Goal: Task Accomplishment & Management: Manage account settings

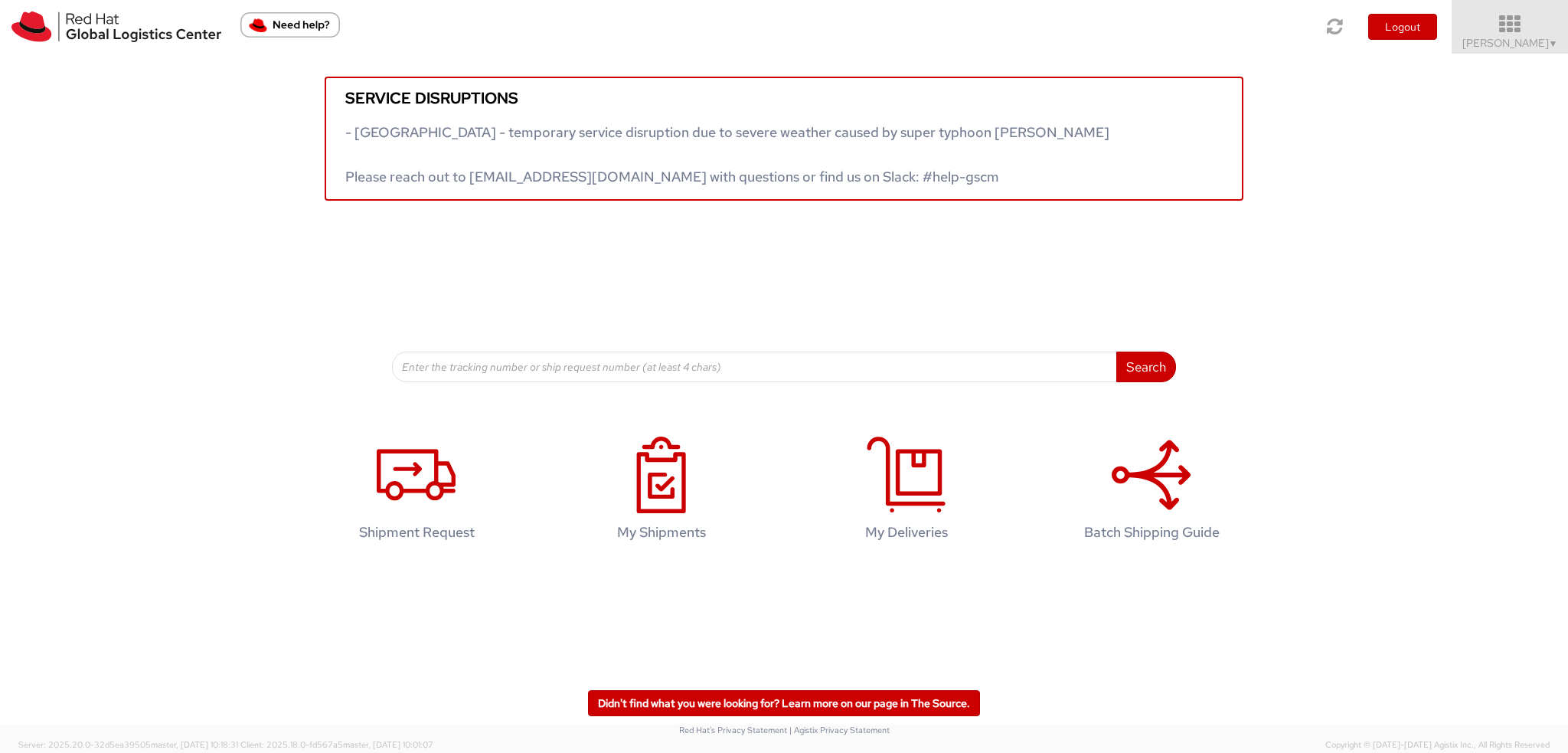
click at [1521, 32] on icon at bounding box center [1510, 25] width 134 height 22
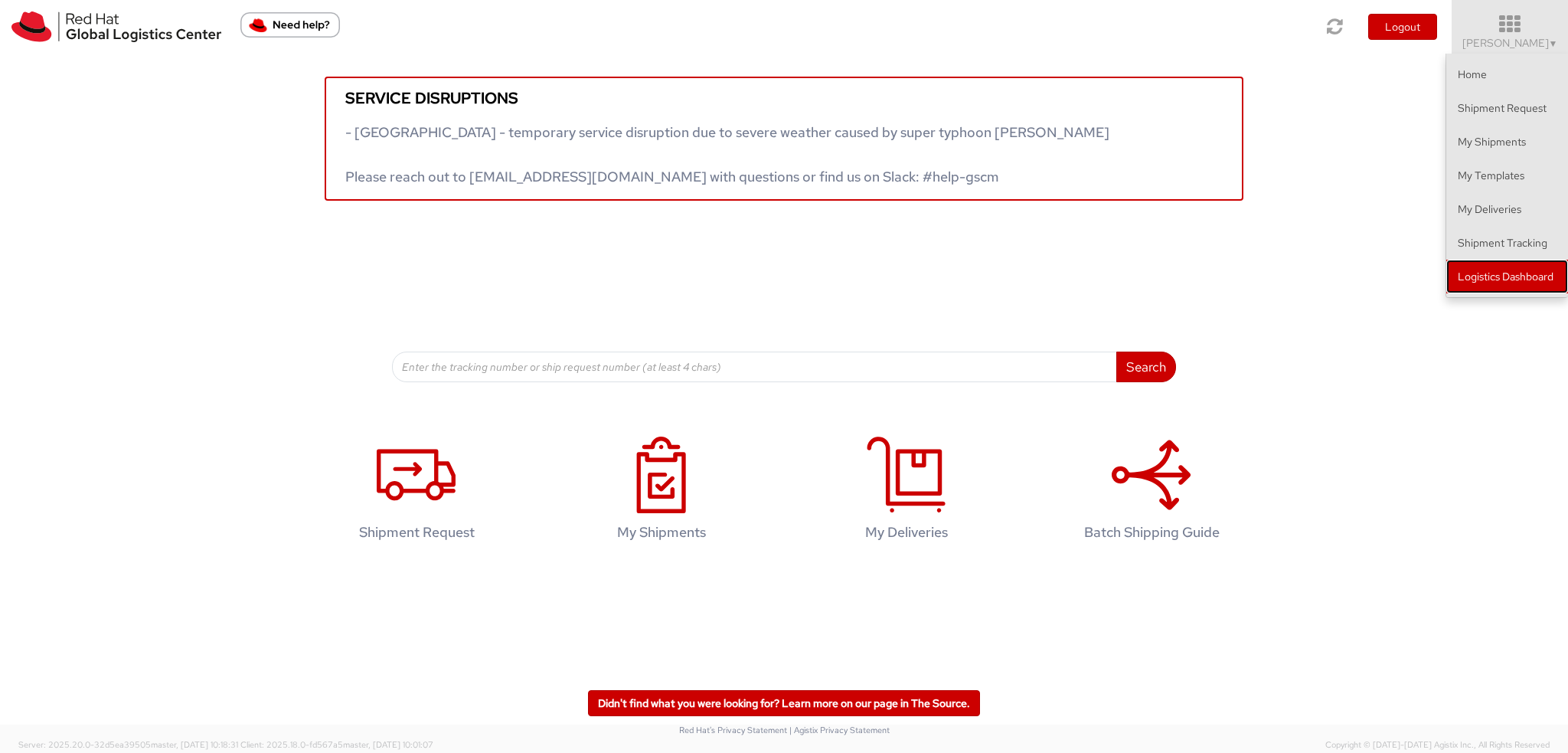
click at [1527, 290] on link "Logistics Dashboard" at bounding box center [1507, 276] width 122 height 34
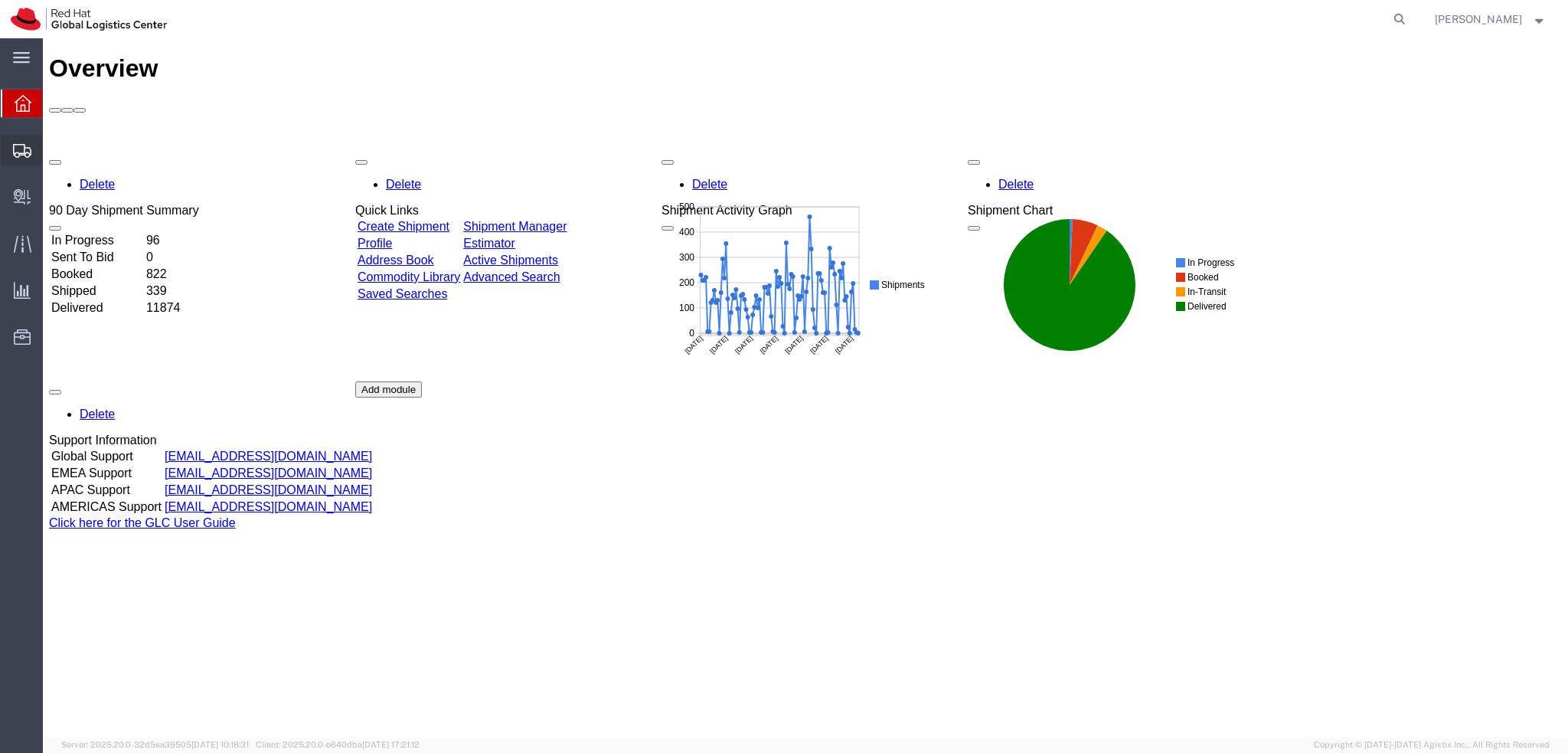
click at [31, 143] on svg-icon at bounding box center [22, 150] width 19 height 15
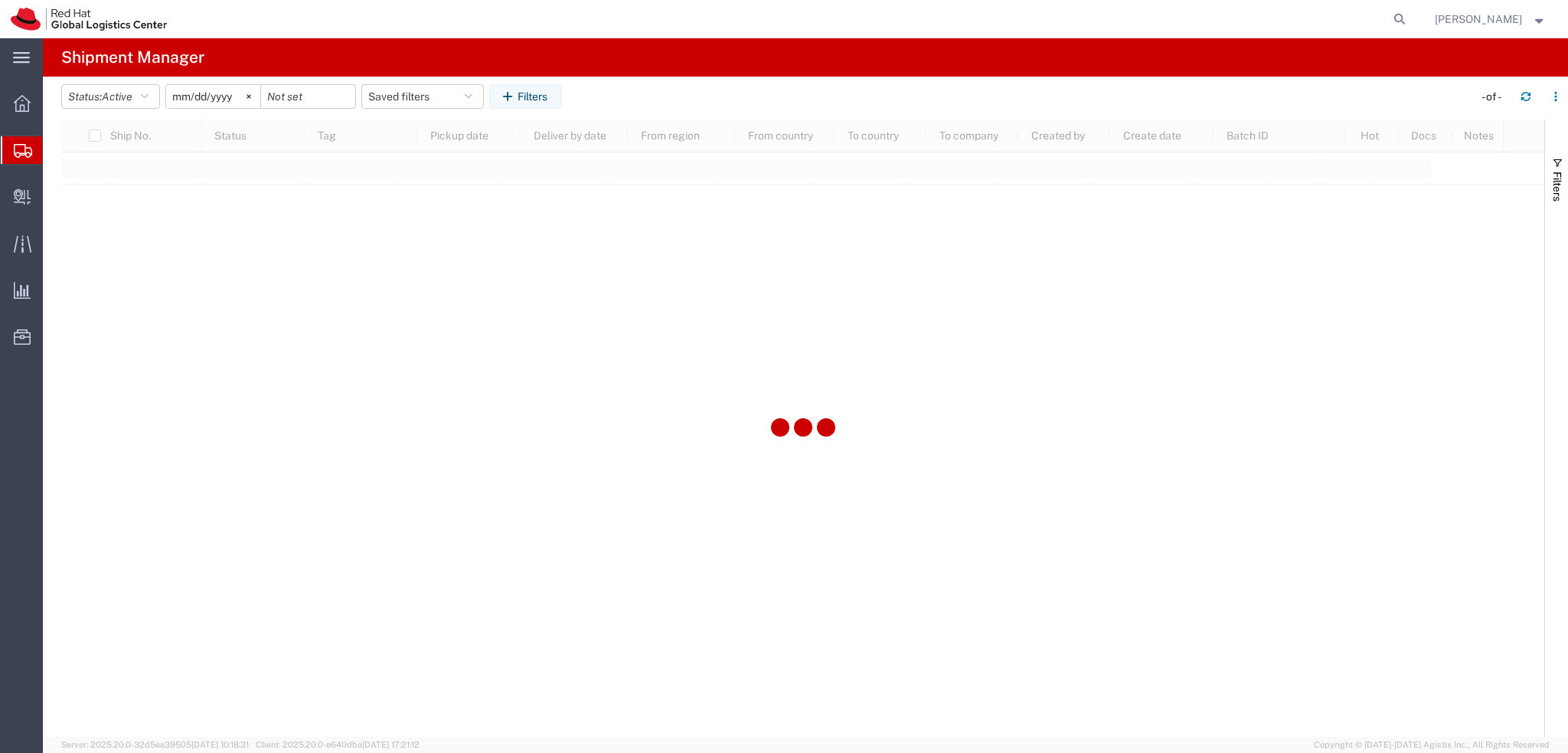
type input "2025-01-05"
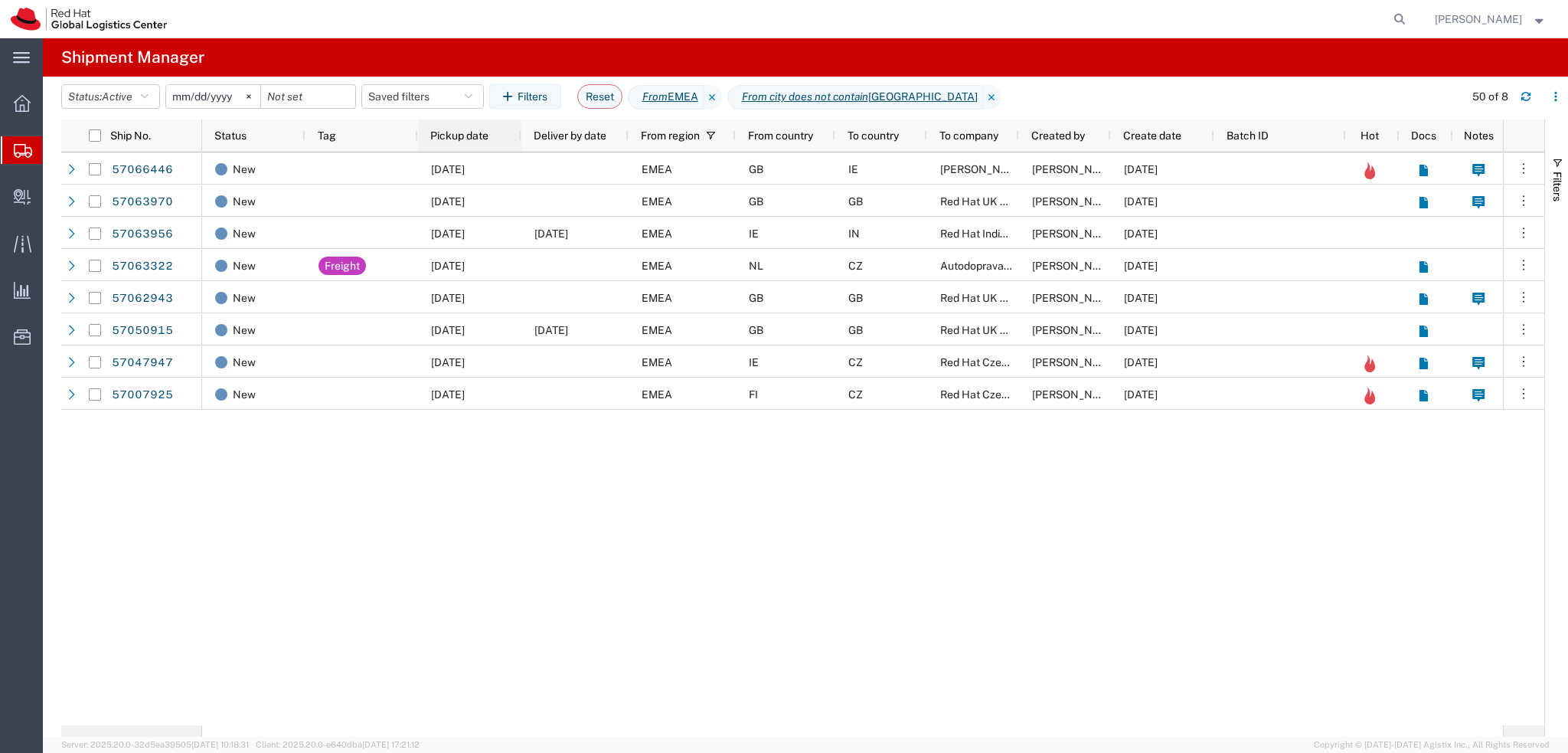
click at [468, 136] on span "Pickup date" at bounding box center [459, 136] width 58 height 12
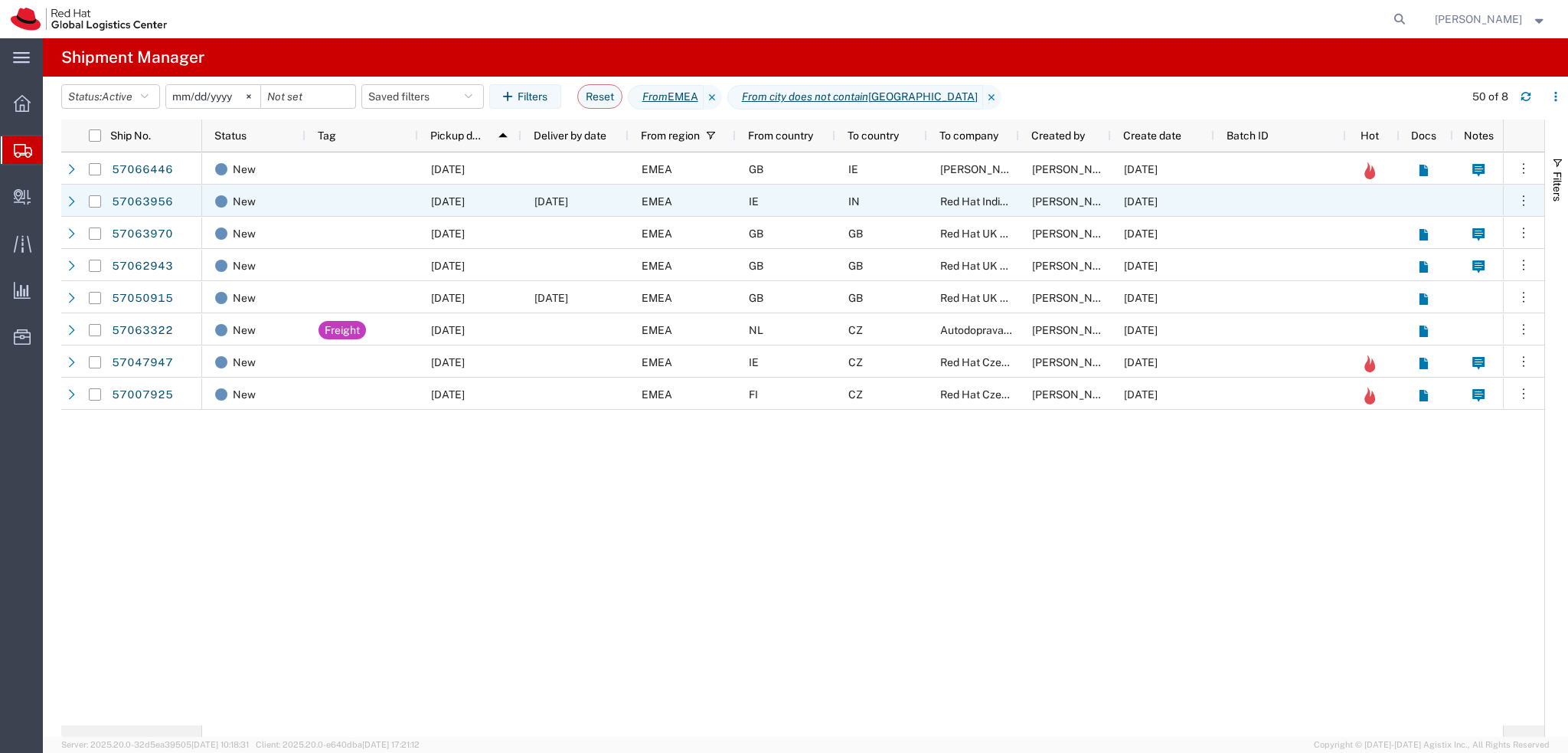
click at [720, 204] on div "EMEA" at bounding box center [682, 200] width 107 height 32
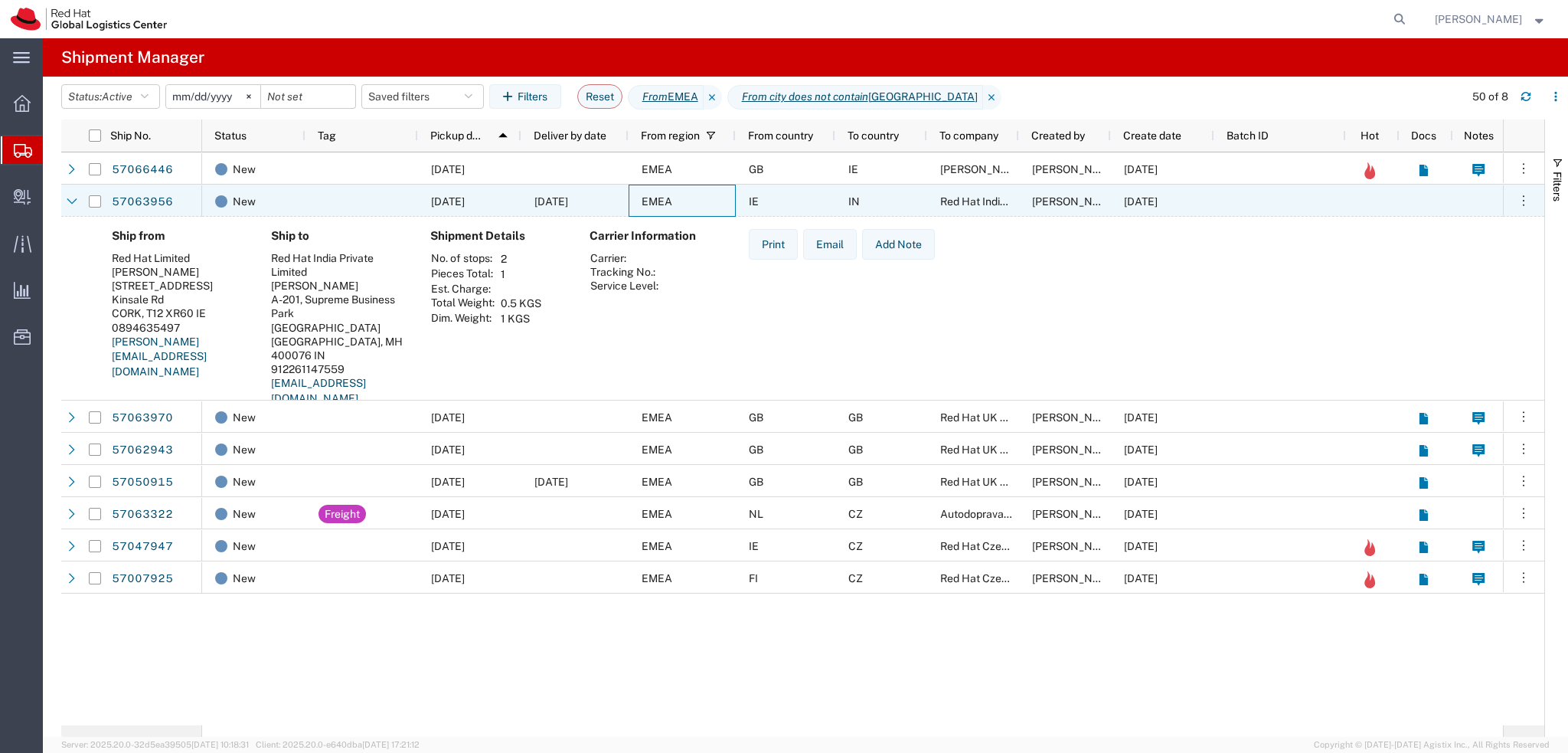
click at [713, 204] on div "EMEA" at bounding box center [682, 200] width 107 height 32
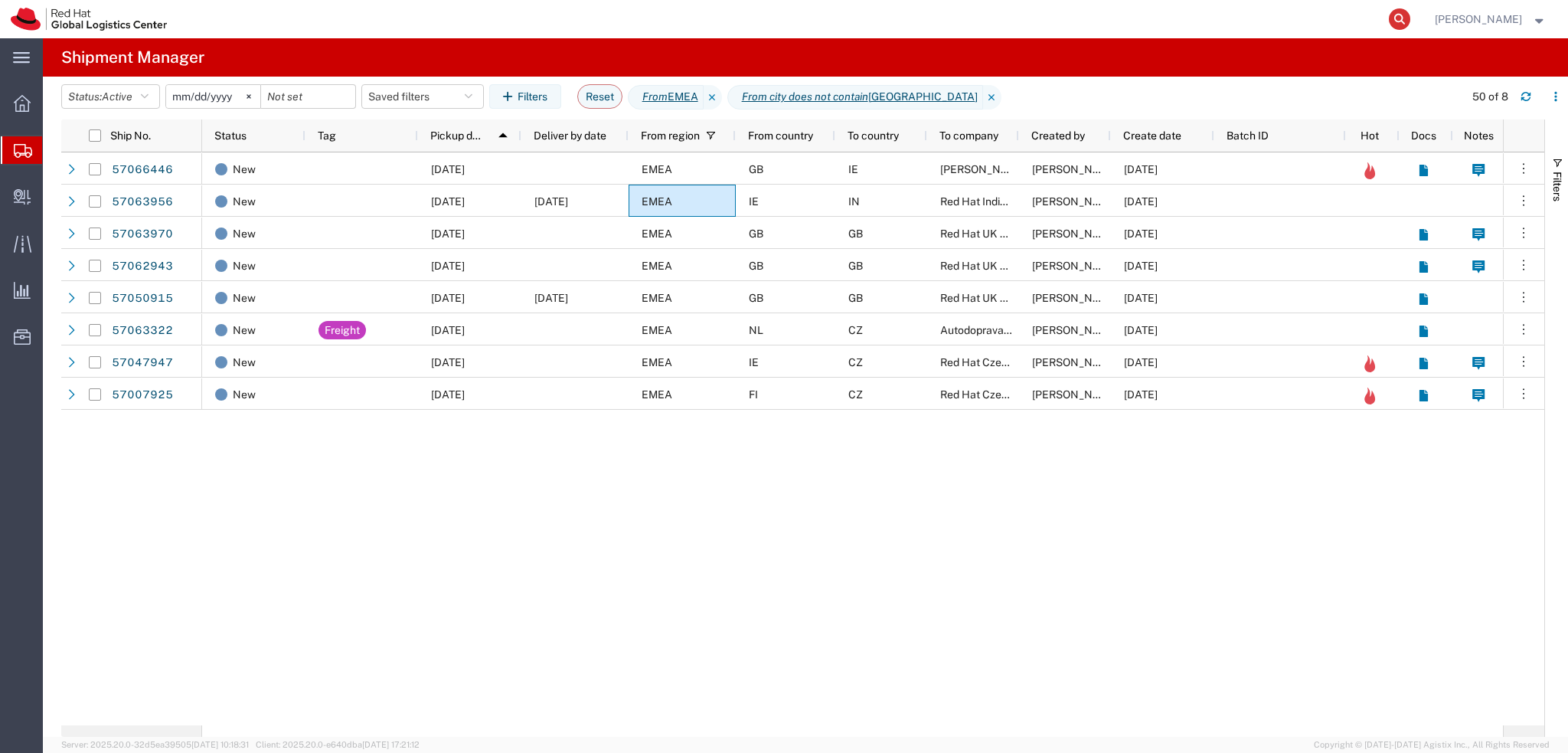
click at [1411, 20] on icon at bounding box center [1400, 20] width 22 height 22
paste input "393782659507"
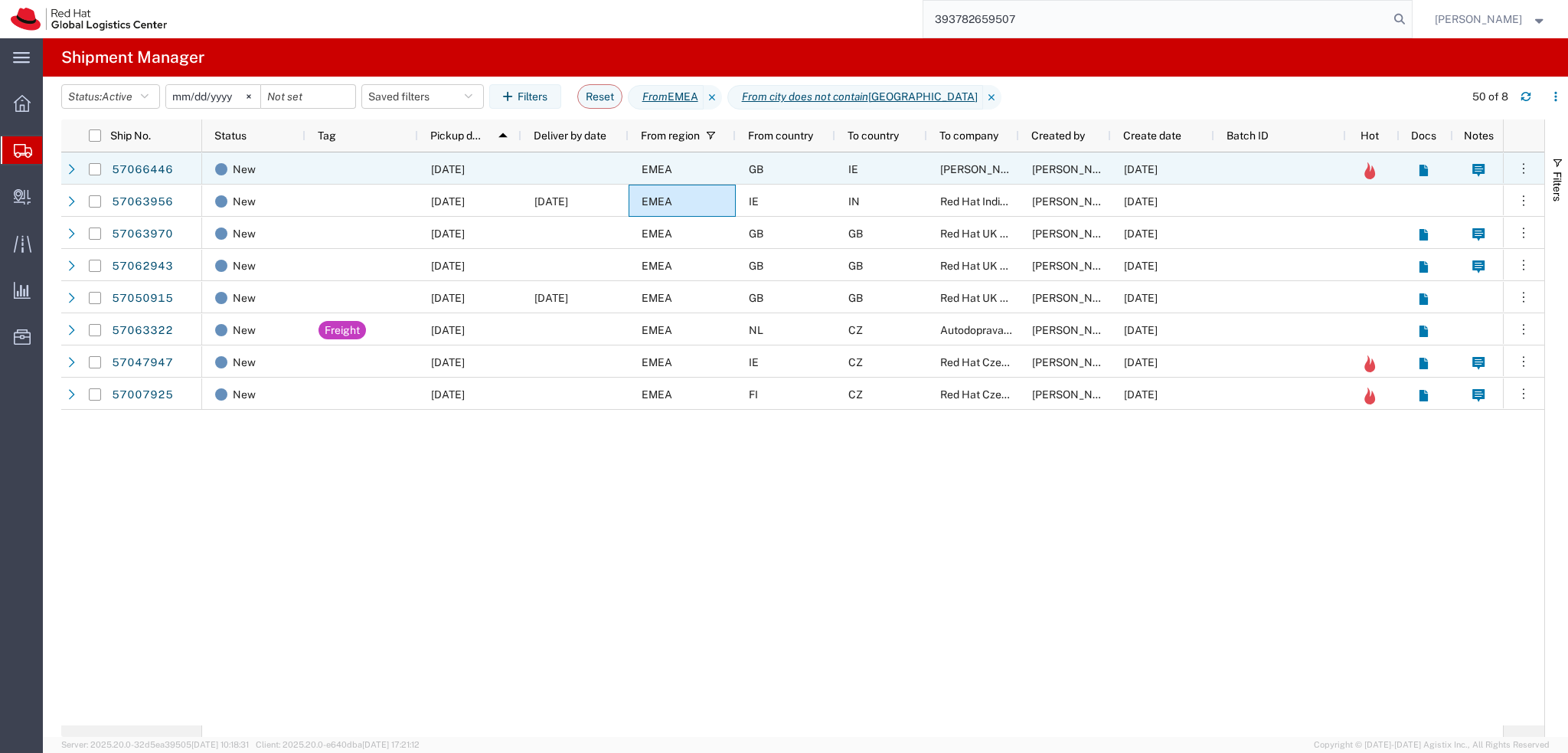
type input "393782659507"
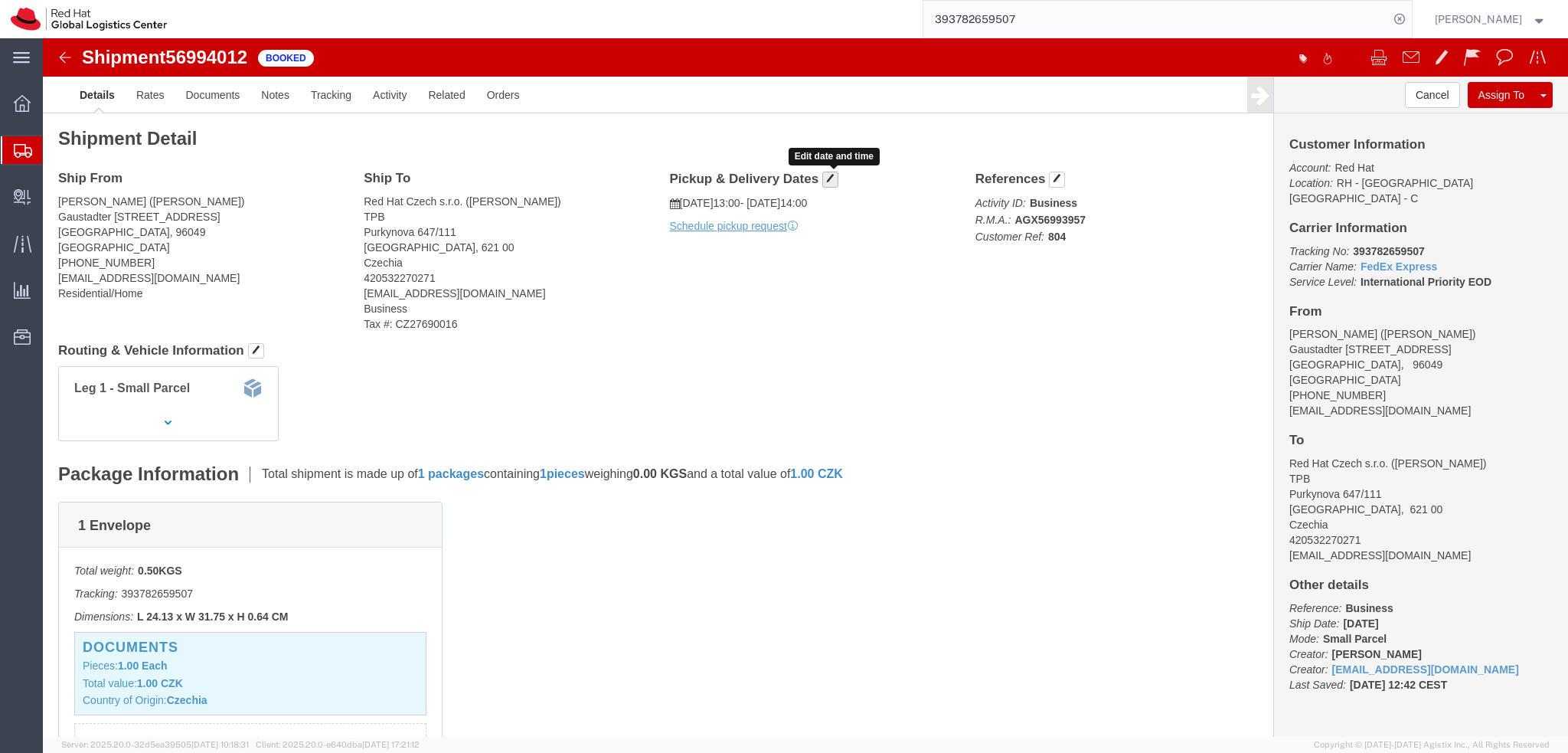
click span "button"
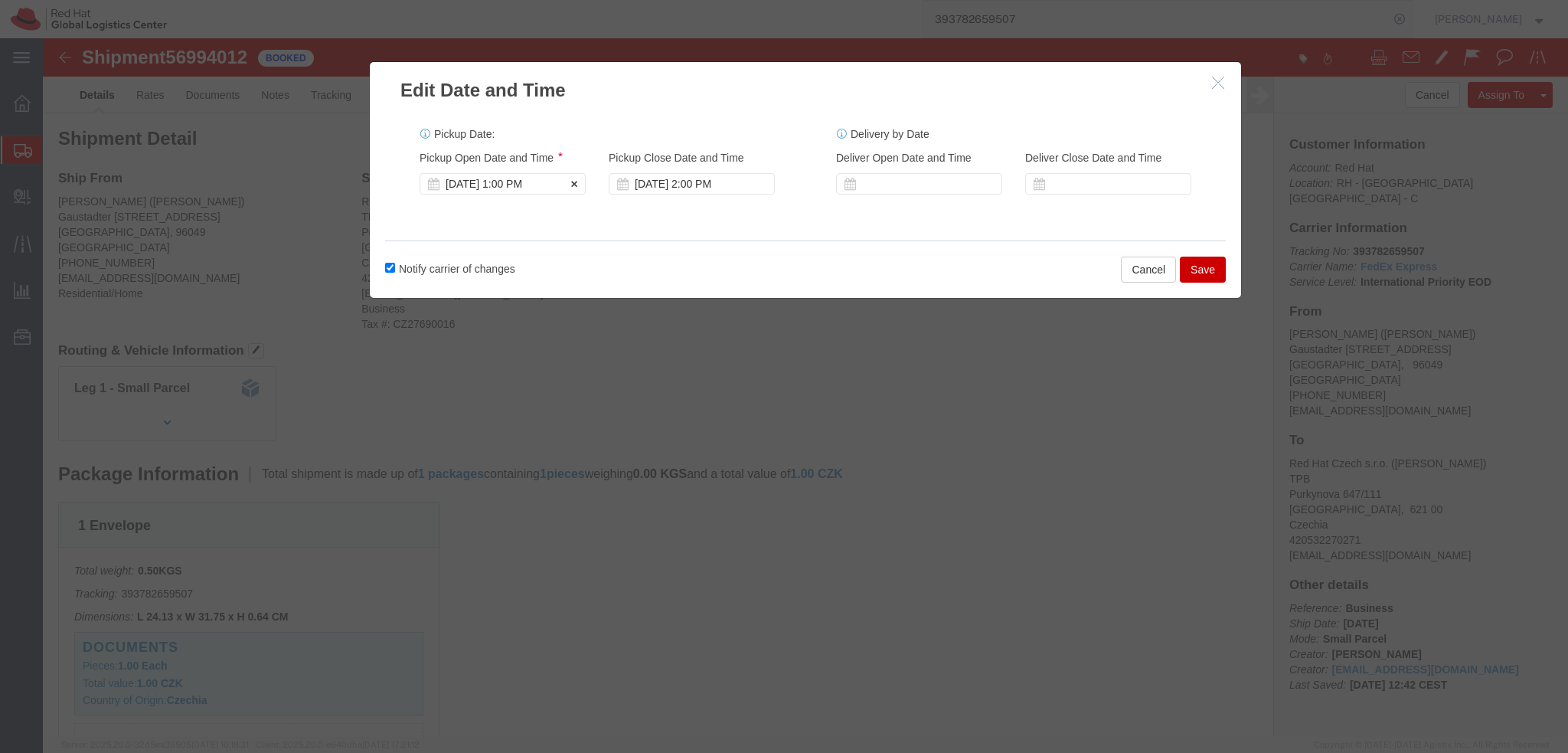
click div "Oct 01 2025 1:00 PM"
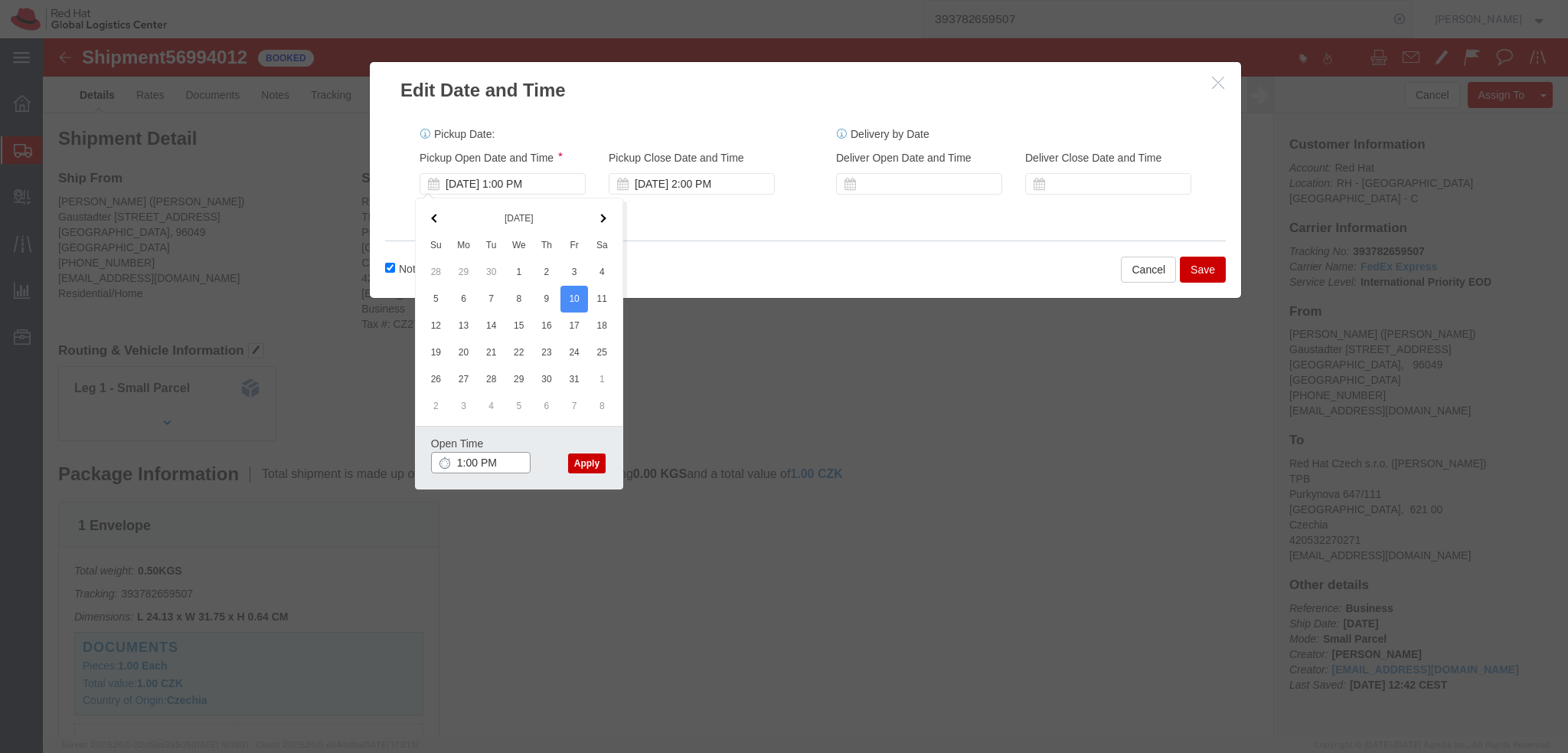
click input "1:00 PM"
type input "9:00 AM"
click button "Apply"
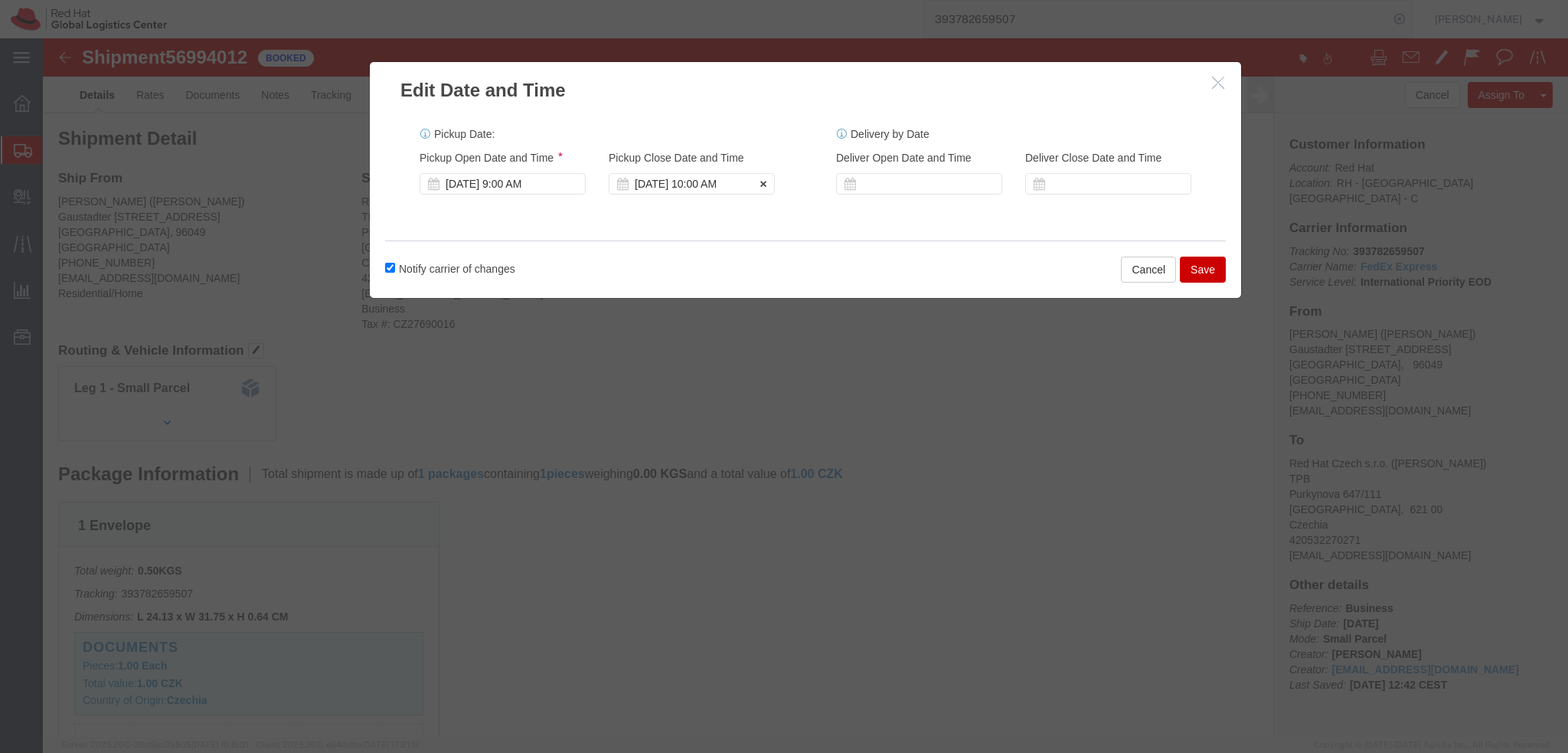
click div "Oct 10 2025 10:00 AM"
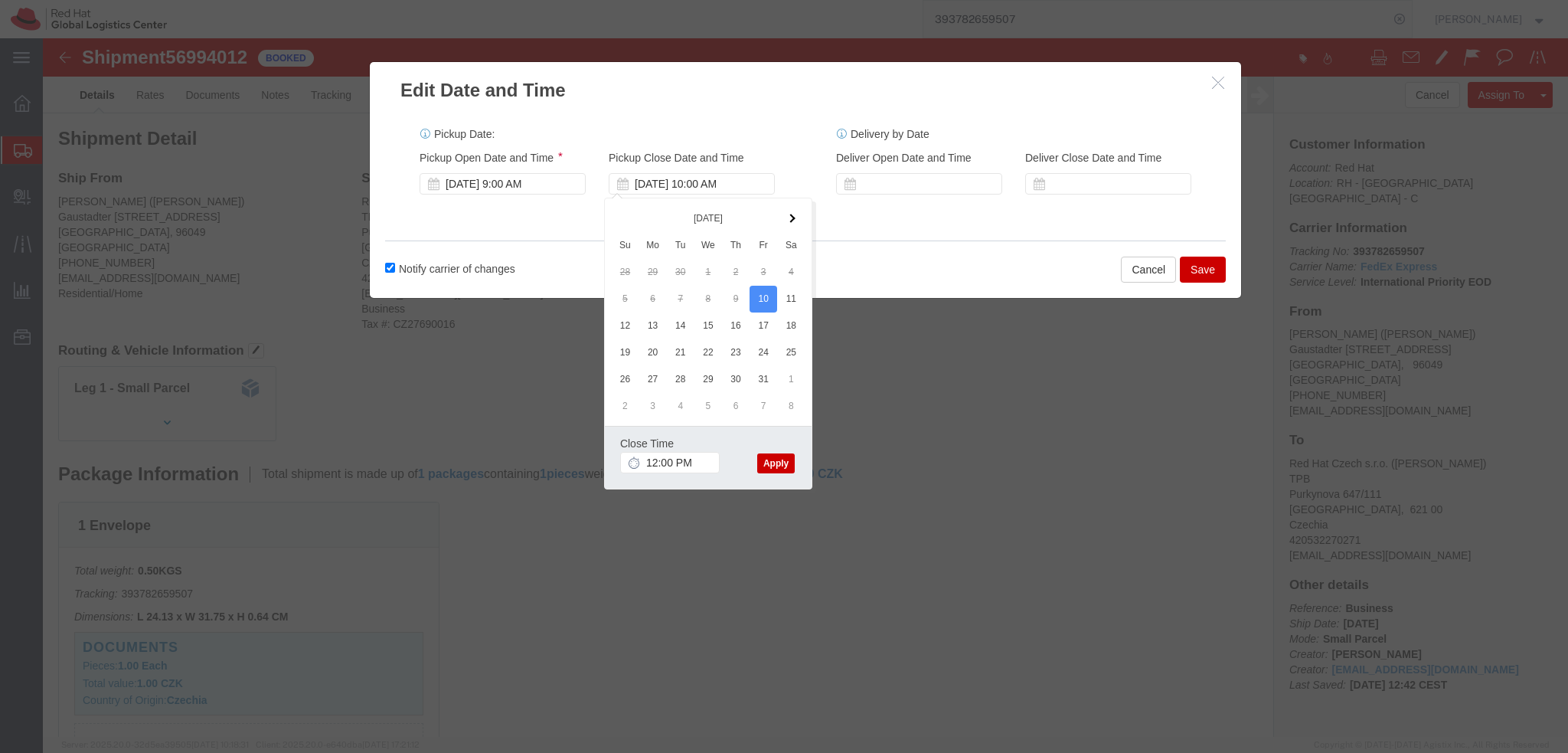
click button "Apply"
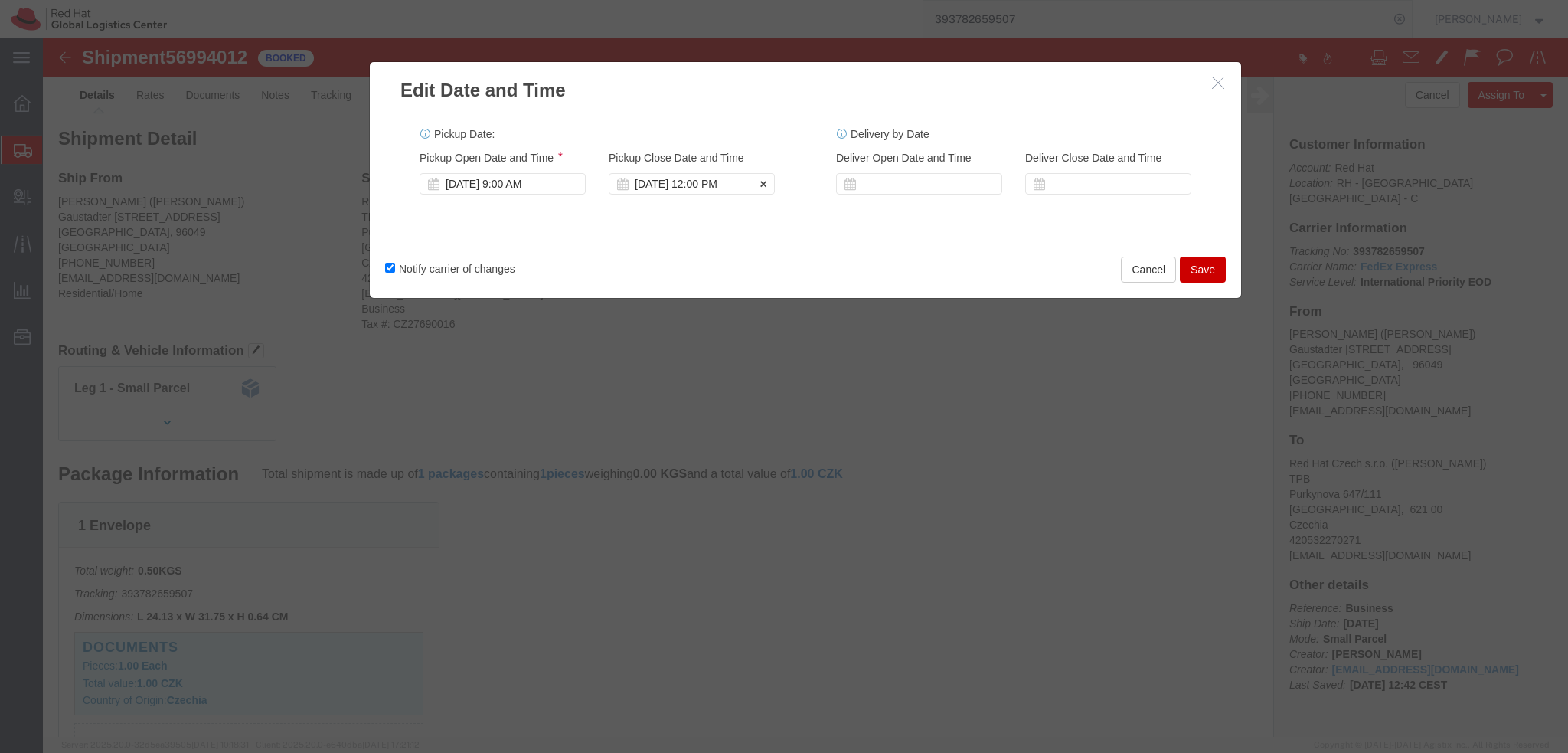
click div "Oct 10 2025 12:00 PM"
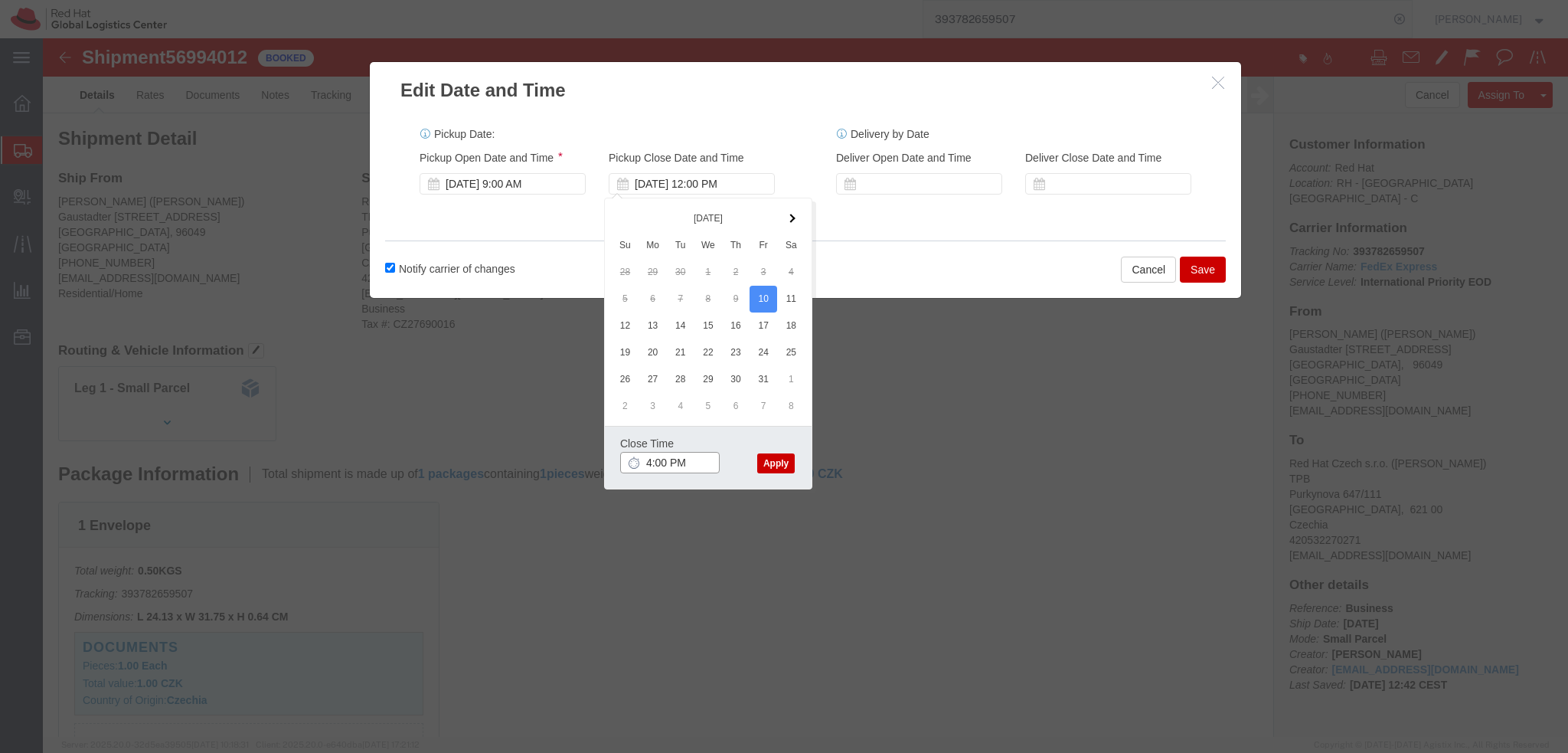
type input "4:00 PM"
click button "Apply"
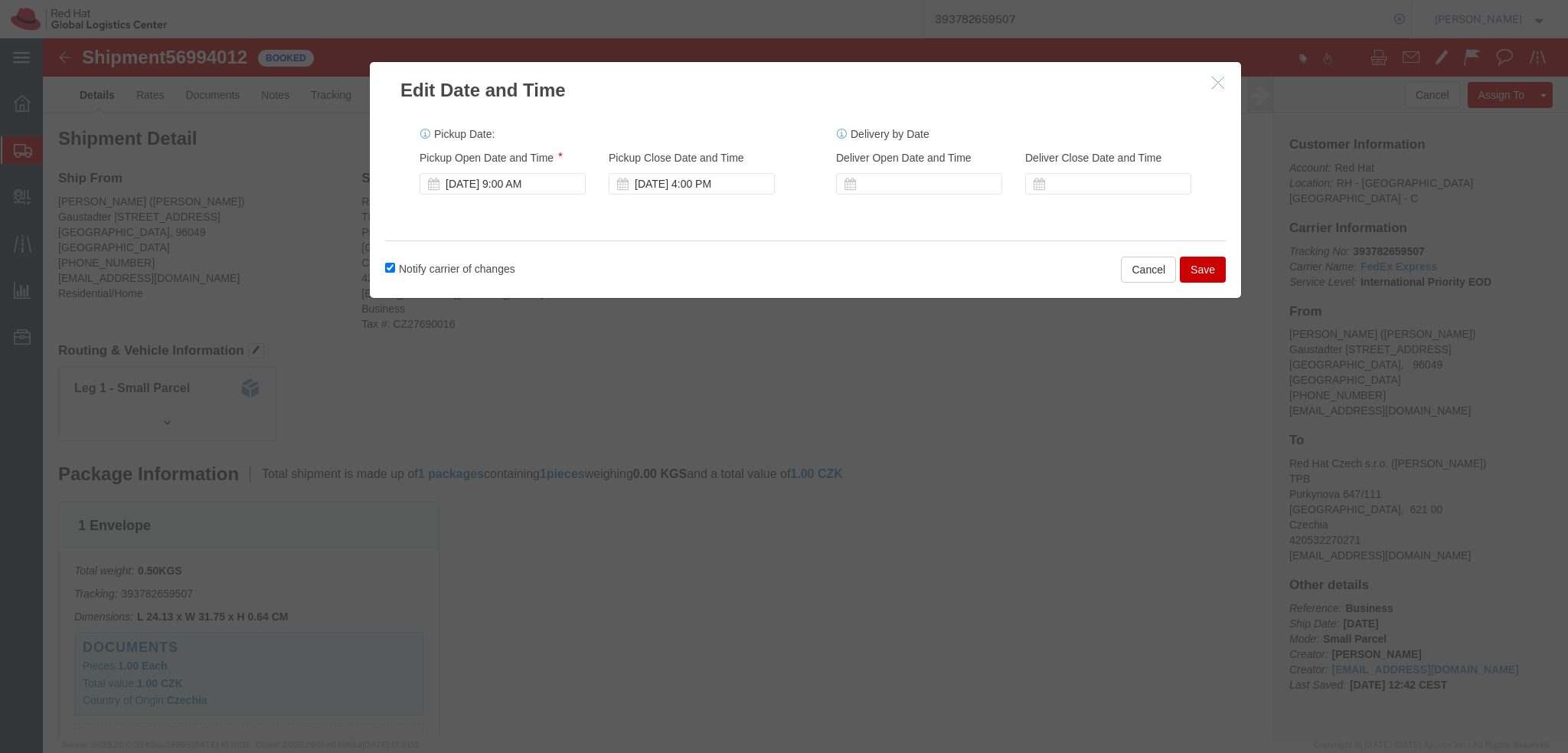
click button "Save"
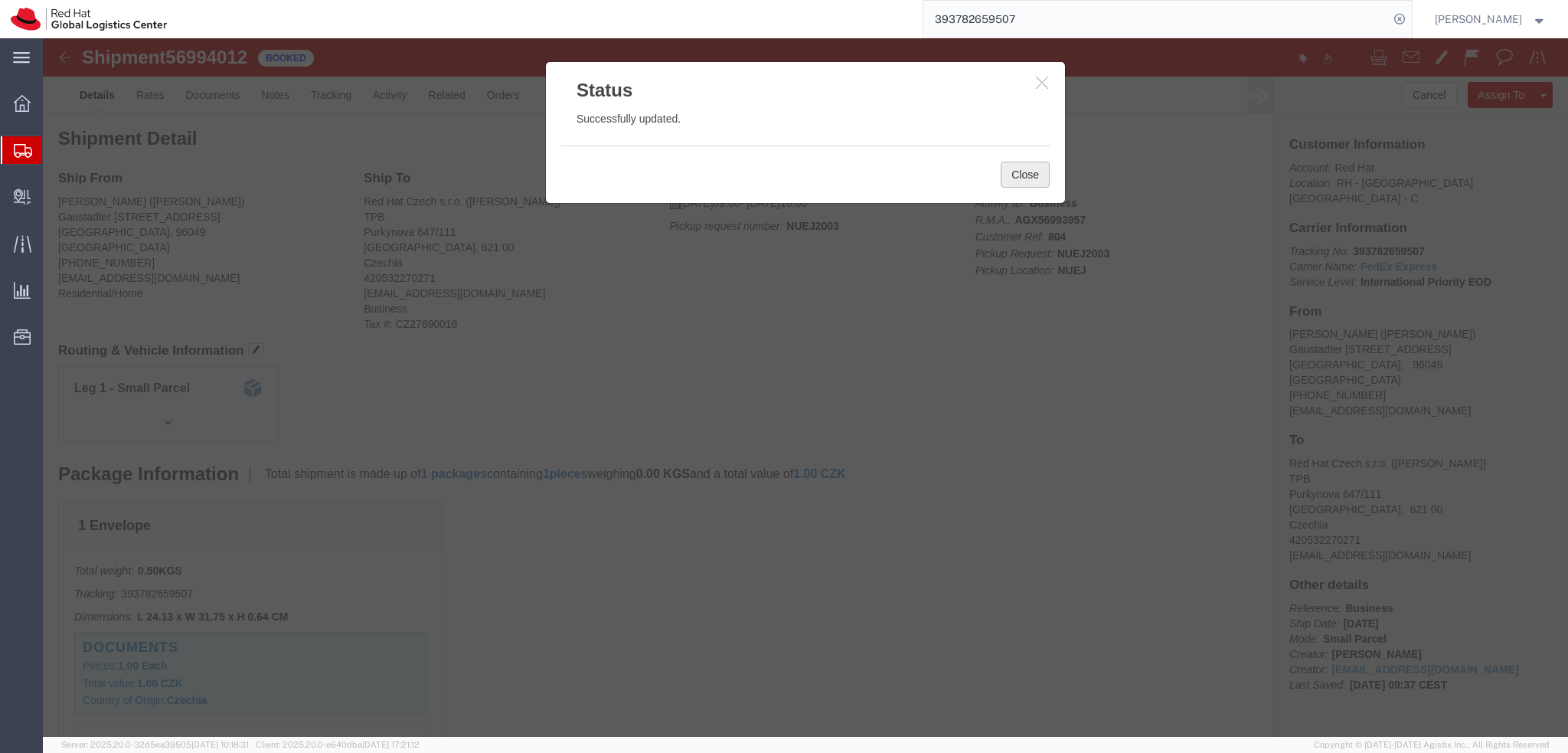
click button "Close"
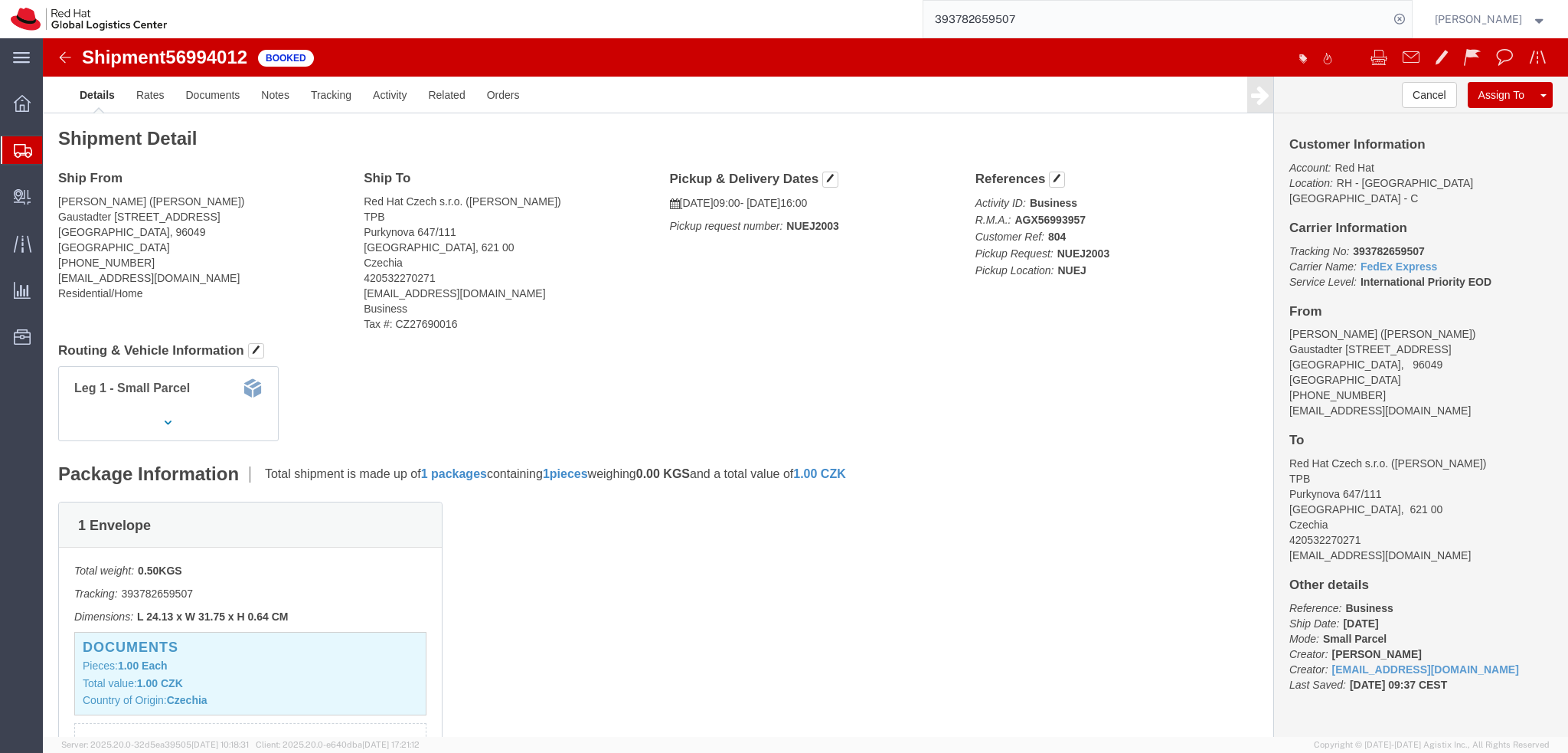
click img
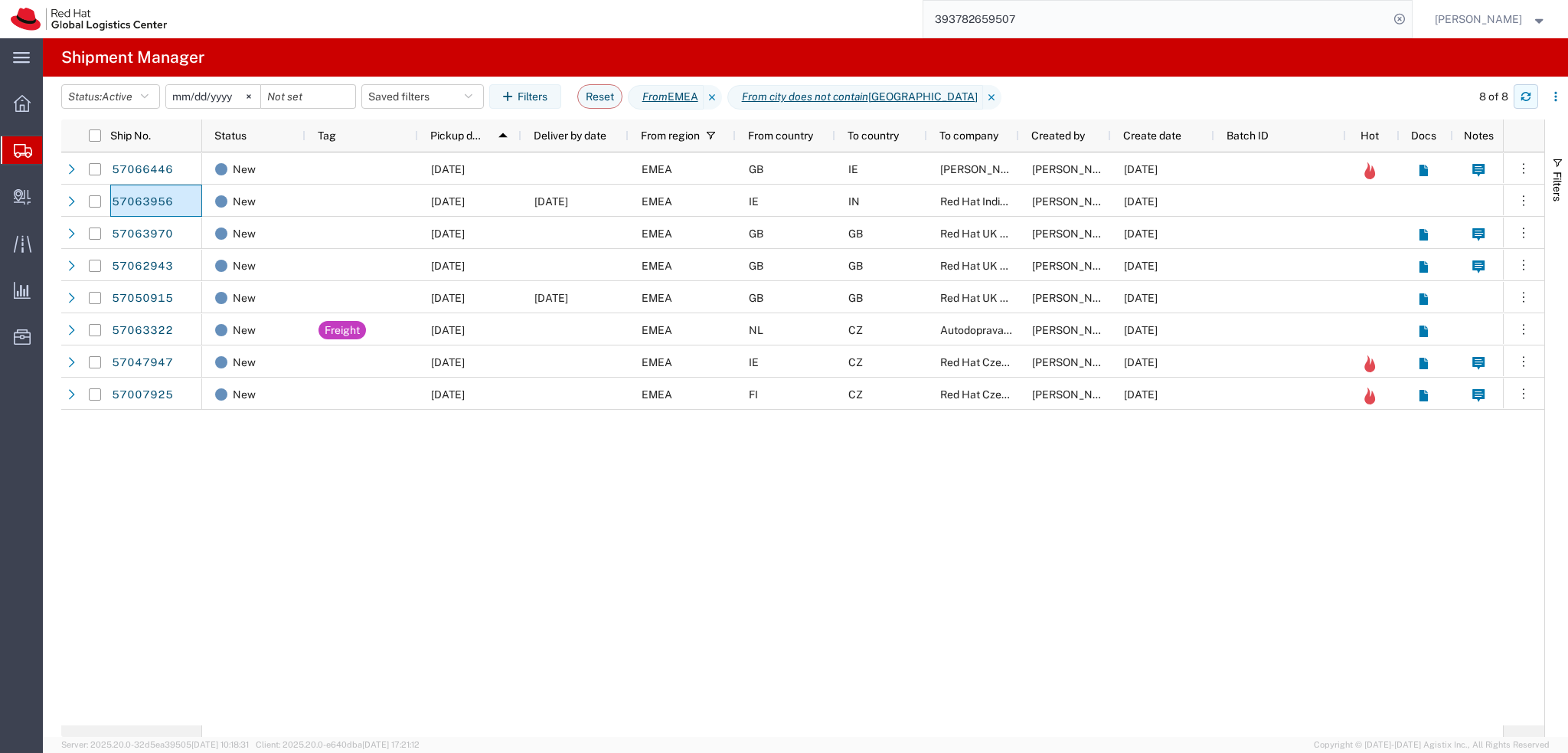
click at [1525, 103] on button "button" at bounding box center [1525, 96] width 25 height 25
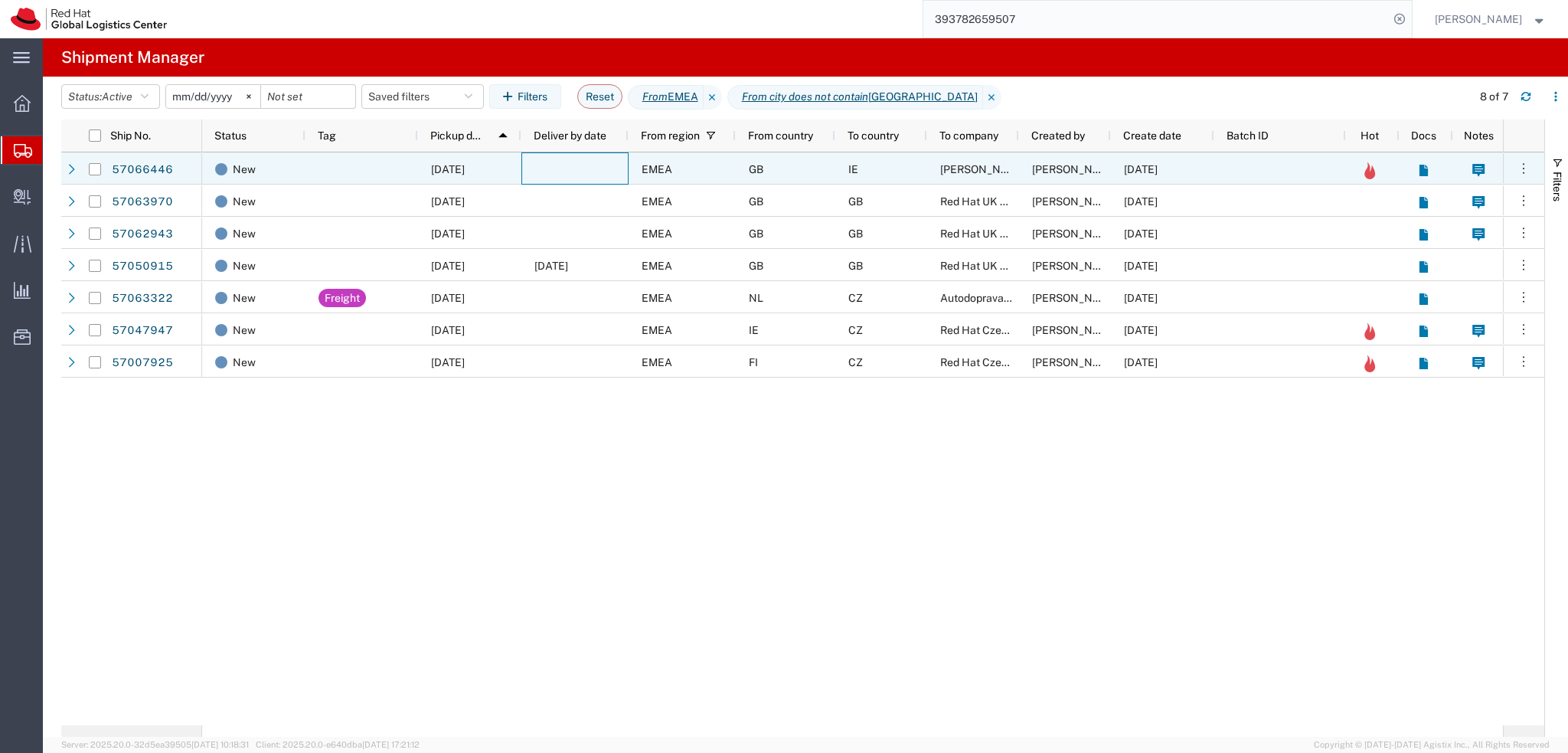
click at [555, 163] on div at bounding box center [575, 168] width 107 height 32
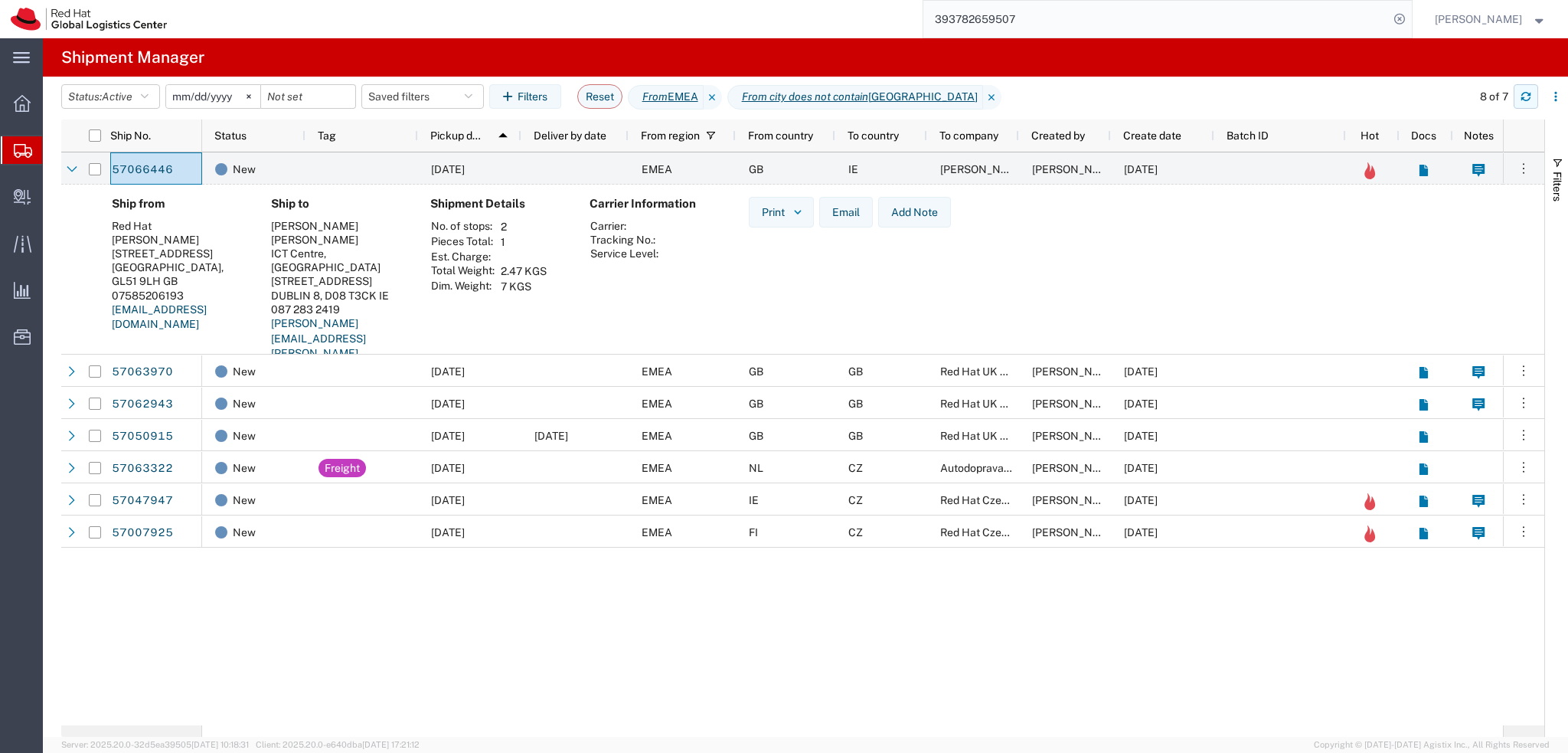
click at [1532, 105] on button "button" at bounding box center [1525, 96] width 25 height 25
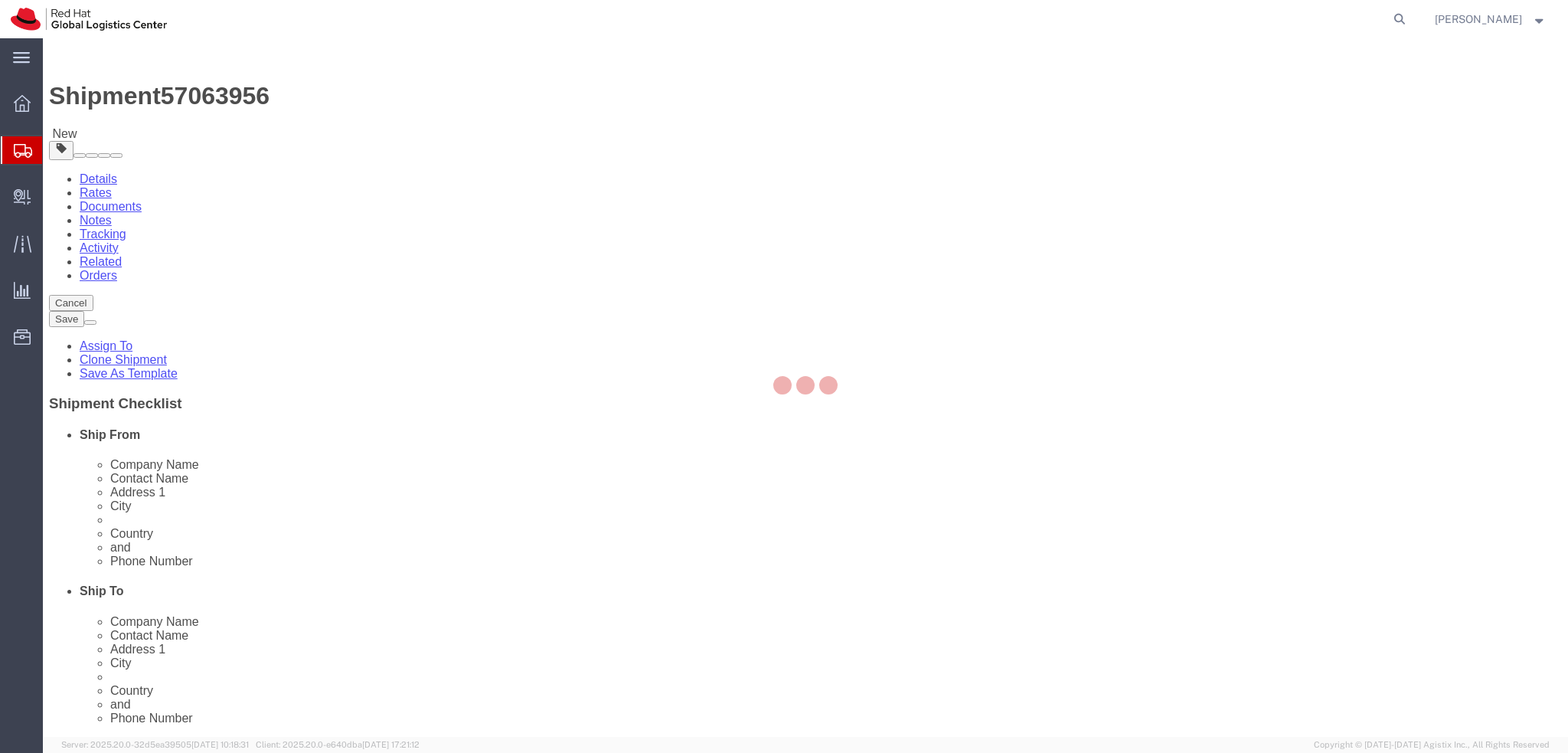
select select "37944"
select select "37986"
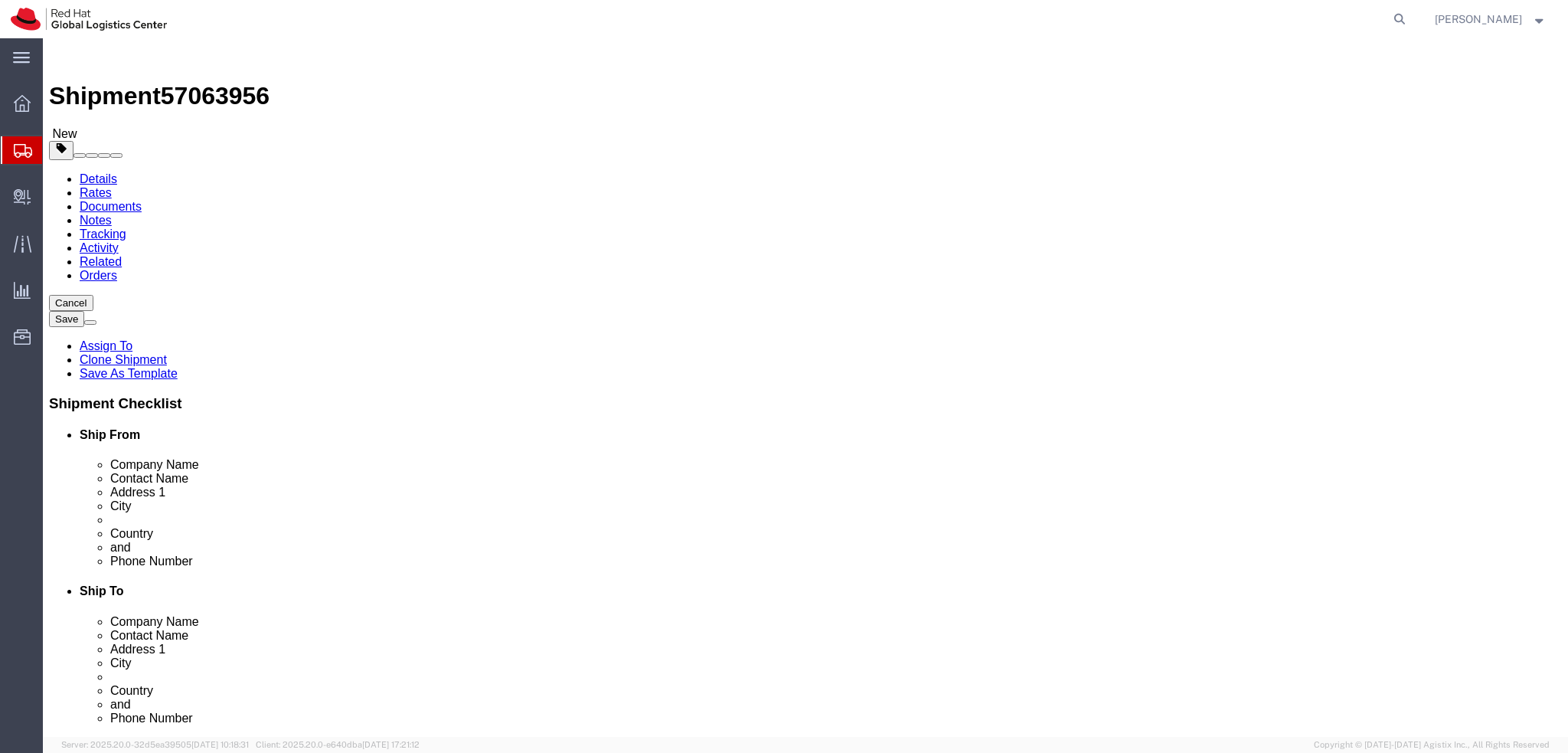
click link "Activity"
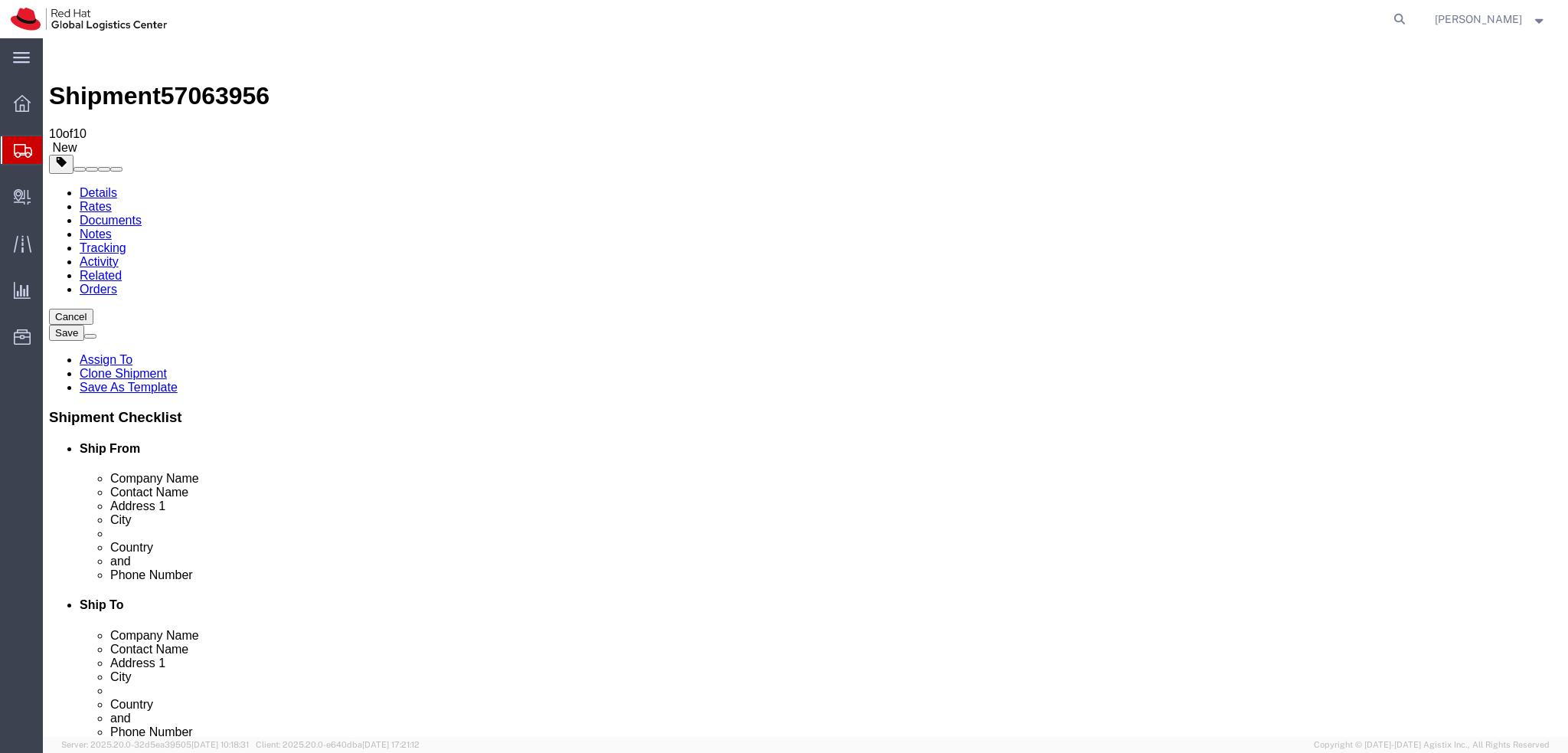
click at [89, 186] on link "Details" at bounding box center [98, 192] width 38 height 13
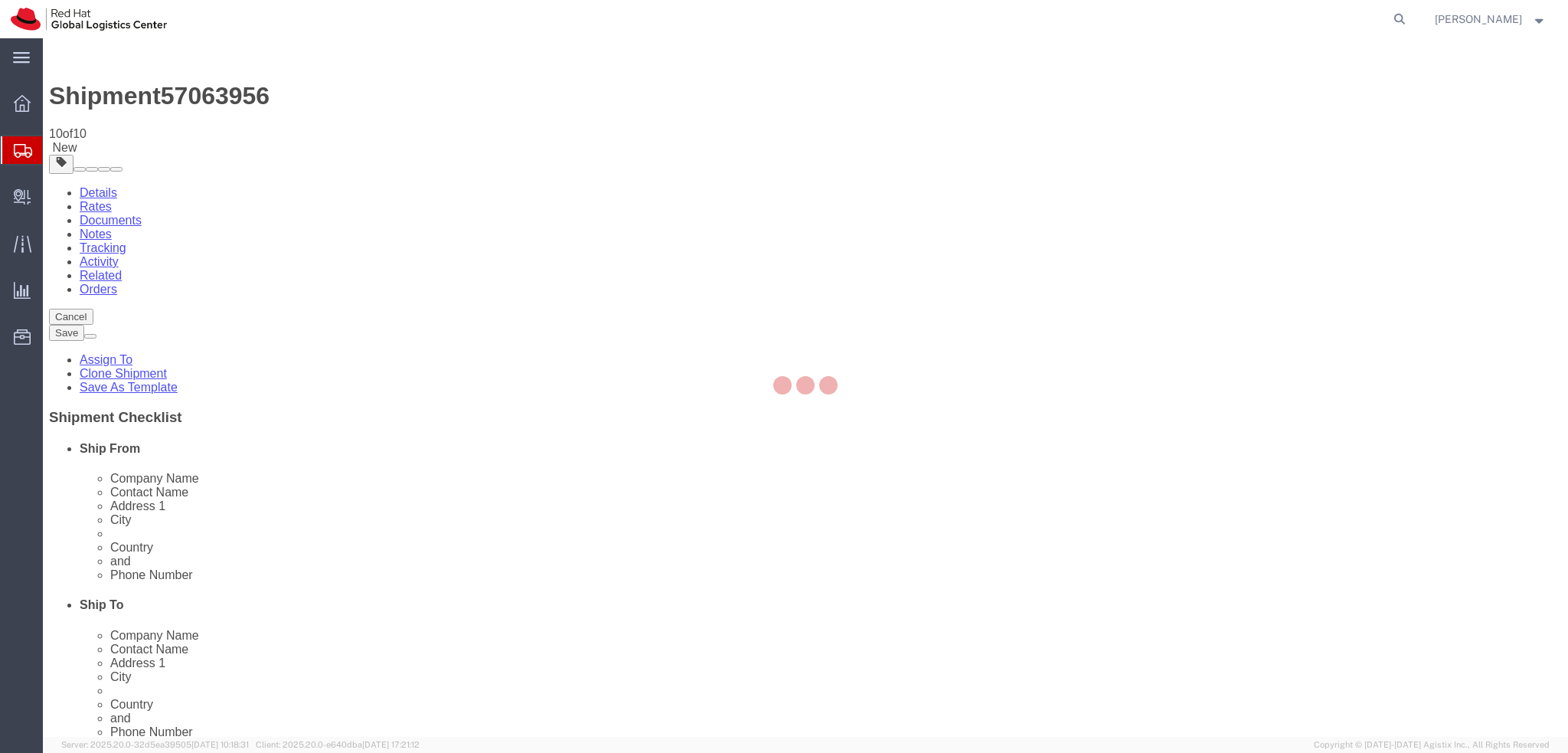
select select "37944"
select select "37986"
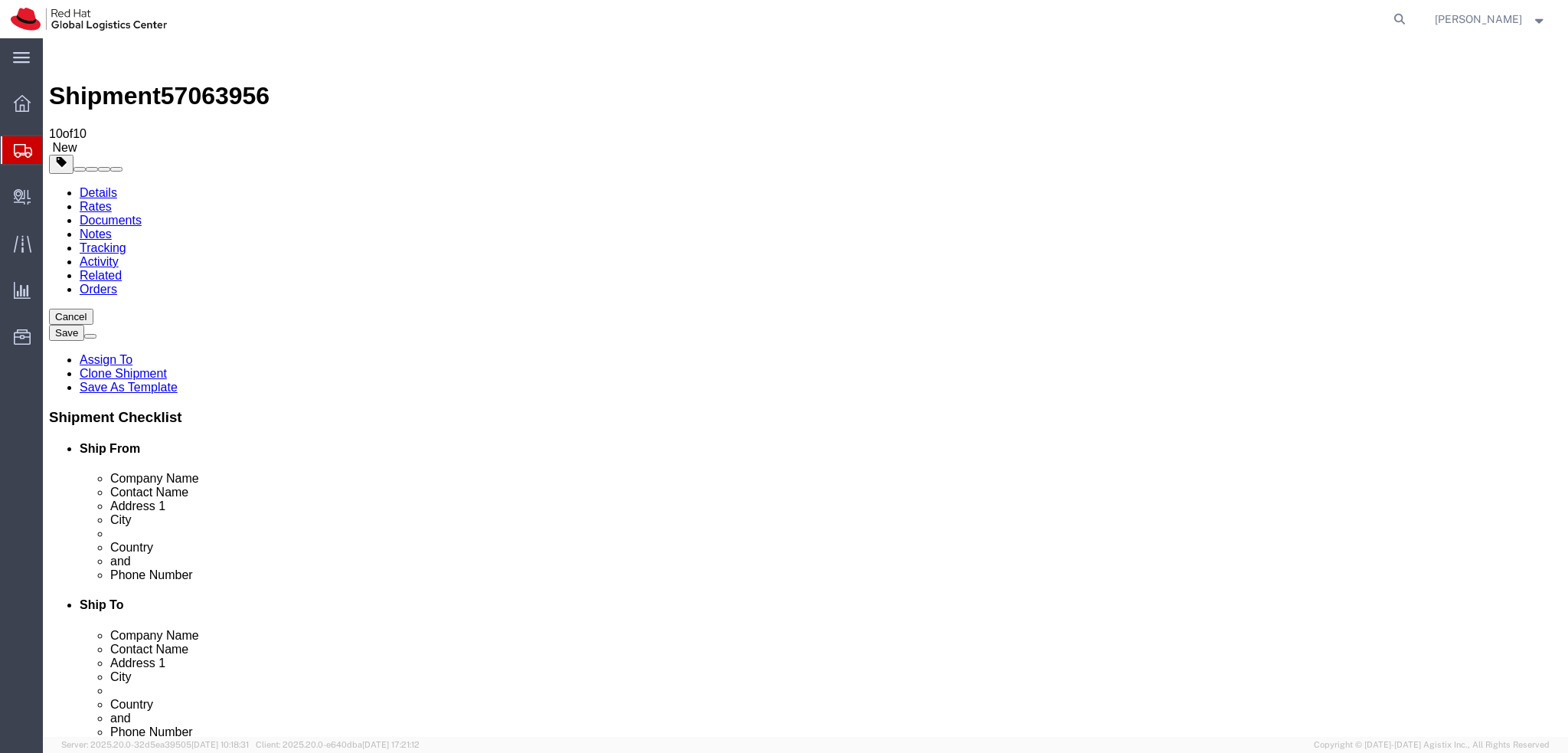
click input "mgavali@redhat.com"
type input "mgavali@redhat.com, apaclogistics@redhat.com"
click icon
click dd "1.00 Each"
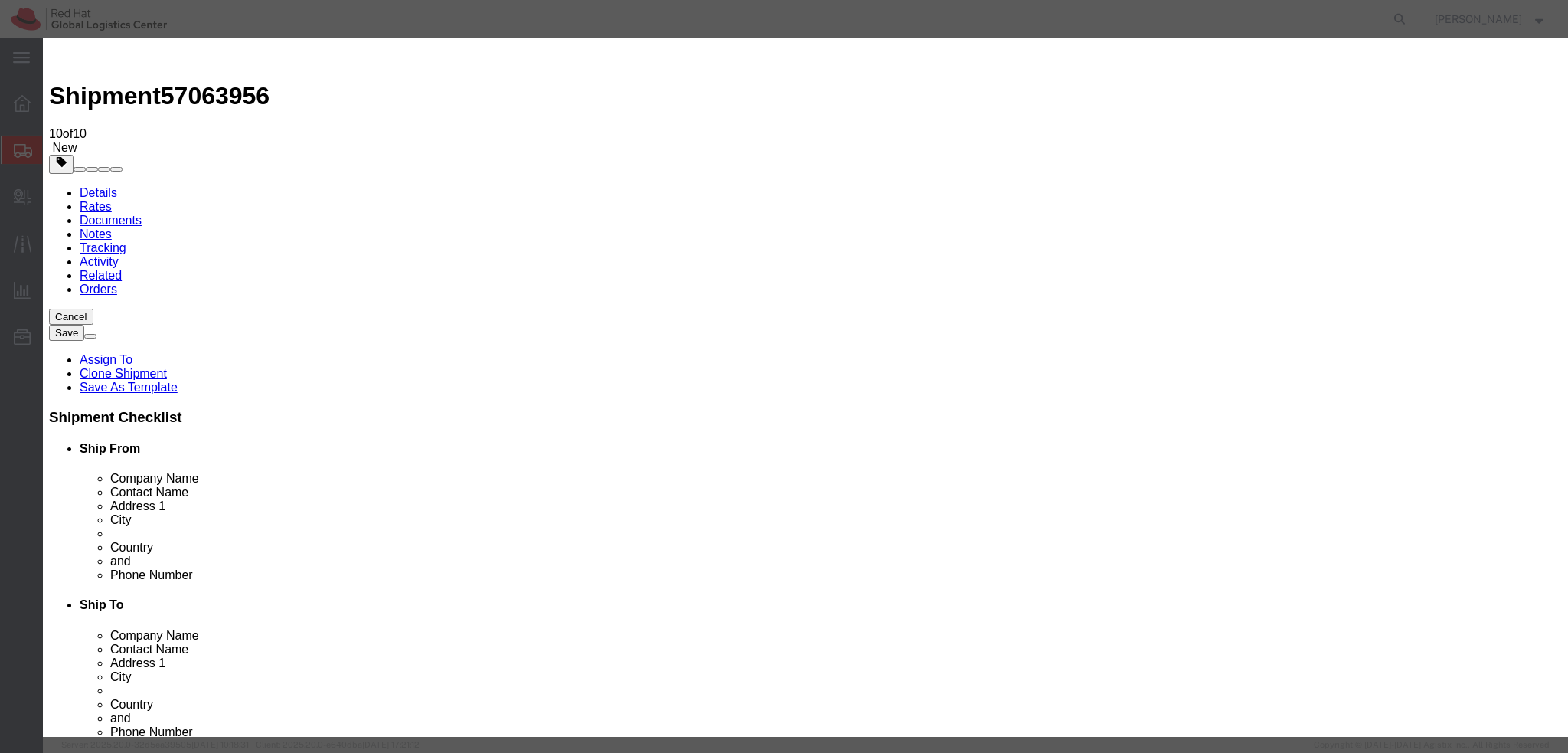
click button "Save & Close"
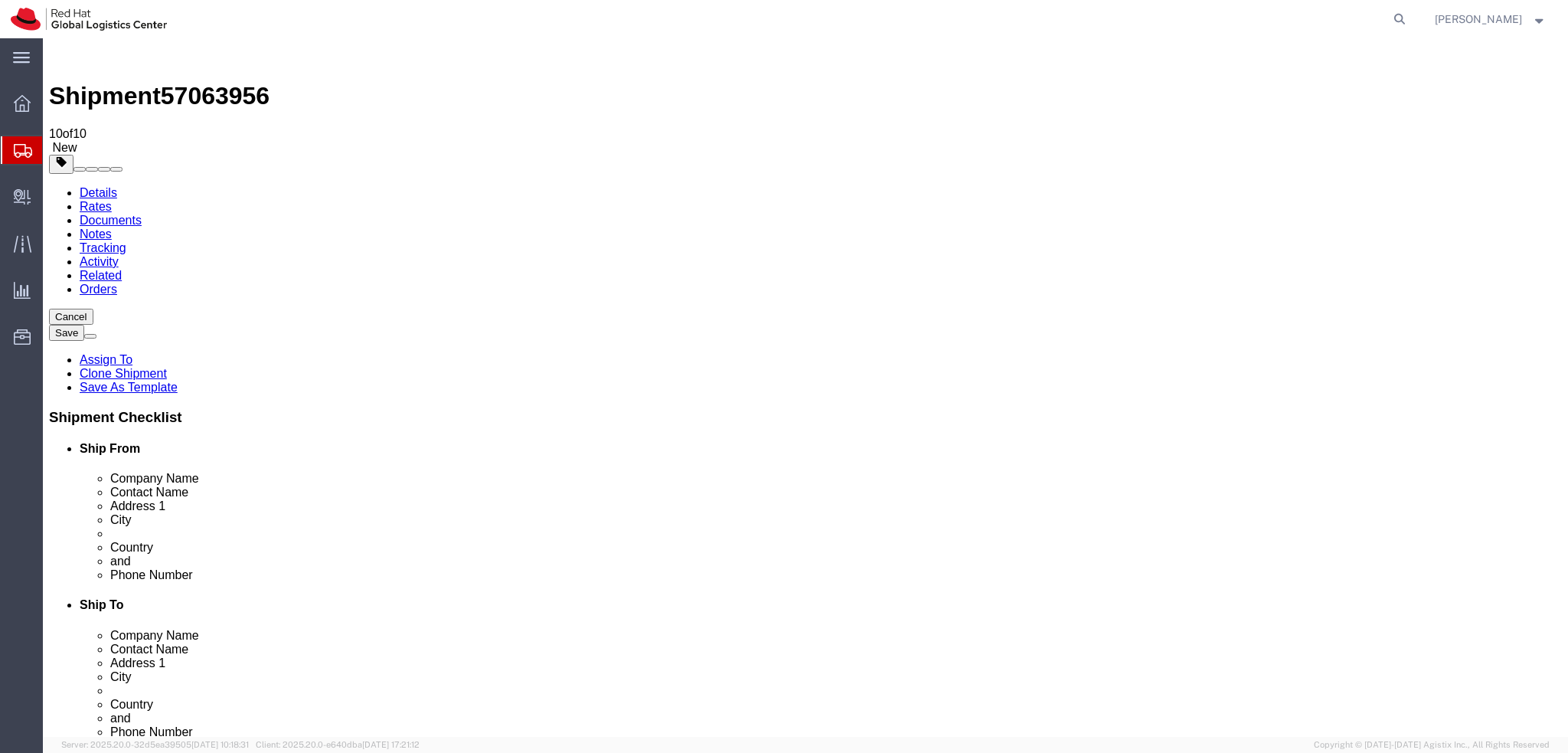
click icon
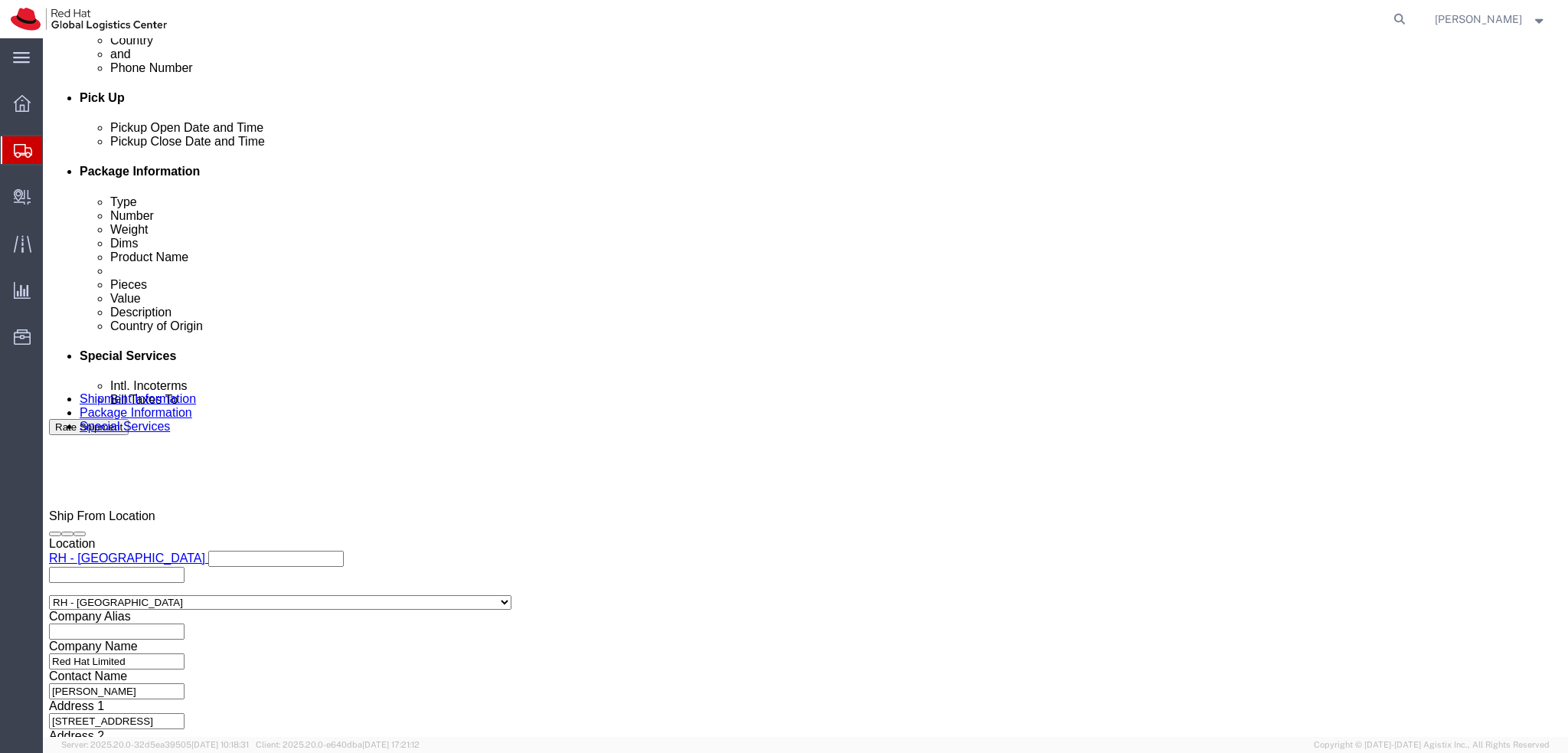
scroll to position [690, 0]
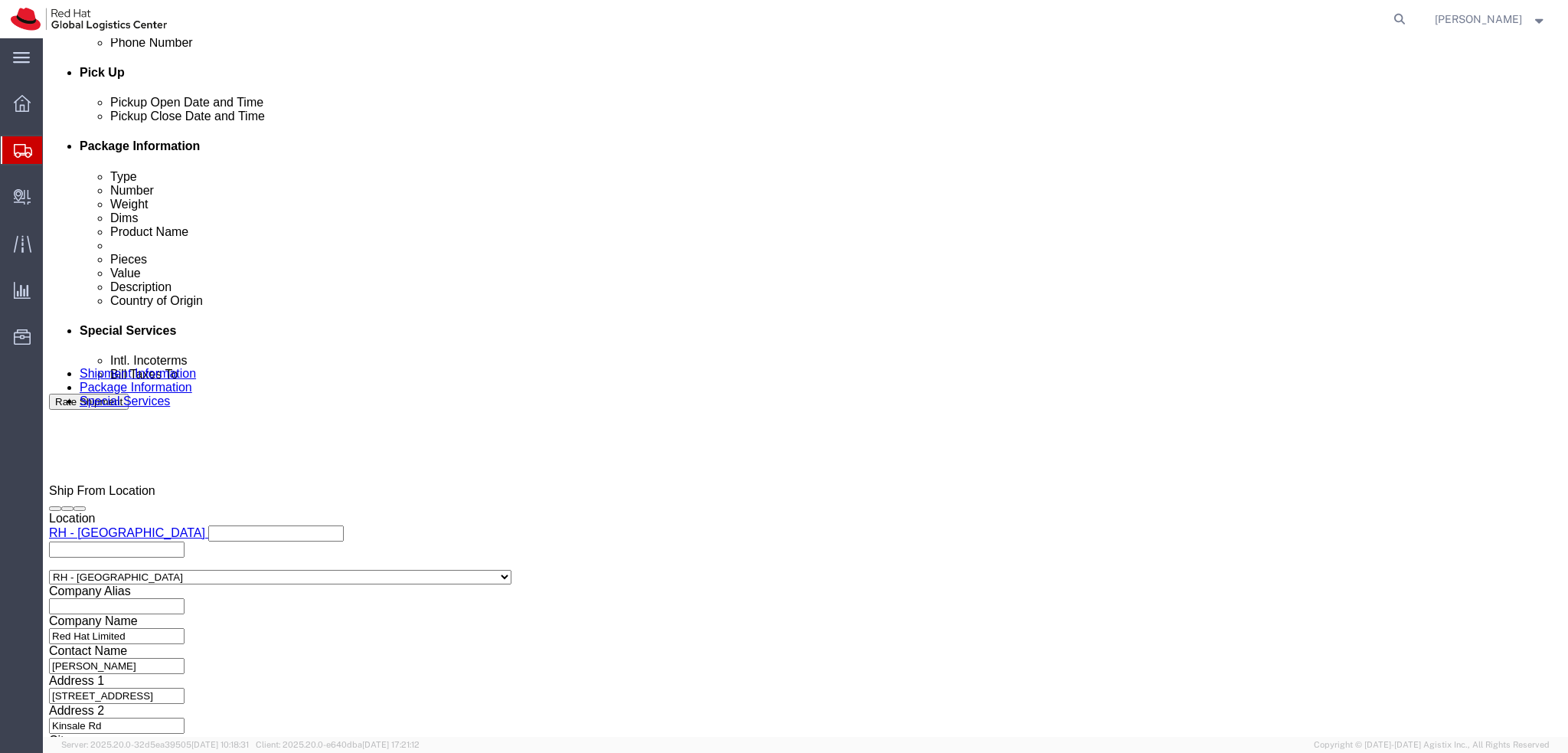
click button "Rate Shipment"
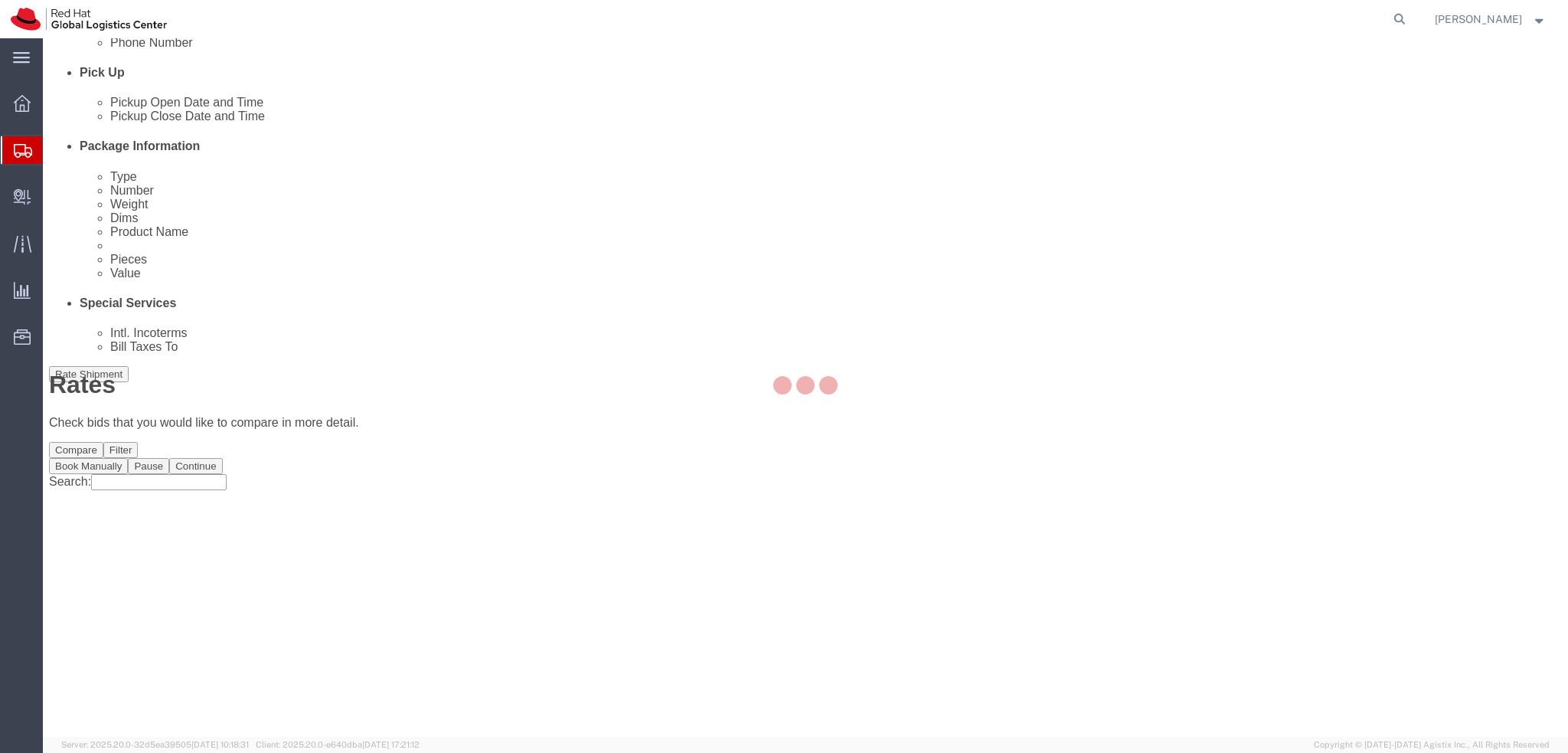
scroll to position [0, 0]
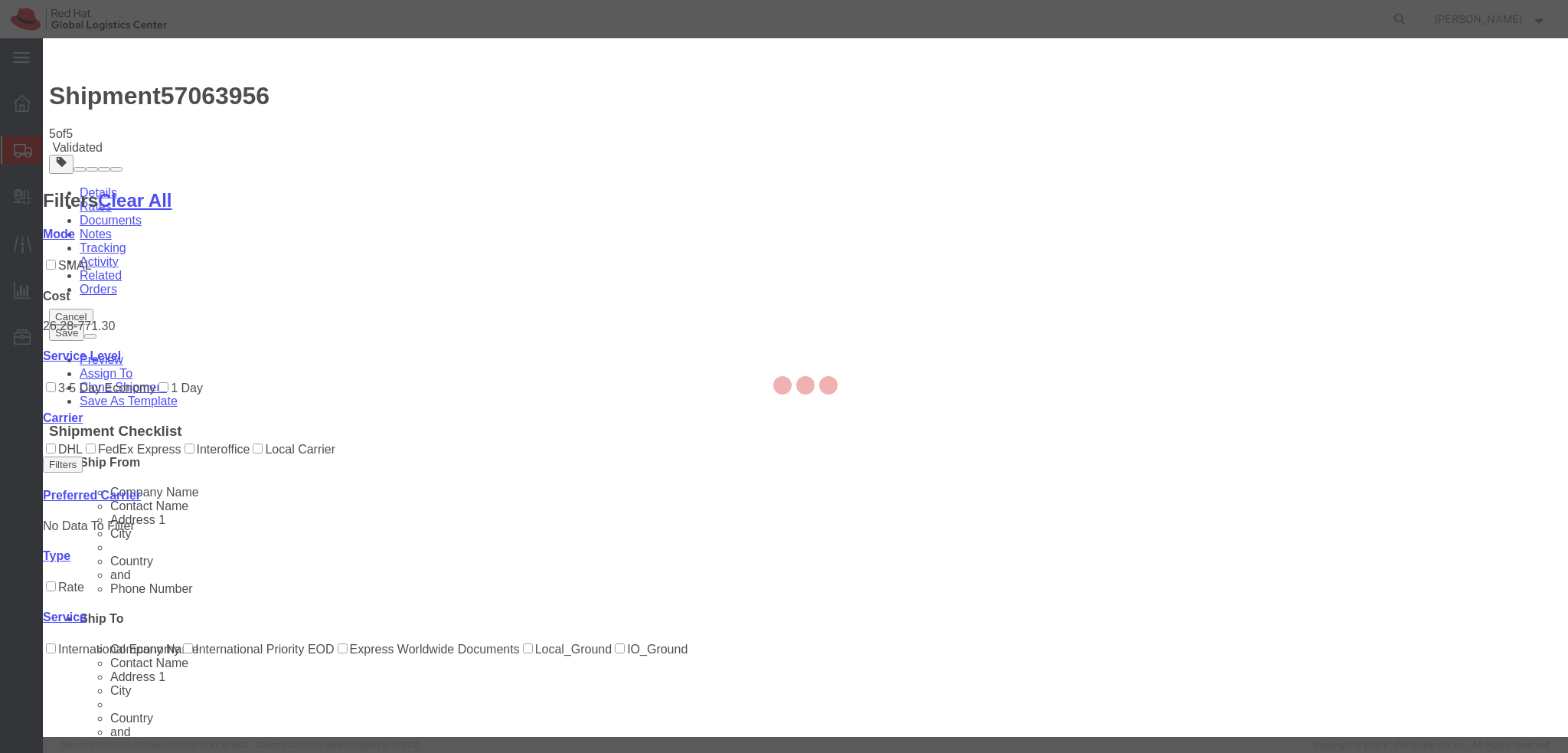
select select "37944"
select select "37986"
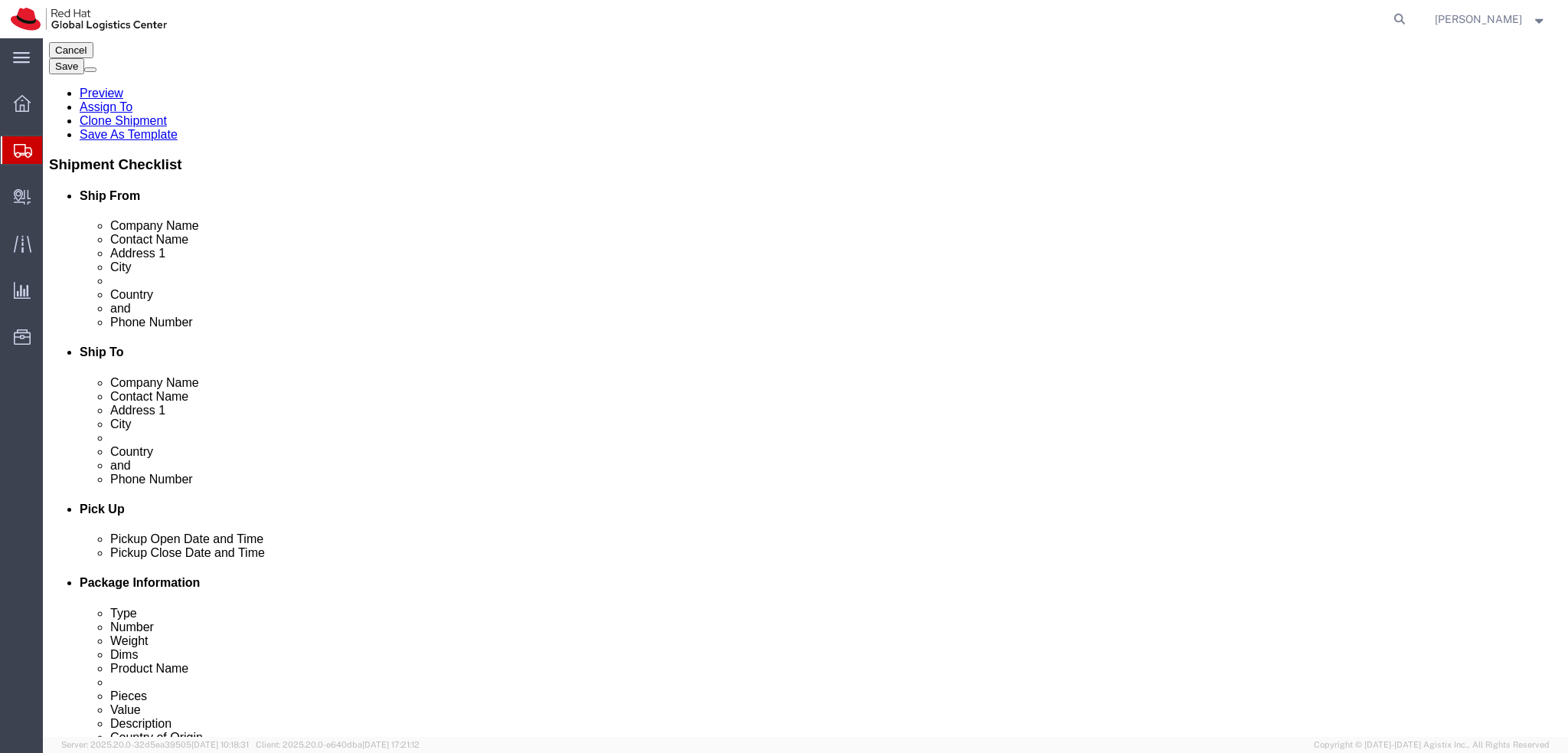
scroll to position [306, 0]
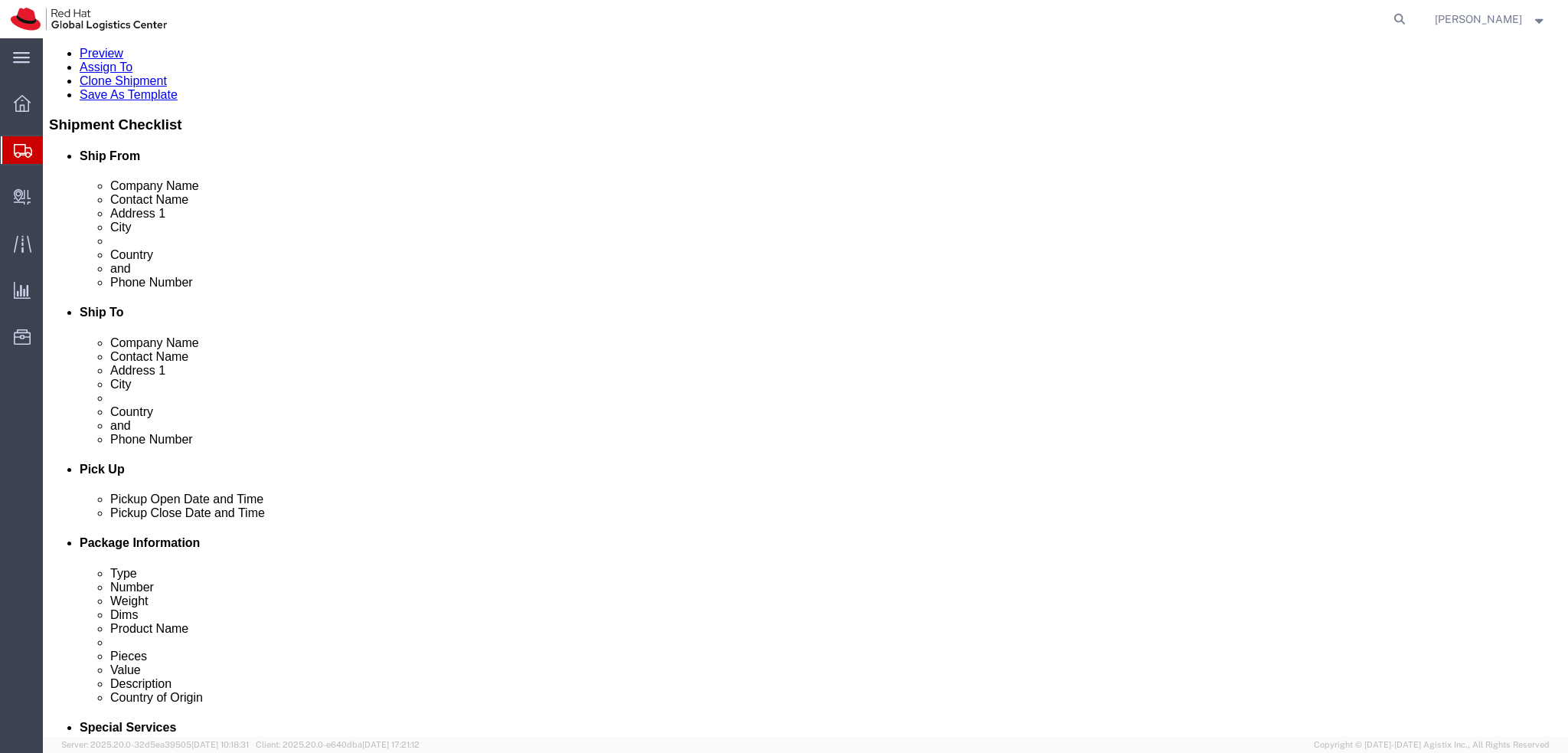
click icon
click button "Rate Shipment"
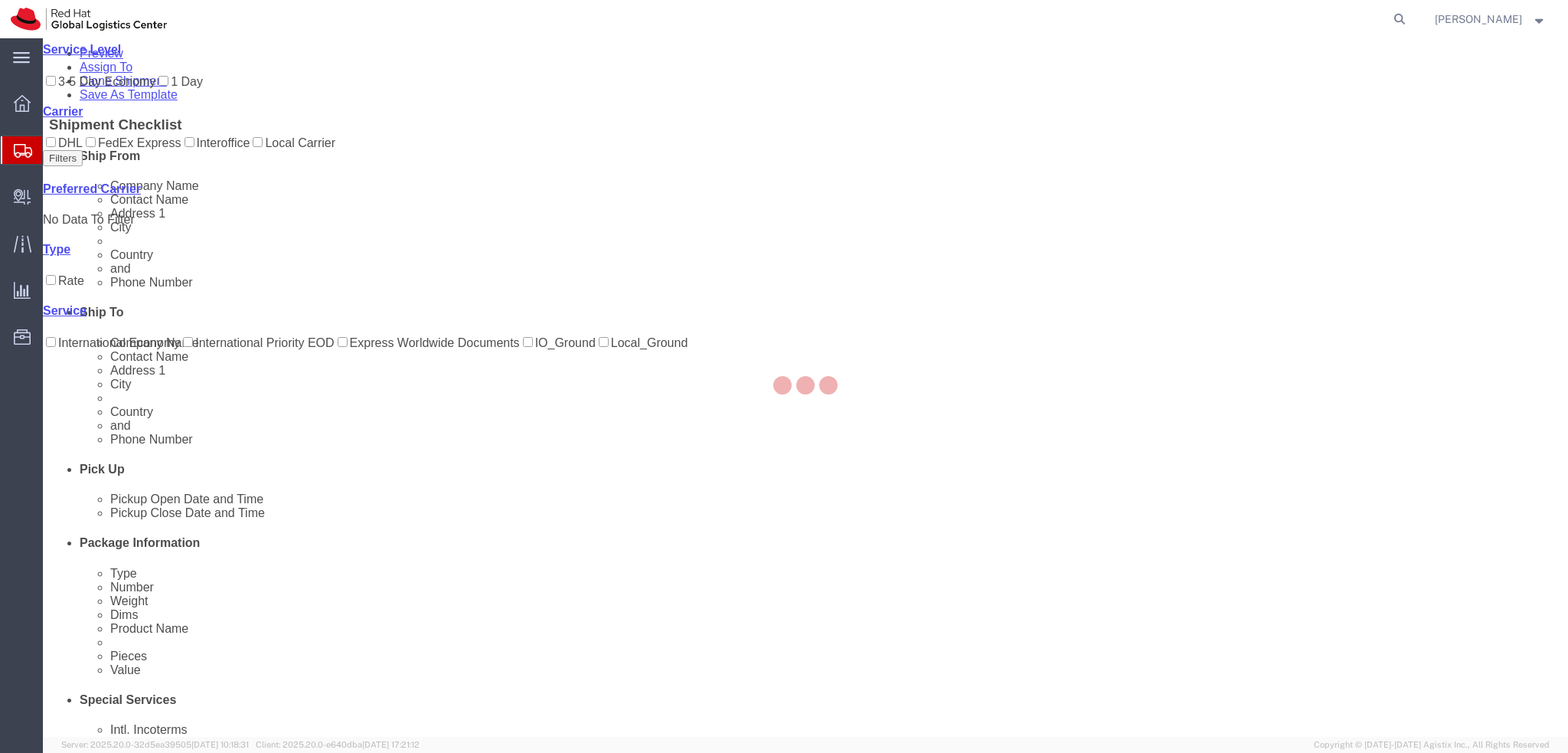
scroll to position [0, 0]
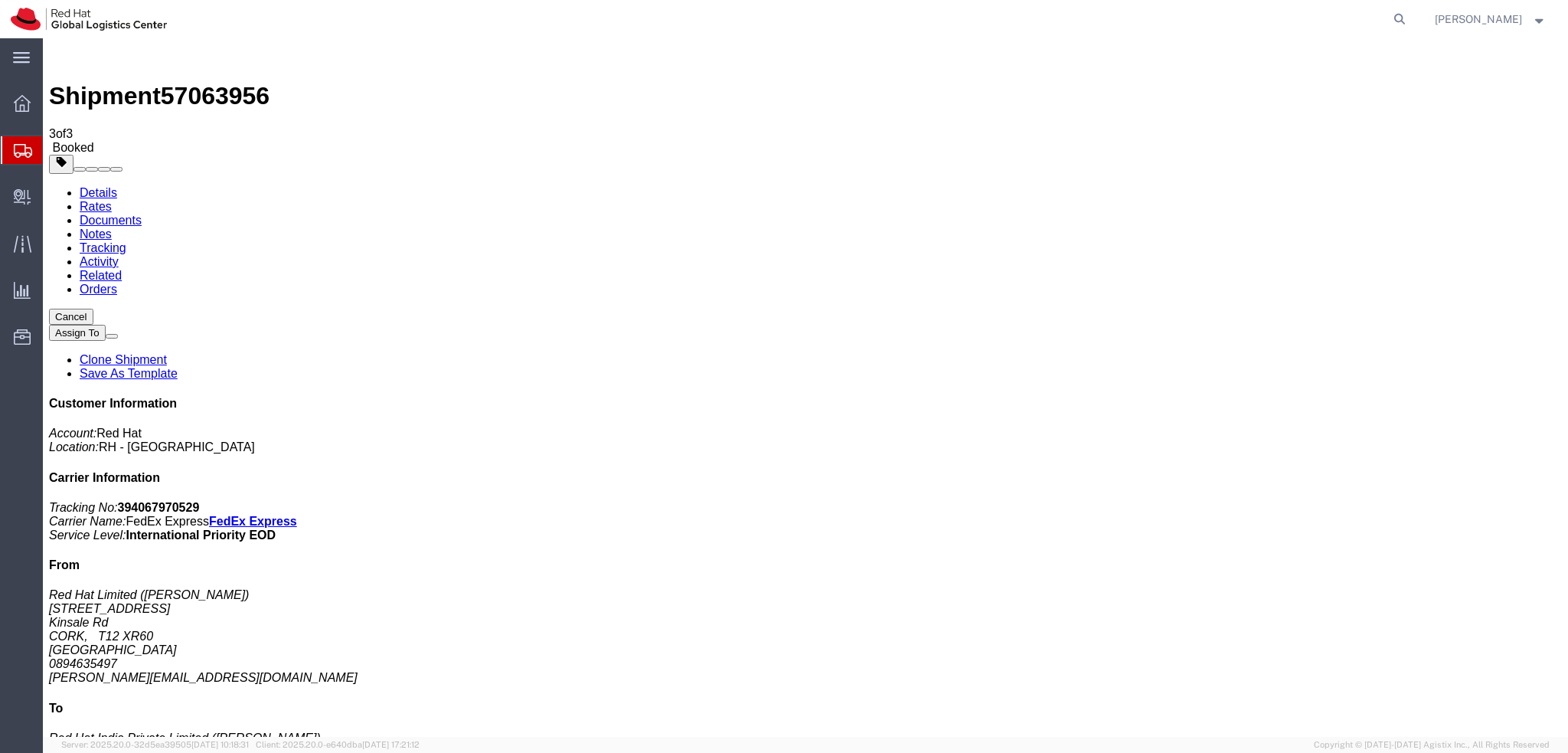
click at [103, 186] on link "Details" at bounding box center [98, 192] width 38 height 13
click icon "button"
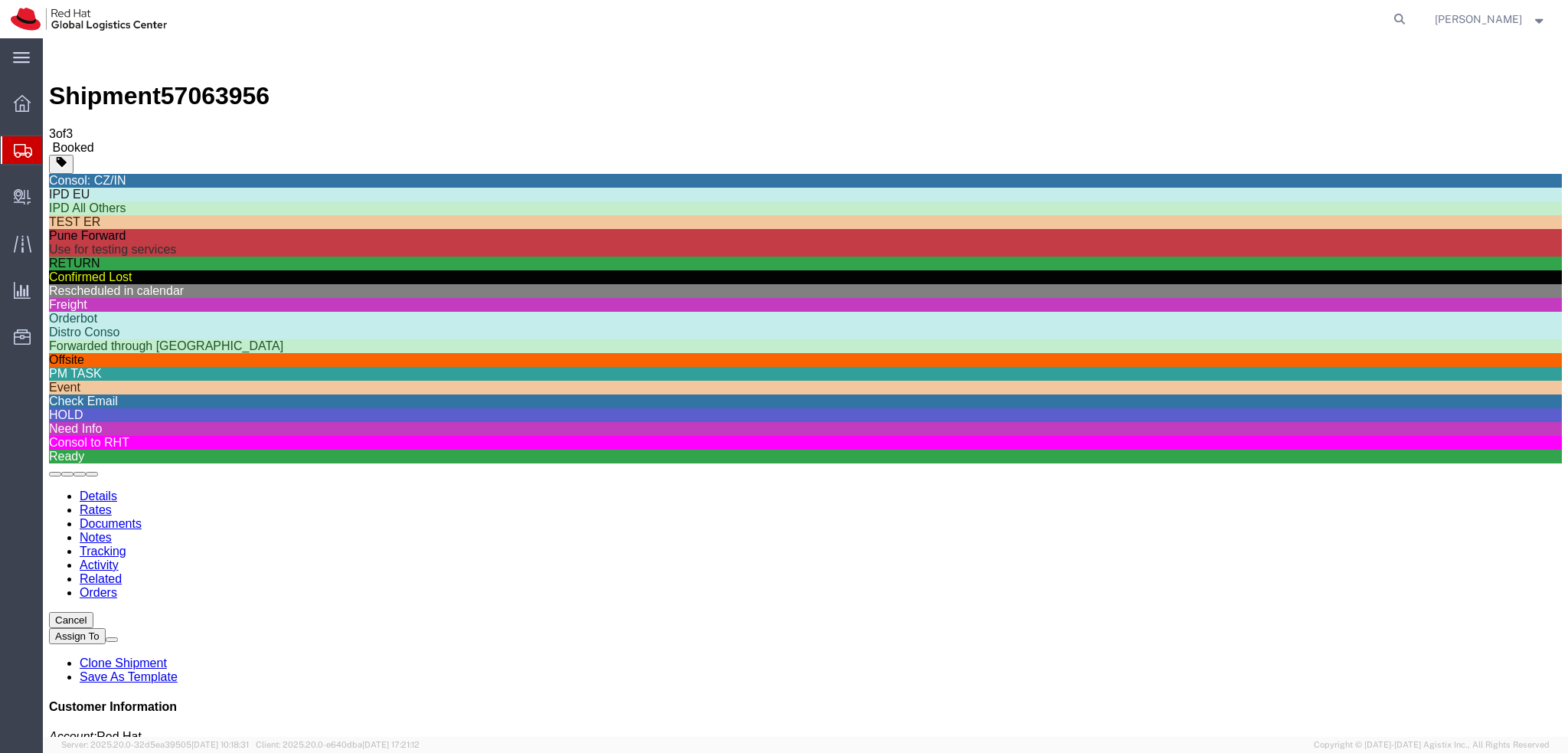
scroll to position [520, 0]
click div "Check Email"
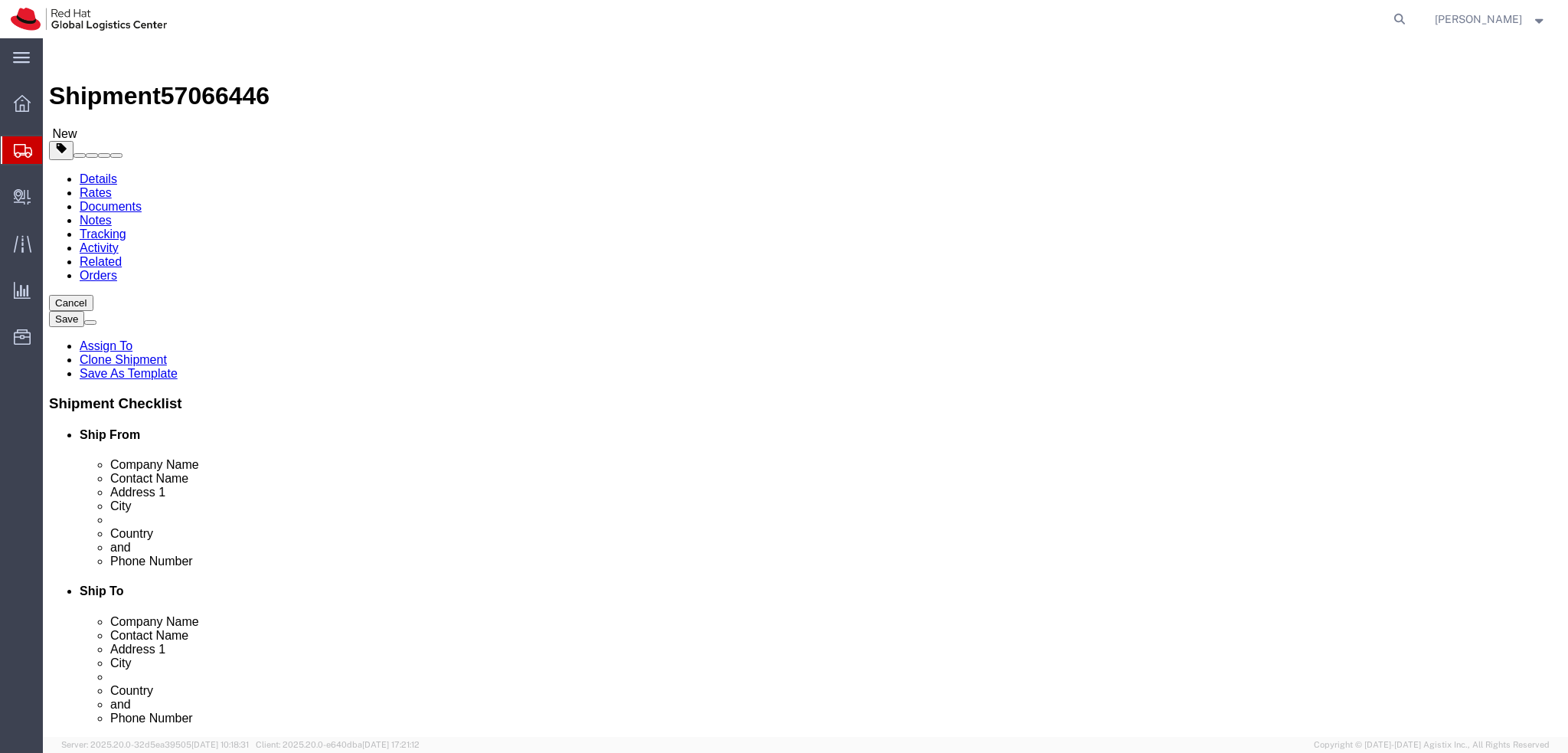
select select
click icon
click link "Assign To"
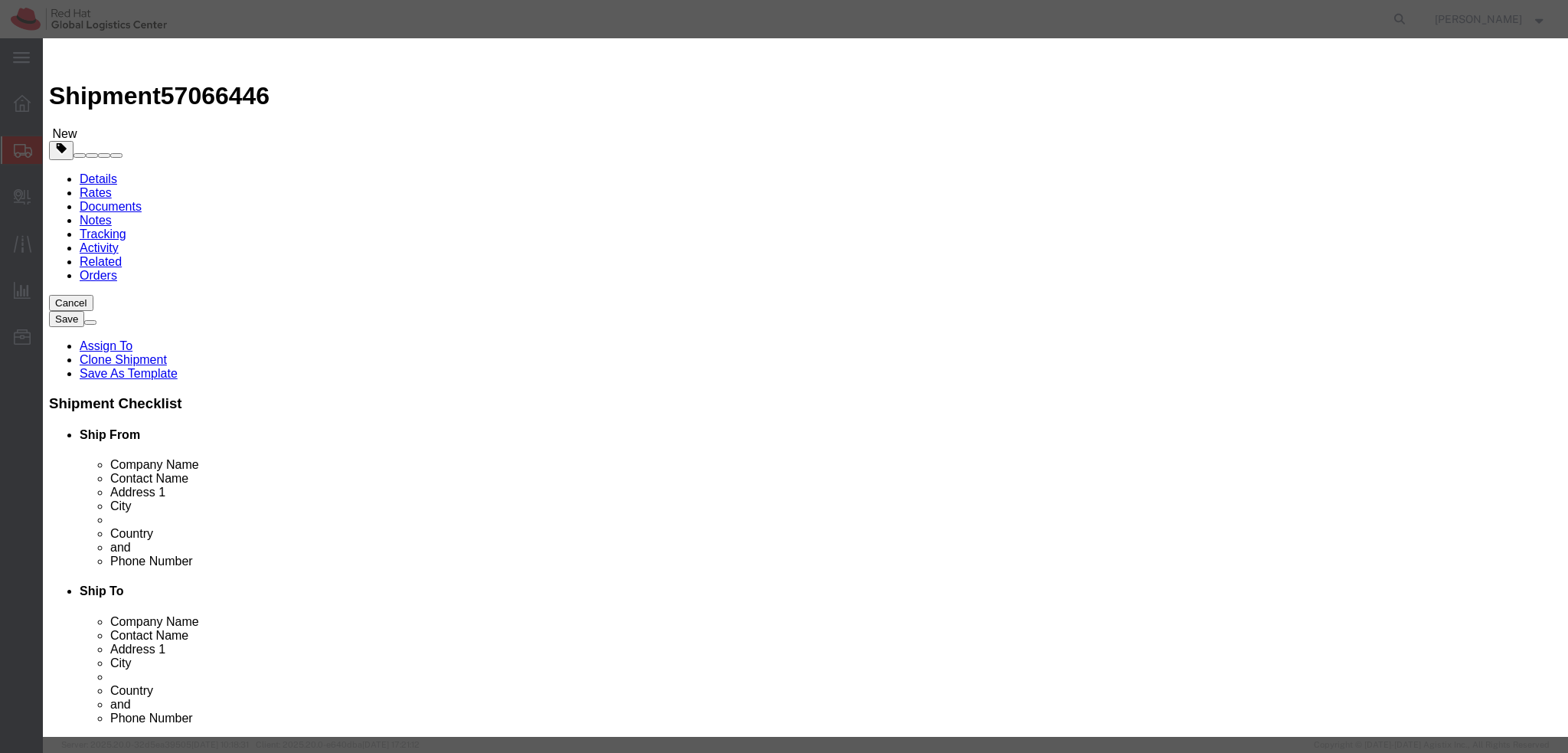
select select "104821"
select select
type input "soma"
select select "17159"
click textarea "Message"
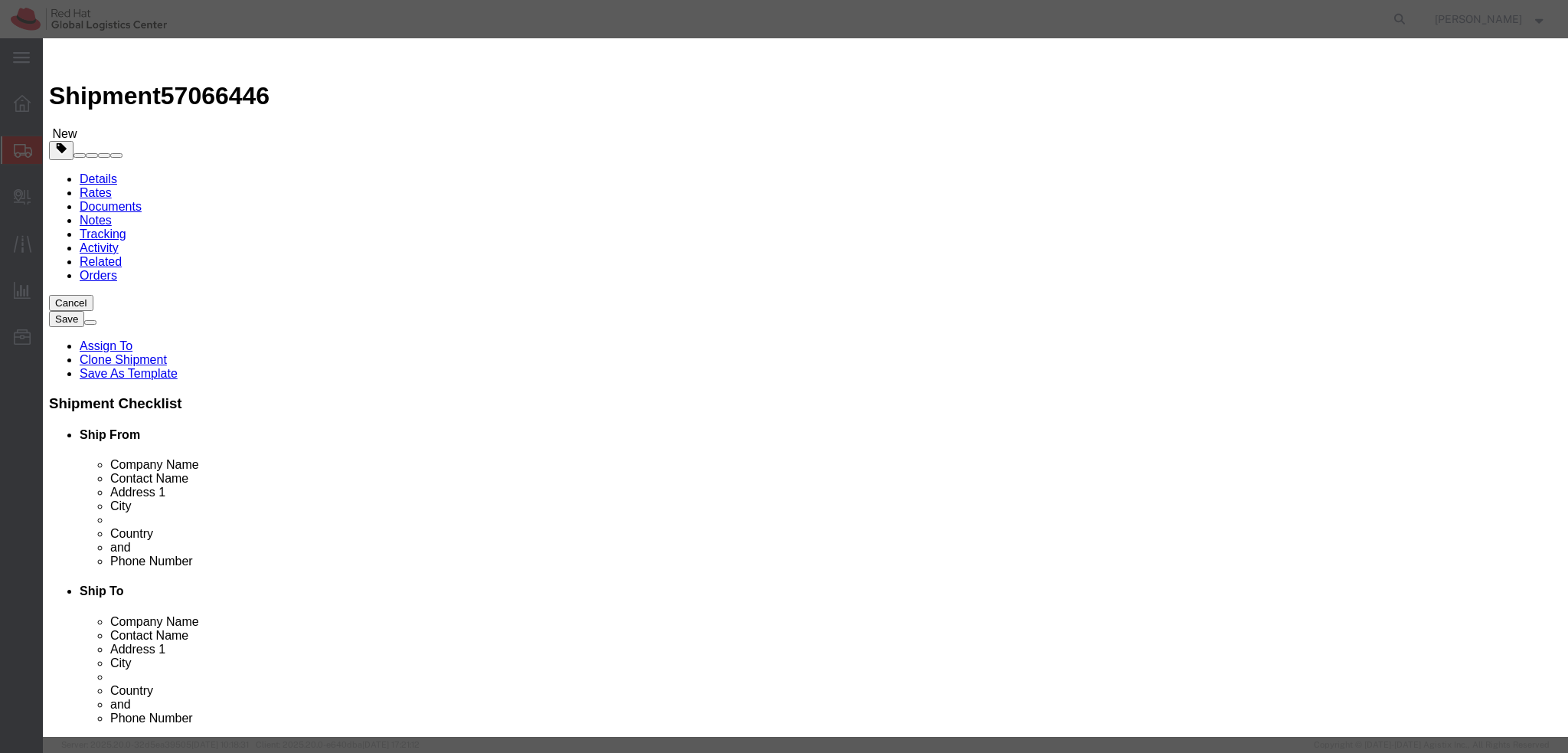
type textarea "U"
type textarea "Laptop z UK do Irska"
click button "Assign"
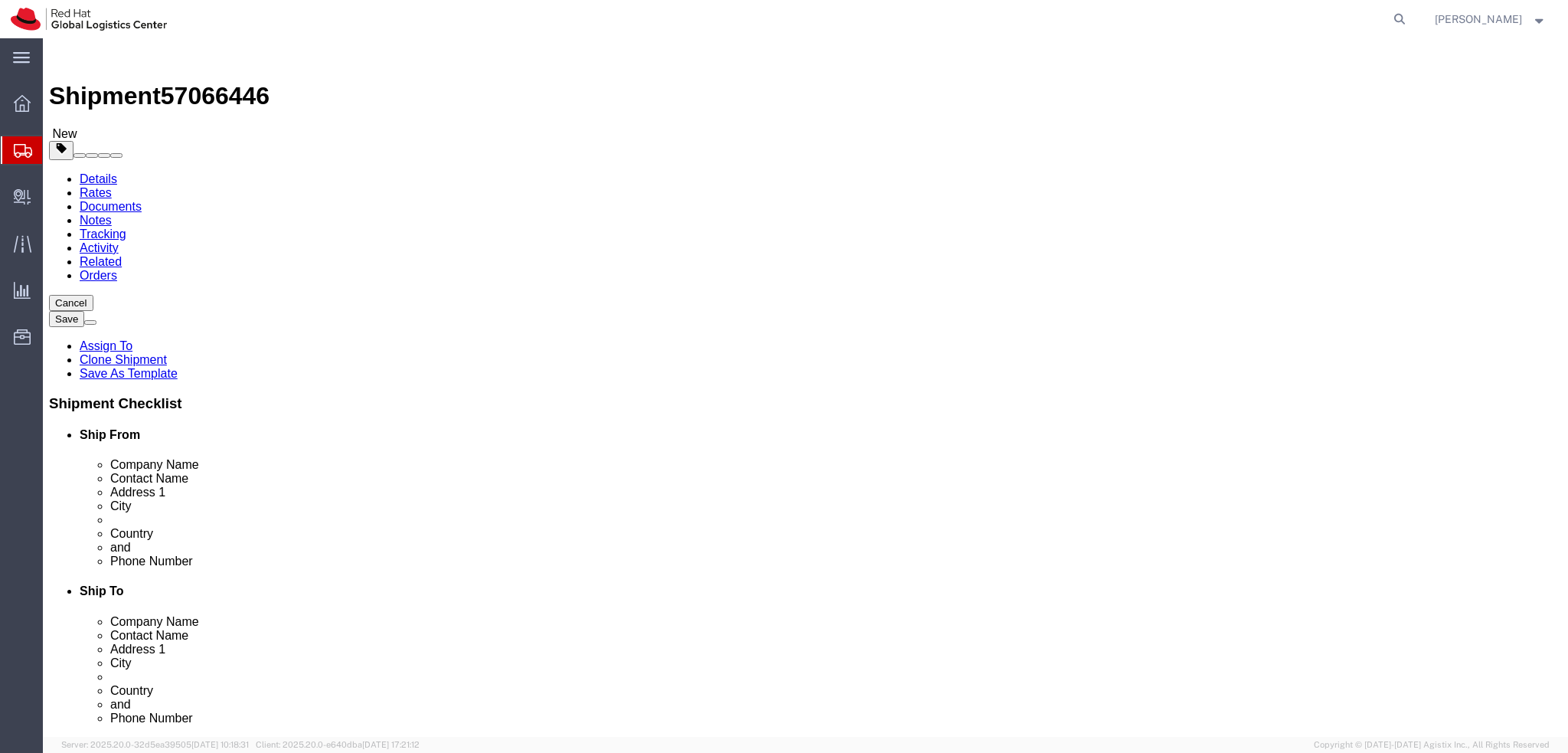
click div
click icon "button"
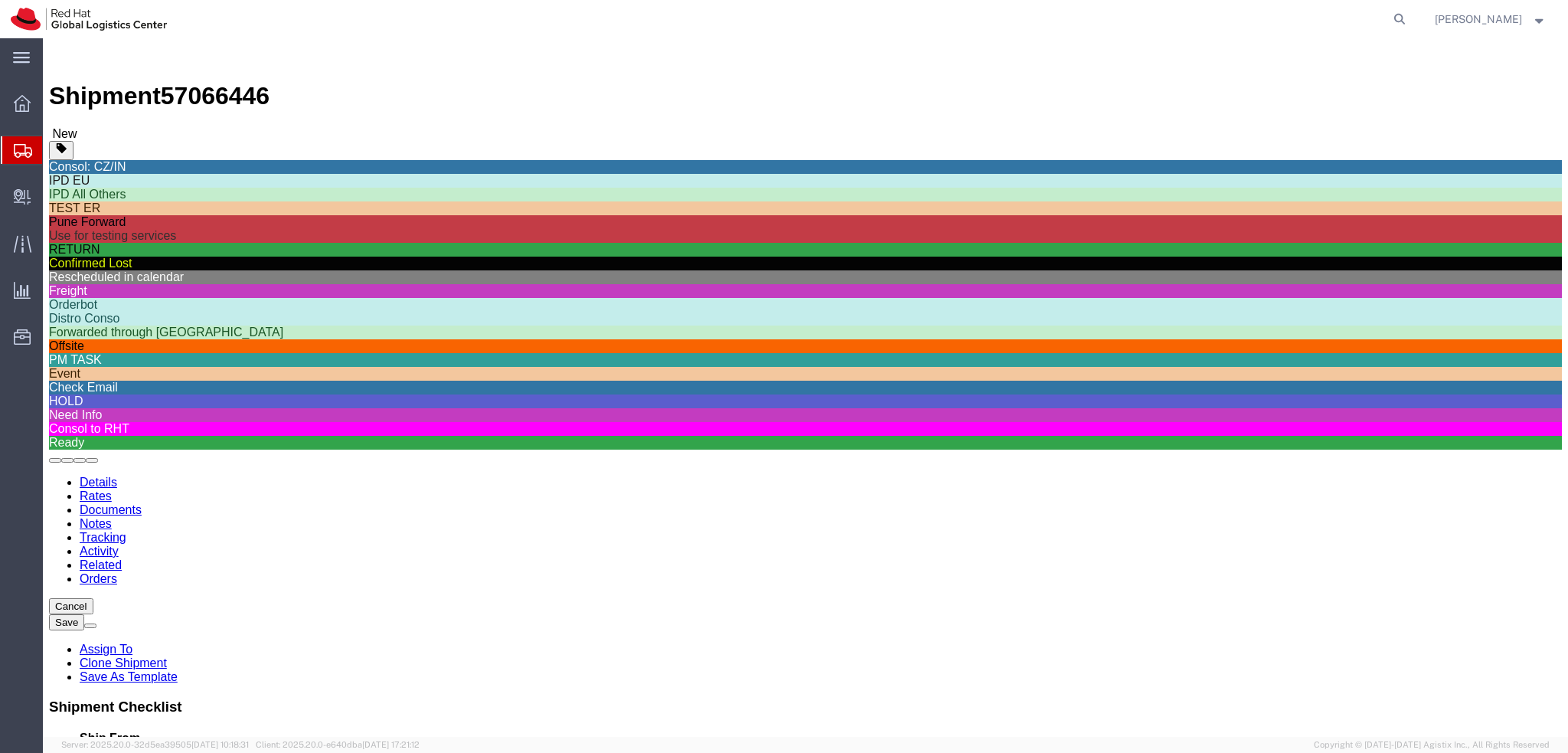
scroll to position [520, 0]
click div "HOLD"
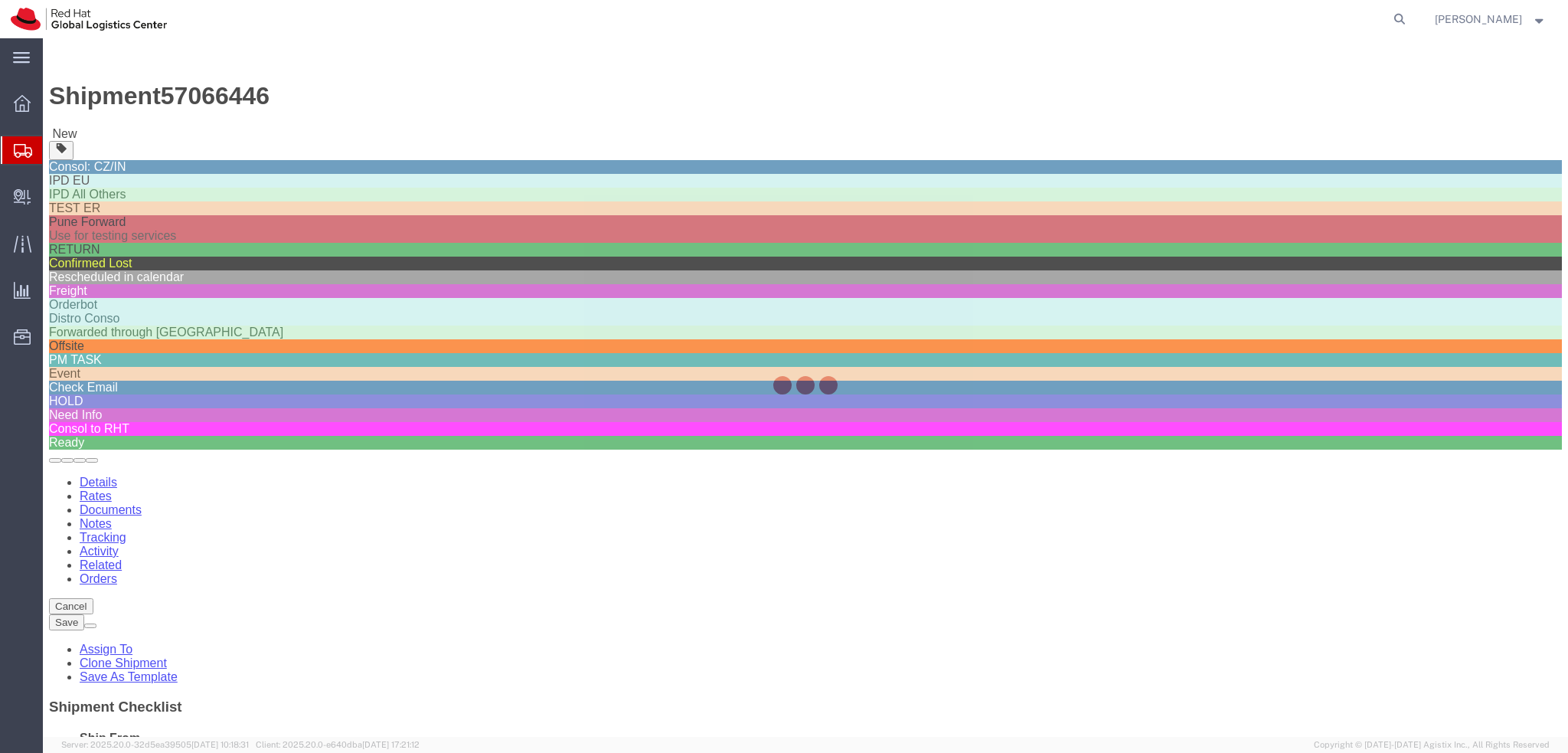
scroll to position [478, 0]
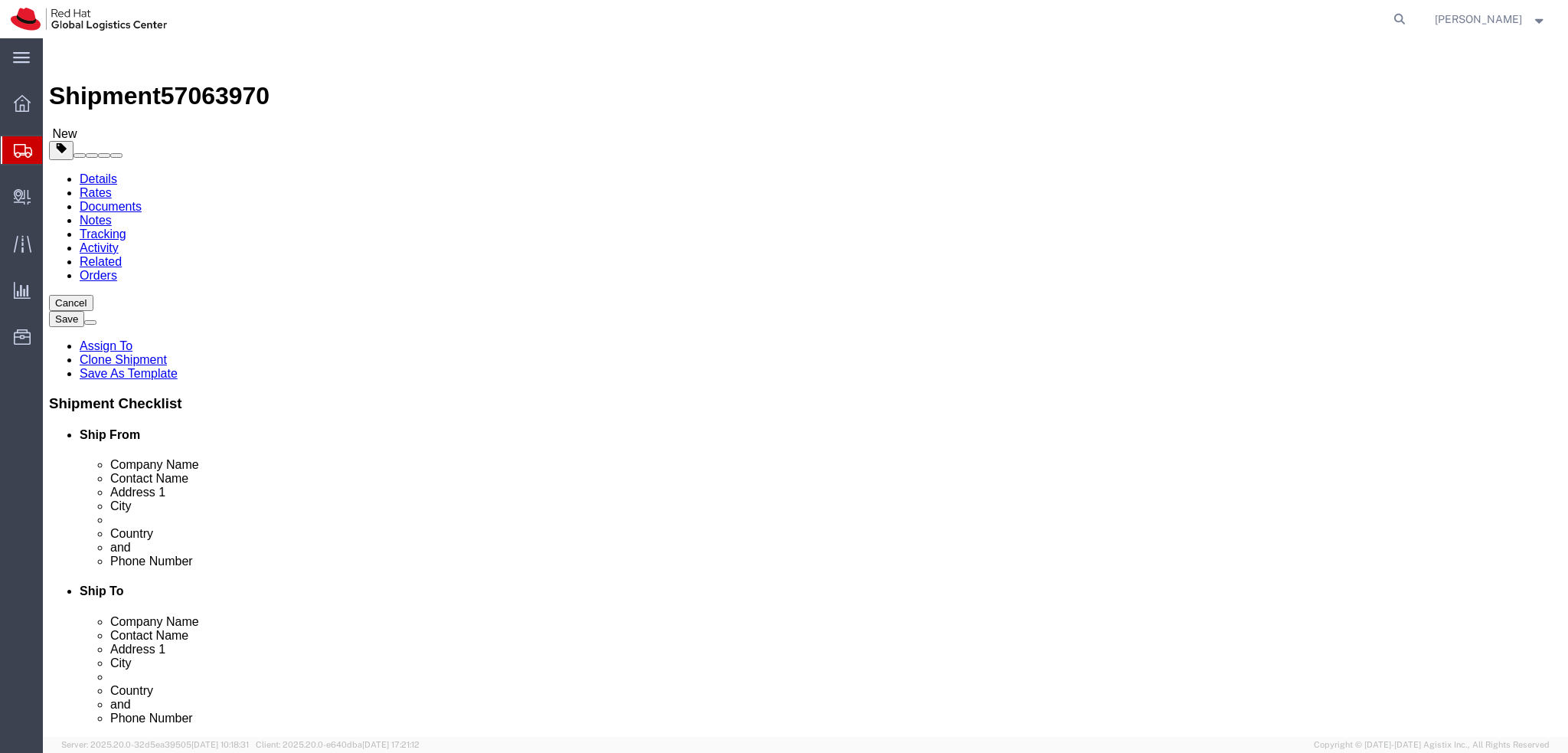
select select
select select "37974"
drag, startPoint x: 340, startPoint y: 315, endPoint x: 107, endPoint y: 326, distance: 233.3
click div "Contact Name Matt Newsome"
drag, startPoint x: 298, startPoint y: 284, endPoint x: 26, endPoint y: 309, distance: 273.1
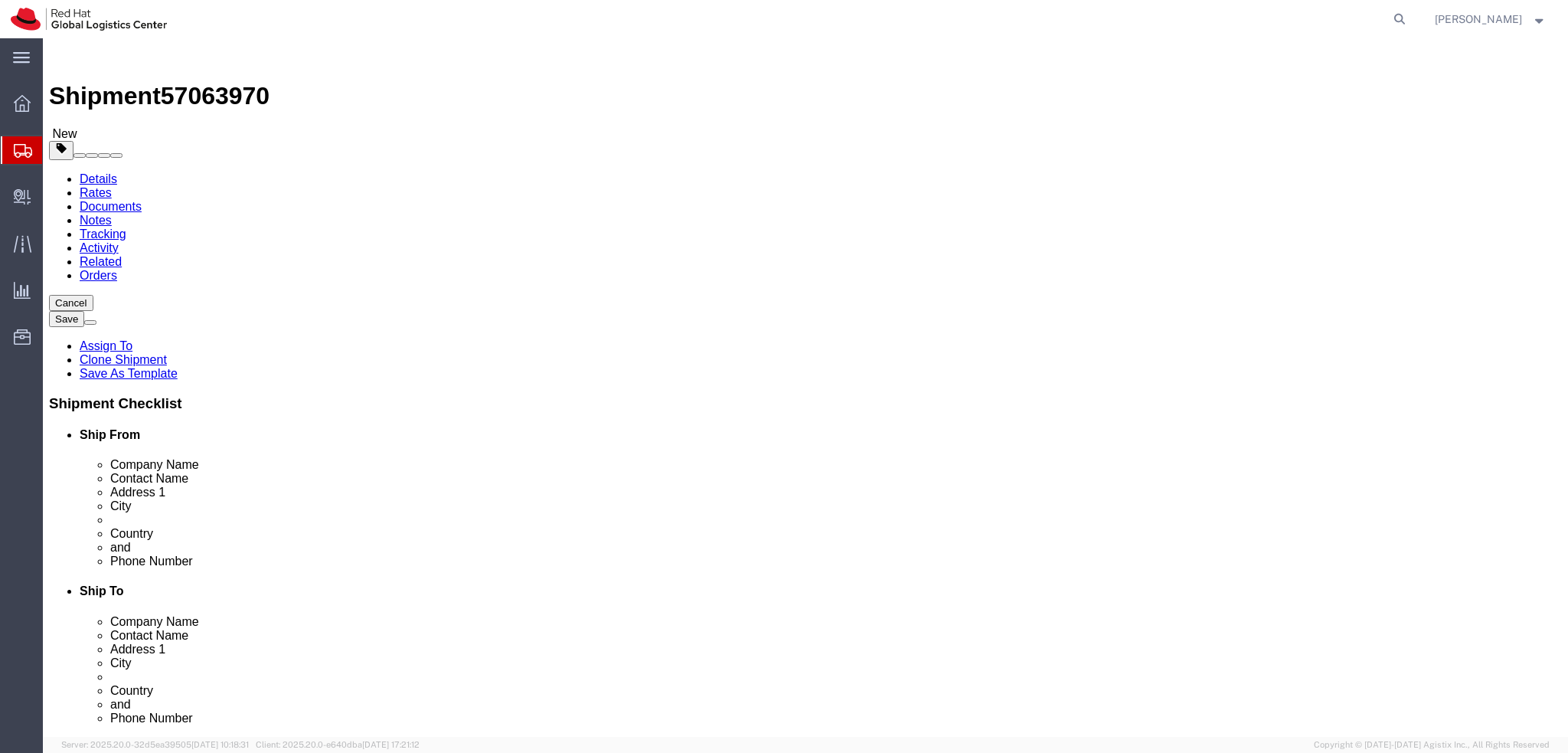
click div "Location My Profile Location RH - Amsterdam - MSO RH - Amsterdam Data Center RH…"
paste input "Matt Newsome"
type input "Matt Newsome"
click label "Address 1"
click div "Location My Profile Location RH - Amsterdam - MSO RH - Amsterdam Data Center RH…"
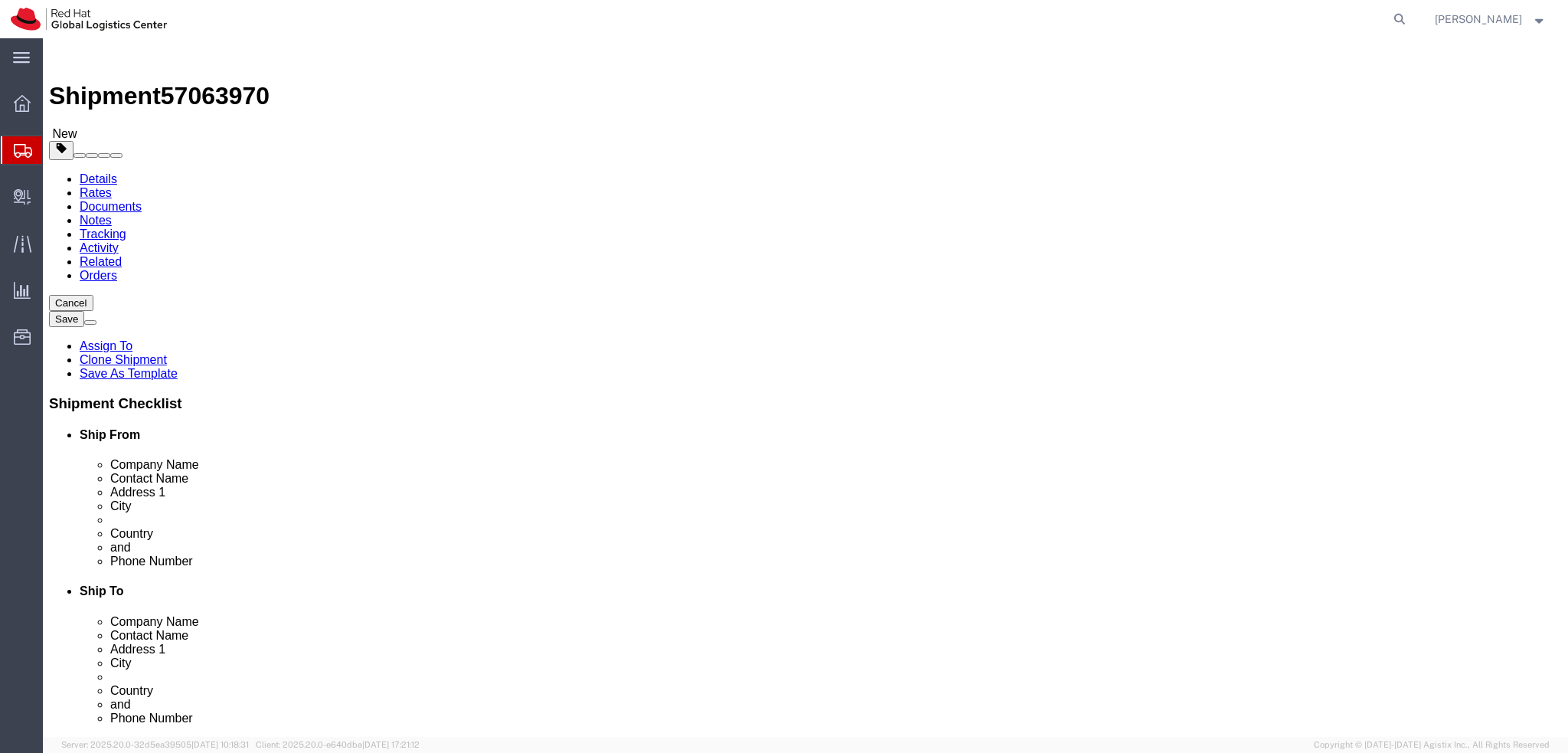
click icon
click dd "1.00 Each"
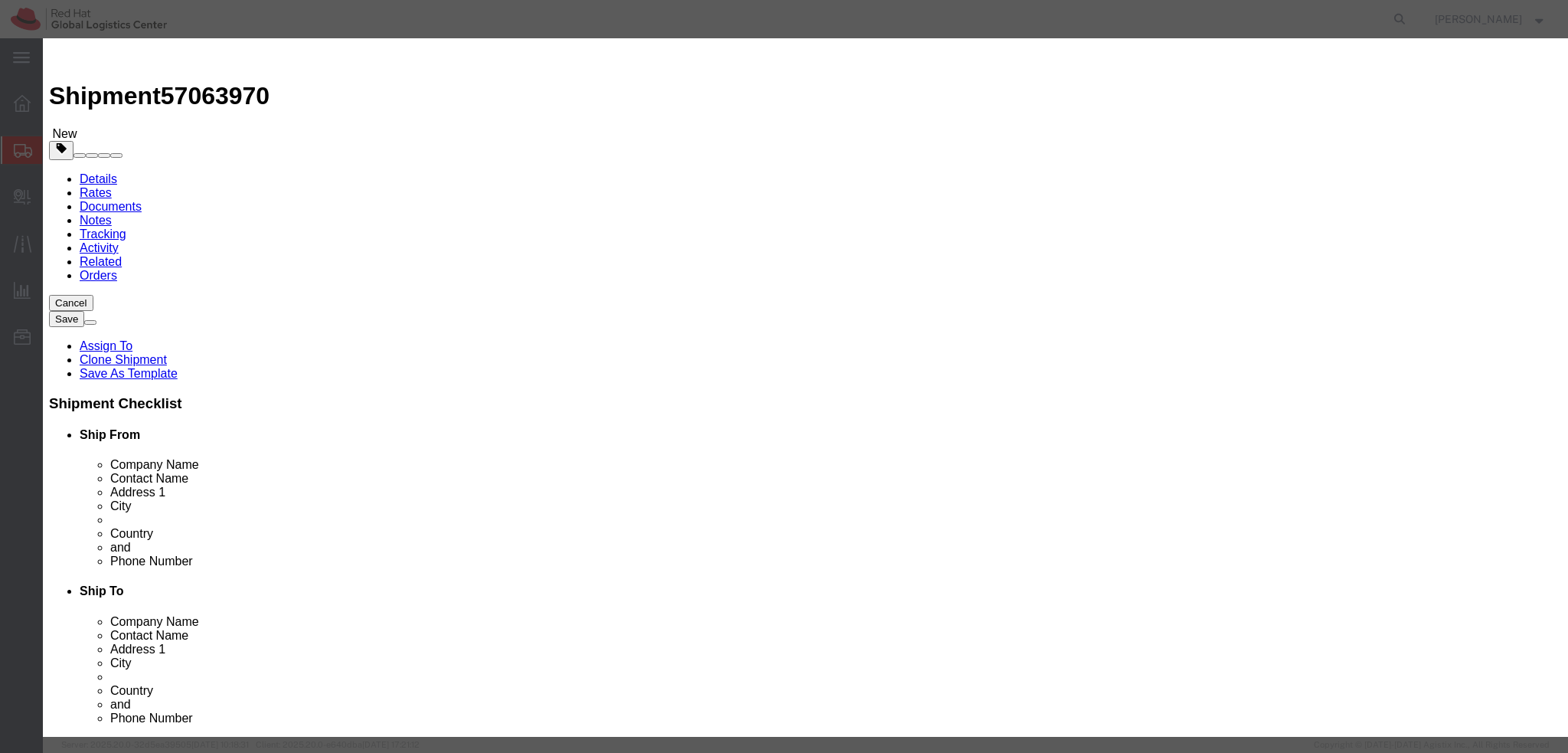
click textarea
type textarea "Mobile phone"
click button "Save & Close"
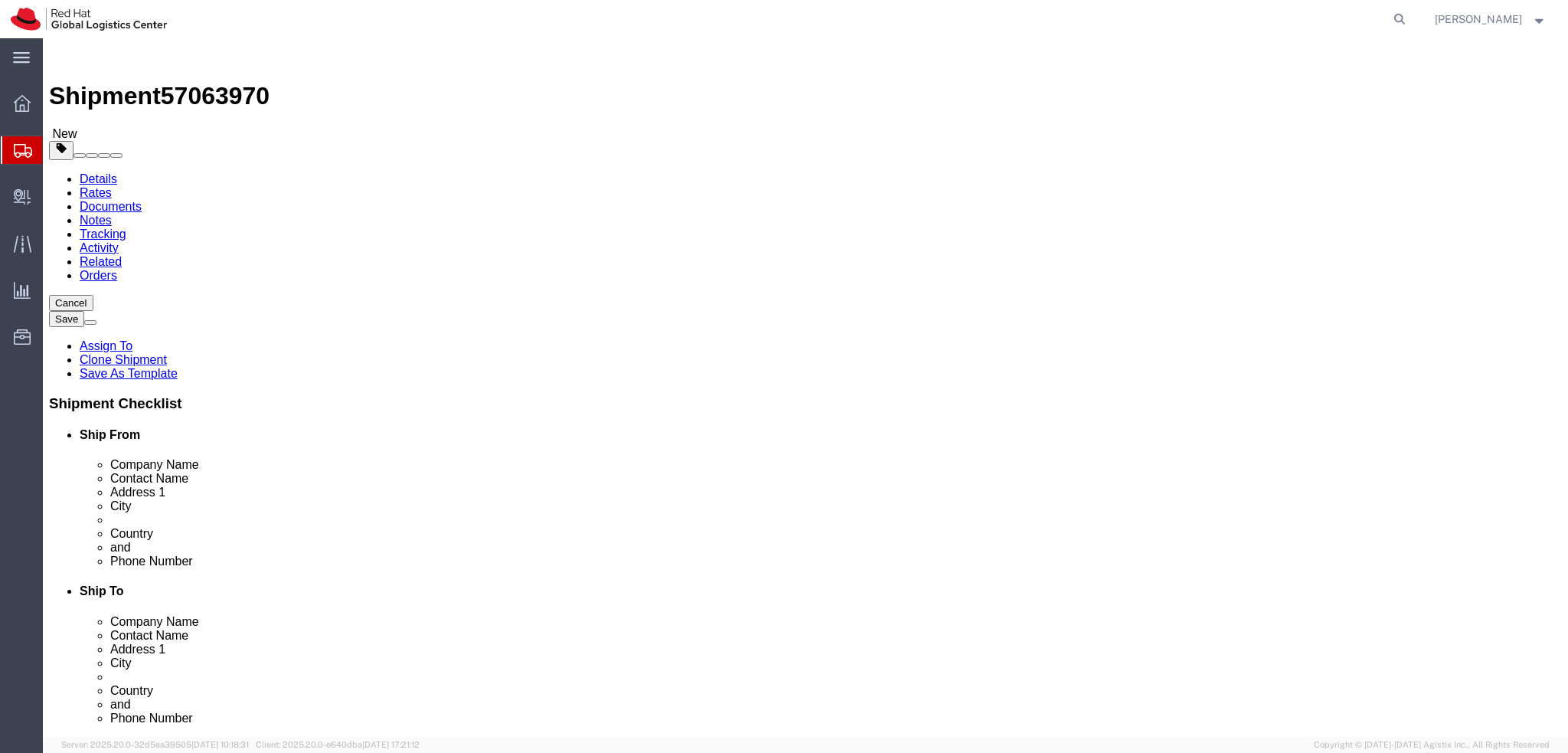
click link "Special Services"
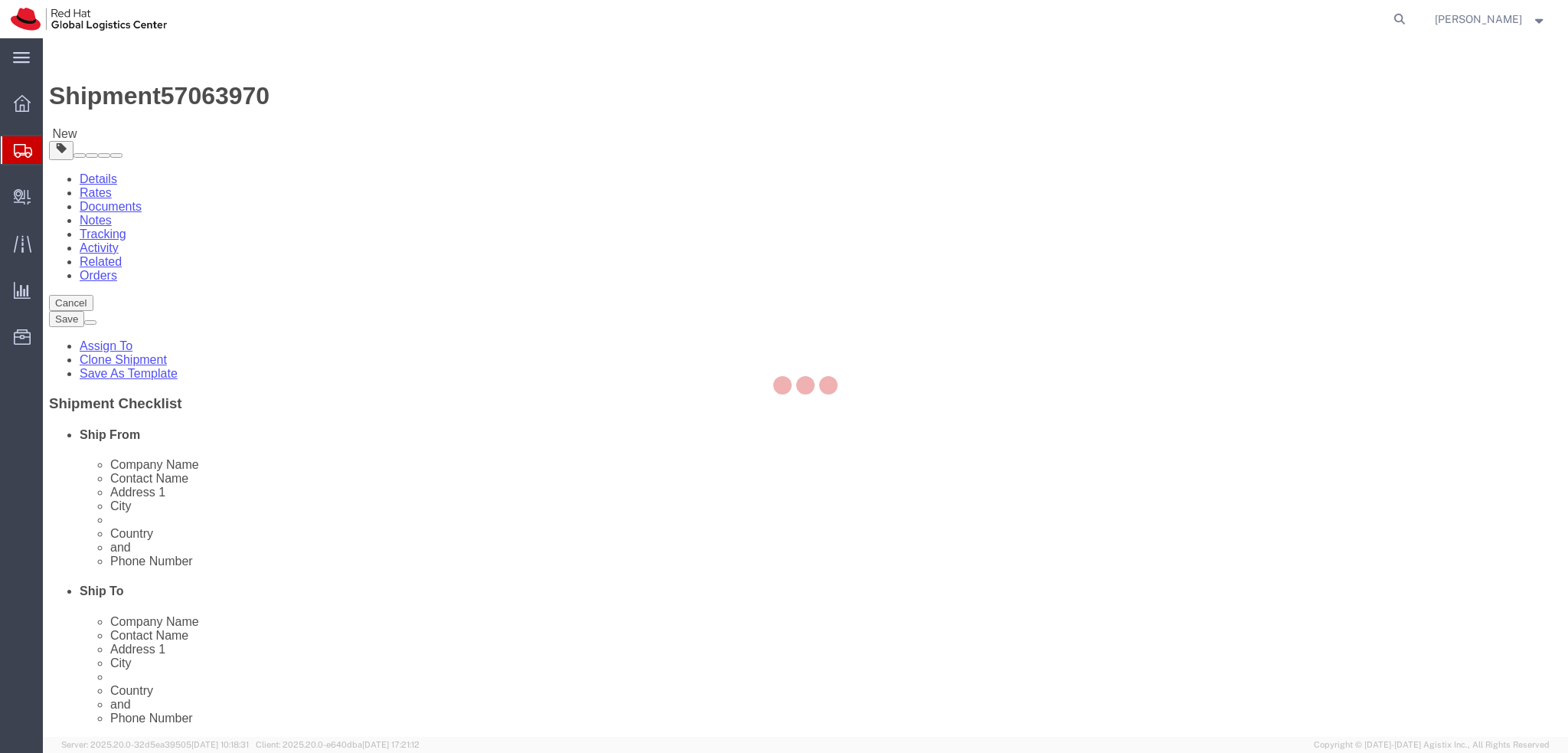
select select "COSTCENTER"
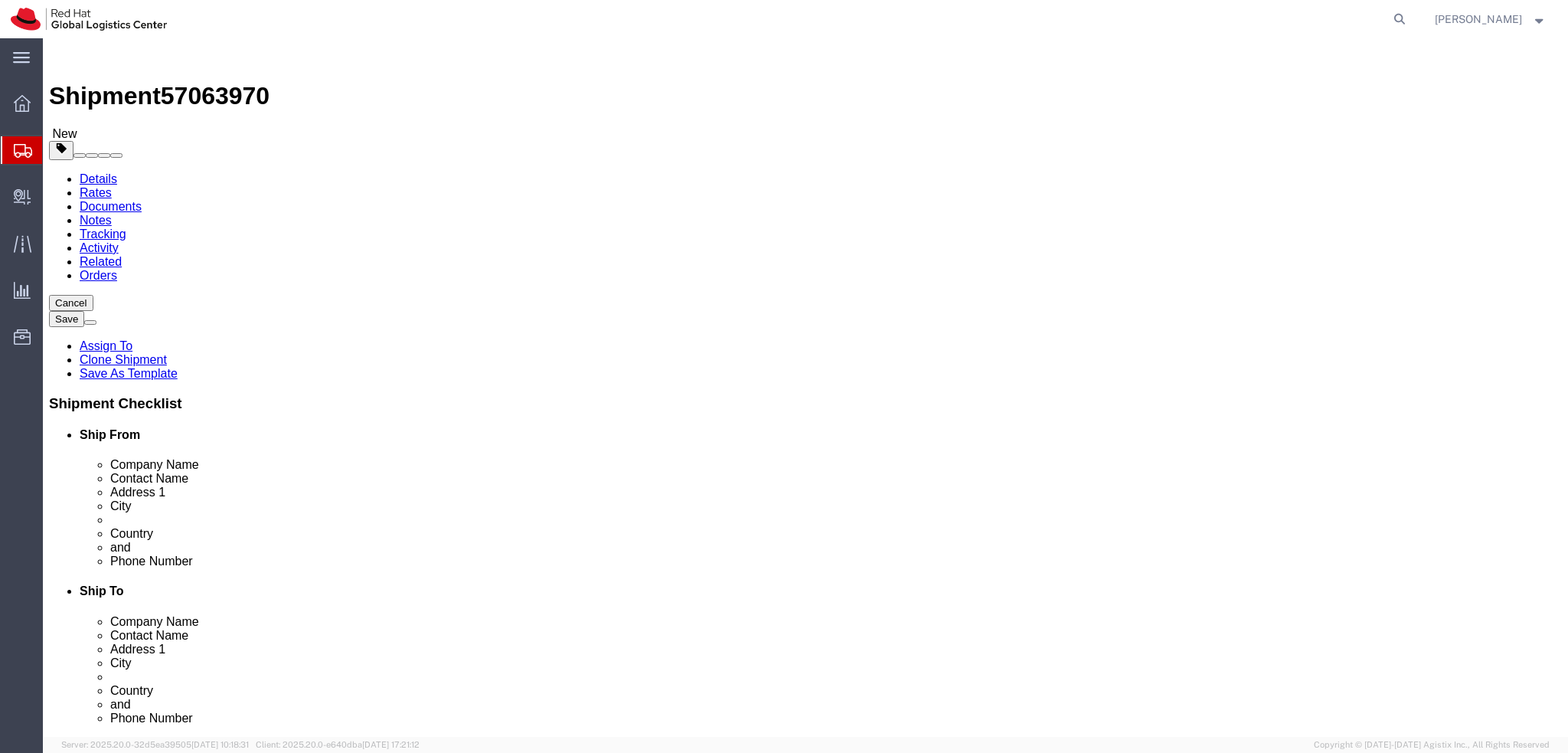
click icon
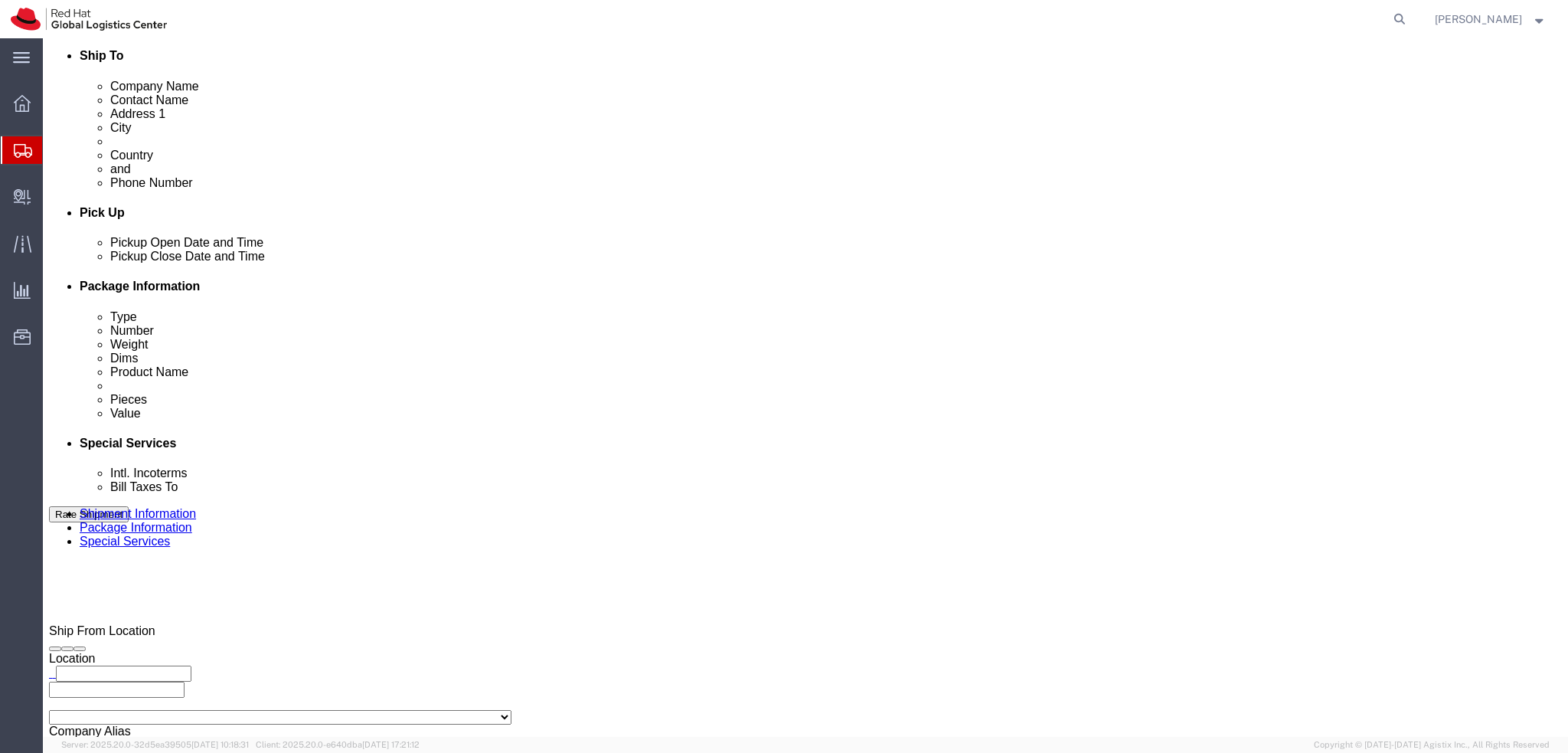
scroll to position [536, 0]
click button "Rate Shipment"
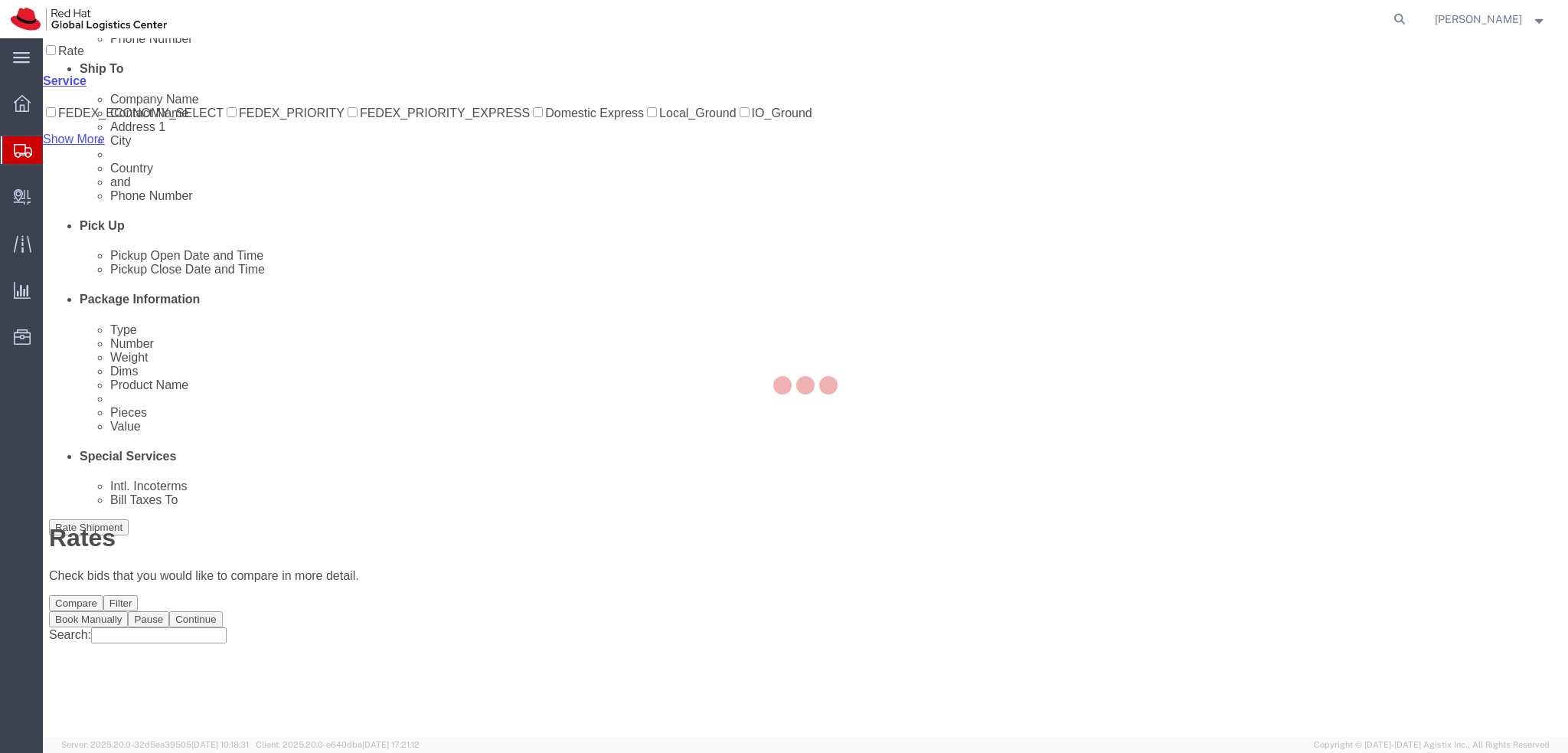
scroll to position [0, 0]
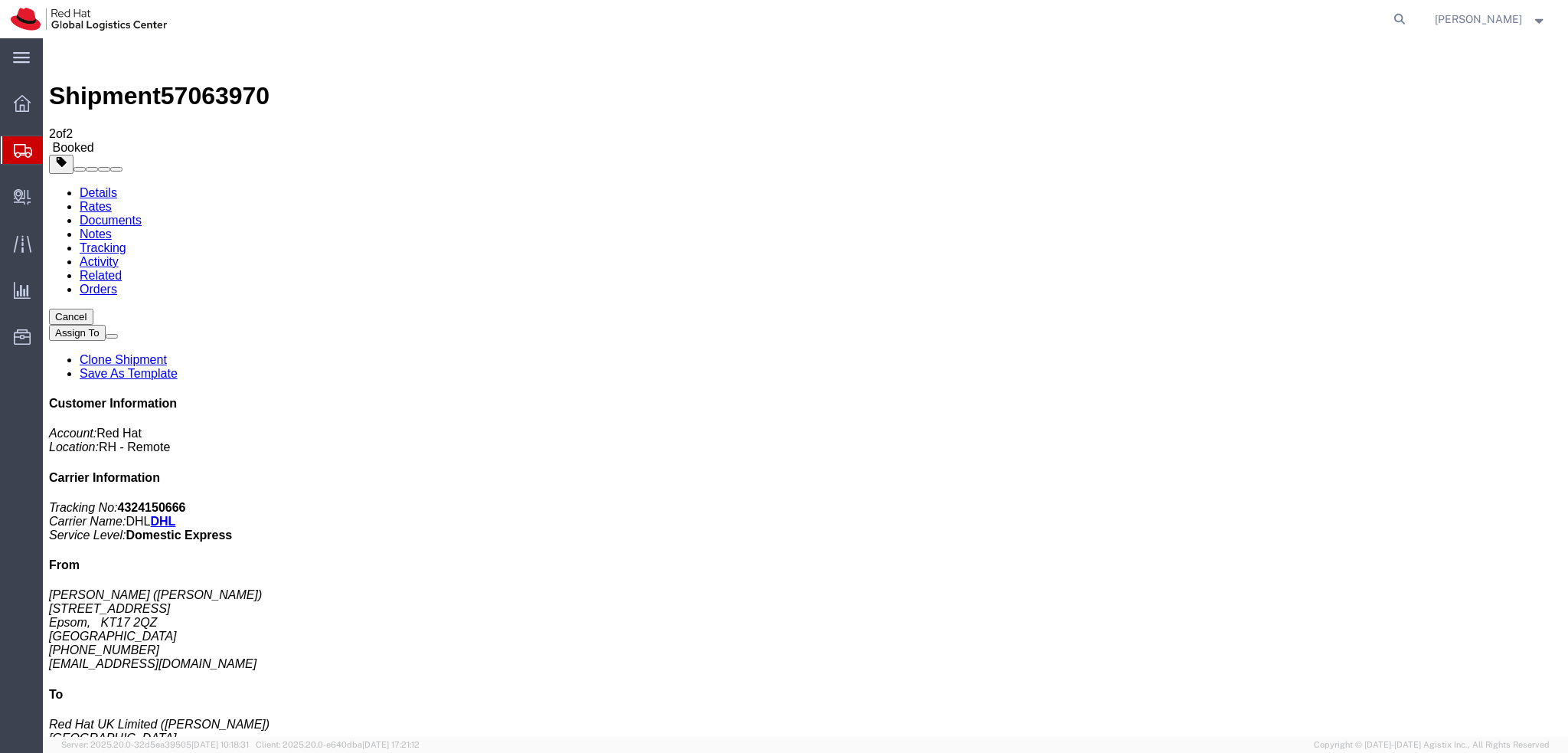
click at [89, 186] on link "Details" at bounding box center [98, 192] width 38 height 13
click link "Schedule pickup request"
click address "Matt Newsome (Matt Newsome) 25 Cleves Avenue Epsom, KT17 2QZ United Kingdom +44…"
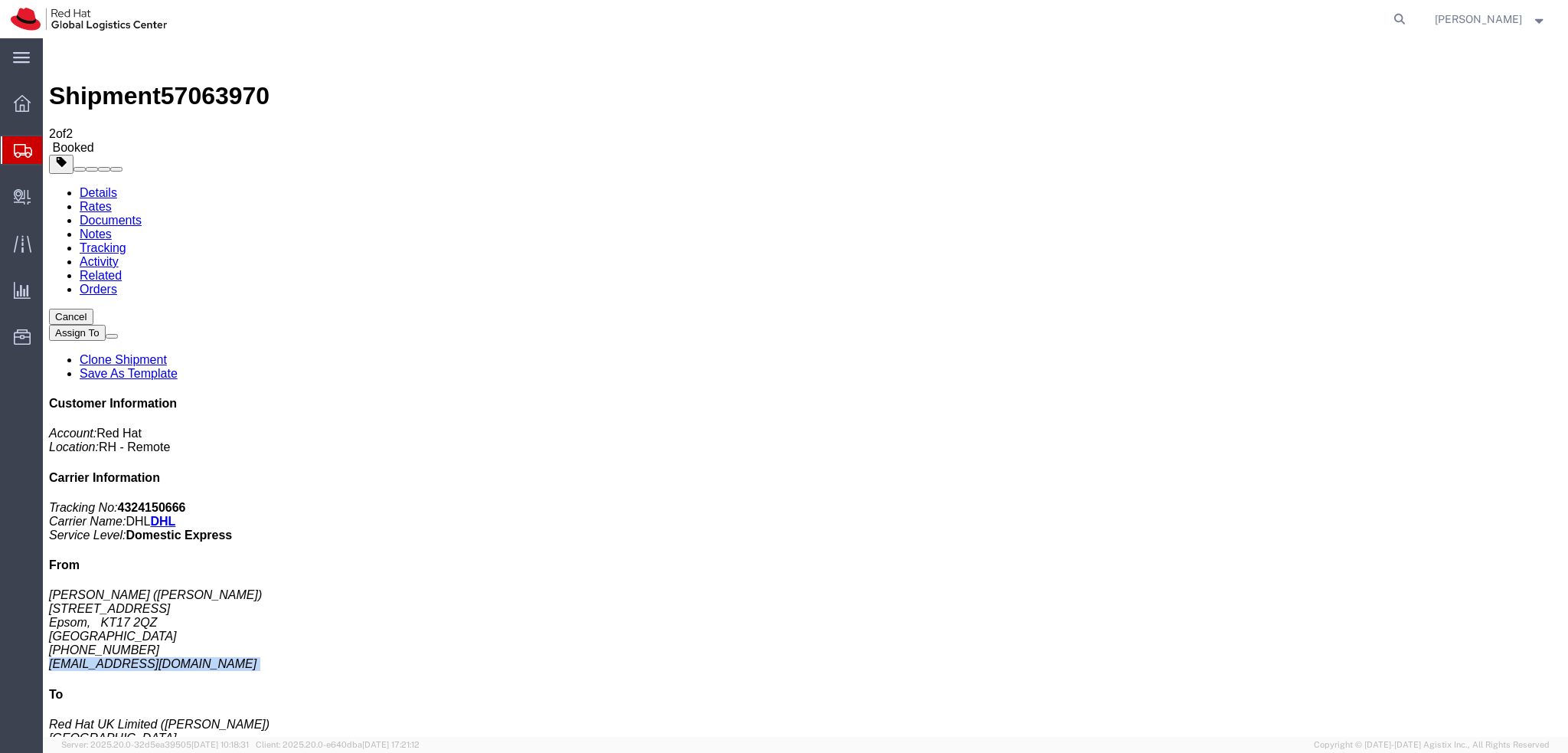
copy div "mnewsome@redhat.com"
click link "Documents"
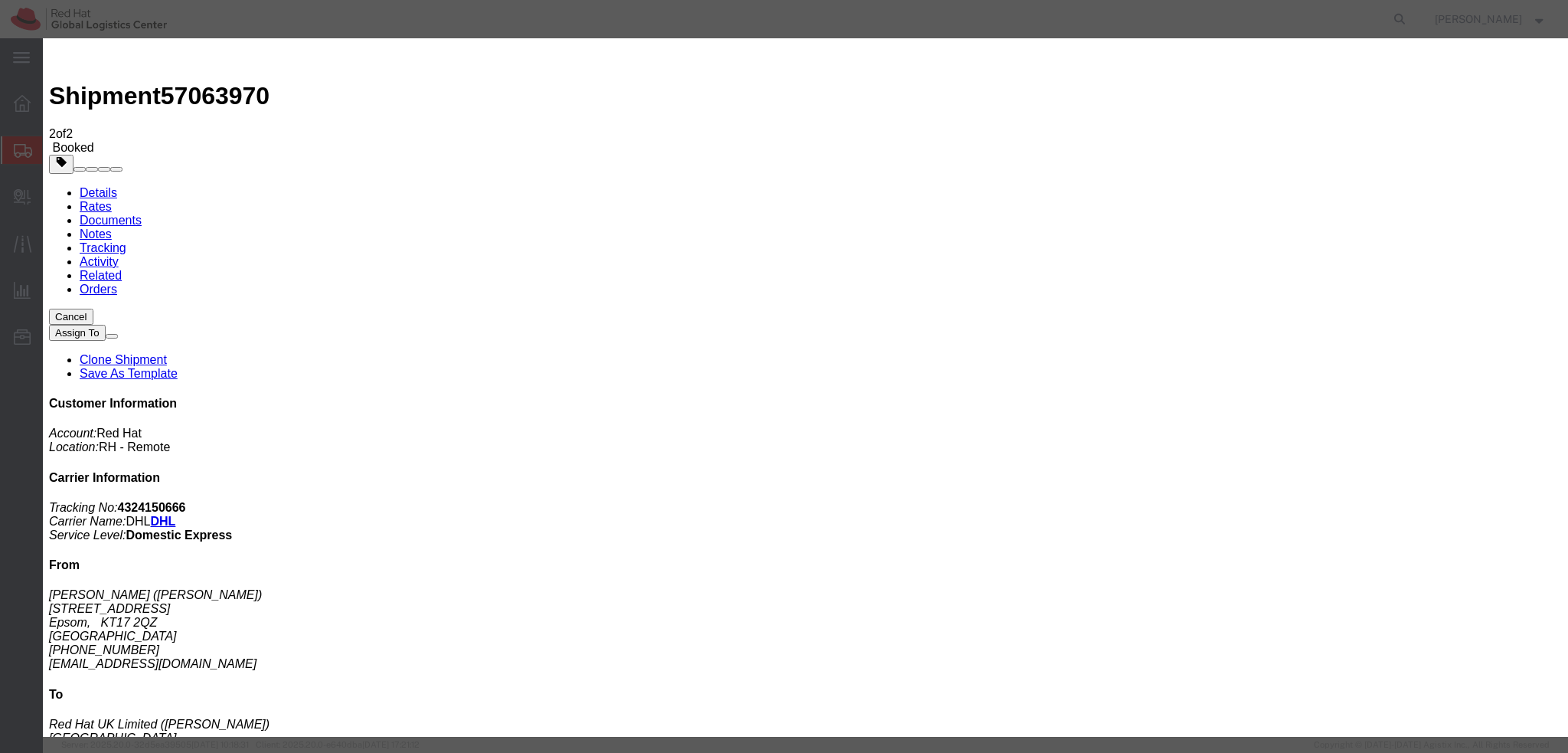
paste input "mnewsome@redhat.com"
type input "mnewsome@redhat.com"
paste textarea "Hi A, please find the label for your shipment to B attached to this email. Plea…"
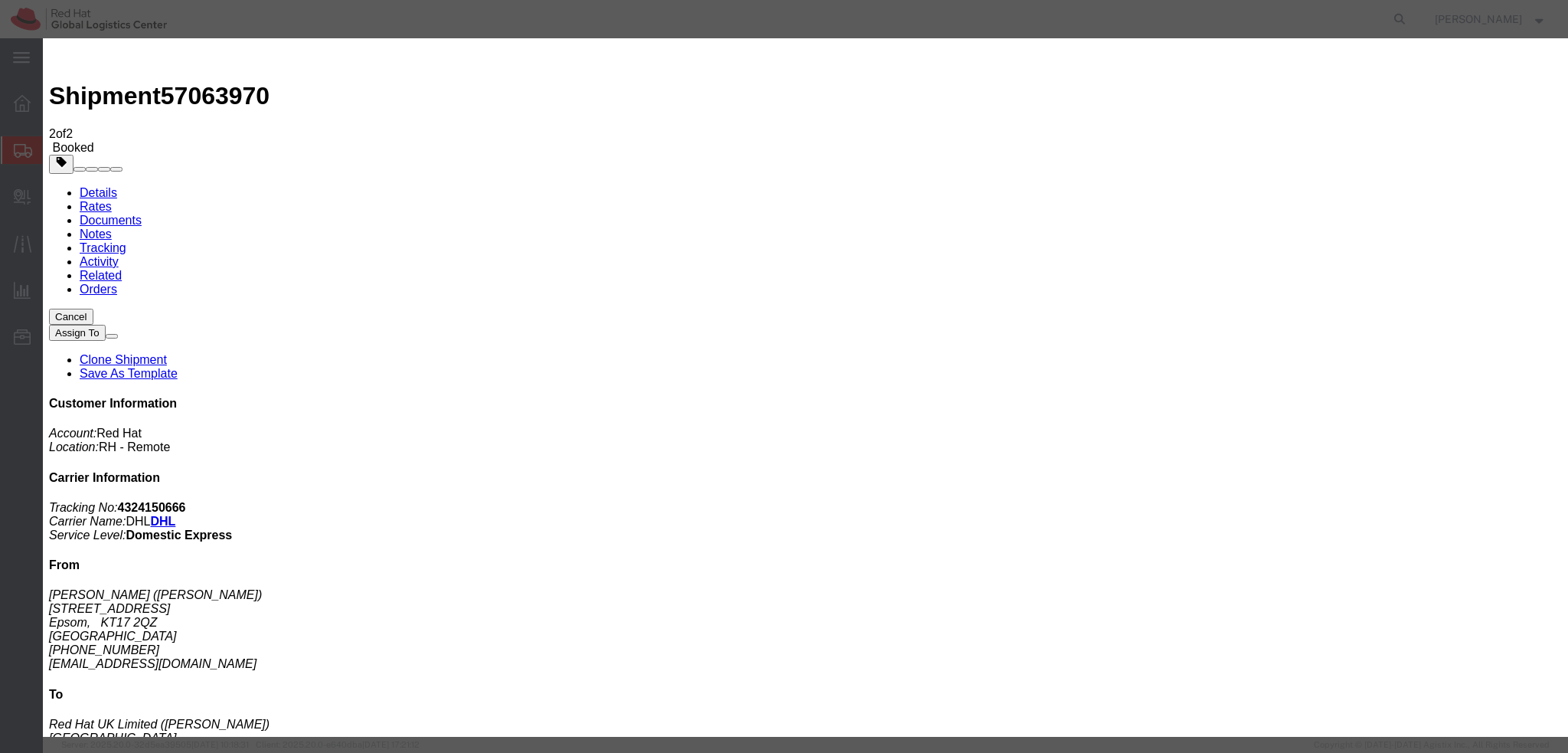
type textarea "Hi Matt, please find the label for your shipment to London attached to this ema…"
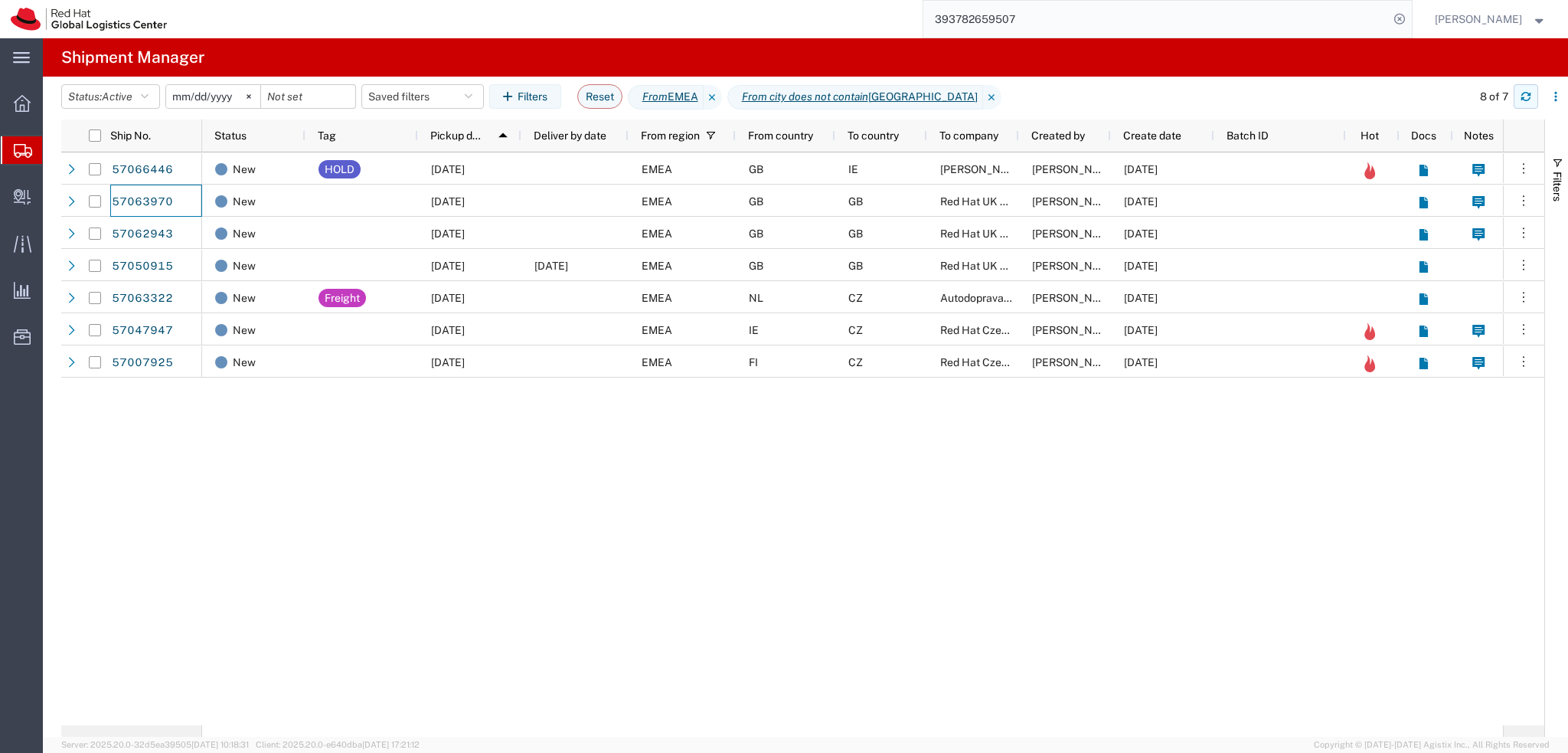
click at [1528, 97] on icon "button" at bounding box center [1525, 96] width 11 height 11
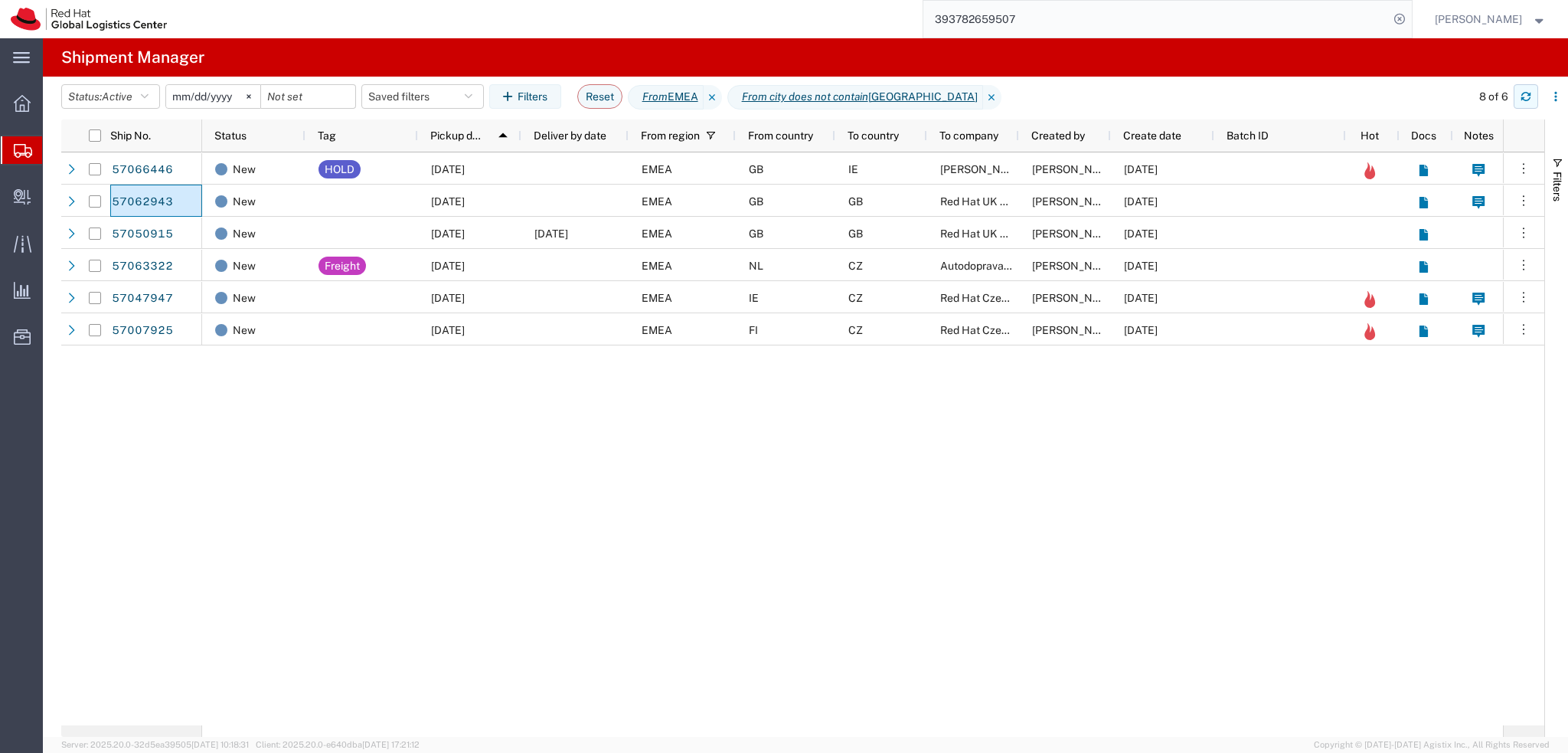
click at [1530, 95] on icon "button" at bounding box center [1525, 94] width 9 height 4
click at [1156, 9] on input "393782659507" at bounding box center [1156, 19] width 466 height 37
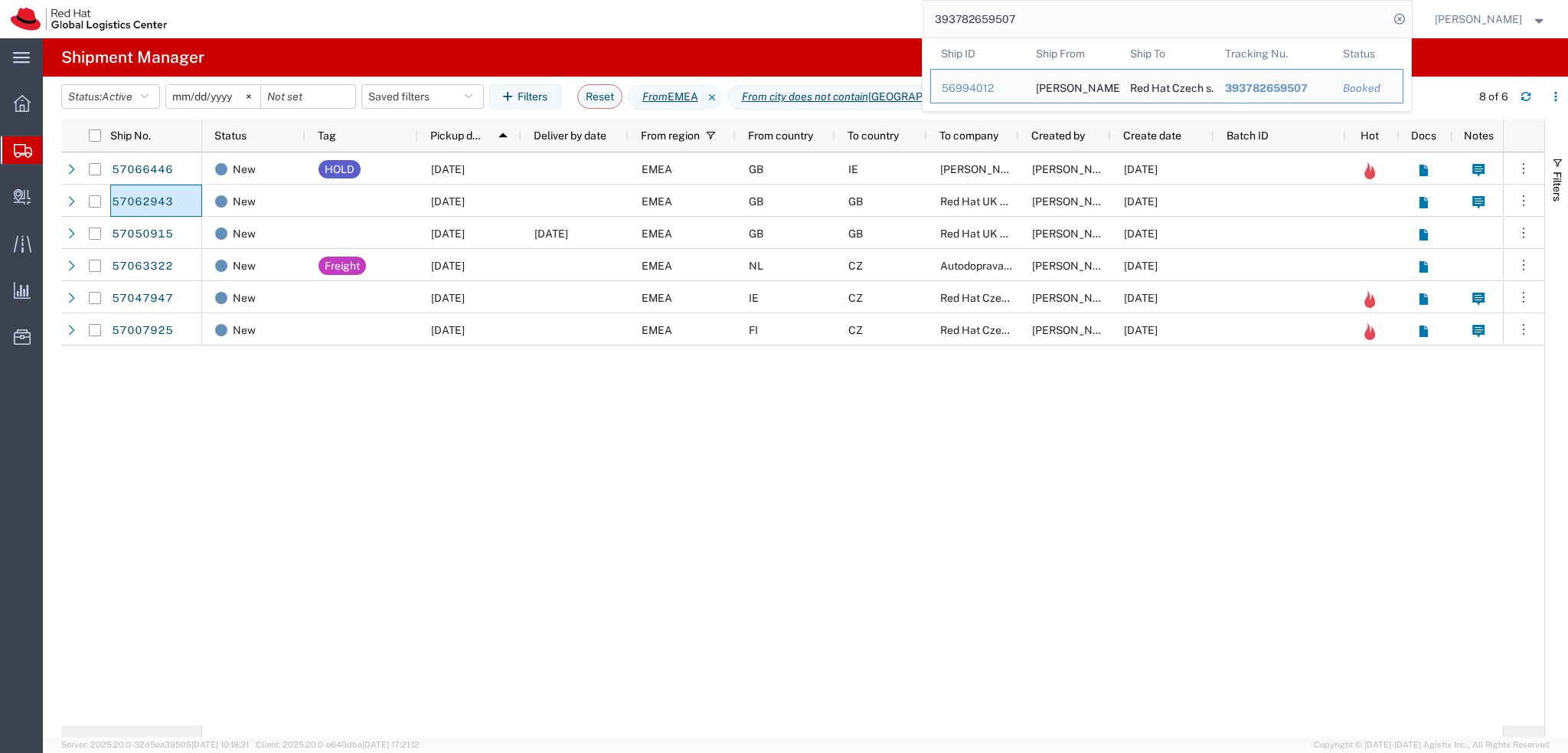
click at [1156, 9] on input "393782659507" at bounding box center [1156, 19] width 466 height 37
paste input "444503053"
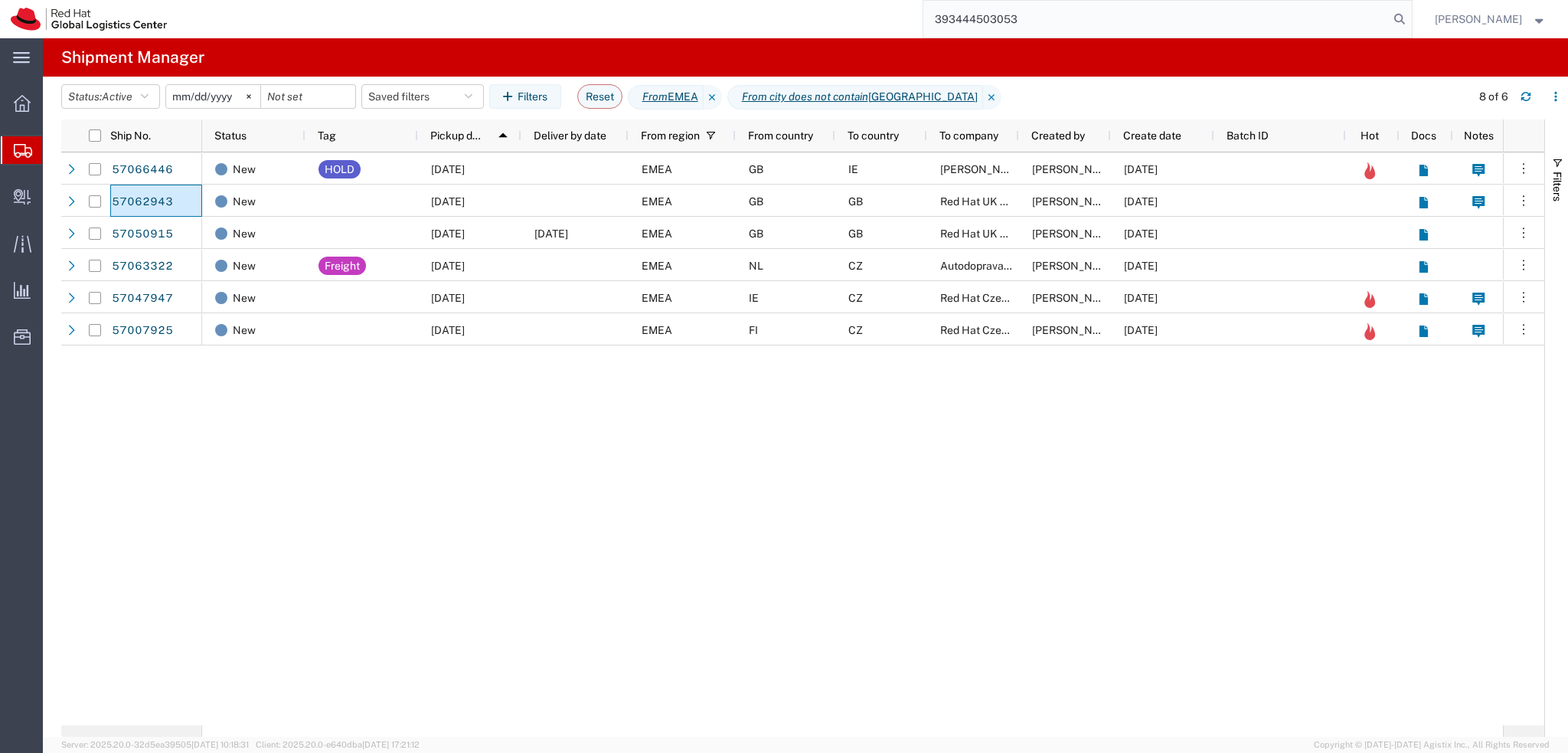
type input "393444503053"
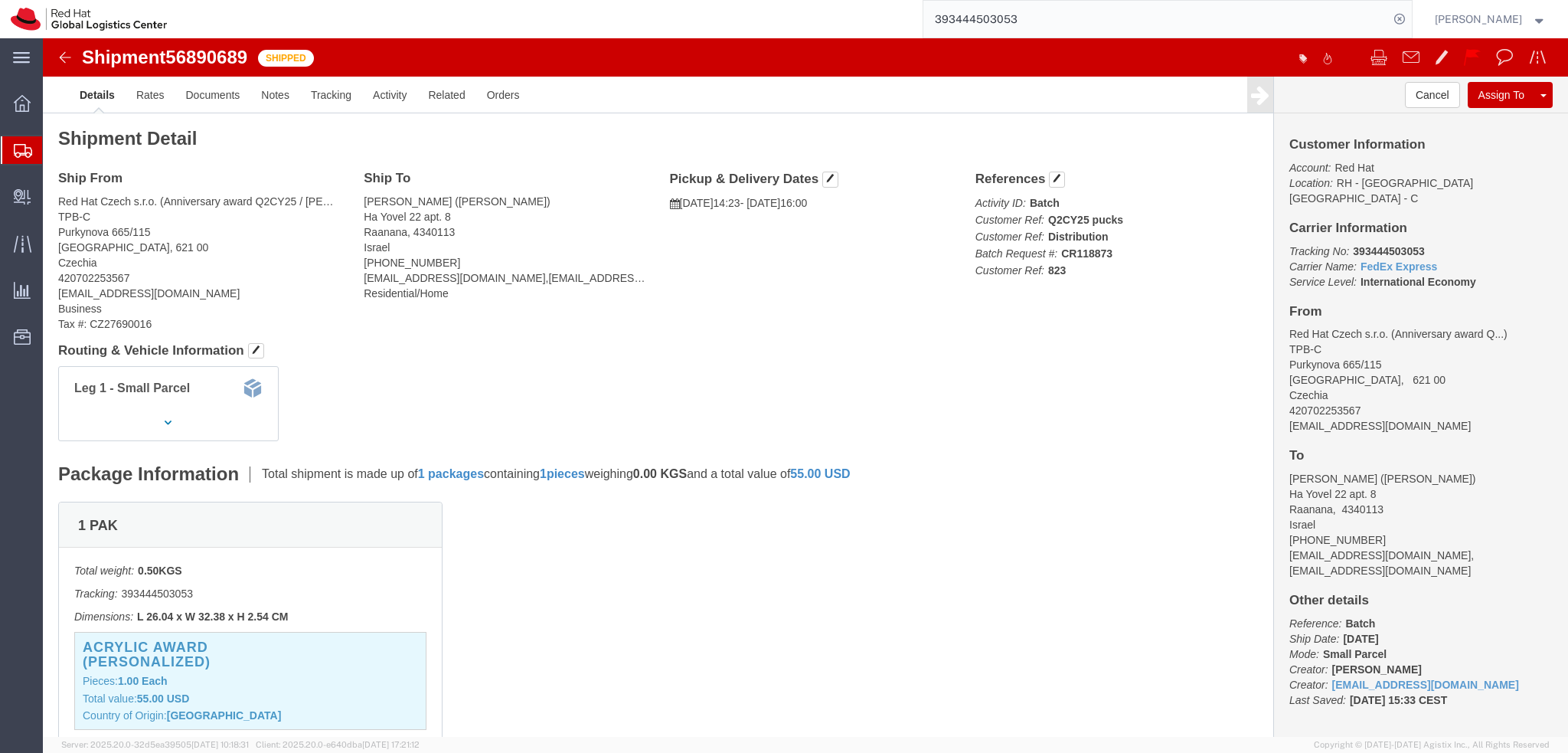
click img
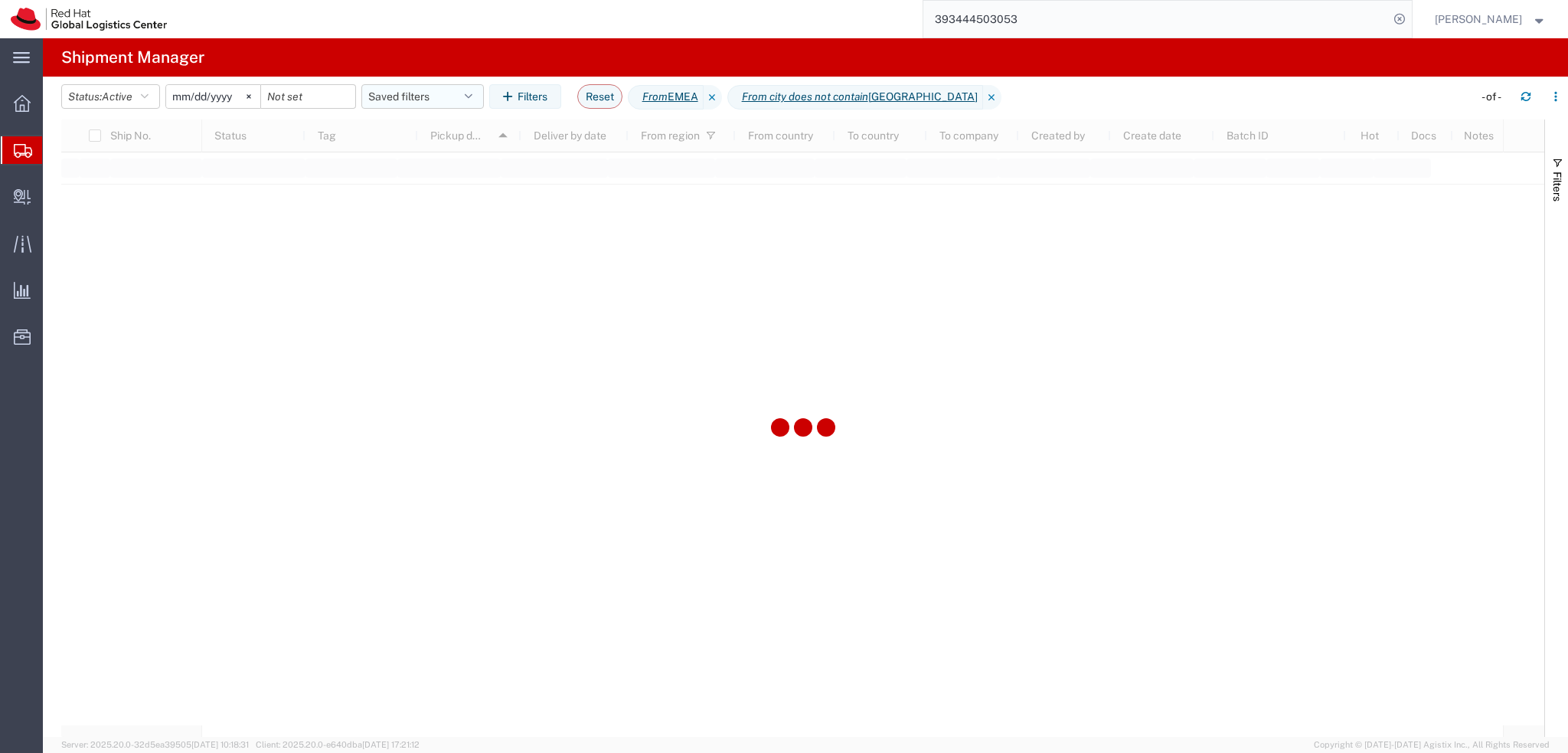
click at [424, 100] on button "Saved filters" at bounding box center [423, 96] width 123 height 25
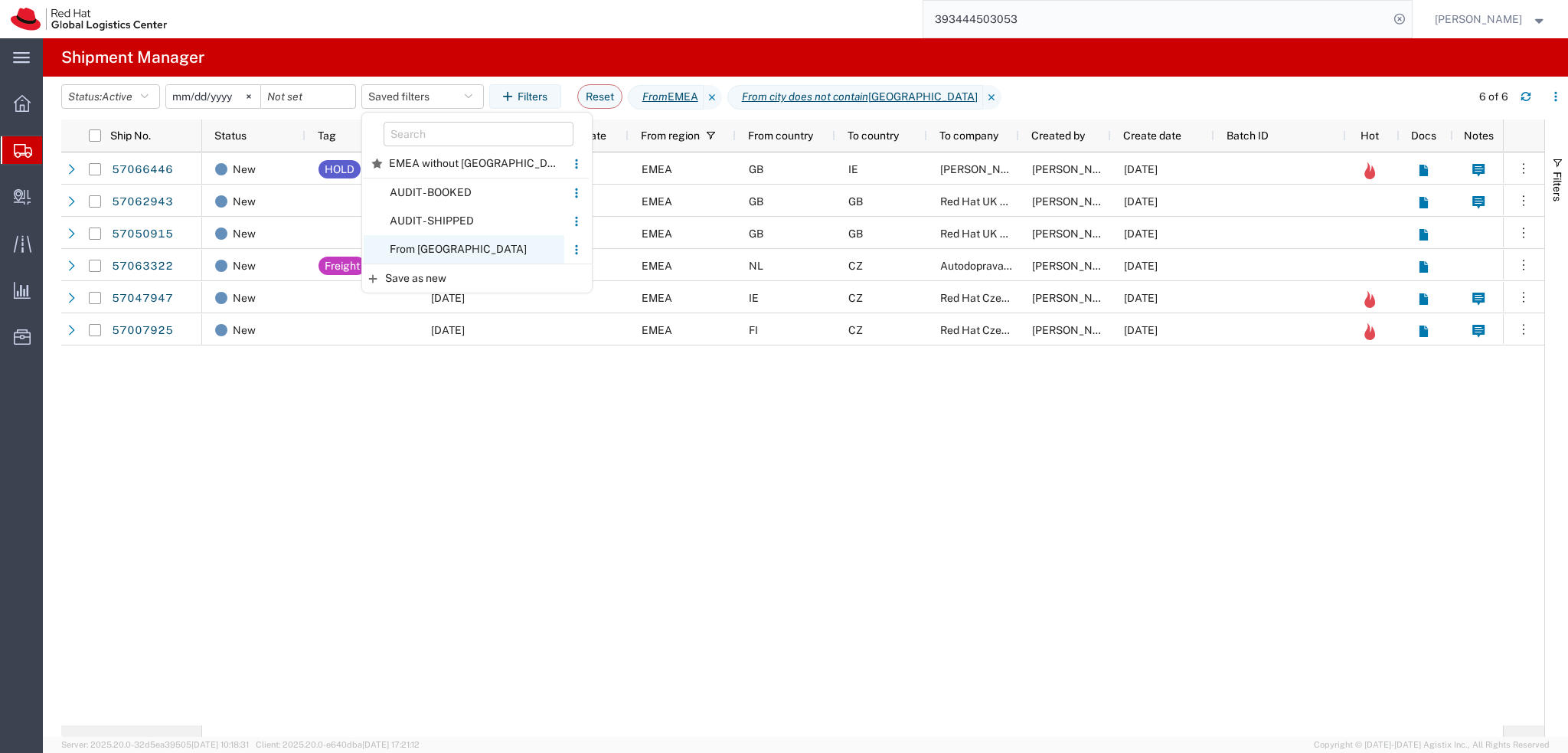
click at [468, 255] on span "From CZ" at bounding box center [464, 249] width 201 height 29
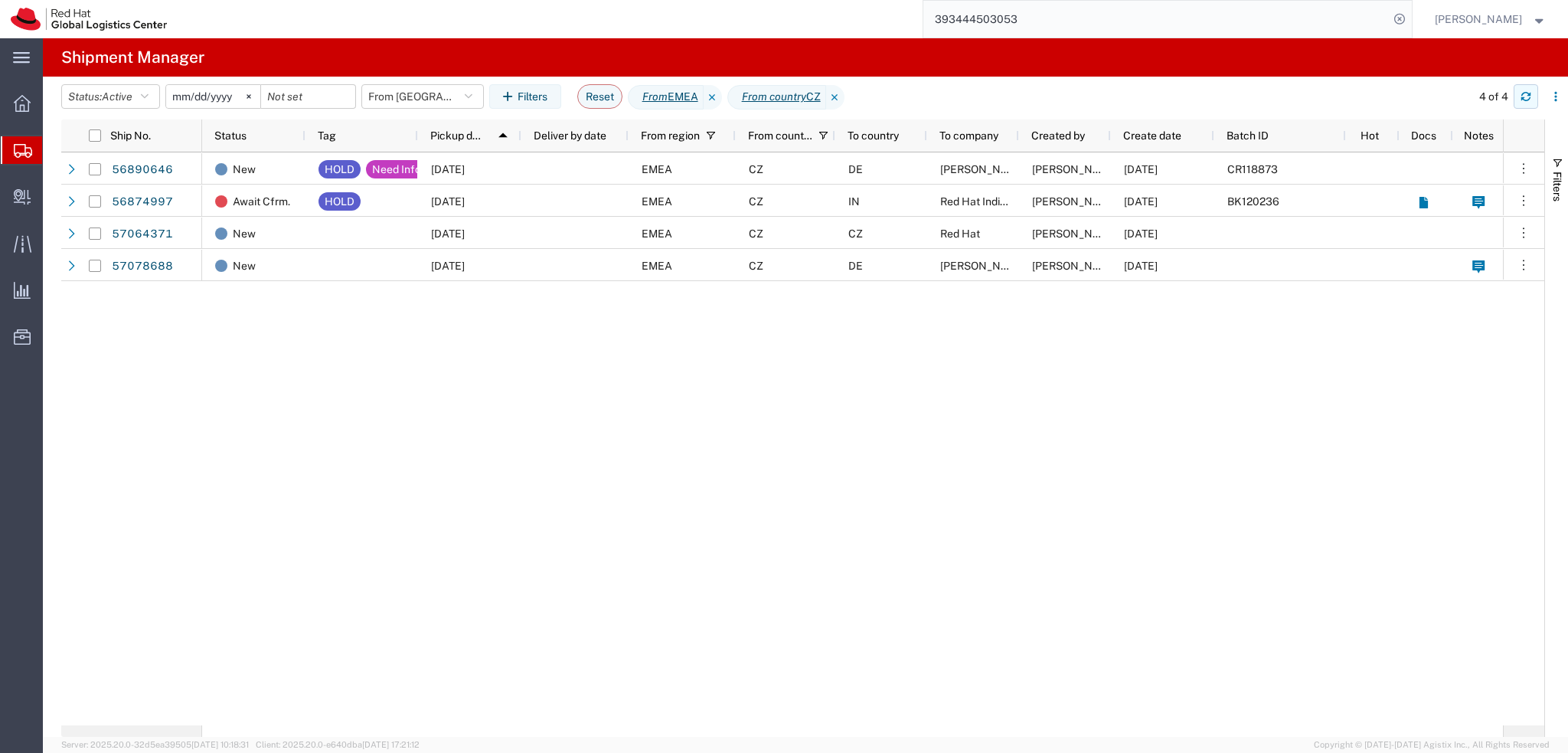
click at [1523, 99] on icon "button" at bounding box center [1525, 99] width 9 height 4
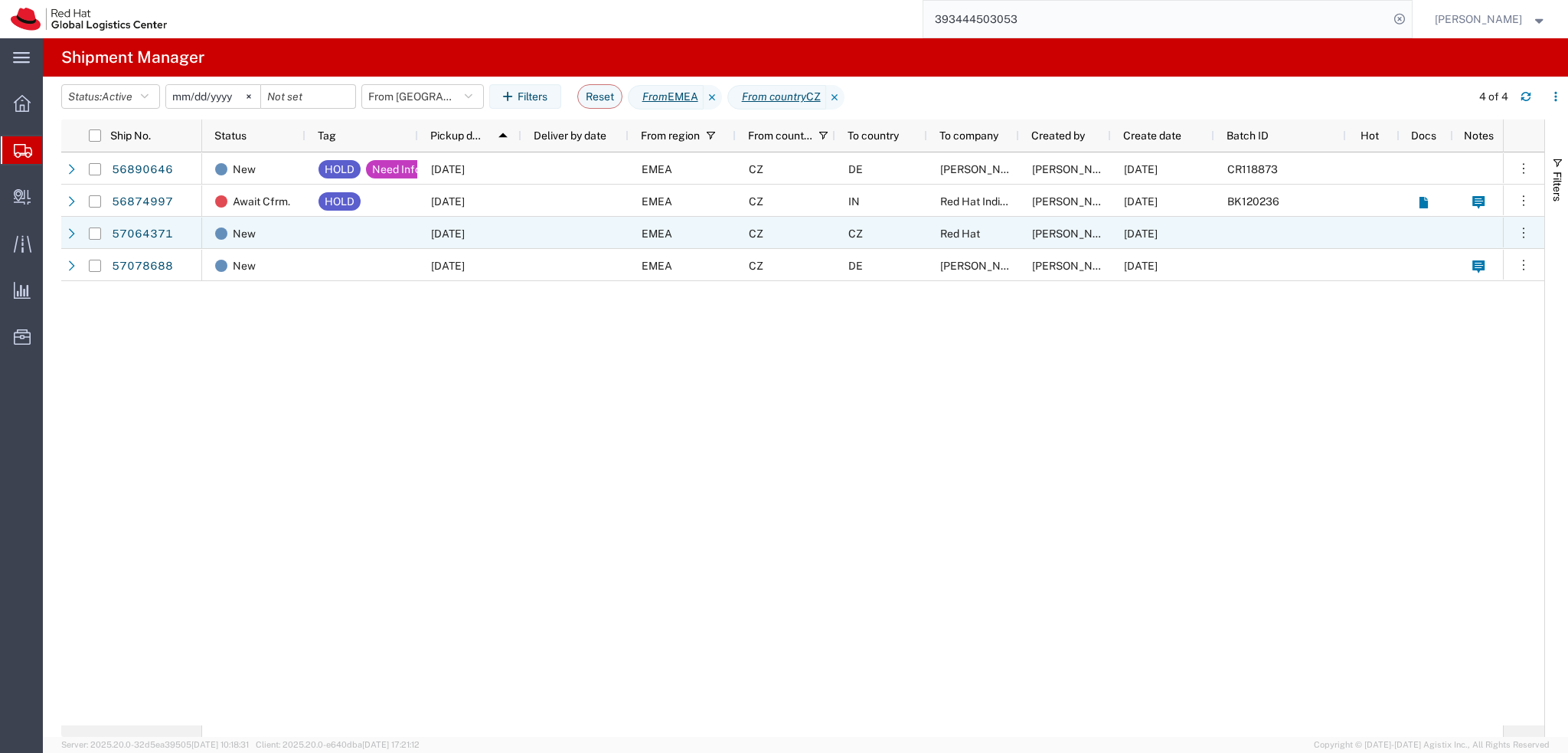
click at [568, 227] on div at bounding box center [575, 233] width 107 height 32
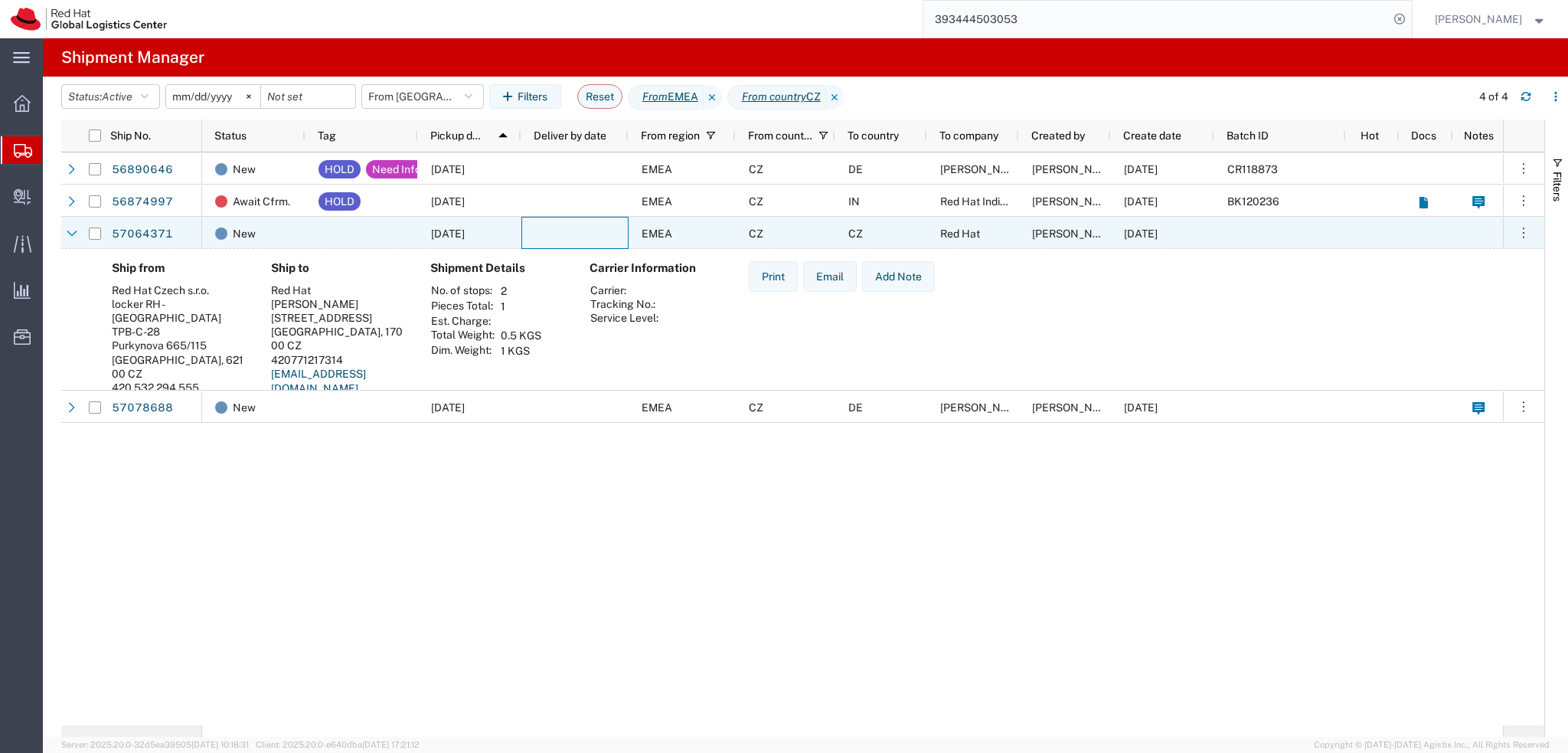
click at [568, 227] on div at bounding box center [575, 233] width 107 height 32
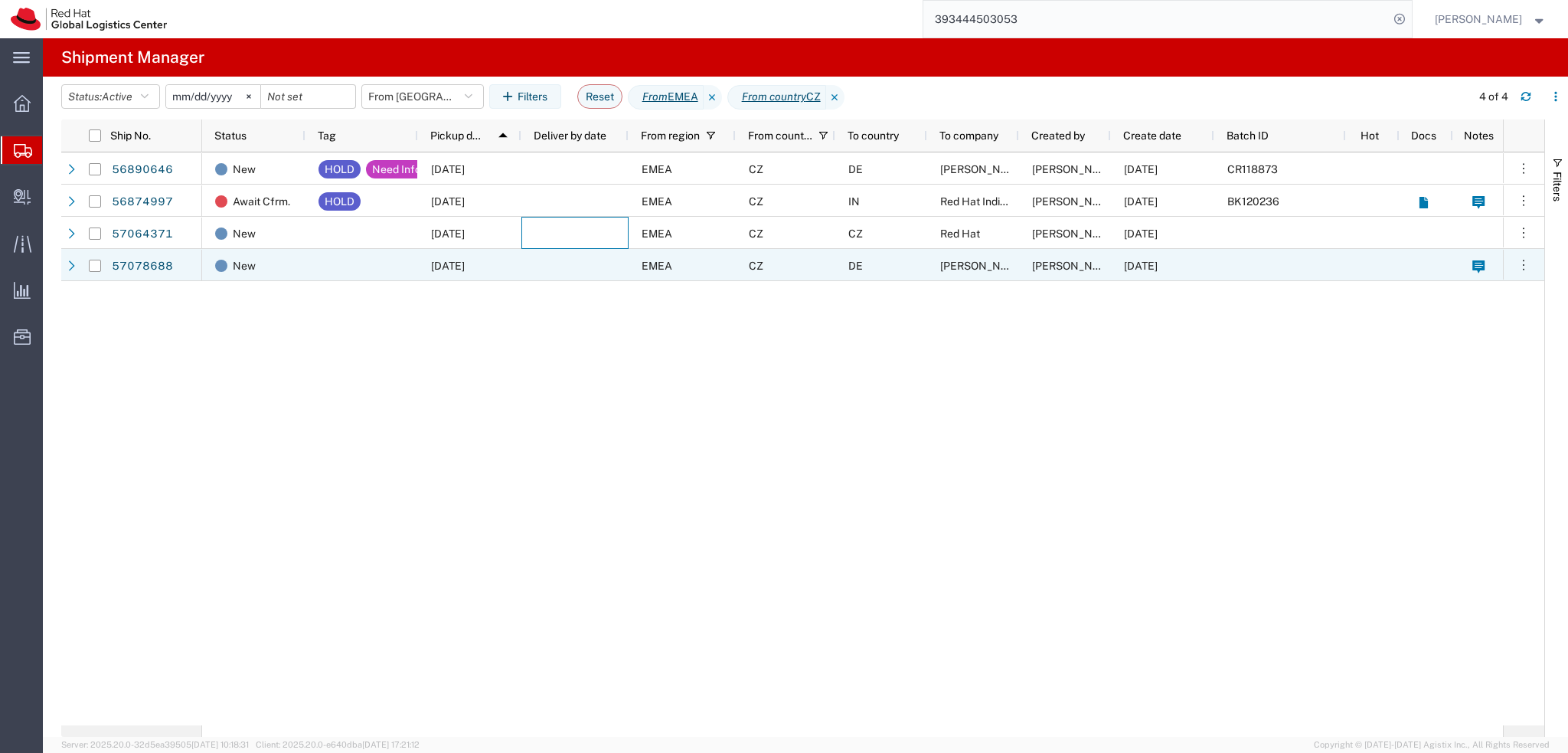
click at [557, 266] on div at bounding box center [575, 265] width 107 height 32
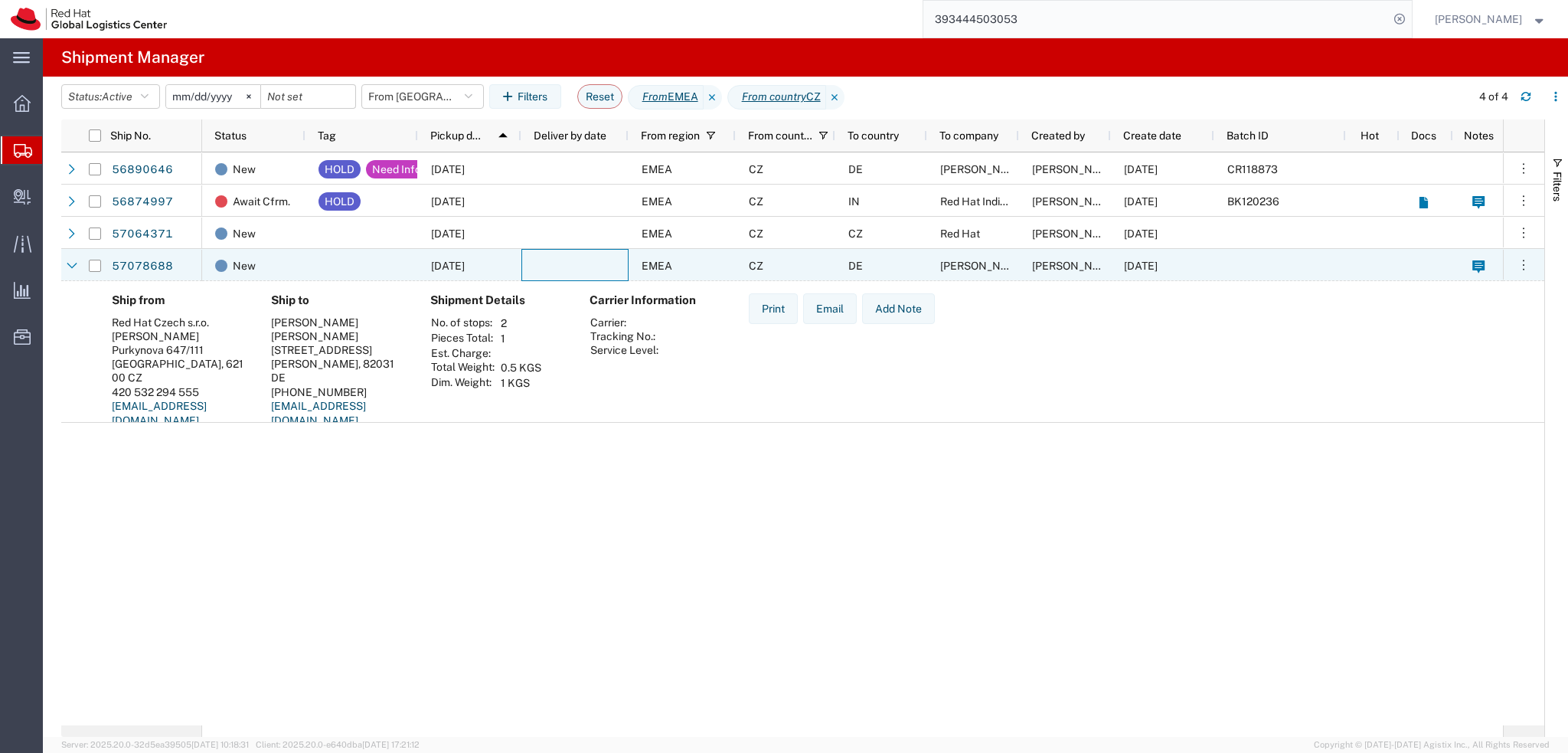
click at [557, 266] on div at bounding box center [575, 265] width 107 height 32
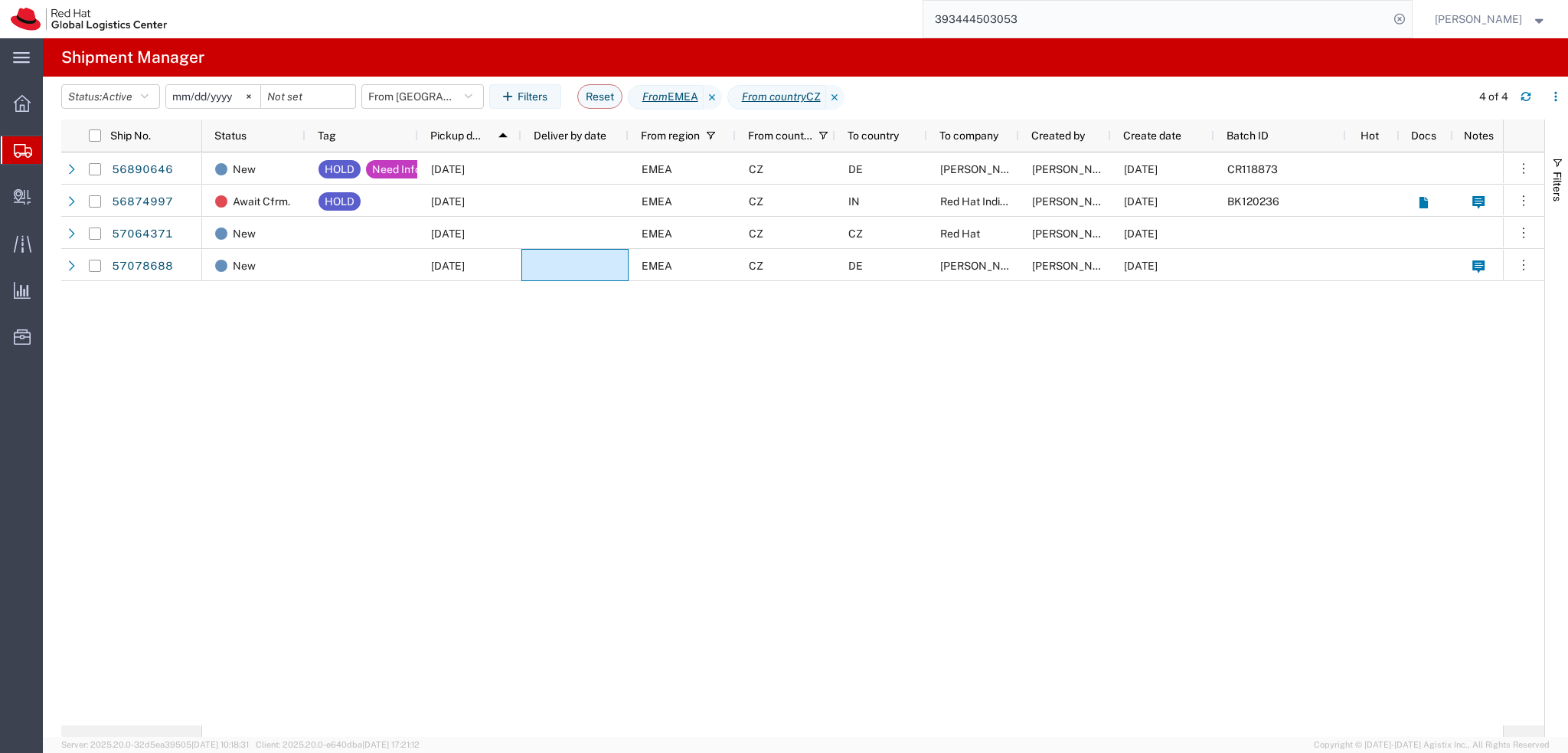
click at [1022, 355] on div "New HOLD Need Info 10/06/2025 EMEA CZ DE Corinna Vinschen Filip Lizuch 09/22/20…" at bounding box center [852, 439] width 1301 height 573
click at [454, 95] on button "From CZ" at bounding box center [423, 96] width 123 height 25
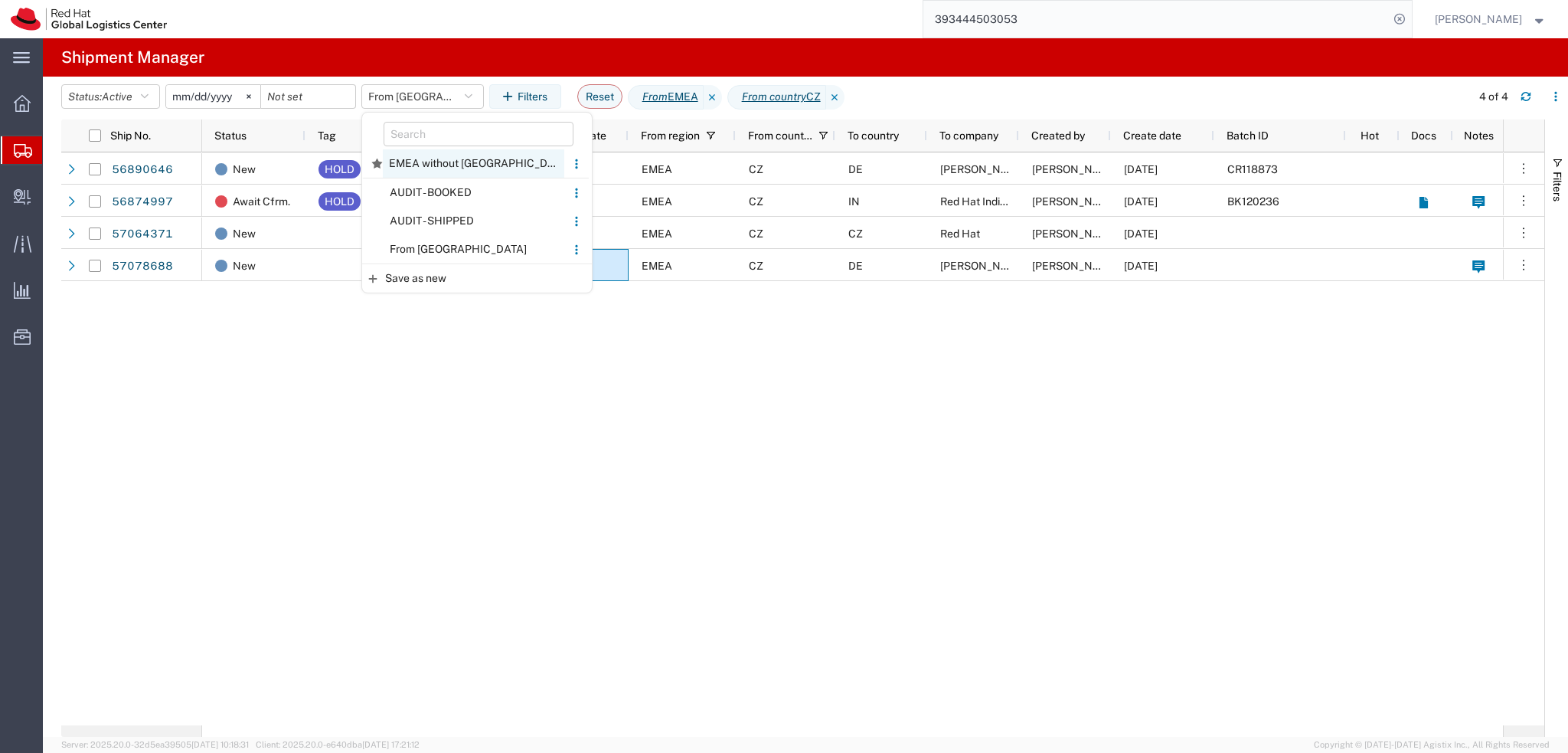
click at [447, 167] on span "EMEA without Brno" at bounding box center [473, 163] width 181 height 29
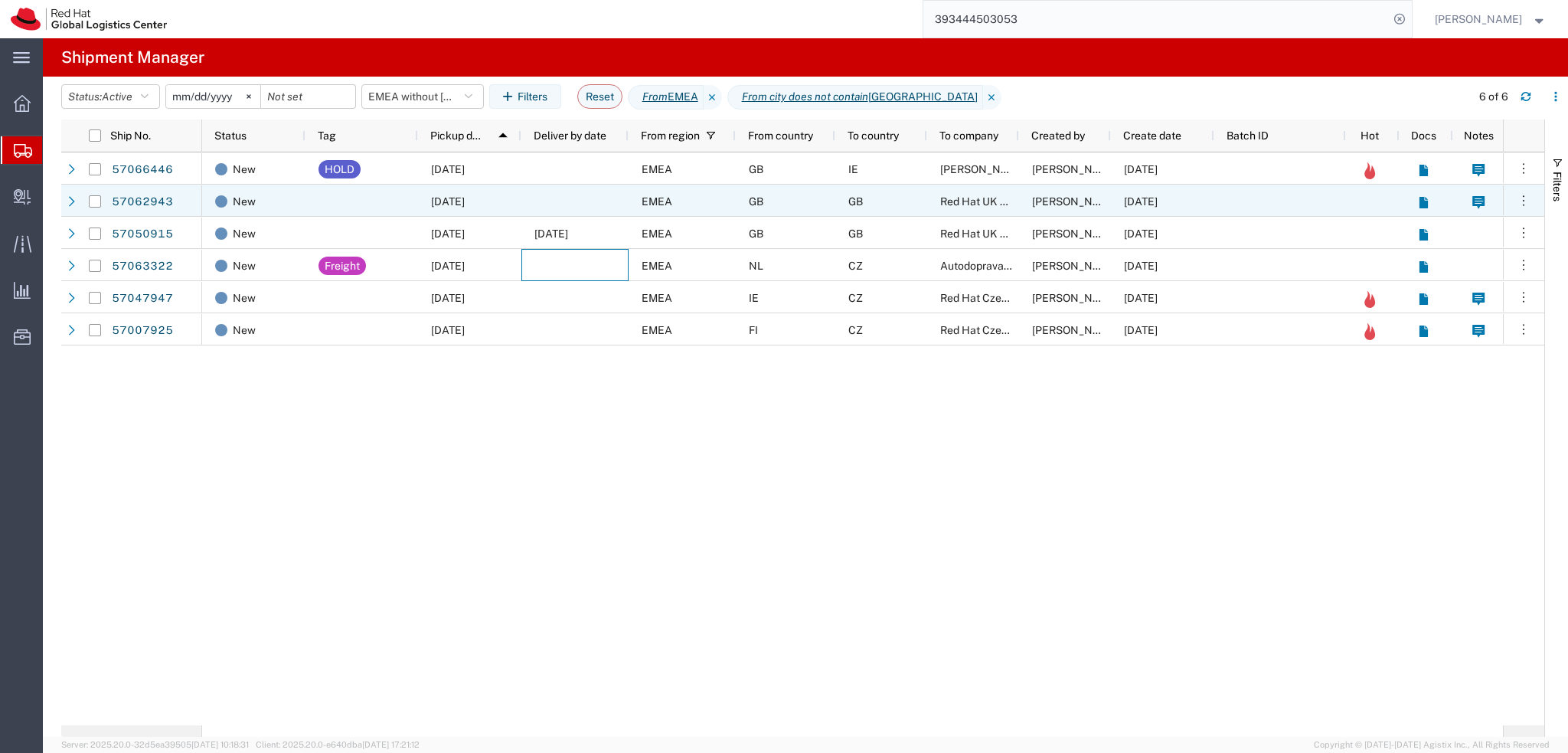
click at [511, 192] on div "10/13/2025" at bounding box center [470, 200] width 103 height 32
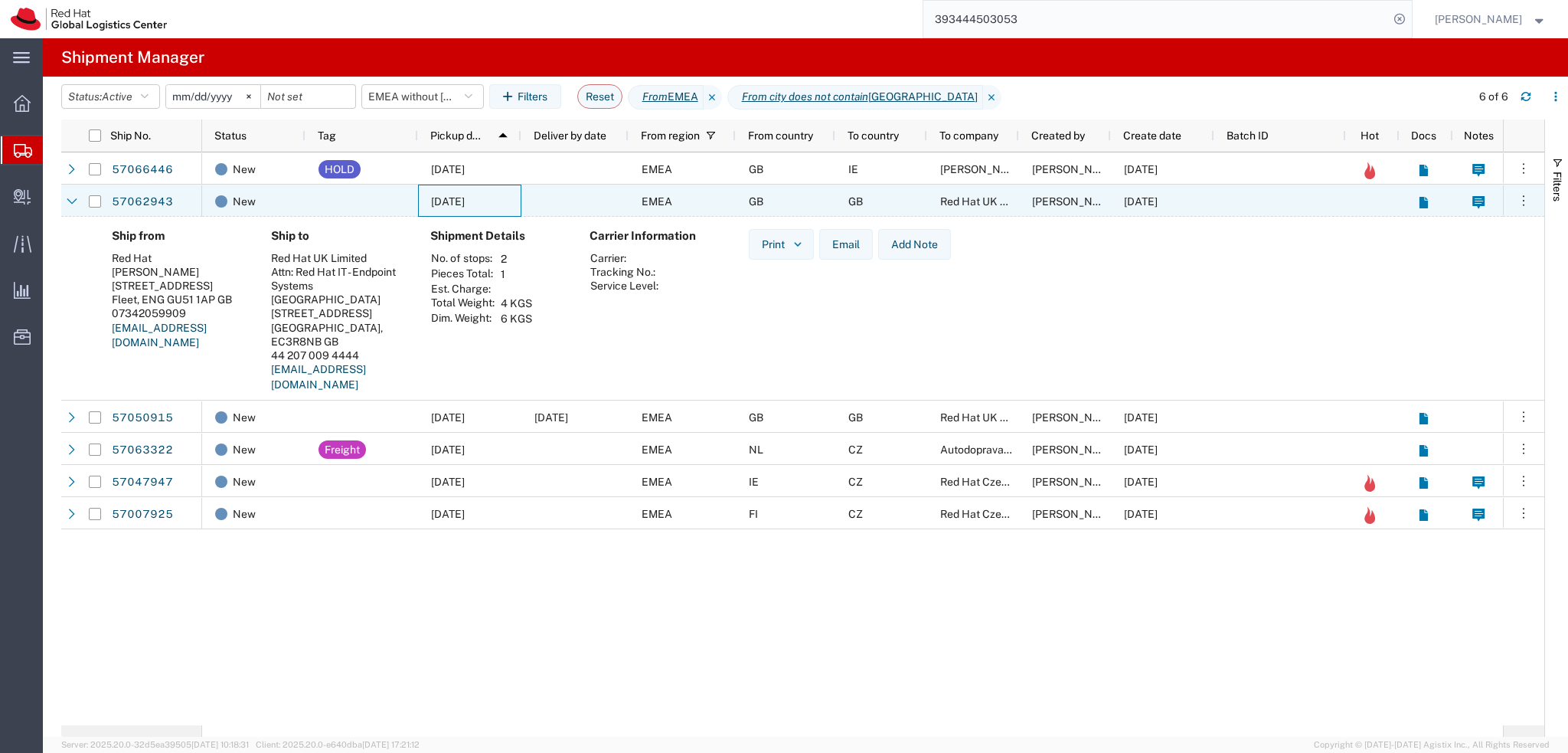
click at [511, 198] on div "10/13/2025" at bounding box center [470, 200] width 103 height 32
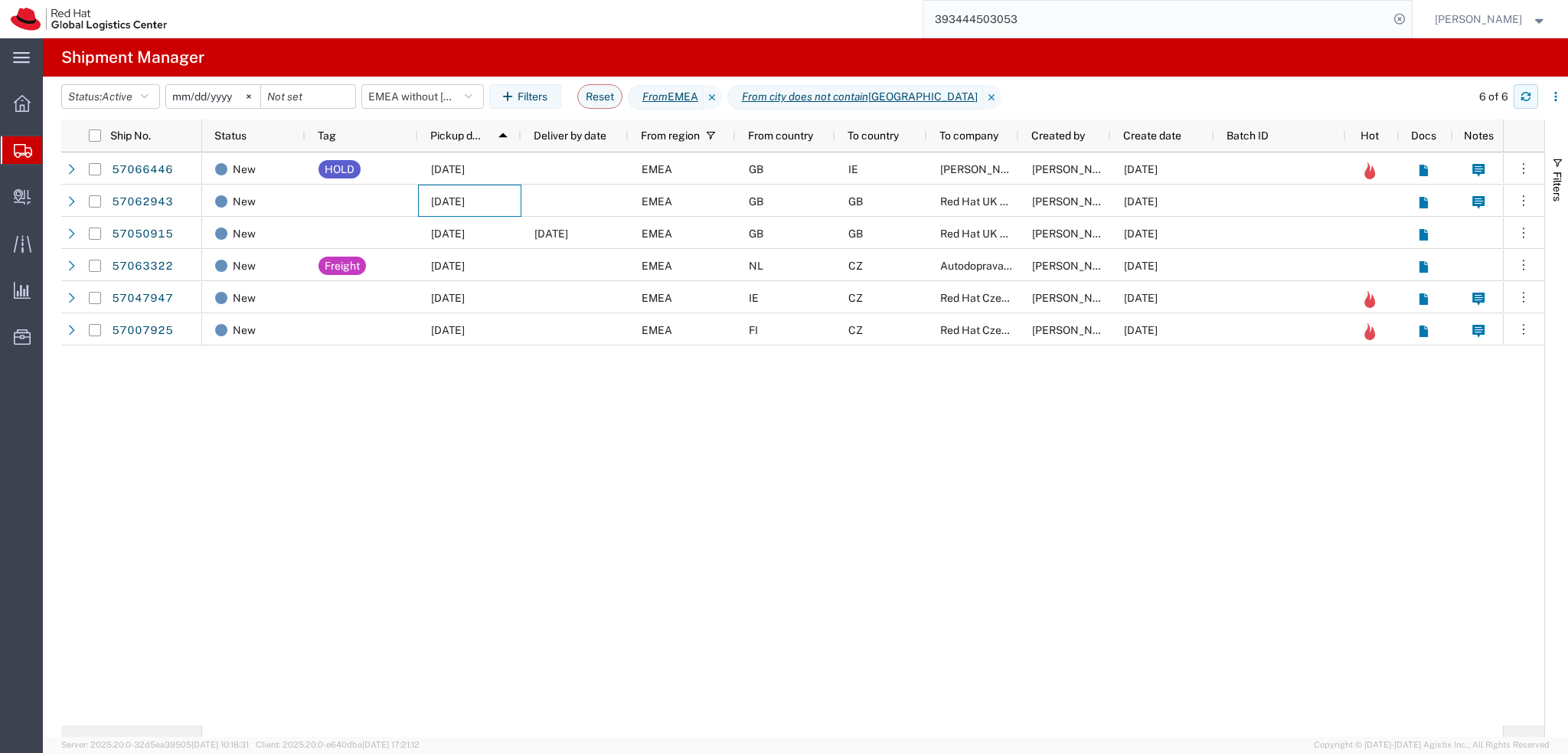
click at [1532, 100] on button "button" at bounding box center [1525, 96] width 25 height 25
click at [436, 95] on button "EMEA without [GEOGRAPHIC_DATA]" at bounding box center [423, 96] width 123 height 25
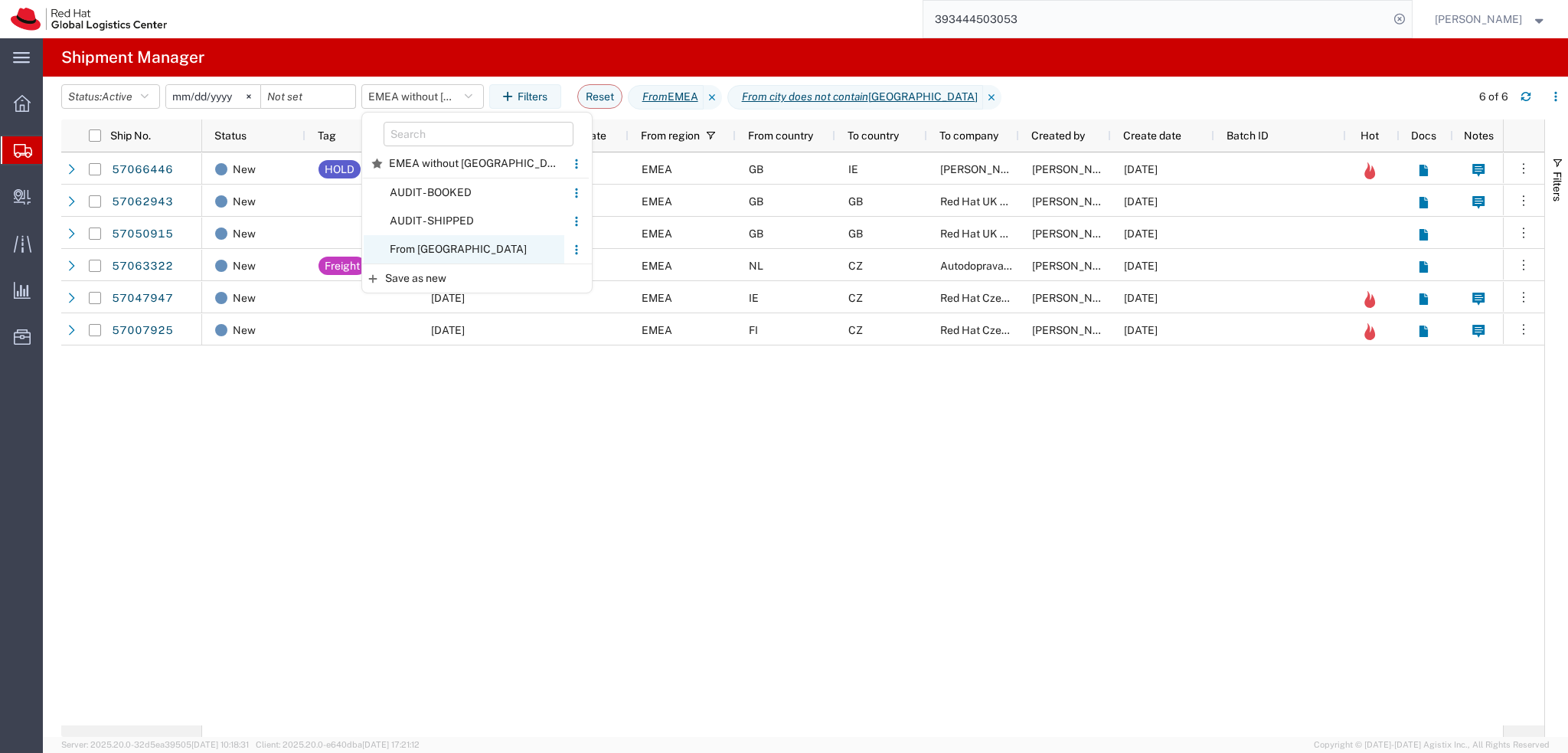
click at [466, 241] on span "From [GEOGRAPHIC_DATA]" at bounding box center [464, 249] width 201 height 29
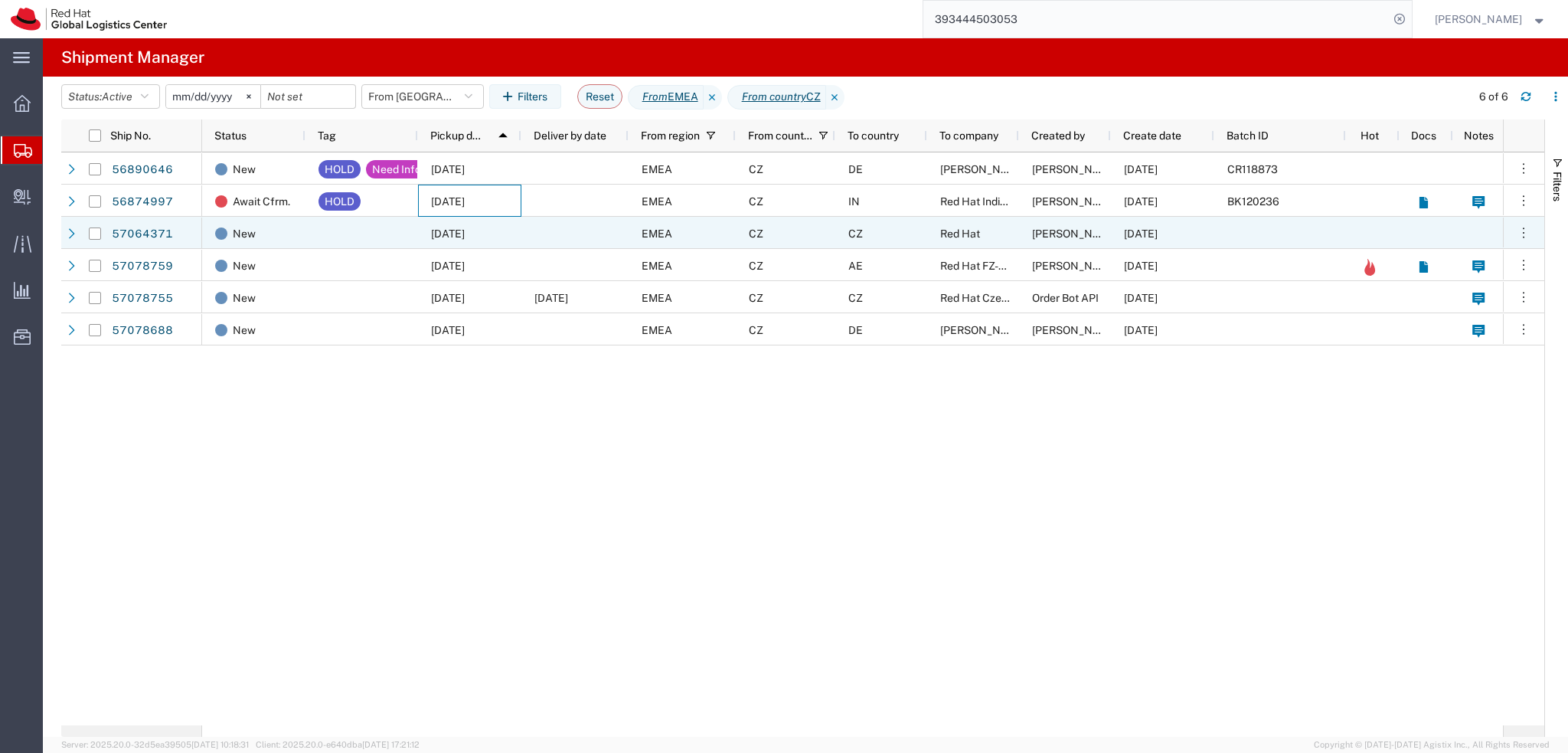
click at [881, 244] on div "CZ" at bounding box center [881, 233] width 92 height 32
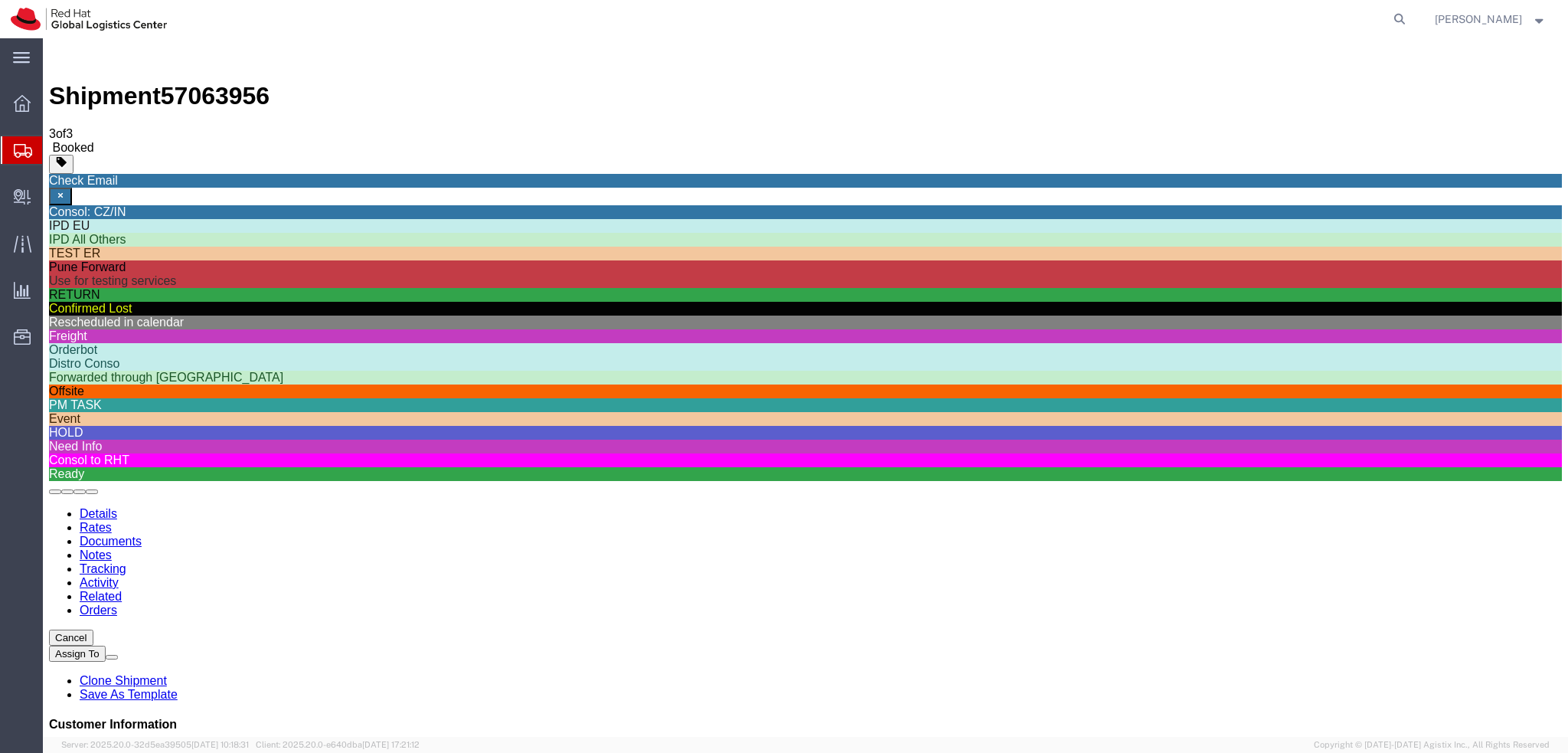
scroll to position [478, 0]
click div "Ship From Red Hat Limited (Aishwarya Menon) 6700 Cork Airport Business Park Kin…"
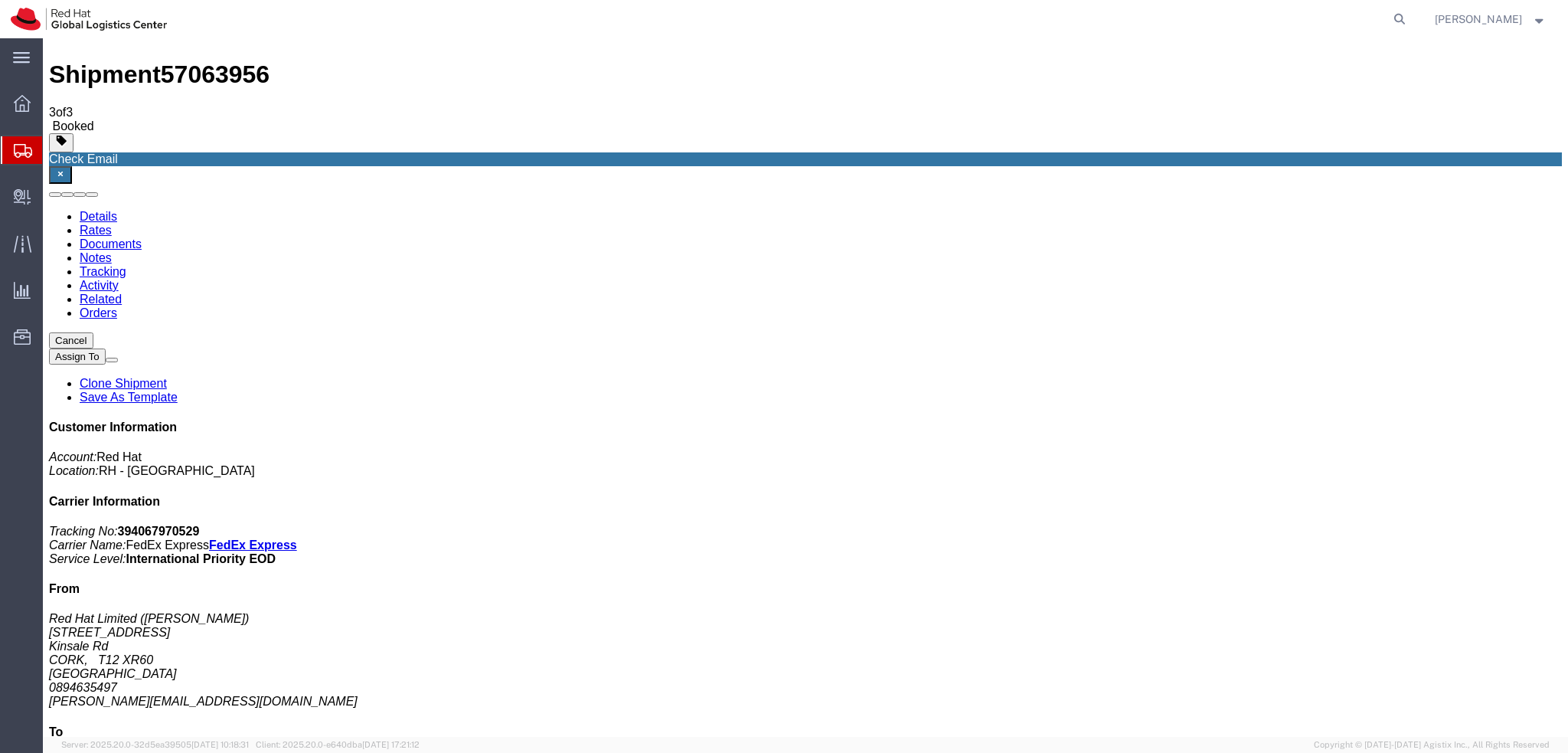
scroll to position [0, 0]
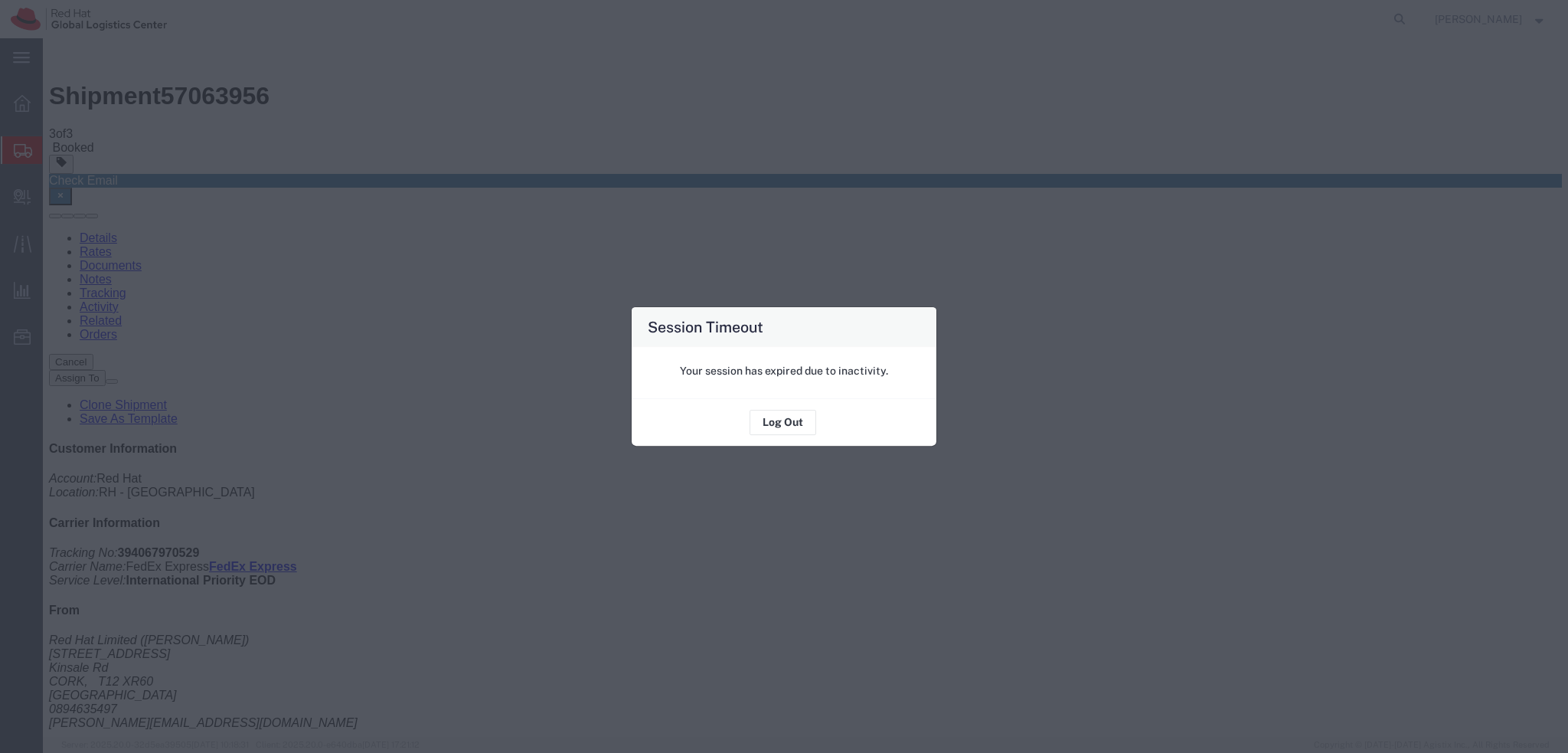
click at [1062, 349] on div "Session Timeout Your session has expired due to inactivity. Log Out" at bounding box center [784, 376] width 1568 height 753
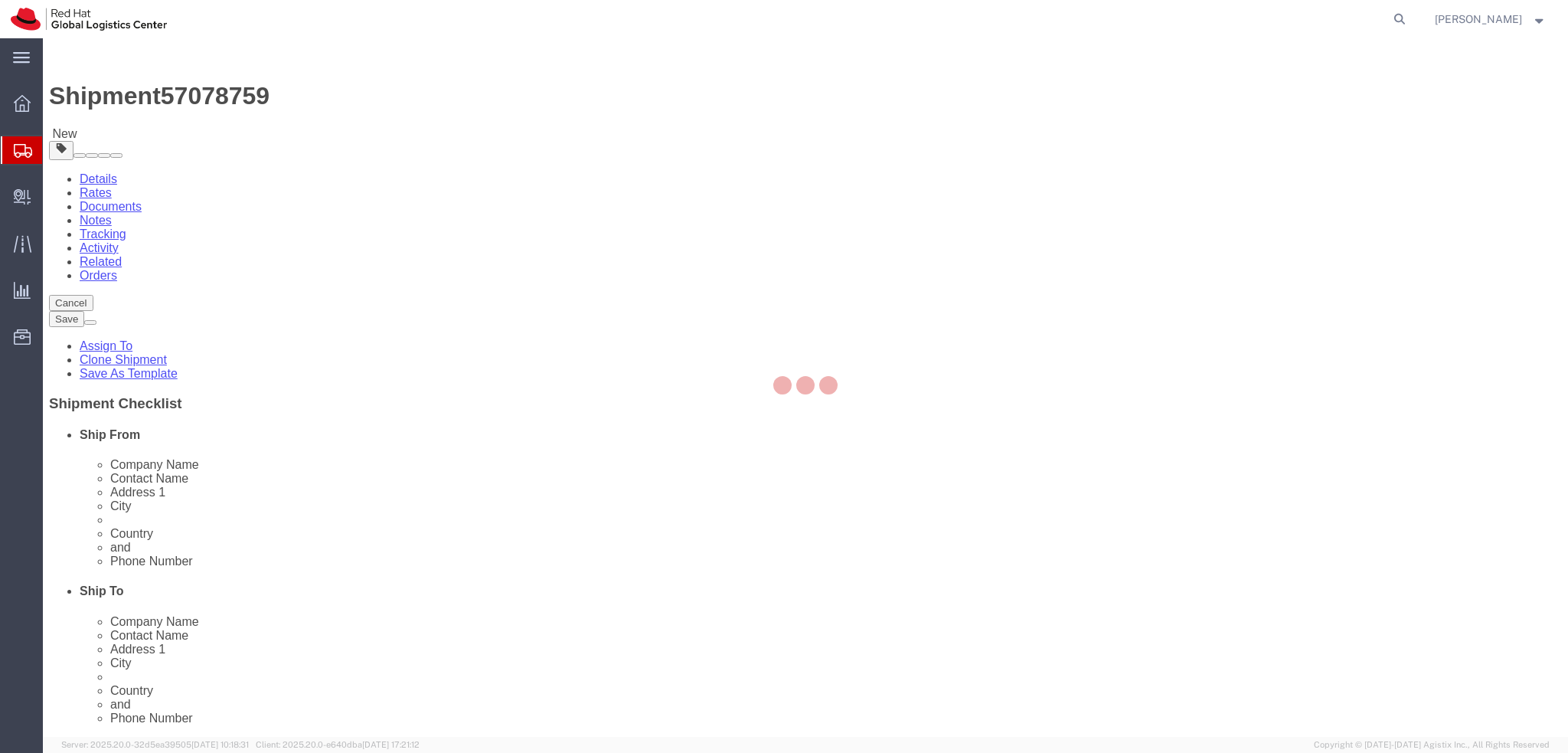
select select "38036"
select select "37952"
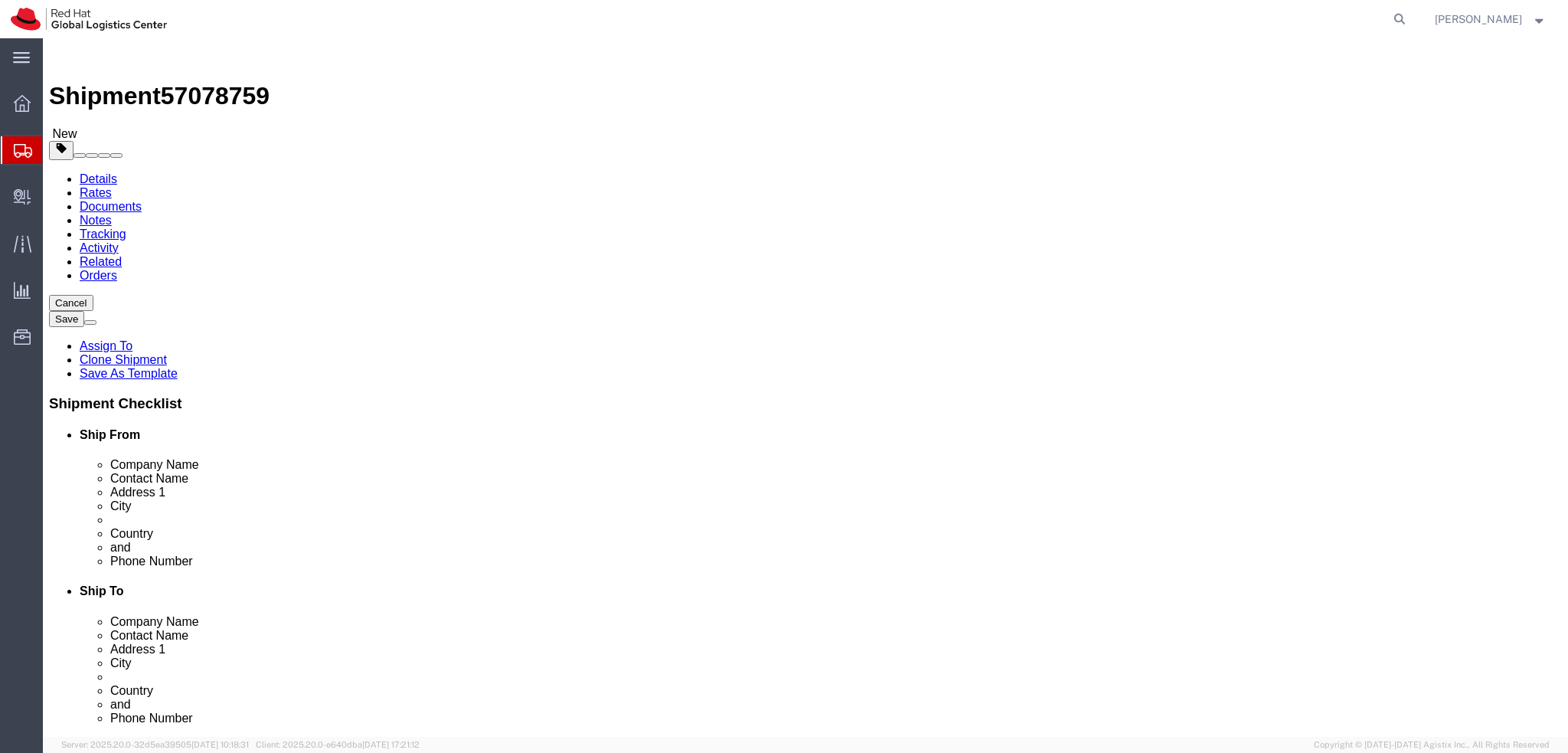
click input "[EMAIL_ADDRESS][DOMAIN_NAME]"
type input "[EMAIL_ADDRESS][DOMAIN_NAME], [EMAIL_ADDRESS][DOMAIN_NAME]"
click icon
click dd "1.00 Each"
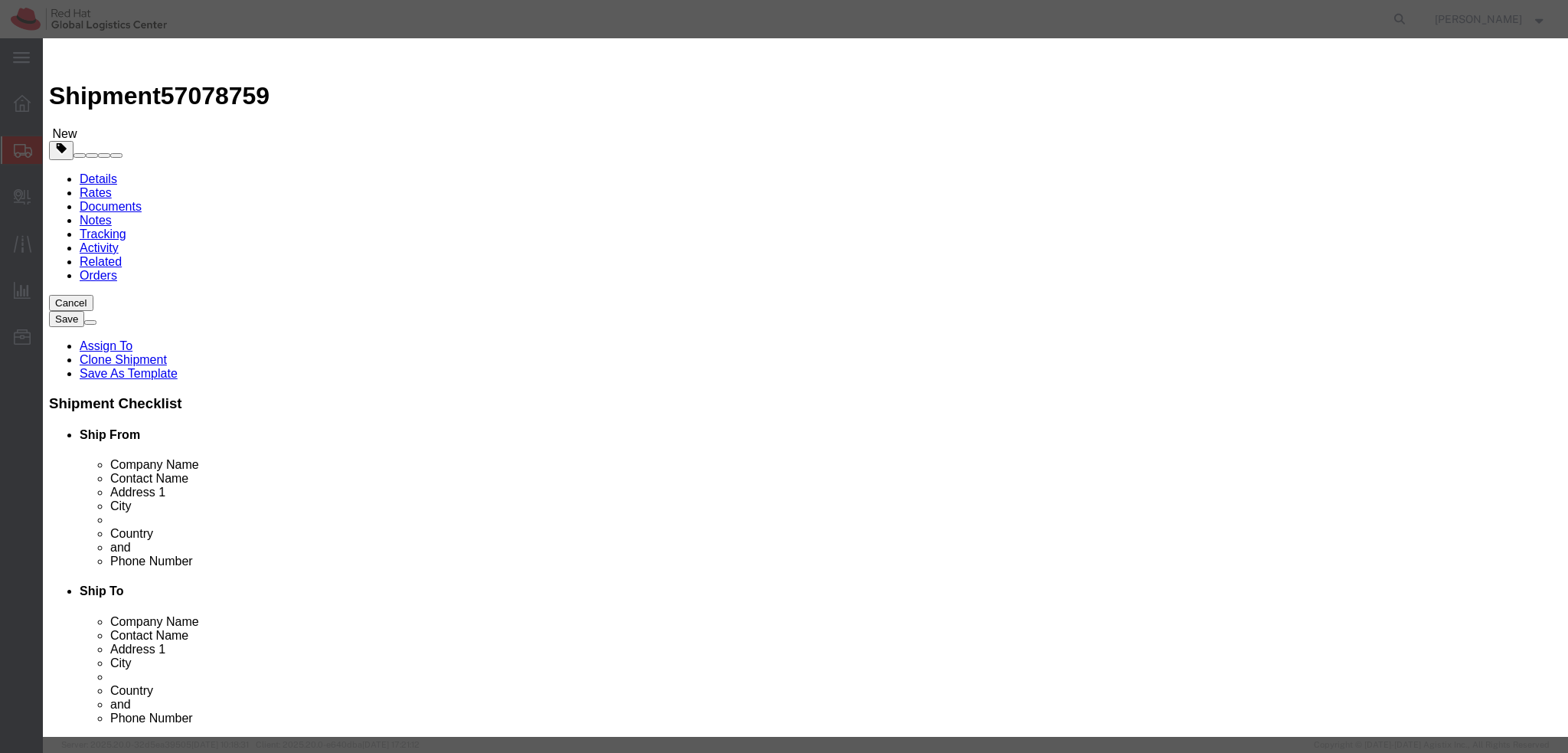
type input "8471.30"
click button
paste input "8471.90"
type input "8471.90"
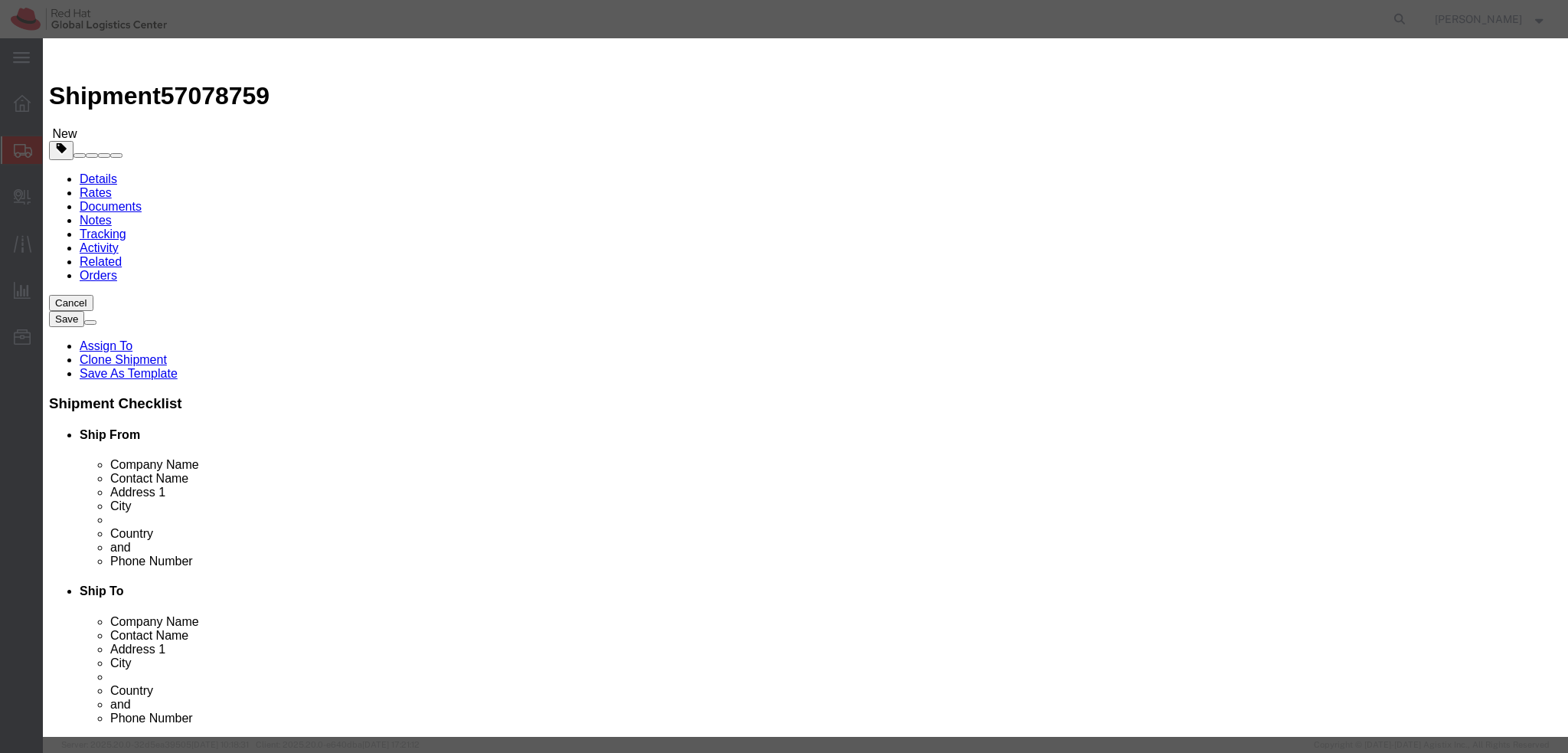
type input "8471.90"
click button "Save & Close"
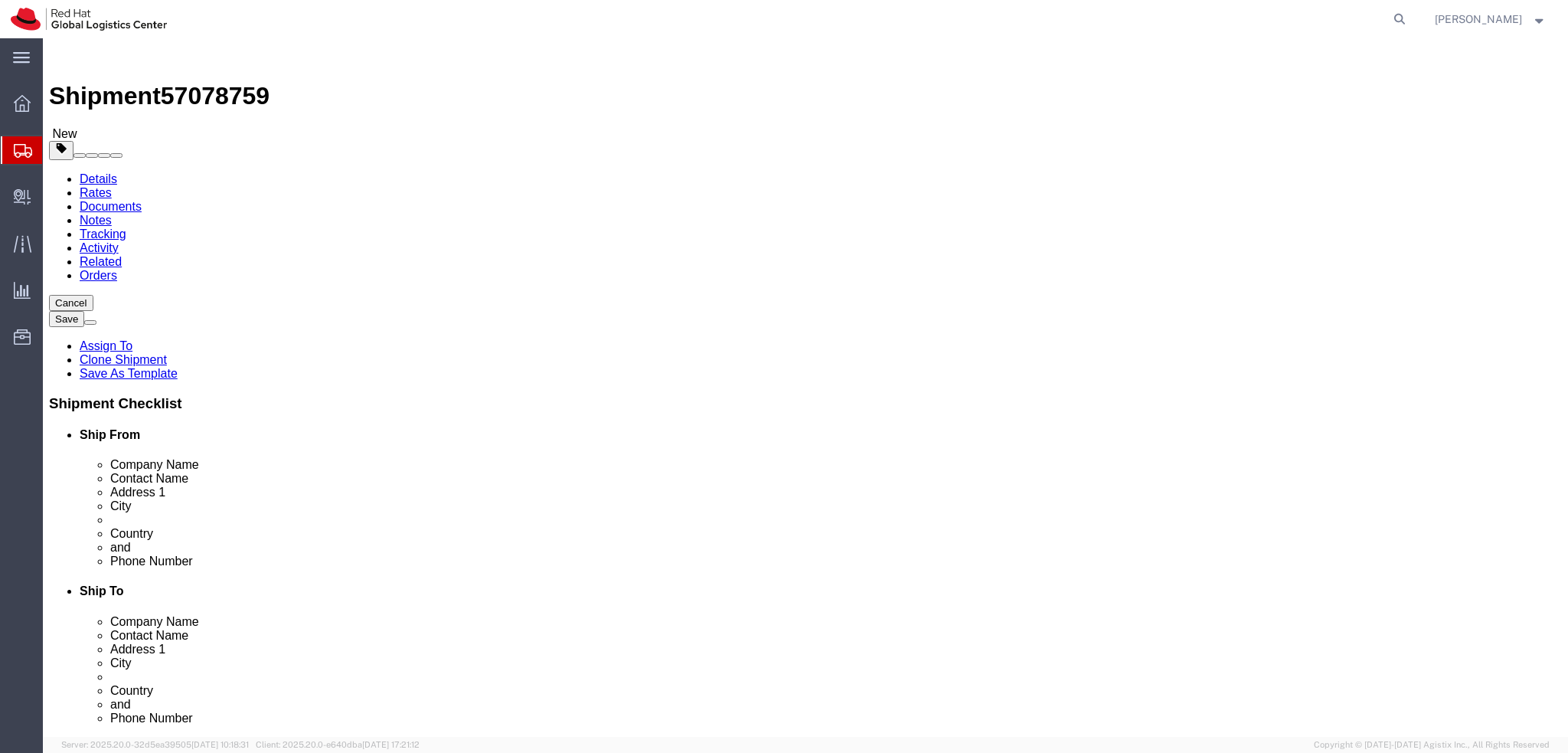
click icon
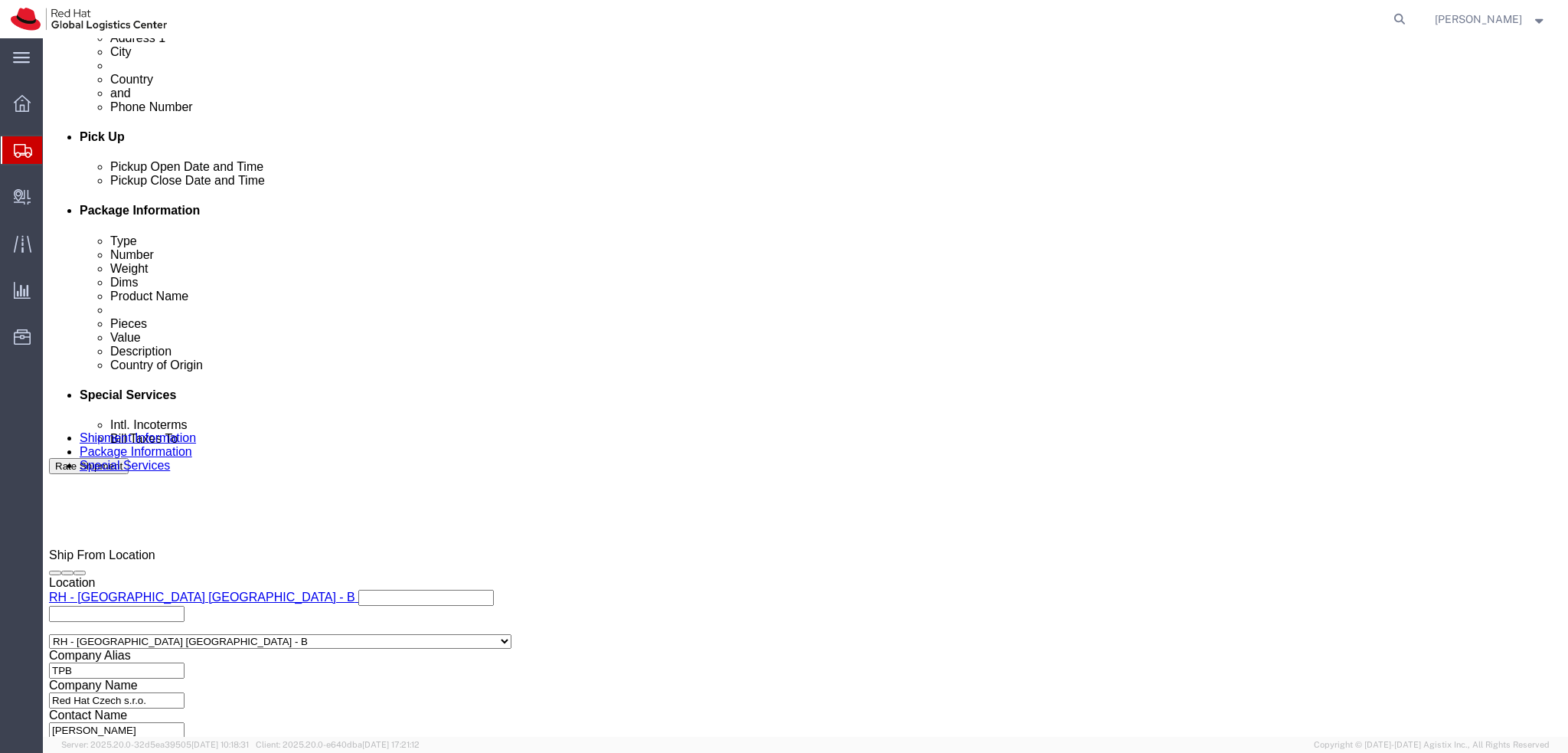
scroll to position [612, 0]
type input "dubai"
click input "text"
type input "emealogistics@redhat.com"
click label "Phone Number"
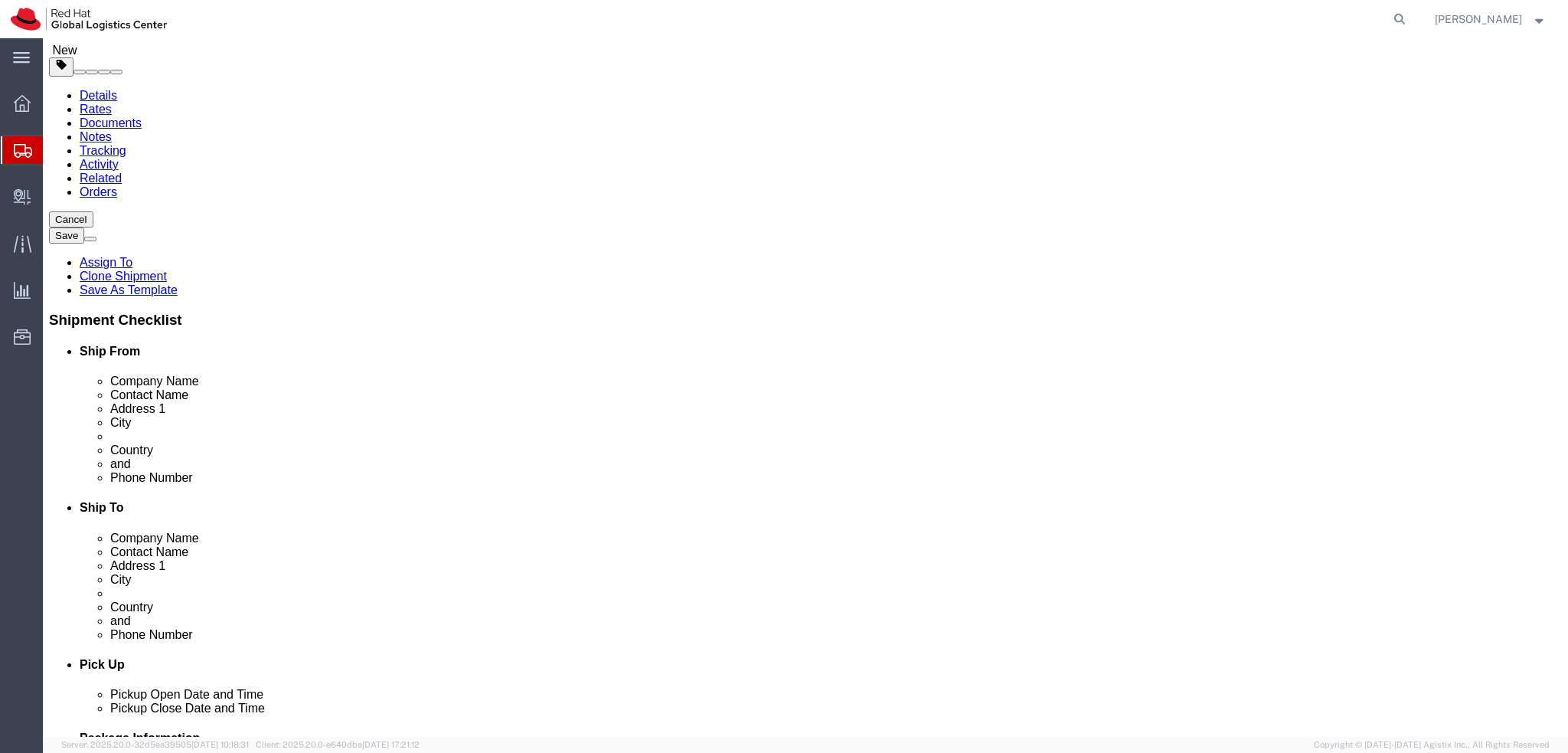
scroll to position [0, 0]
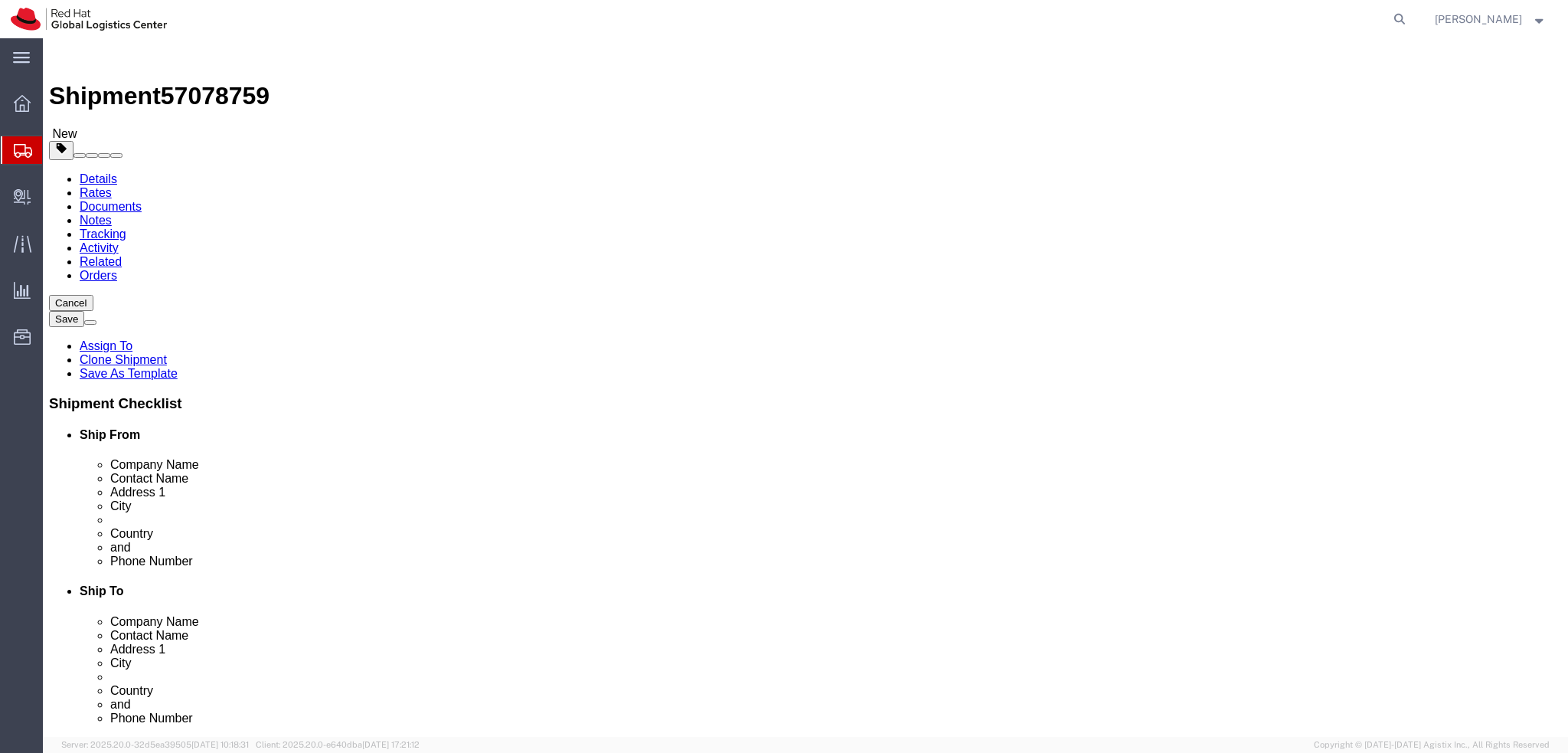
click icon
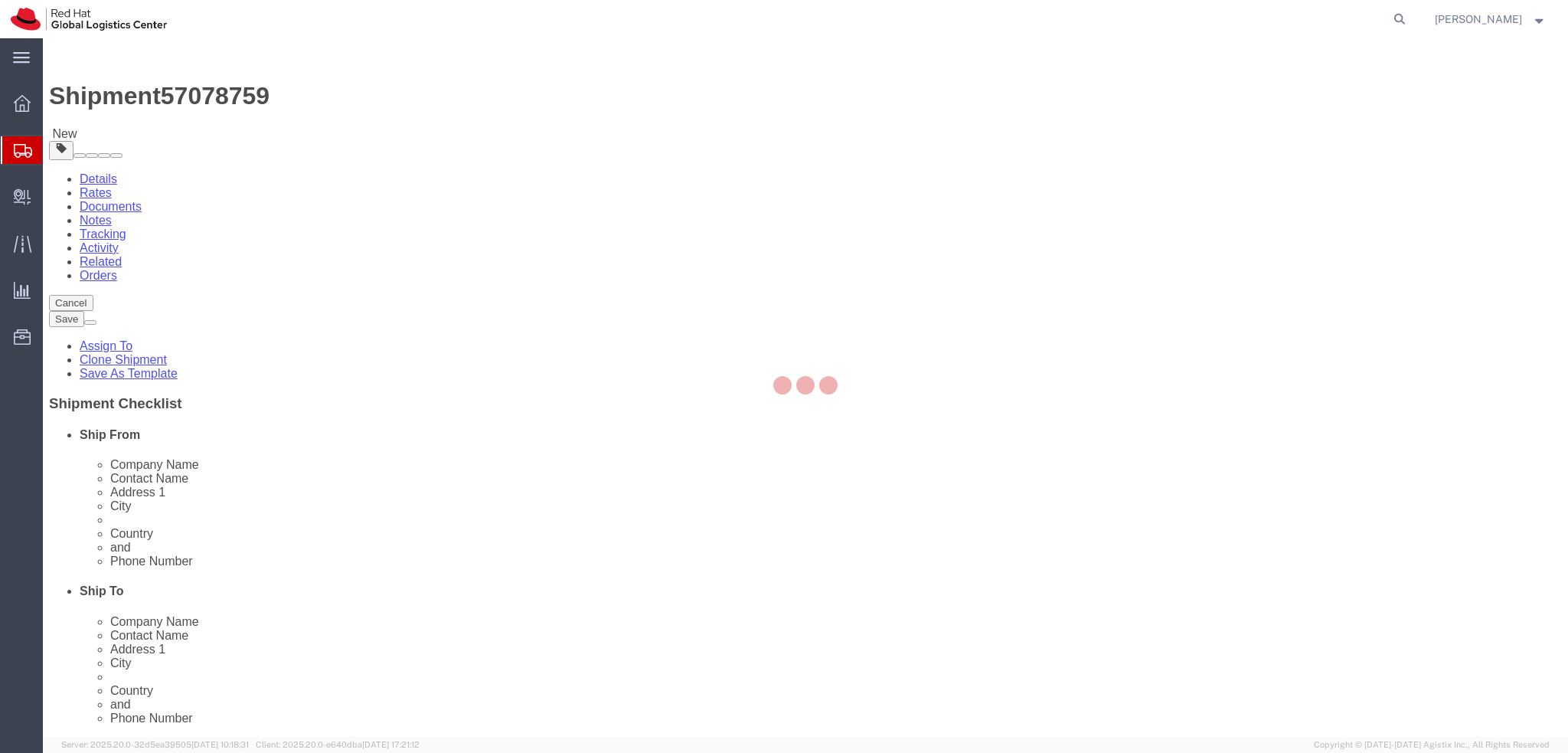
select select "COSTCENTER"
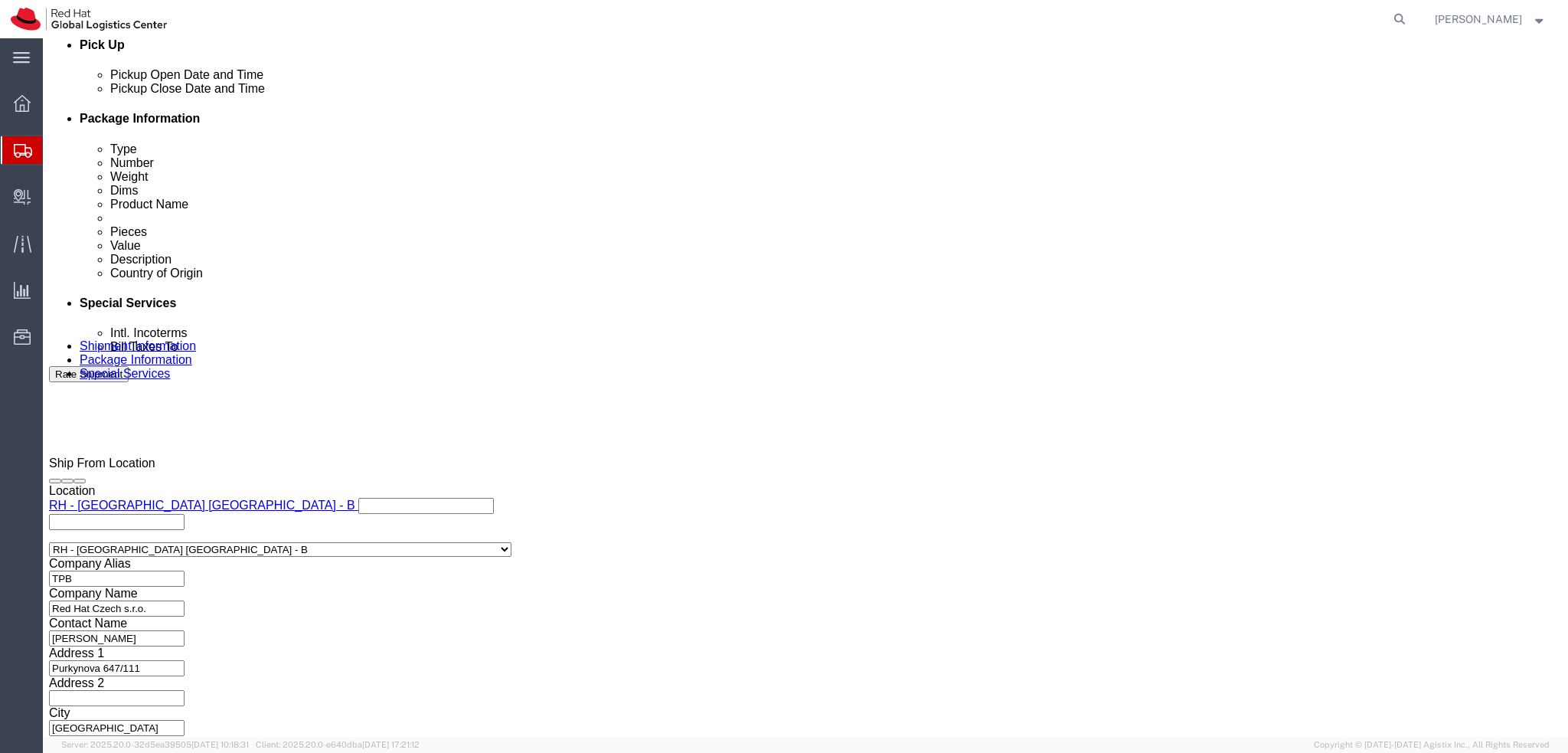
scroll to position [707, 0]
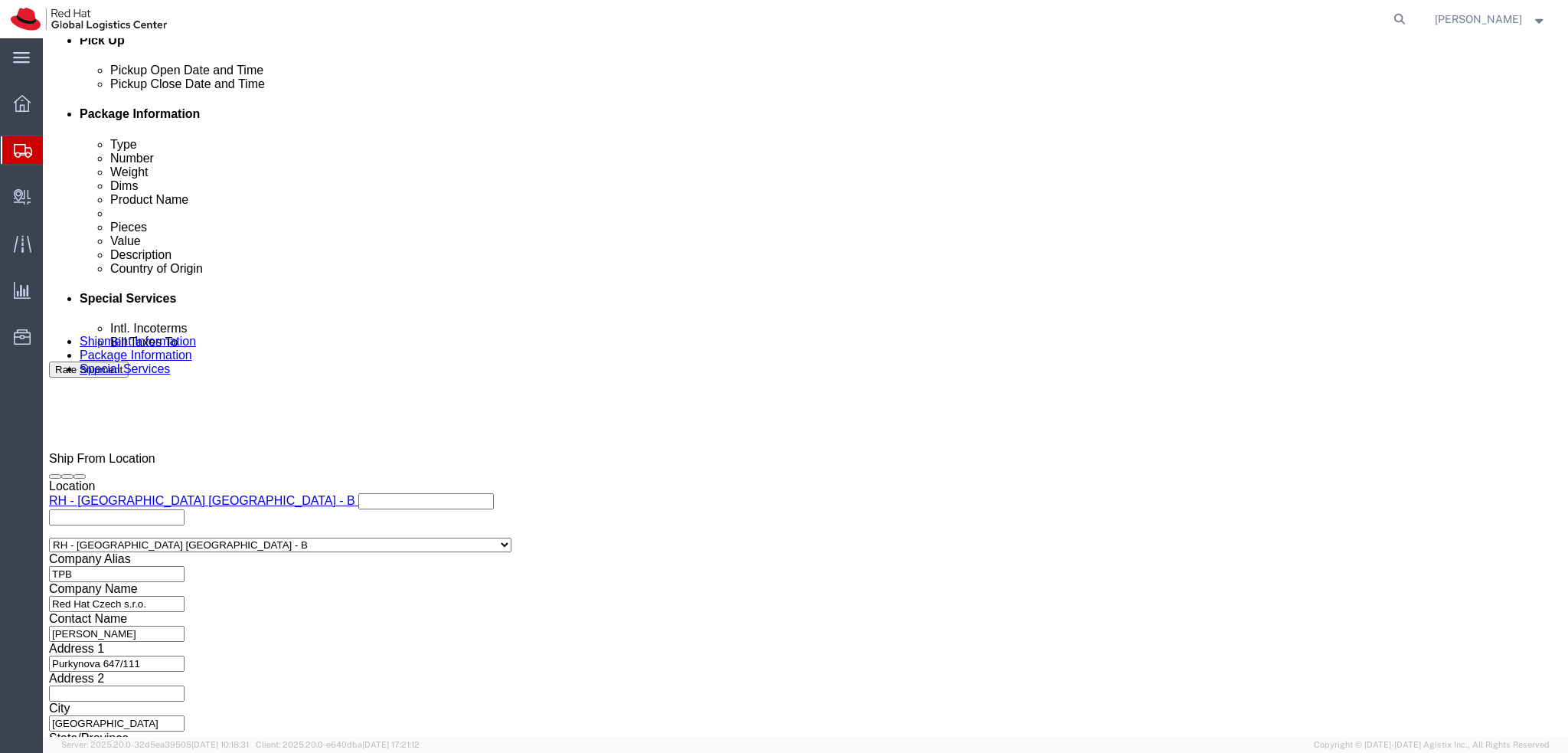
click button "Rate Shipment"
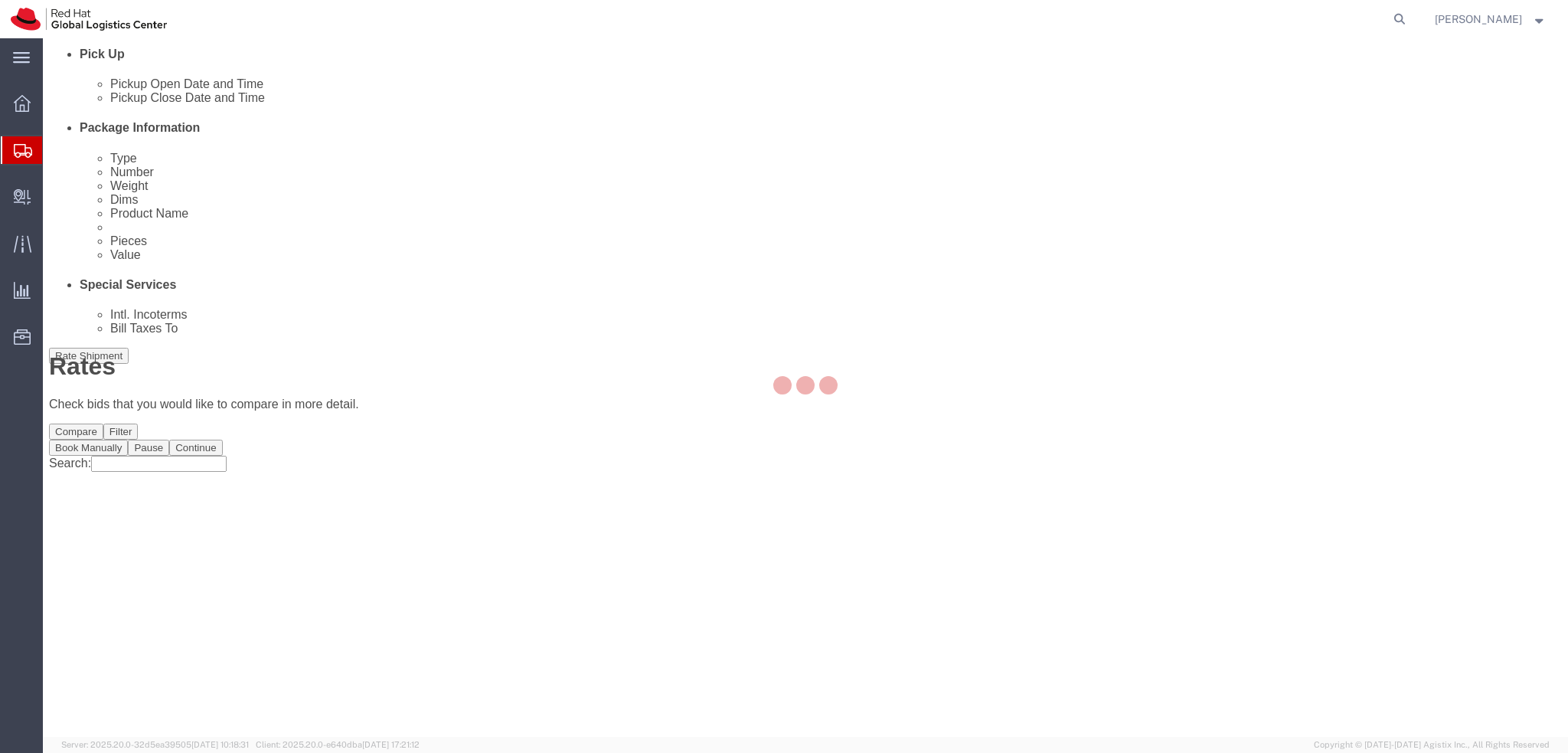
scroll to position [0, 0]
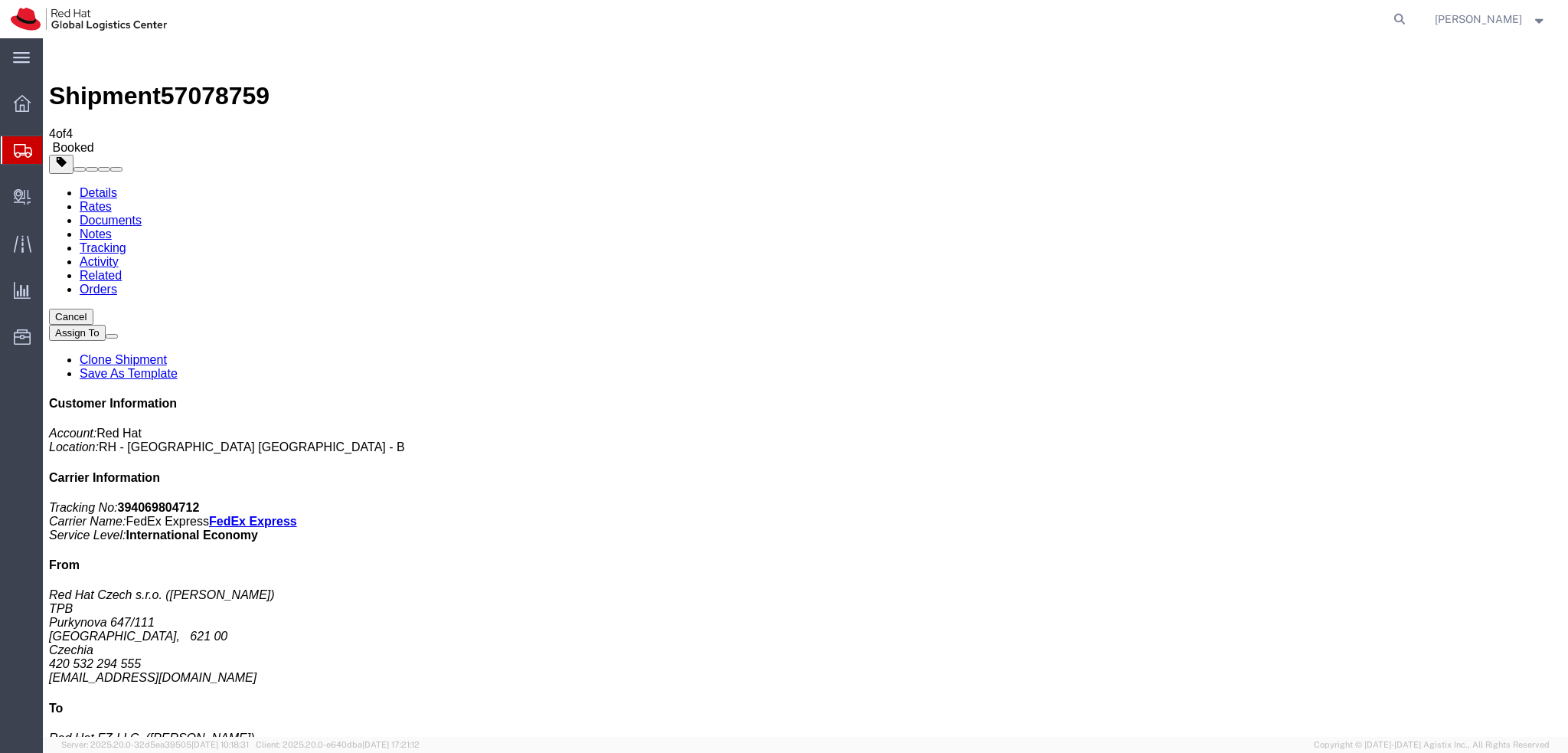
drag, startPoint x: 160, startPoint y: 275, endPoint x: 413, endPoint y: 488, distance: 330.7
click at [62, 186] on div "Details Rates Documents Notes Tracking Activity Related Orders Cancel Assign To…" at bounding box center [805, 578] width 1514 height 783
click at [79, 186] on link "Details" at bounding box center [98, 192] width 38 height 13
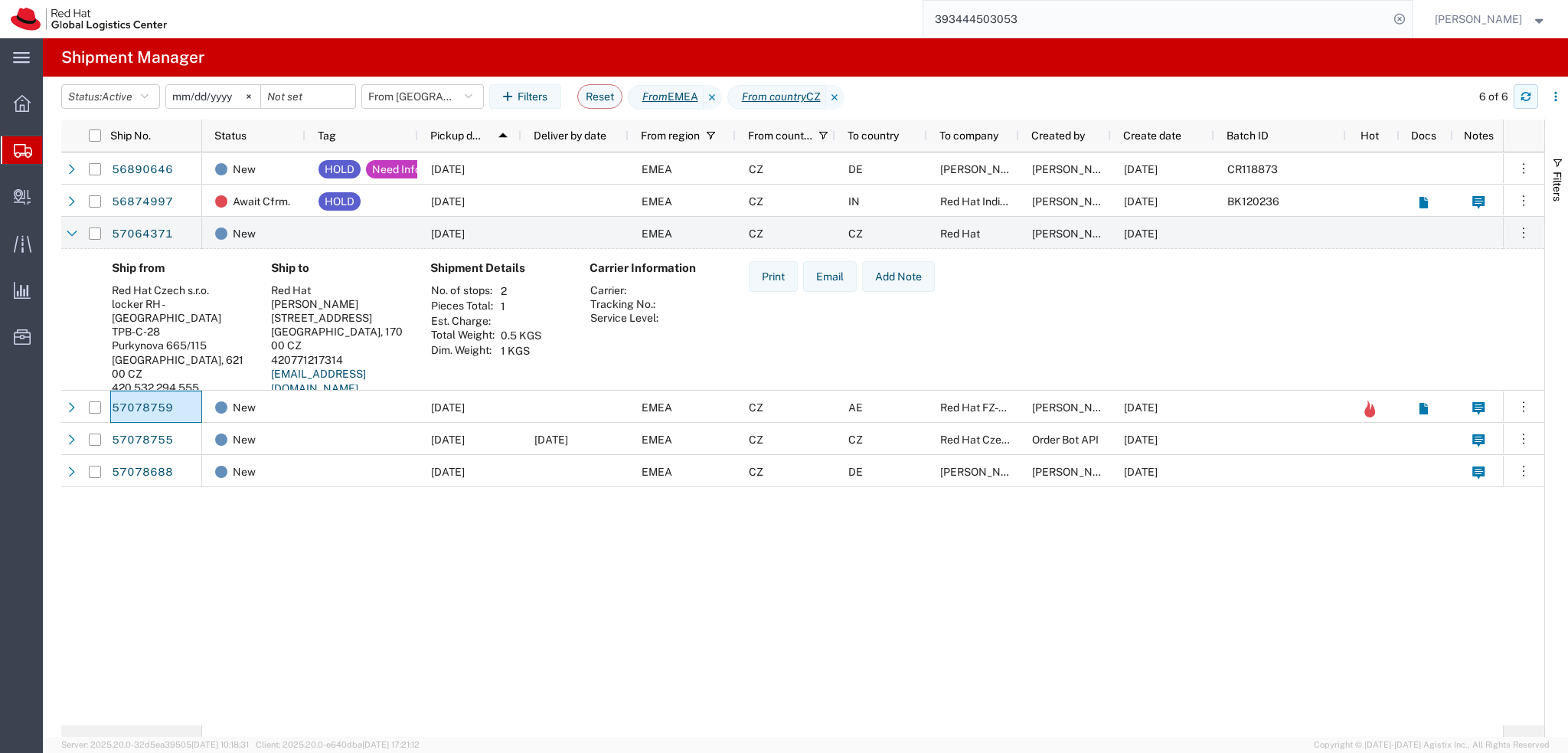
click at [1524, 97] on icon "button" at bounding box center [1525, 99] width 9 height 4
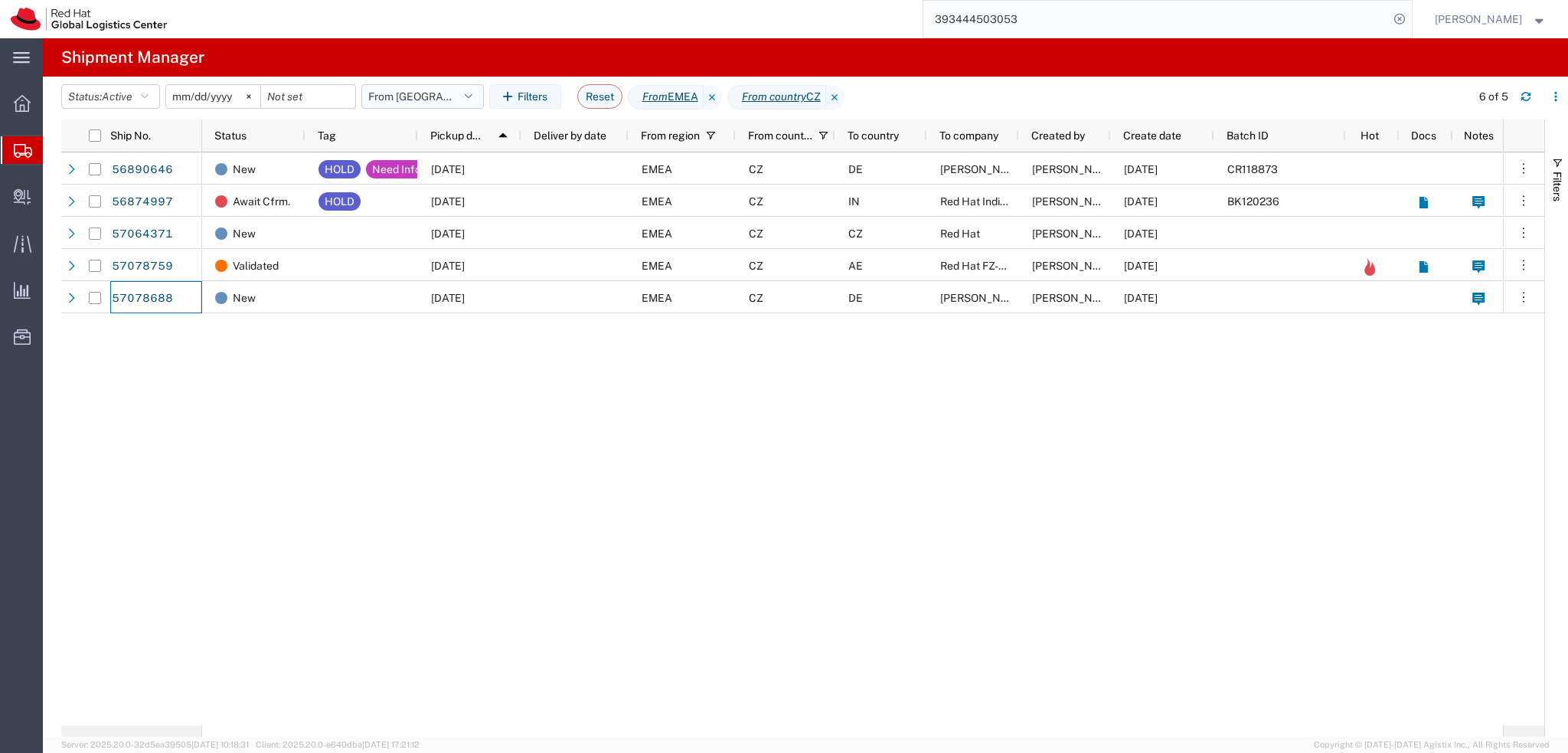
click at [438, 102] on button "From [GEOGRAPHIC_DATA]" at bounding box center [423, 96] width 123 height 25
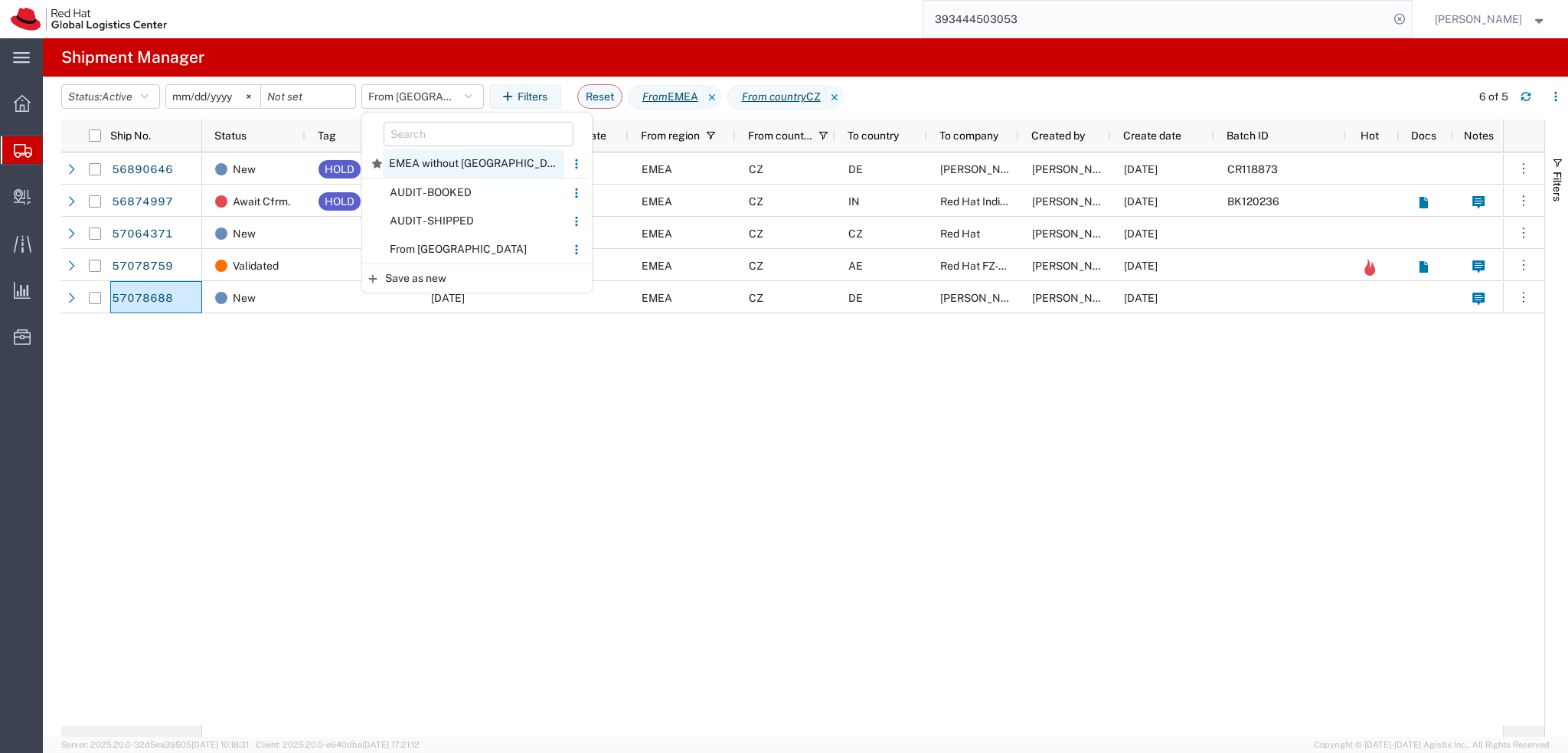
click at [464, 168] on span "EMEA without [GEOGRAPHIC_DATA]" at bounding box center [473, 163] width 181 height 29
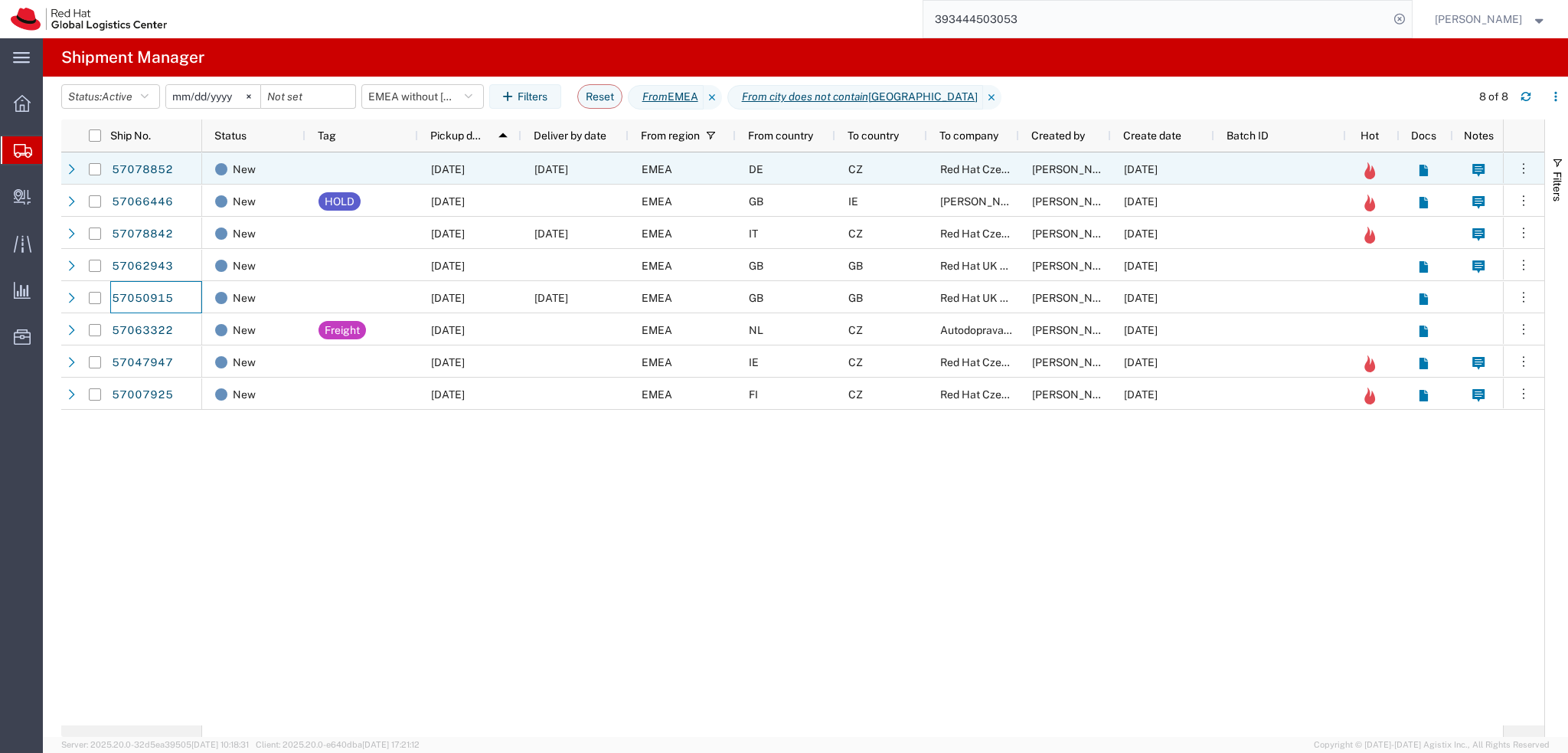
click at [679, 165] on div "EMEA" at bounding box center [682, 168] width 107 height 32
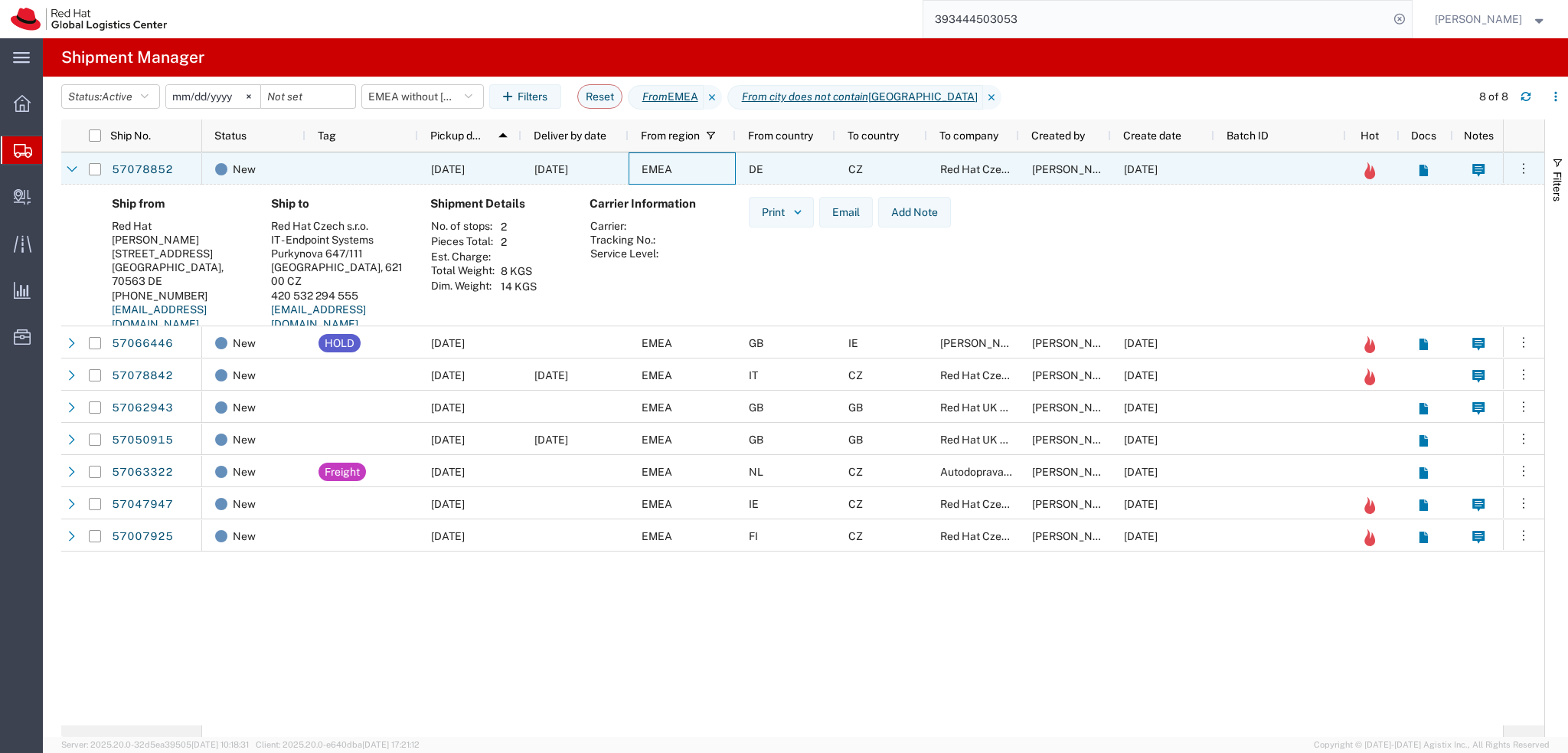
click at [679, 165] on div "EMEA" at bounding box center [682, 168] width 107 height 32
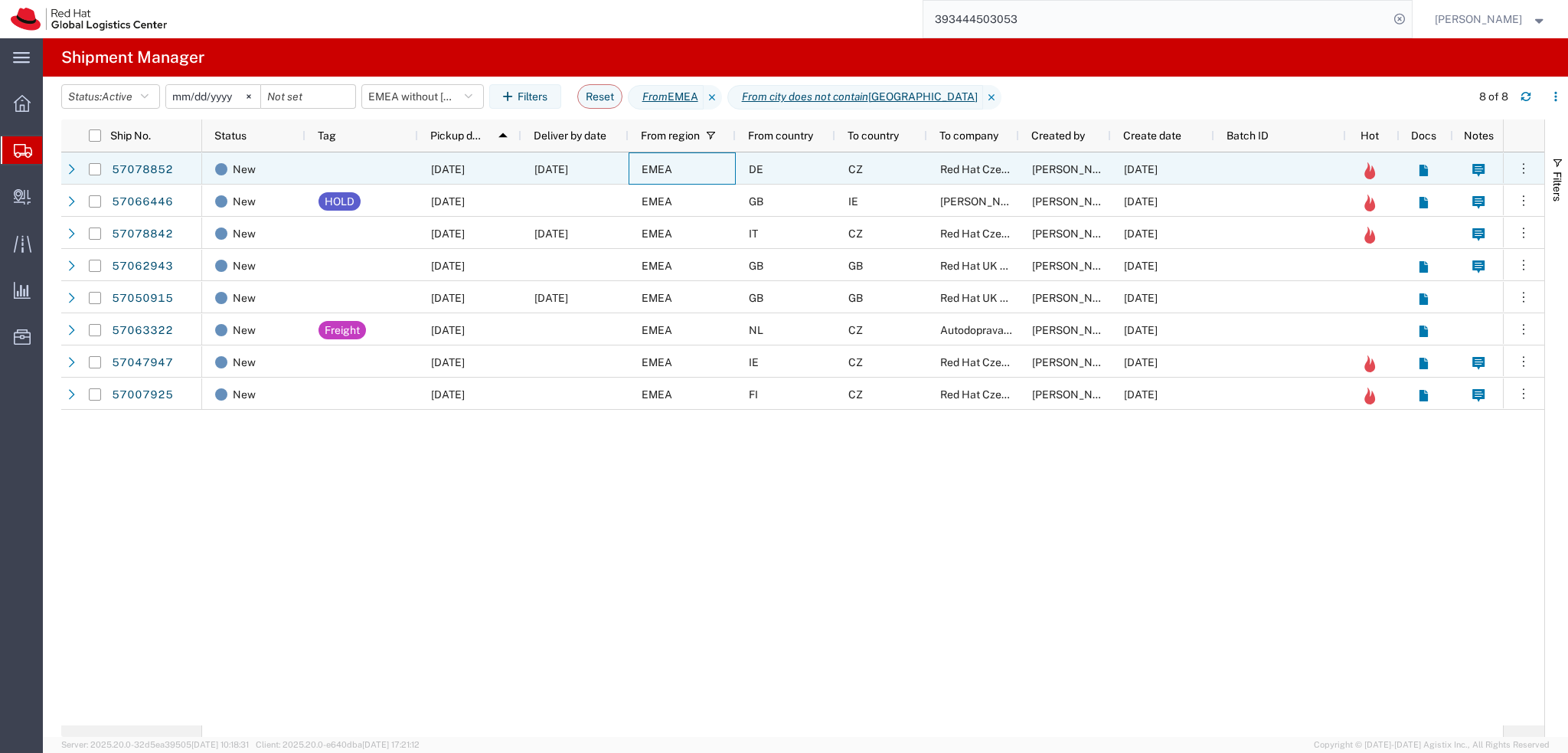
click at [698, 171] on div "EMEA" at bounding box center [682, 168] width 107 height 32
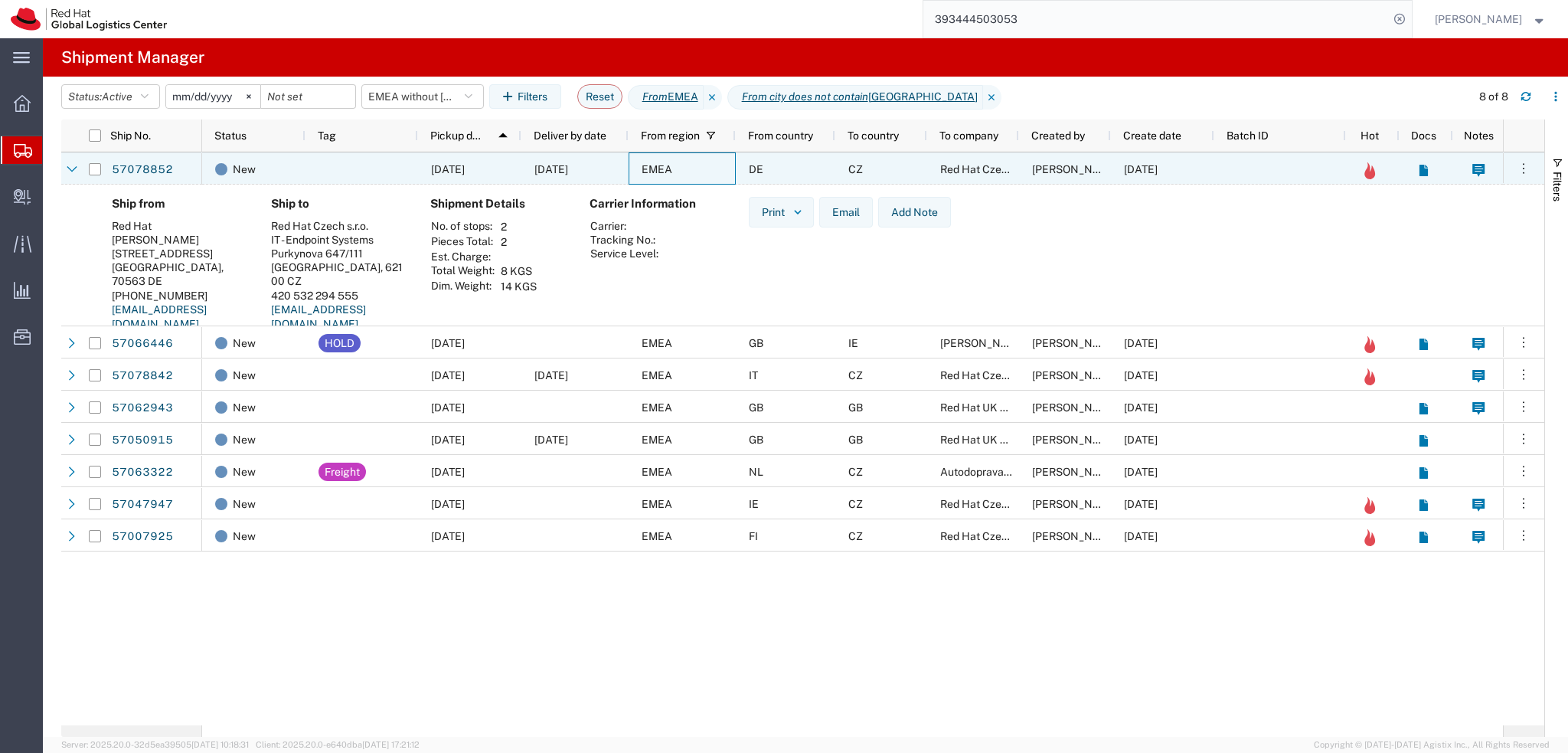
click at [699, 170] on div "EMEA" at bounding box center [682, 168] width 107 height 32
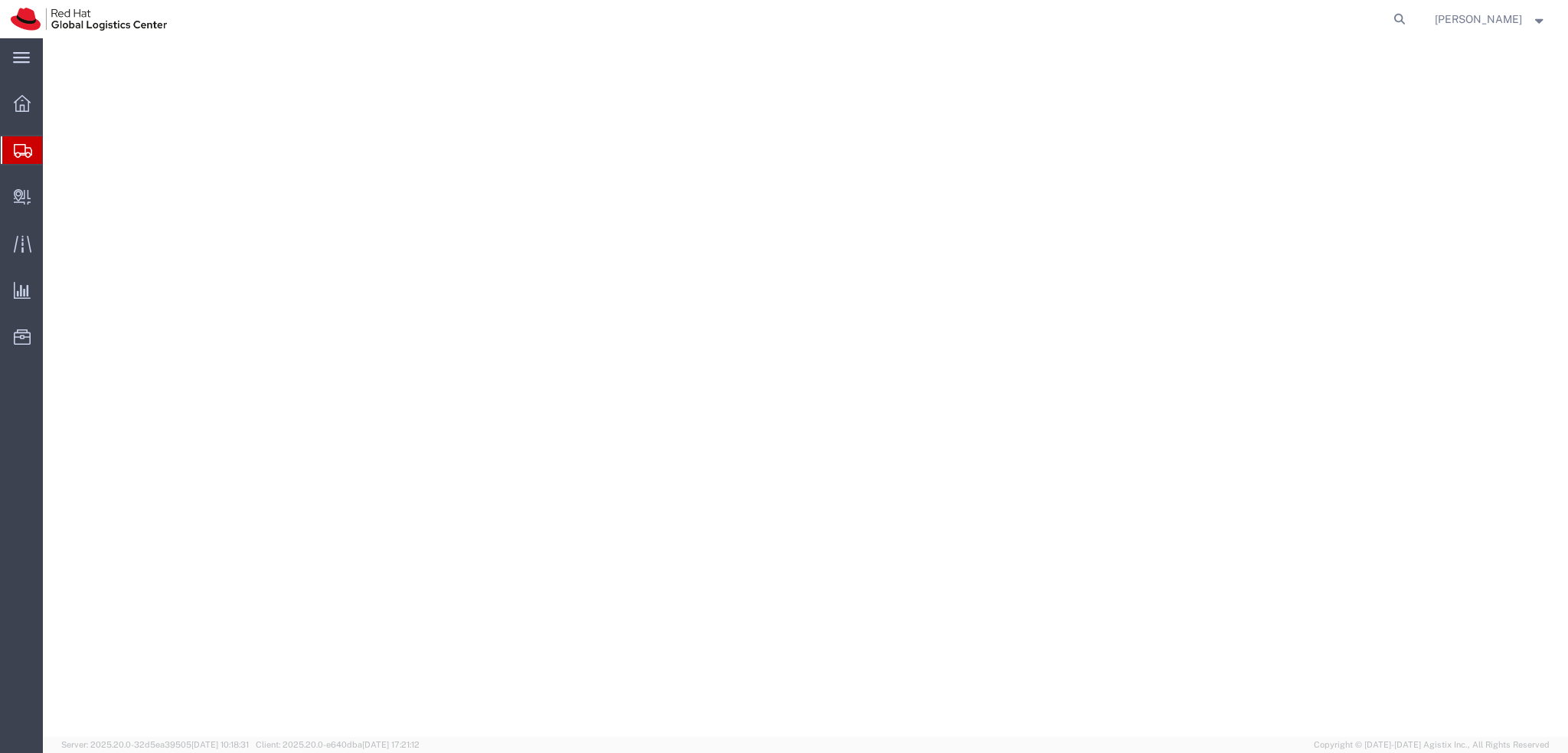
select select
select select "38036"
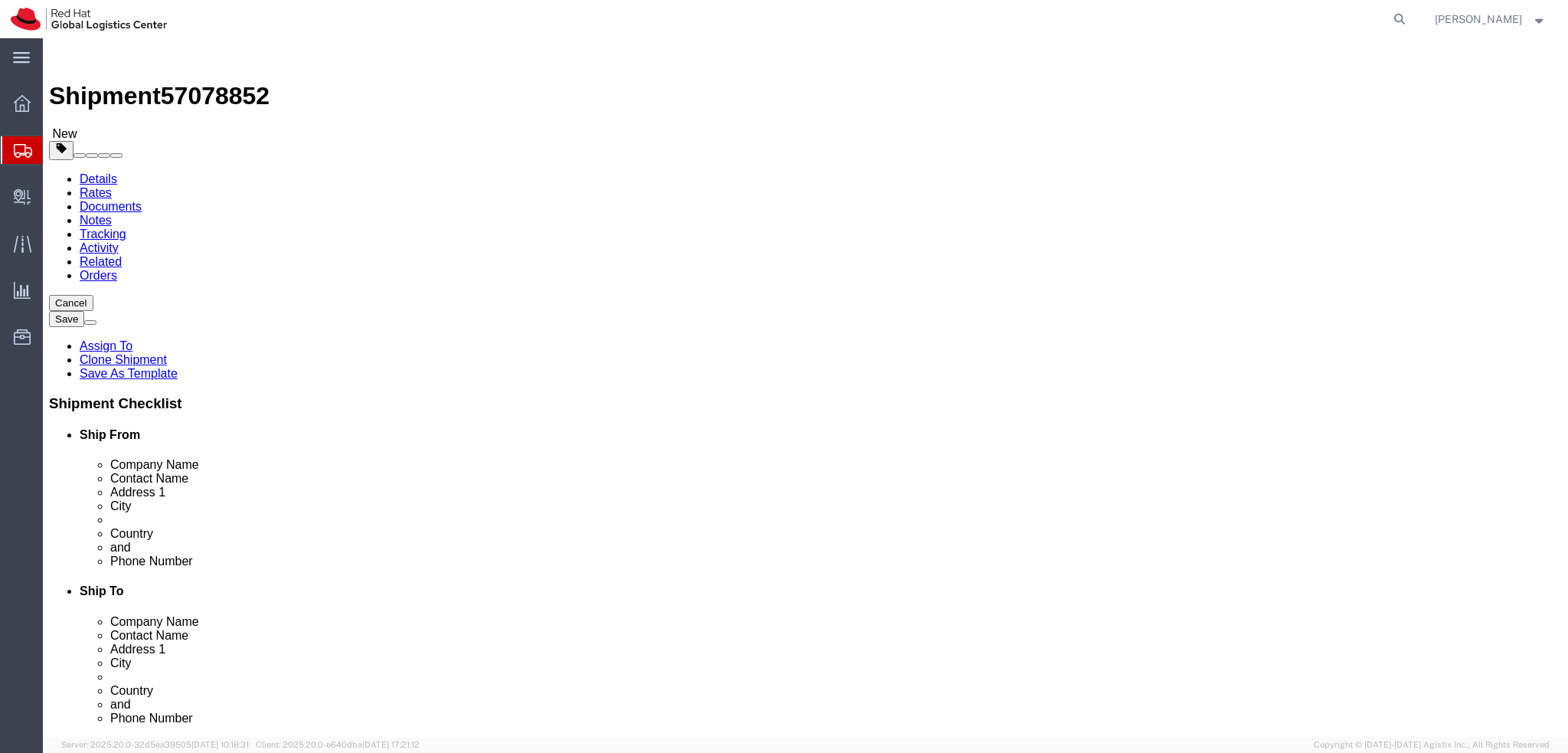
click link "Activity"
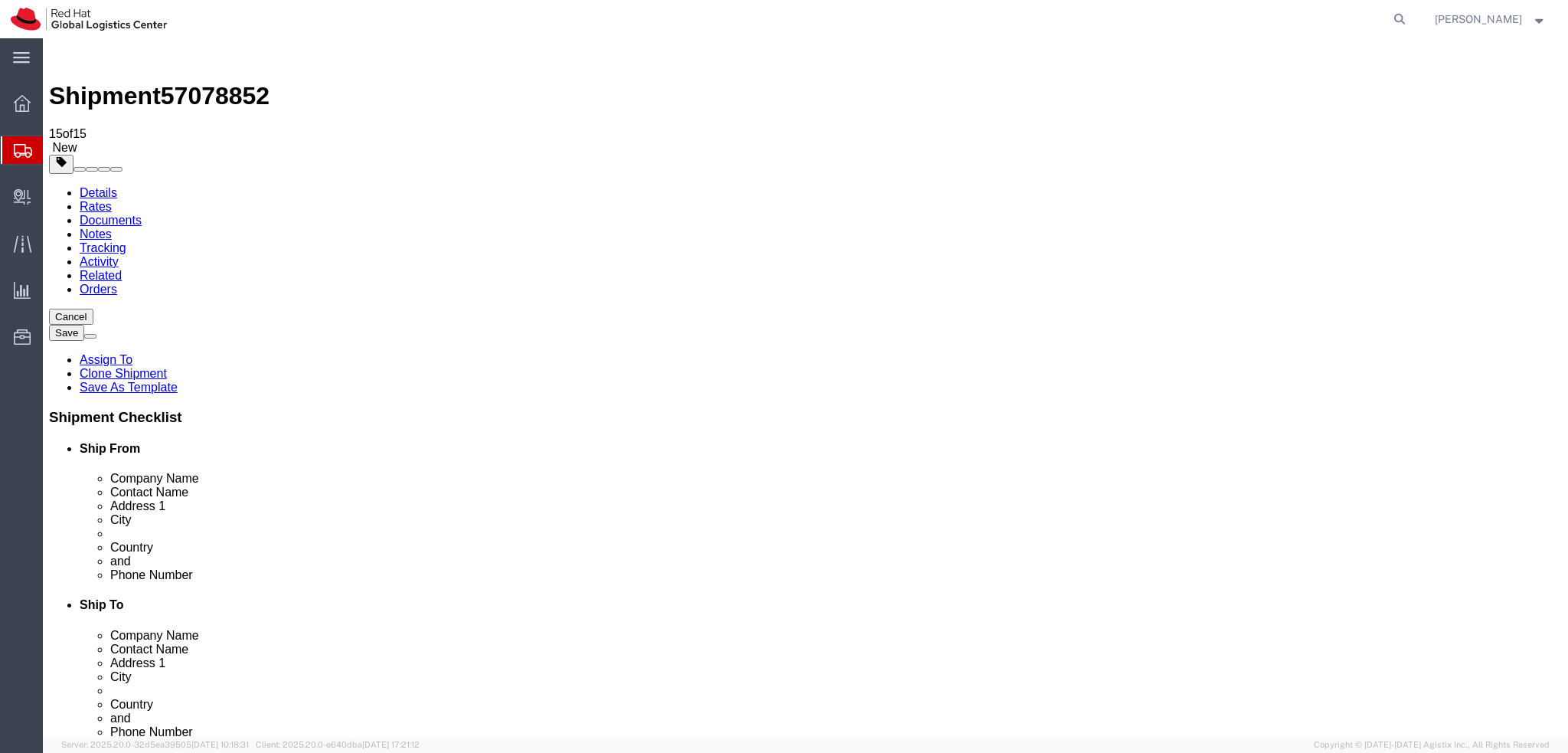
click at [100, 186] on link "Details" at bounding box center [98, 192] width 38 height 13
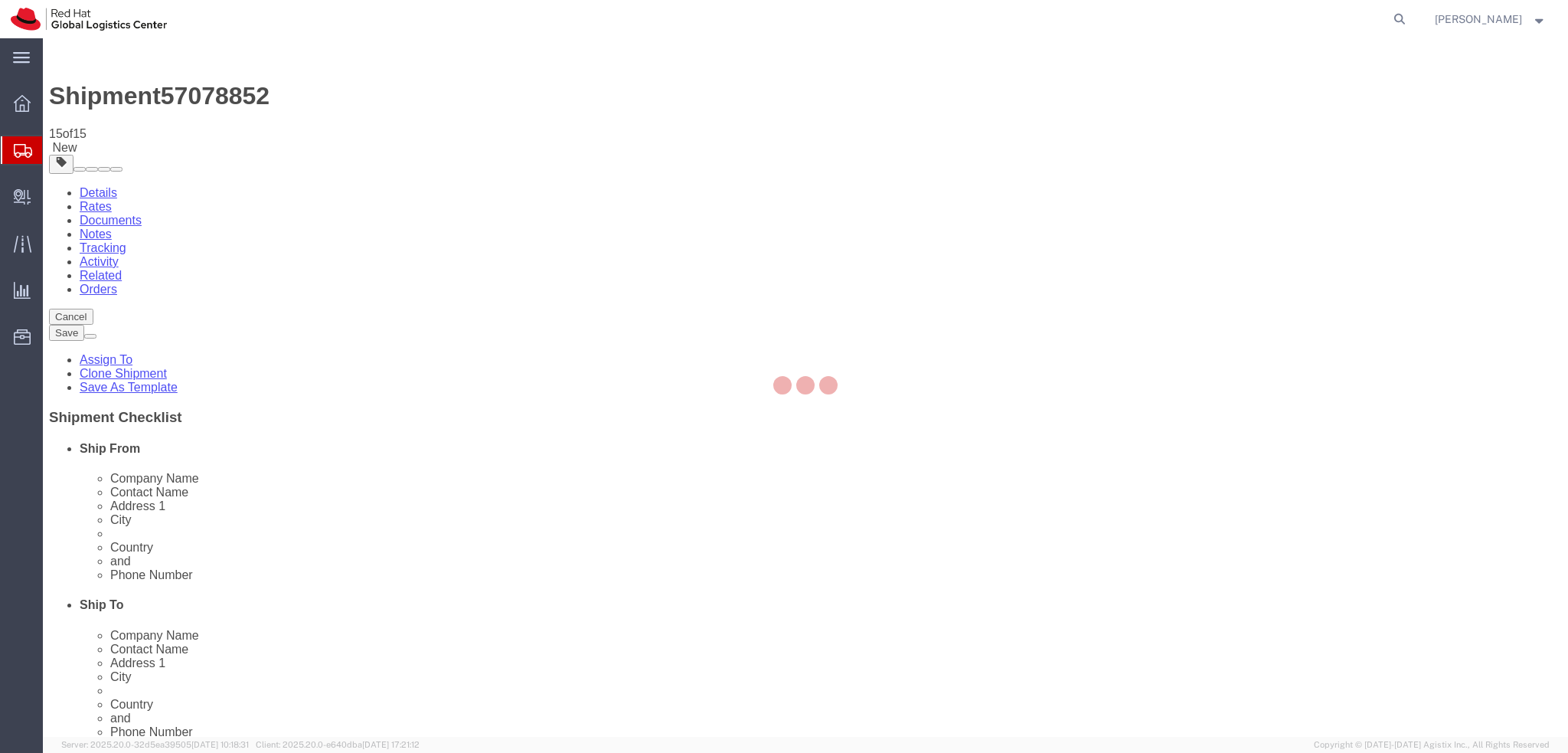
select select "38036"
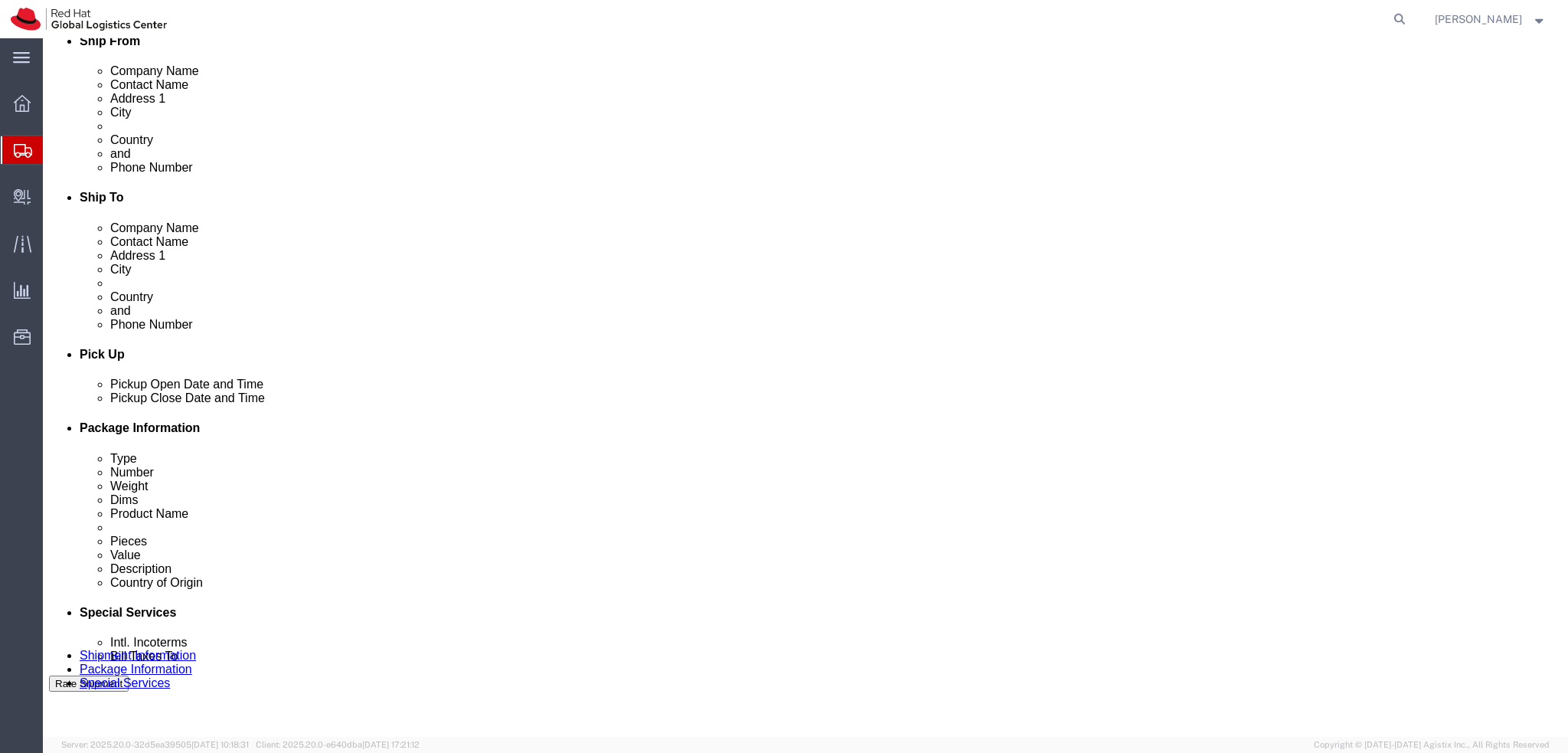
scroll to position [460, 0]
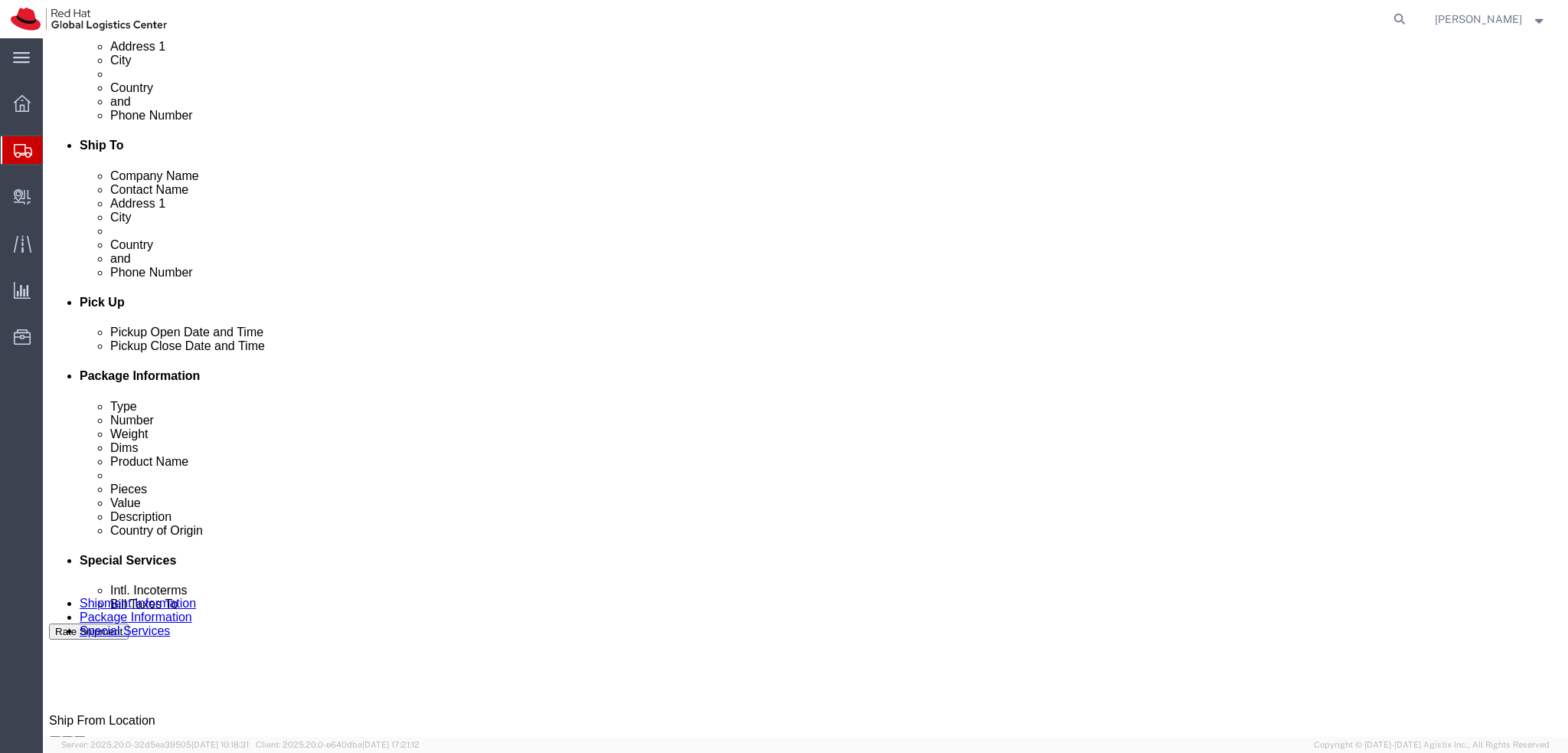
click icon
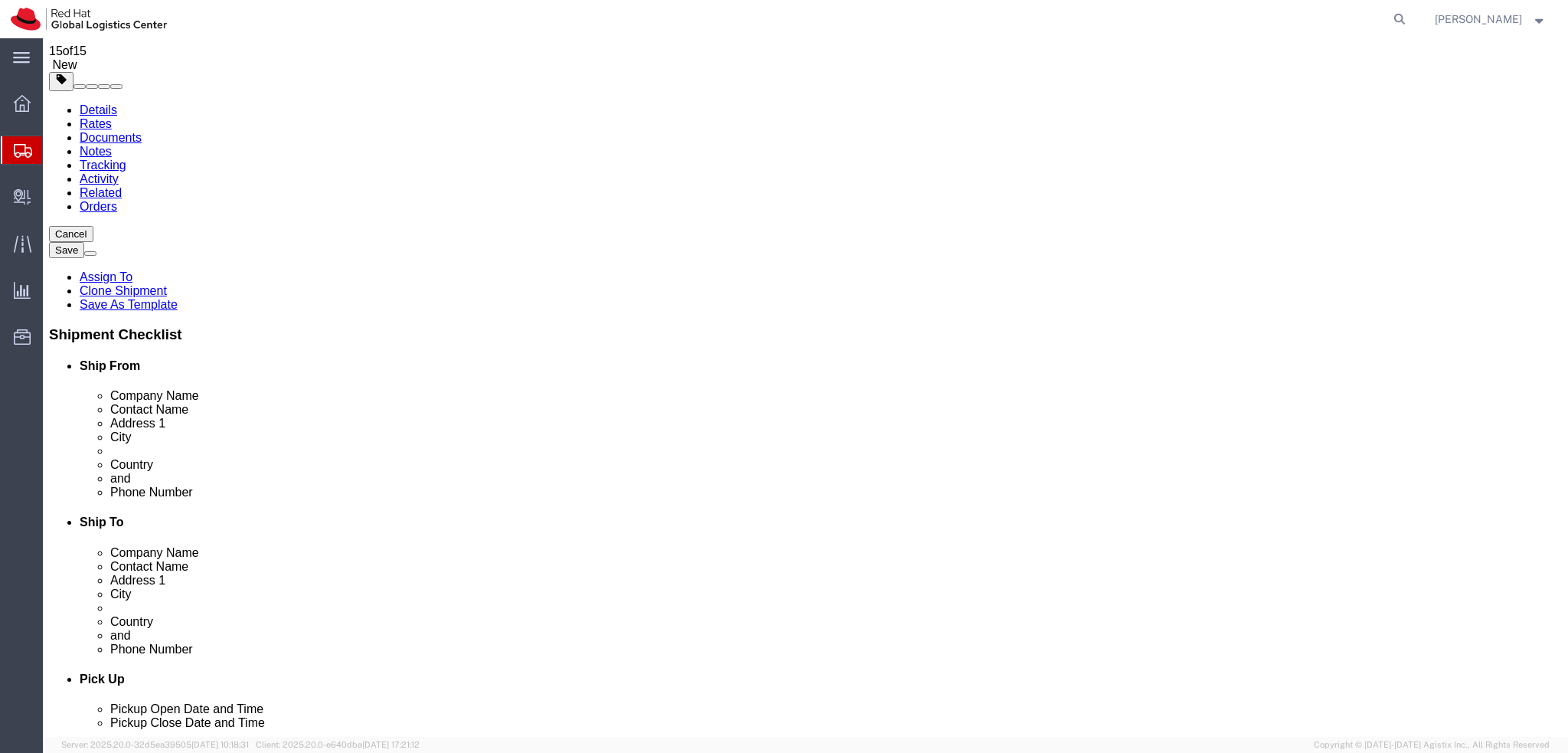
scroll to position [0, 0]
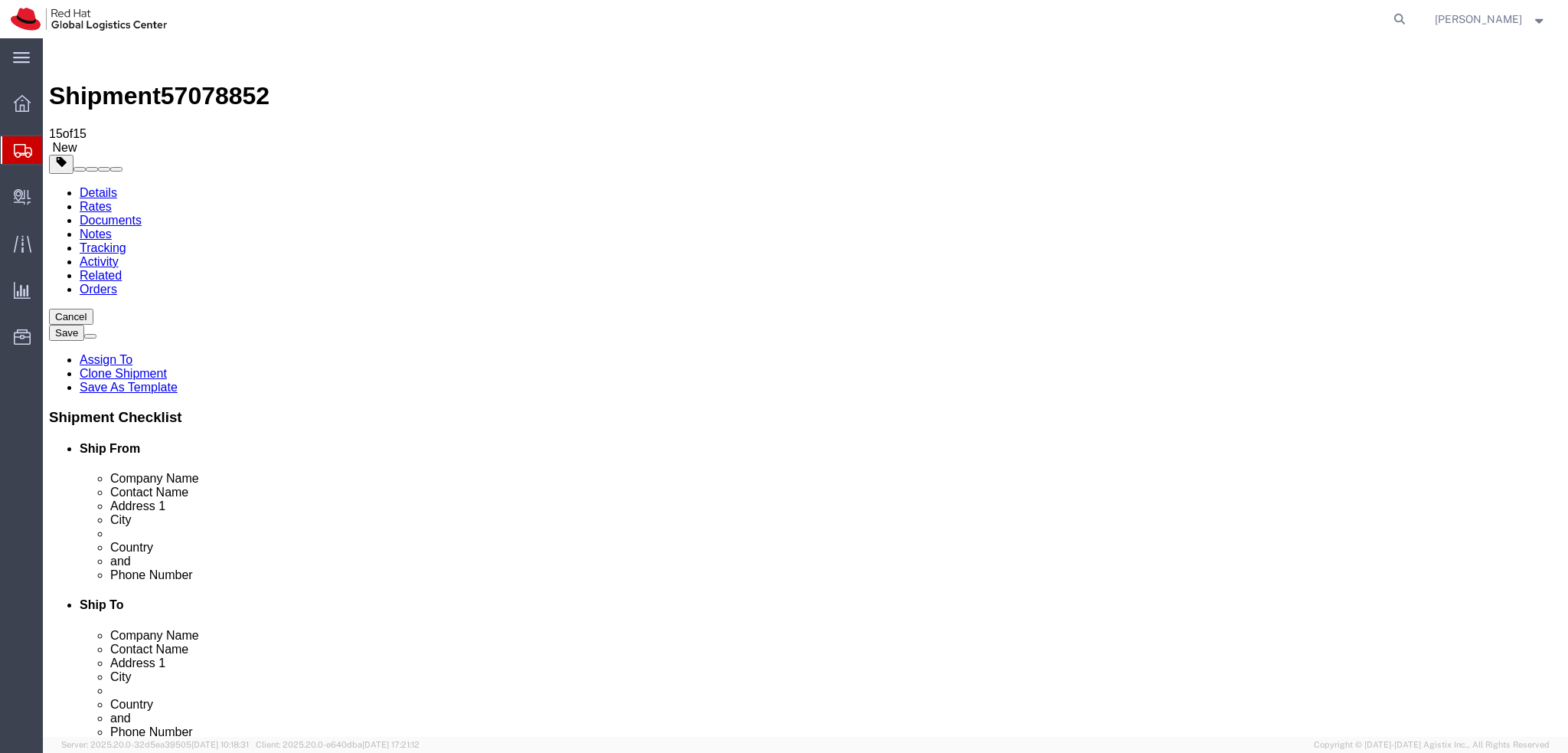
click link "Package Information"
click input "2"
type input "1"
click label "Number"
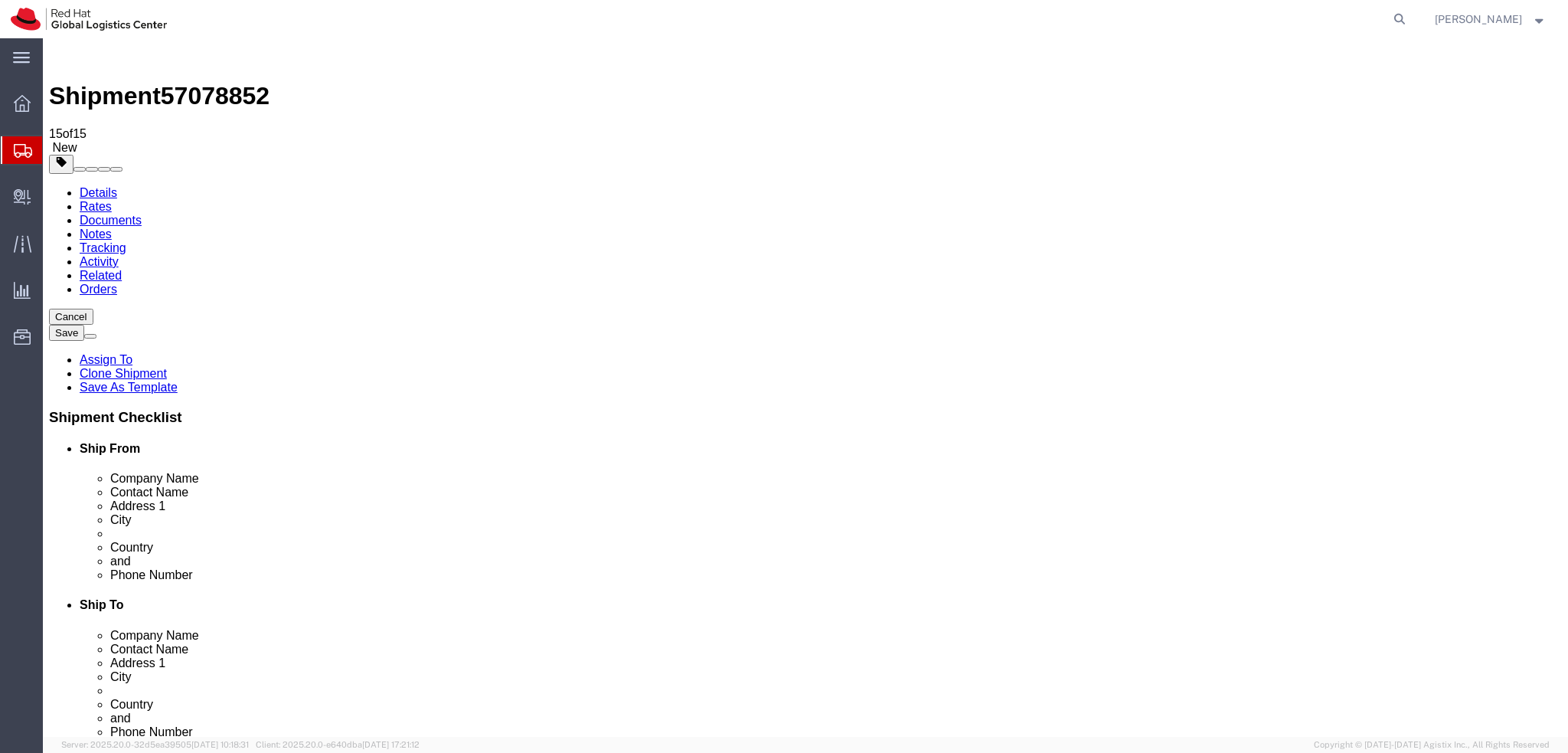
click link "Documents"
click at [82, 186] on link "Details" at bounding box center [98, 192] width 38 height 13
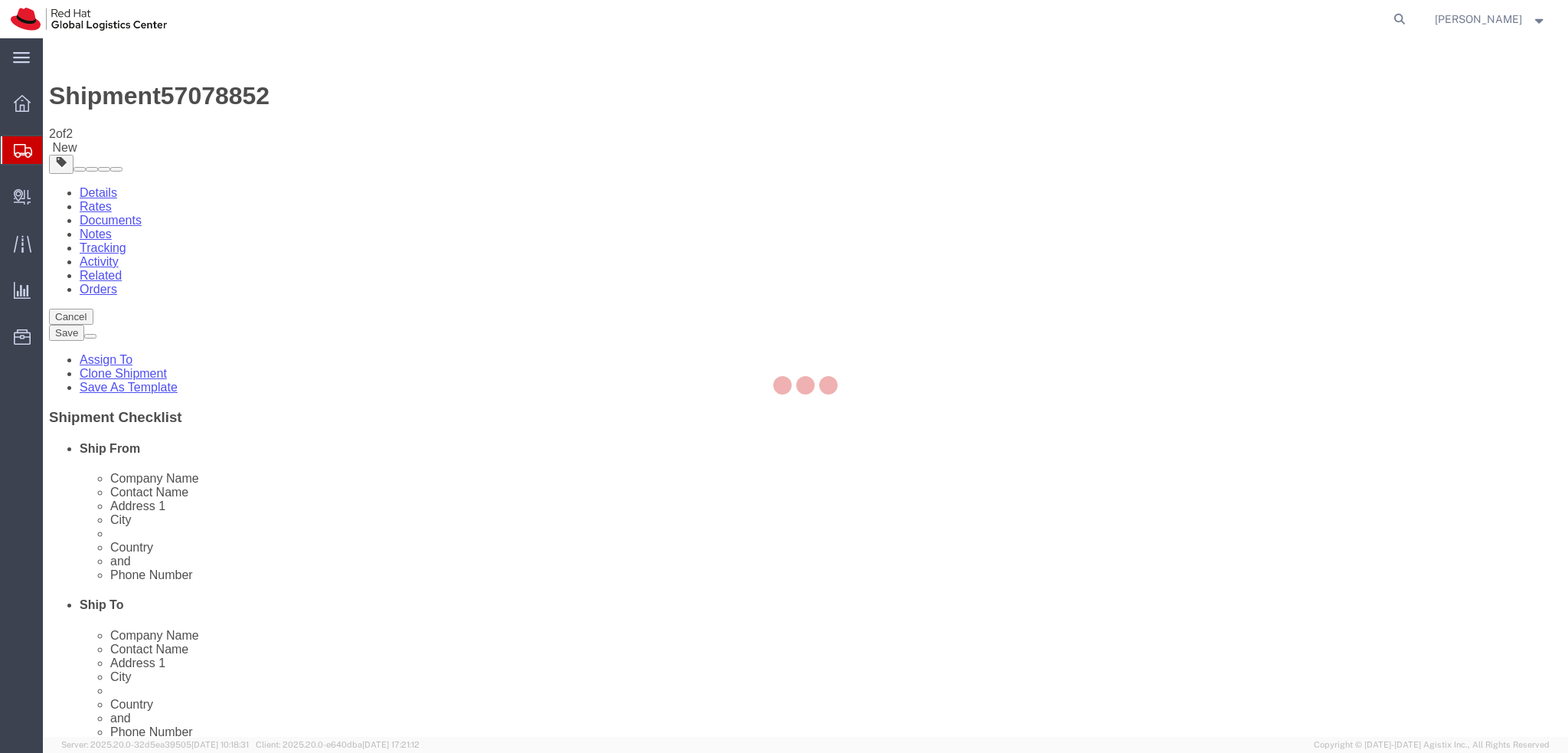
select select "38036"
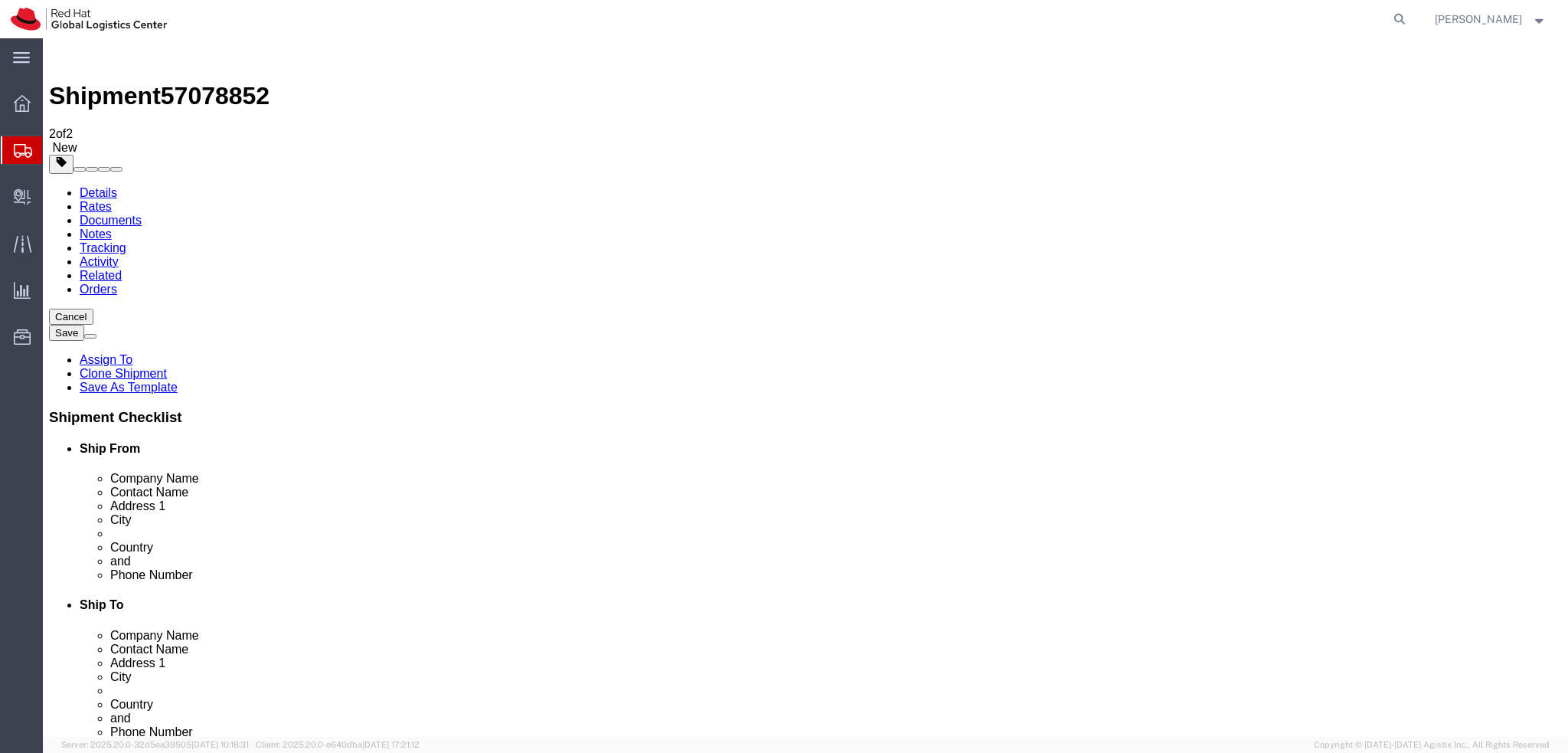
click icon
click dd "1.00 Each"
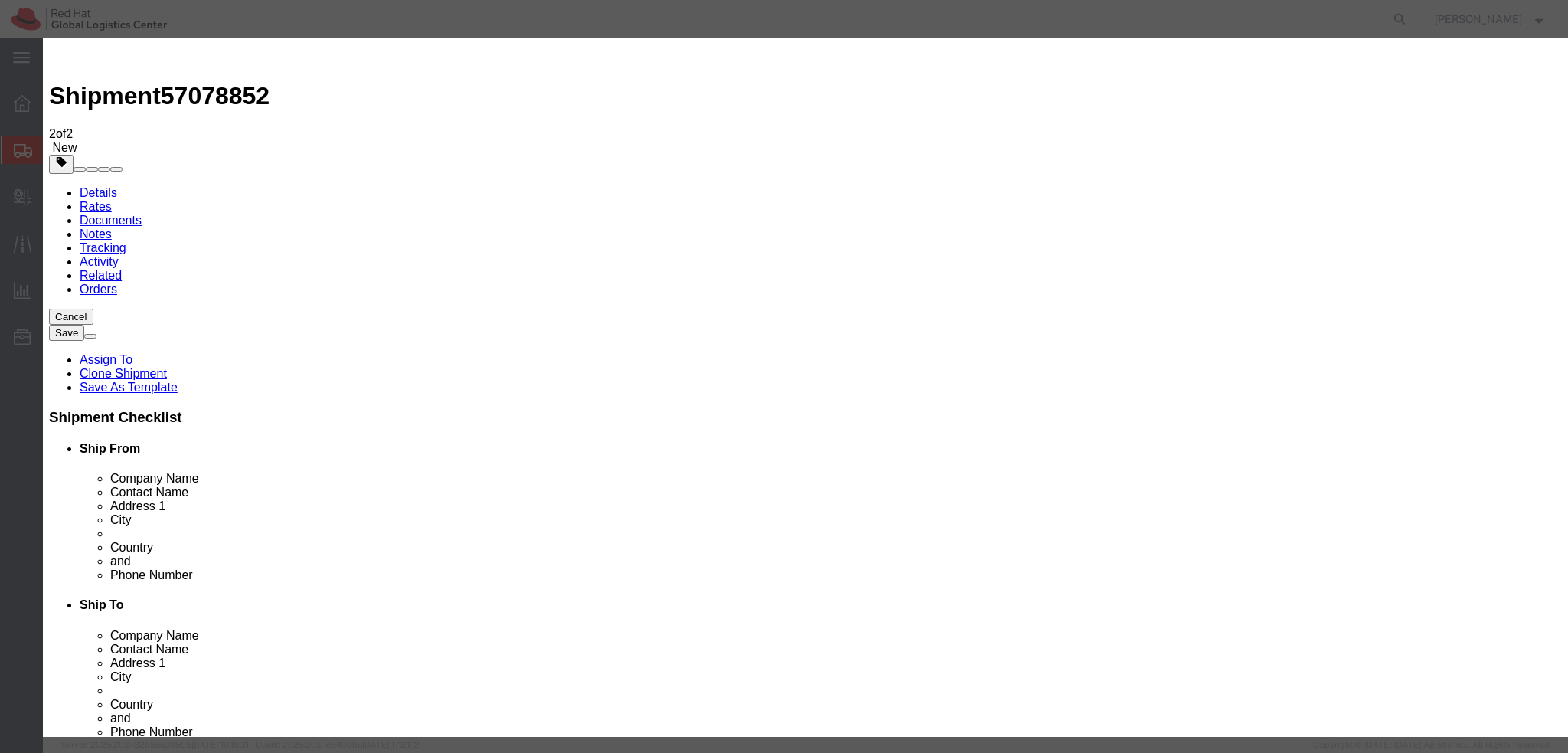
click textarea "laptop return"
type textarea "laptop"
click button "Save & Close"
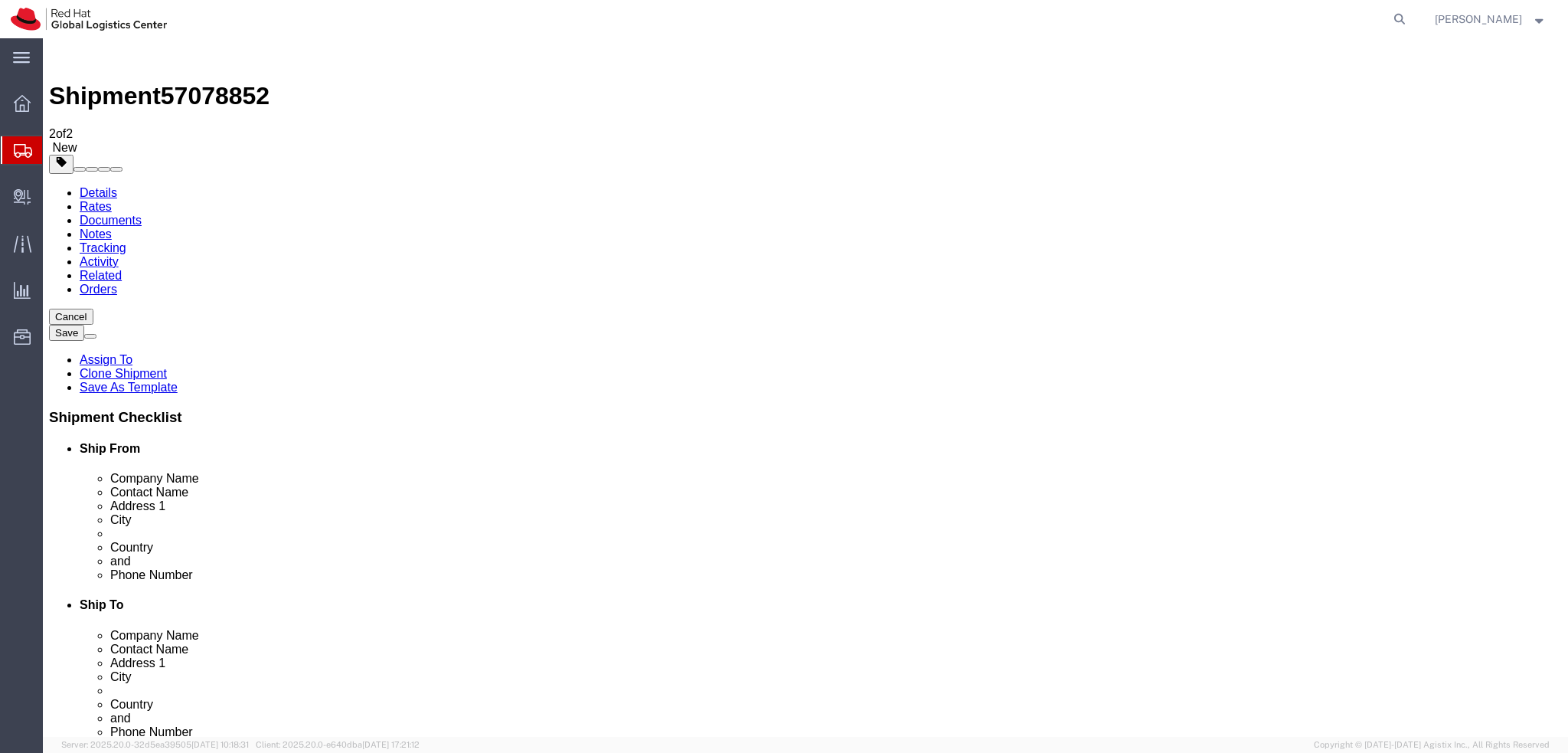
click dd "500.00 EUR"
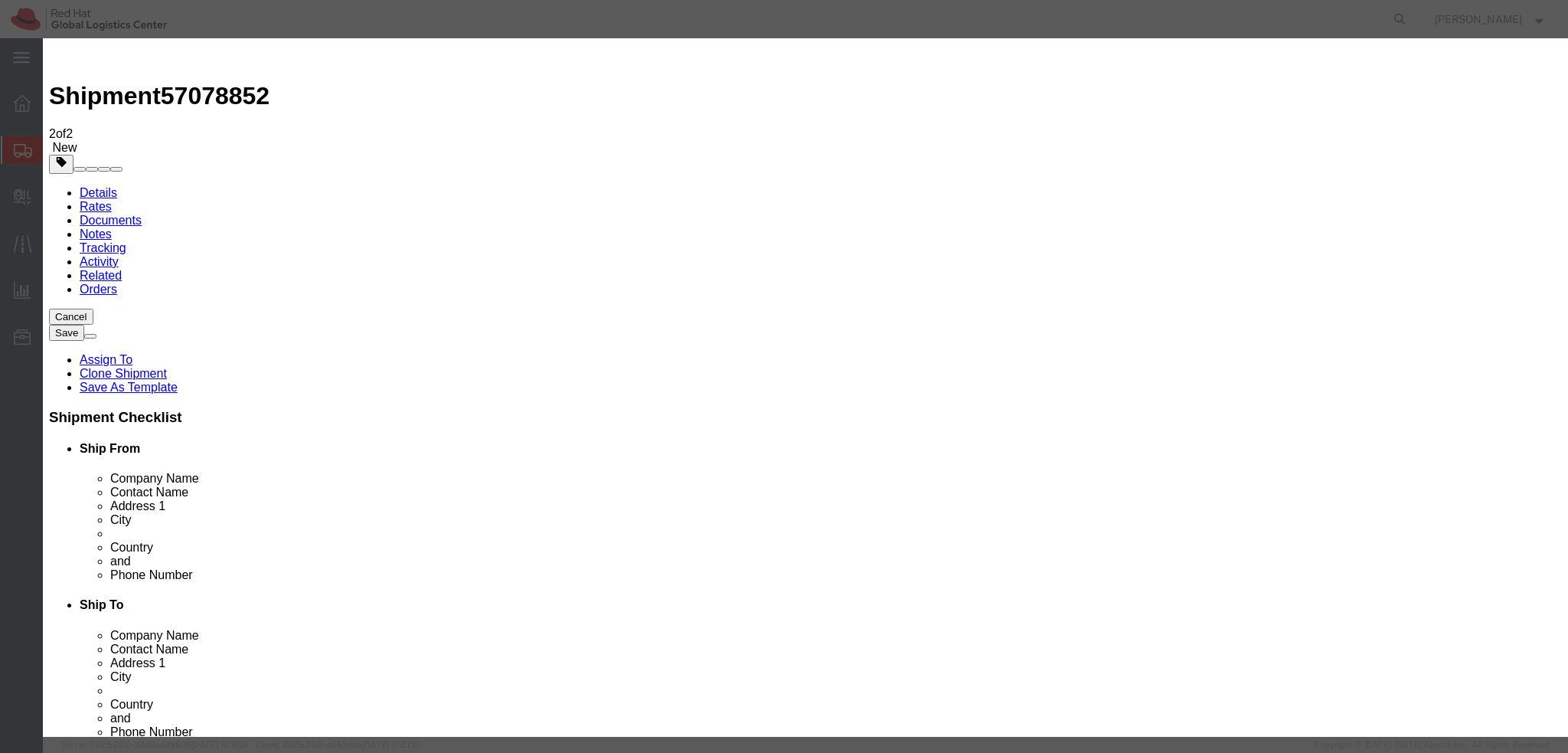
click textarea "laptop returm=n"
type textarea "laptop"
click div "Commodity library"
click button "Save & Close"
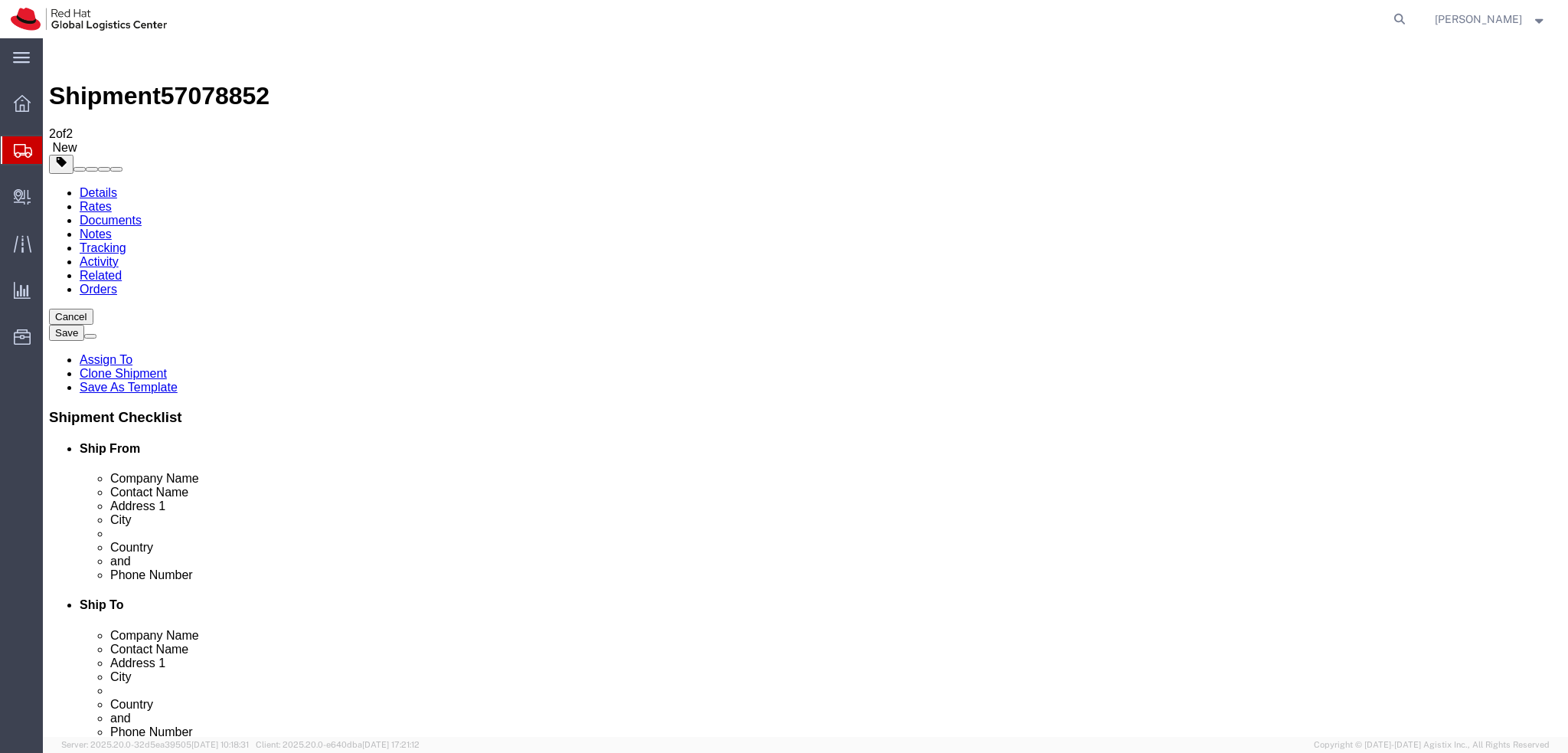
click icon
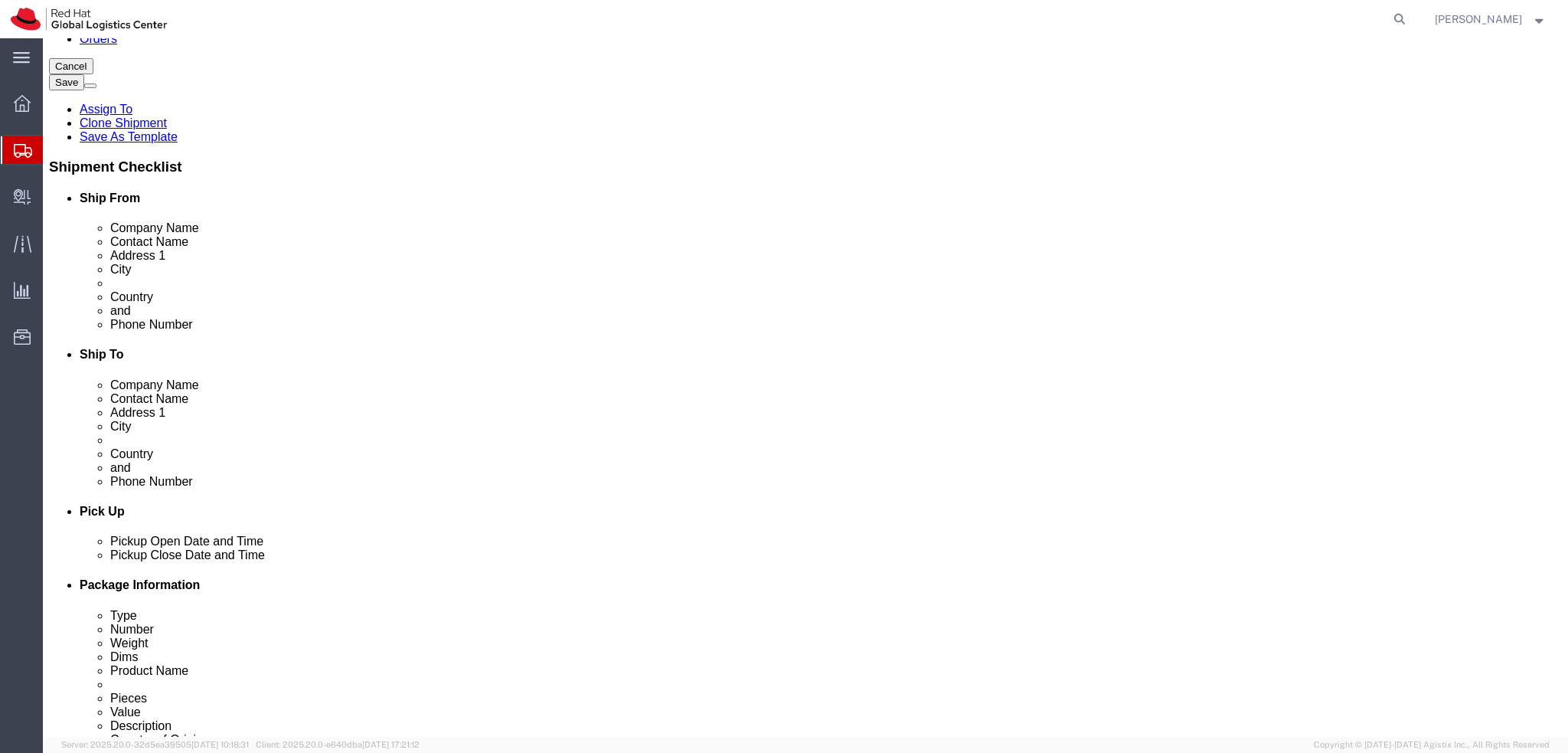
scroll to position [460, 0]
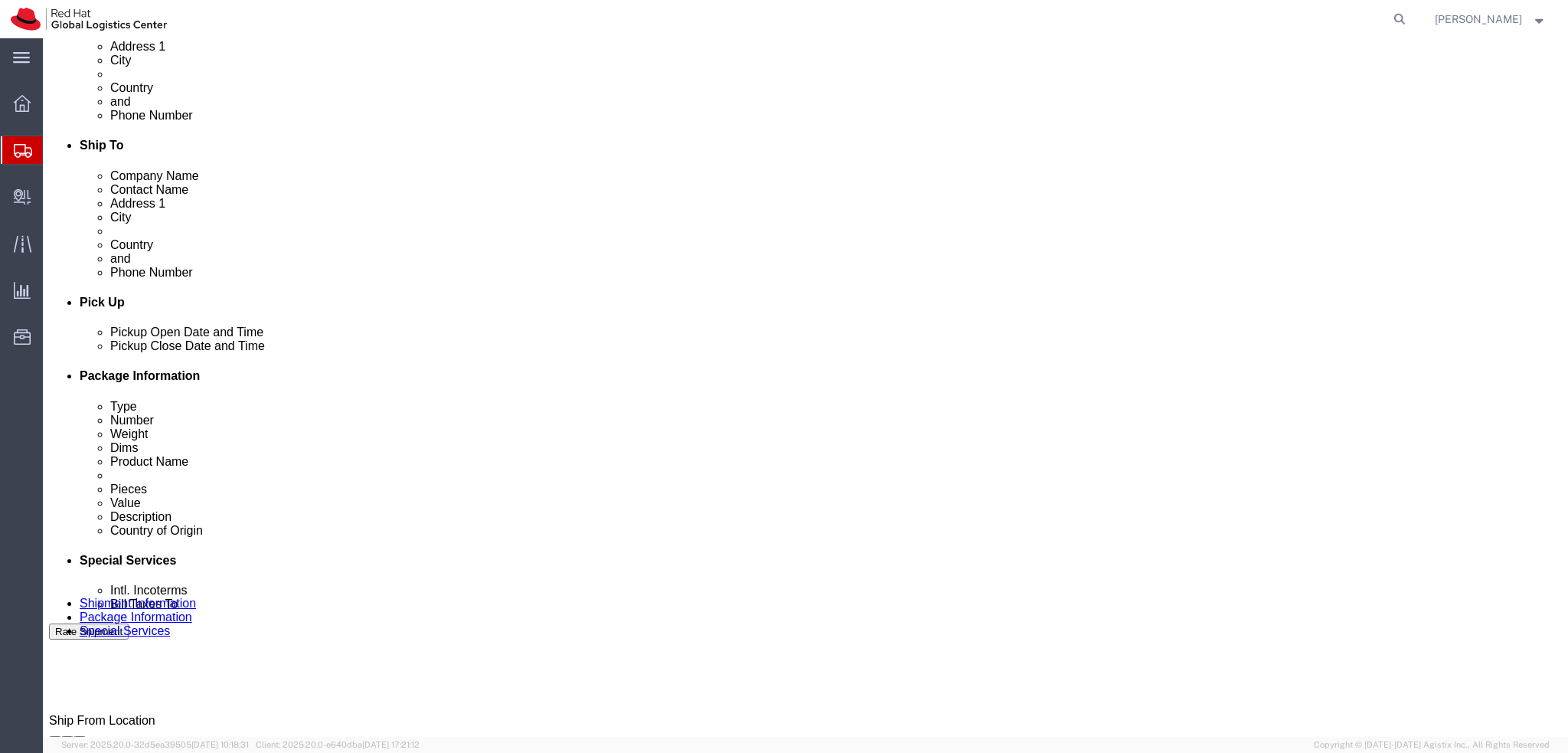
drag, startPoint x: 1094, startPoint y: 454, endPoint x: 1161, endPoint y: 457, distance: 67.1
click textarea "Hi IT team, I am a leaver and I am returning two laptops. Attached photos of la…"
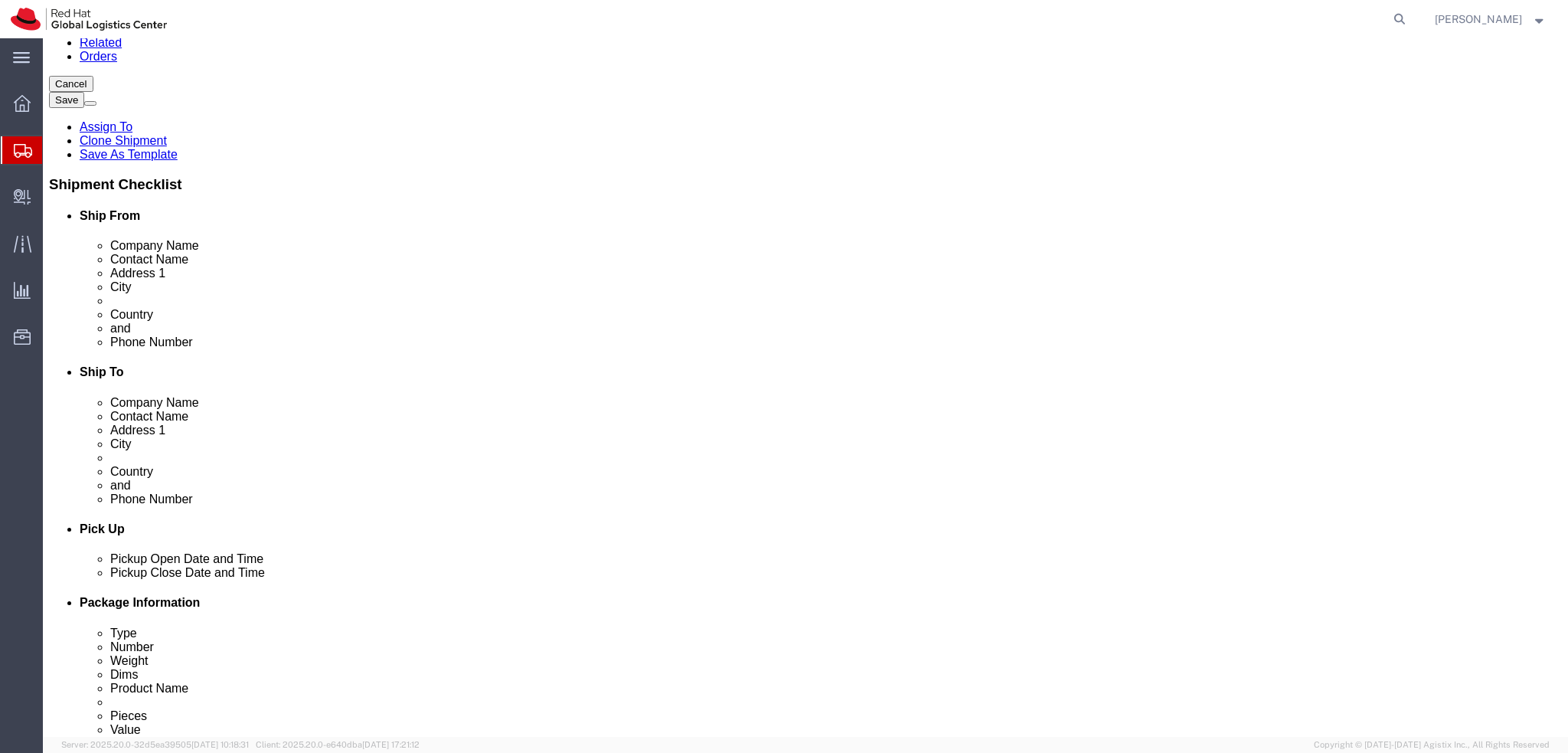
scroll to position [0, 0]
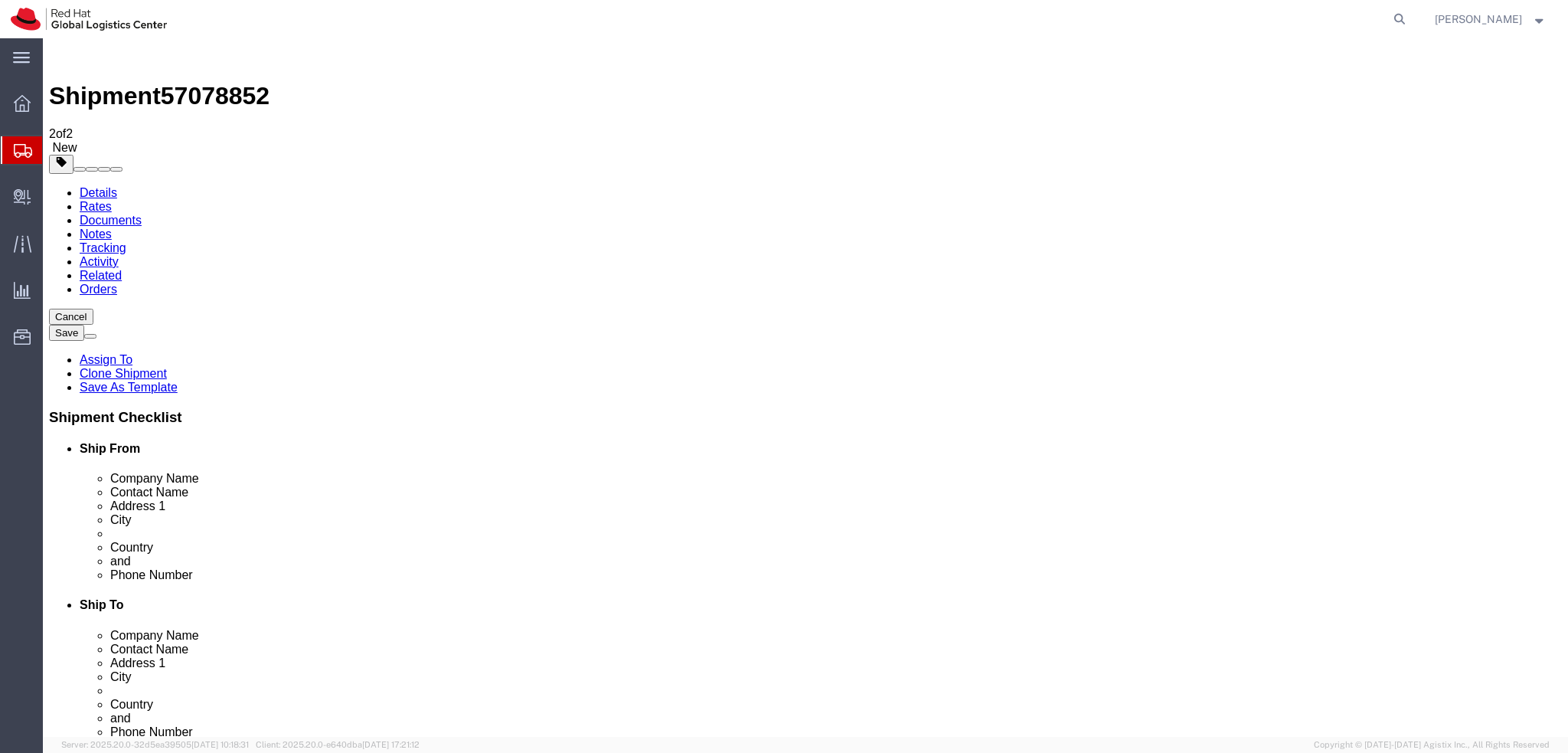
click icon
click dd "1.00 Each"
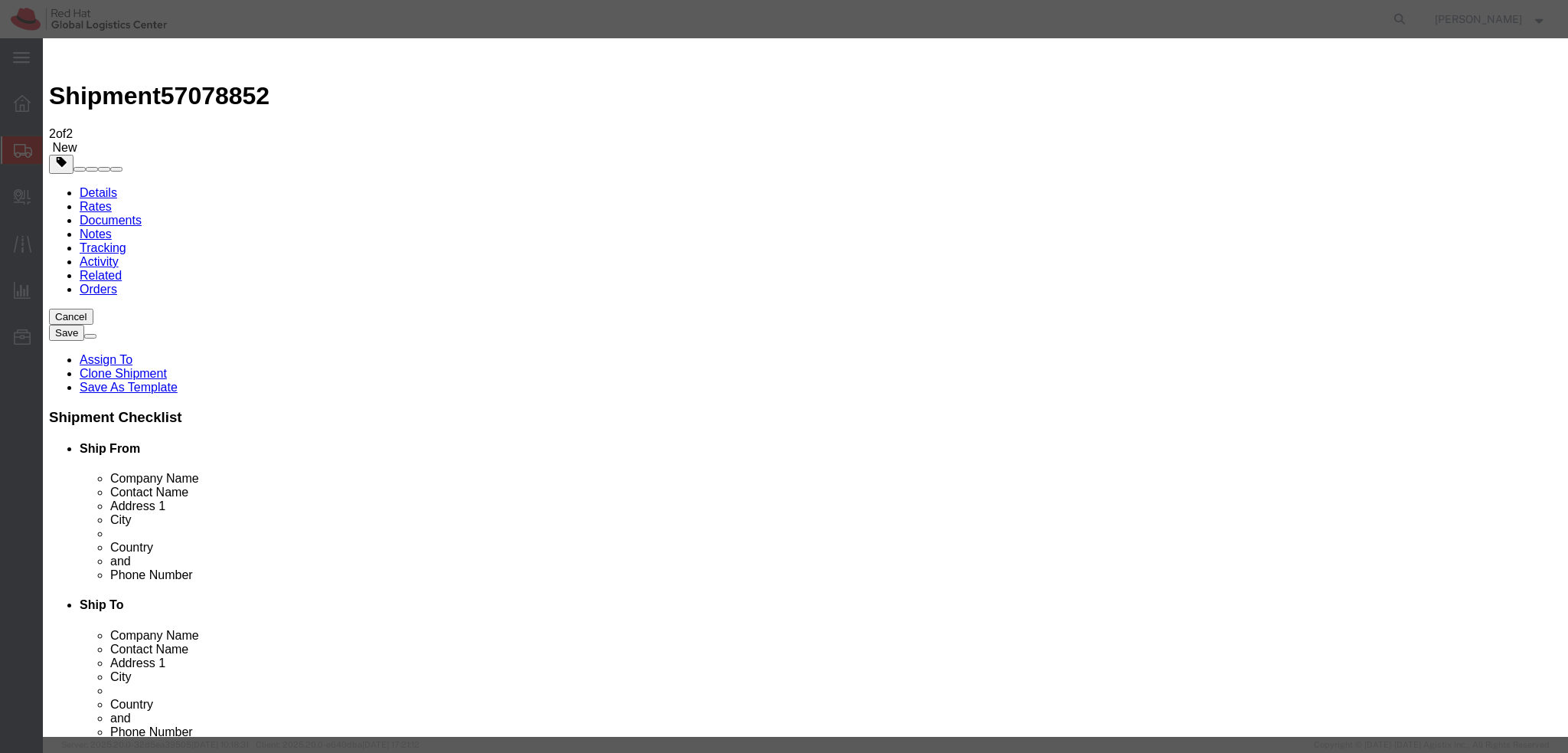
click button "Save & Close"
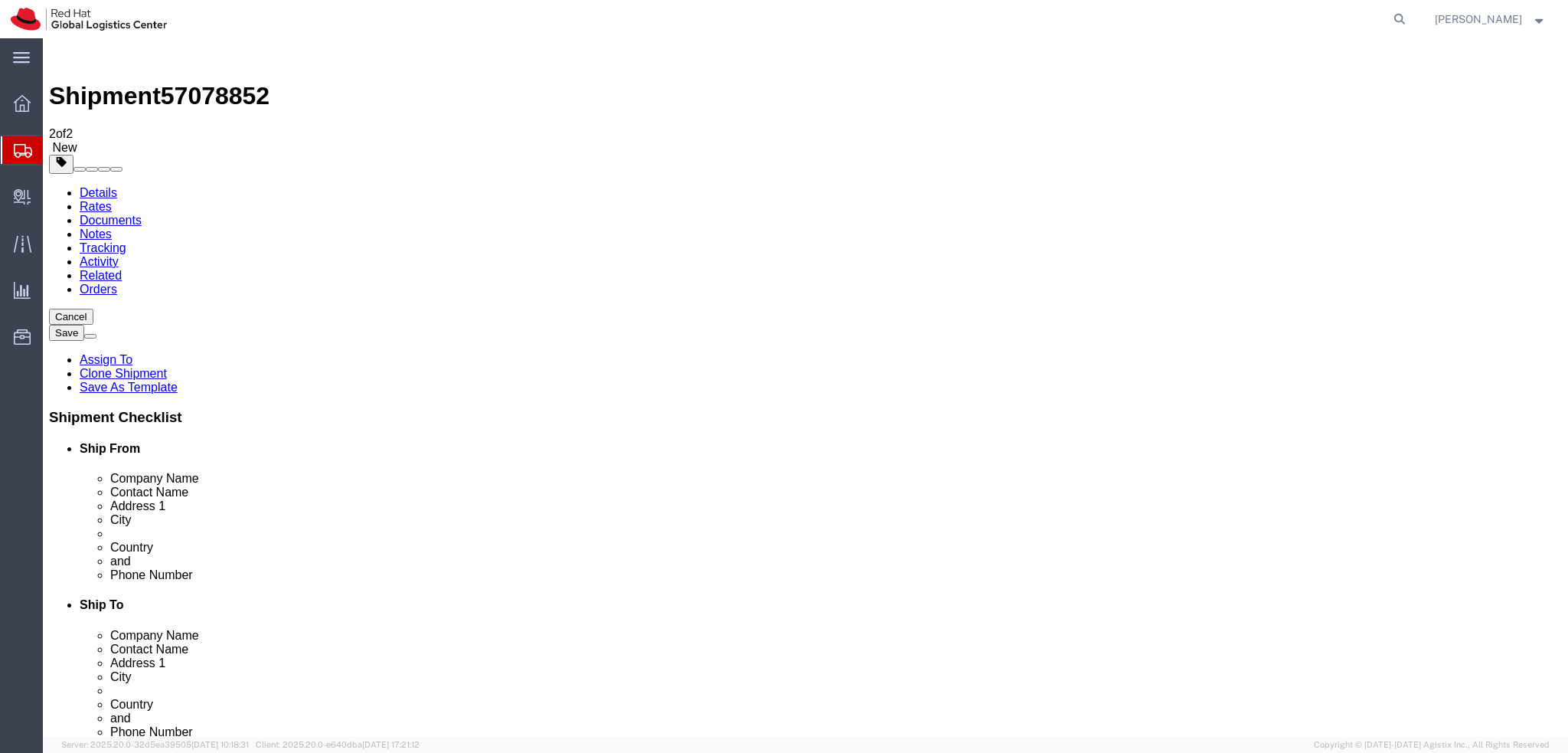
click icon
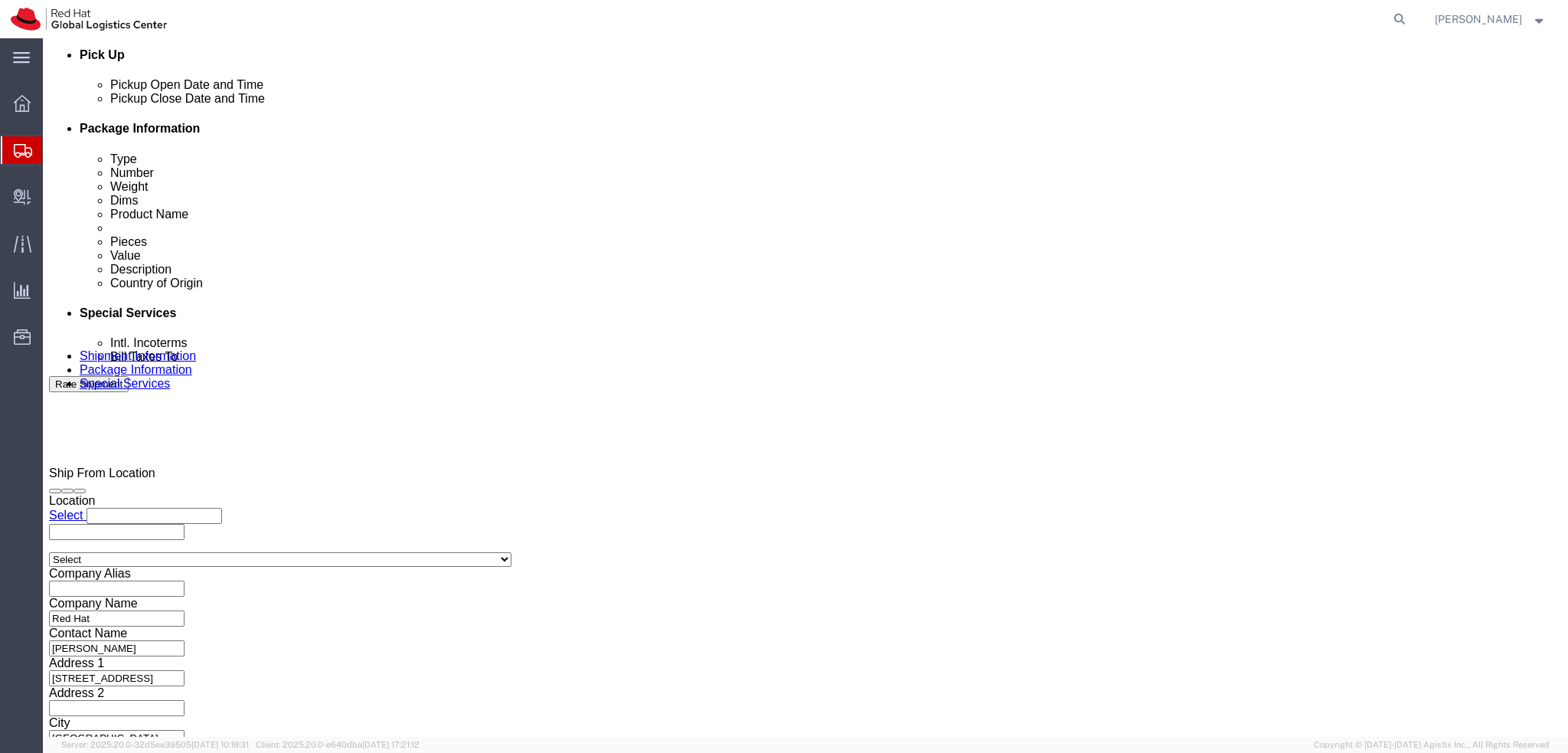
scroll to position [707, 0]
click button "Rate Shipment"
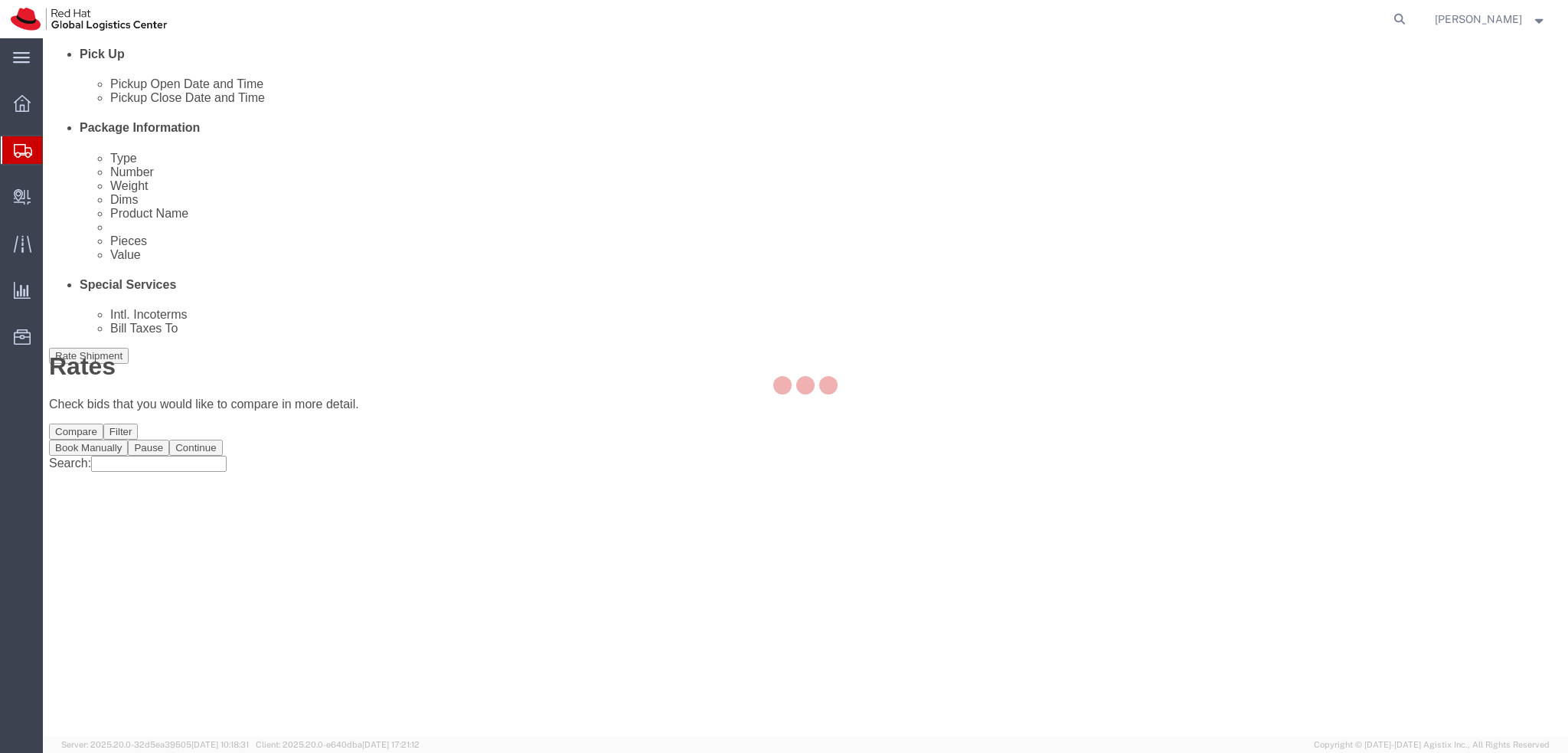
scroll to position [0, 0]
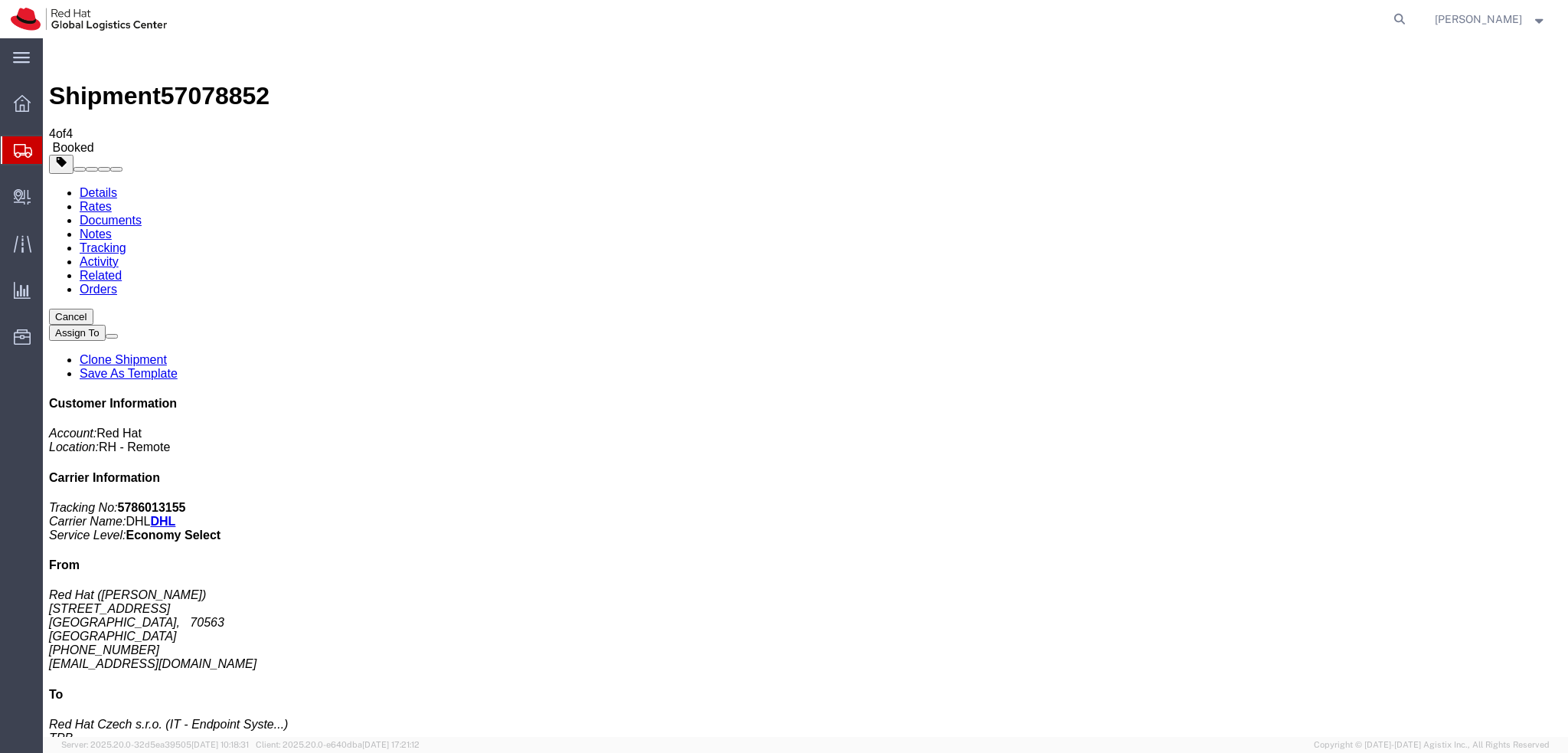
click at [85, 186] on link "Details" at bounding box center [98, 192] width 38 height 13
click address "Red Hat (Julia Jaenicke) Wankelstrasse 5 Stuttgart, 70563 Germany +491788814501…"
copy div "ykutichs@redhat.com"
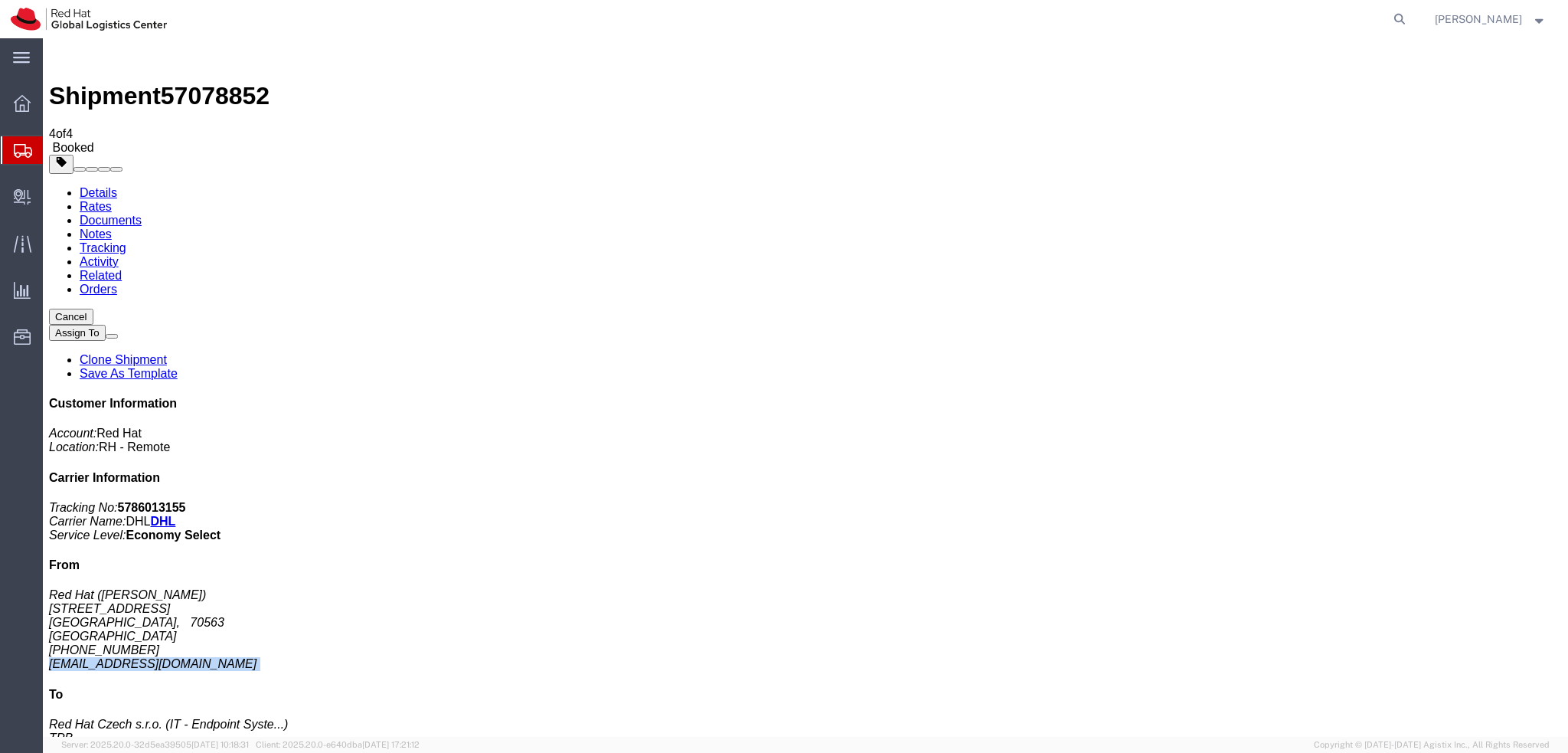
click span "button"
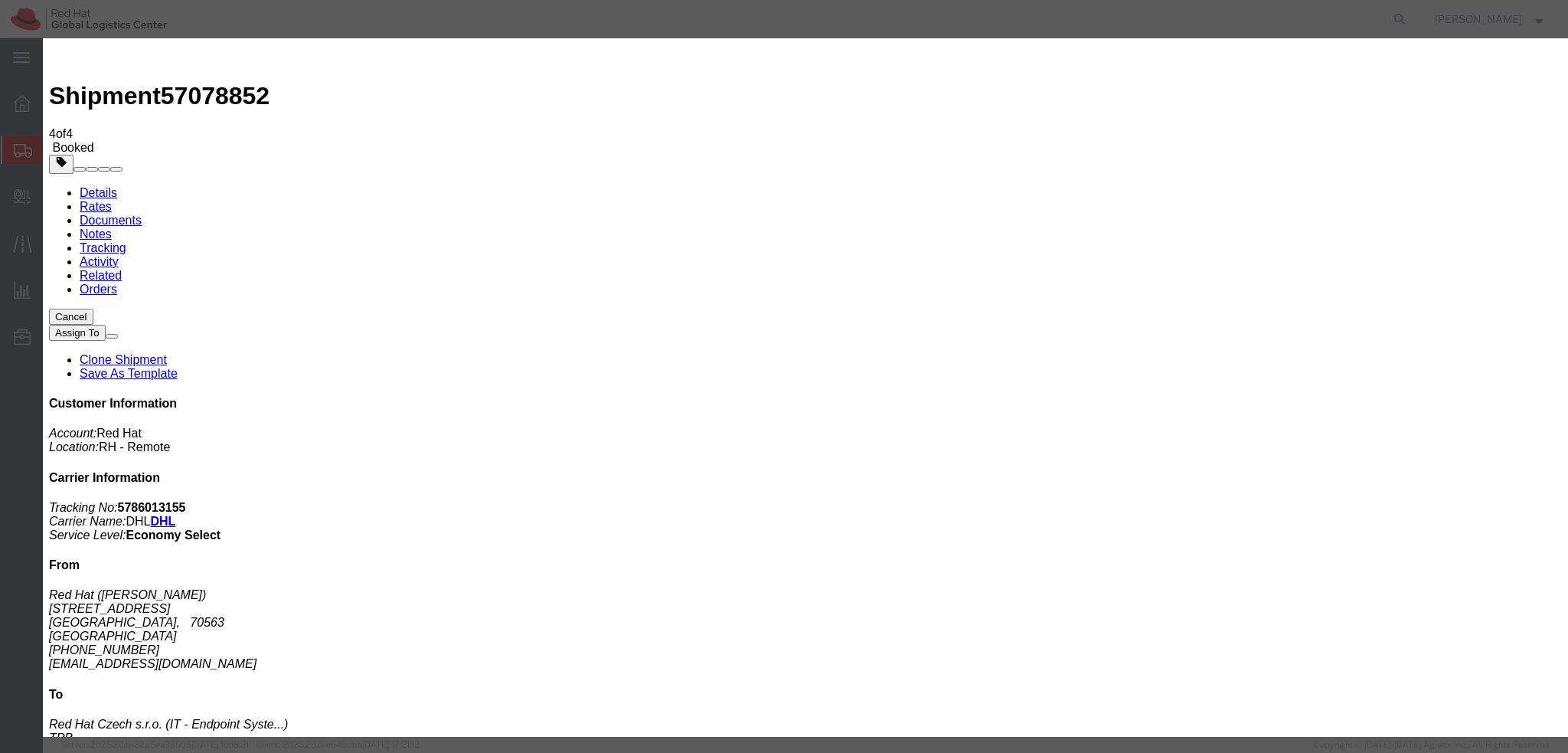
click div "Oct 09 2025 4:00 PM"
type input "3:01 PM"
click button "Apply"
click div "Oct 09 2025 1:02 PM"
type input "1:00 PM"
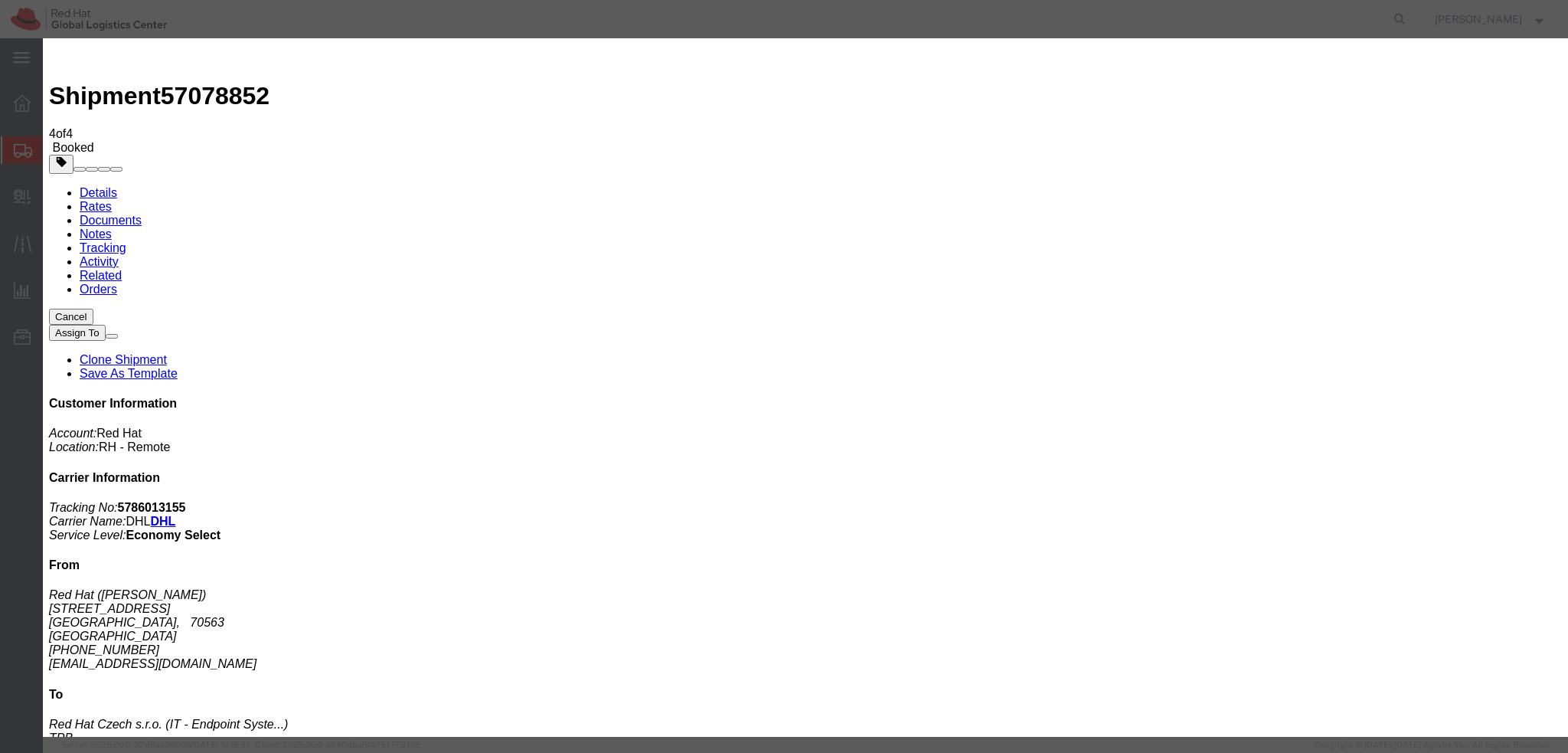
click button "Apply"
click button "Save"
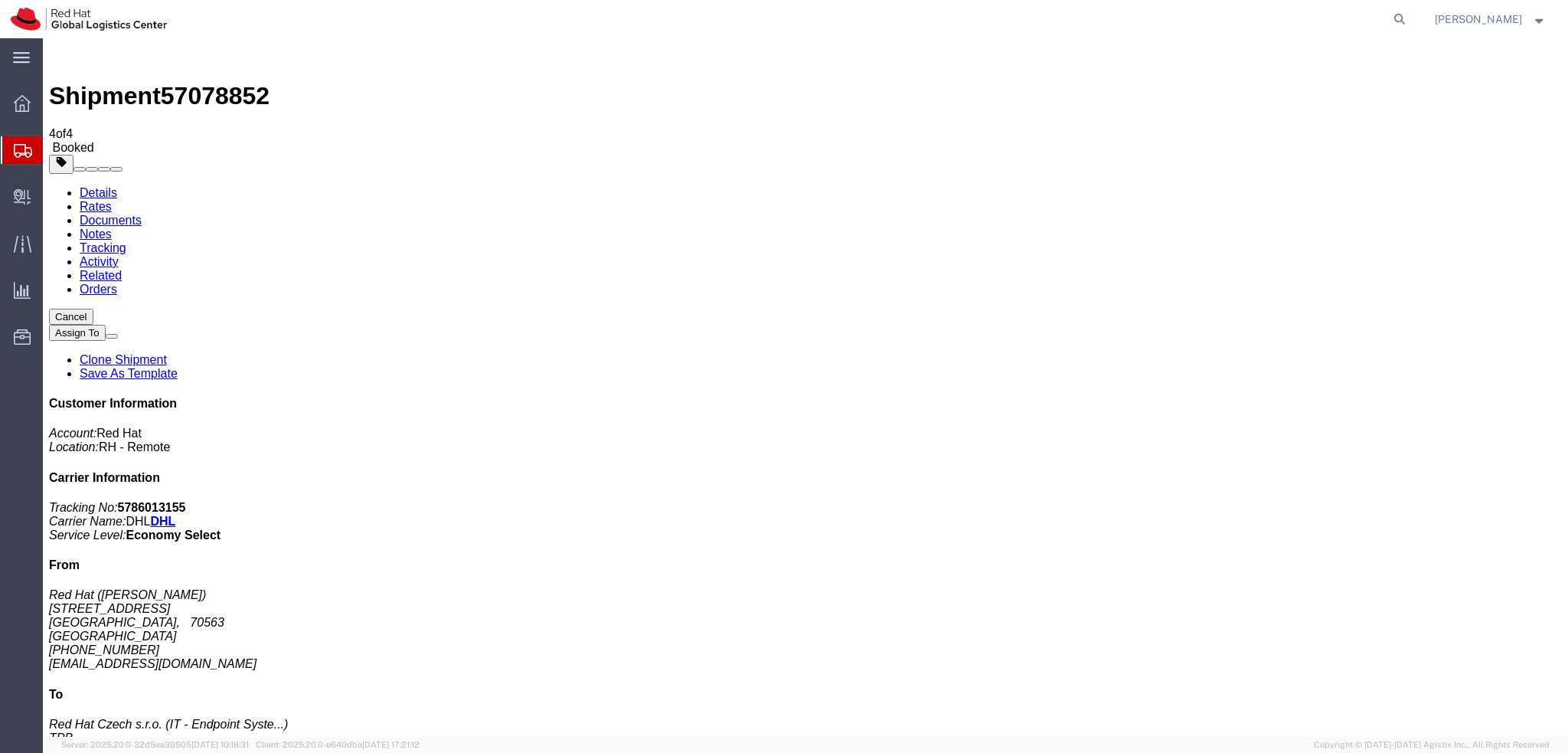
click button "Close"
click address "Red Hat (Julia Jaenicke) Wankelstrasse 5 Stuttgart, 70563 Germany +491788814501…"
copy div "ykutichs@redhat.com"
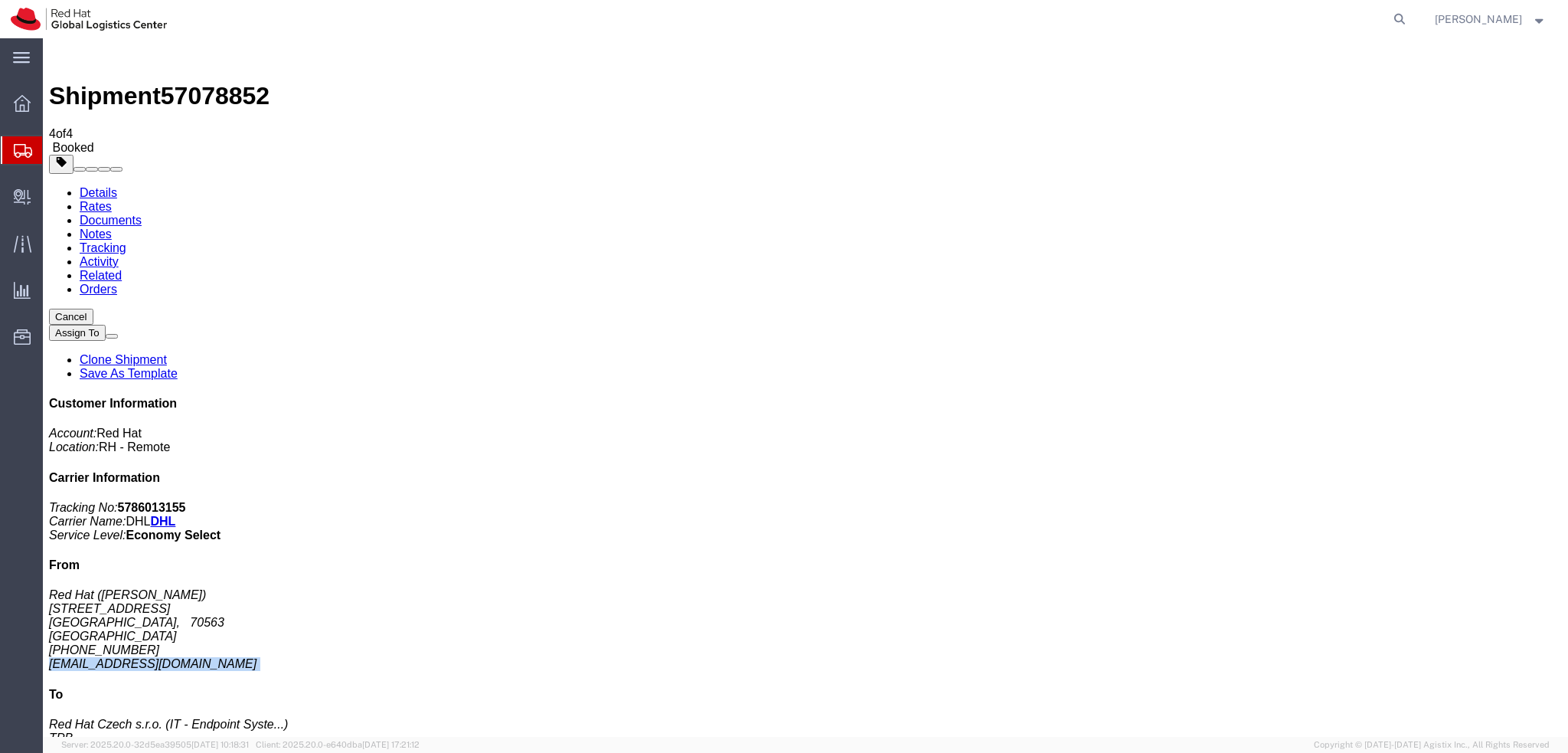
click link "Documents"
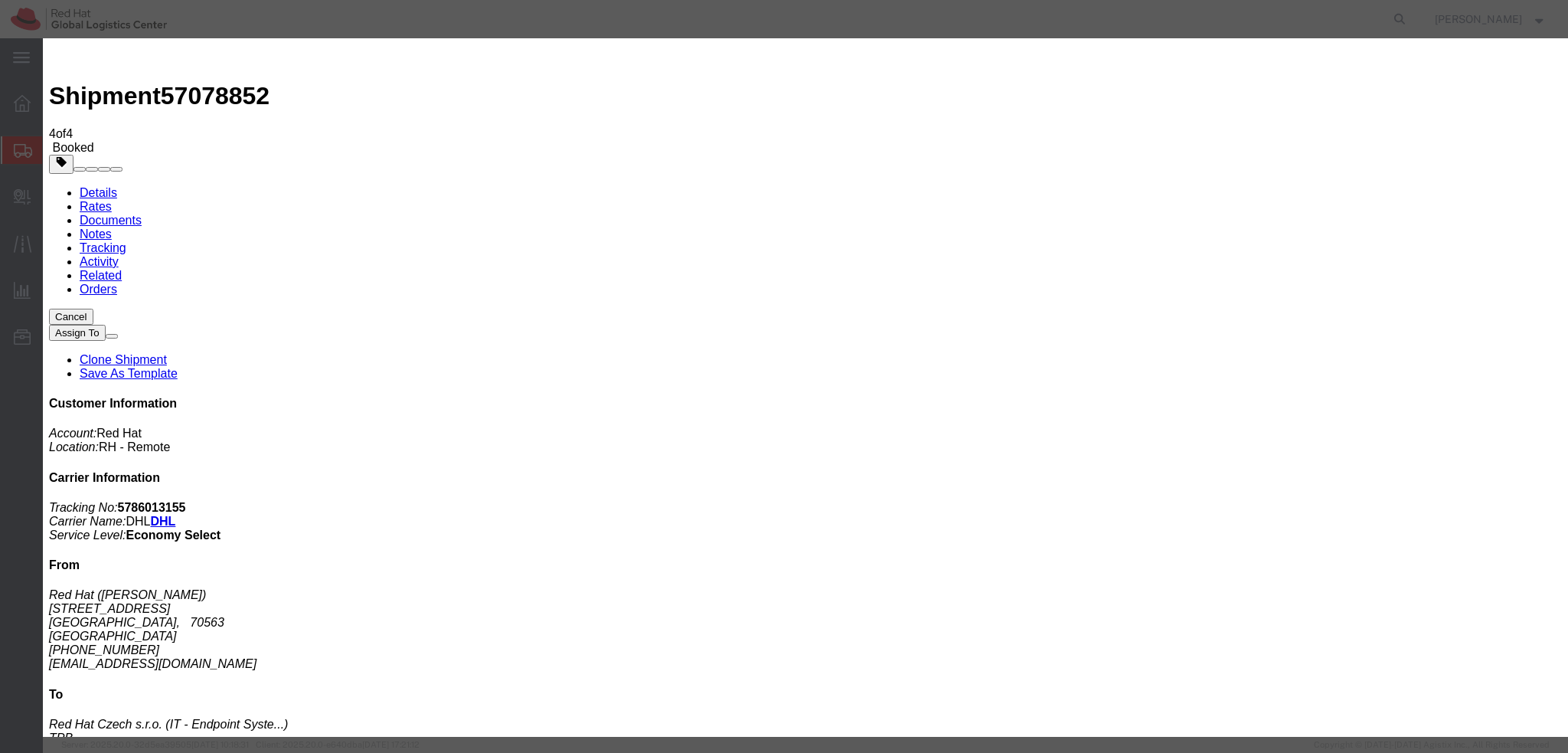
paste input "ykutichs@redhat.com"
type input "ykutichs@redhat.com"
paste input "sgholap@redhat.com"
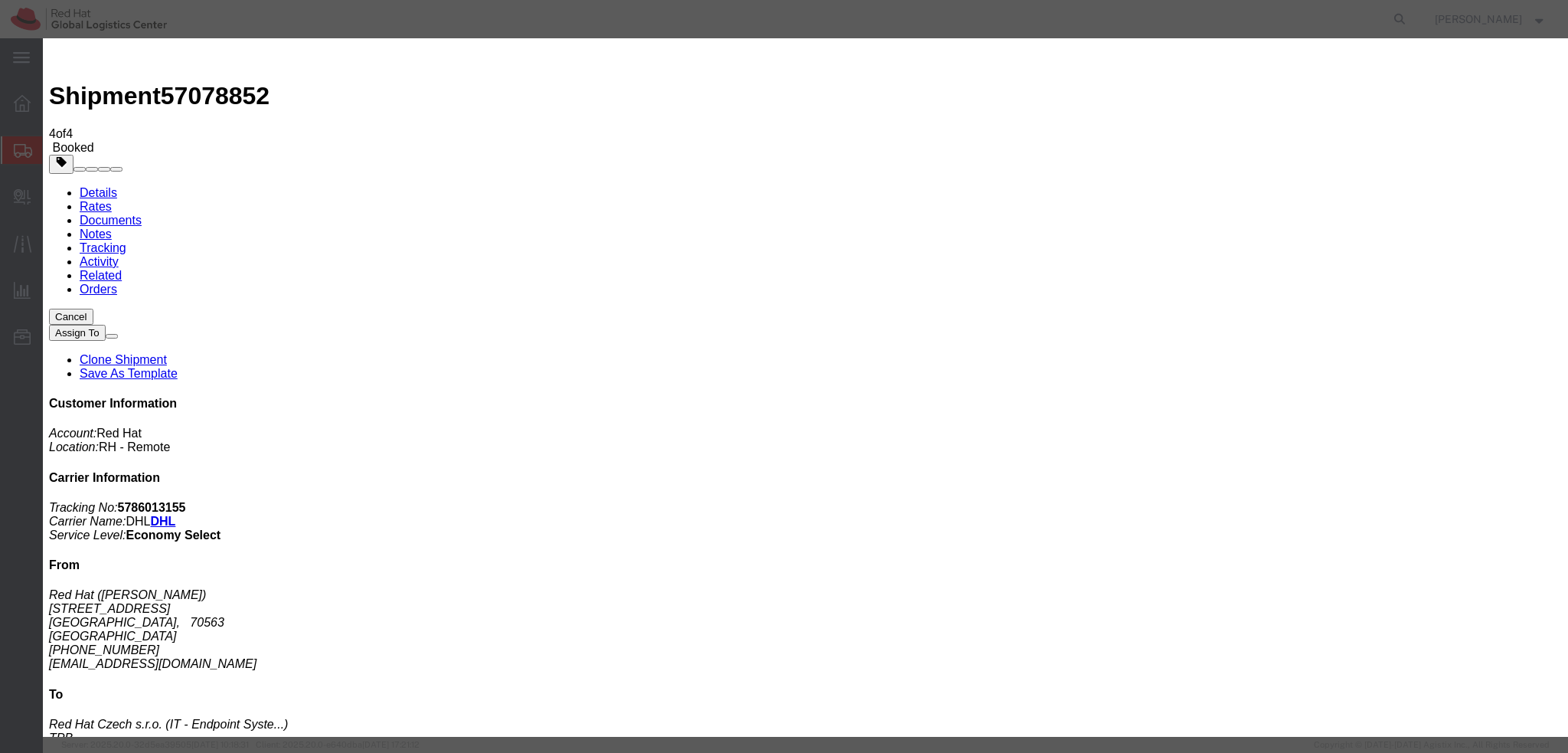
type input "sgholap@redhat.com"
paste textarea "Hi A, please find the label for your shipment to B attached to this email. Plea…"
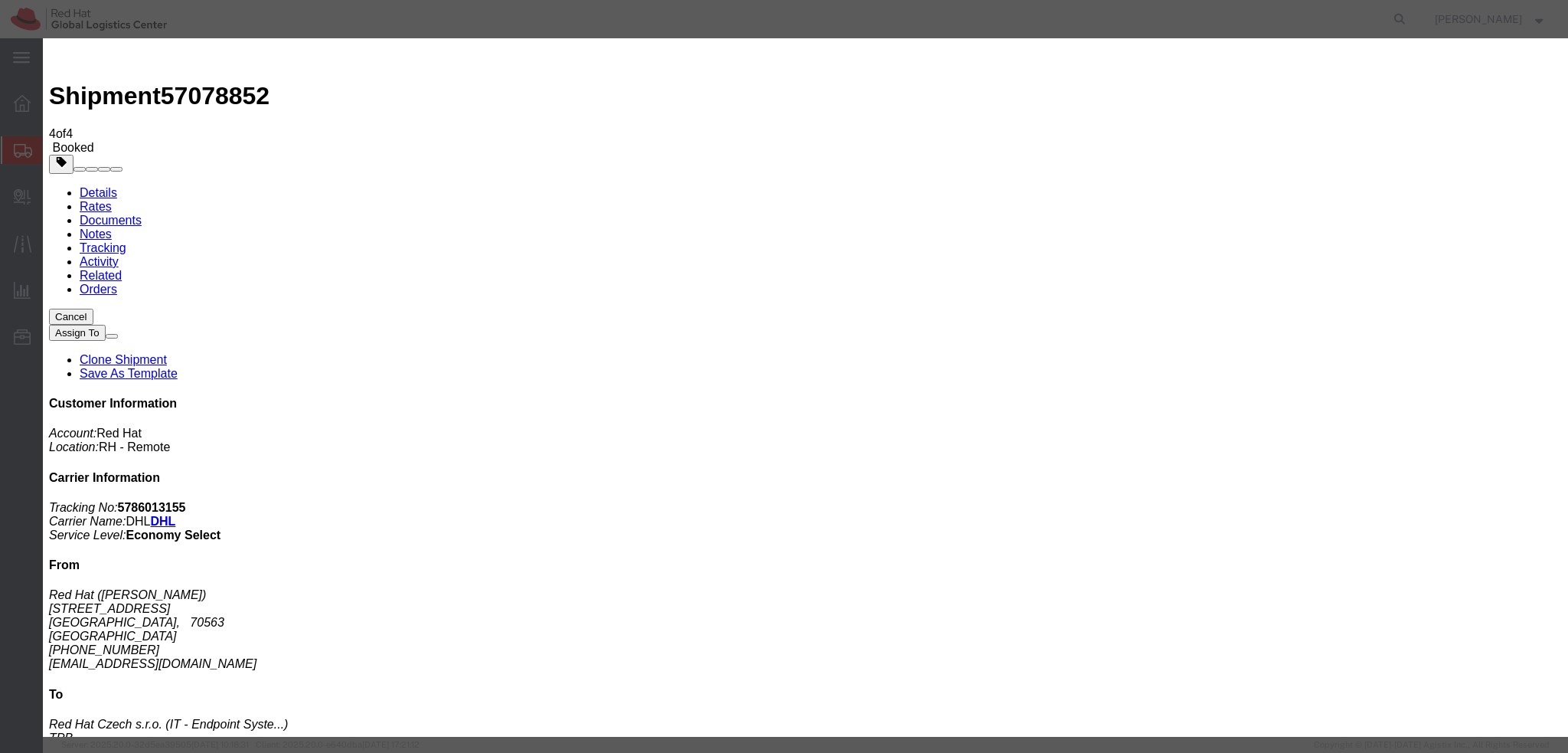
paste textarea "Please bring your package to the reception for the courier collection."
type textarea "Hi Julia, please find the label for your shipment to Brno attached to this emai…"
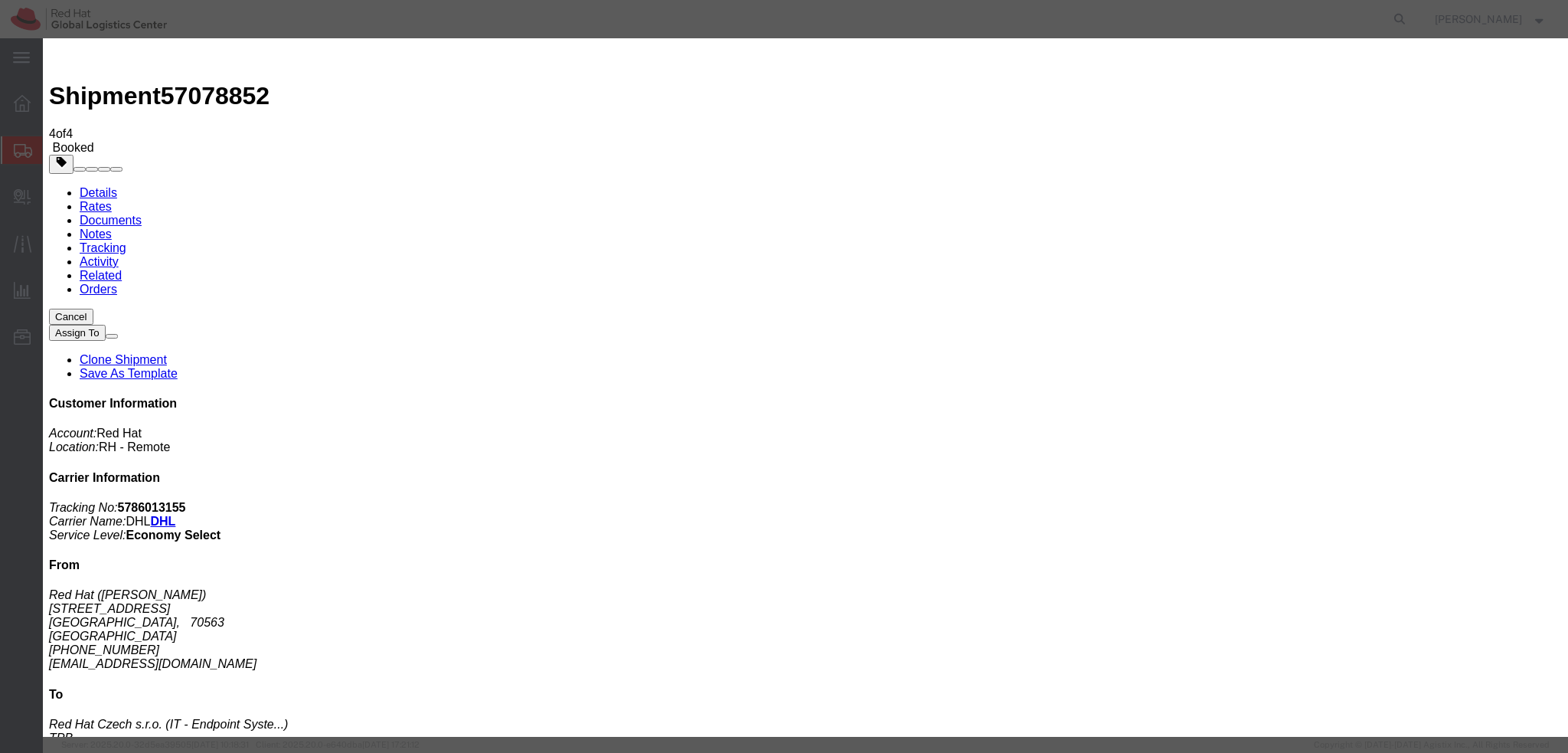
paste input "jaenicke@redhat.com"
type input "jaenicke@redhat.com"
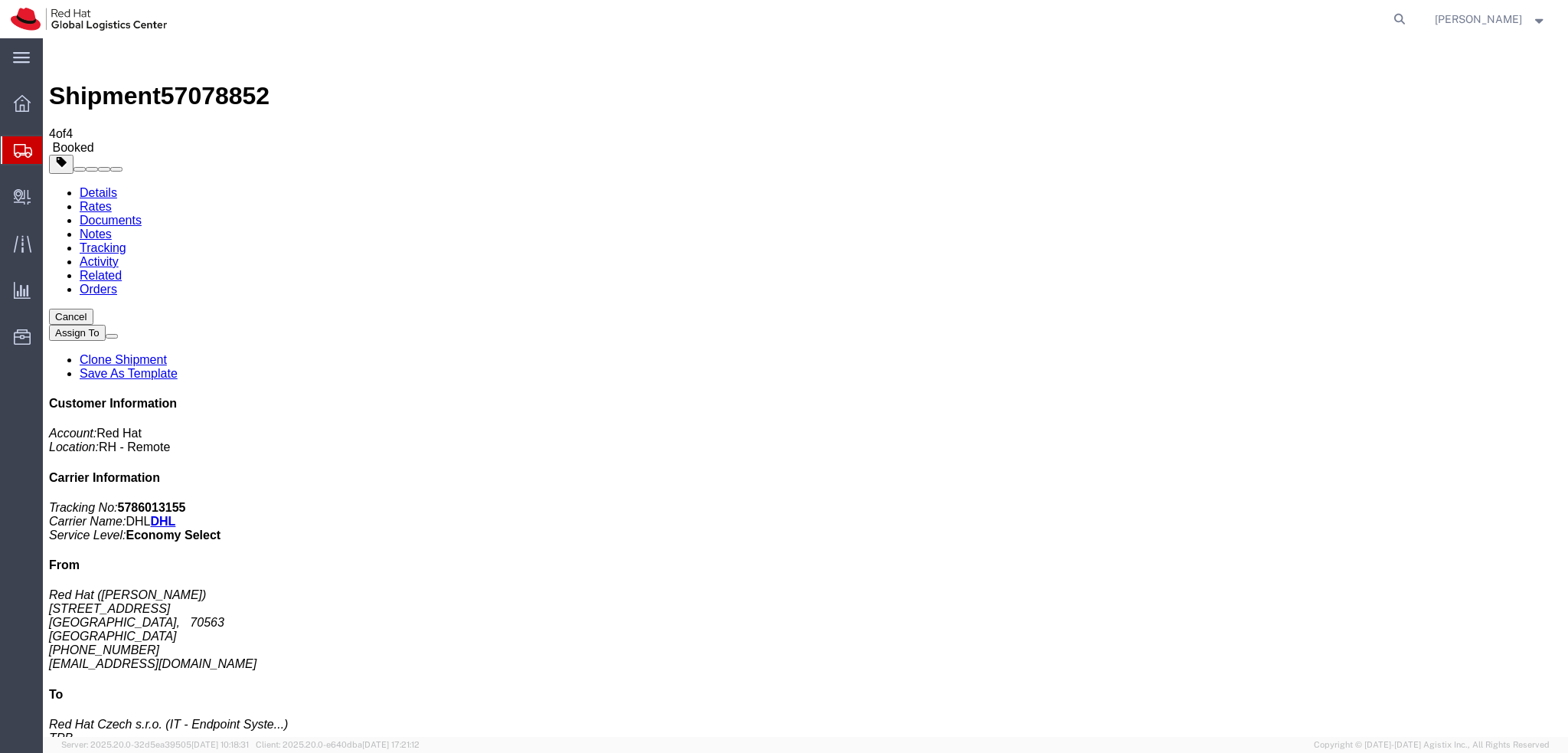
click at [101, 186] on link "Details" at bounding box center [98, 192] width 38 height 13
click link "Activity"
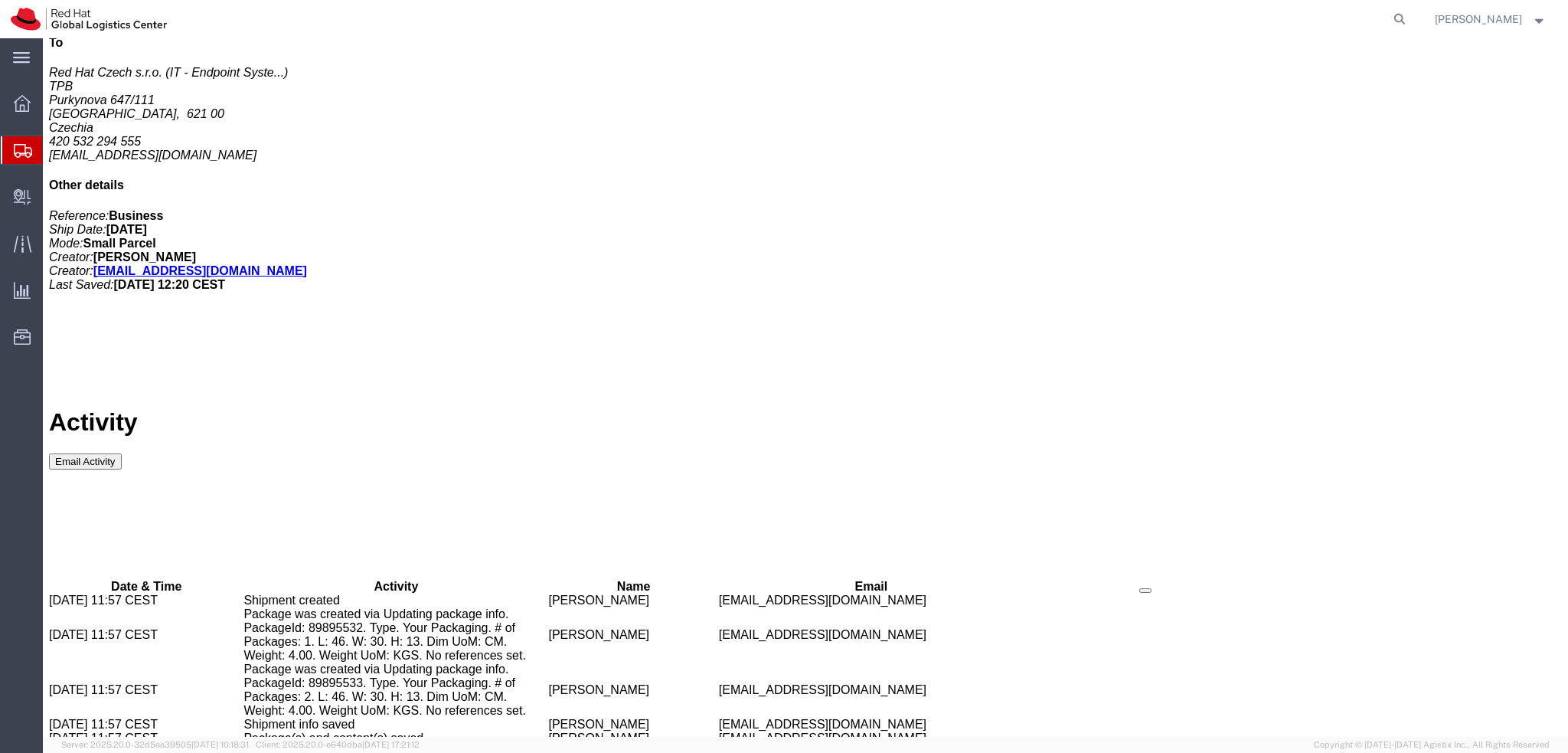
scroll to position [722, 0]
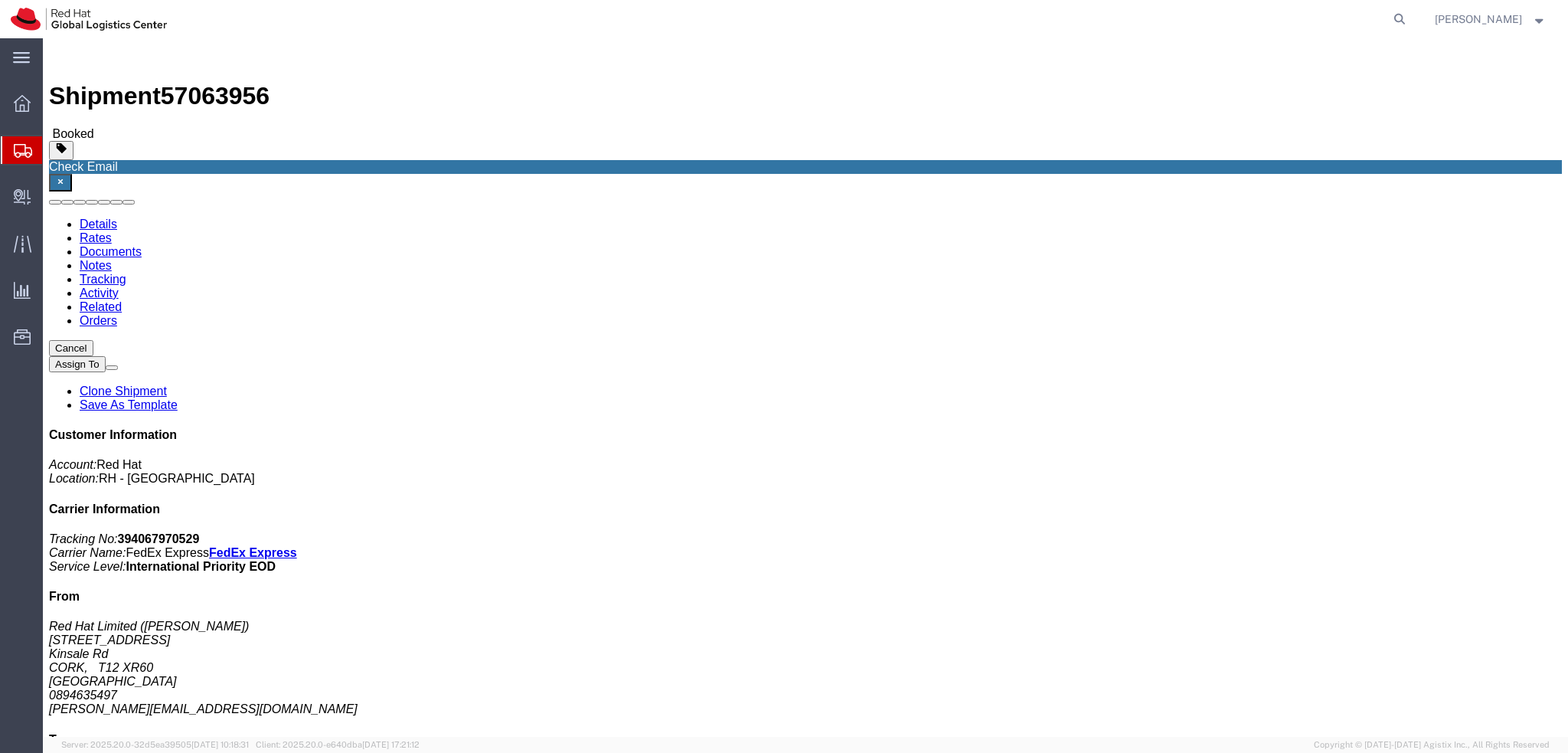
click address "Red Hat India Private Limited ([PERSON_NAME][STREET_ADDRESS] 912261147559 [EMAI…"
click span "57063956"
copy span "57063956"
click link "Documents"
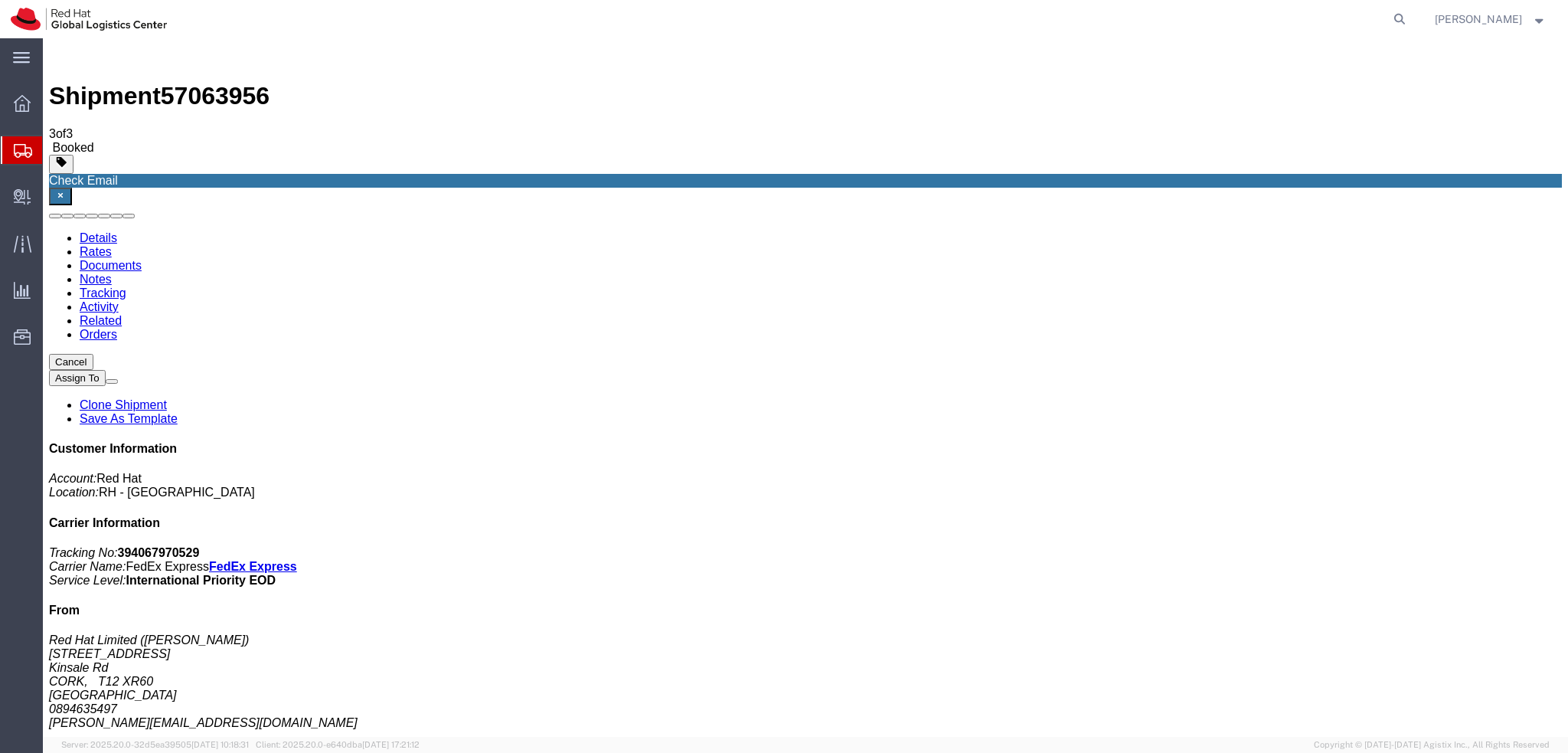
click at [1351, 633] on address "Red Hat Limited ([PERSON_NAME]) [STREET_ADDRESS] 0894635497 [EMAIL_ADDRESS][DOM…" at bounding box center [805, 681] width 1514 height 96
copy div "[PERSON_NAME][EMAIL_ADDRESS][DOMAIN_NAME]"
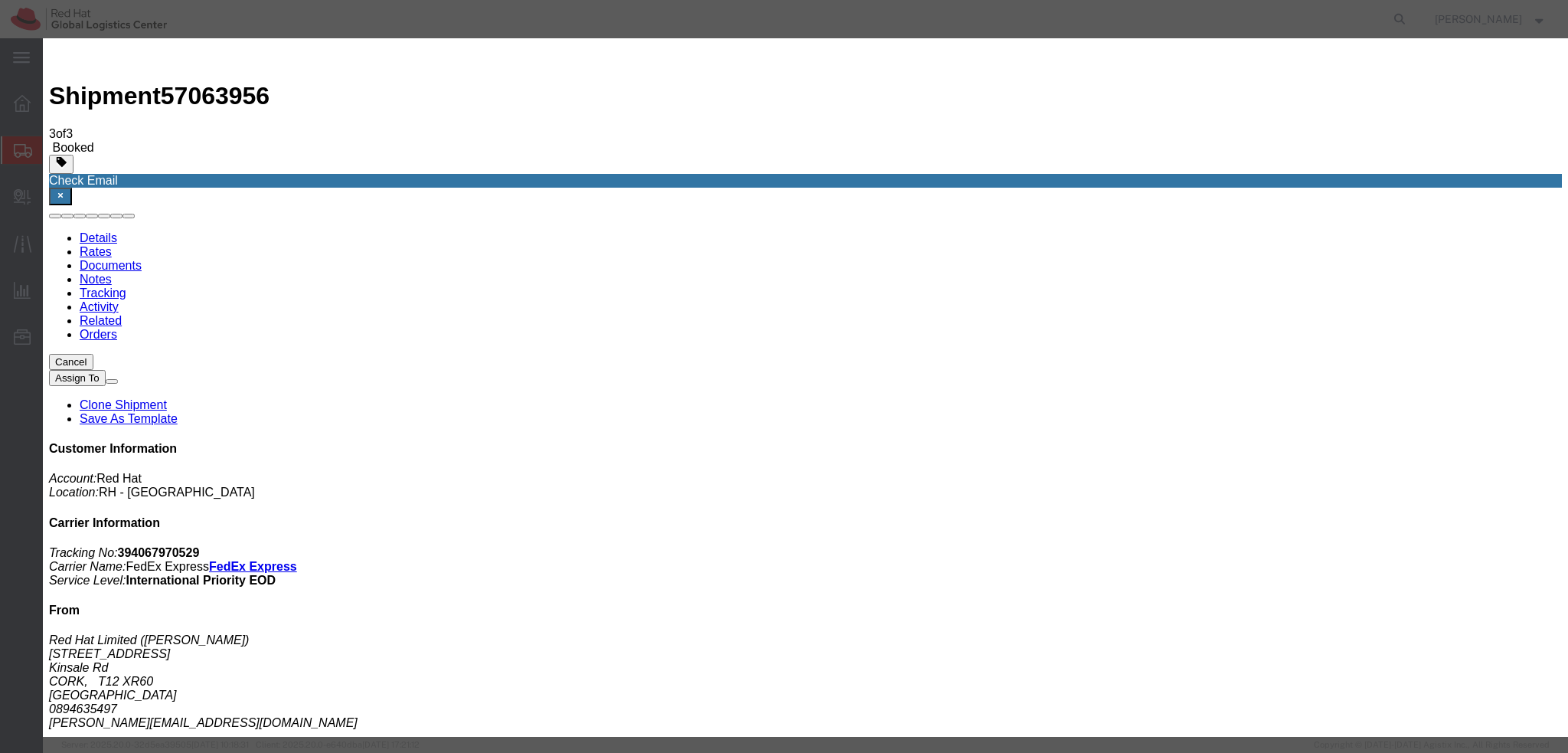
paste input "[PERSON_NAME][EMAIL_ADDRESS][DOMAIN_NAME]"
type input "[PERSON_NAME][EMAIL_ADDRESS][DOMAIN_NAME]"
type input "mconno"
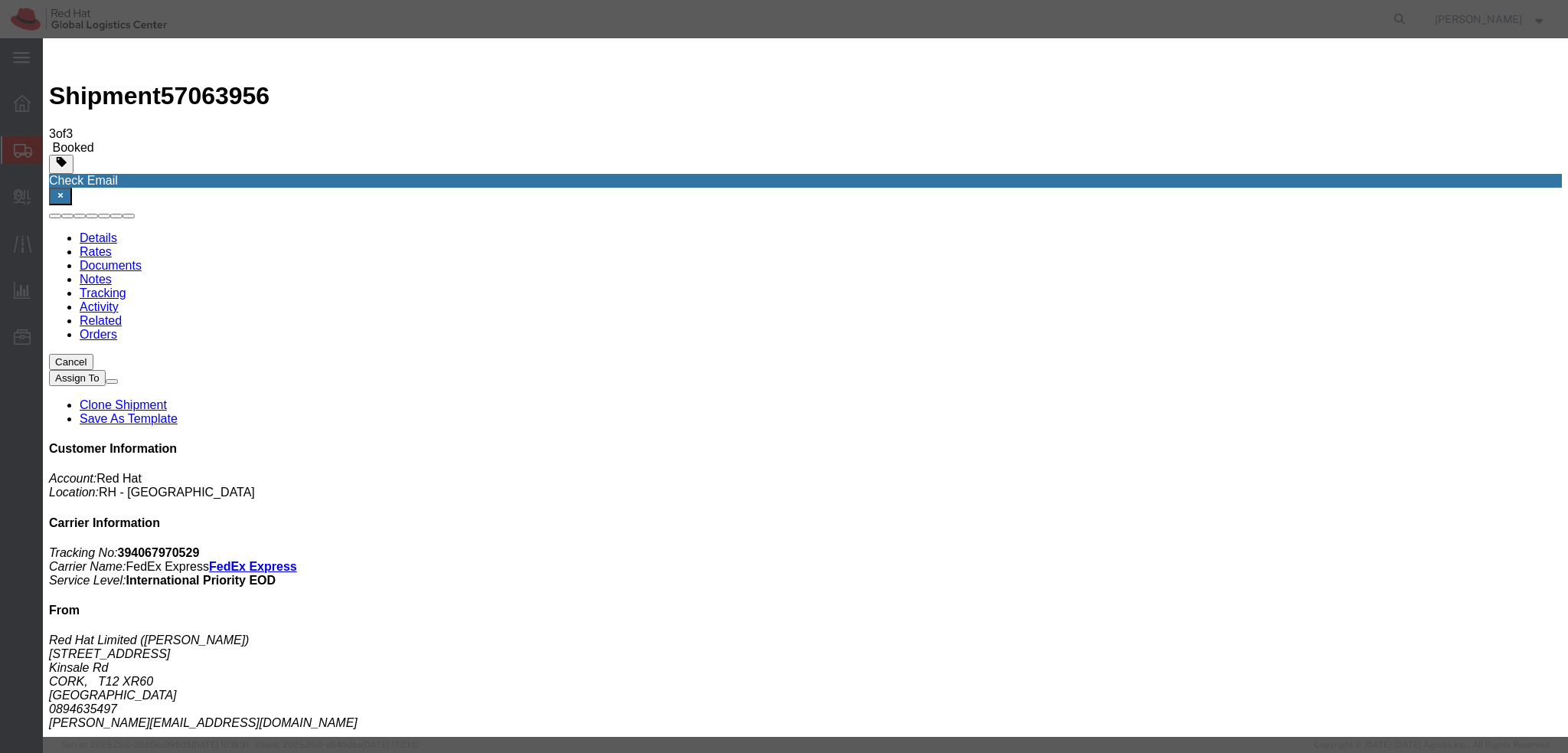
paste textarea "Hi A, please find the label for your shipment to B attached to this email. Plea…"
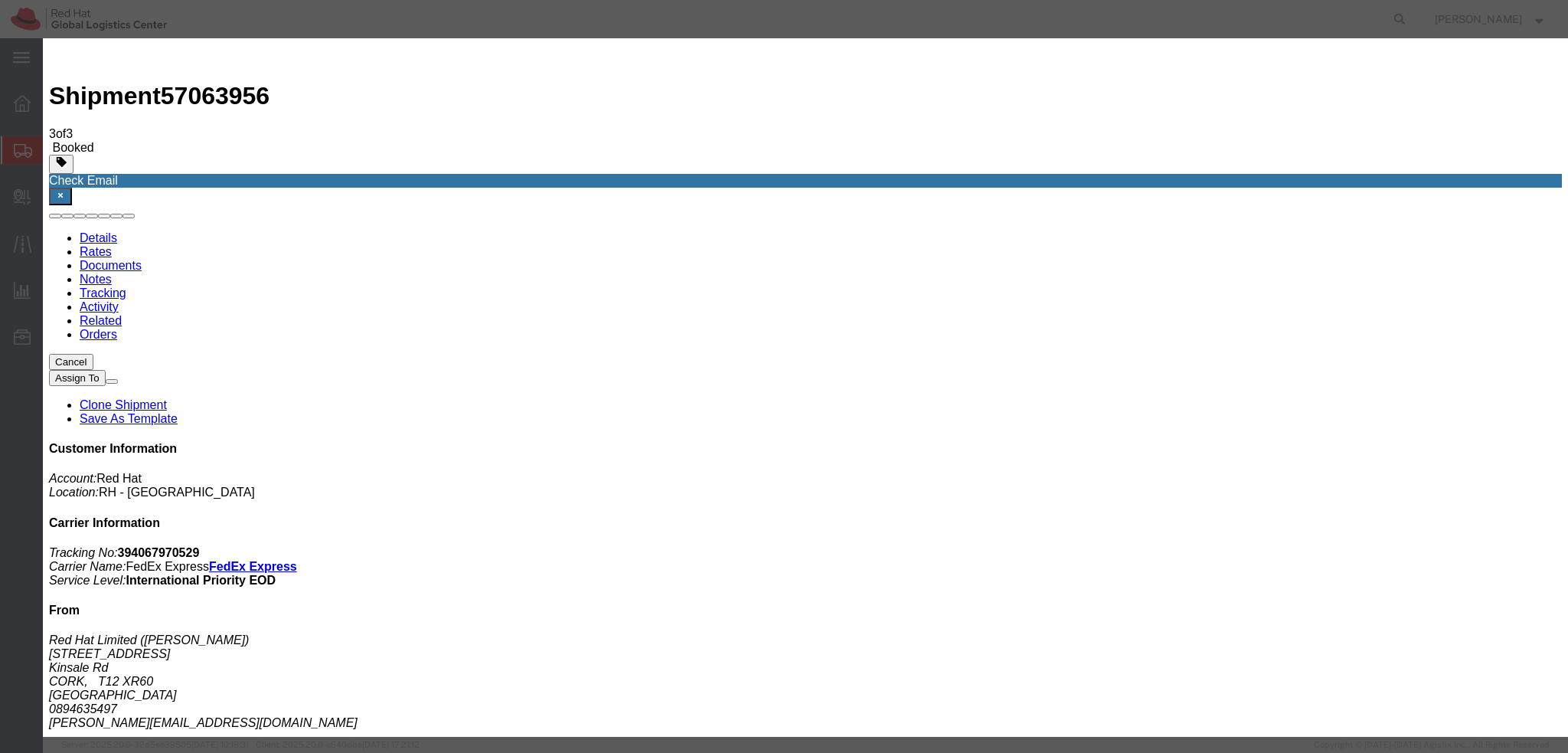
scroll to position [31, 0]
type textarea "Hi [PERSON_NAME], please find the label for your shipment to [GEOGRAPHIC_DATA] …"
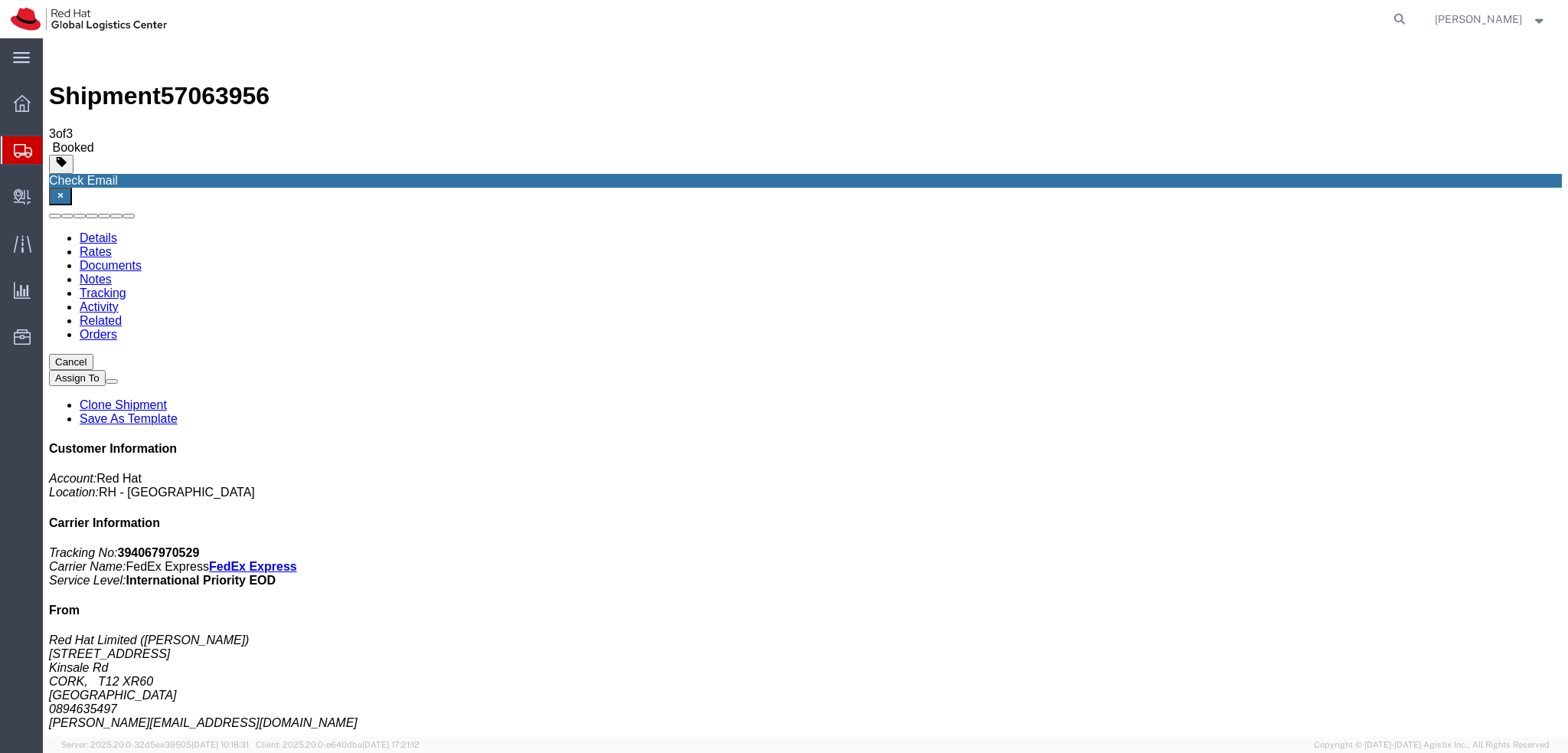
click at [103, 231] on link "Details" at bounding box center [98, 237] width 38 height 13
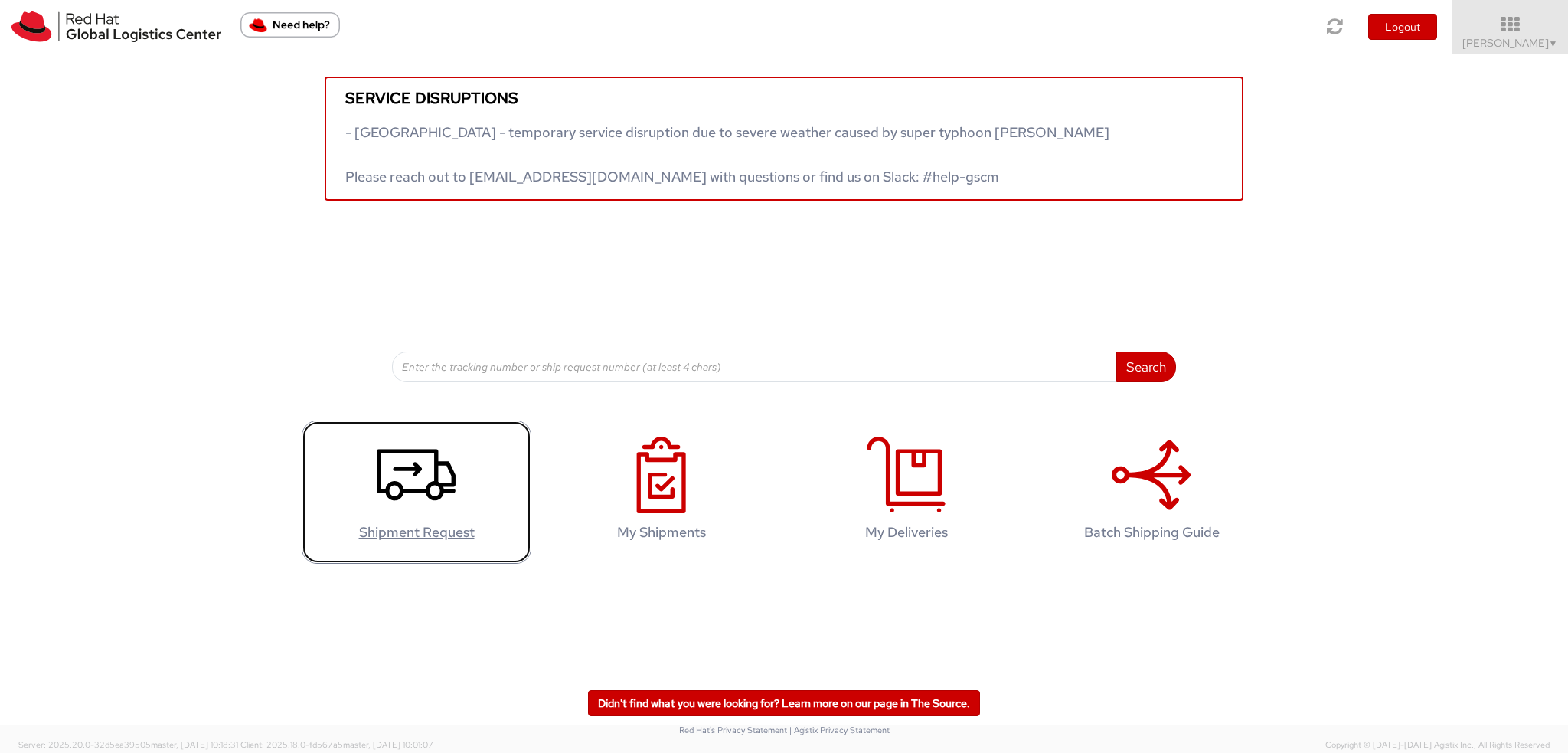
click at [383, 486] on icon at bounding box center [416, 475] width 79 height 76
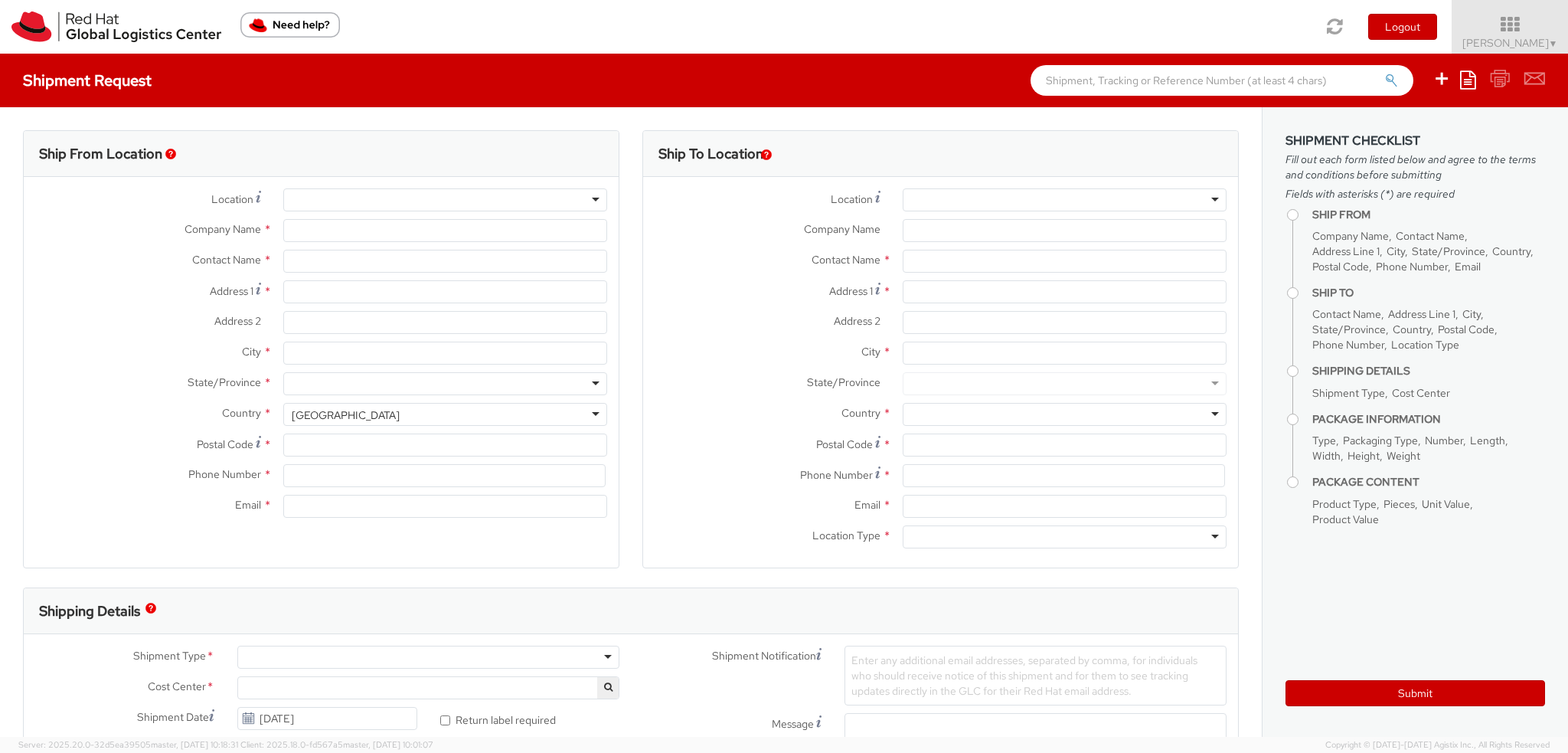
select select "901"
select select
type input "Red Hat Czech s.r.o."
type input "[PERSON_NAME]"
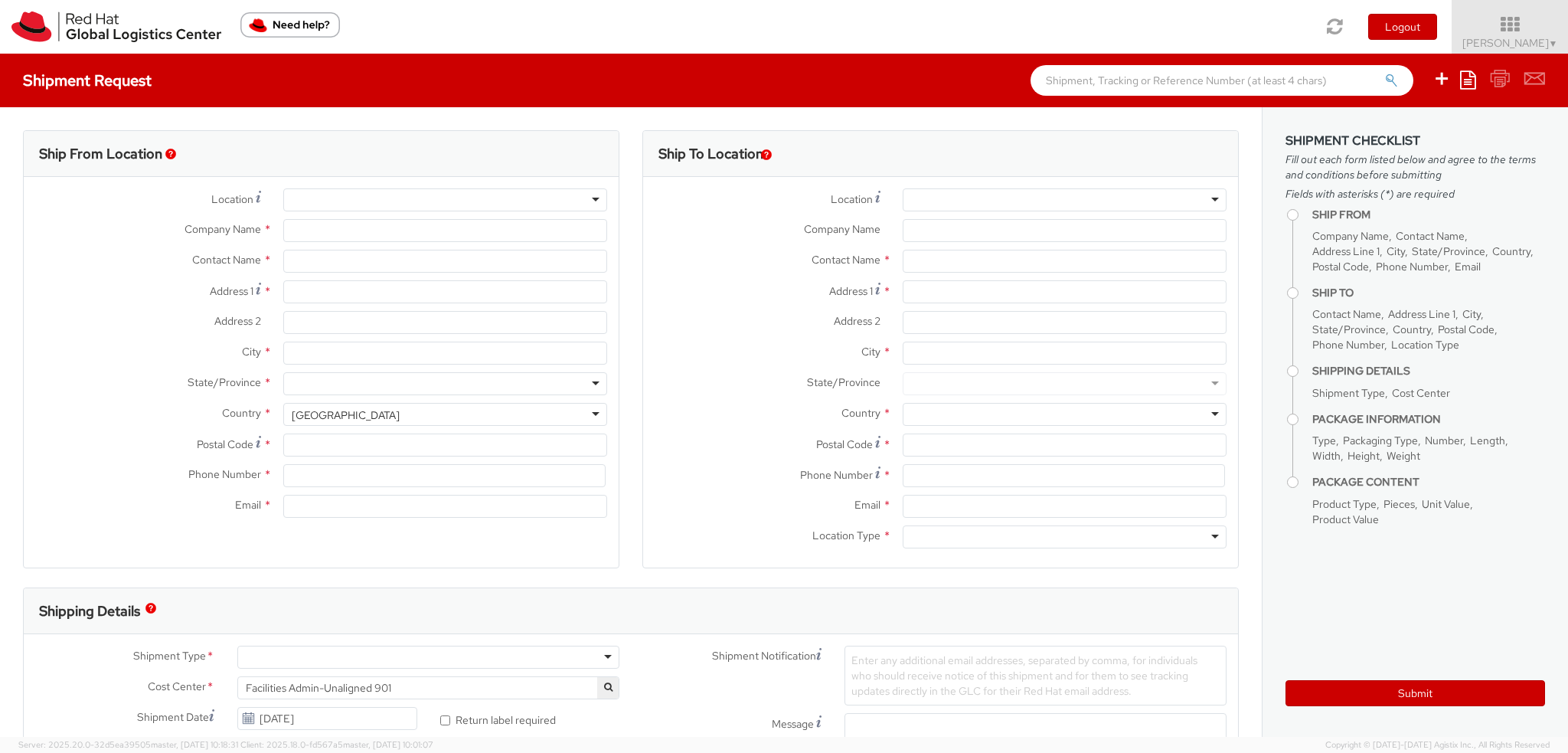
type input "Purkynova 665/115"
type input "[GEOGRAPHIC_DATA]"
type input "621 00"
type input "420 532 294 555"
type input "fmoravec@redhat.com"
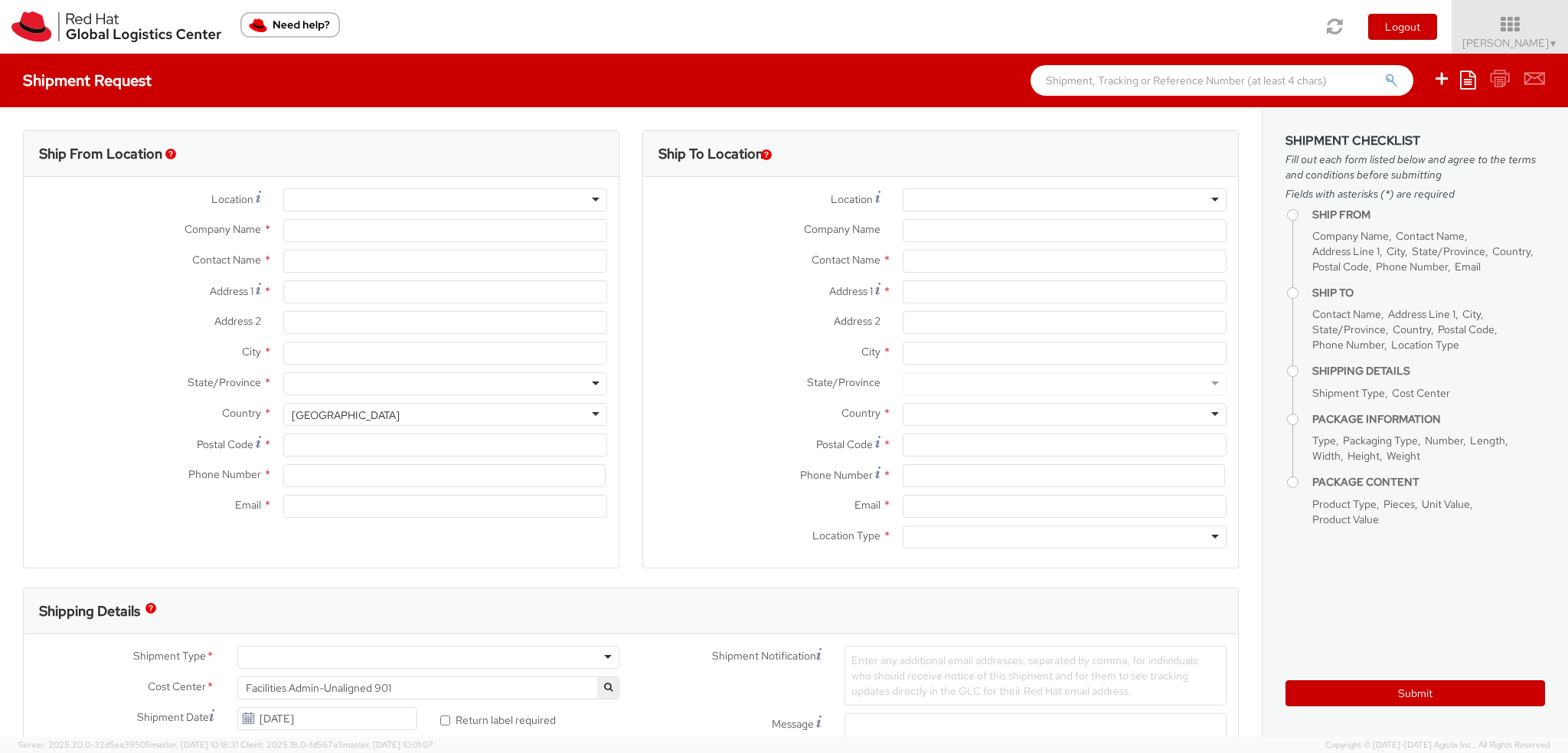
select select "CM"
select select "KGS"
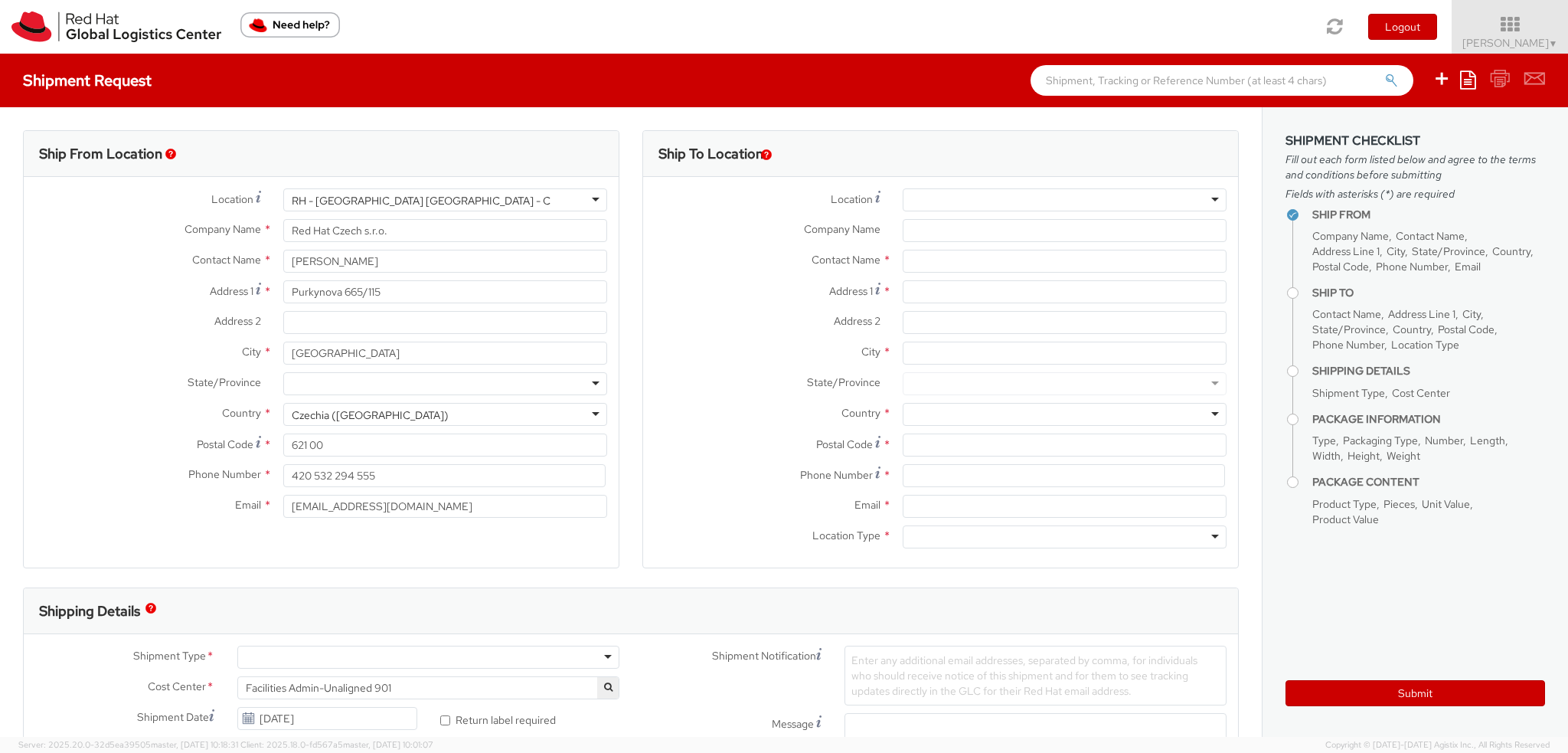
click at [938, 203] on div at bounding box center [1064, 199] width 324 height 23
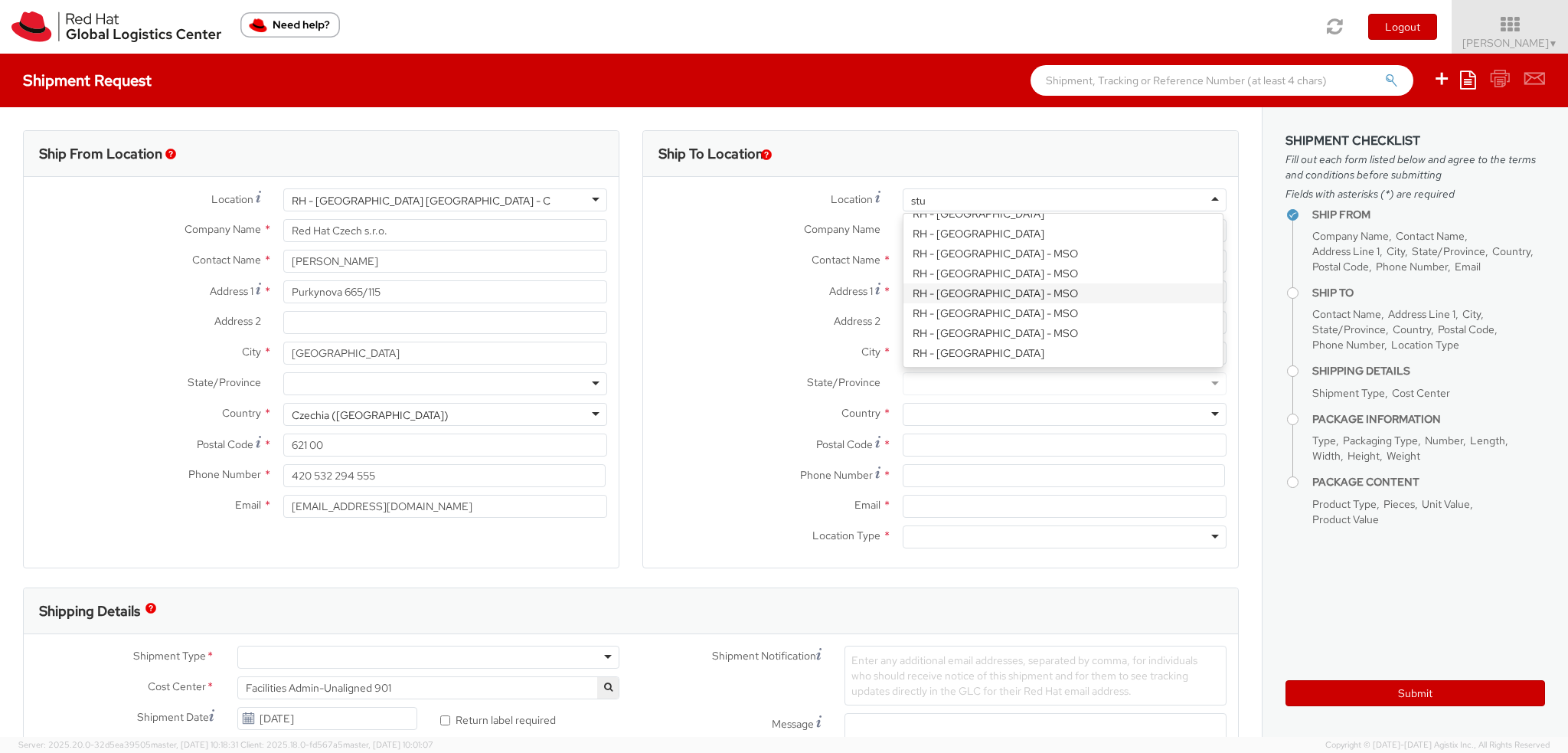
scroll to position [113, 0]
type input "stut"
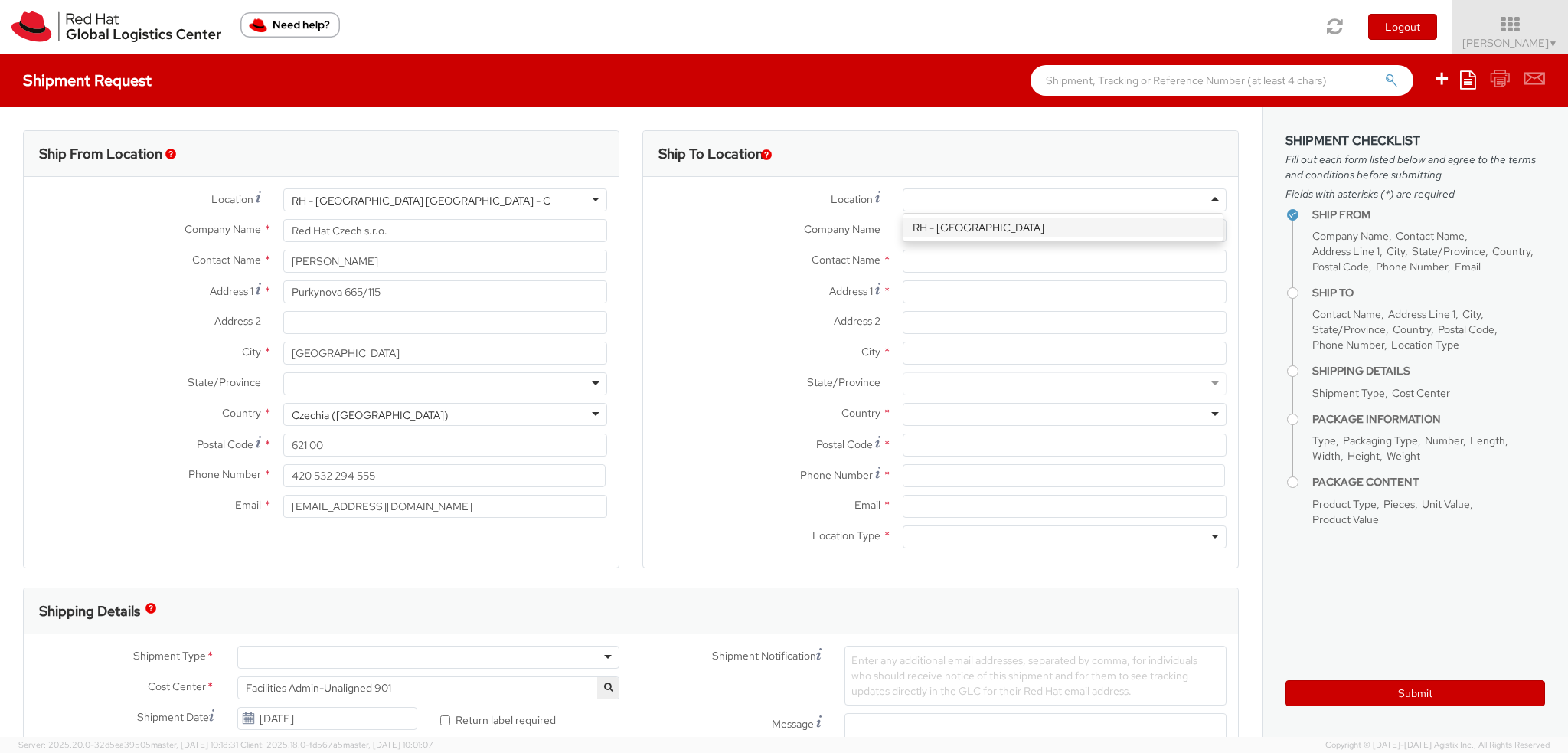
type input "Red Hat GmbH"
type input "Wankelstrasse 5"
type input "STUTTGART"
type input "70563"
type input "49 711 964 370"
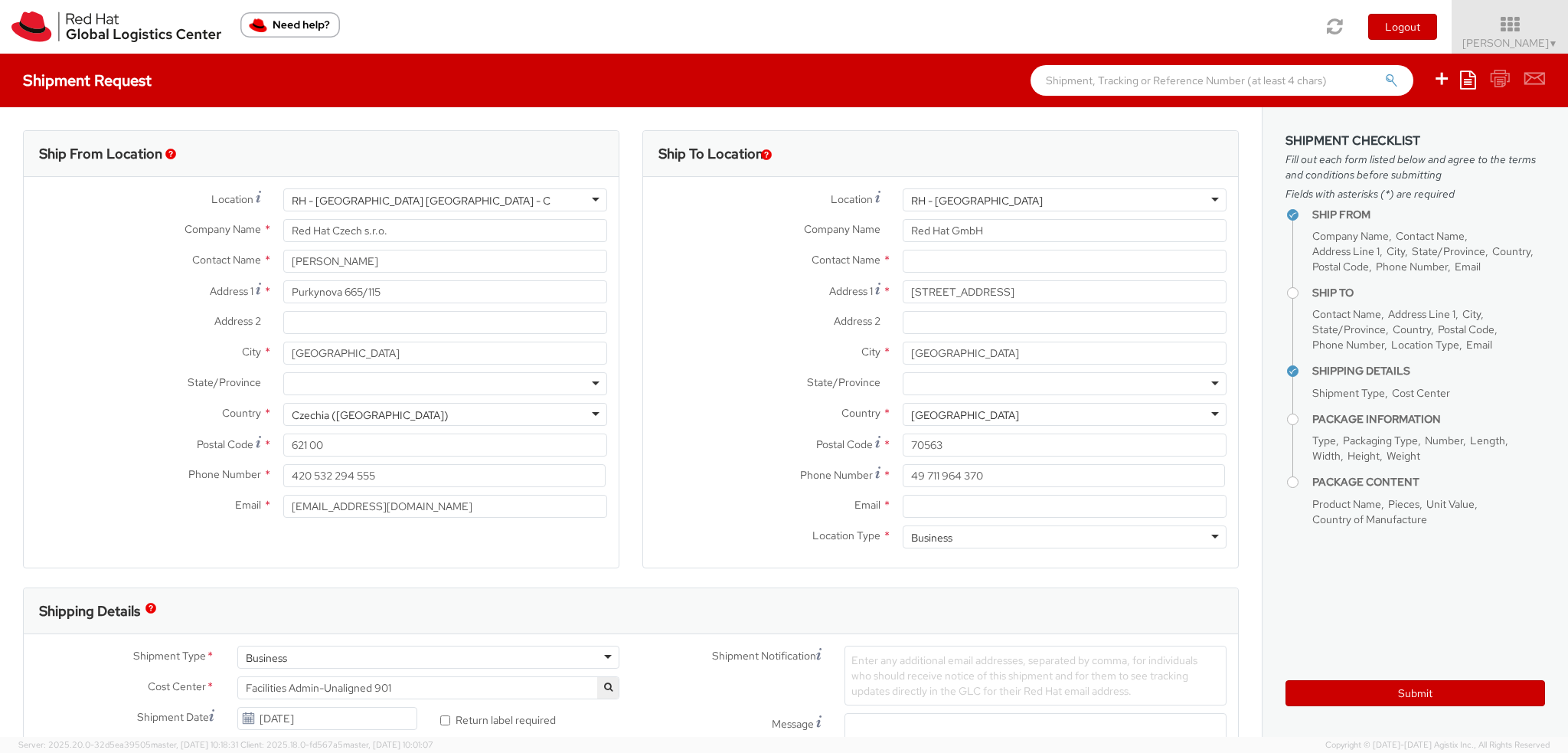
scroll to position [0, 0]
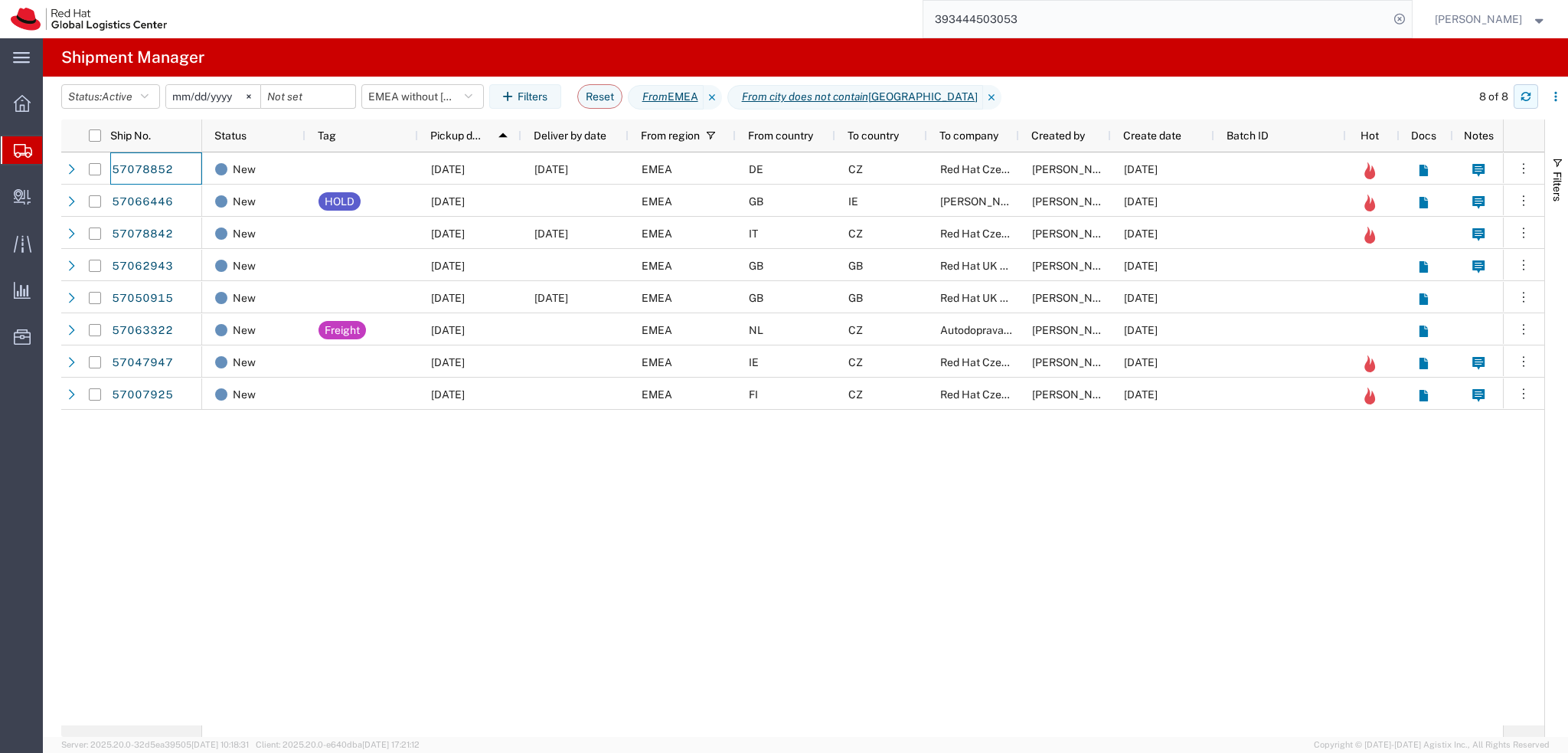
click at [1525, 99] on icon "button" at bounding box center [1525, 96] width 11 height 11
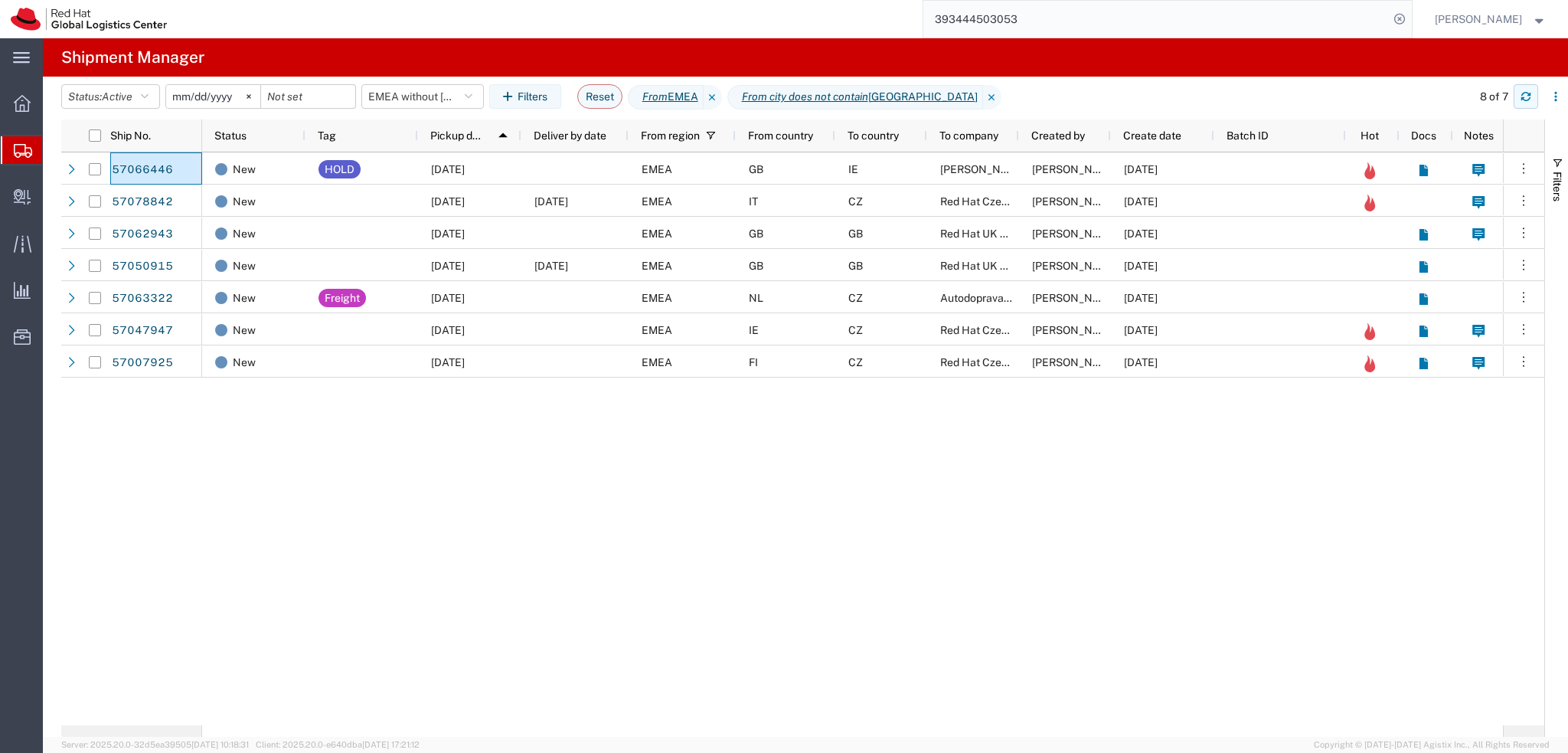
click at [1530, 93] on icon "button" at bounding box center [1525, 94] width 9 height 4
click at [566, 557] on div "New HOLD [DATE] EMEA [GEOGRAPHIC_DATA] IE [PERSON_NAME] [PERSON_NAME] [DATE] Ne…" at bounding box center [852, 439] width 1301 height 573
click at [462, 95] on button "EMEA without [GEOGRAPHIC_DATA]" at bounding box center [423, 96] width 123 height 25
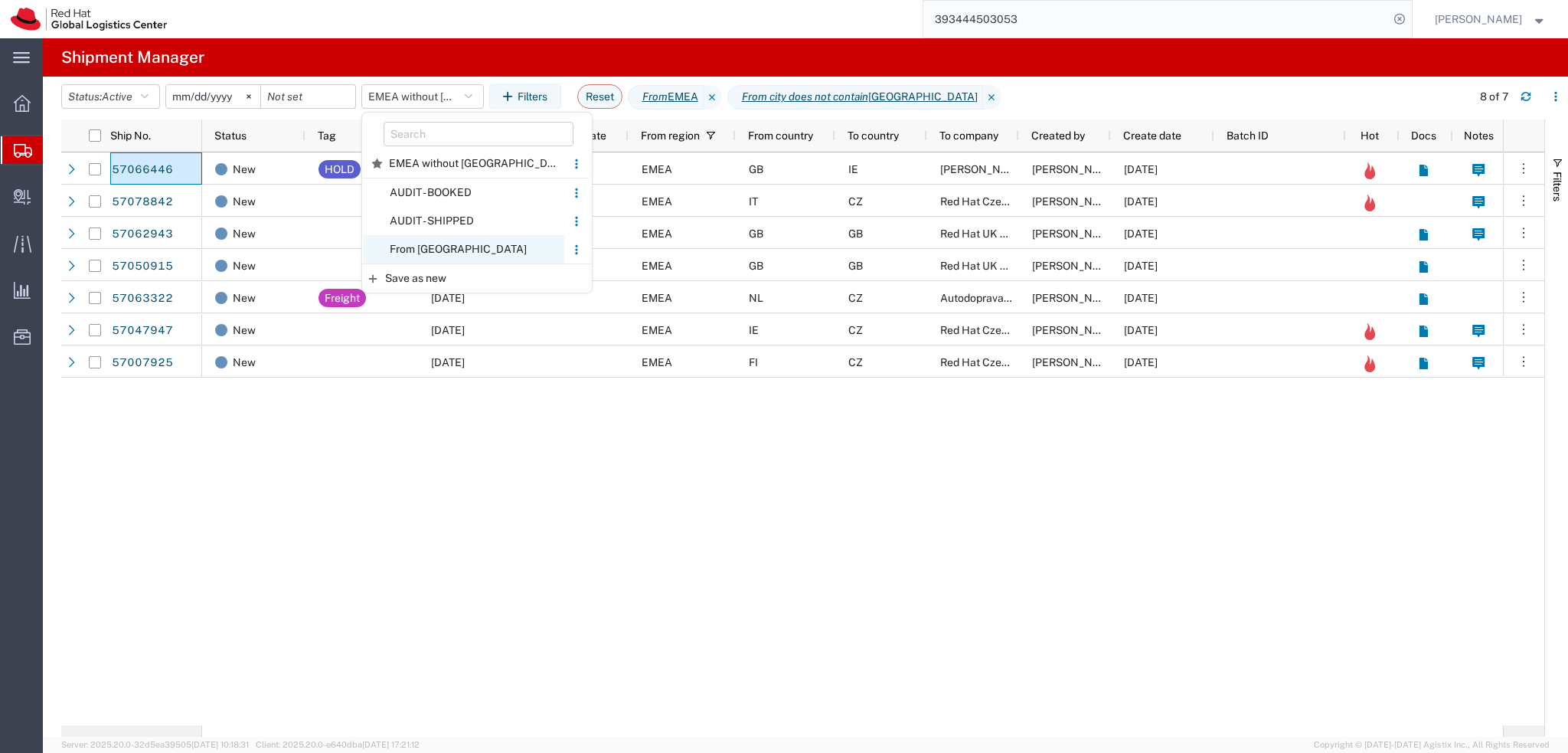
click at [491, 243] on span "From [GEOGRAPHIC_DATA]" at bounding box center [464, 249] width 201 height 29
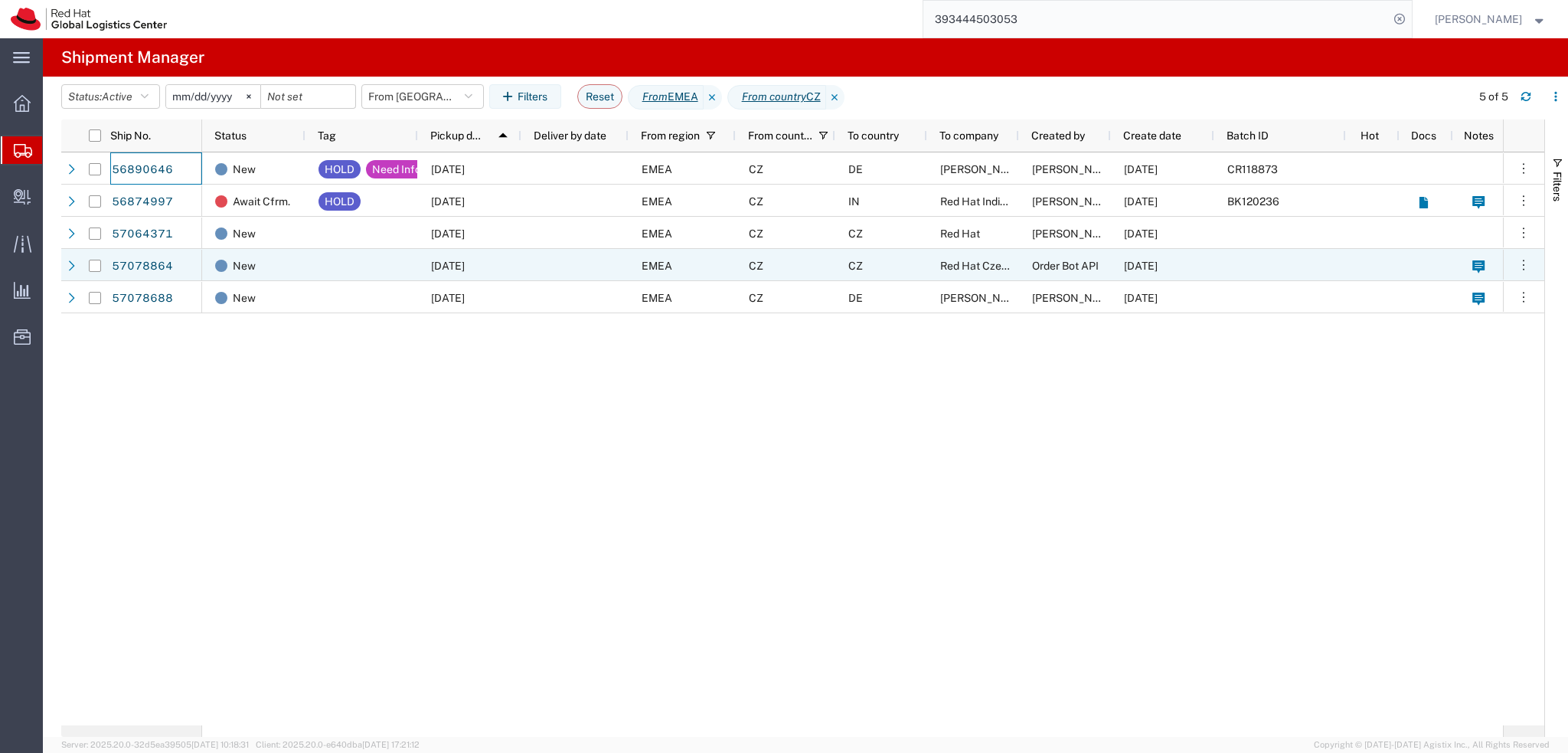
click at [539, 262] on div at bounding box center [575, 265] width 107 height 32
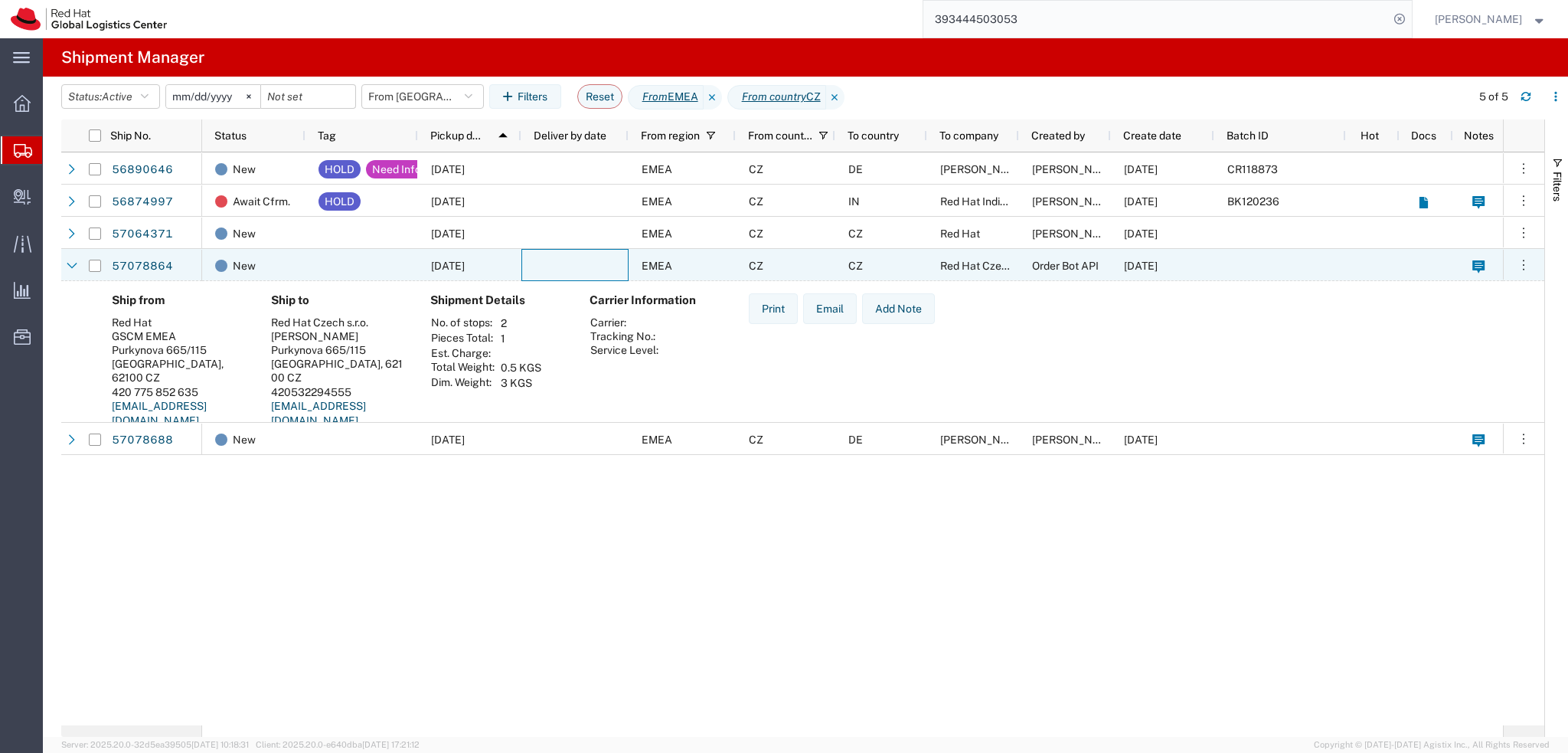
click at [539, 262] on div at bounding box center [575, 265] width 107 height 32
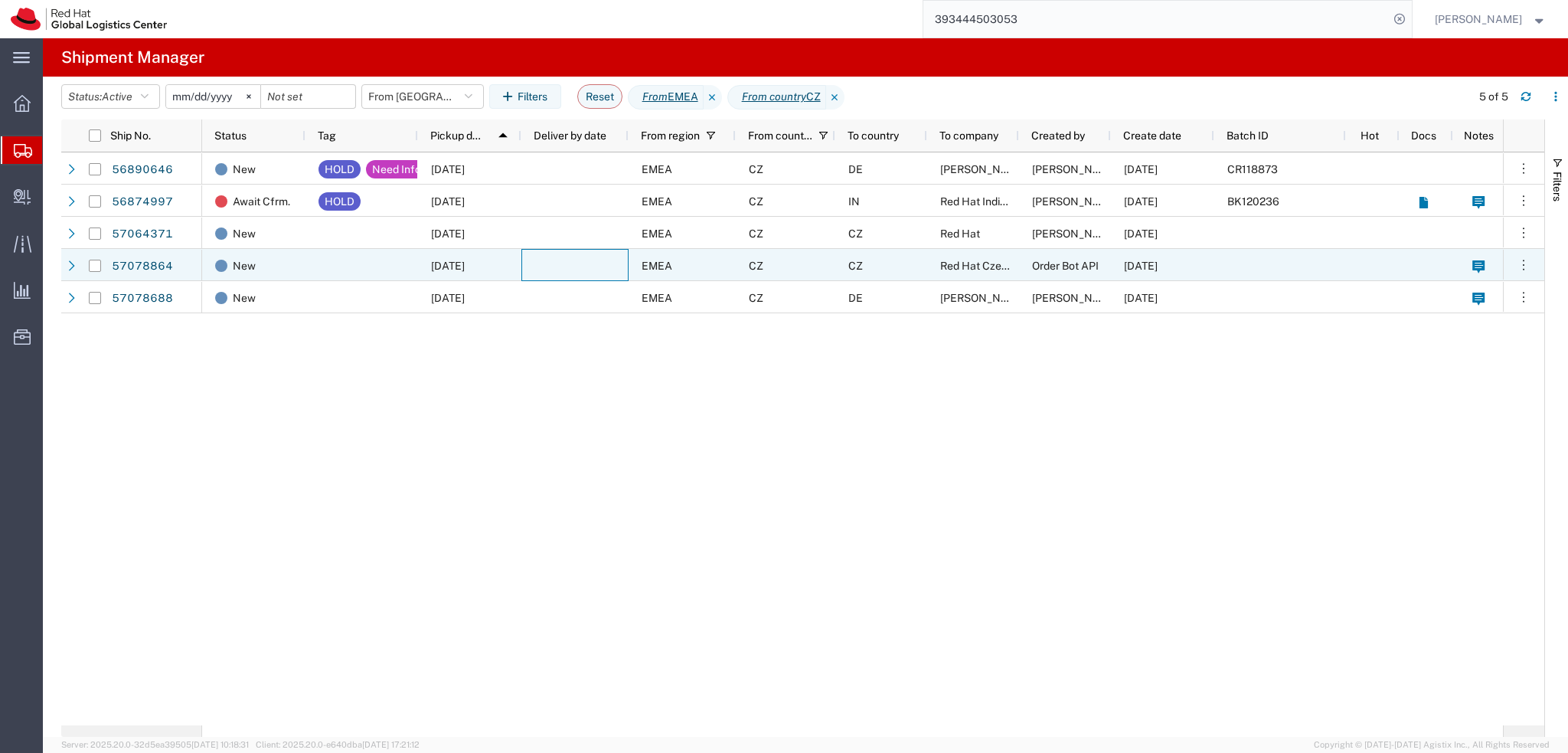
click at [539, 262] on div at bounding box center [575, 265] width 107 height 32
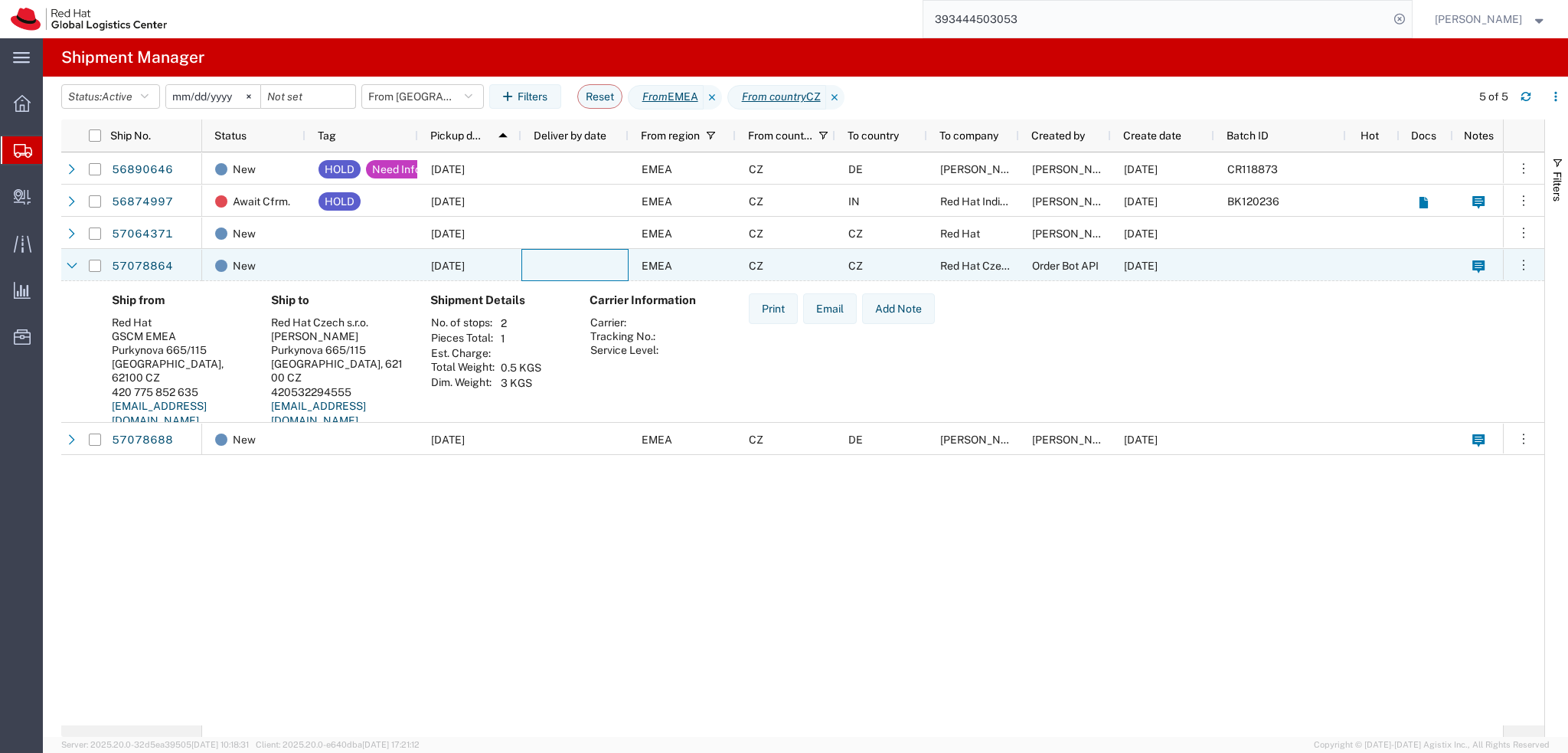
click at [539, 262] on div at bounding box center [575, 265] width 107 height 32
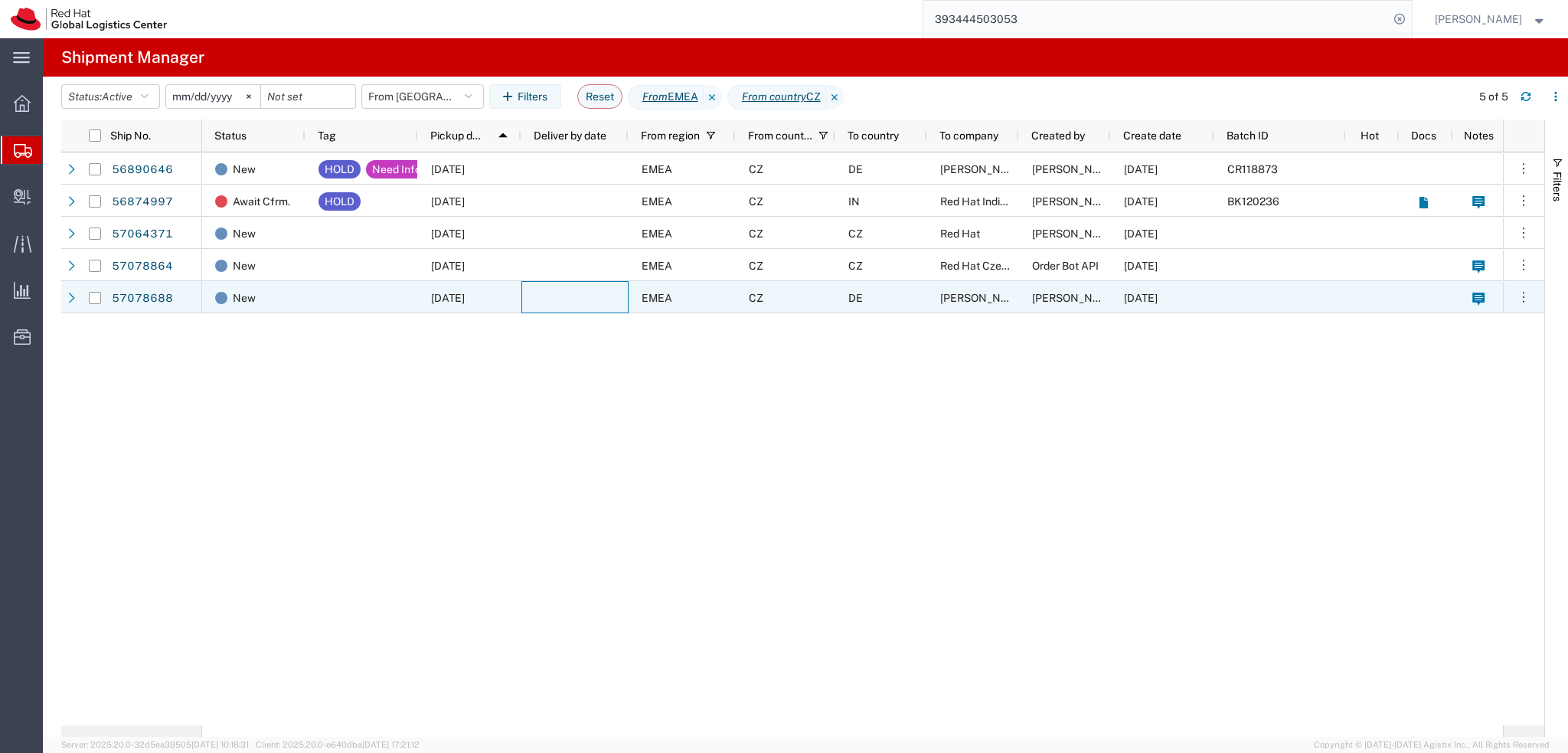
click at [568, 299] on div at bounding box center [575, 297] width 107 height 32
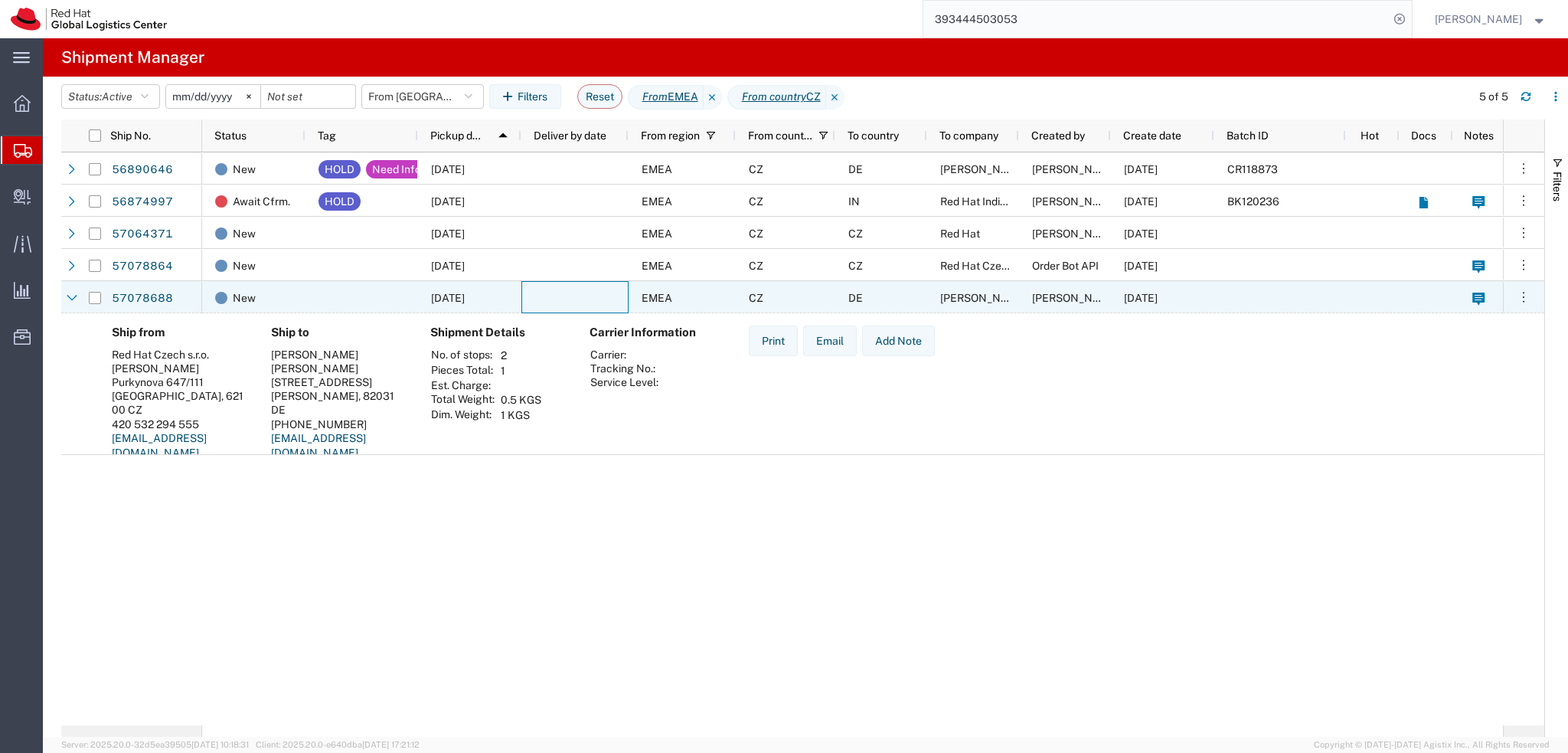
click at [568, 299] on div at bounding box center [575, 297] width 107 height 32
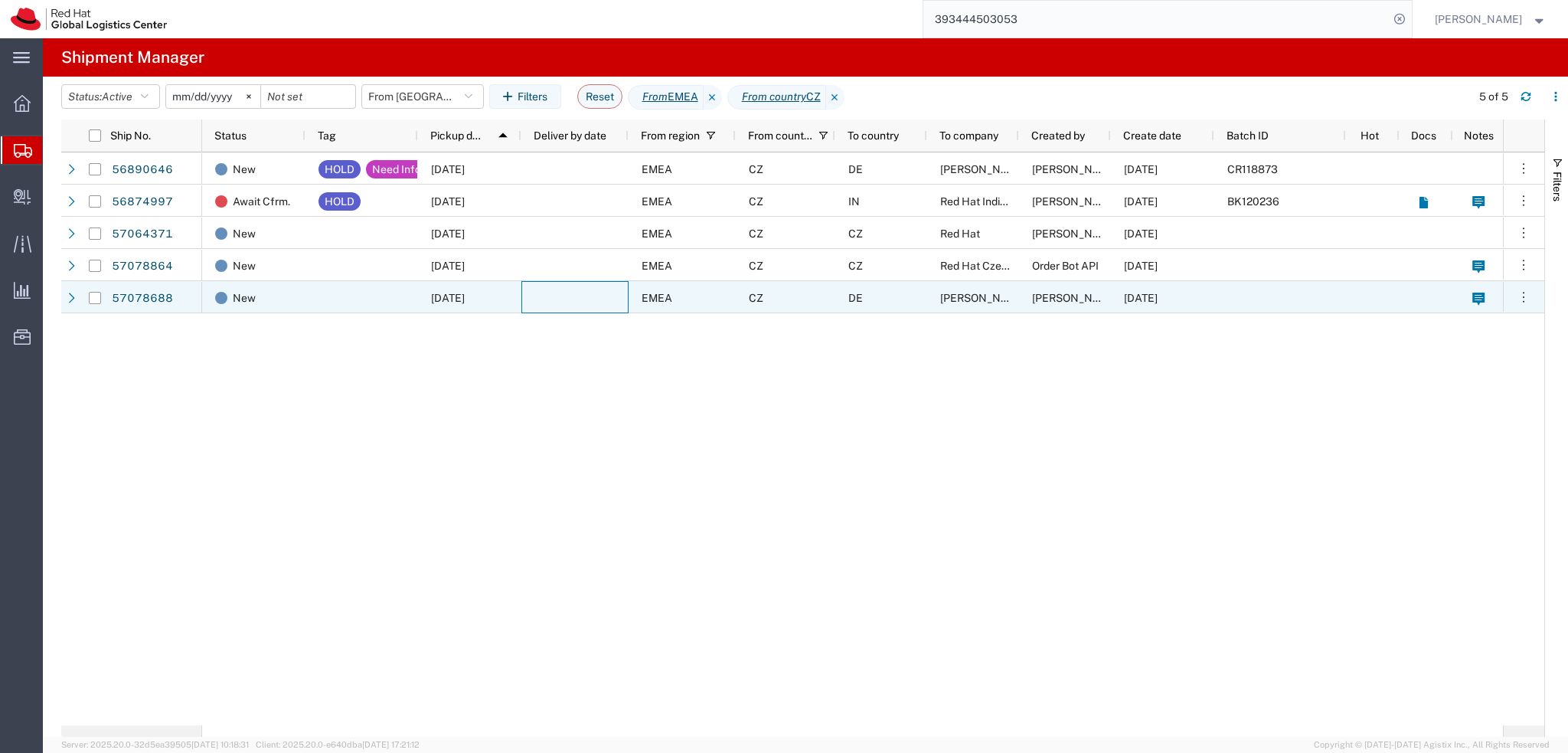
click at [890, 299] on div "DE" at bounding box center [881, 297] width 92 height 32
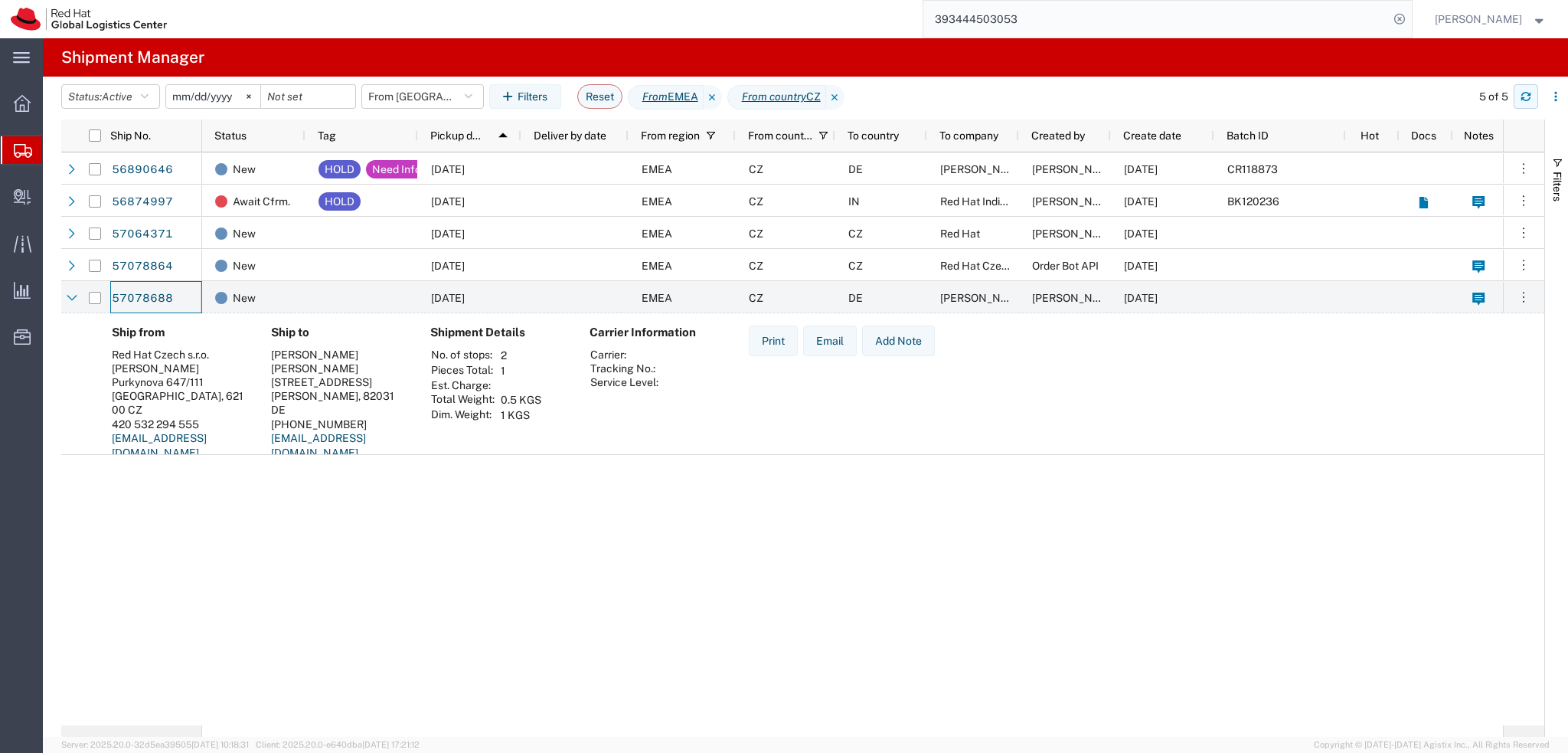
click at [1528, 100] on icon "button" at bounding box center [1525, 96] width 11 height 11
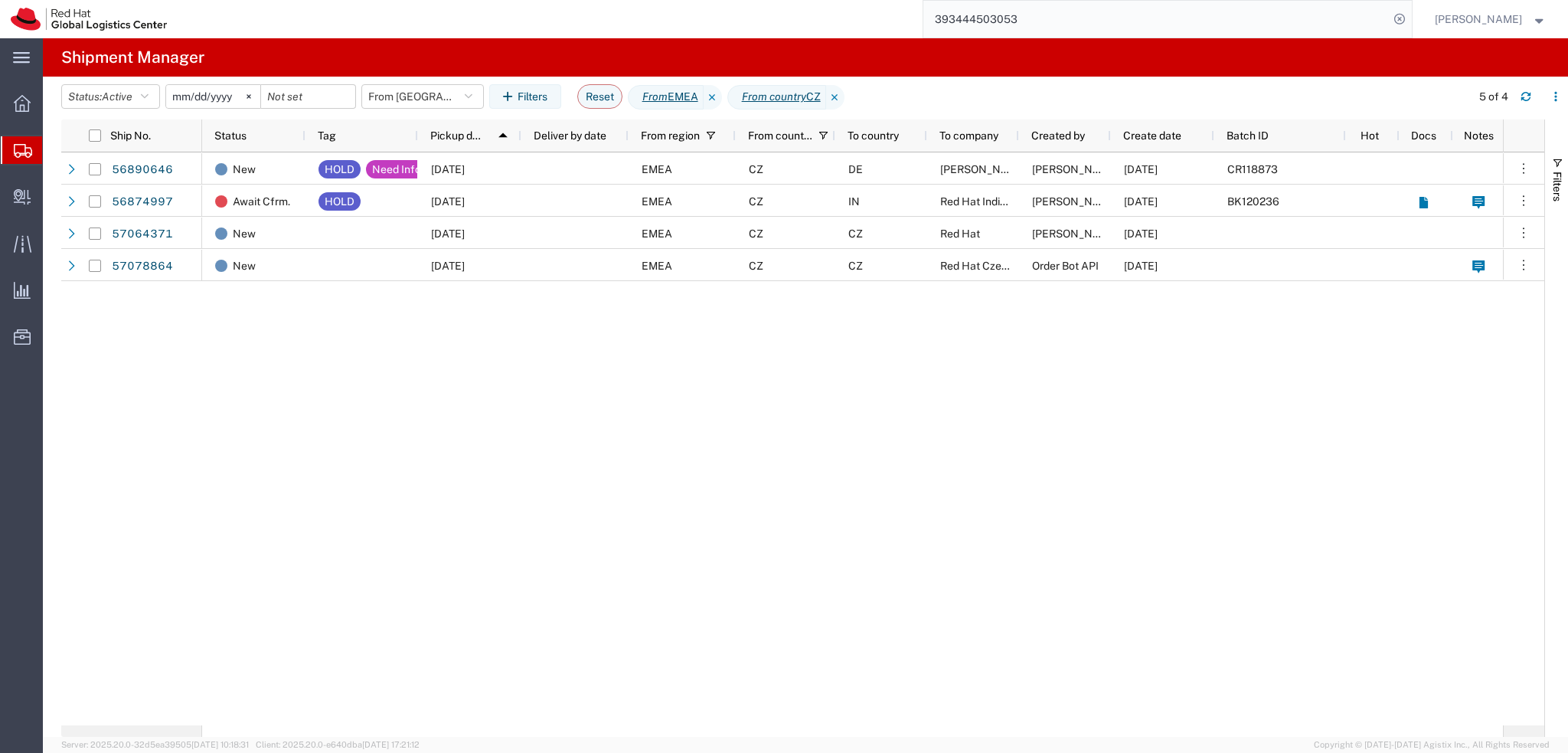
click at [1307, 20] on input "393444503053" at bounding box center [1156, 19] width 466 height 37
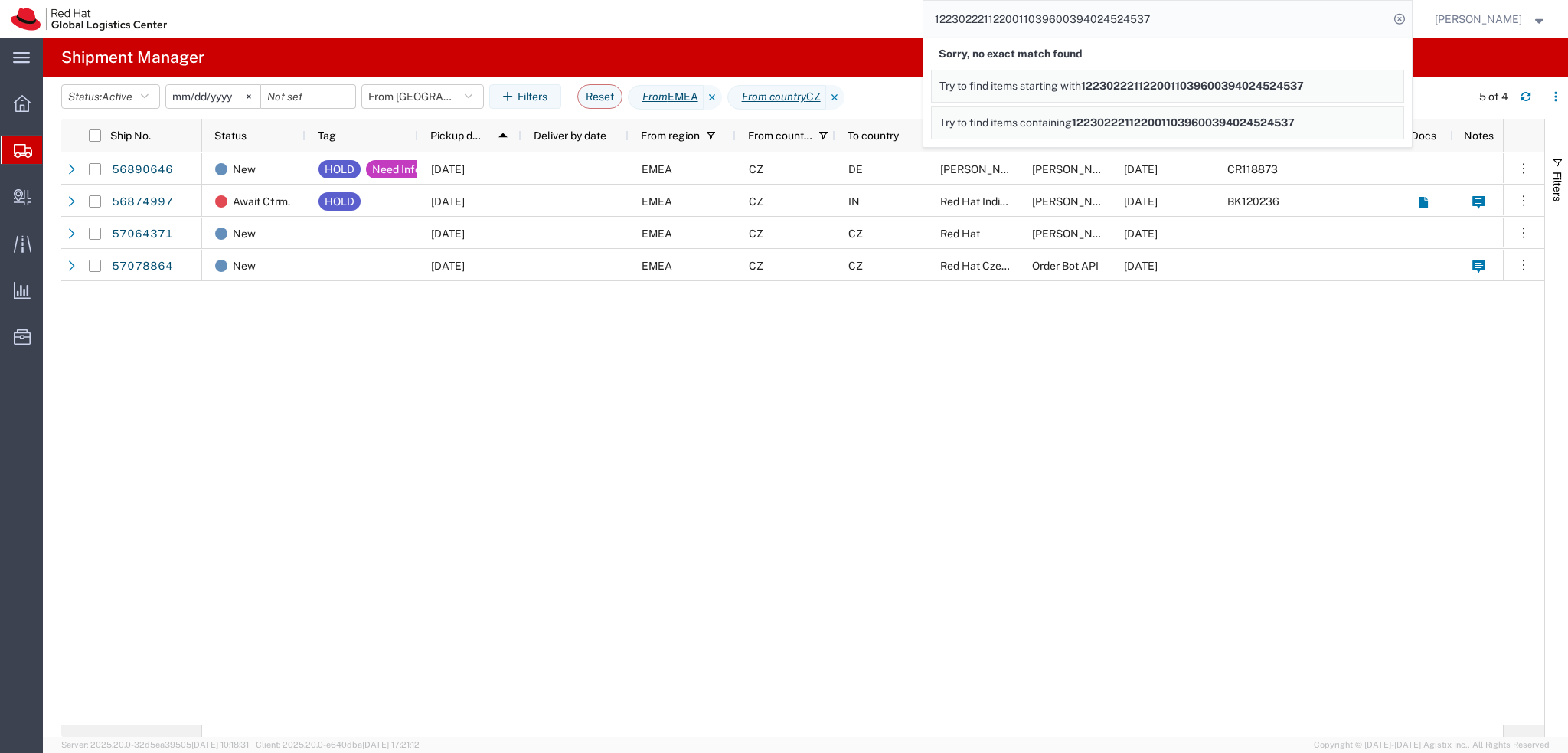
drag, startPoint x: 1092, startPoint y: 19, endPoint x: 1072, endPoint y: 21, distance: 20.1
click at [1072, 21] on input "1223022211220011039600394024524537" at bounding box center [1156, 19] width 466 height 37
click at [1083, 21] on input "1223022211220011039600394024524537" at bounding box center [1156, 19] width 466 height 37
drag, startPoint x: 1089, startPoint y: 21, endPoint x: 903, endPoint y: 27, distance: 186.1
click at [903, 27] on div "1223022211220011039600394024524537 Sorry, no exact match found Try to find item…" at bounding box center [794, 19] width 1234 height 39
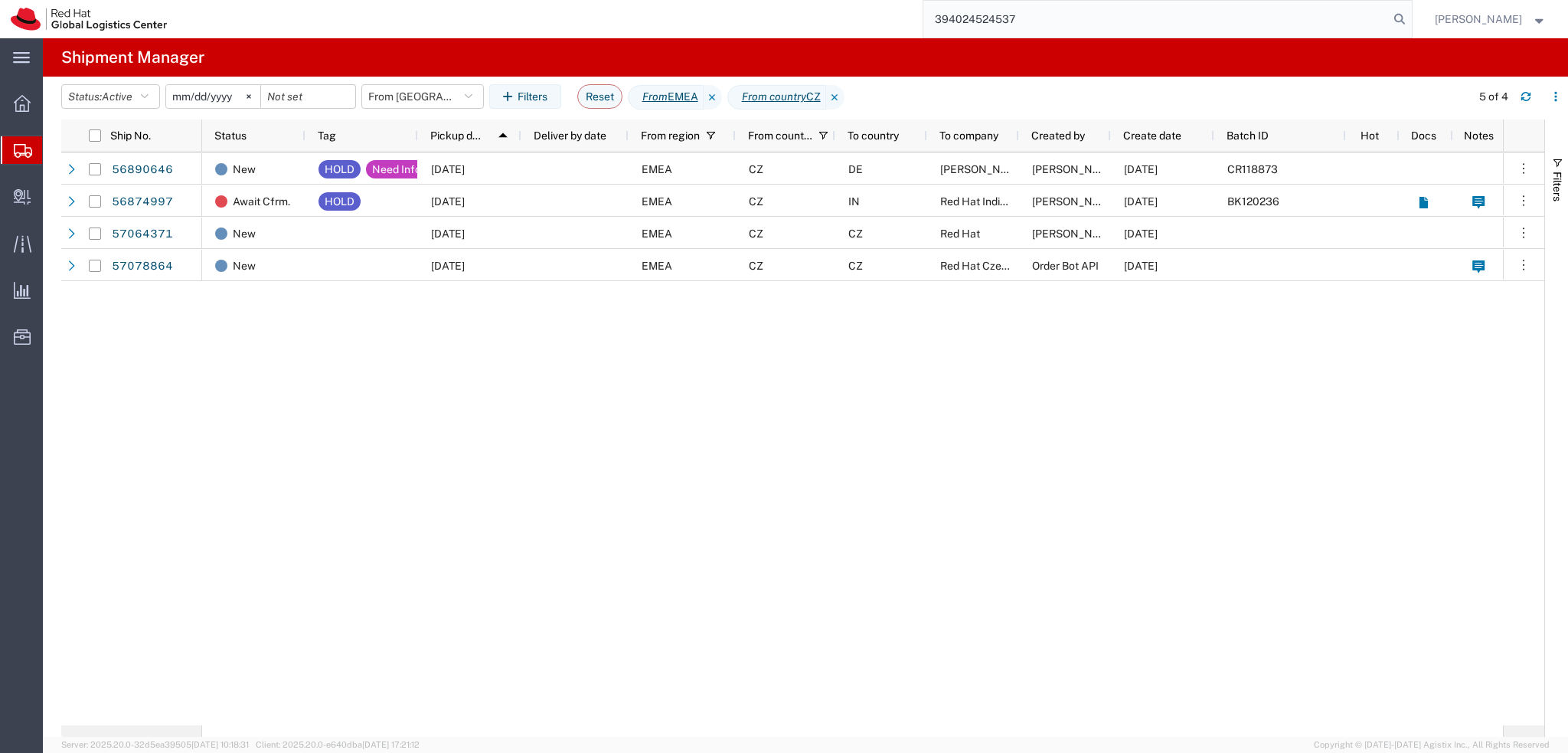
type input "394024524537"
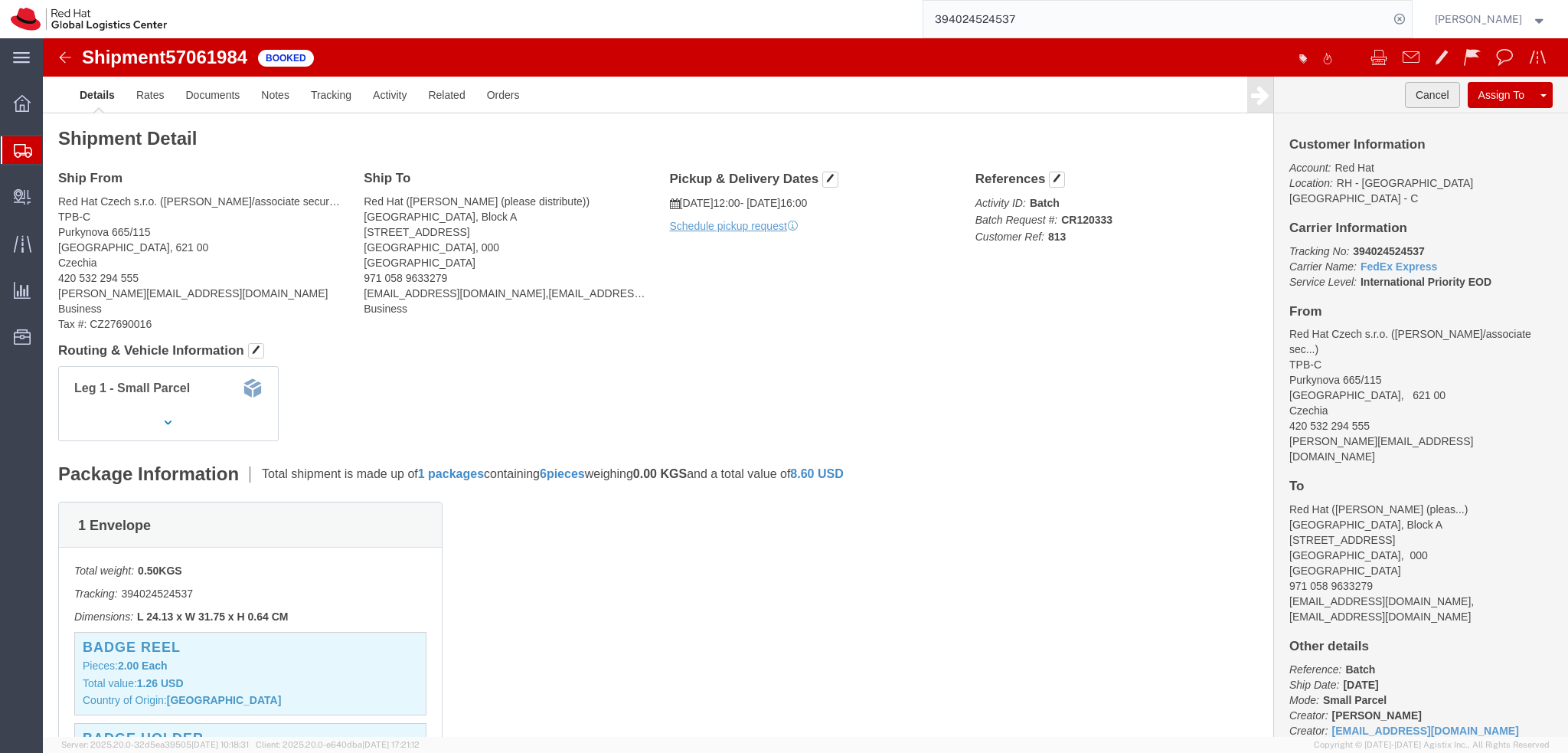
click button "Cancel"
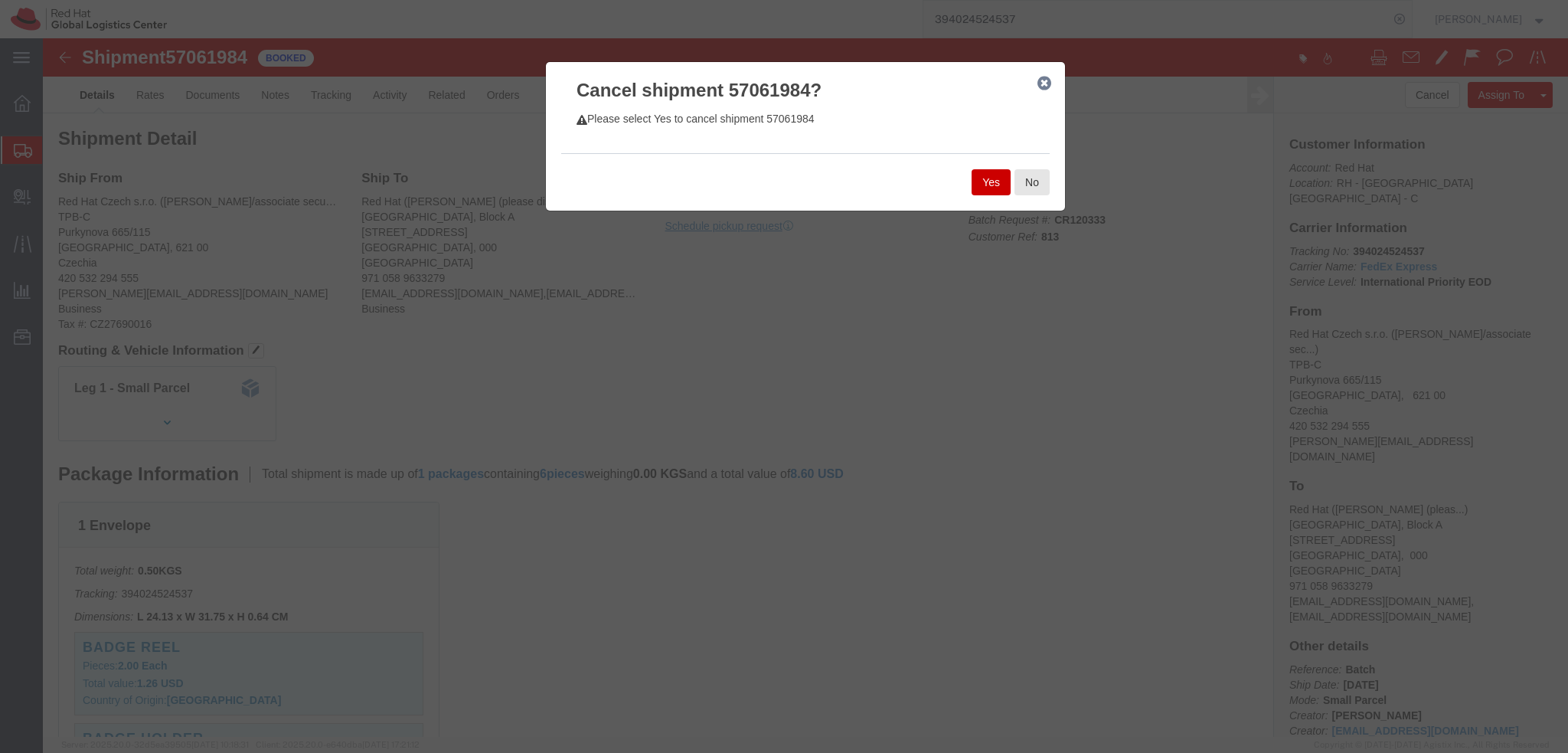
click button "Yes"
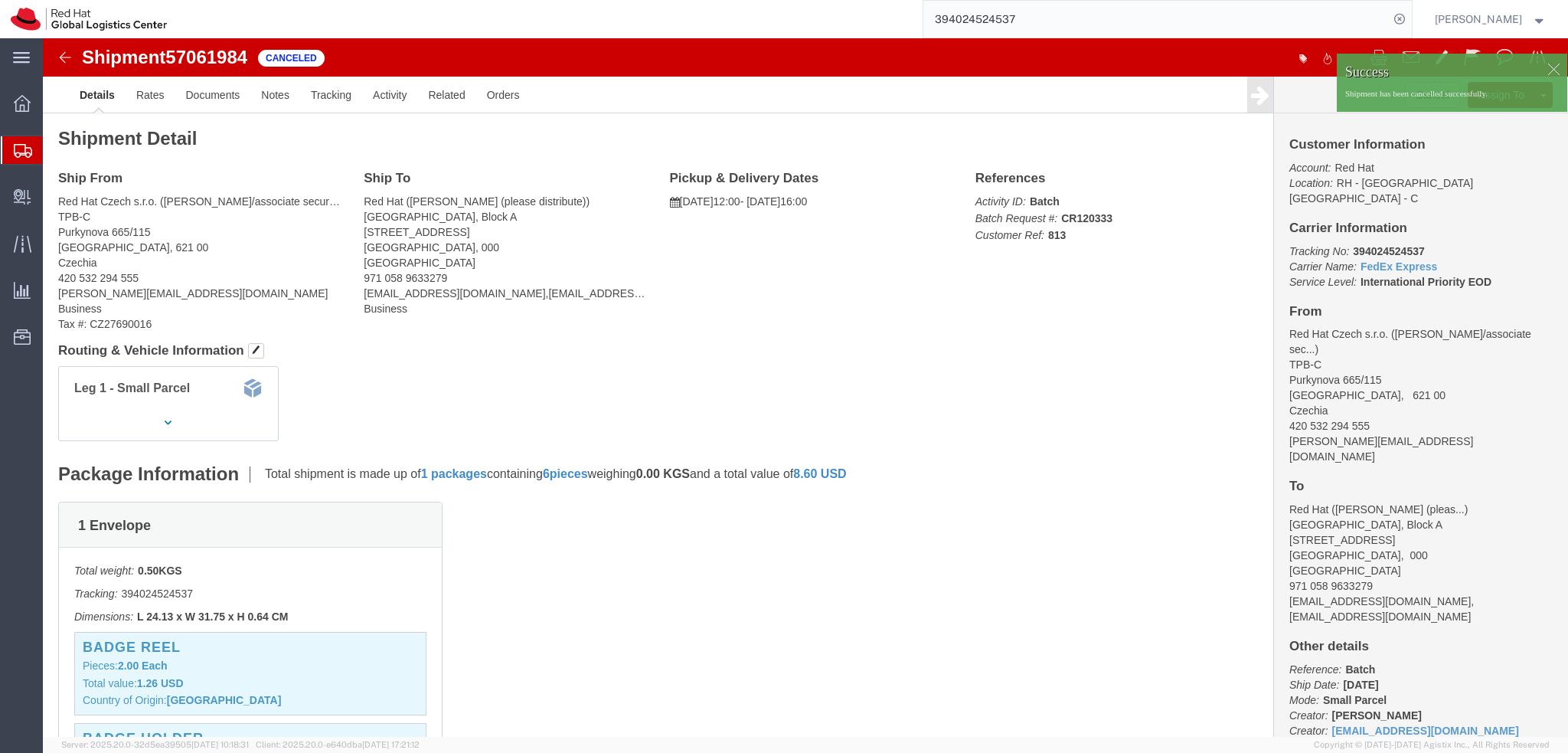
click img
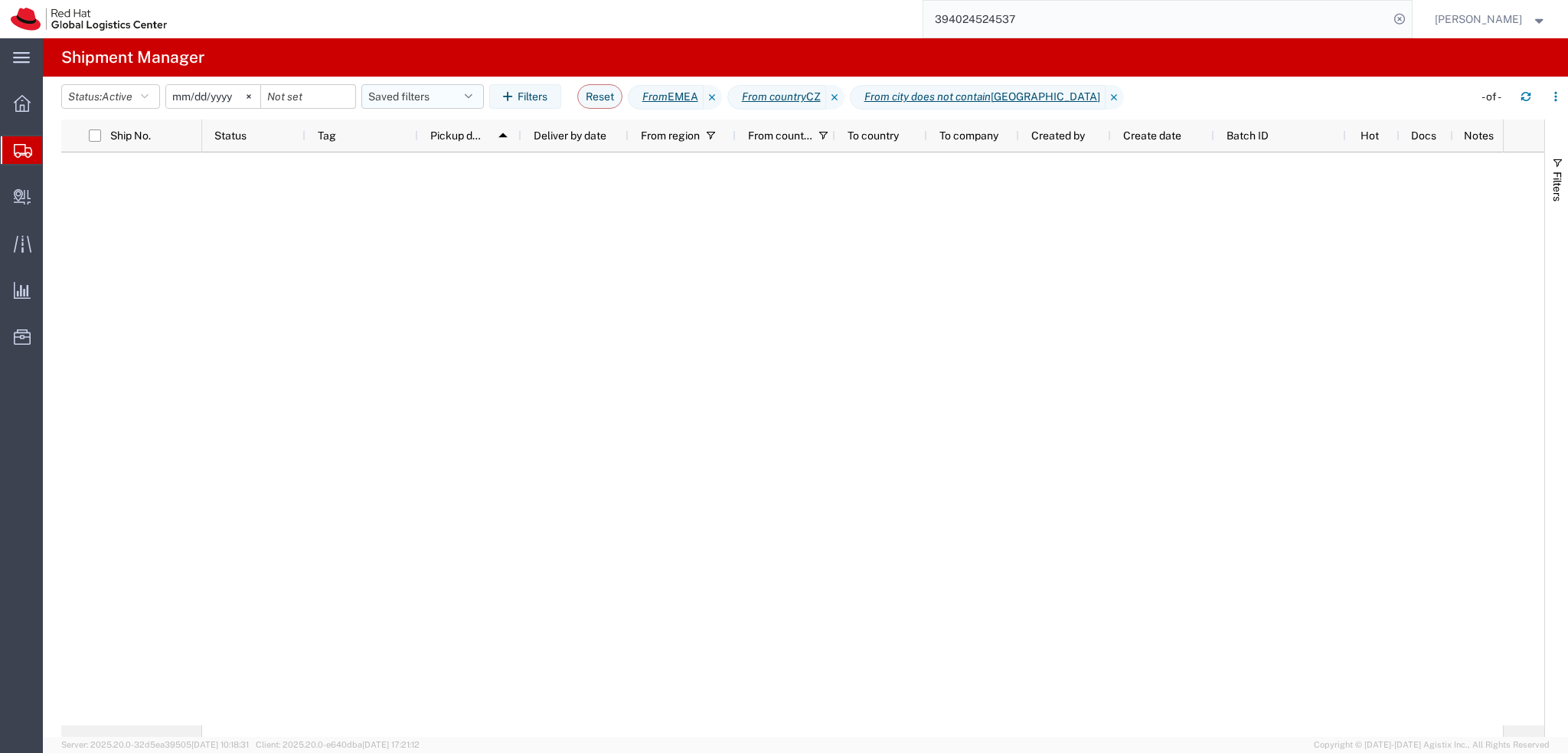
click at [469, 100] on button "Saved filters" at bounding box center [423, 96] width 123 height 25
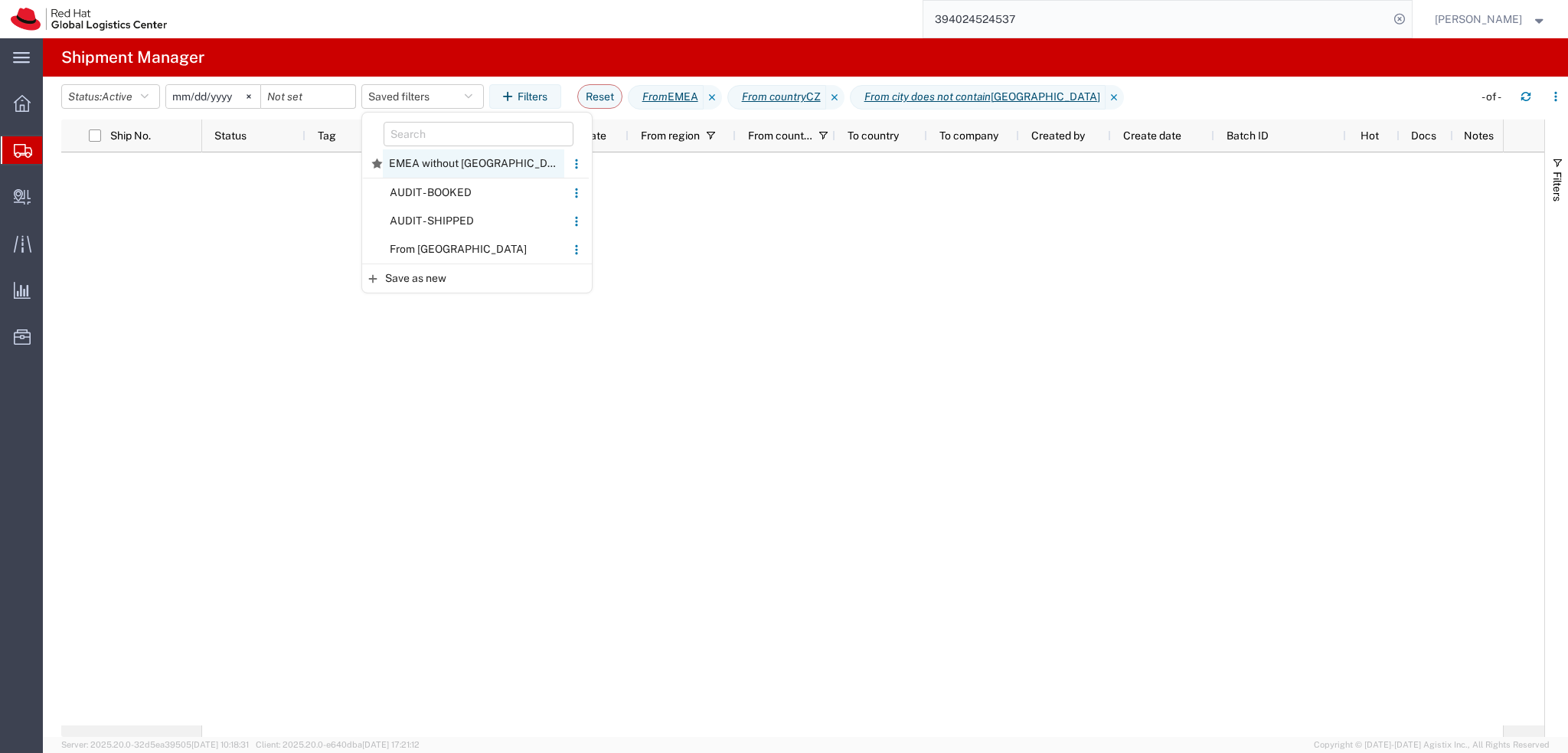
click at [469, 173] on span "EMEA without Brno" at bounding box center [473, 163] width 181 height 29
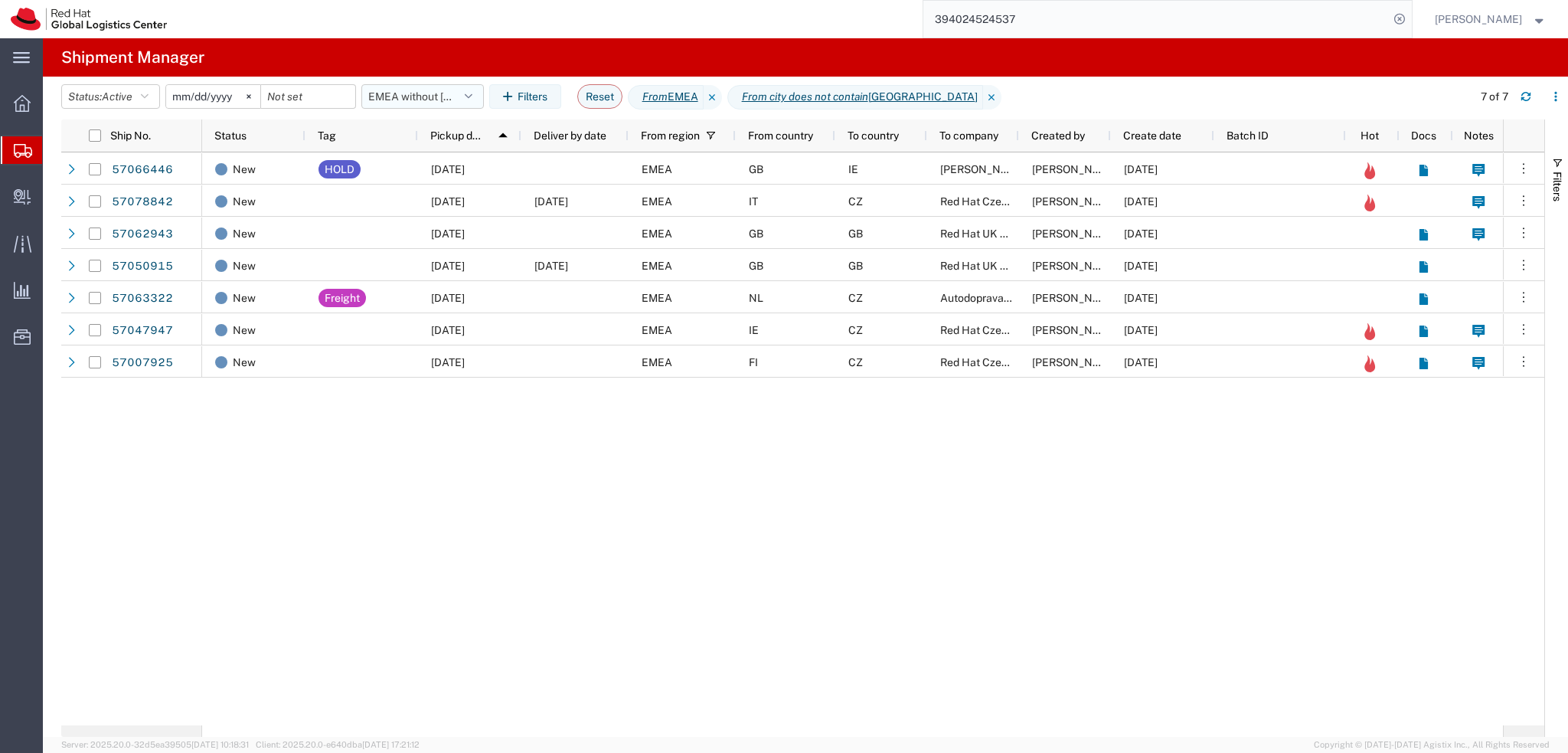
click at [448, 98] on button "EMEA without Brno" at bounding box center [423, 96] width 123 height 25
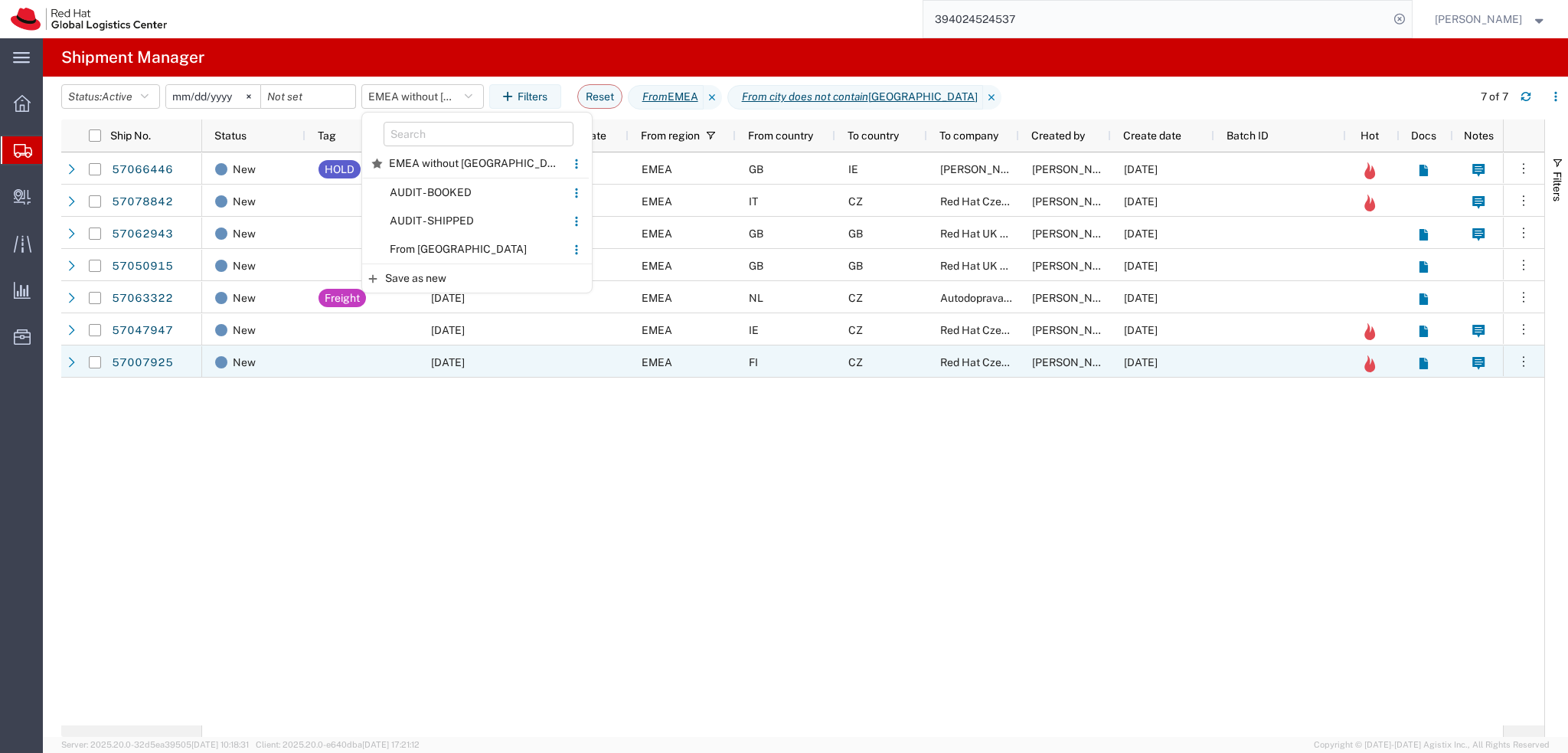
click at [653, 467] on div "New HOLD 10/09/2025 EMEA GB IE Daniel Blinco James Poole 10/08/2025 New 10/13/2…" at bounding box center [852, 439] width 1301 height 573
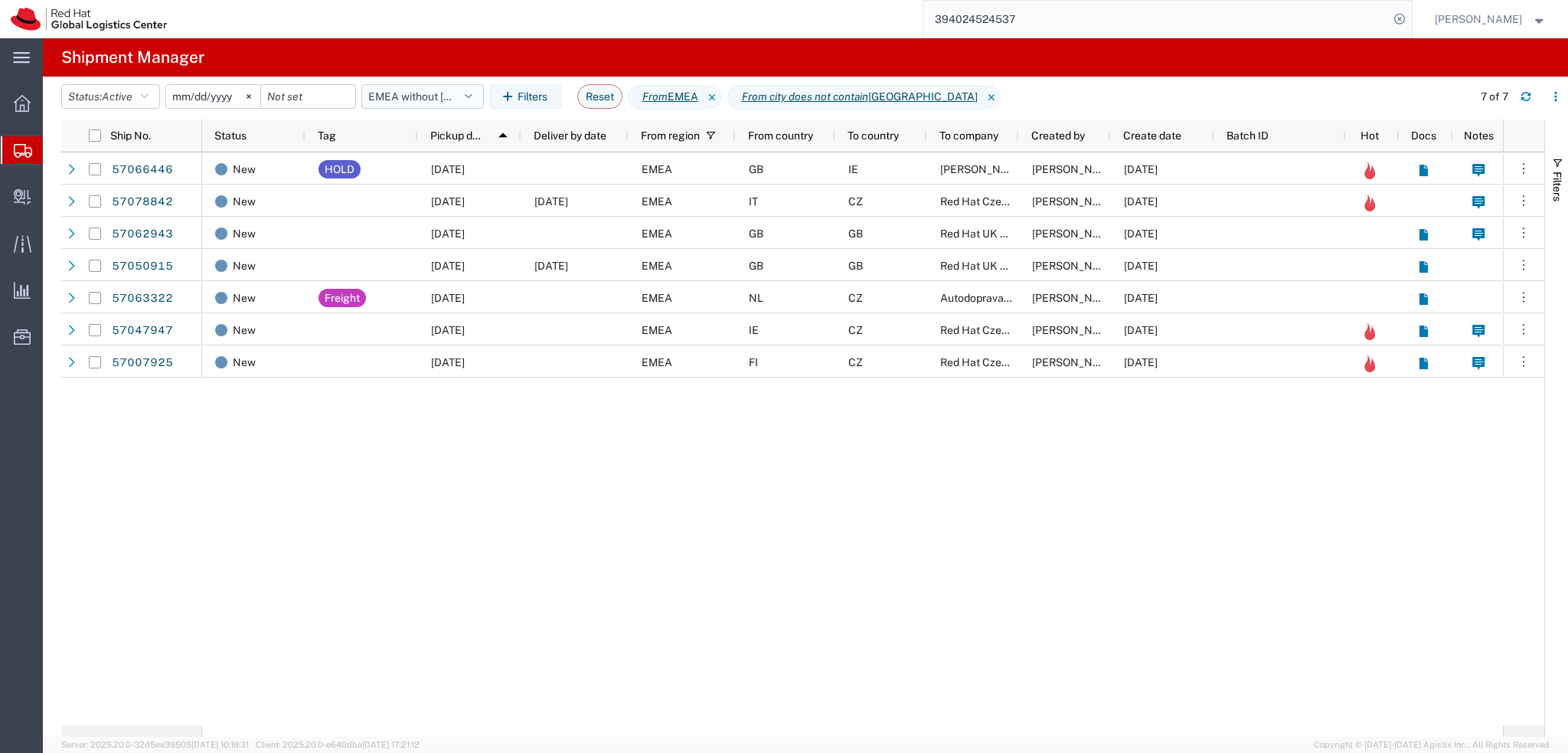
click at [451, 95] on button "EMEA without Brno" at bounding box center [423, 96] width 123 height 25
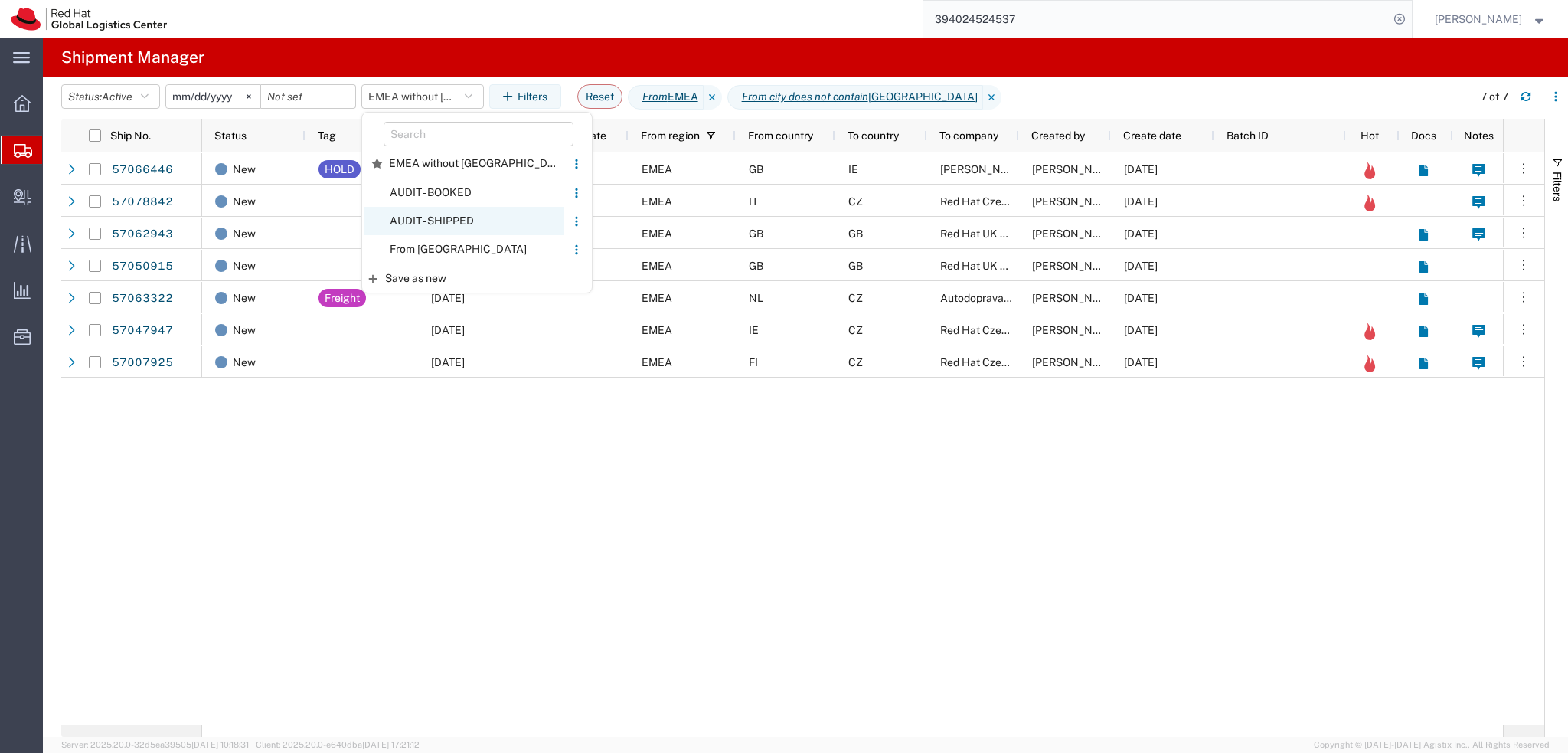
click at [480, 225] on span "AUDIT - SHIPPED" at bounding box center [464, 221] width 201 height 29
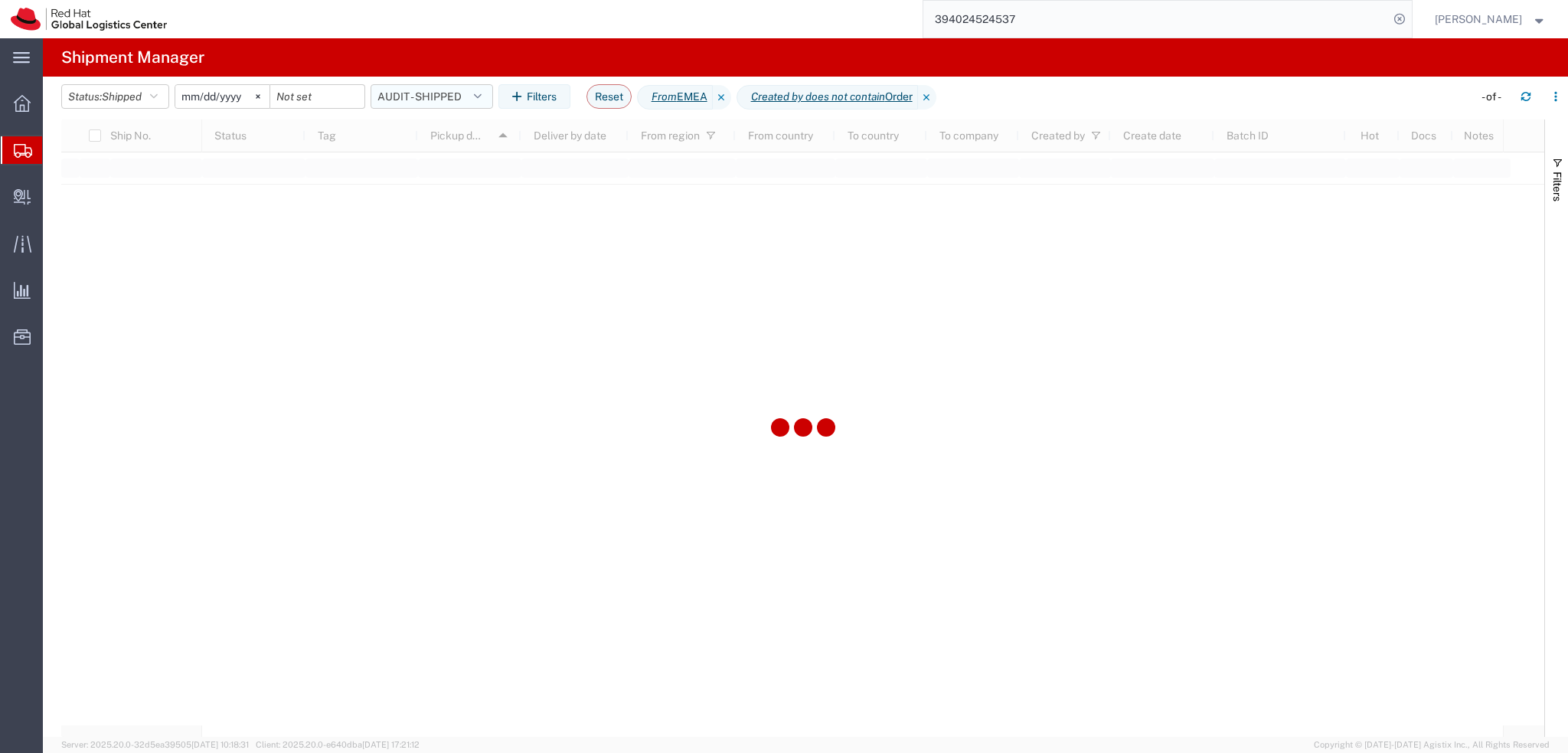
click at [463, 102] on button "AUDIT - SHIPPED" at bounding box center [432, 96] width 123 height 25
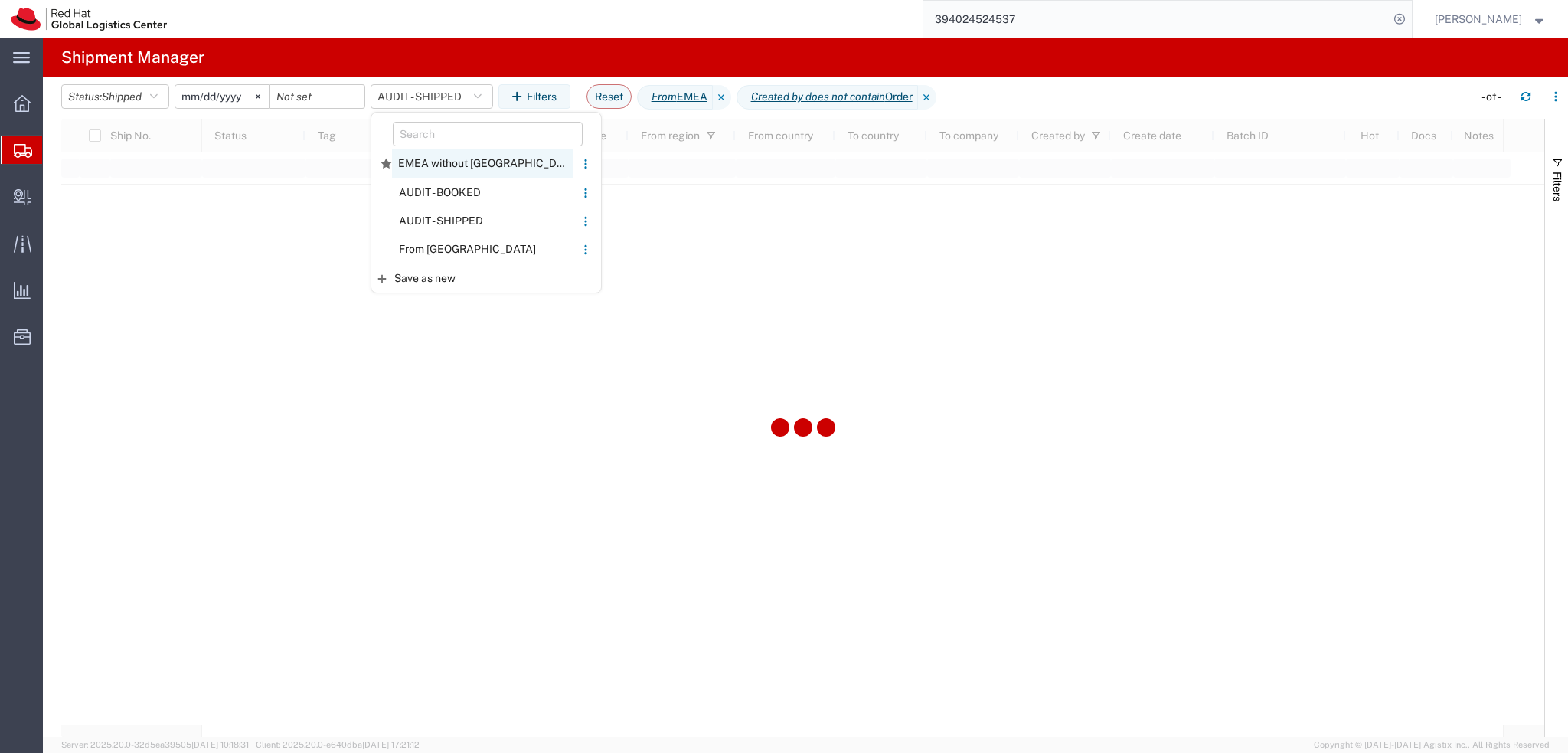
click at [458, 168] on span "EMEA without Brno" at bounding box center [482, 163] width 181 height 29
type input "2025-01-05"
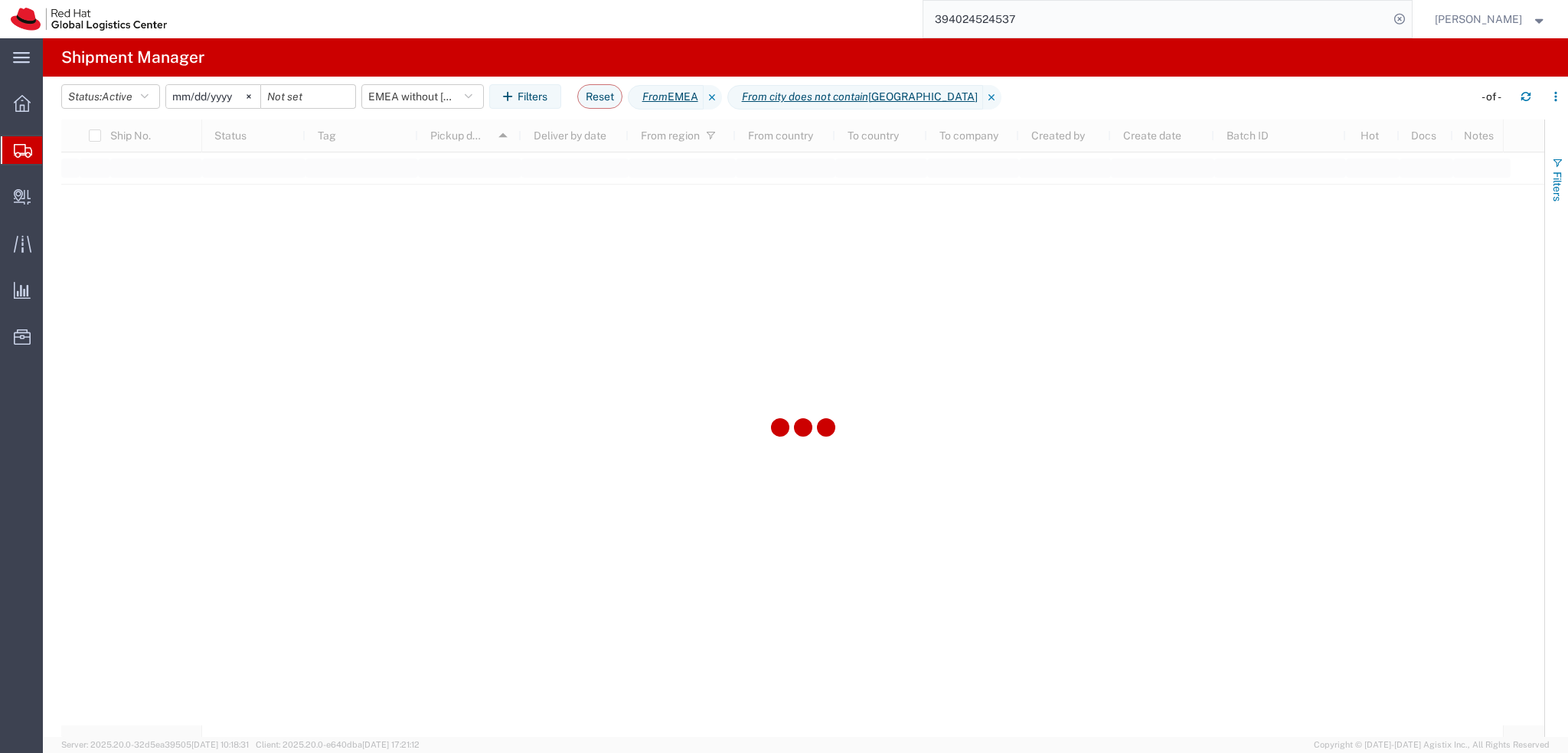
click at [1565, 178] on button "Filters" at bounding box center [1556, 178] width 23 height 82
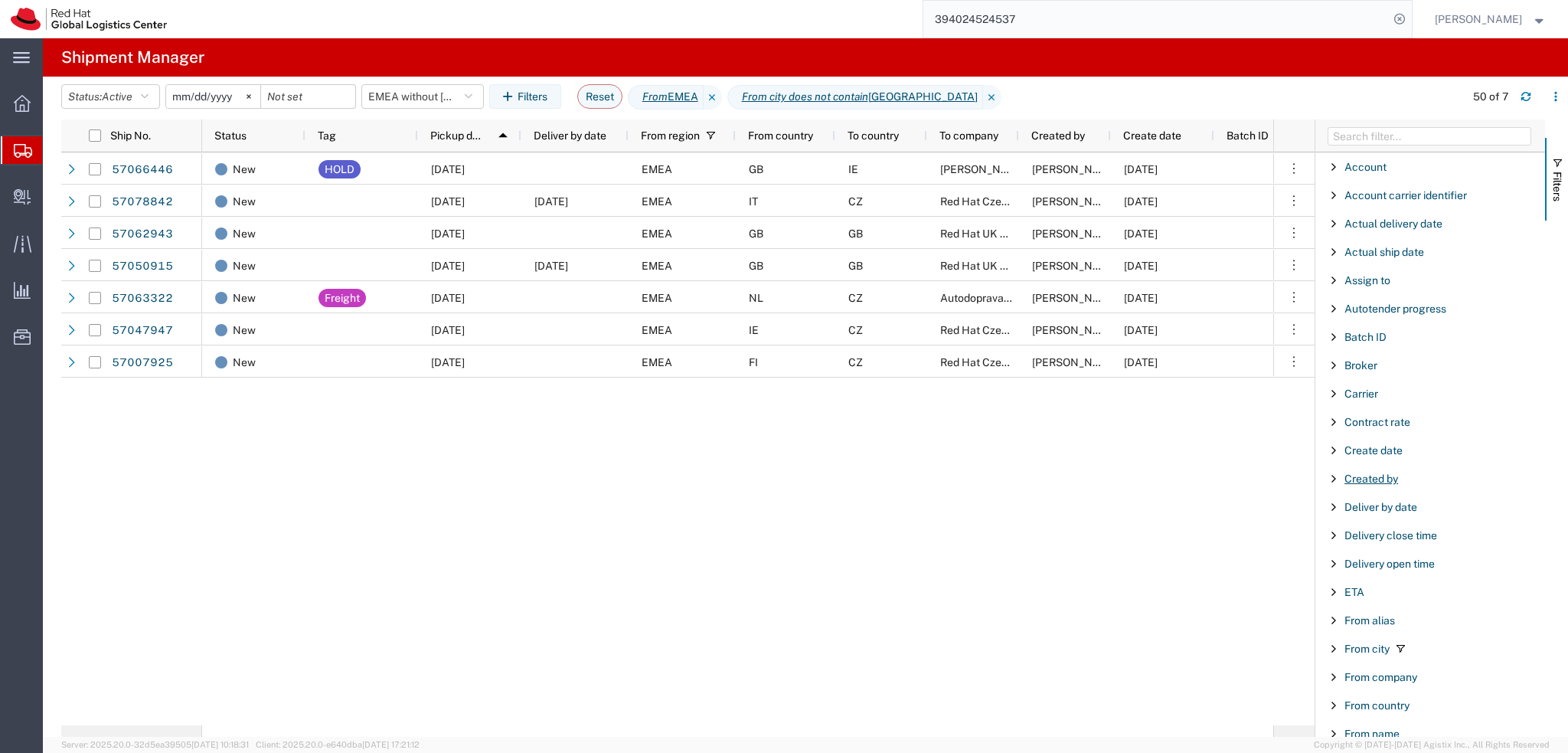
click at [1360, 478] on span "Created by" at bounding box center [1372, 479] width 53 height 12
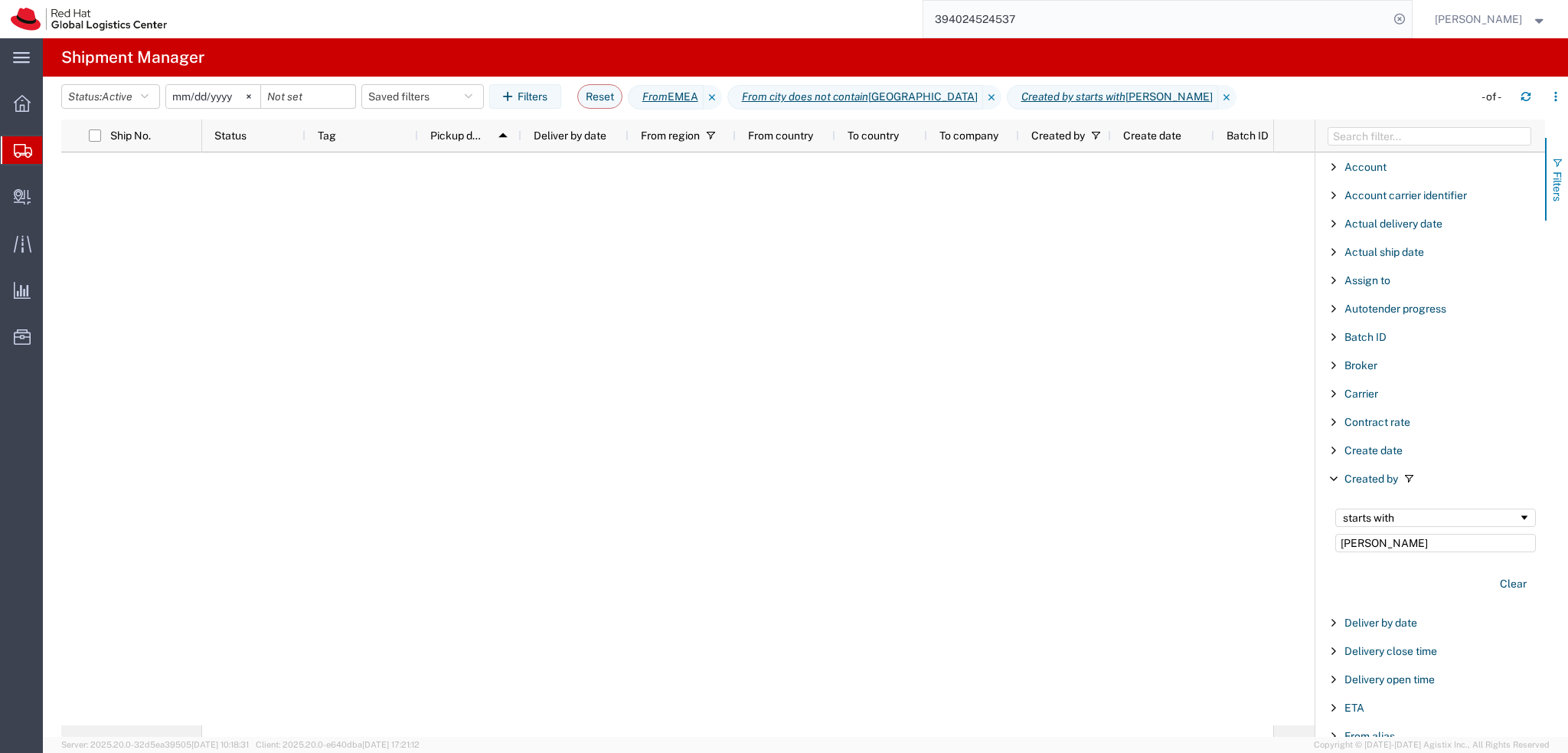
type input "Andrea"
click at [1561, 180] on span "Filters" at bounding box center [1557, 186] width 12 height 30
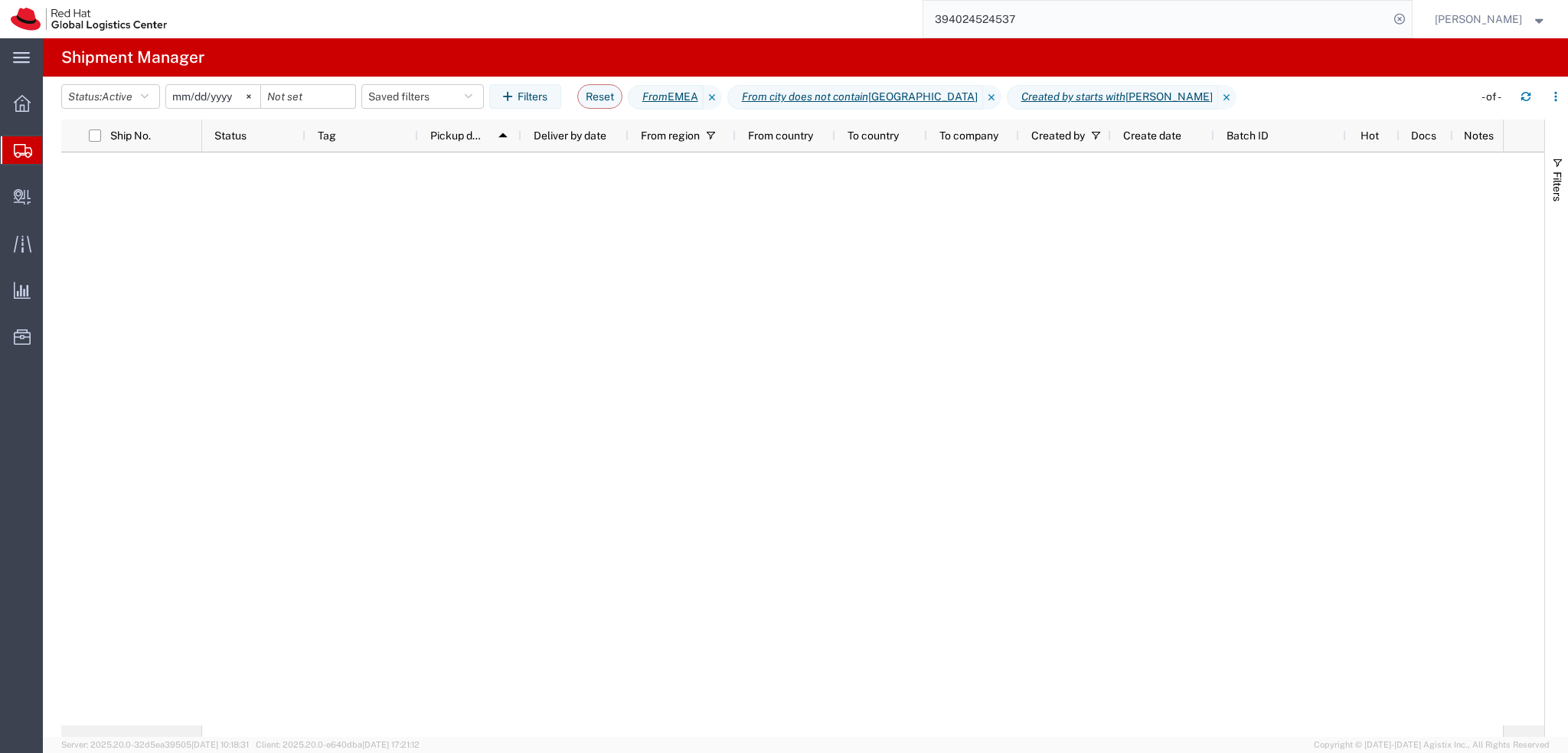
click at [194, 93] on input "2025-01-05" at bounding box center [213, 96] width 94 height 23
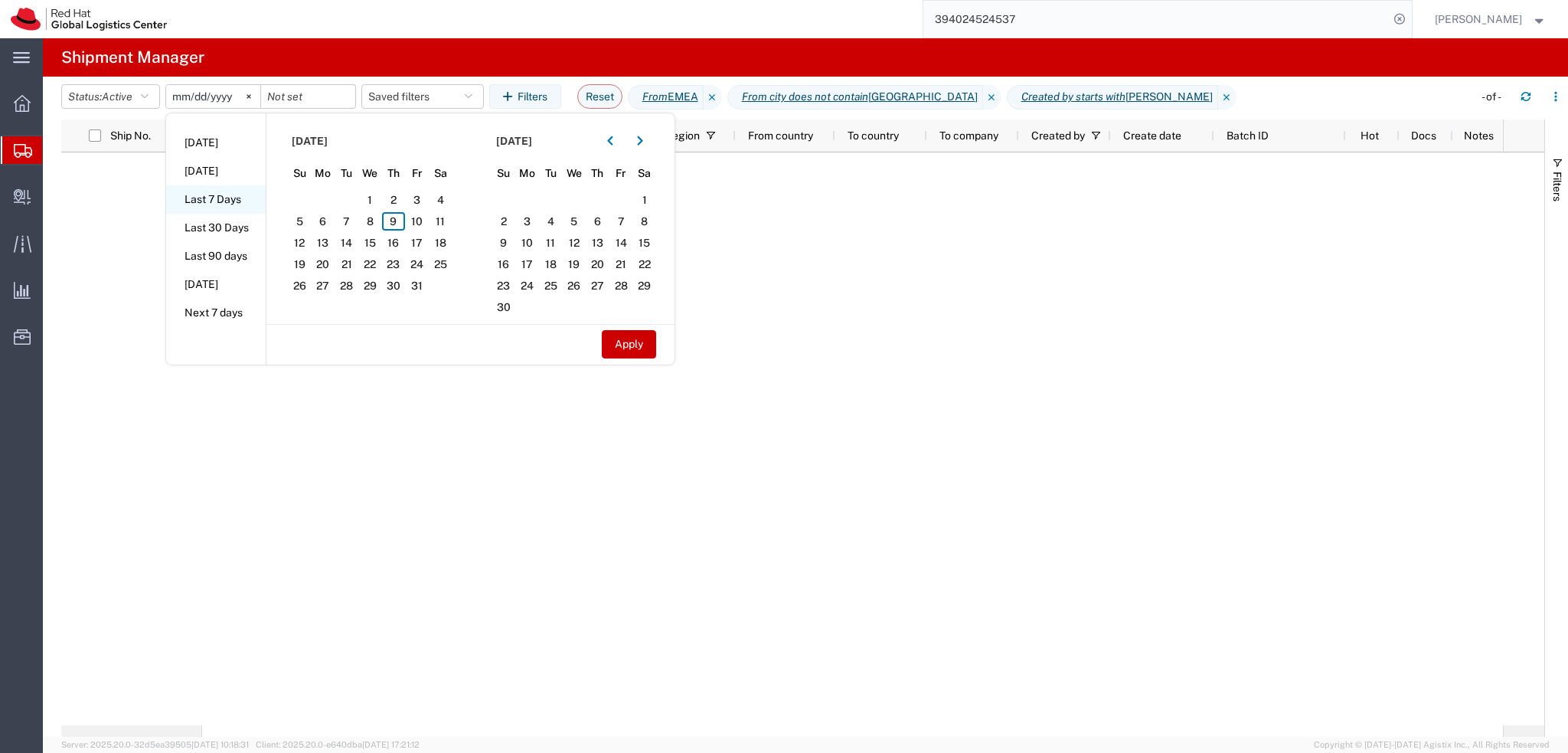
click at [233, 201] on li "Last 7 Days" at bounding box center [216, 199] width 99 height 29
type input "2025-10-03"
type input "2025-10-09"
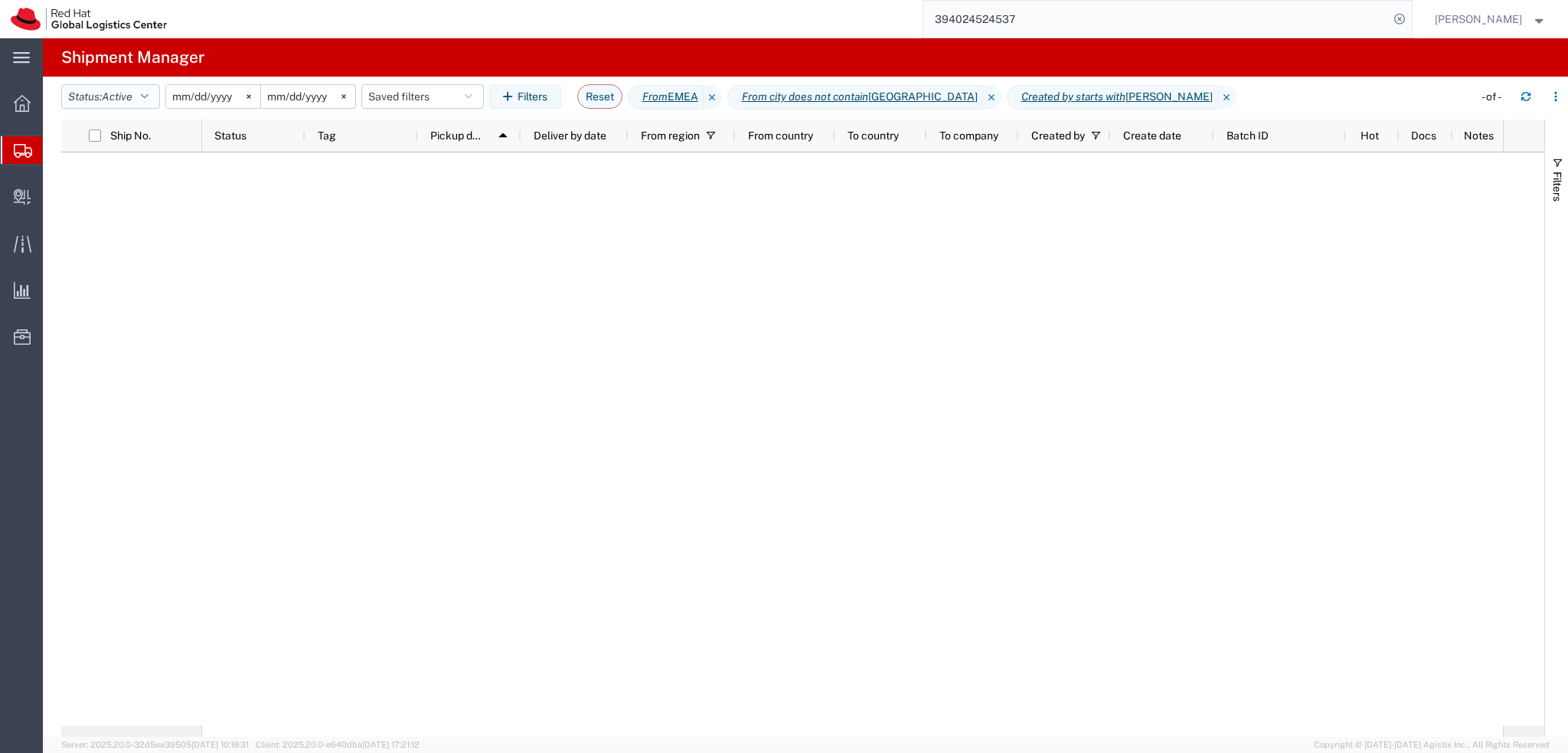
click at [98, 95] on button "Status: Active" at bounding box center [111, 96] width 99 height 25
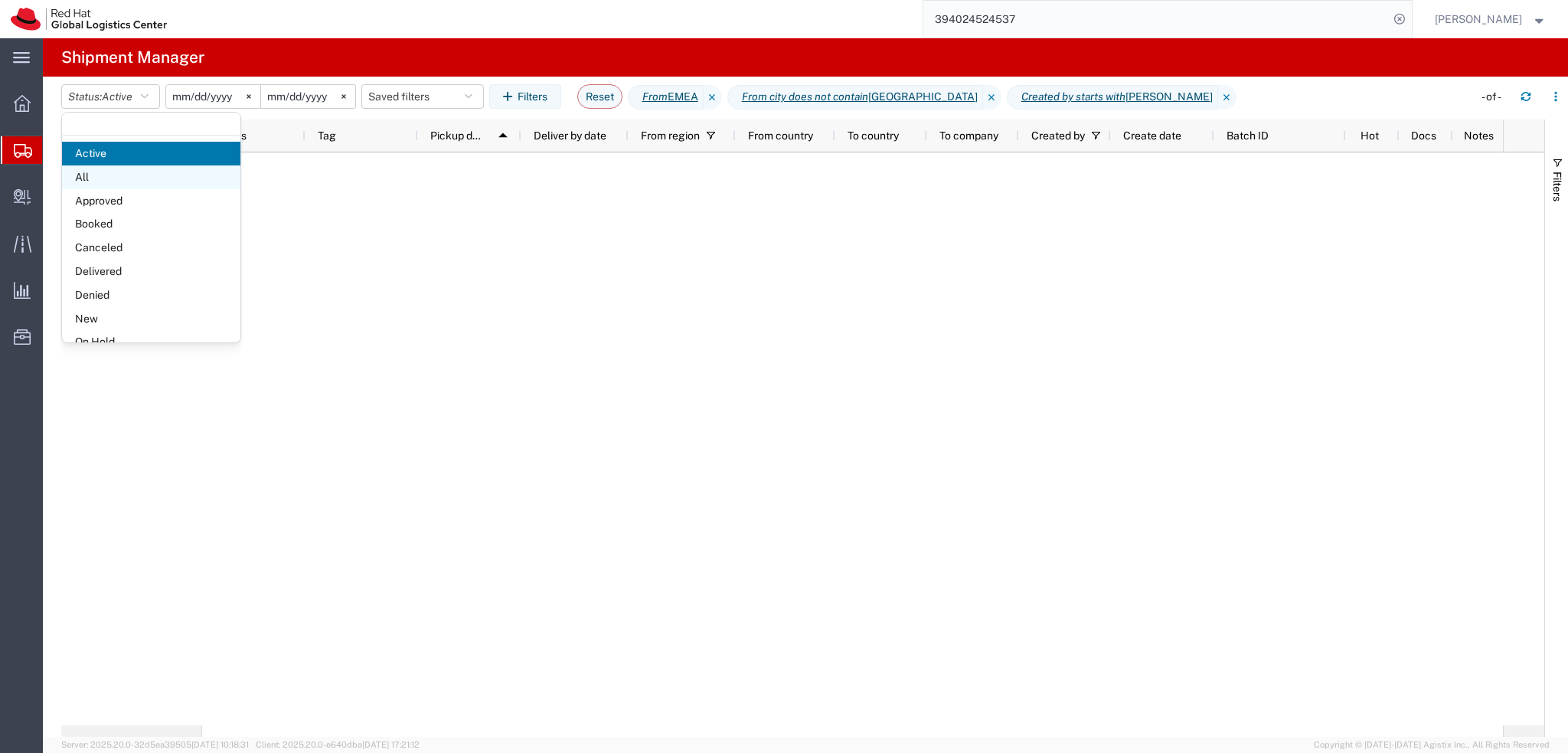
click at [109, 177] on span "All" at bounding box center [152, 177] width 178 height 24
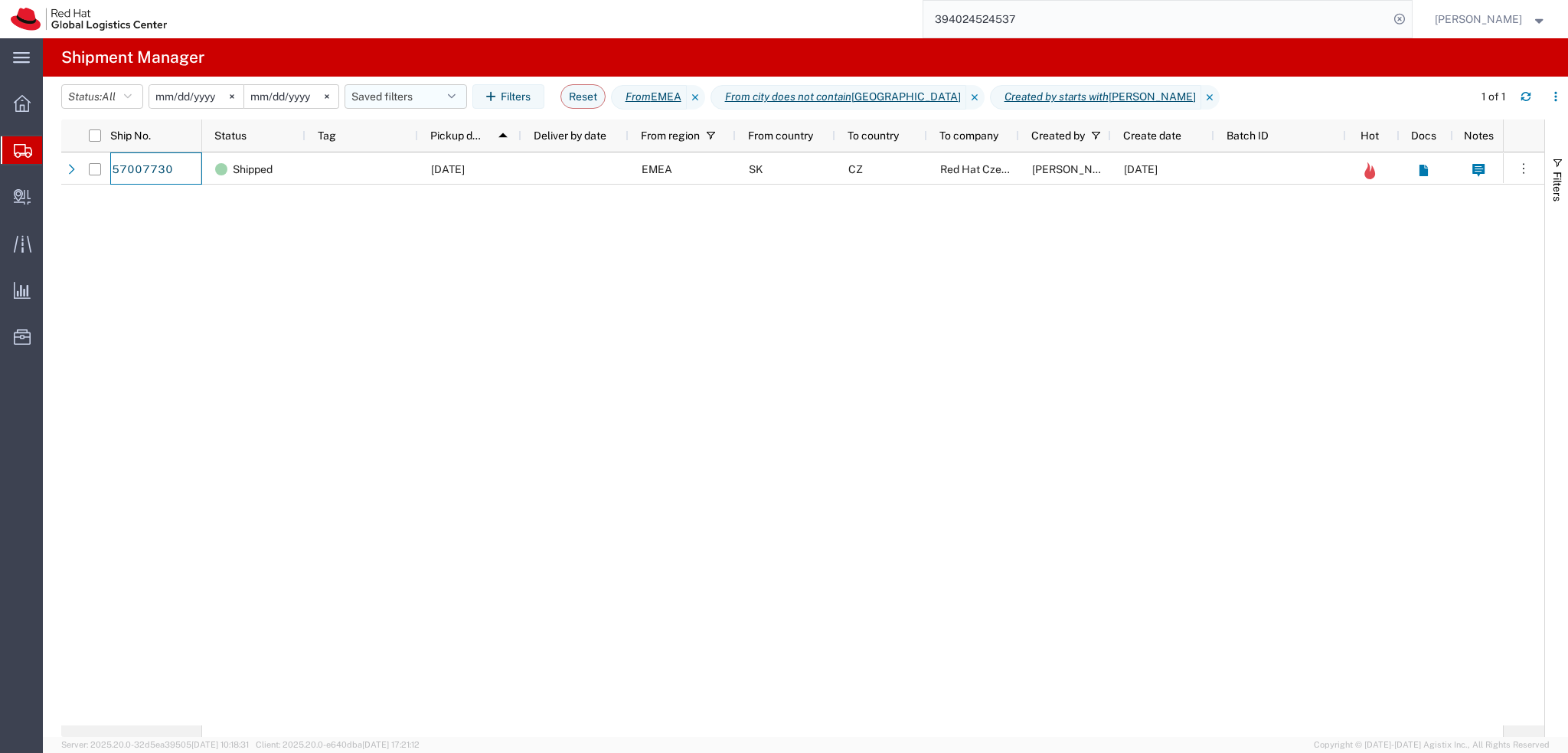
click at [395, 94] on button "Saved filters" at bounding box center [406, 96] width 123 height 25
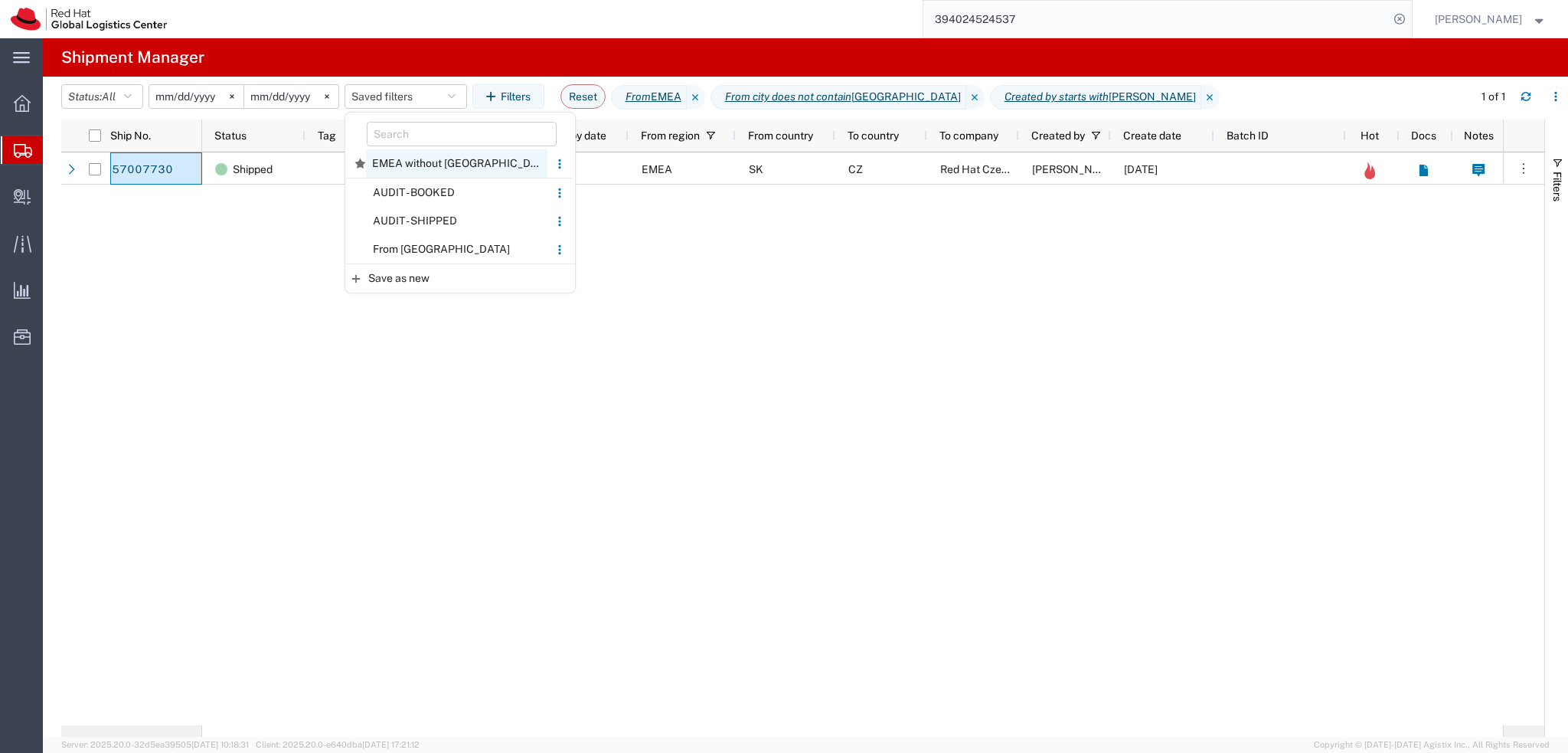
click at [434, 154] on span "EMEA without Brno" at bounding box center [457, 163] width 181 height 29
type input "2025-01-05"
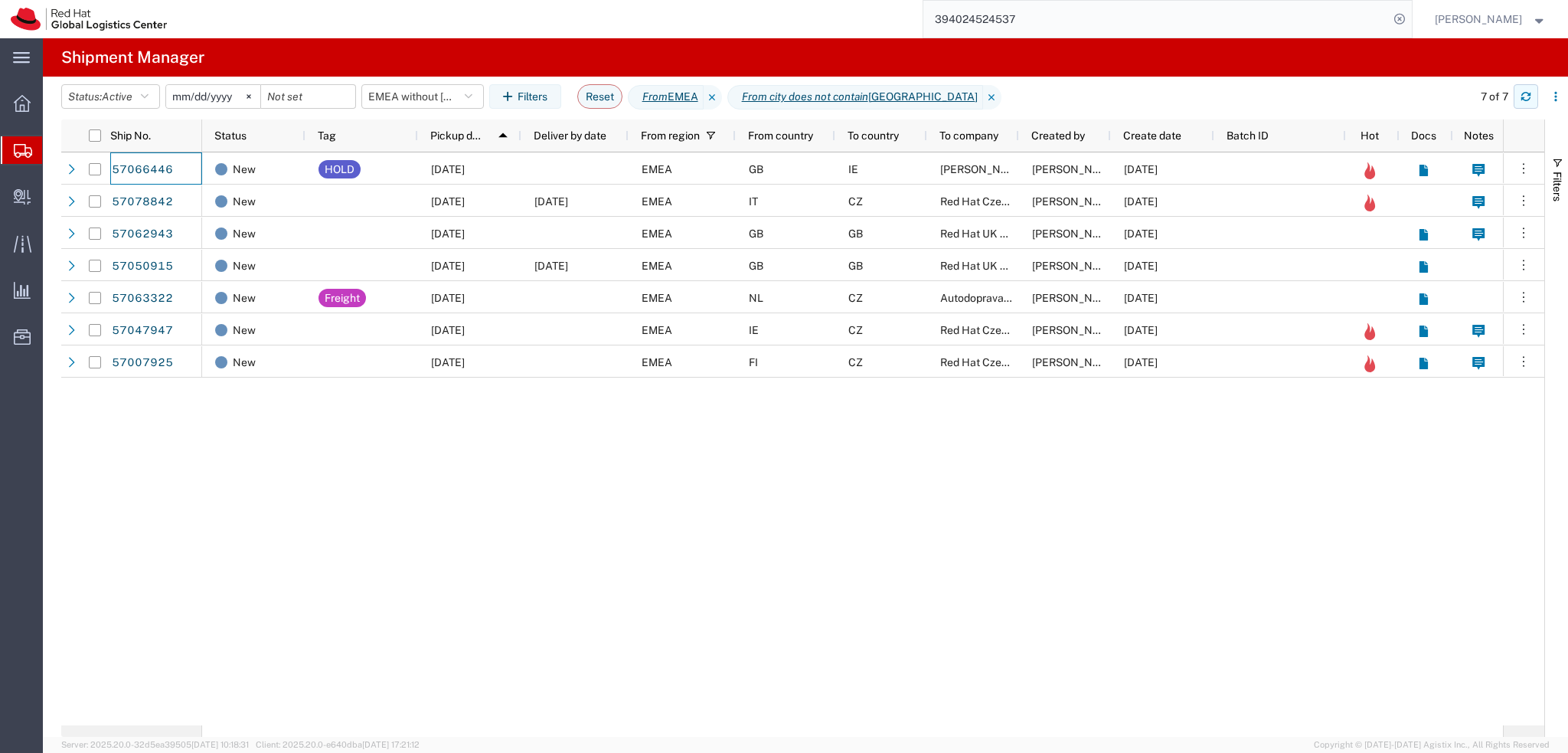
click at [1524, 96] on icon "button" at bounding box center [1525, 96] width 11 height 11
click at [429, 98] on button "EMEA without Brno" at bounding box center [423, 96] width 123 height 25
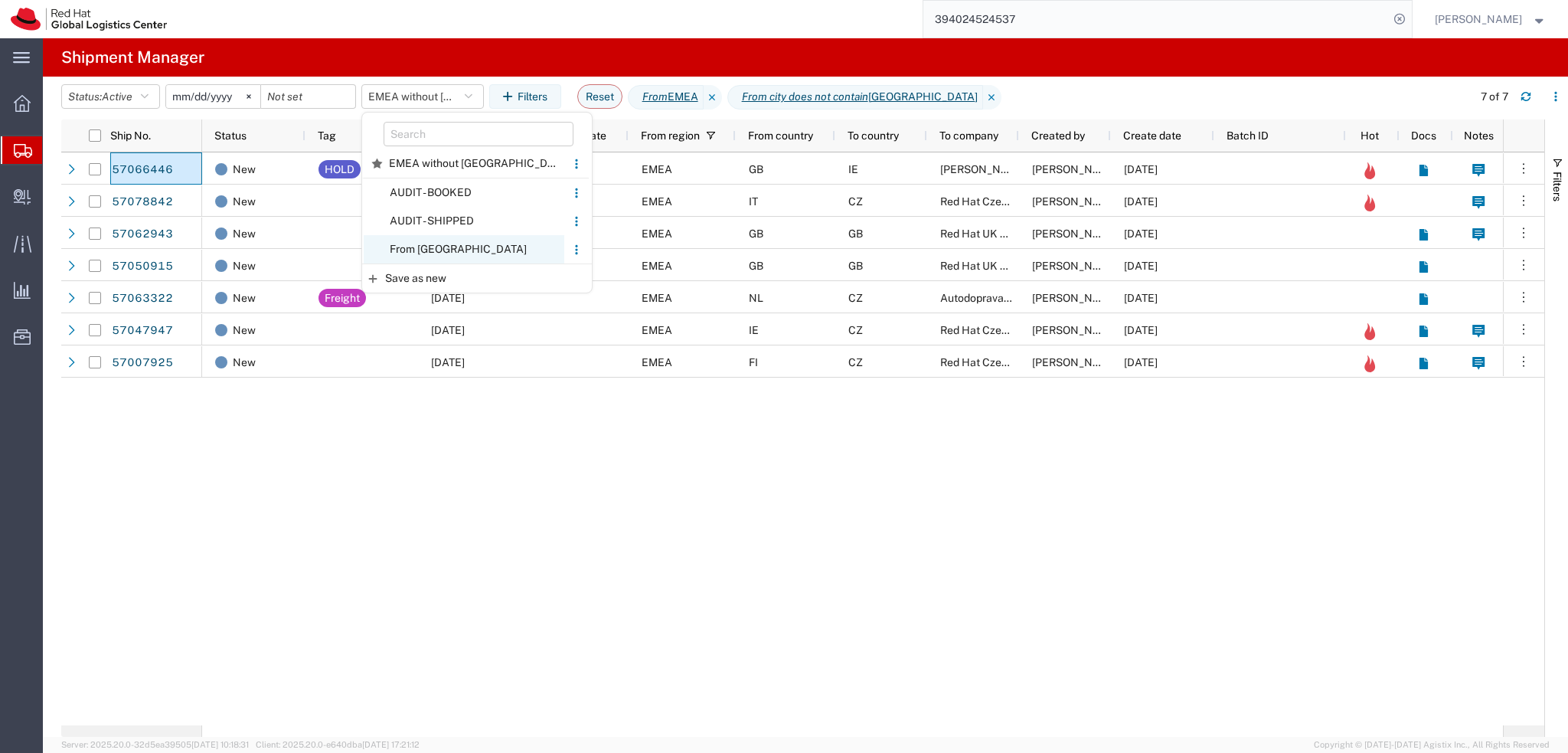
click at [418, 251] on span "From CZ" at bounding box center [464, 249] width 201 height 29
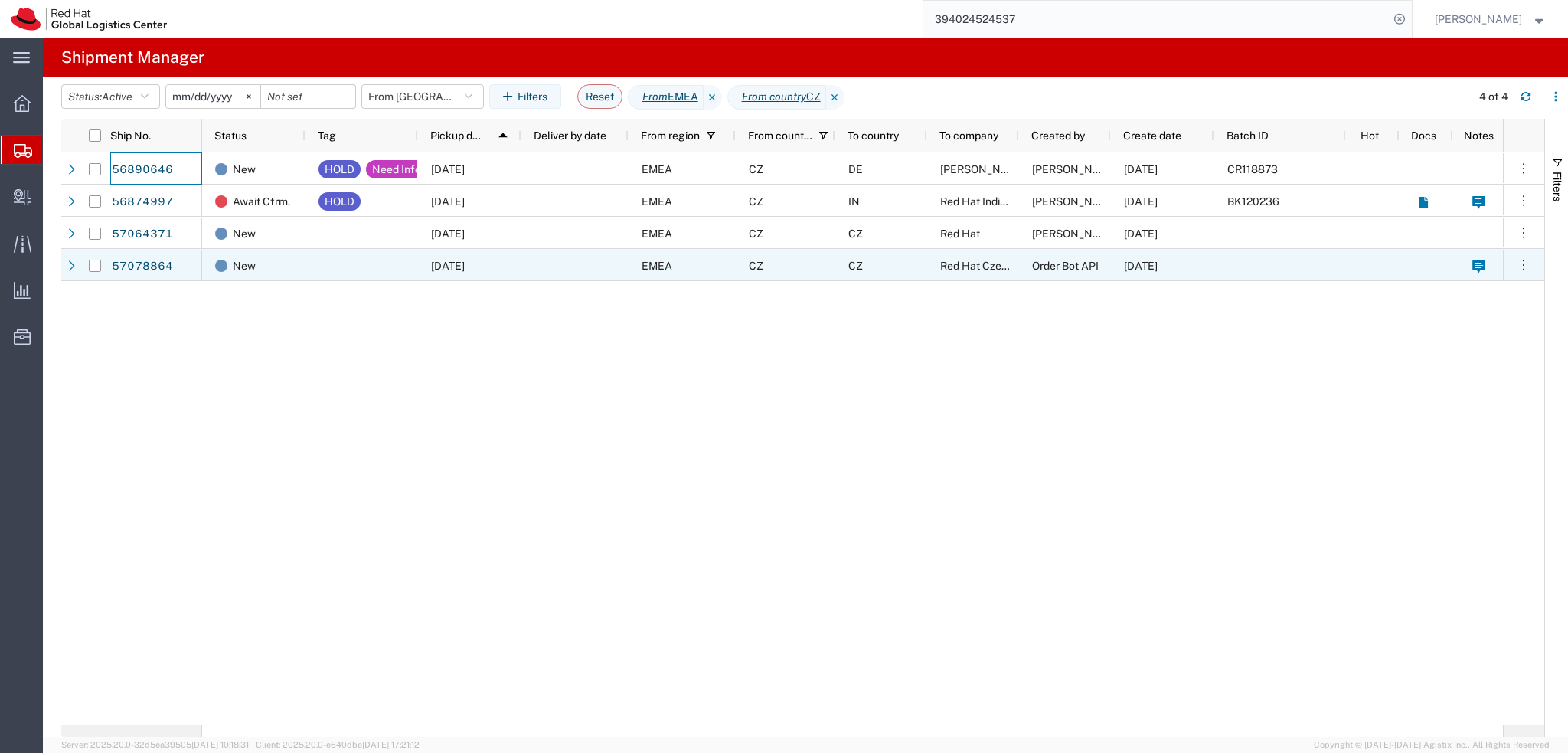
click at [727, 262] on div "EMEA" at bounding box center [682, 265] width 107 height 32
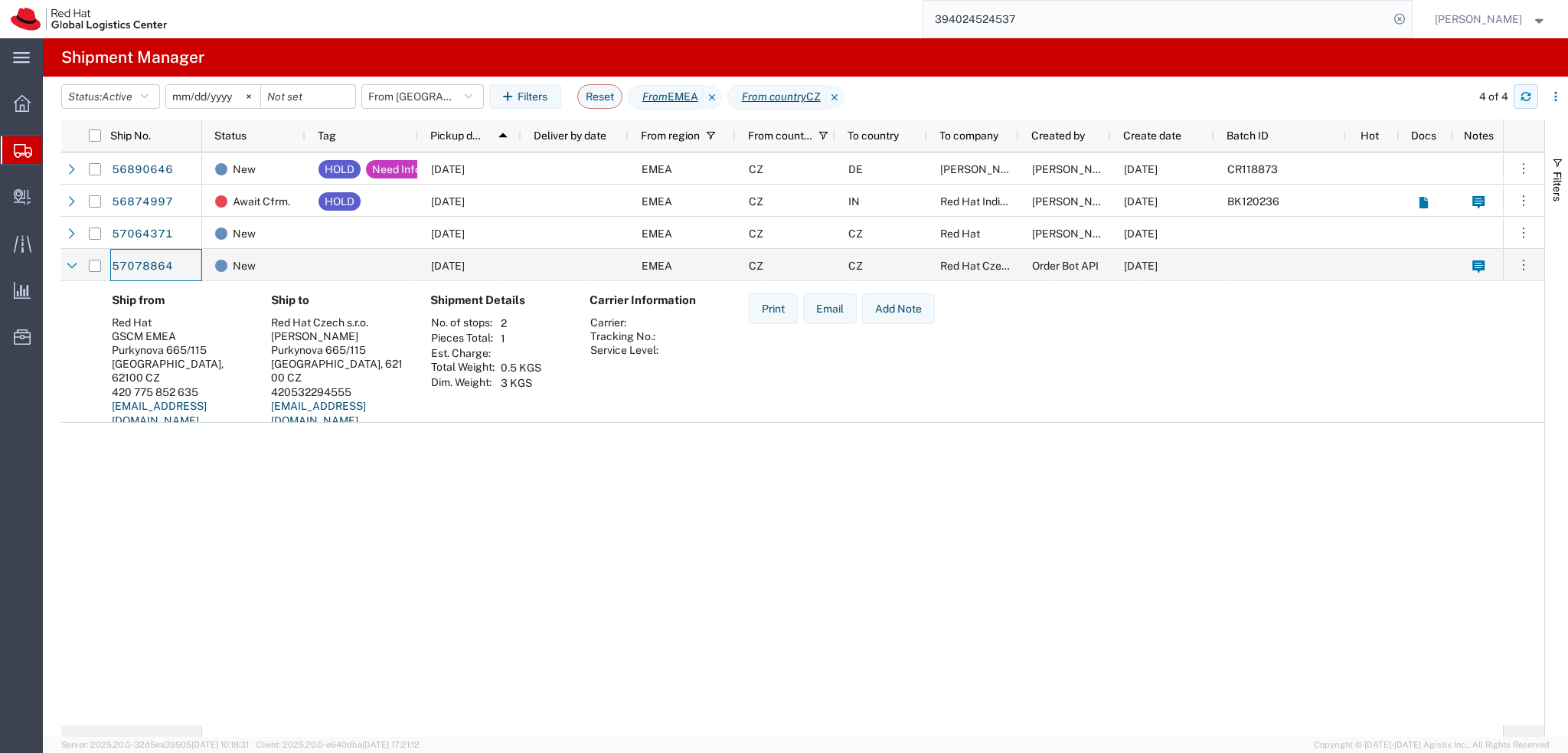
click at [1533, 98] on button "button" at bounding box center [1525, 96] width 25 height 25
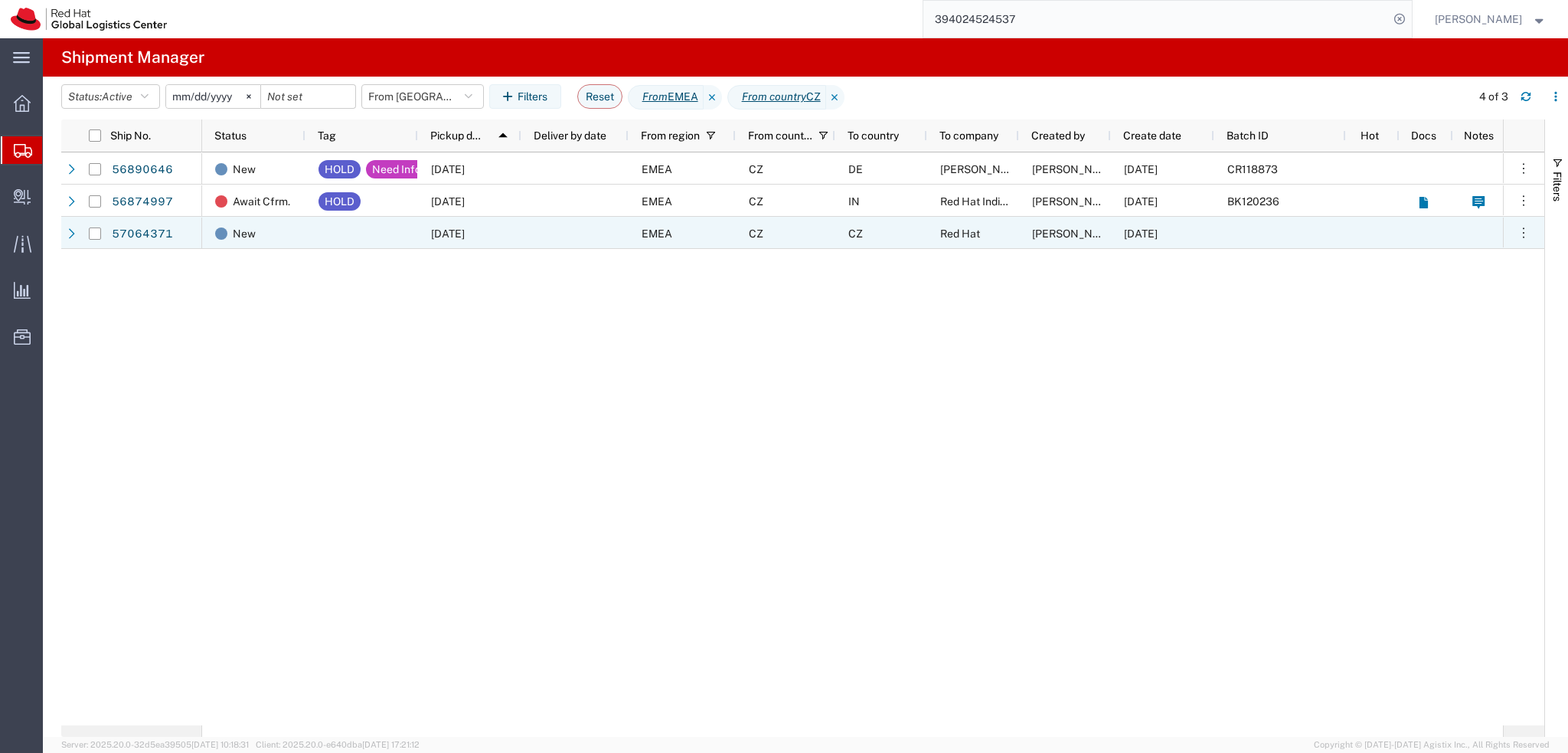
click at [546, 238] on div at bounding box center [575, 233] width 107 height 32
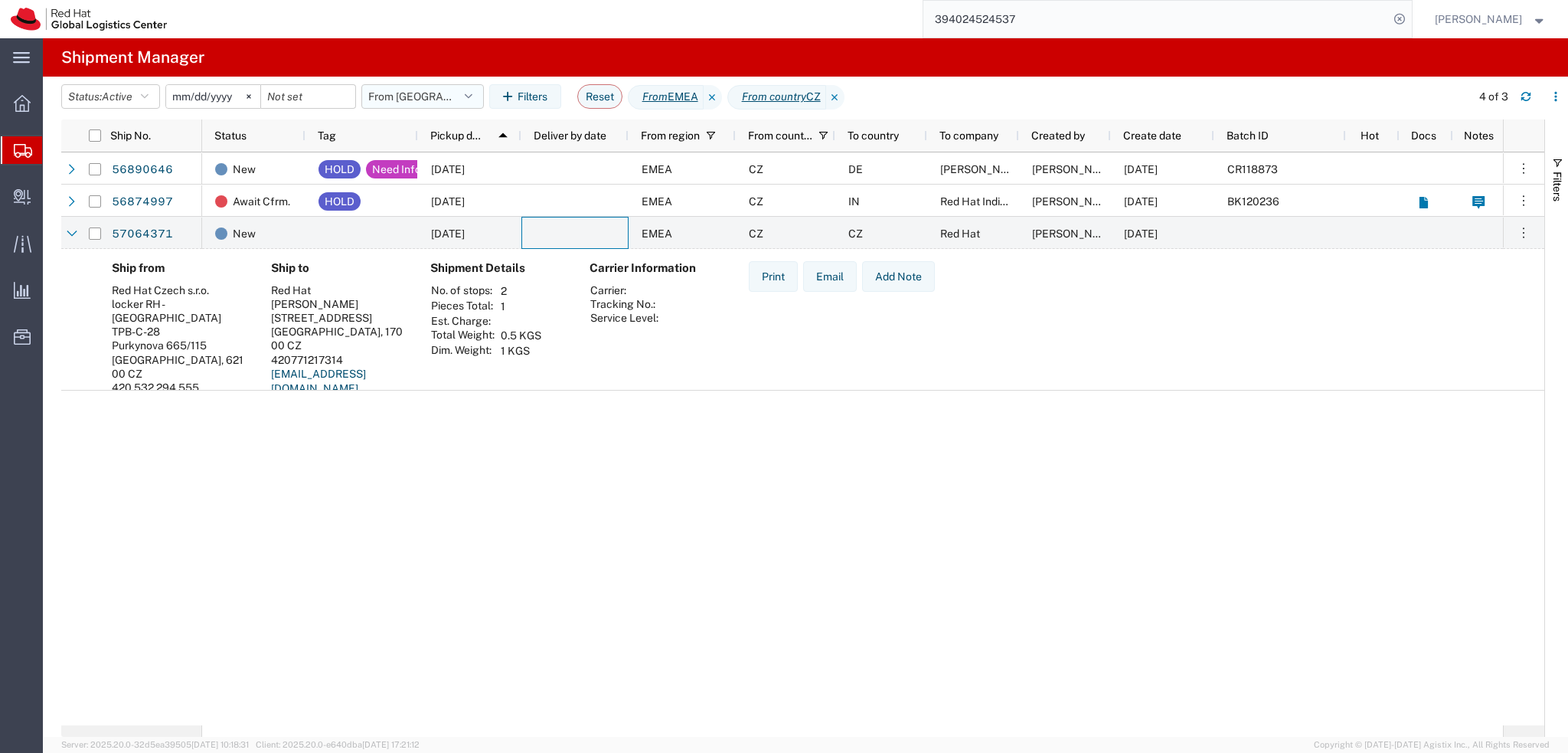
click at [457, 105] on button "From CZ" at bounding box center [423, 96] width 123 height 25
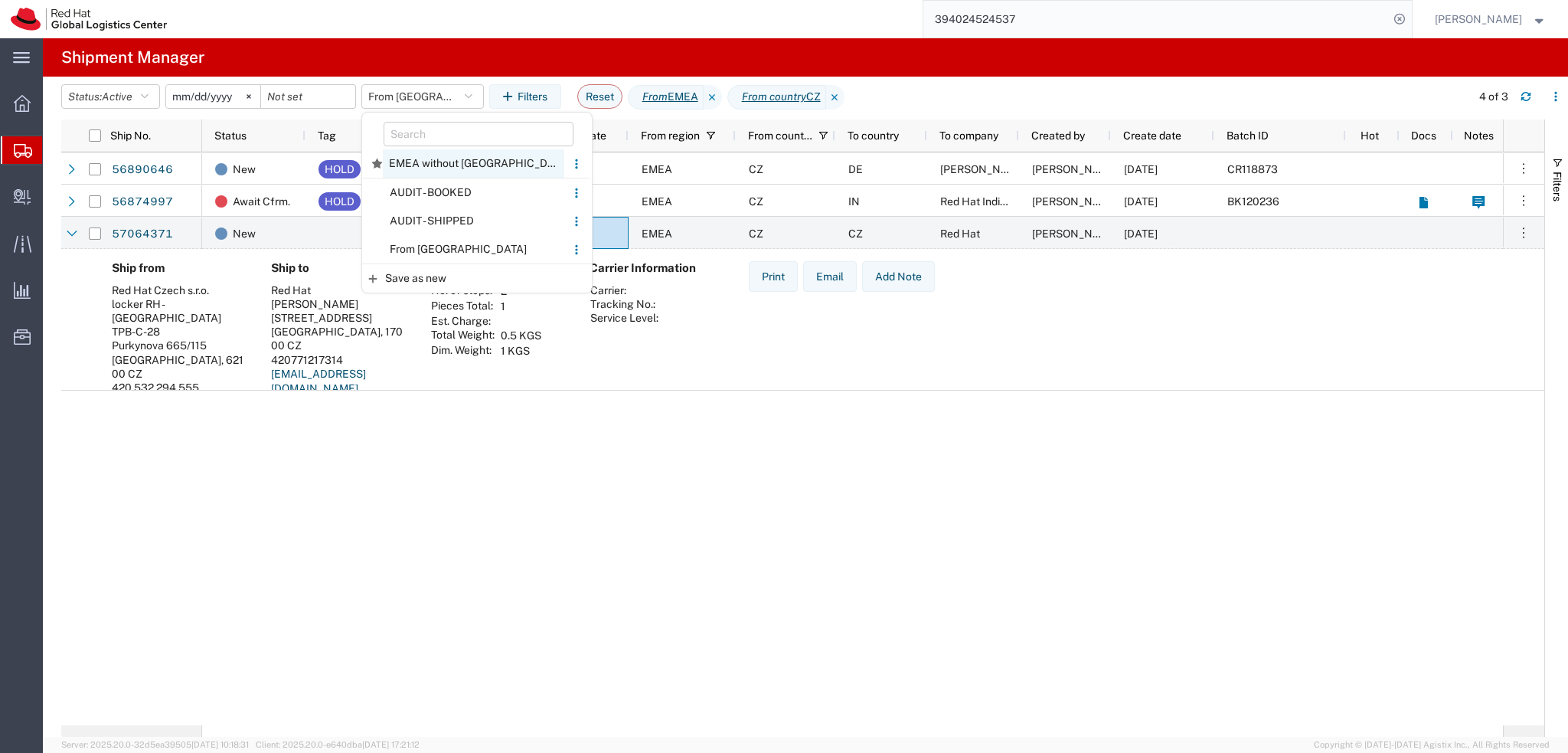
click at [466, 170] on span "EMEA without Brno" at bounding box center [473, 163] width 181 height 29
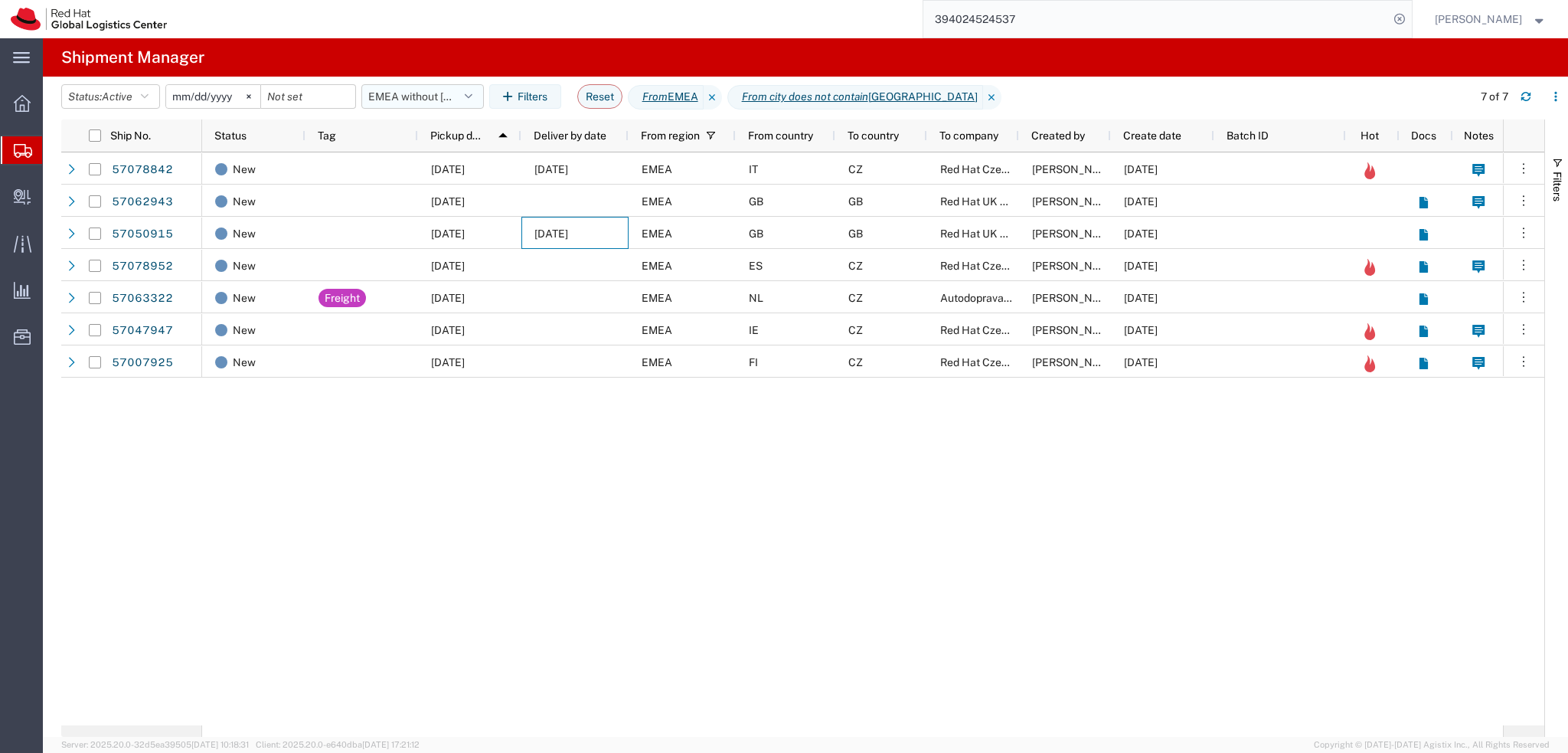
click at [423, 97] on button "EMEA without Brno" at bounding box center [423, 96] width 123 height 25
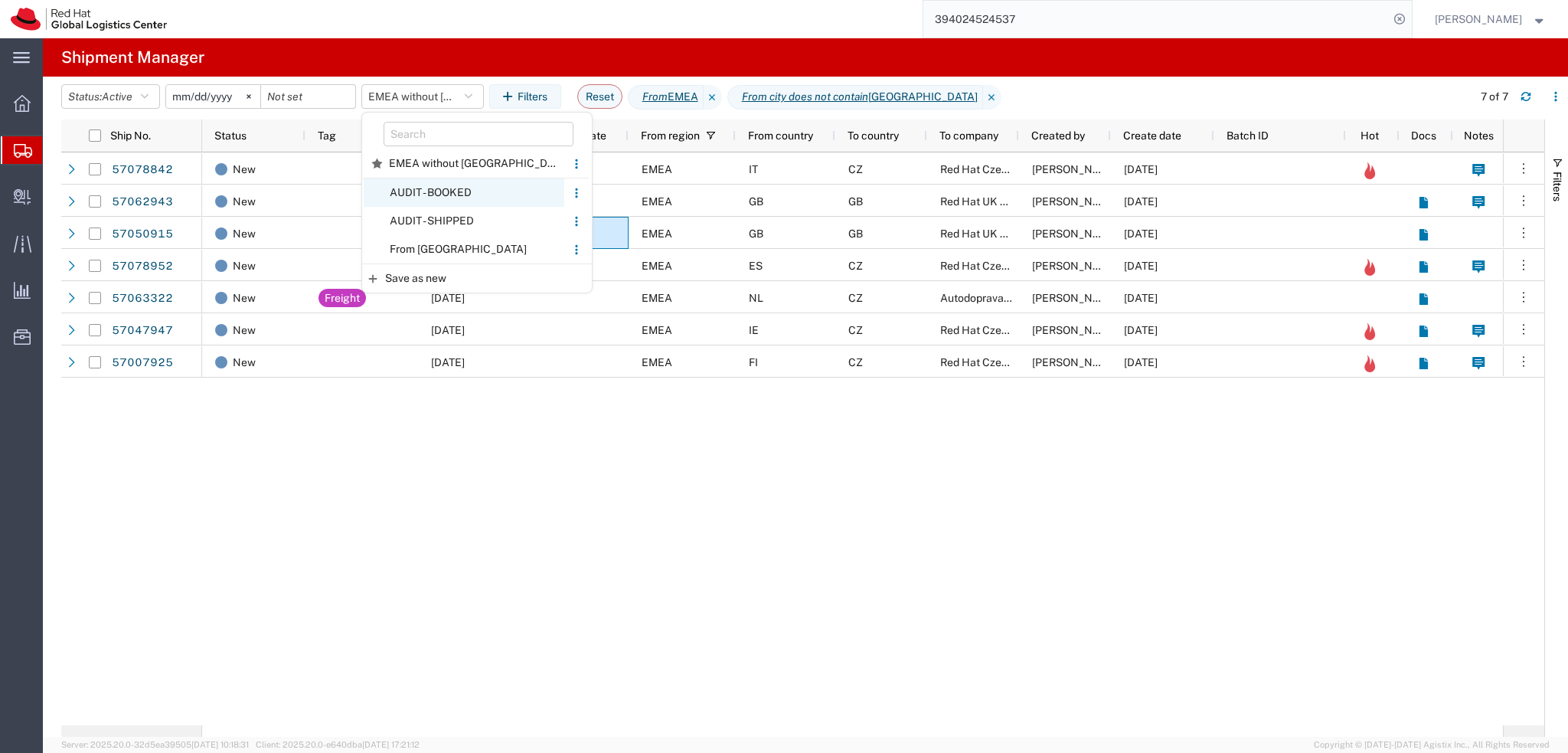
click at [466, 195] on span "AUDIT - BOOKED" at bounding box center [464, 192] width 201 height 29
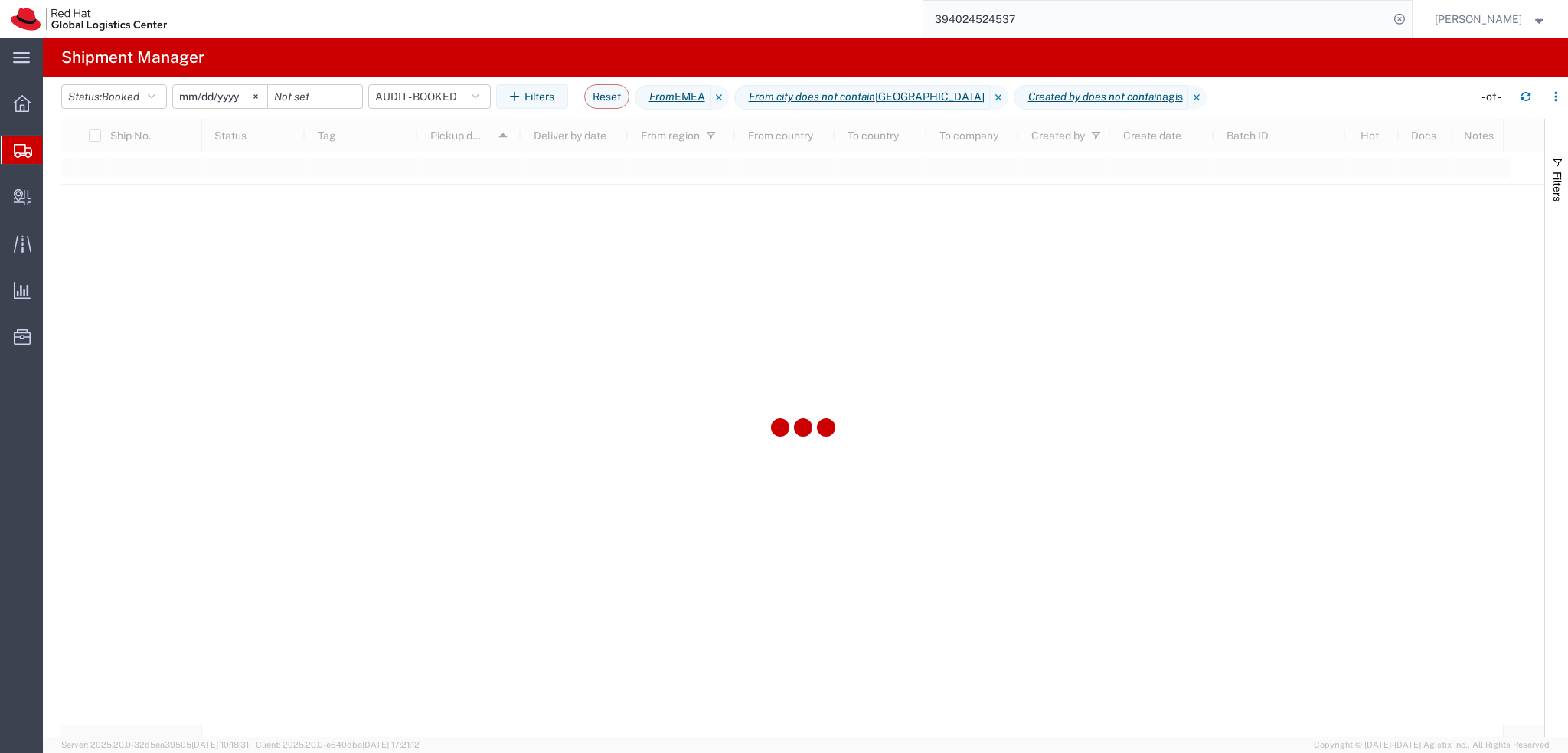
click at [1082, 27] on input "394024524537" at bounding box center [1156, 19] width 466 height 37
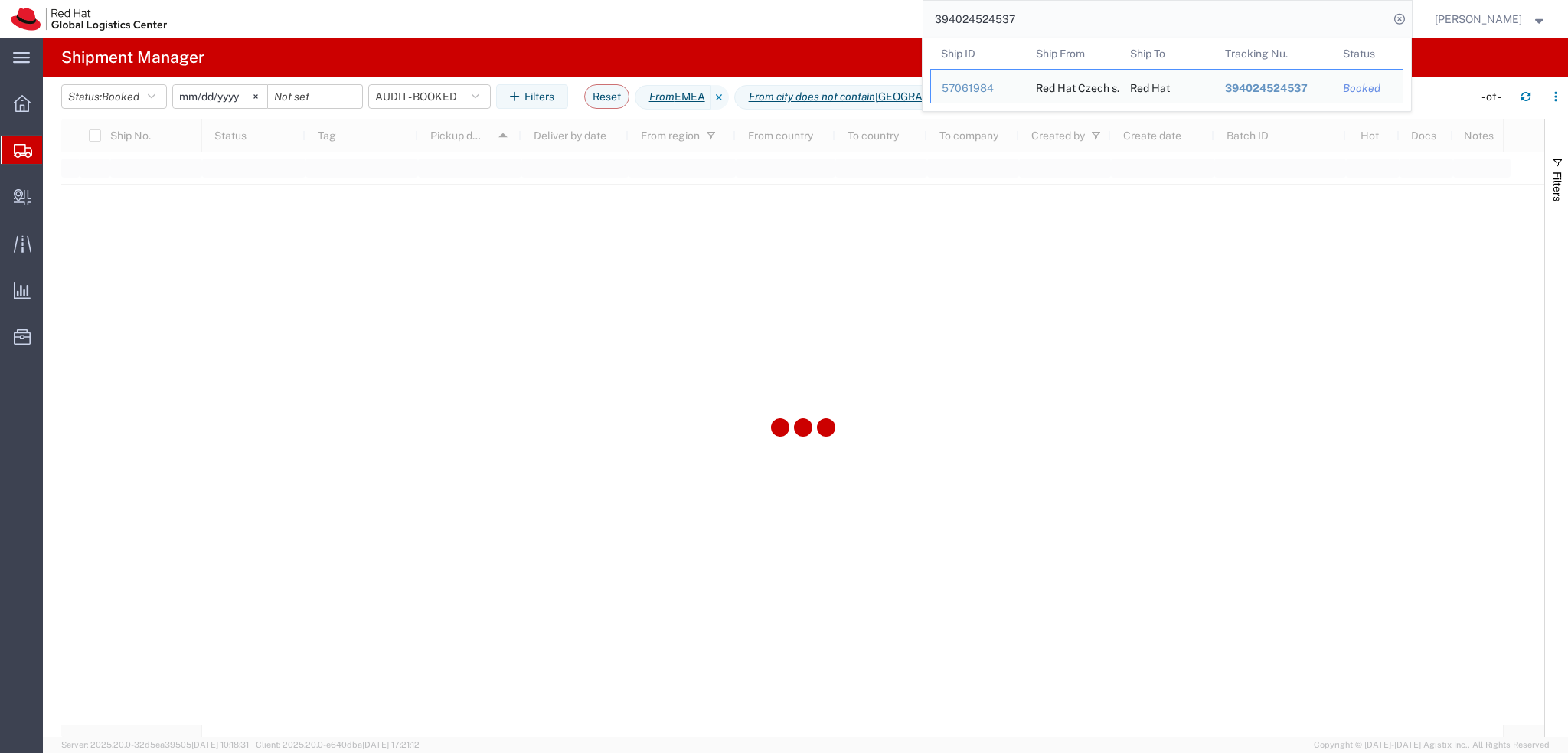
click at [1082, 27] on input "394024524537" at bounding box center [1156, 19] width 466 height 37
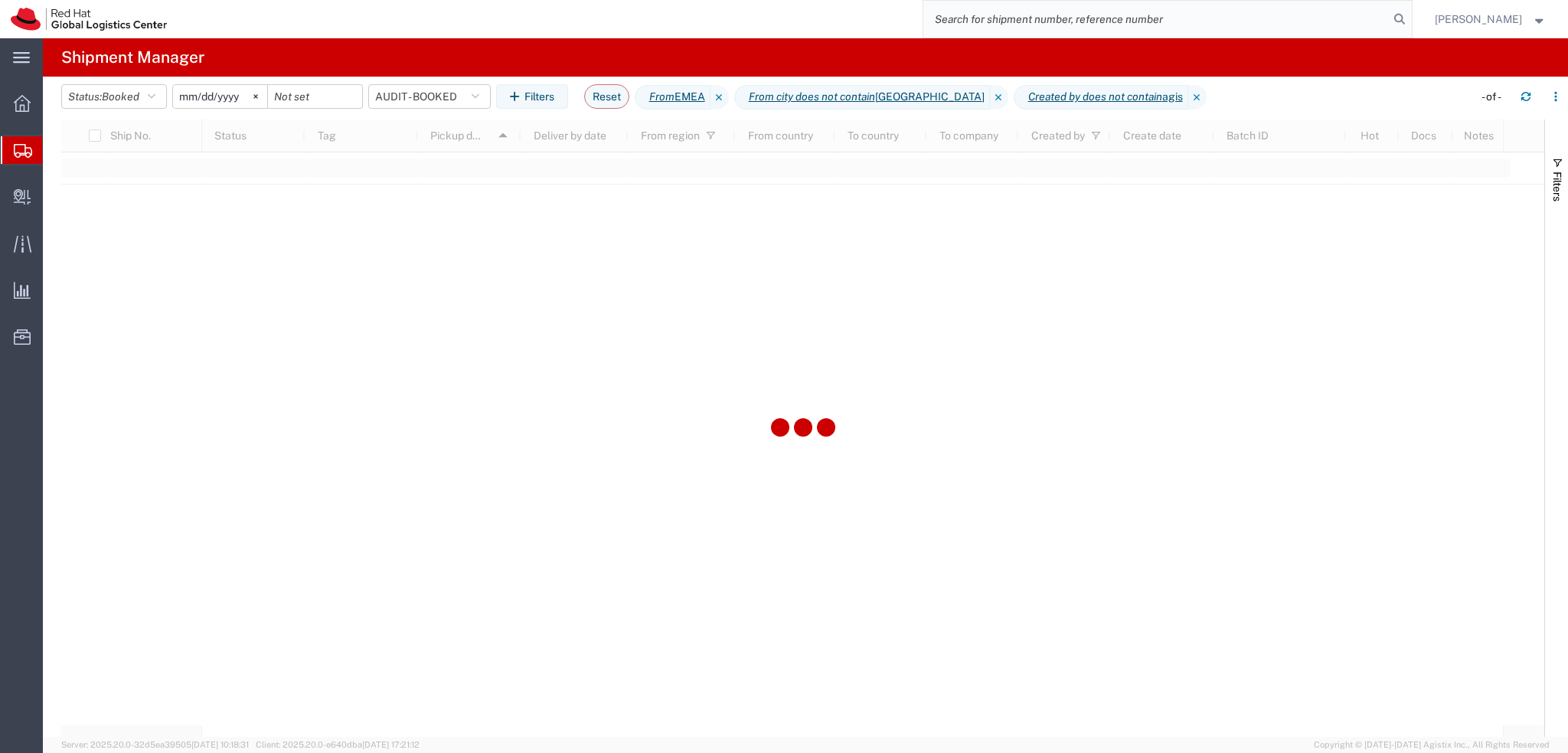
paste input "56949307"
type input "56949307"
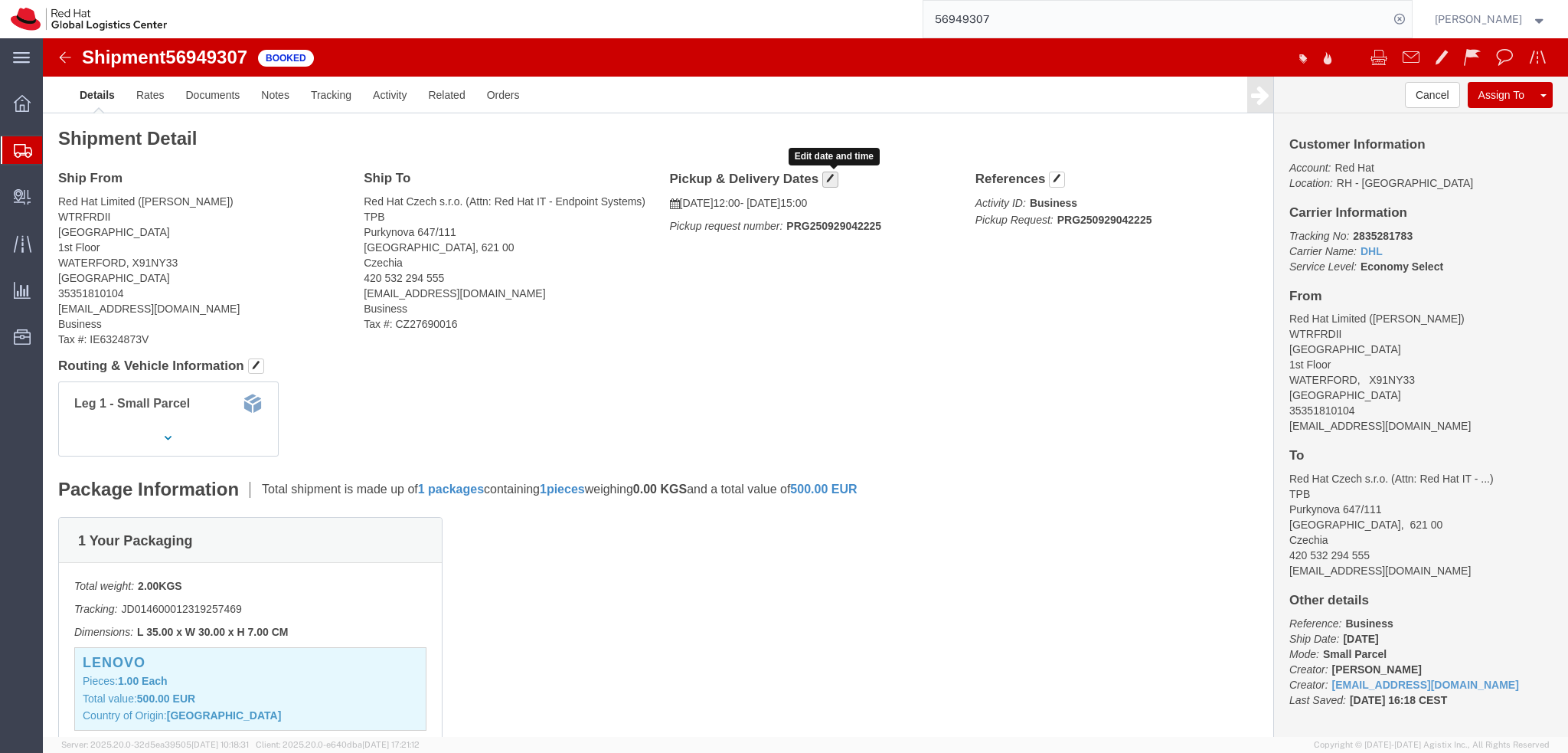
click span "button"
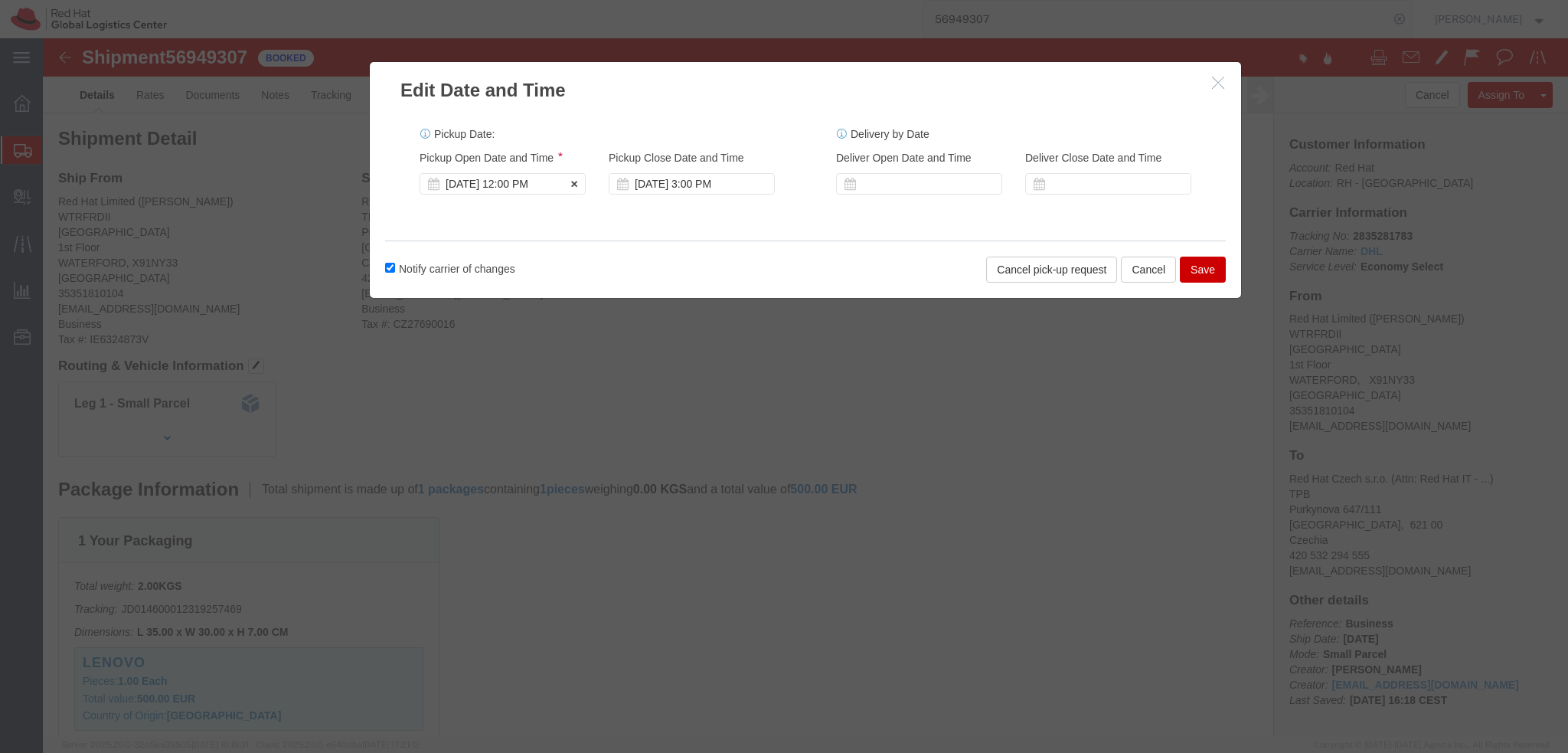
click div "Sep 29 2025 12:00 PM"
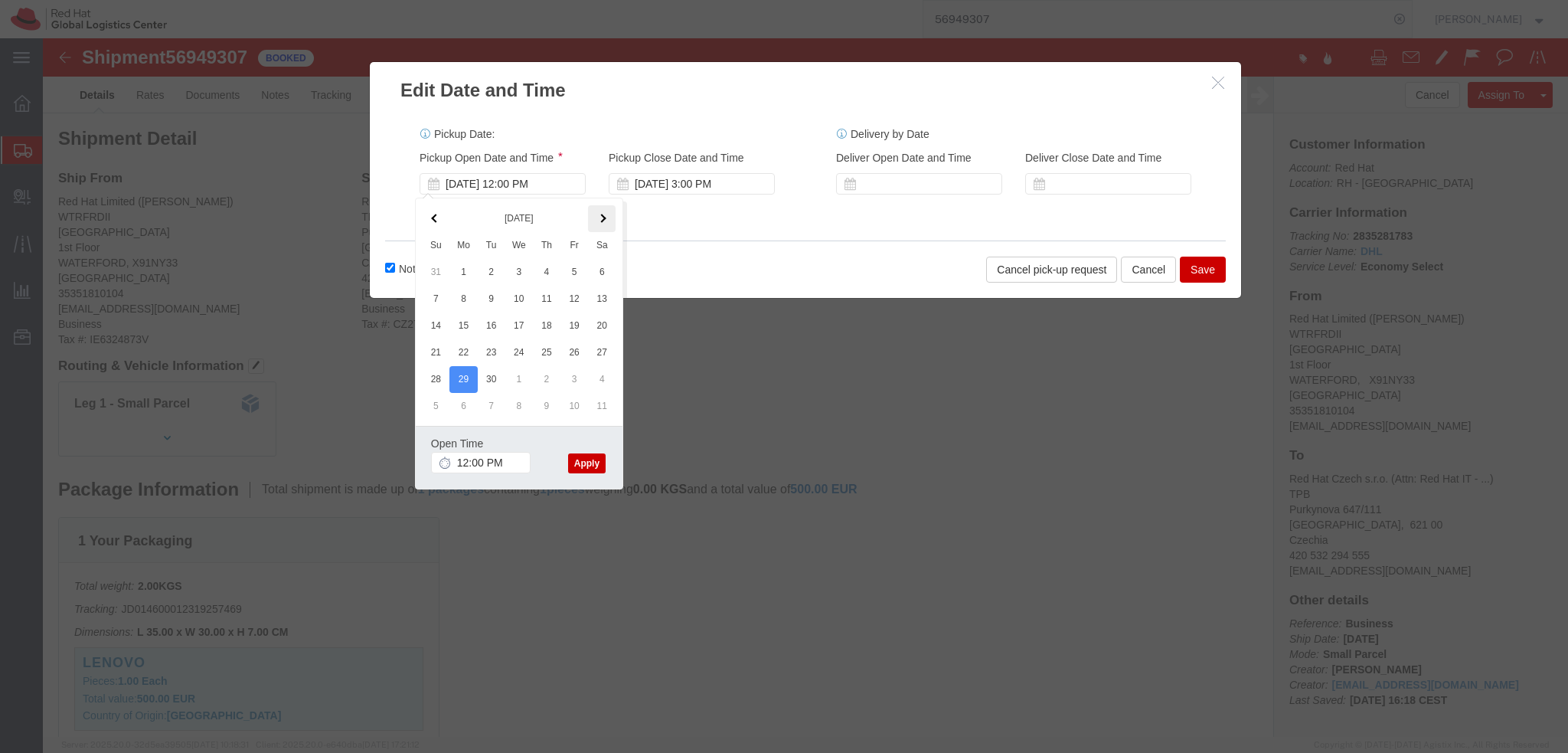
click th
click button "Apply"
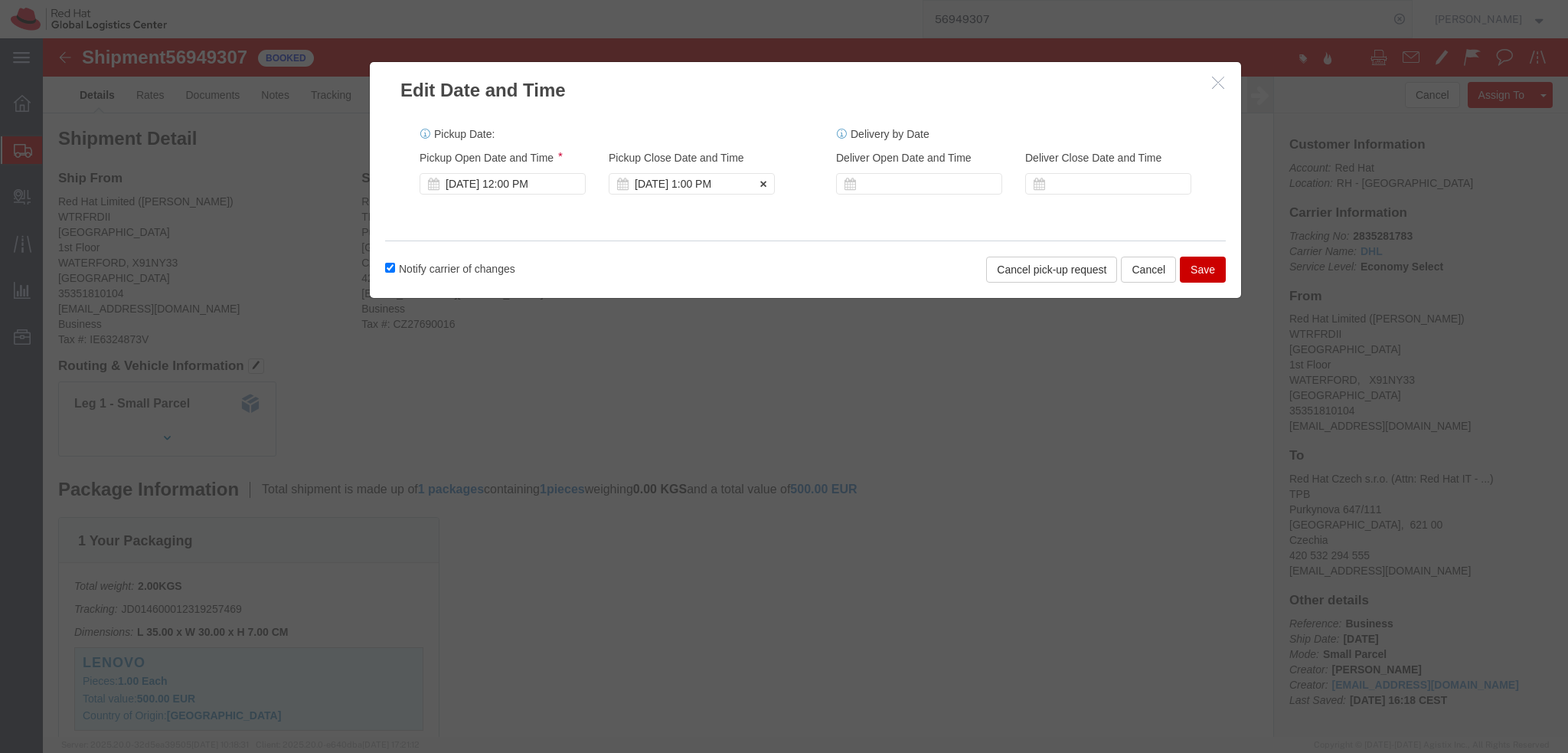
click div "Oct 10 2025 1:00 PM"
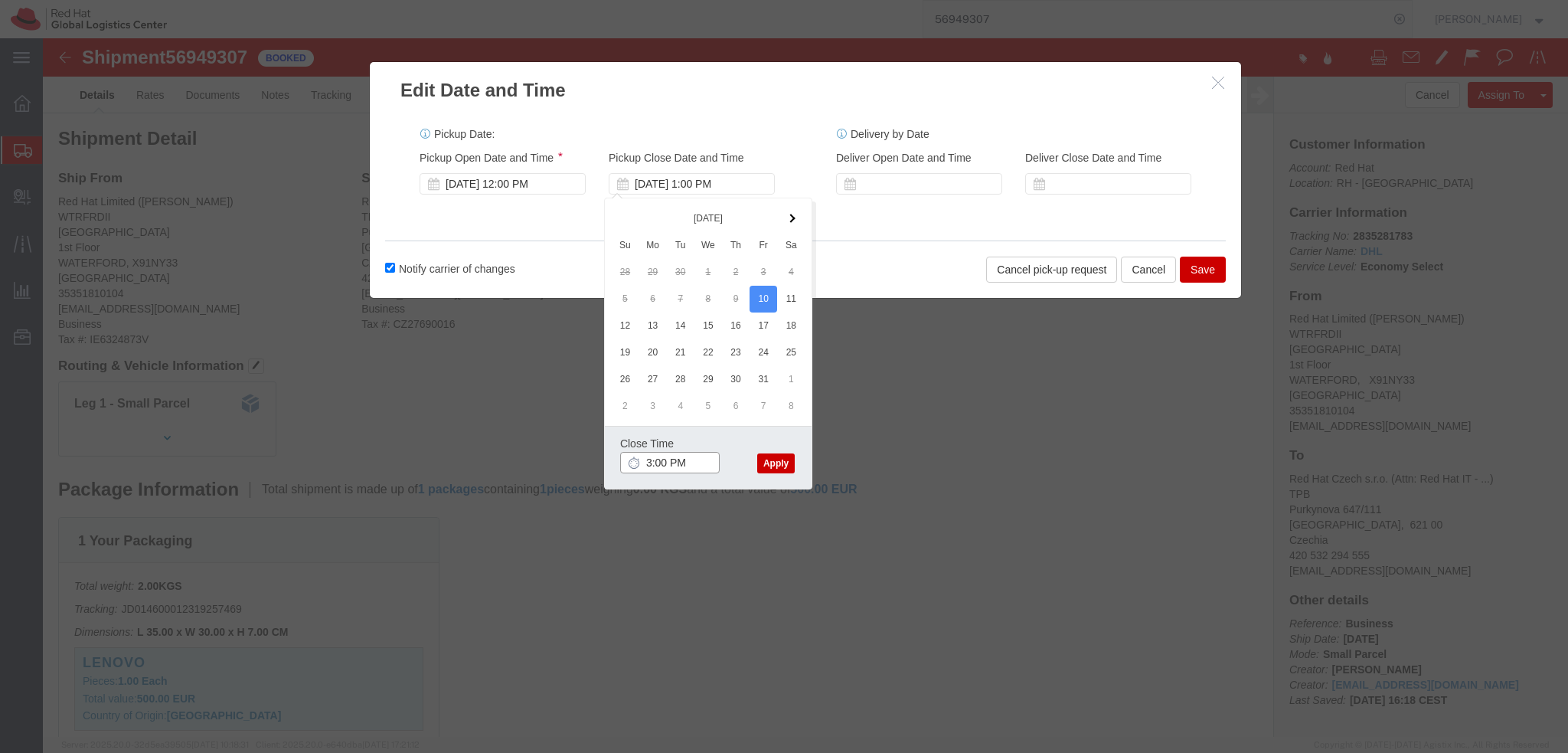
type input "3:00 PM"
click button "Apply"
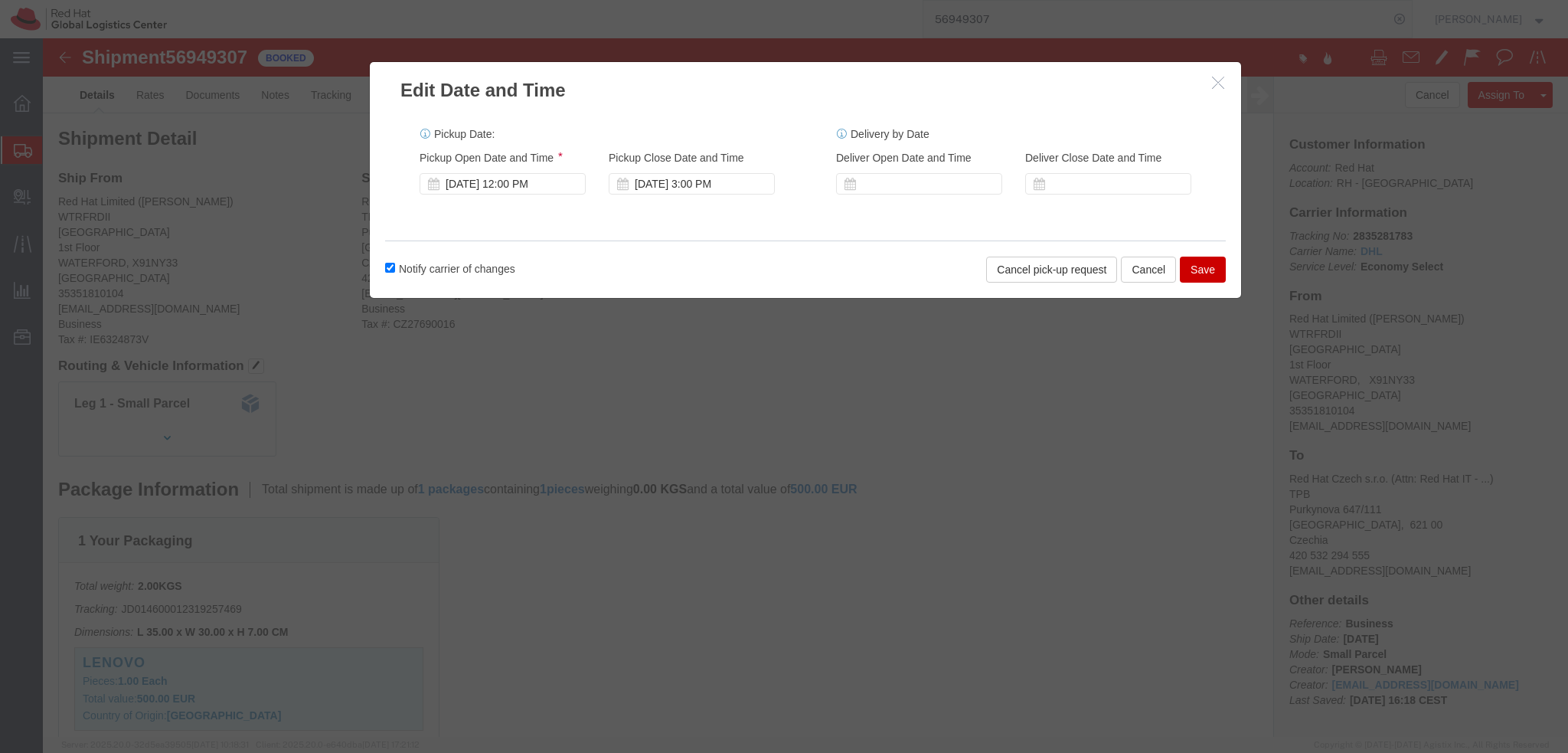
click button "Save"
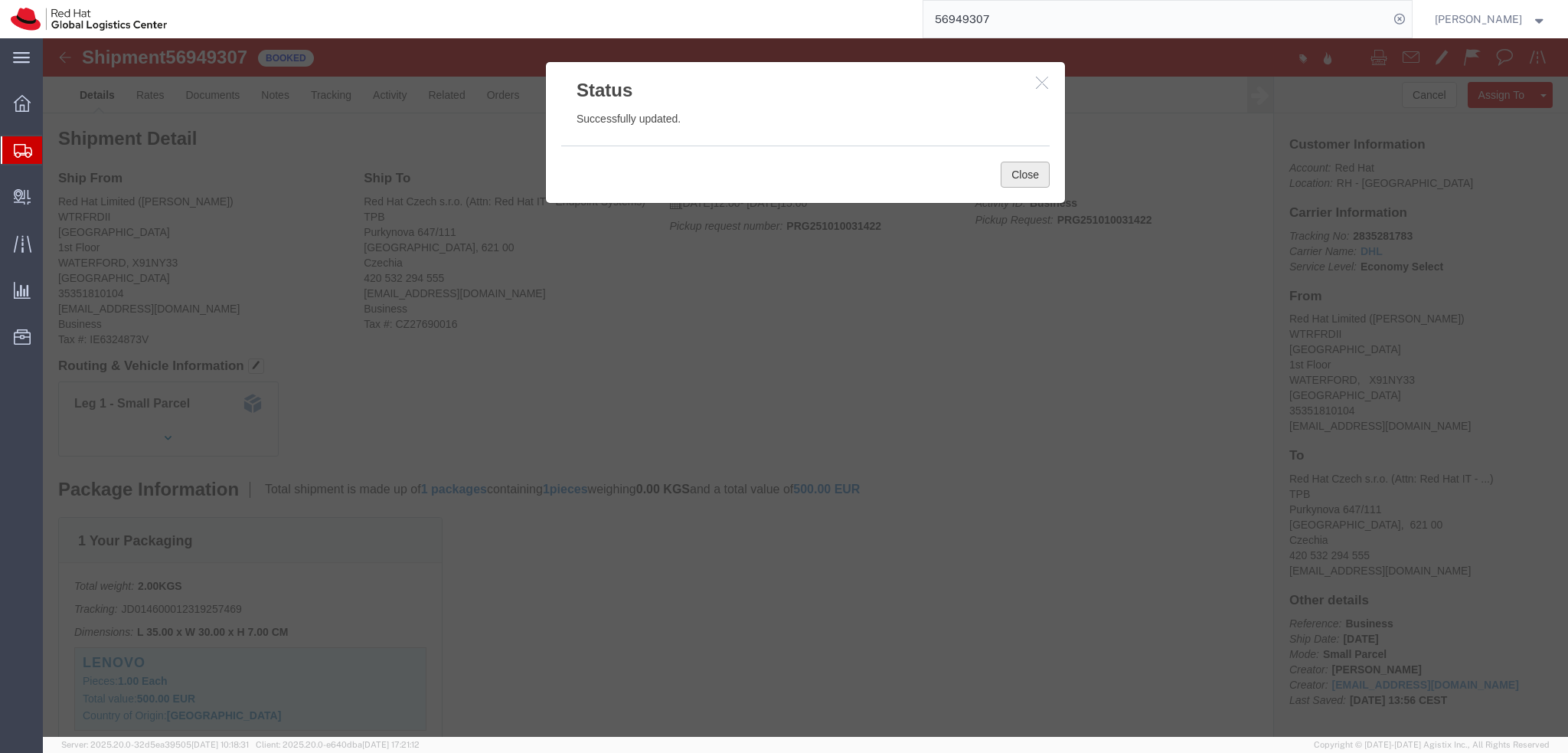
click button "Close"
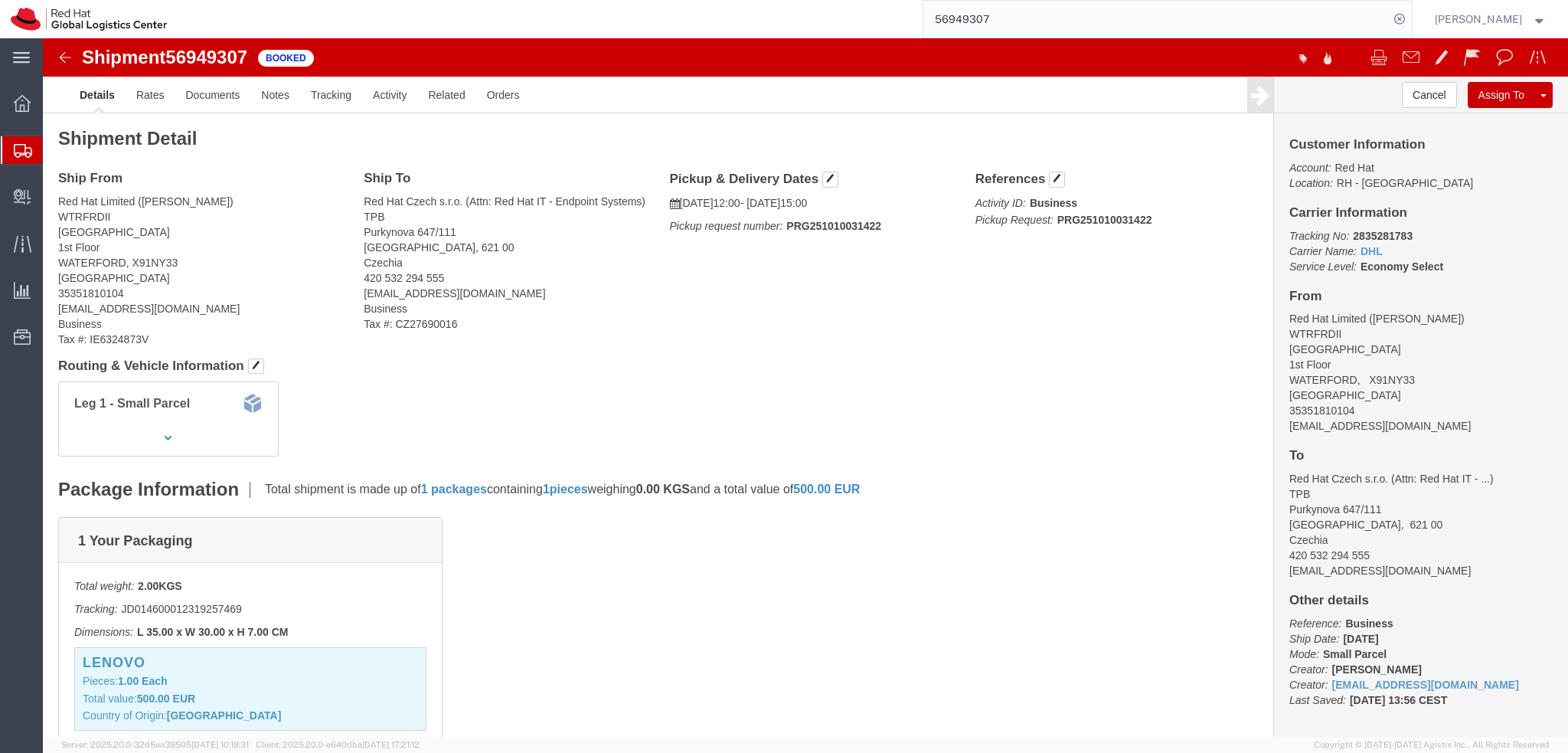
click img
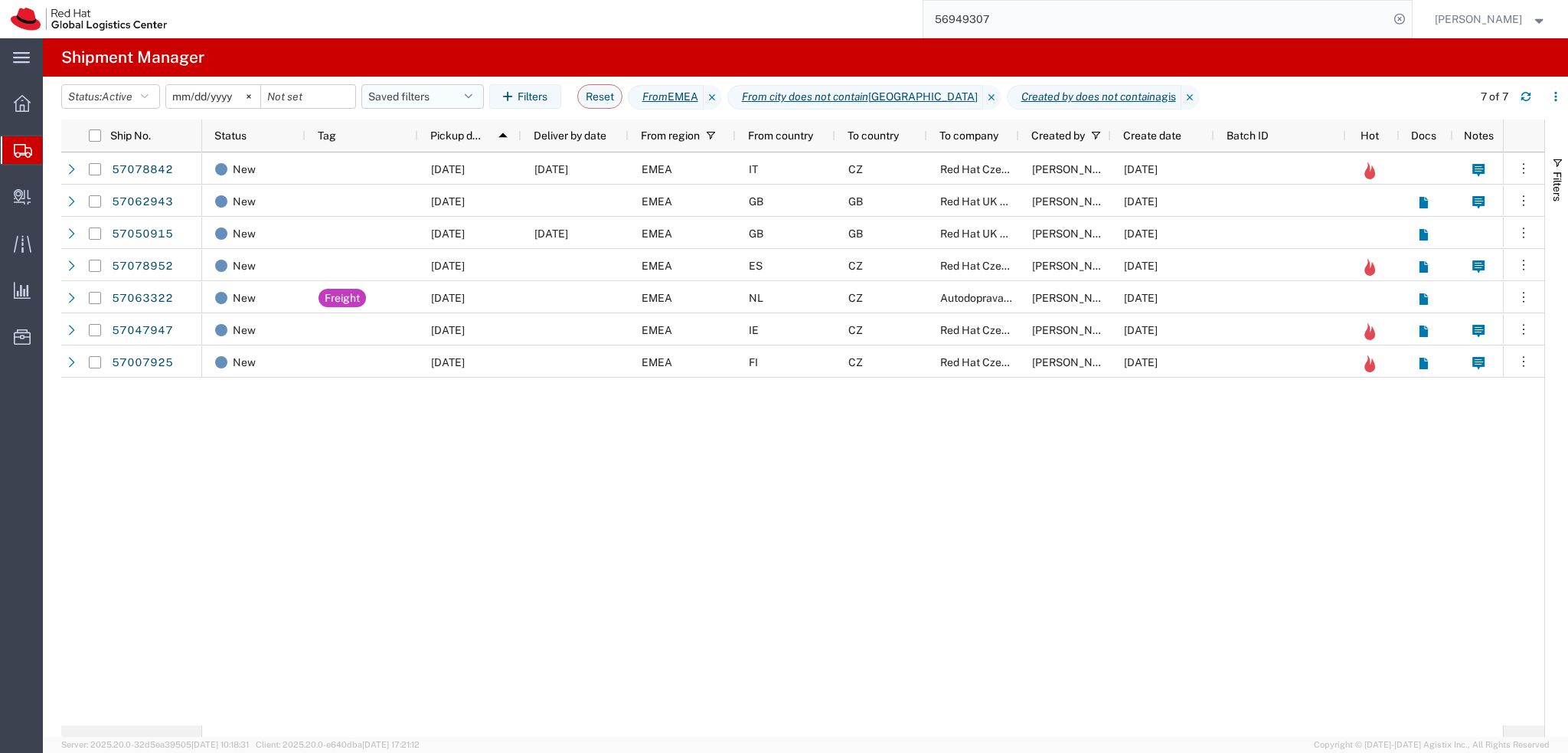
click at [423, 94] on button "Saved filters" at bounding box center [423, 96] width 123 height 25
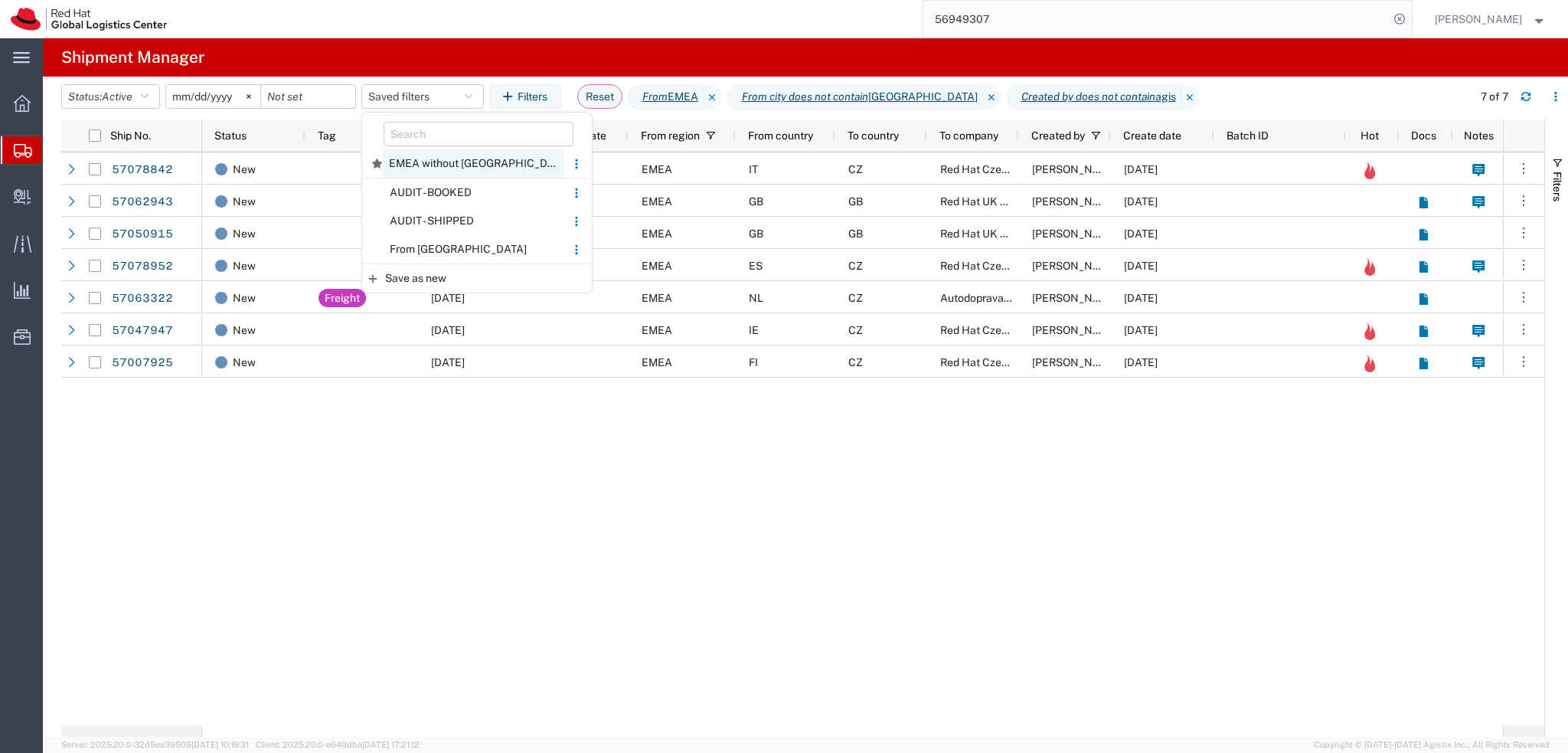
click at [444, 165] on span "EMEA without Brno" at bounding box center [473, 163] width 181 height 29
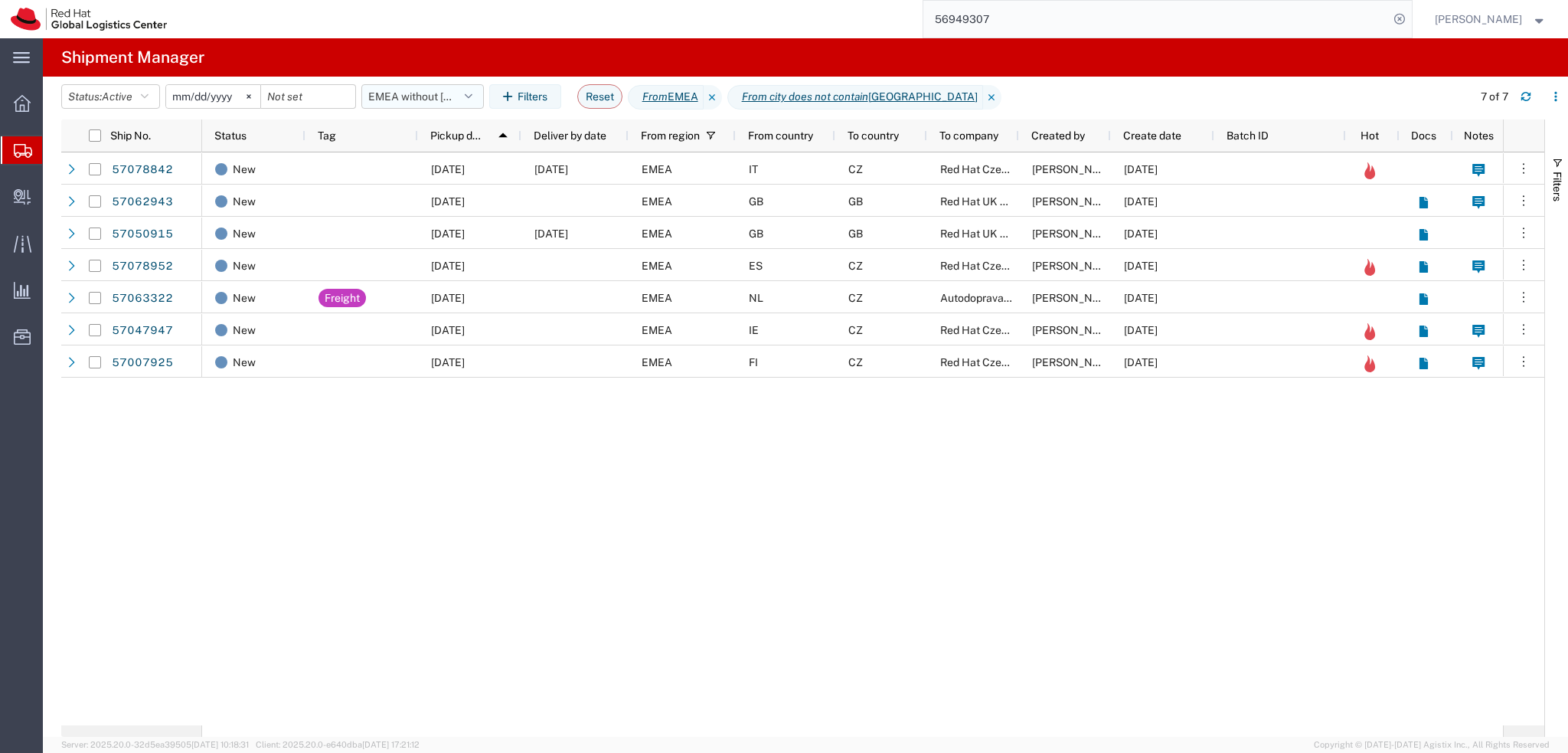
click at [405, 104] on button "EMEA without Brno" at bounding box center [423, 96] width 123 height 25
click at [751, 533] on div "New 10/13/2025 10/14/2025 EMEA IT CZ Red Hat Czech s.r.o. Cesare Placanica 10/0…" at bounding box center [852, 439] width 1301 height 573
click at [570, 519] on div "New 10/13/2025 10/14/2025 EMEA IT CZ Red Hat Czech s.r.o. Cesare Placanica 10/0…" at bounding box center [852, 439] width 1301 height 573
click at [1519, 100] on button "button" at bounding box center [1525, 96] width 25 height 25
click at [420, 98] on button "EMEA without Brno" at bounding box center [423, 96] width 123 height 25
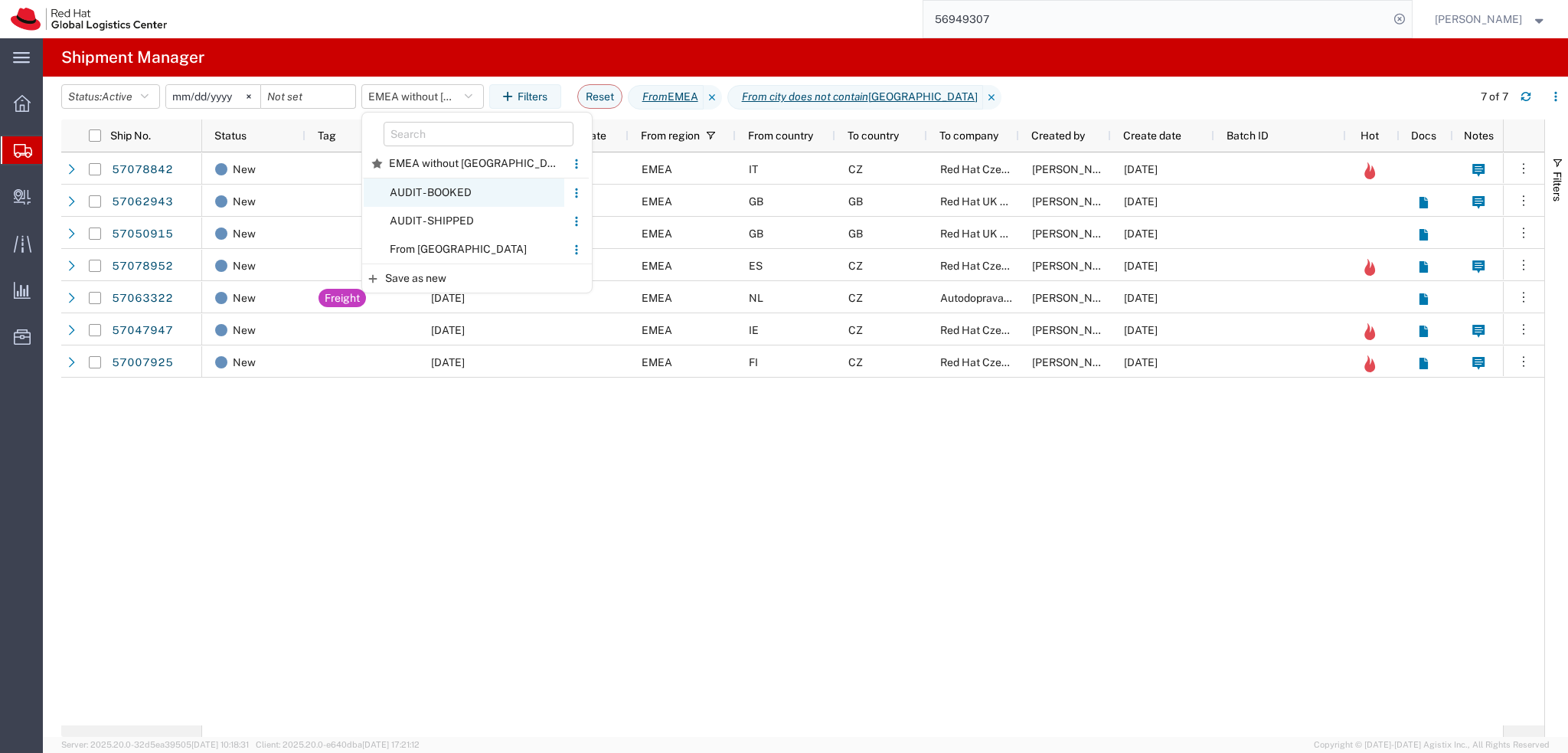
click at [485, 194] on span "AUDIT - BOOKED" at bounding box center [464, 192] width 201 height 29
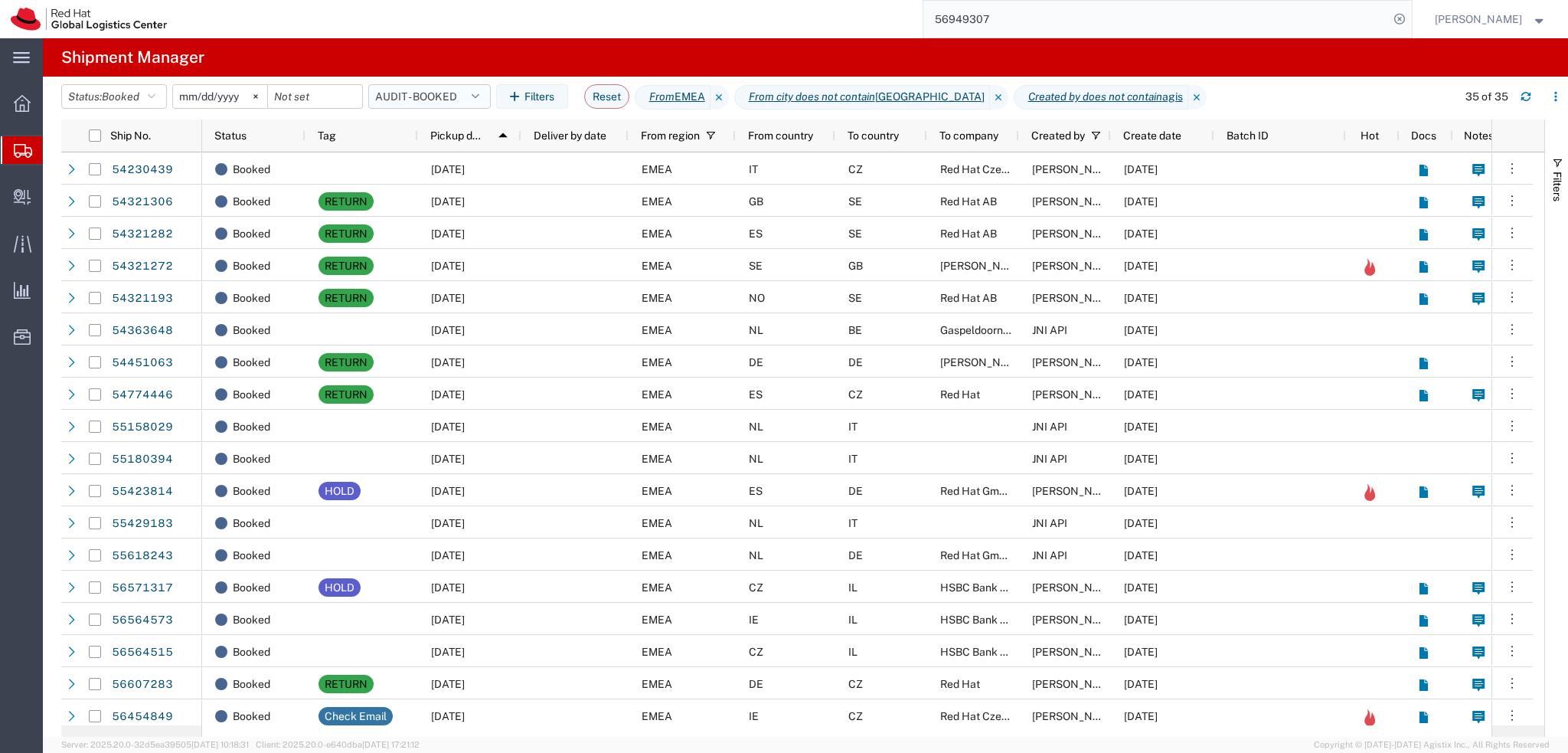
click at [427, 94] on button "AUDIT - BOOKED" at bounding box center [430, 96] width 123 height 25
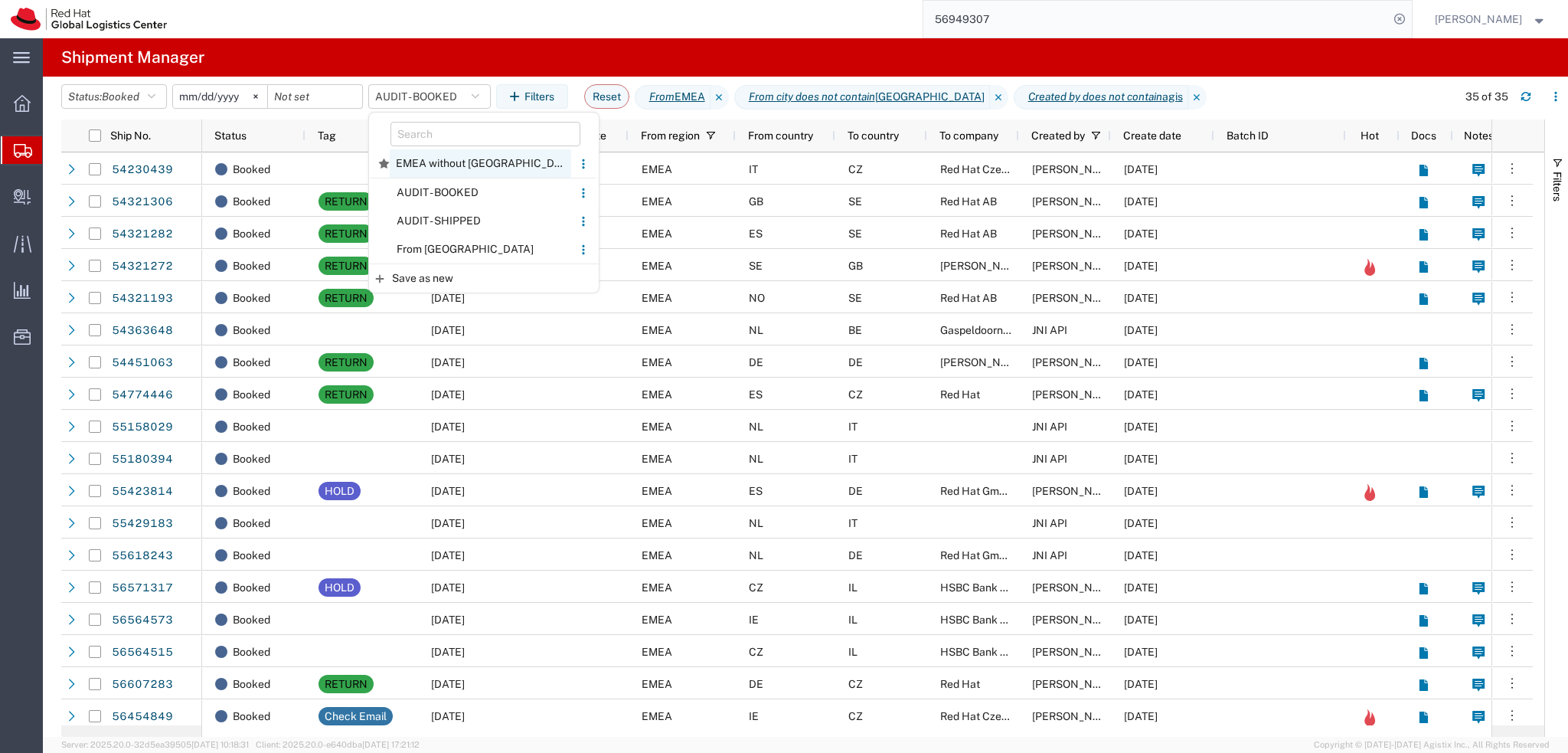
click at [502, 152] on span "EMEA without Brno" at bounding box center [479, 163] width 181 height 29
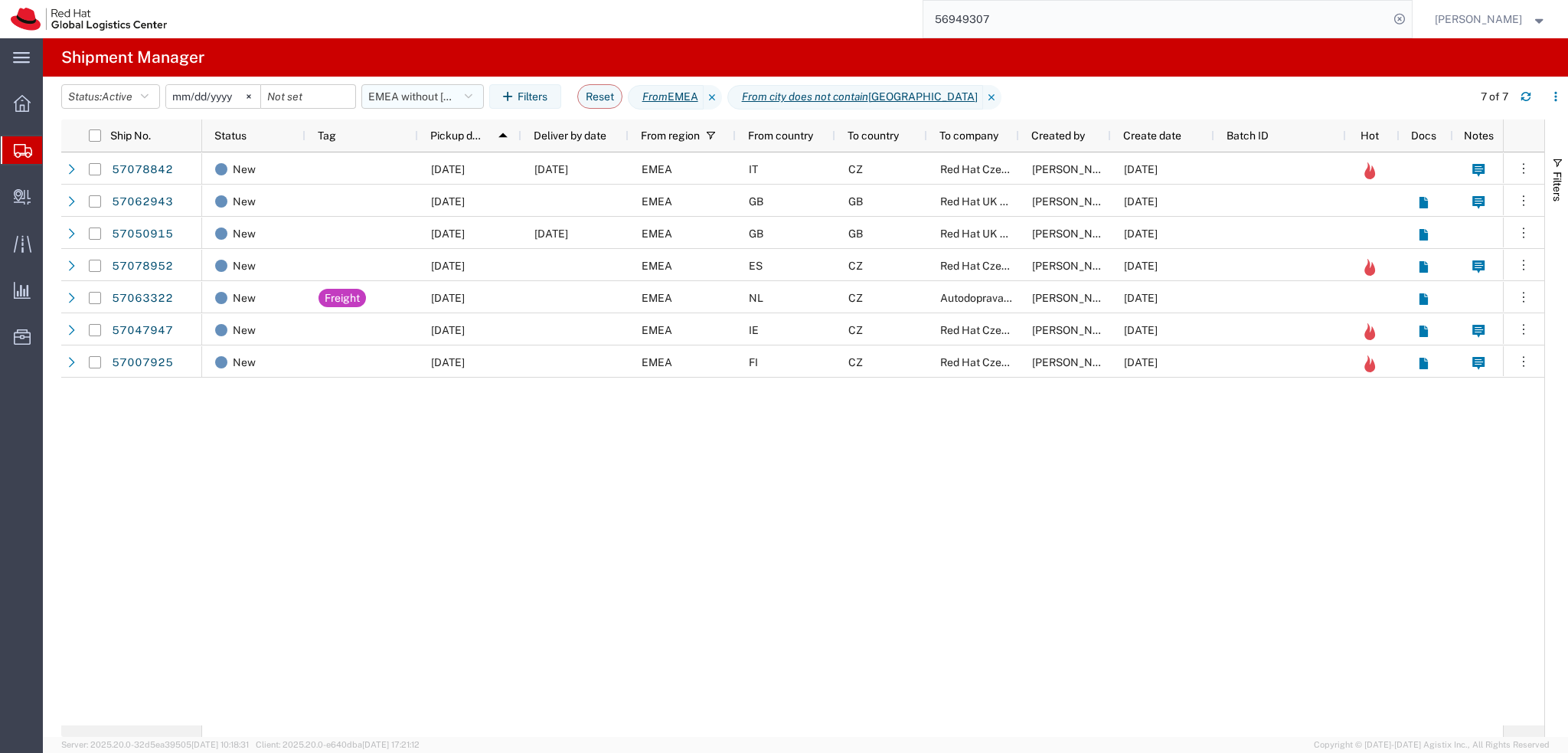
drag, startPoint x: 461, startPoint y: 96, endPoint x: 482, endPoint y: 171, distance: 77.9
click at [461, 96] on button "EMEA without Brno" at bounding box center [423, 96] width 123 height 25
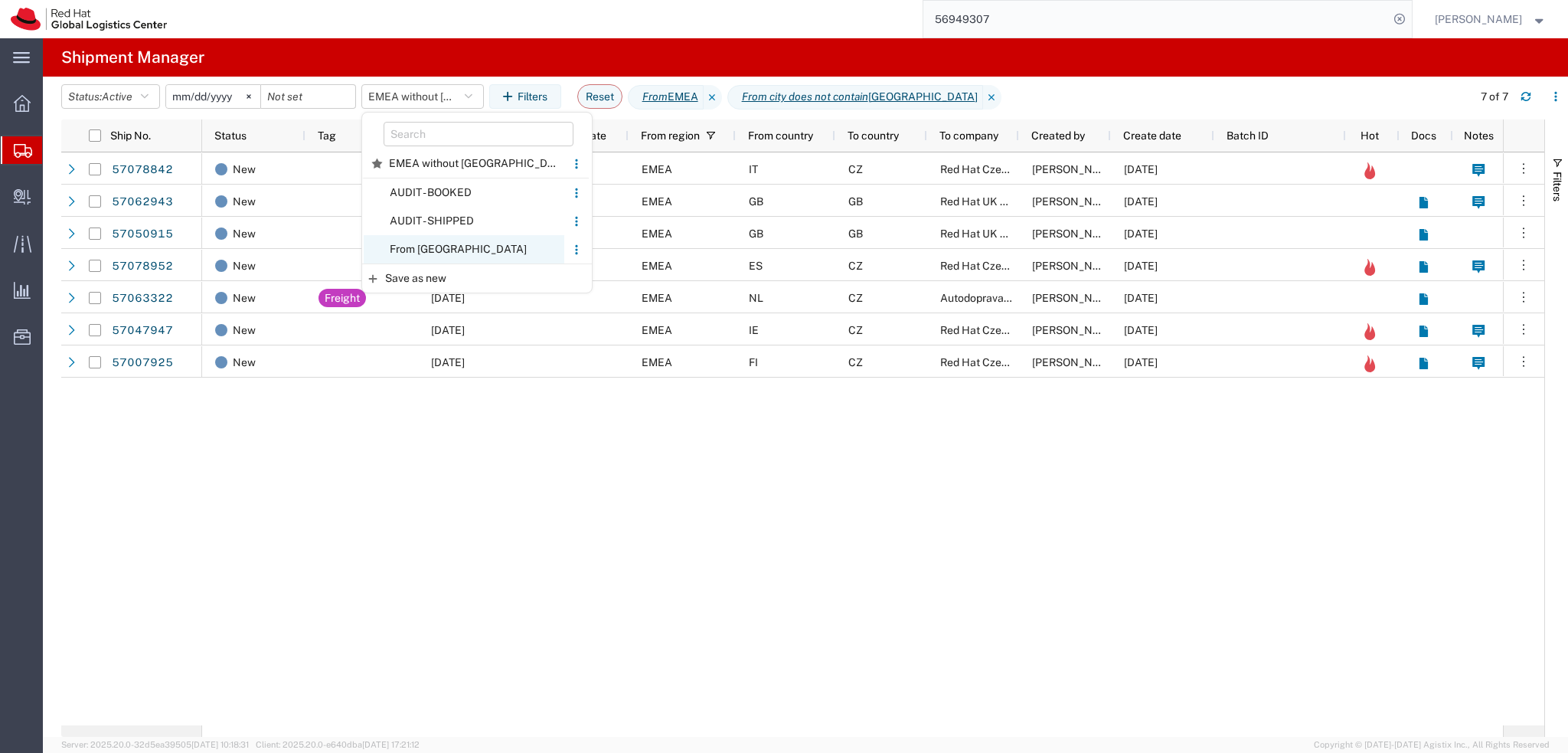
click at [501, 242] on span "From CZ" at bounding box center [464, 249] width 201 height 29
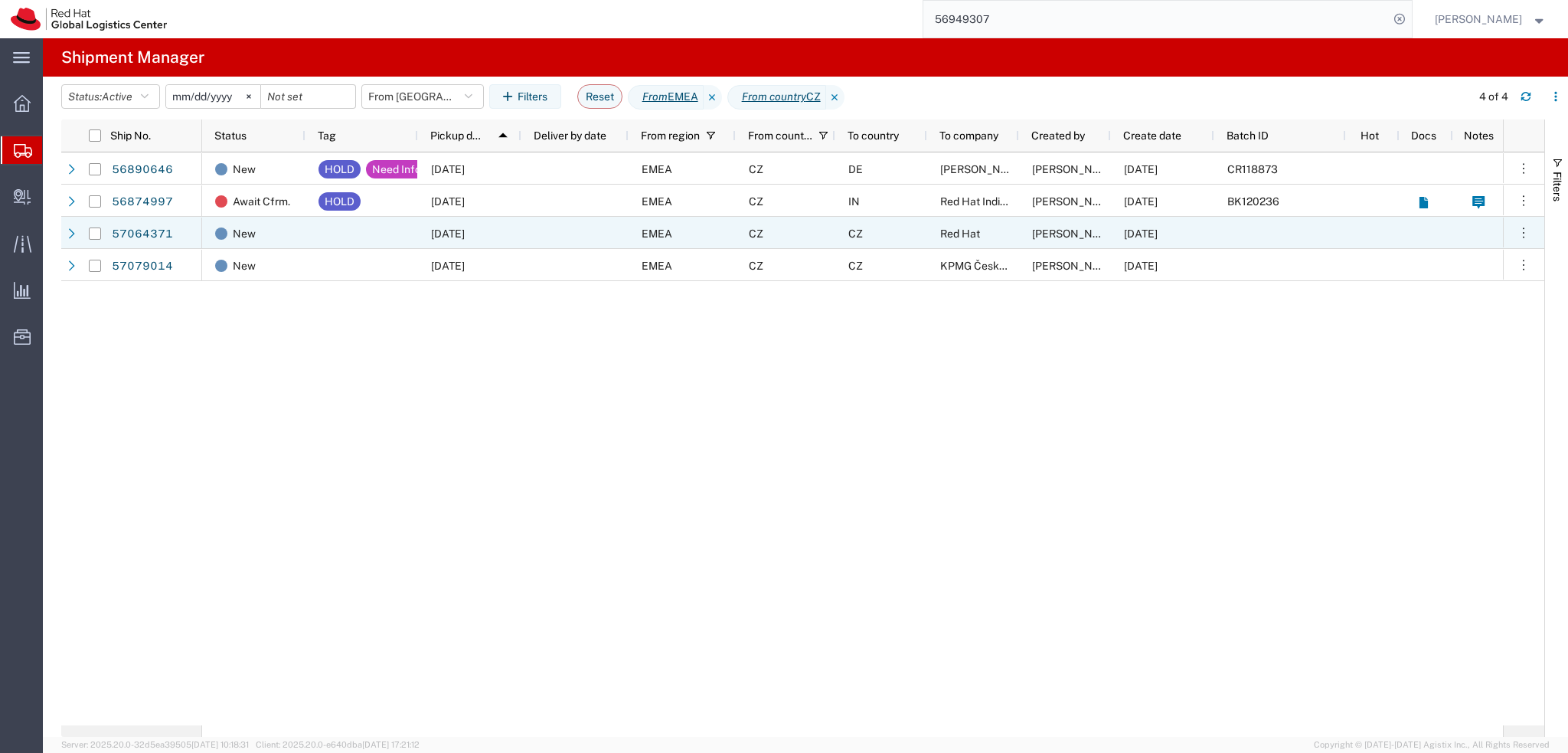
click at [531, 221] on div at bounding box center [575, 233] width 107 height 32
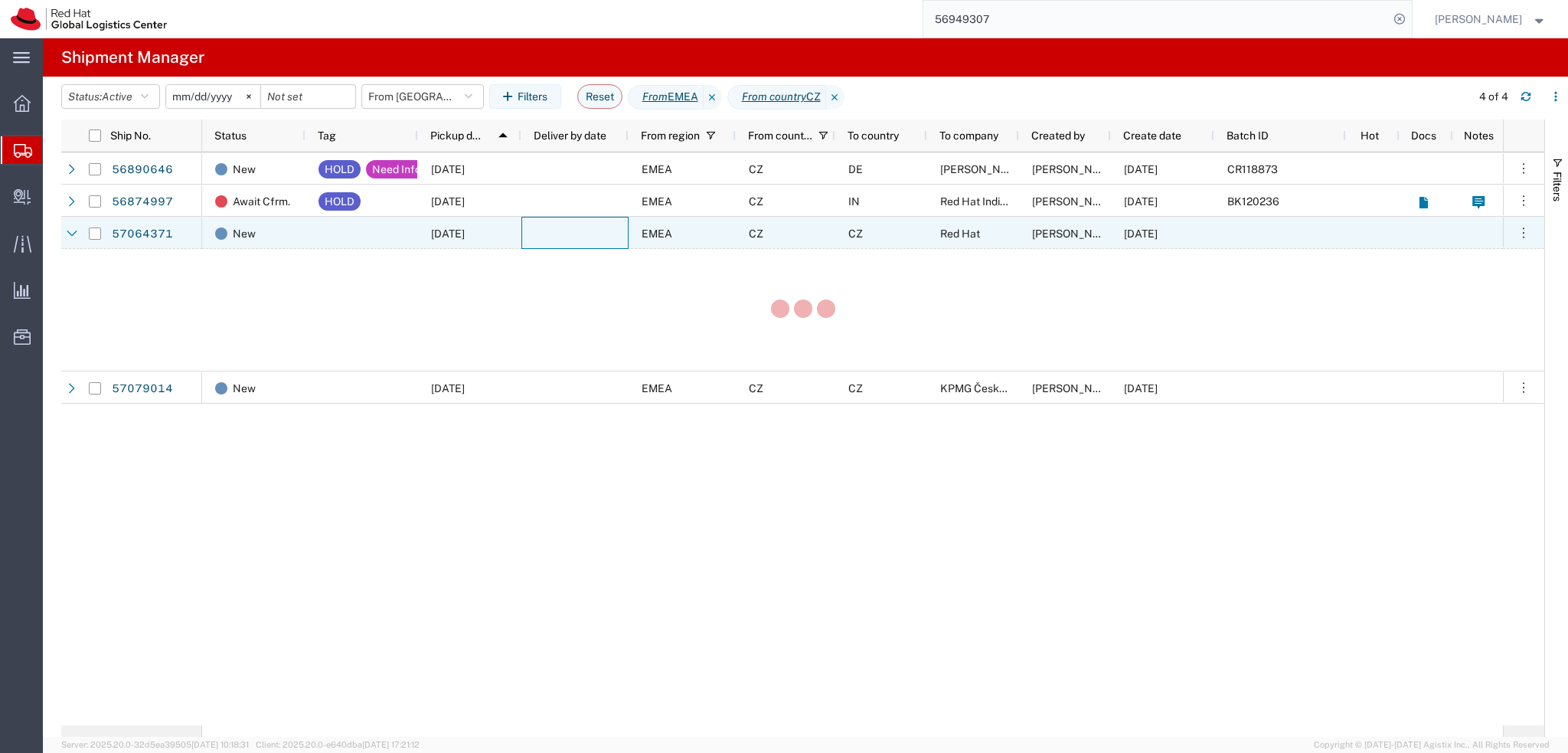
click at [575, 231] on div at bounding box center [575, 233] width 107 height 32
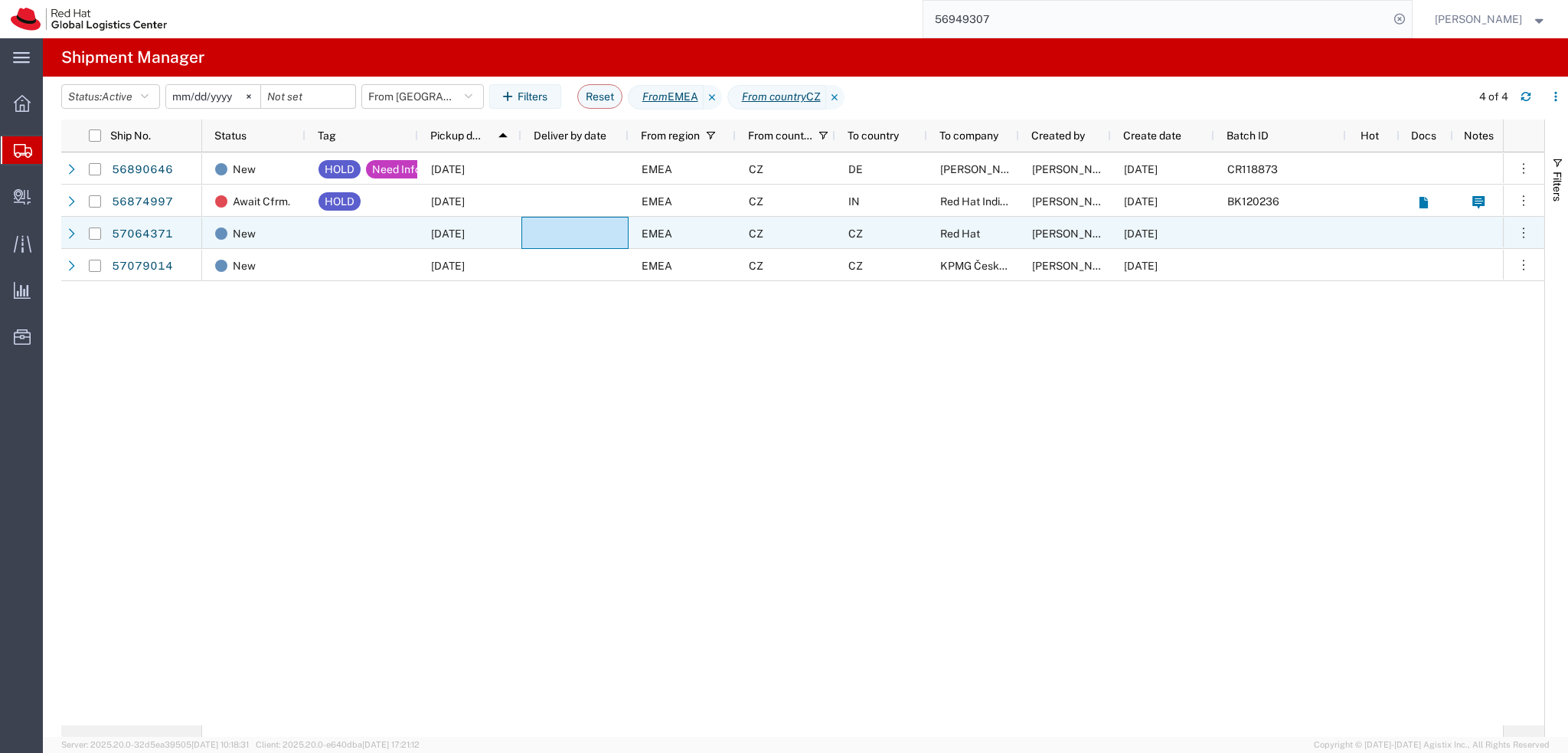
click at [400, 230] on div at bounding box center [362, 233] width 113 height 32
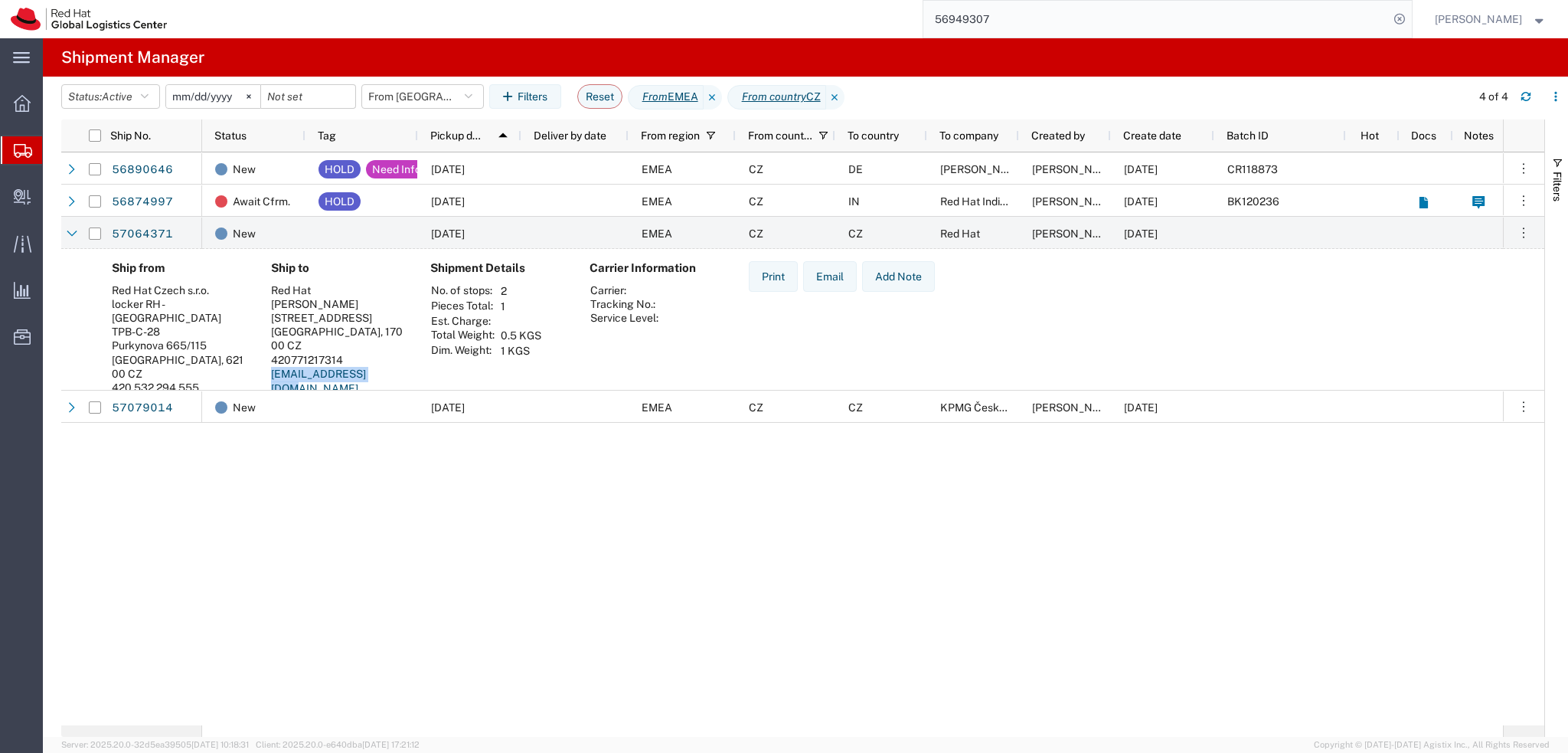
drag, startPoint x: 379, startPoint y: 363, endPoint x: 269, endPoint y: 367, distance: 110.1
click at [269, 367] on div "Ship to Red Hat Alexandros Atsalakis Kamenicka 672/7, apt 11 PRAHA, 170 00 CZ 4…" at bounding box center [338, 348] width 159 height 173
copy link "[EMAIL_ADDRESS][DOMAIN_NAME]"
click at [1049, 18] on input "56949307" at bounding box center [1156, 19] width 466 height 37
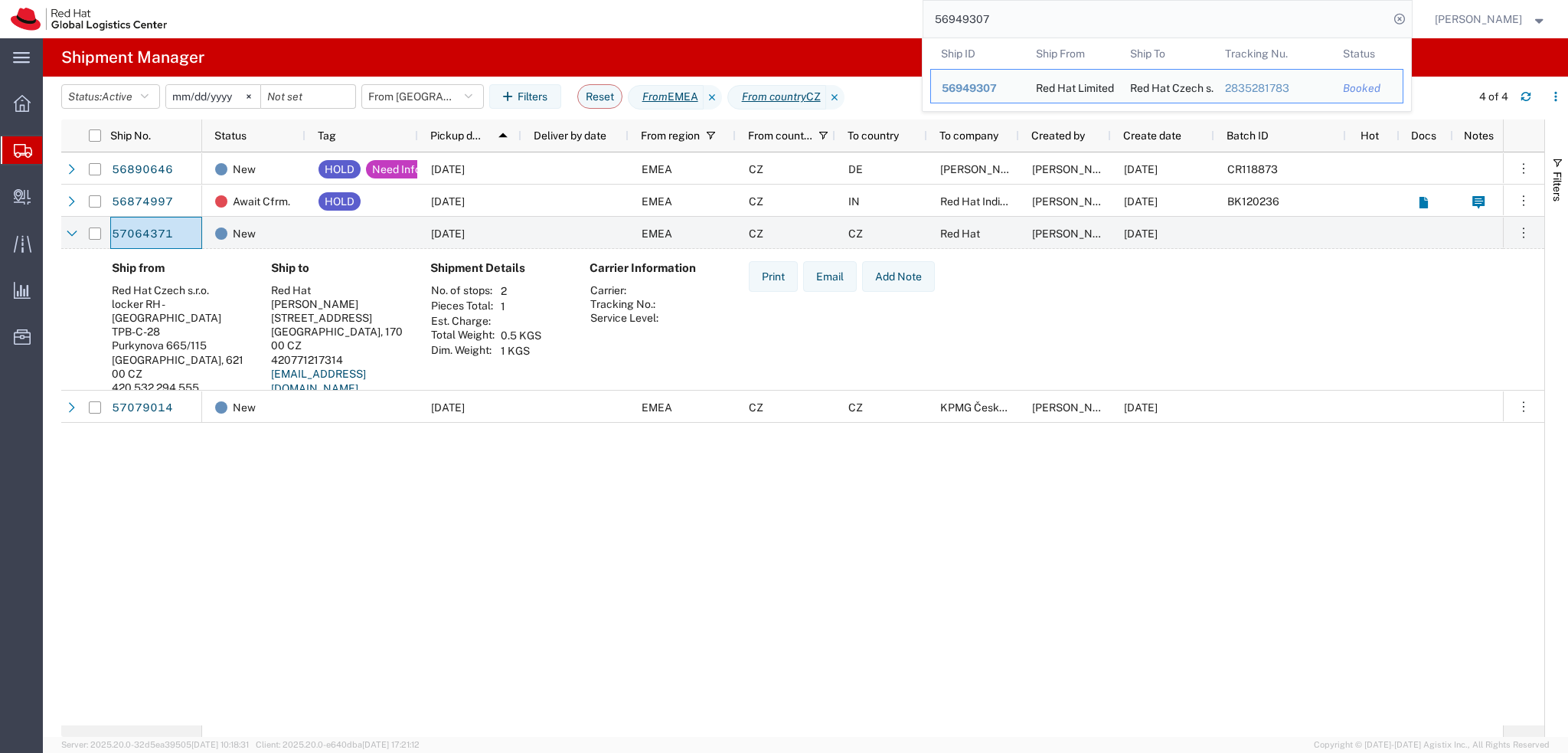
click at [1049, 18] on input "56949307" at bounding box center [1156, 19] width 466 height 37
paste input "6191070701"
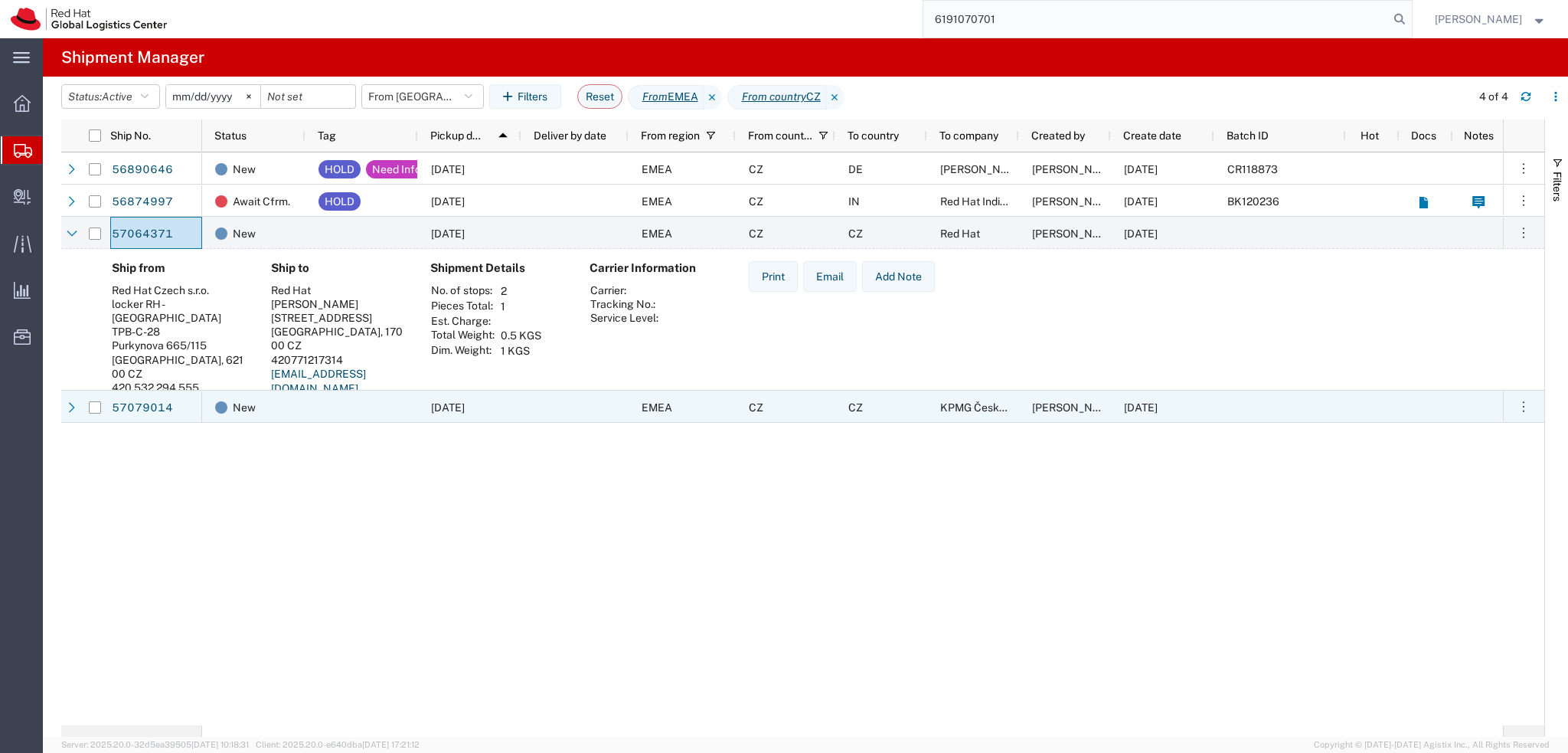
type input "6191070701"
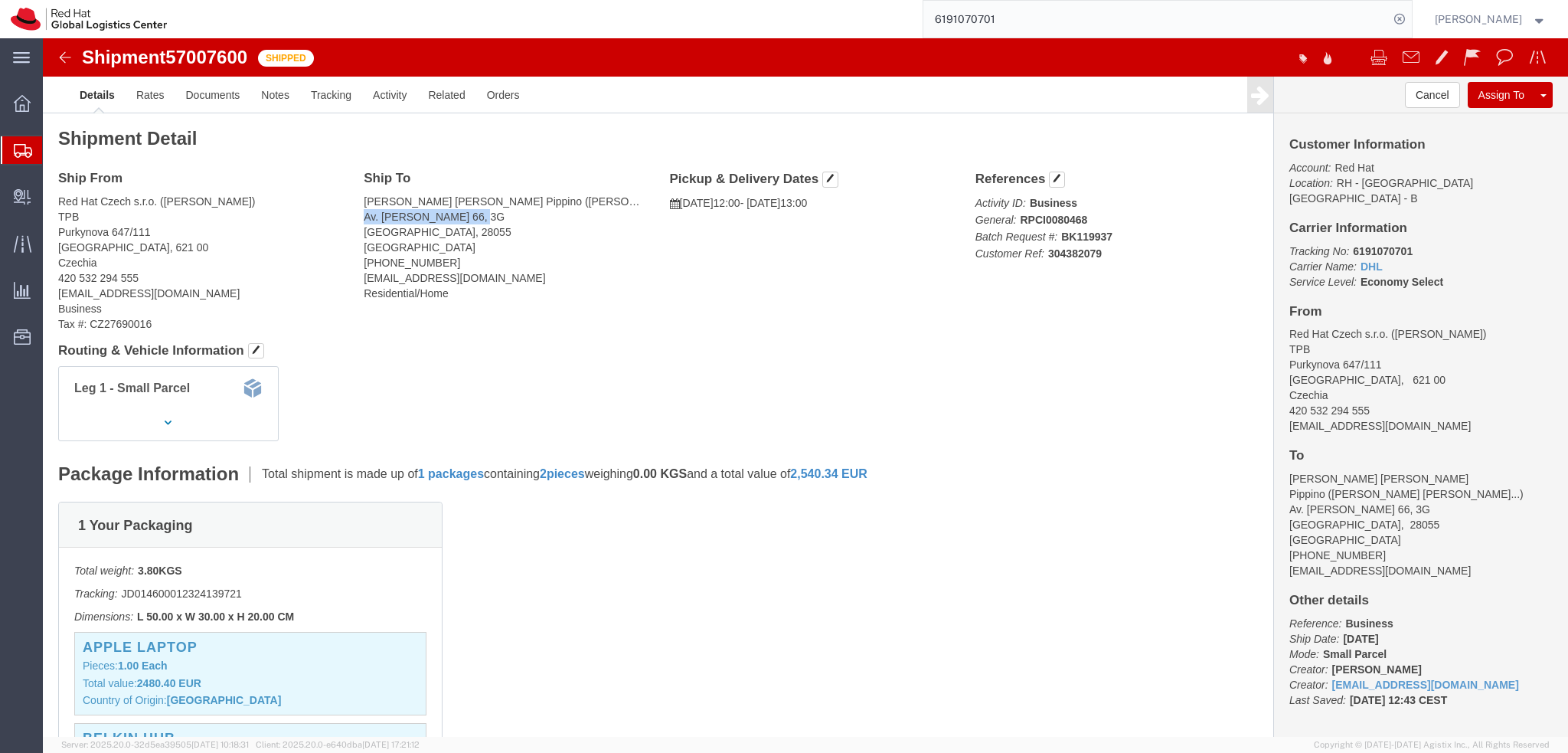
drag, startPoint x: 434, startPoint y: 179, endPoint x: 317, endPoint y: 184, distance: 117.1
click div "Ship To Amaya Rosa Gil Pippino (Amaya Rosa Gil Pippino) Av. Secundino Zuazo 66,…"
copy address "Av. Secundino Zuazo 66"
click address "Amaya Rosa Gil Pippino (Amaya Rosa Gil Pippino) Av. Secundino Zuazo 66, 3G Madr…"
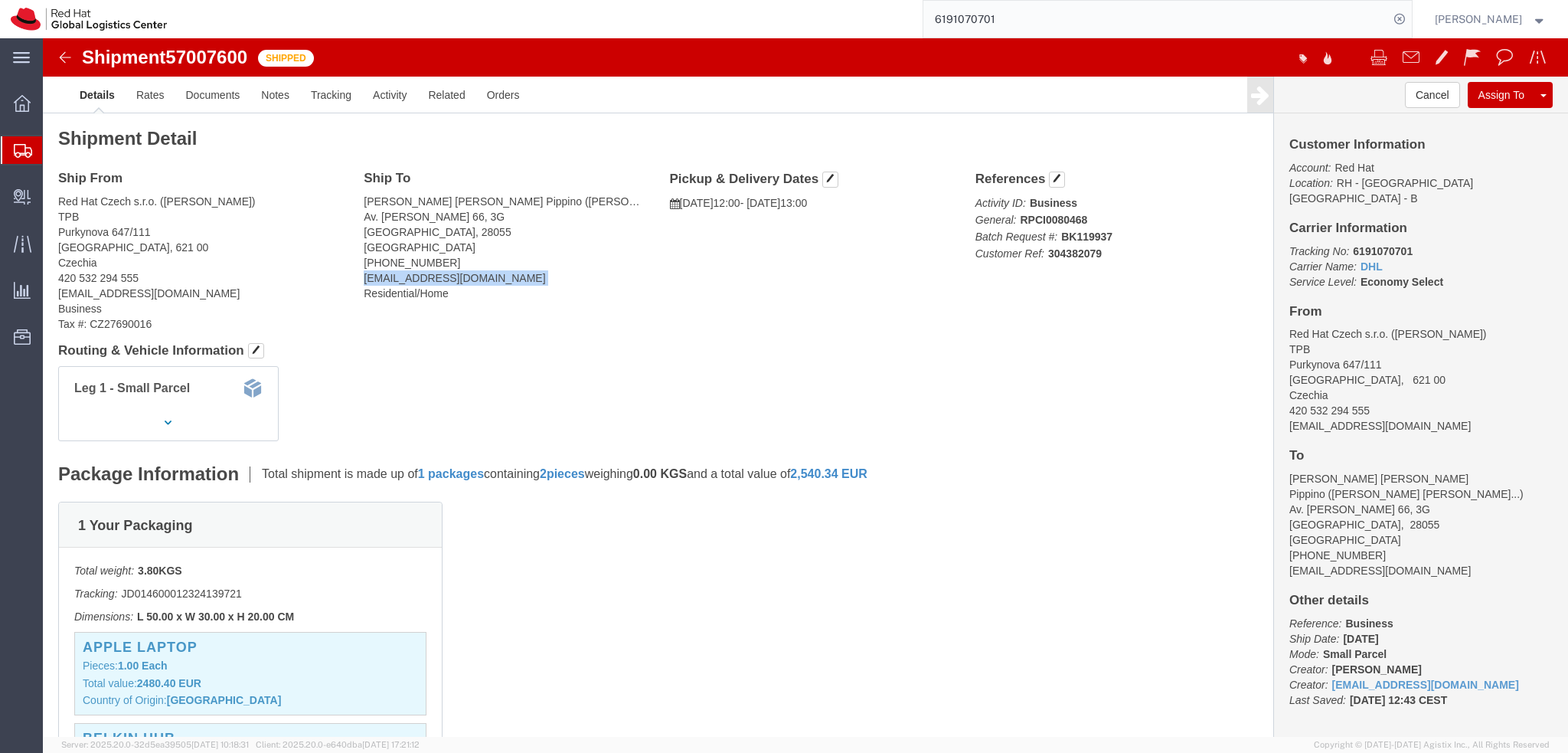
click address "Amaya Rosa Gil Pippino (Amaya Rosa Gil Pippino) Av. Secundino Zuazo 66, 3G Madr…"
copy address "agilpipp@redhat.com"
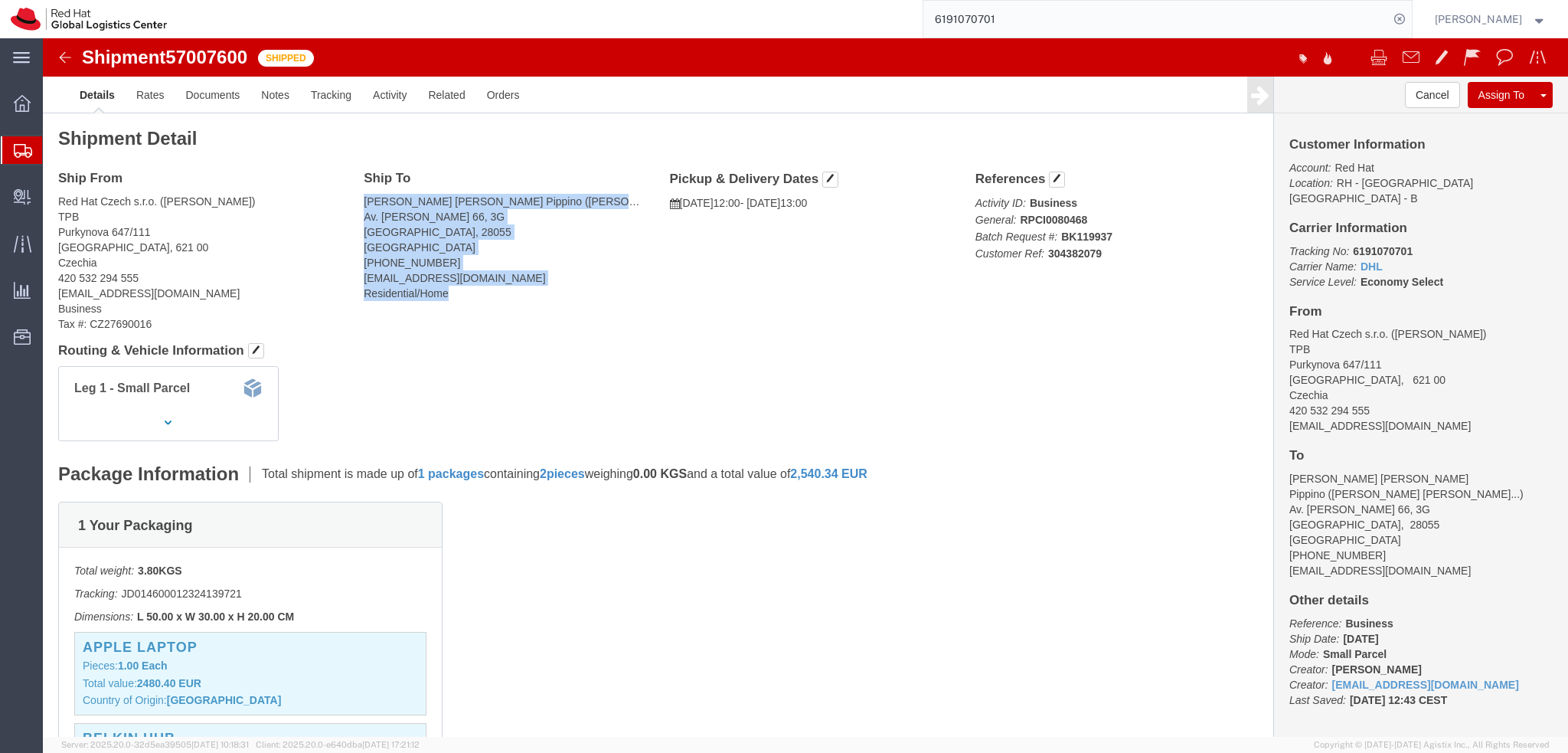
drag, startPoint x: 318, startPoint y: 161, endPoint x: 472, endPoint y: 252, distance: 178.9
click div "Ship To Amaya Rosa Gil Pippino (Amaya Rosa Gil Pippino) Av. Secundino Zuazo 66,…"
copy address "Amaya Rosa Gil Pippino (Amaya Rosa Gil Pippino) Av. Secundino Zuazo 66, 3G Madr…"
click address "Amaya Rosa Gil Pippino (Amaya Rosa Gil Pippino) Av. Secundino Zuazo 66, 3G Madr…"
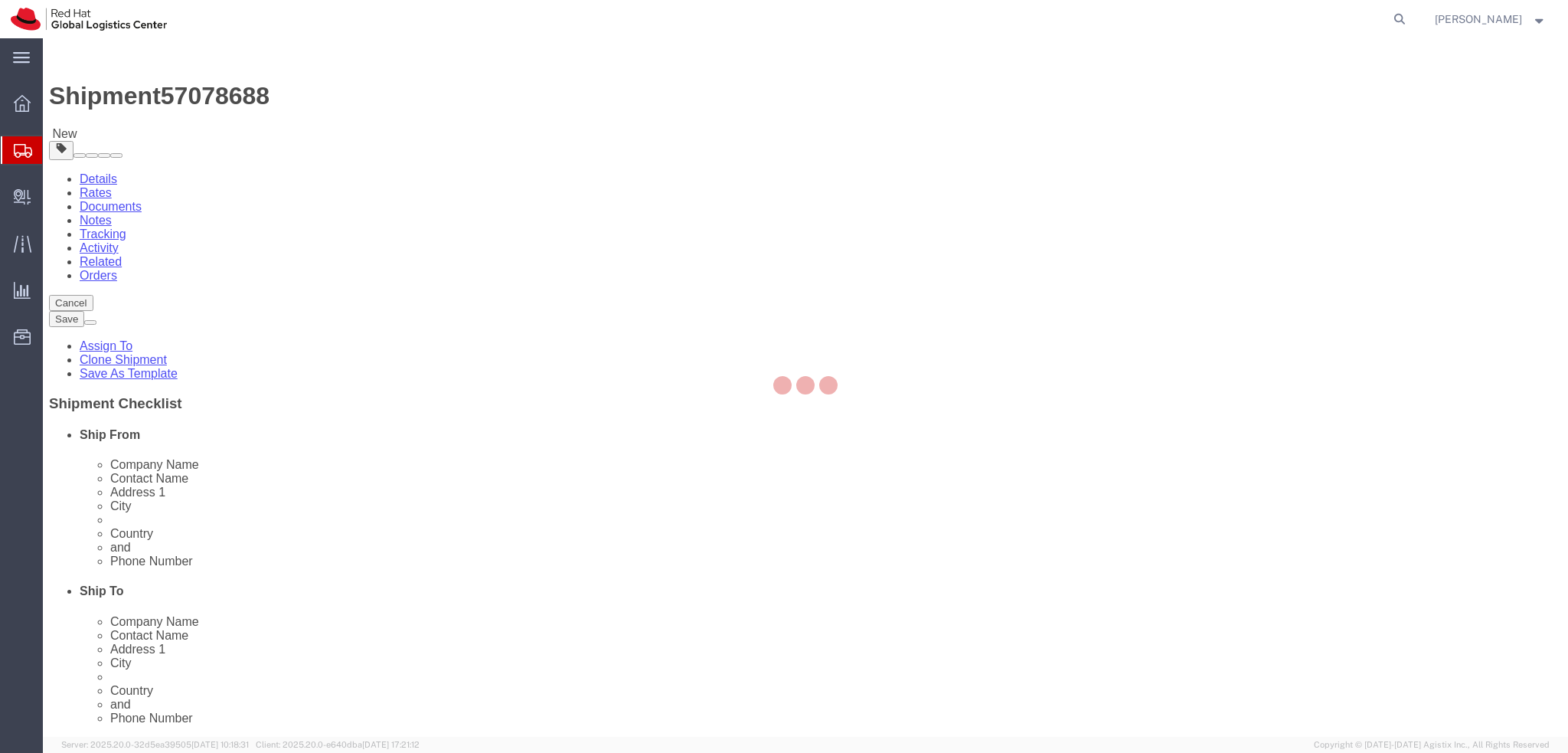
select select "38036"
select select
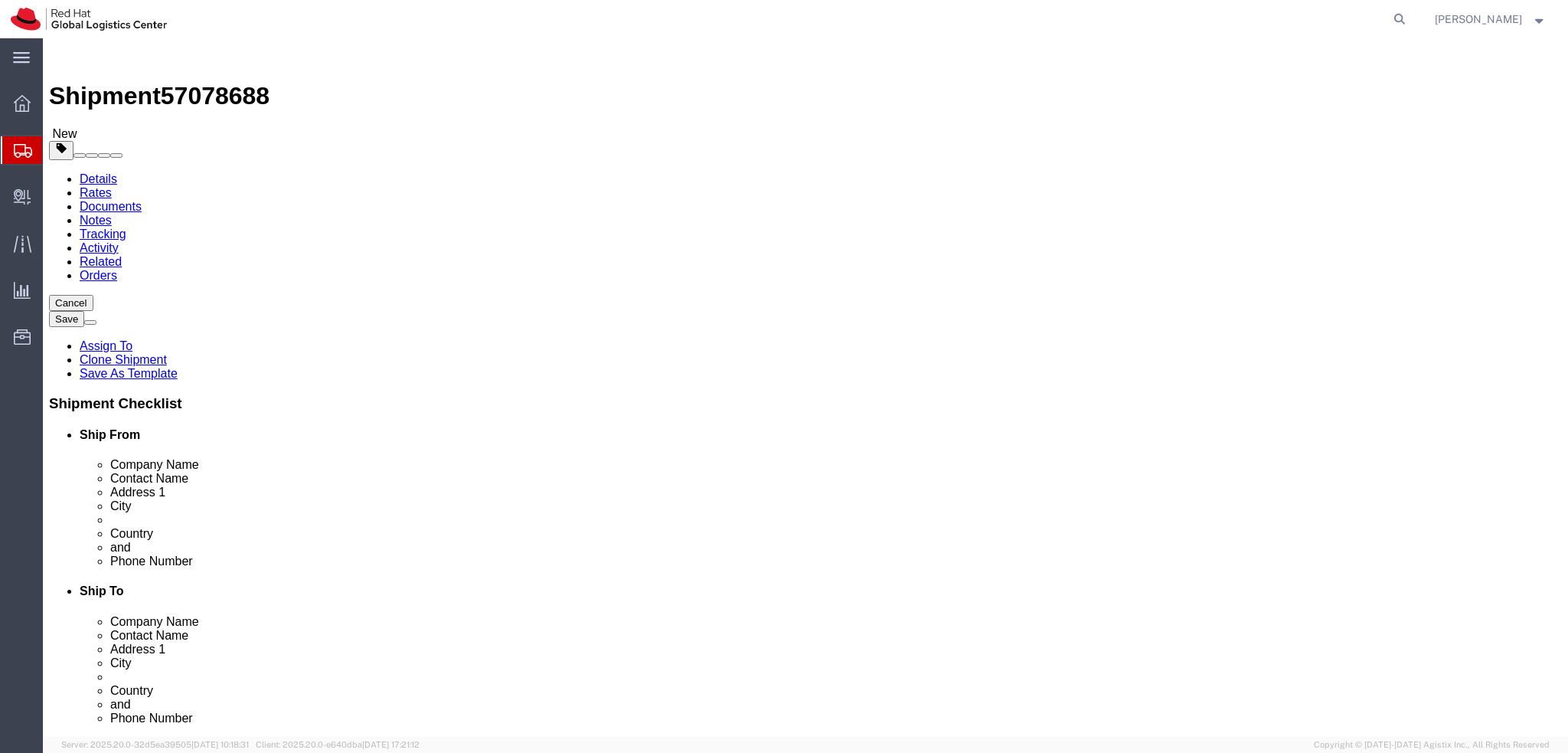
click icon
click dd "1.00 Each"
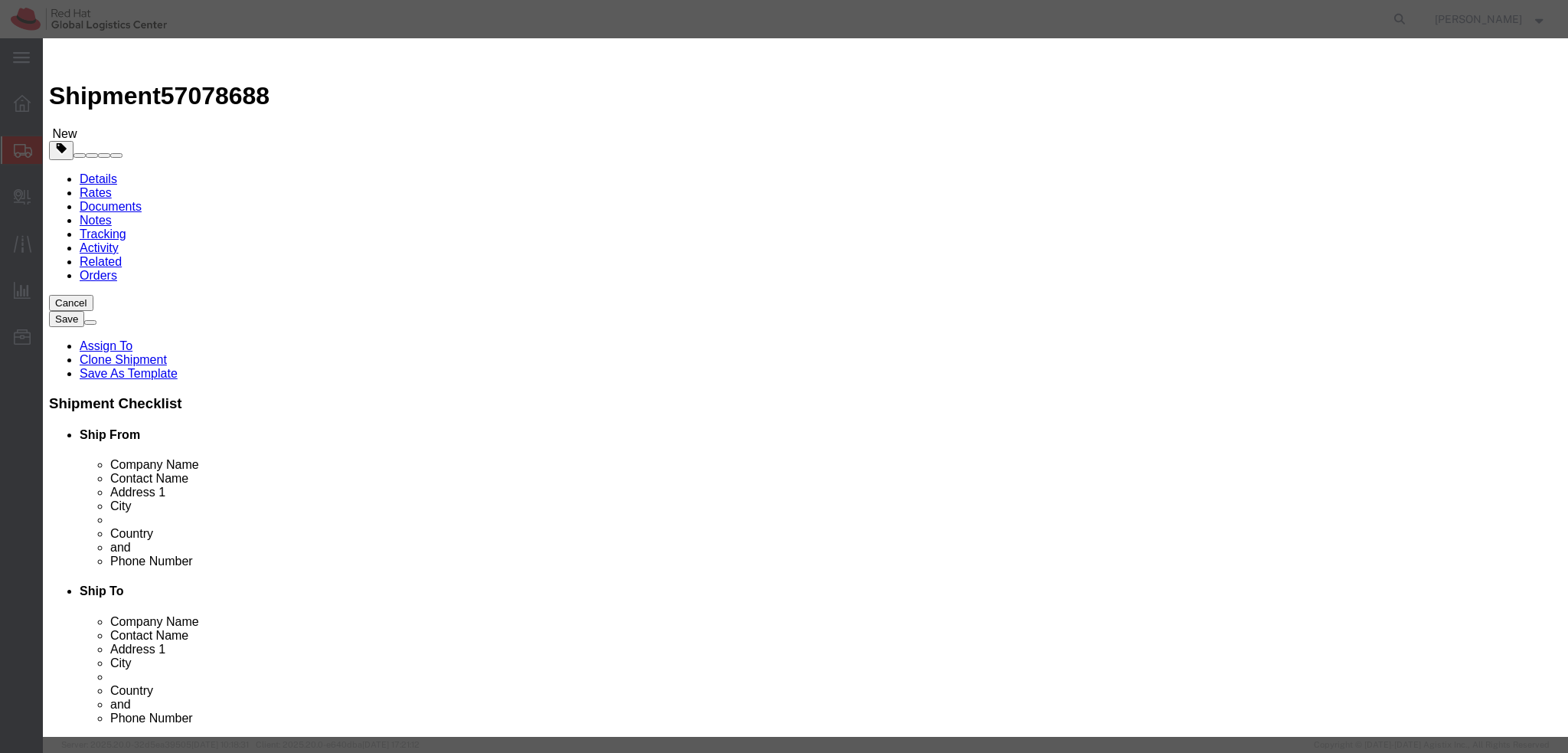
click textarea
type textarea "Documents"
click button "Save & Close"
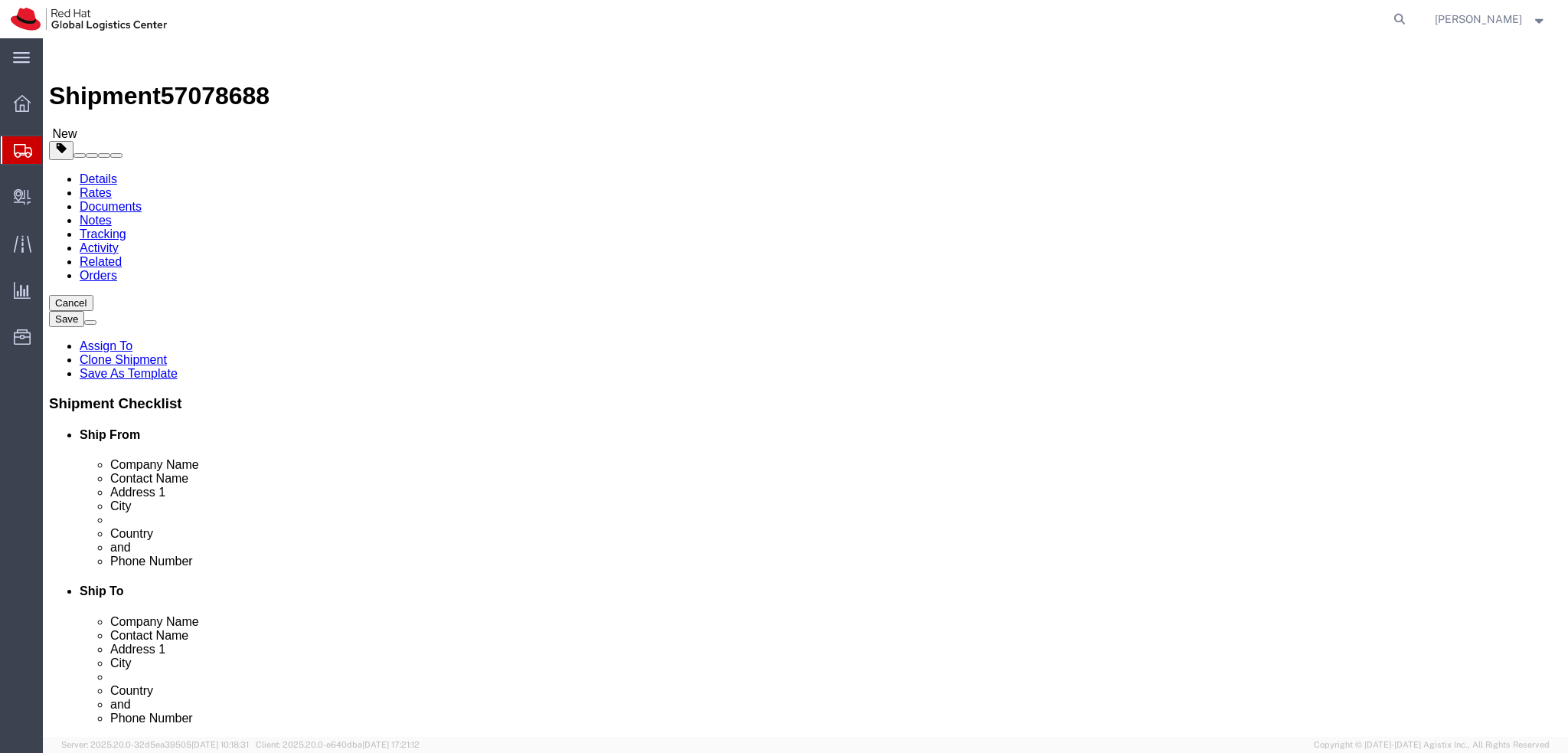
click icon
click button "Rate Shipment"
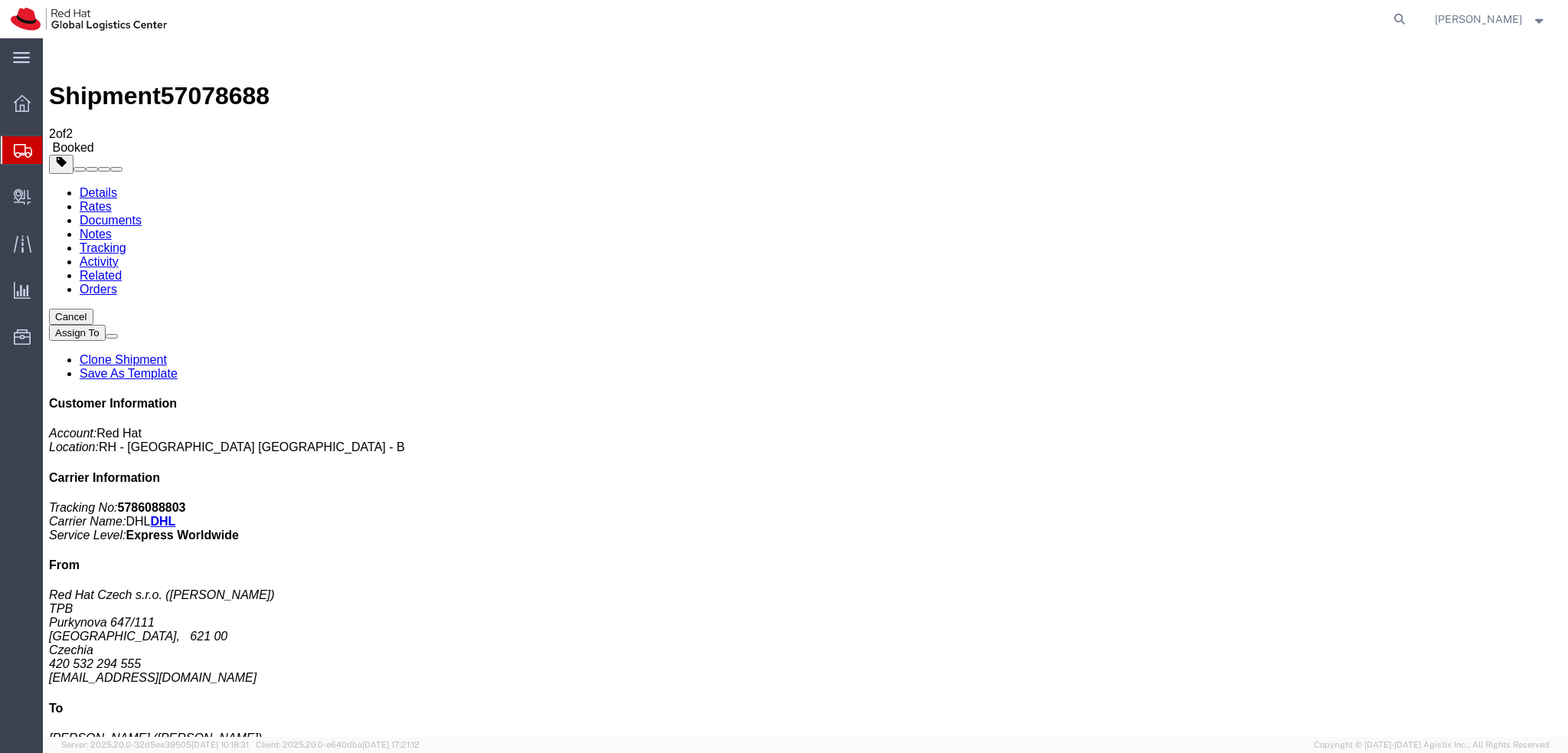
click at [105, 186] on link "Details" at bounding box center [98, 192] width 38 height 13
click span "button"
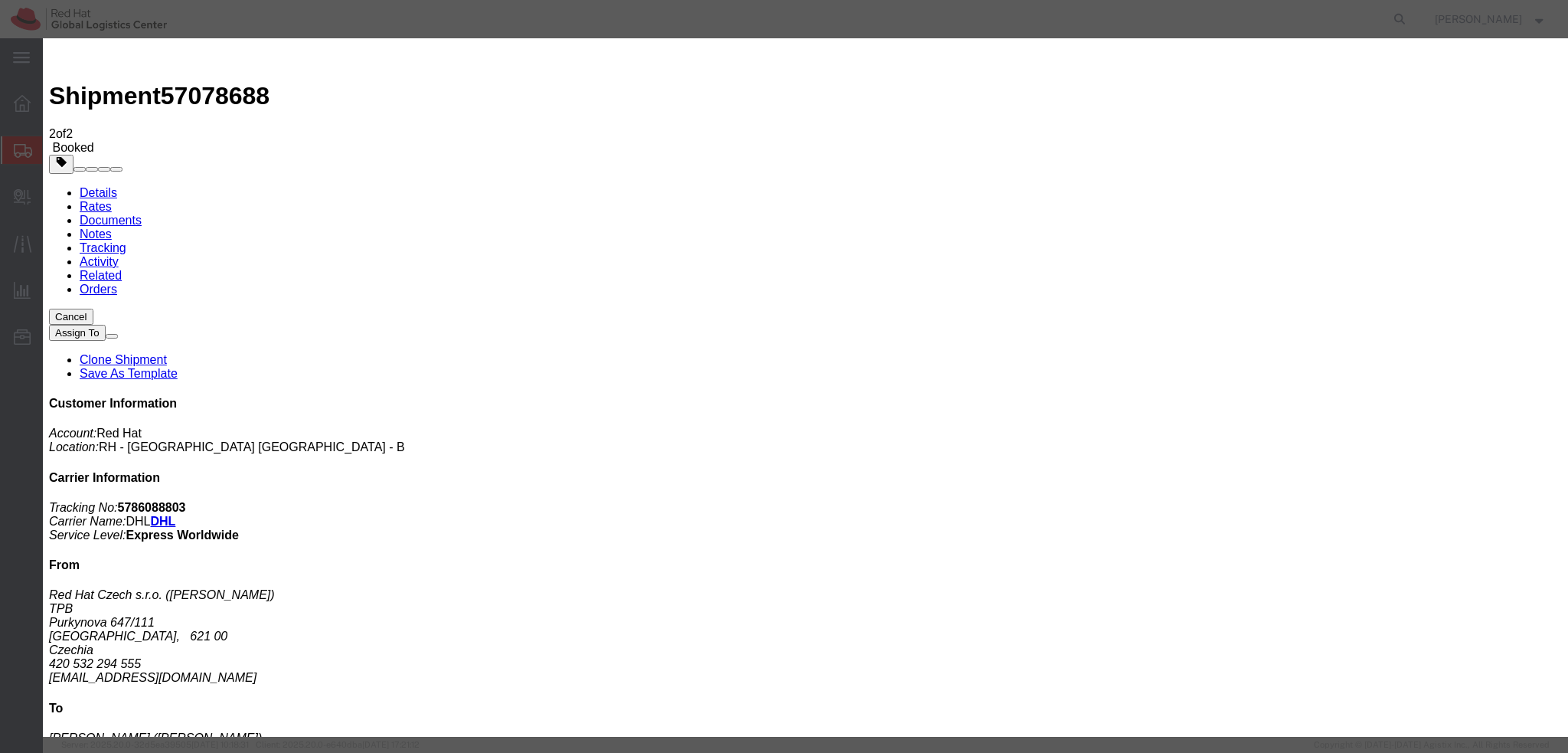
click div "[DATE] 1:47 PM"
type input "1:00 PM"
click button "Apply"
click div "[DATE] 4:00 PM"
click button "Apply"
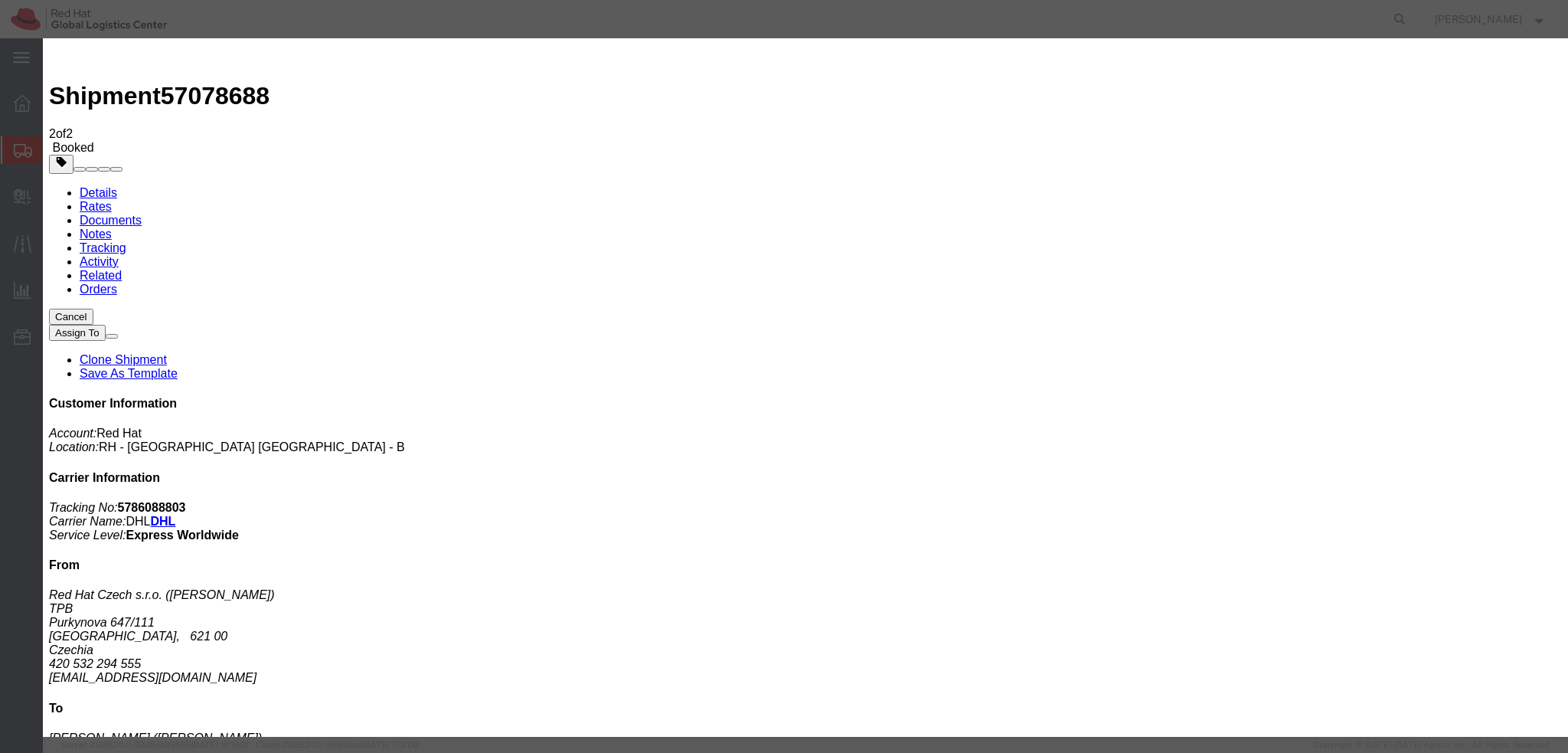
click button "Save"
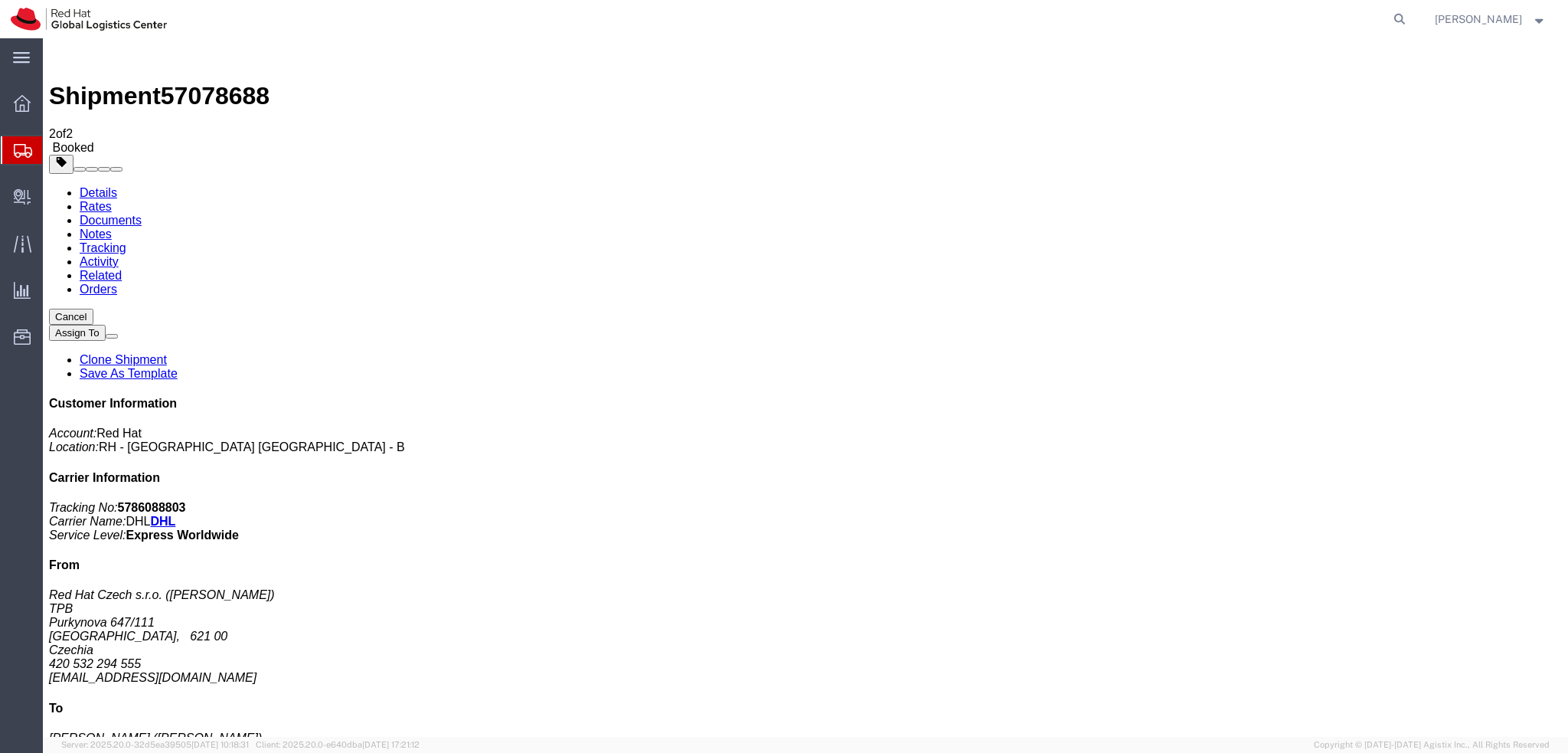
click div "Close"
click button "Close"
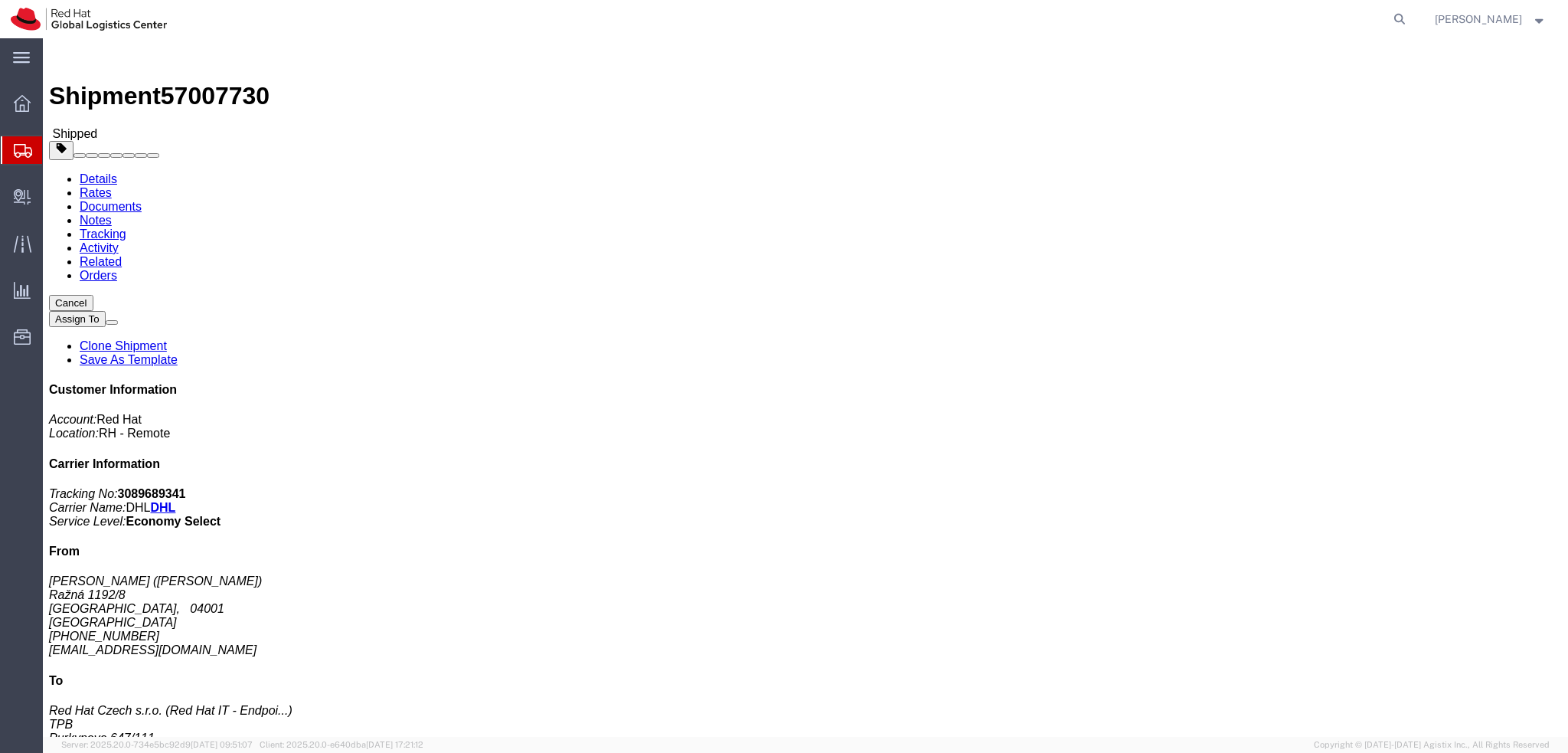
click b "3089689341"
copy b "3089689341"
click address "Red Hat Czech s.r.o. (Red Hat IT - Endpoint Systems) TPB Purkynova 647/111 [GEO…"
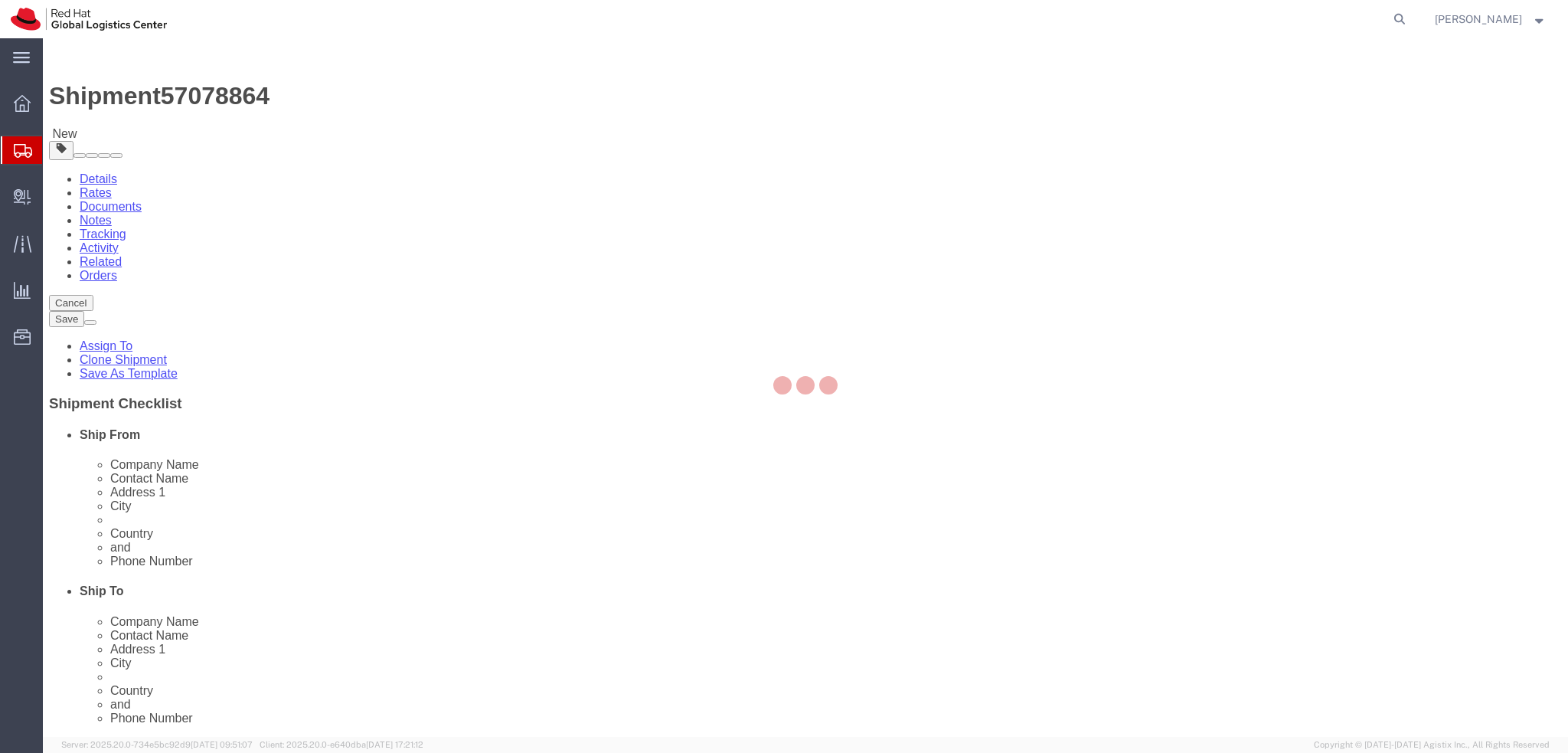
select select
select select "38037"
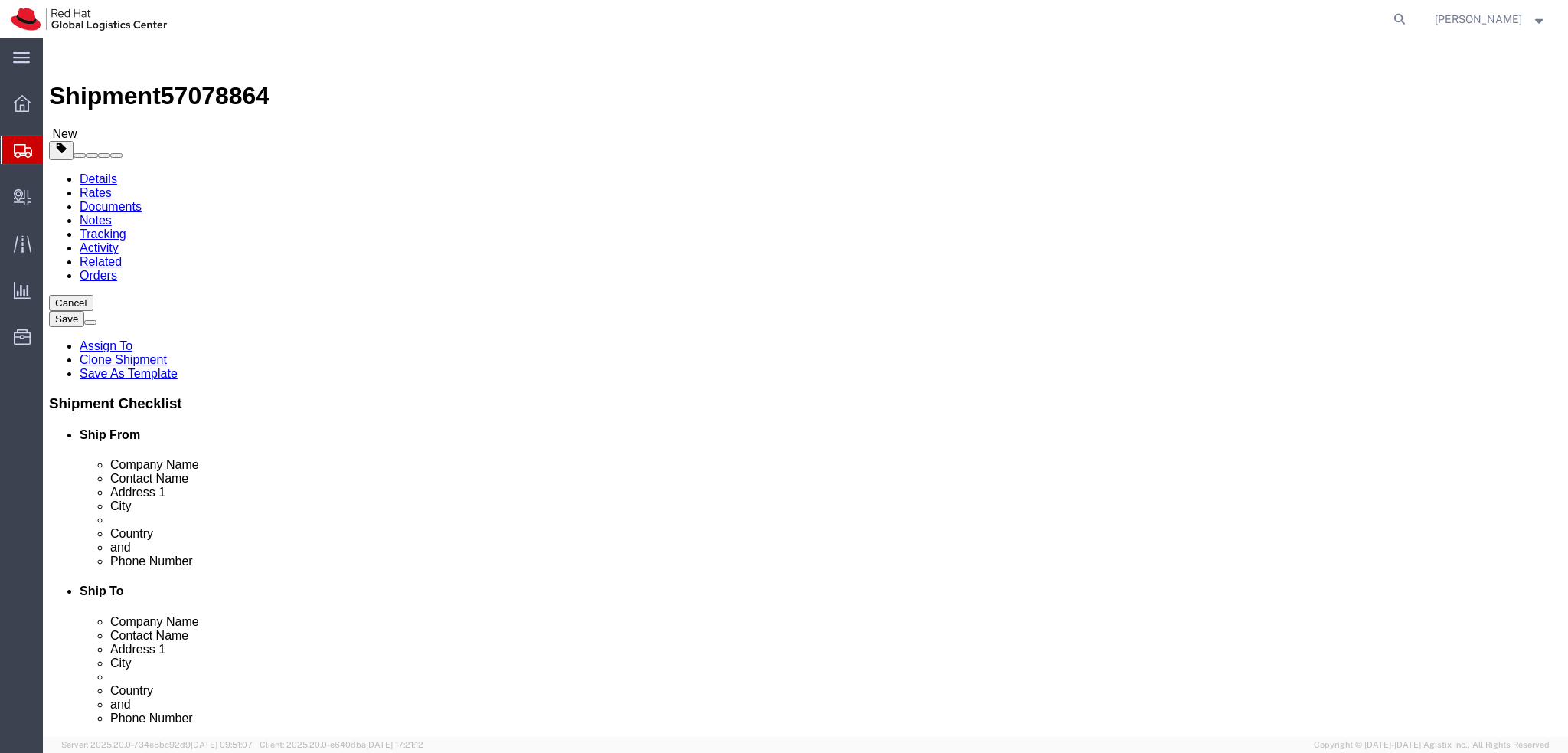
click icon
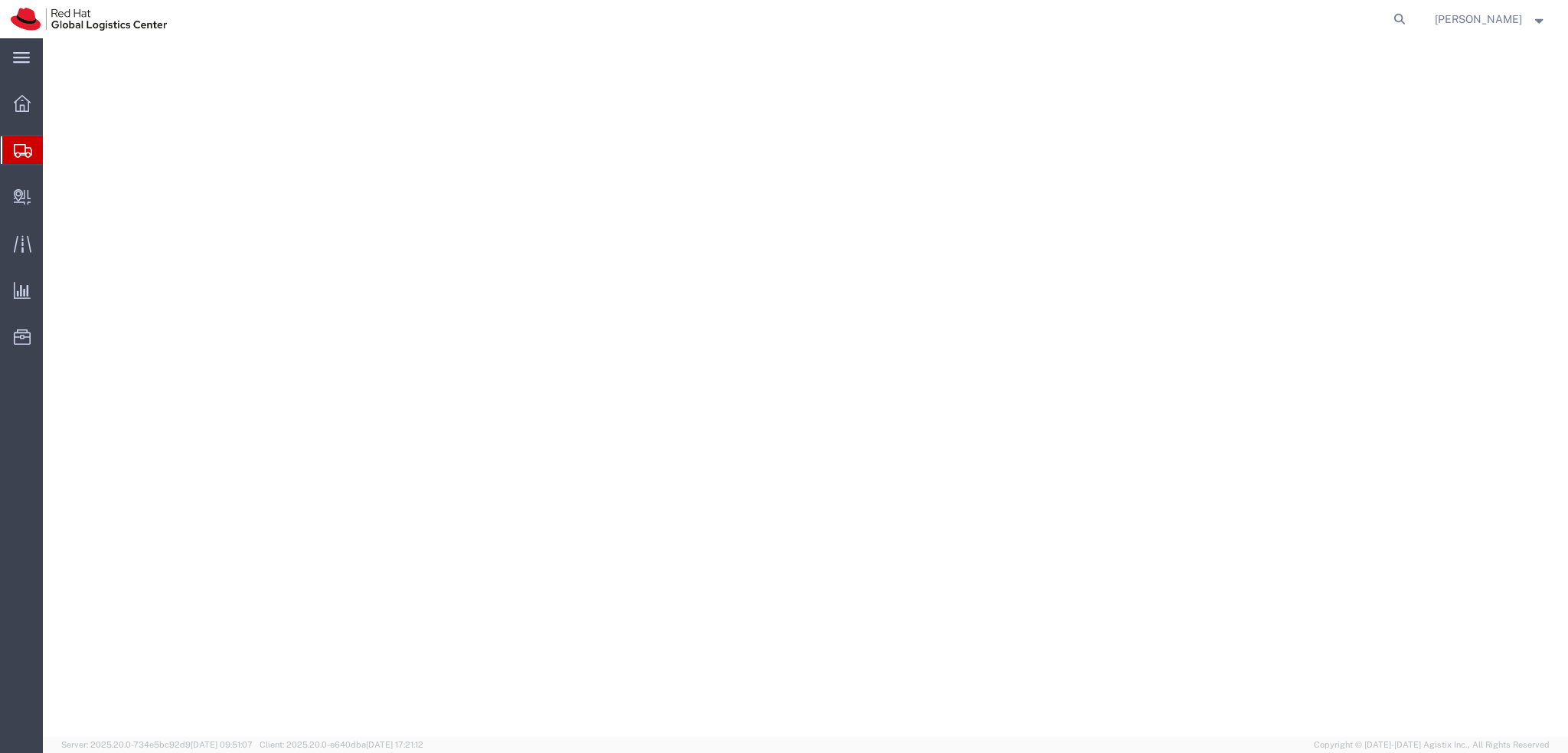
select select "38037"
select select
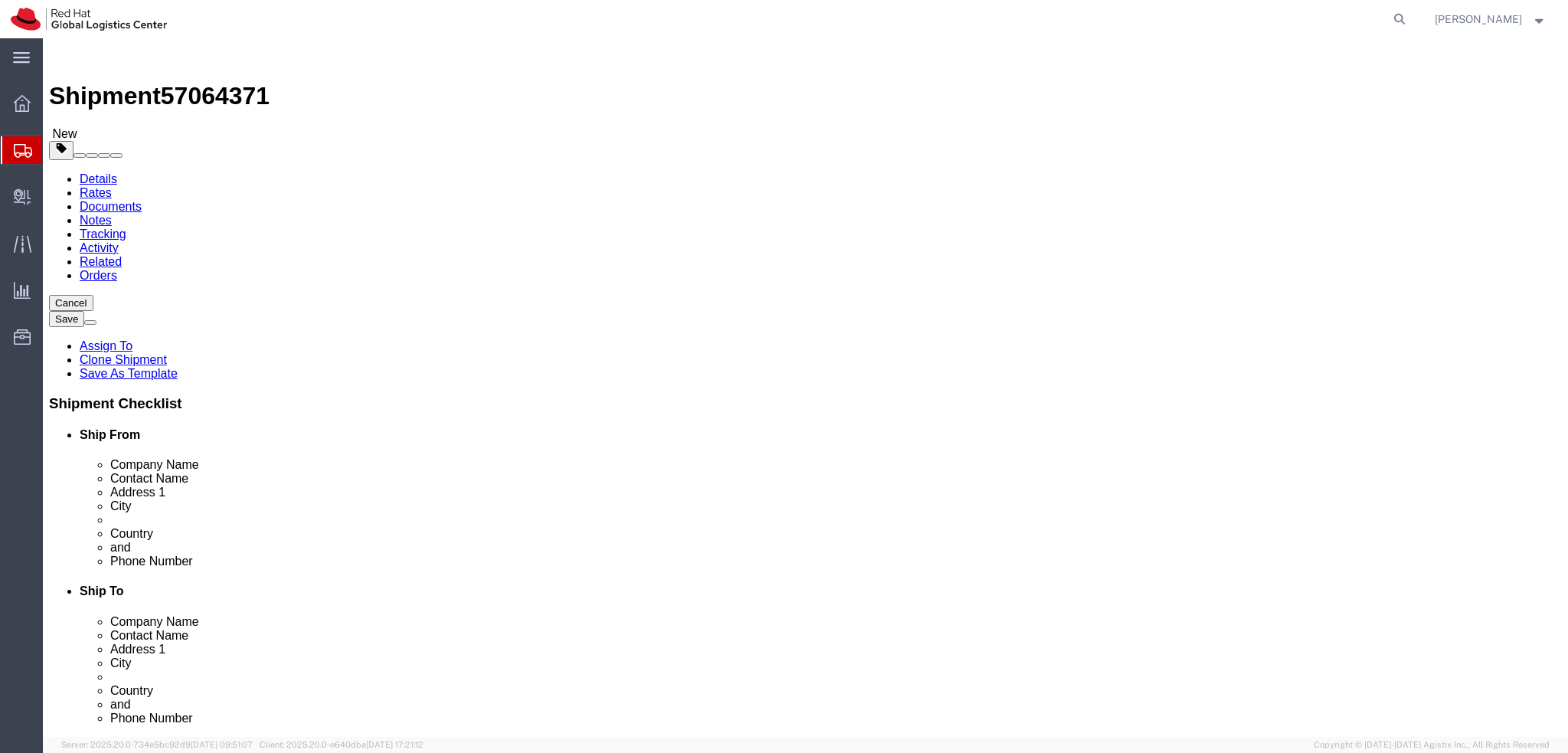
drag, startPoint x: 419, startPoint y: 552, endPoint x: 187, endPoint y: 582, distance: 233.9
click div "Location RH - Brno - Tech Park Brno - C My Profile Location RH - Amsterdam - MS…"
type input "emealogistics@redhat.com"
click input "locker RH - Brno TPB-C-28"
drag, startPoint x: 261, startPoint y: 316, endPoint x: 197, endPoint y: 315, distance: 64.0
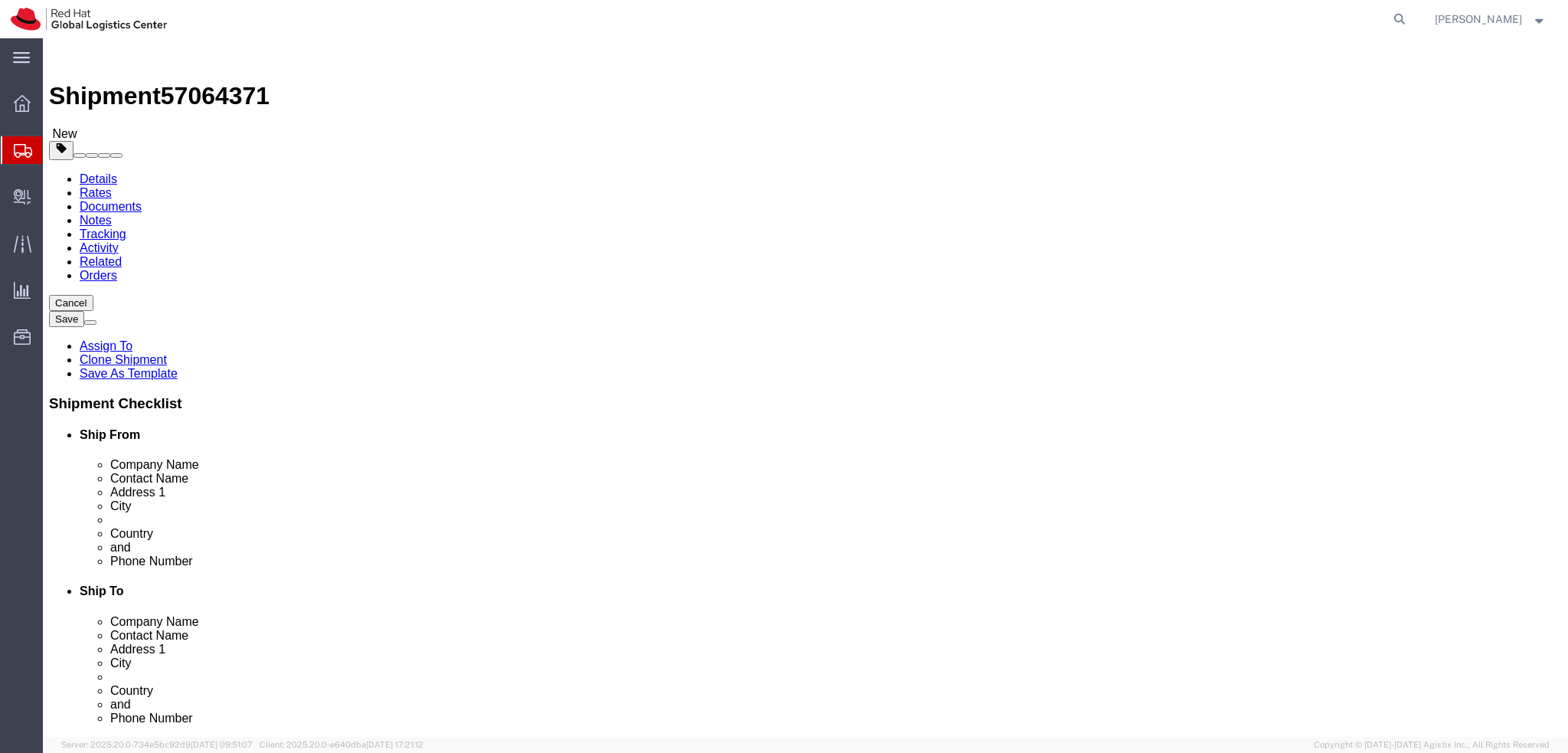
click div "Contact Name locker RH - Brno TPB-C-28"
click input "RH - Brno TPB-C-28"
type input "RH - Brno TPB-C"
click label "Address 2"
click label "City"
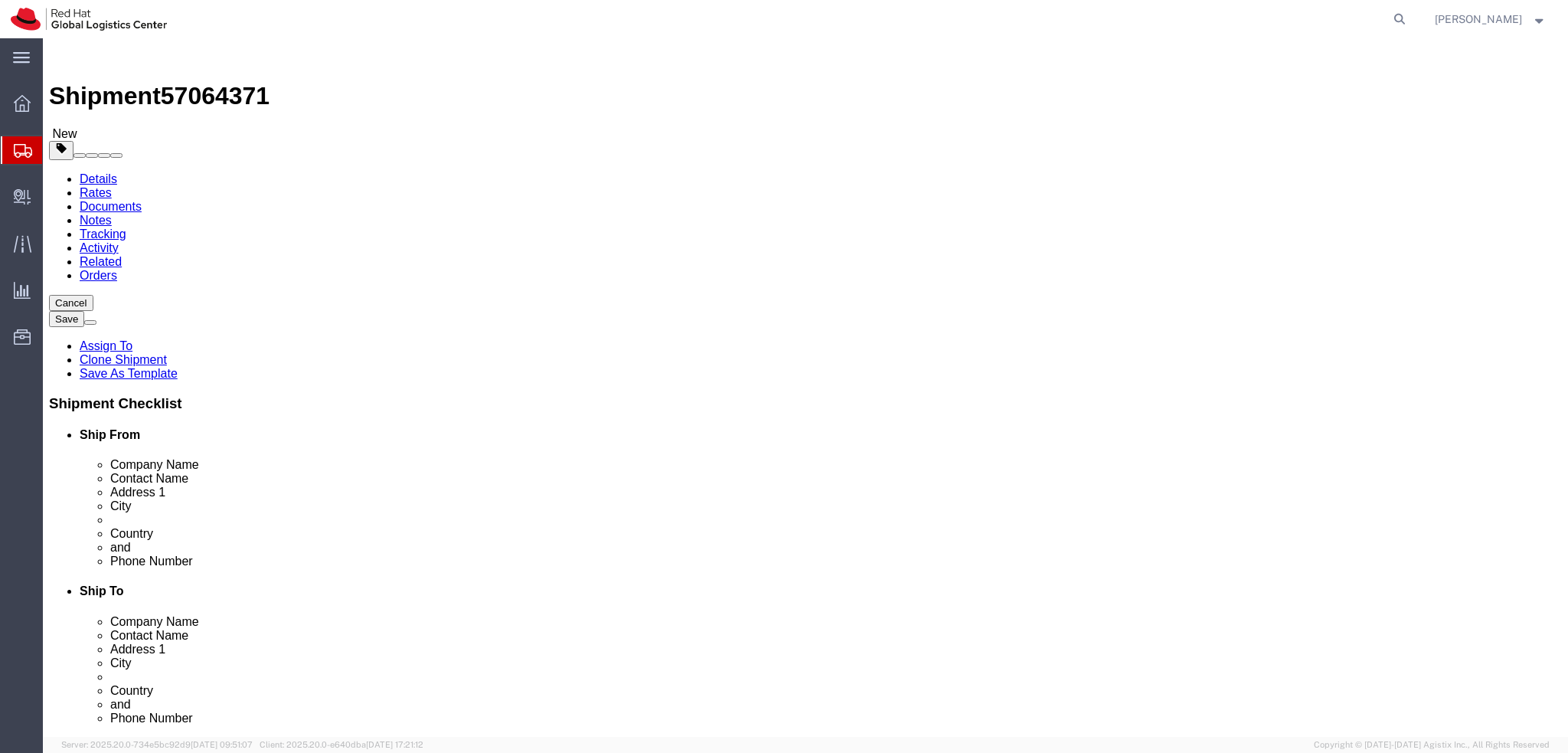
drag, startPoint x: 965, startPoint y: 312, endPoint x: 720, endPoint y: 326, distance: 245.4
click div "Location My Profile Location RH - Amsterdam - MSO RH - Amsterdam Data Center RH…"
drag, startPoint x: 937, startPoint y: 285, endPoint x: 689, endPoint y: 308, distance: 249.1
click div "Location My Profile Location RH - Amsterdam - MSO RH - Amsterdam Data Center RH…"
paste input "Alexandros Atsalakis"
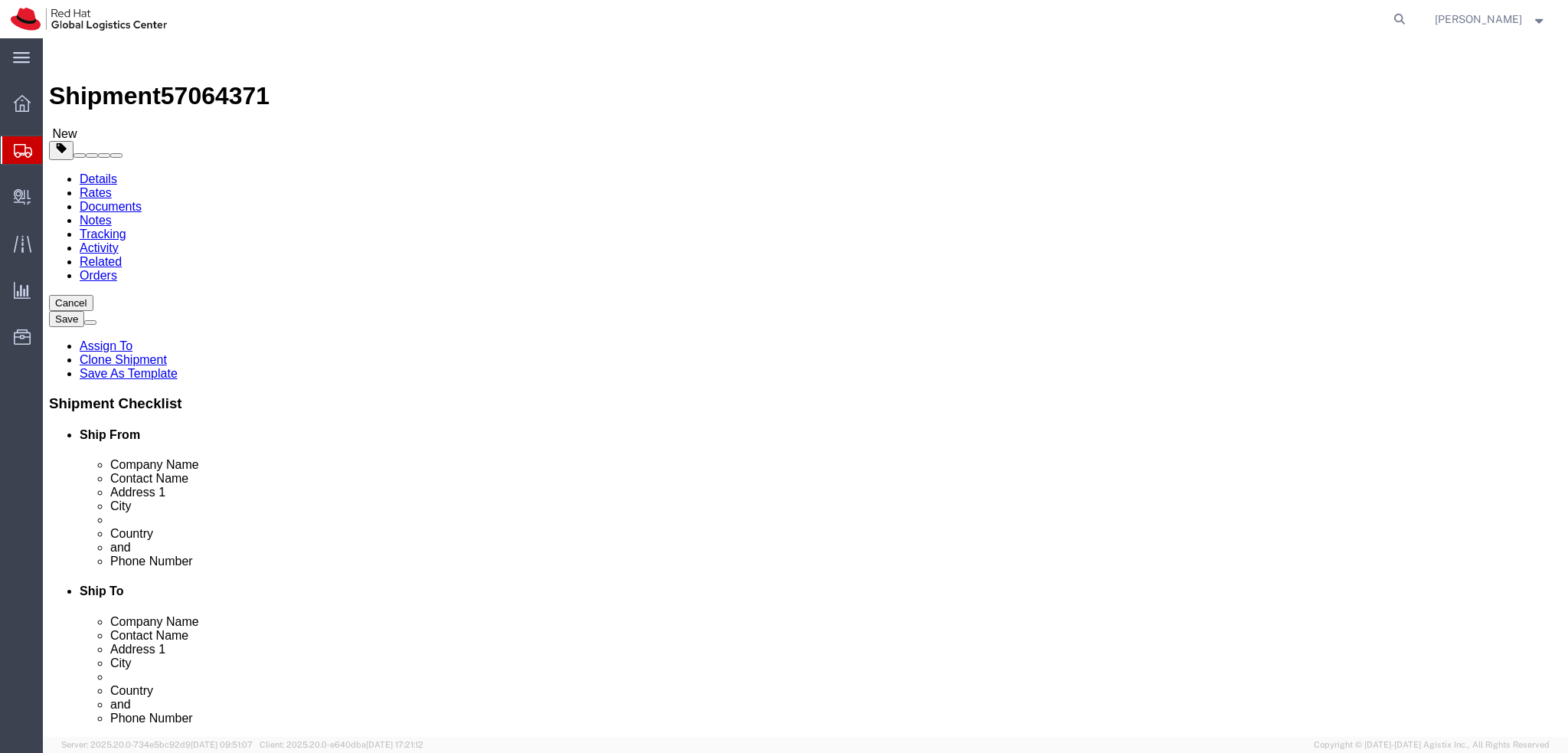
type input "Alexandros Atsalakis"
click label "Contact Name"
click icon
click dd "1.00 CZK"
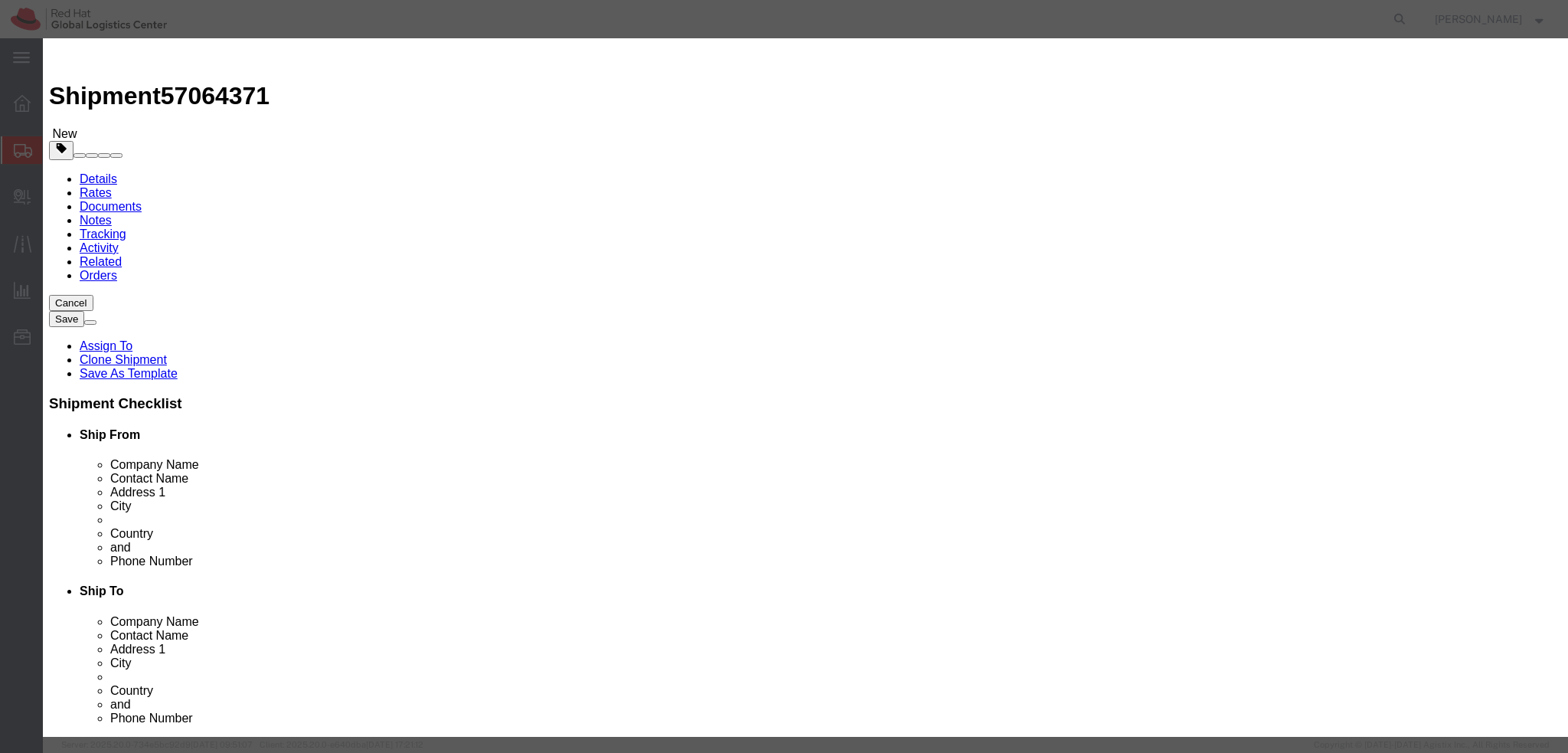
click textarea
type textarea "Documents"
click button "Save & Close"
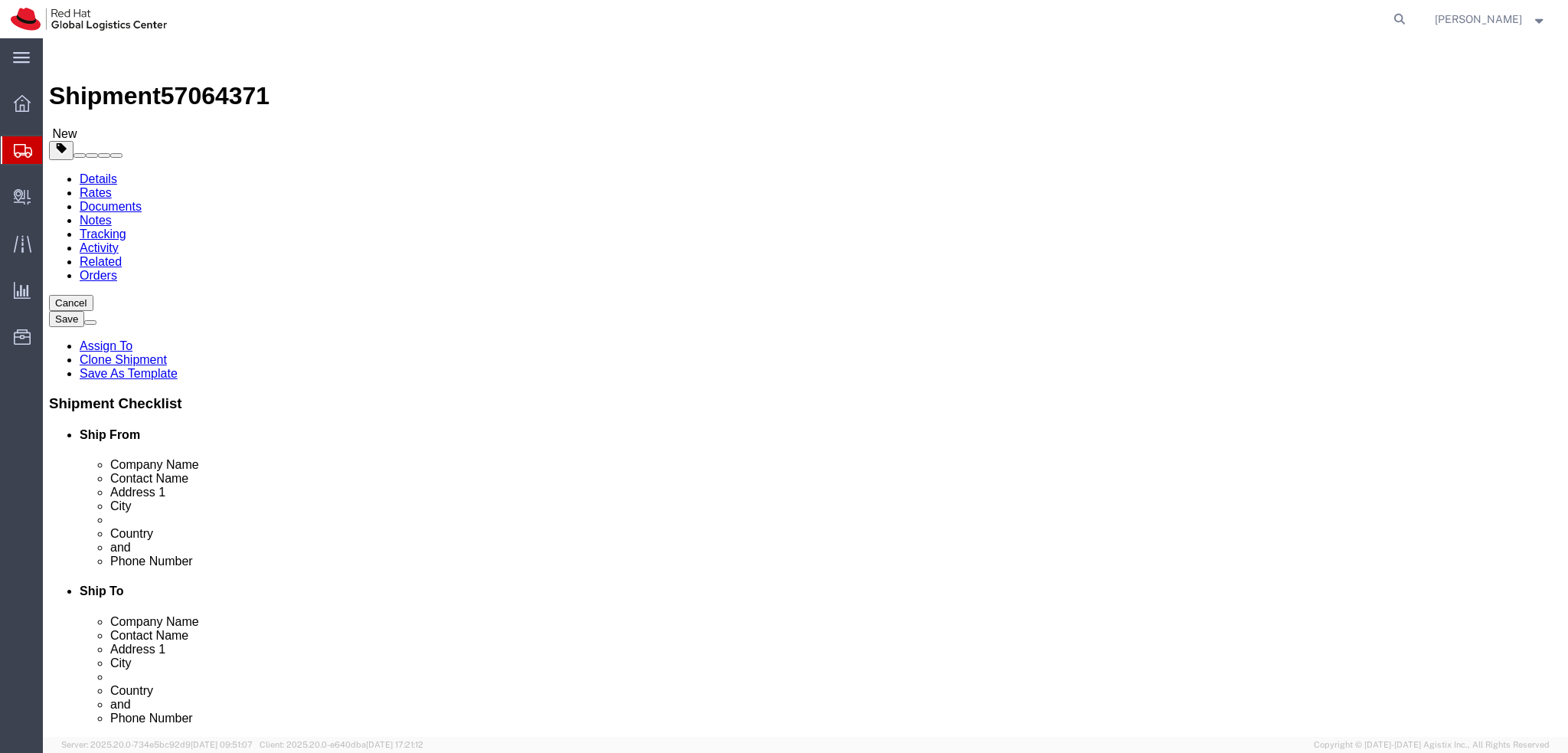
click icon
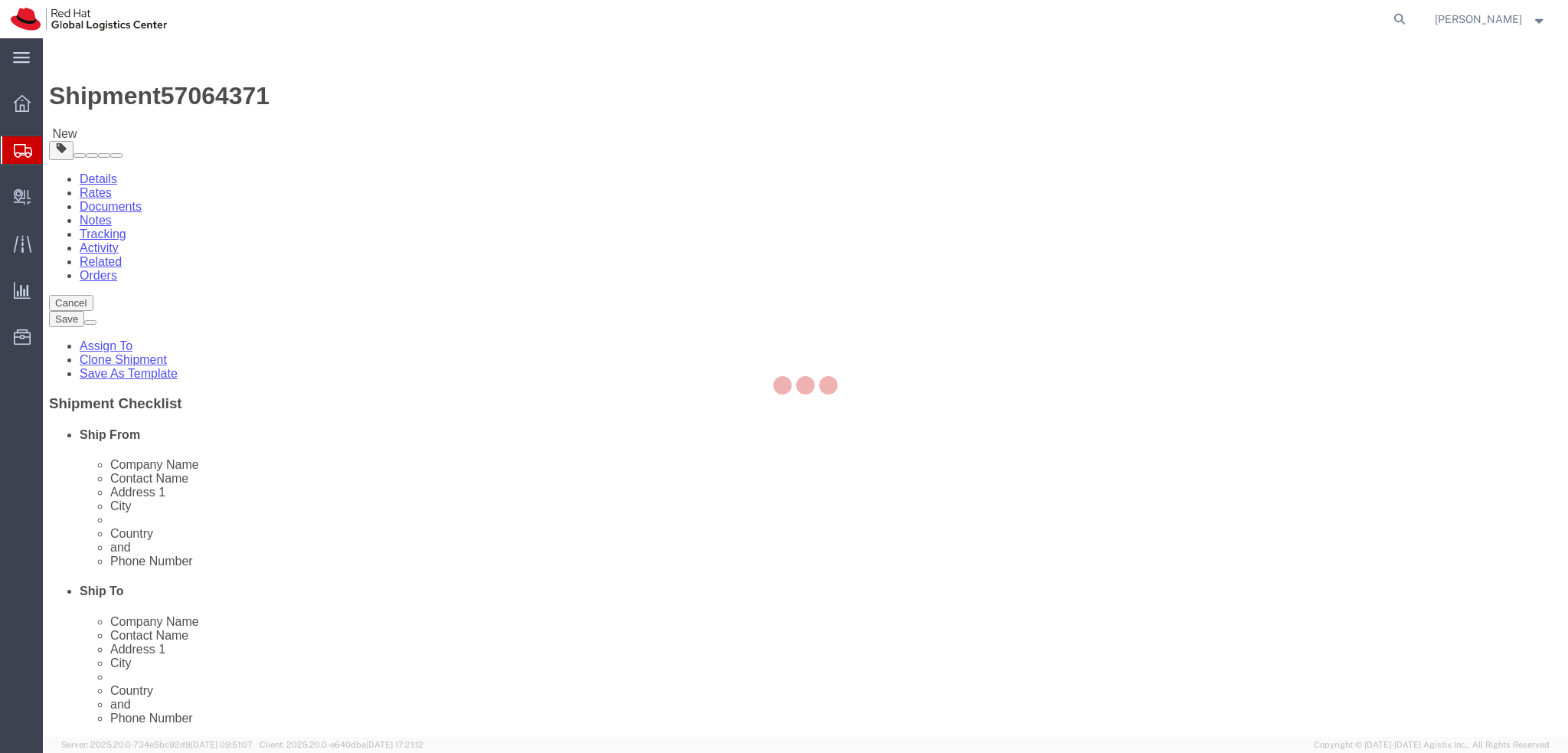
select select "COSTCENTER"
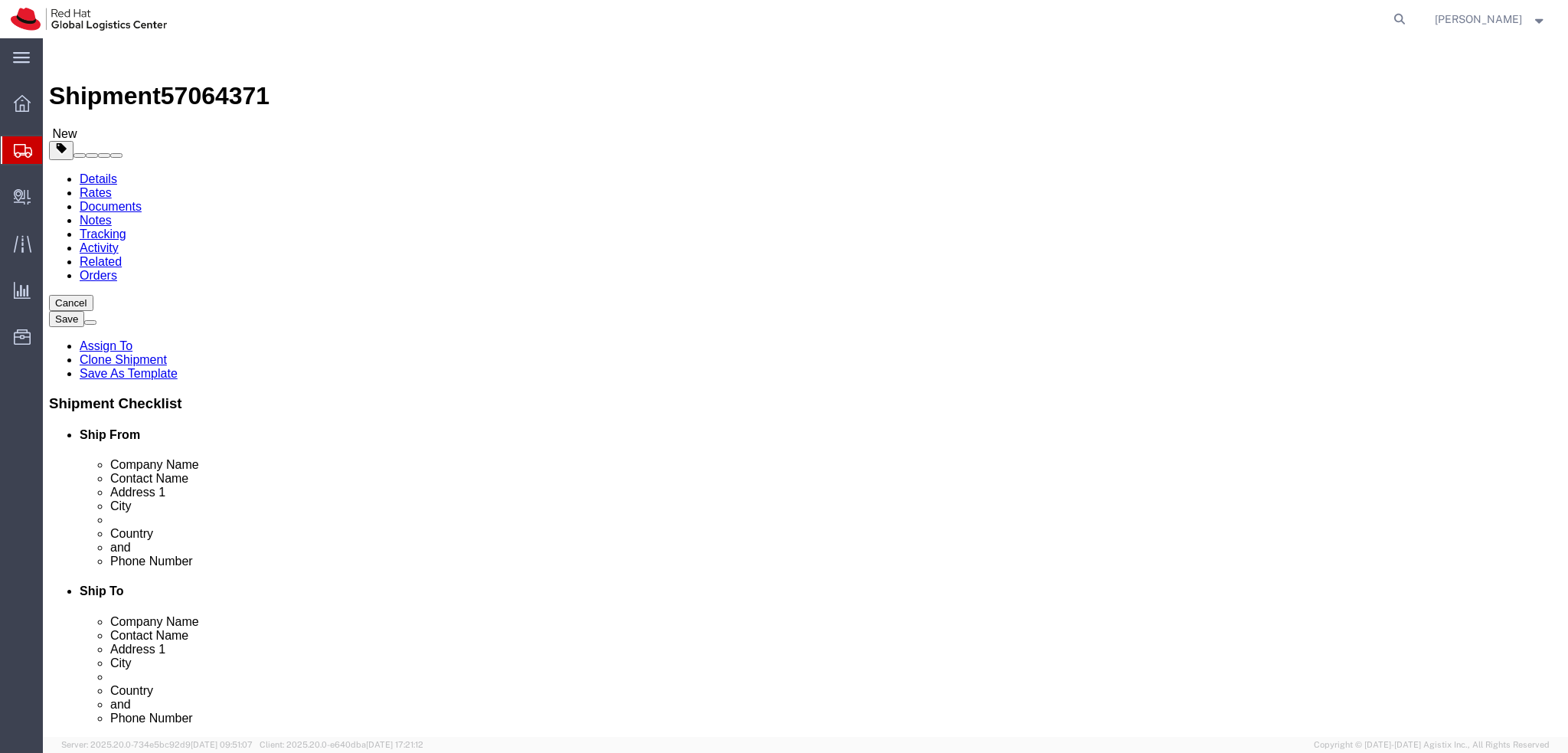
click icon
click button "Rate Shipment"
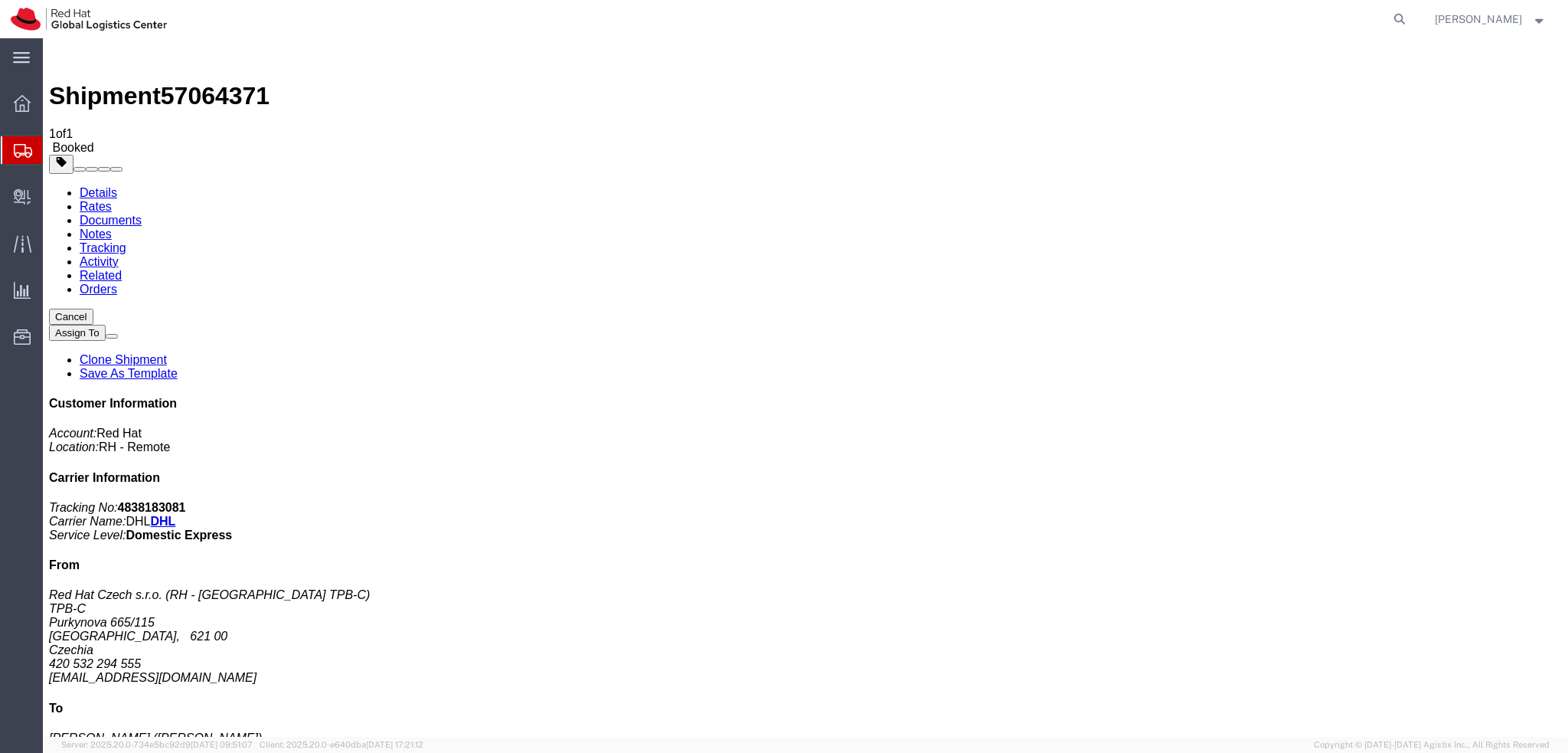
drag, startPoint x: 194, startPoint y: 206, endPoint x: 765, endPoint y: 532, distance: 657.5
click at [86, 186] on link "Details" at bounding box center [98, 192] width 38 height 13
click button "button"
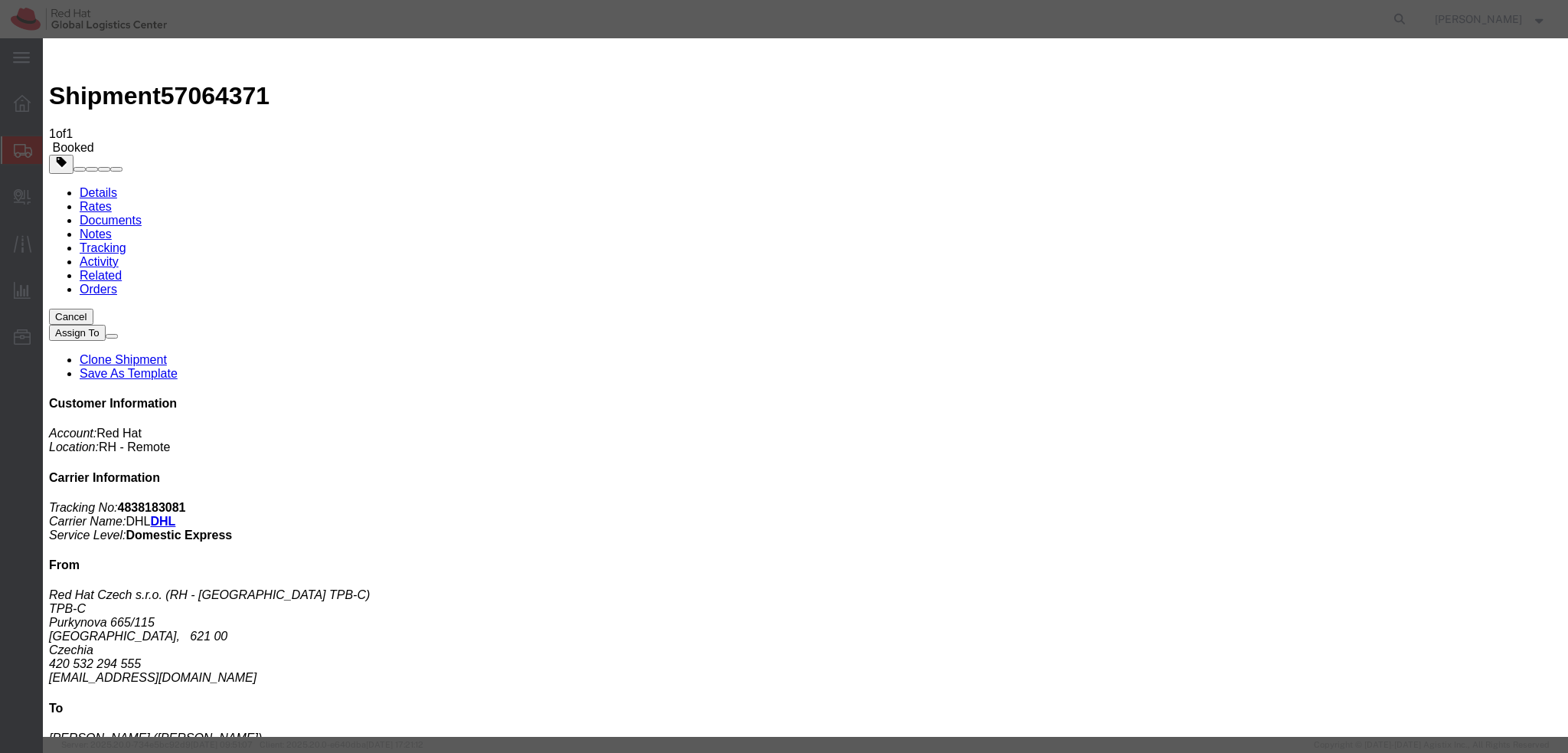
click div "Oct 09 2025 4:46 PM"
click input "4:46 PM"
type input "12:00 PM"
click button "Apply"
click div "Oct 10 2025 1:00 PM"
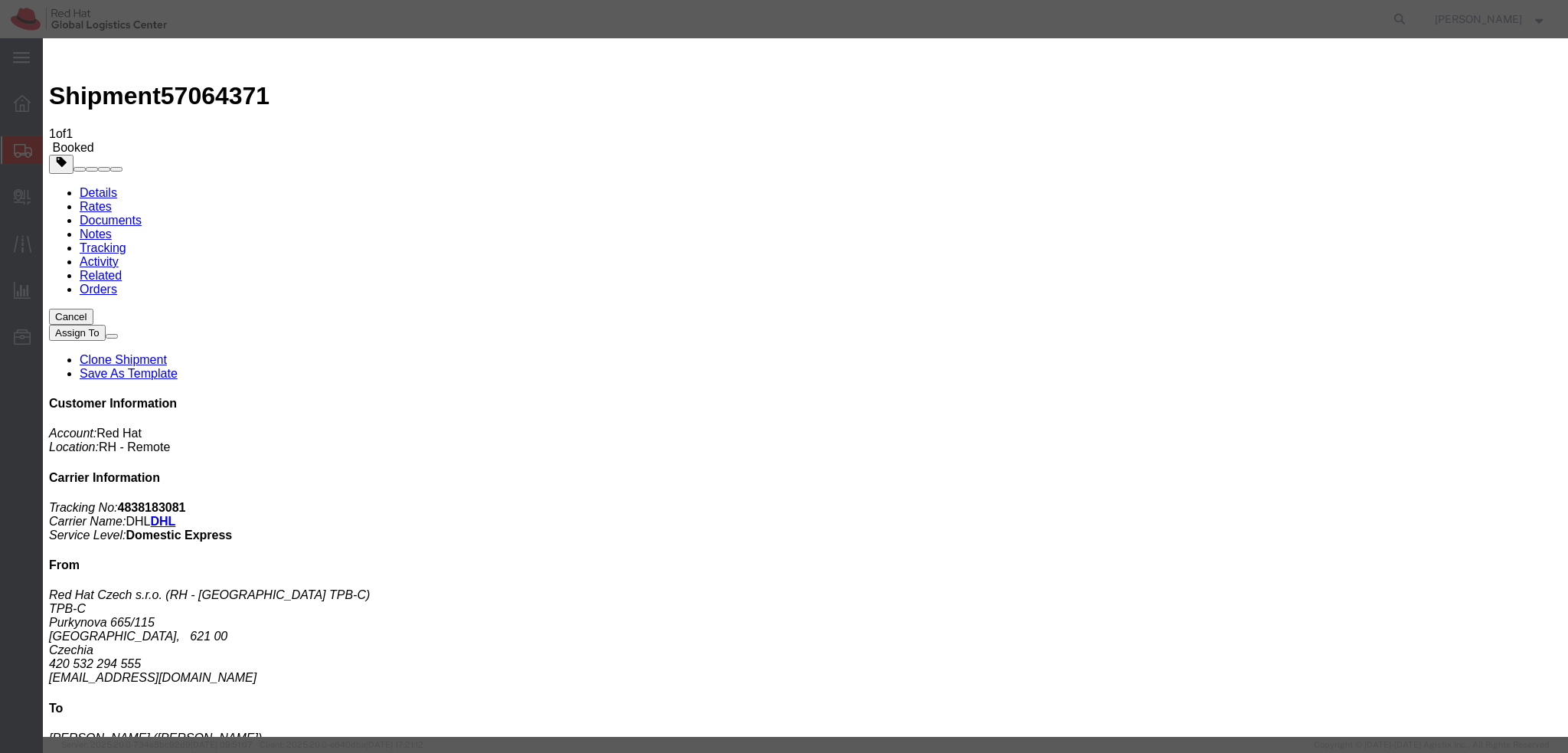
type input "4:00 PM"
click button "Apply"
click button "Save"
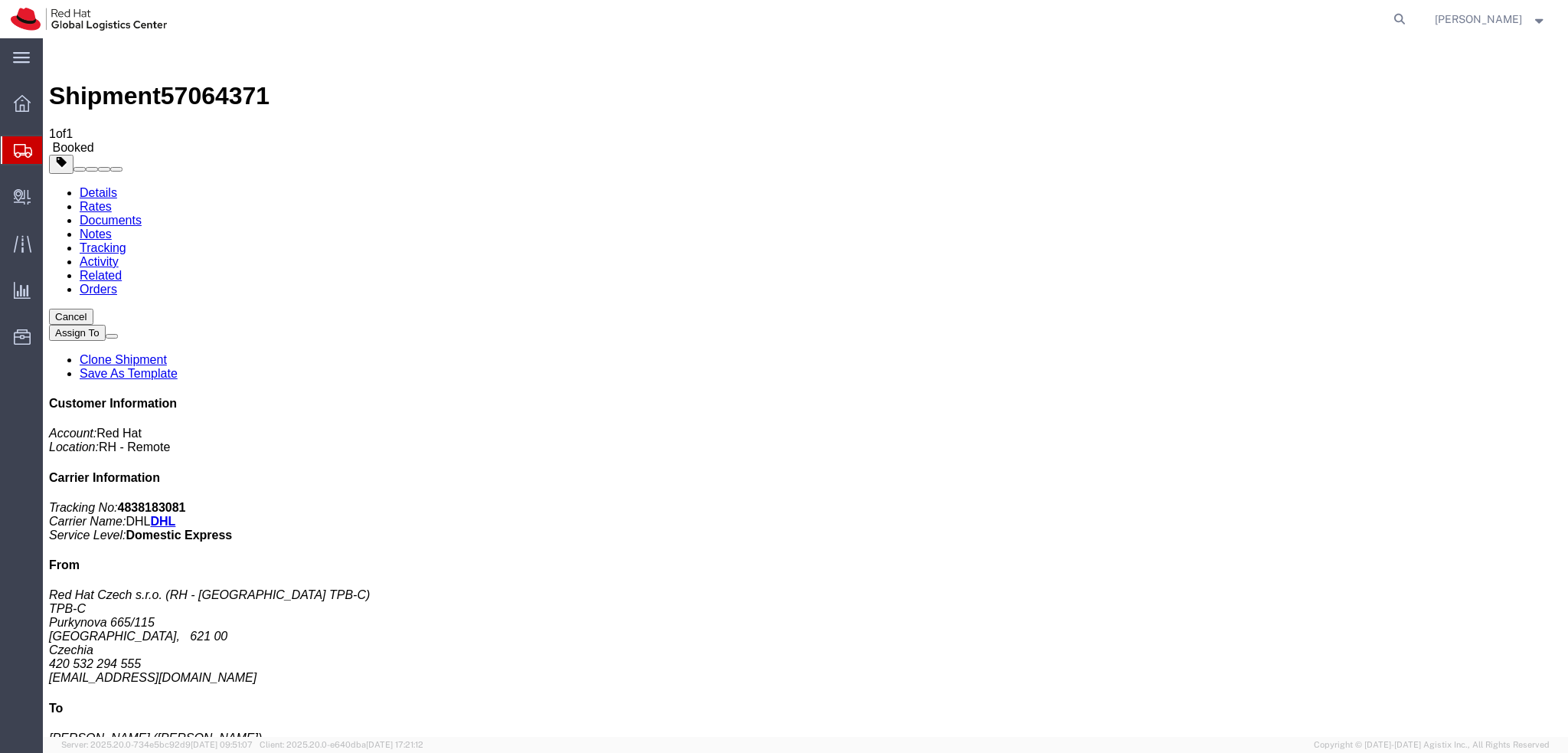
drag, startPoint x: 1027, startPoint y: 176, endPoint x: 575, endPoint y: 0, distance: 485.1
click button "Close"
